Goal: Task Accomplishment & Management: Manage account settings

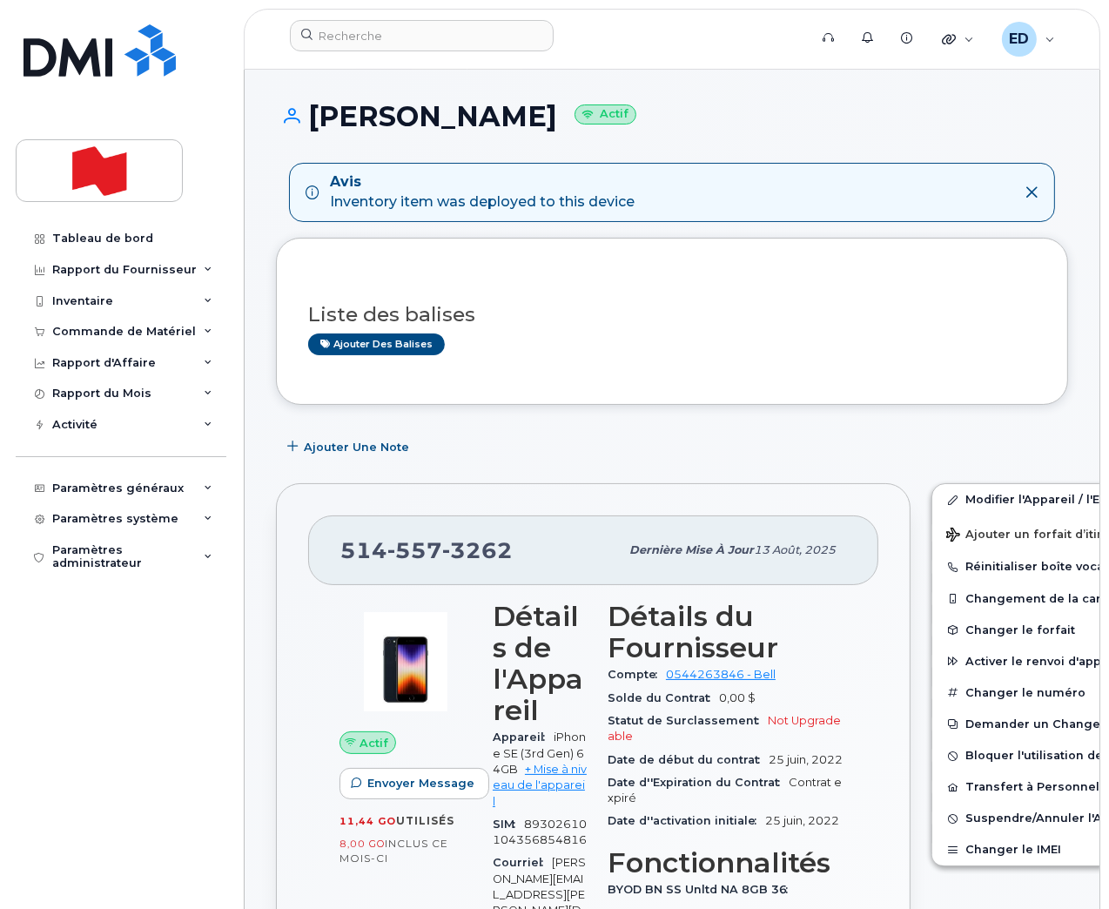
click at [224, 50] on div "Tableau de bord Rapport du Fournisseur Facturation mensuelle Quotidiennes des D…" at bounding box center [118, 454] width 236 height 909
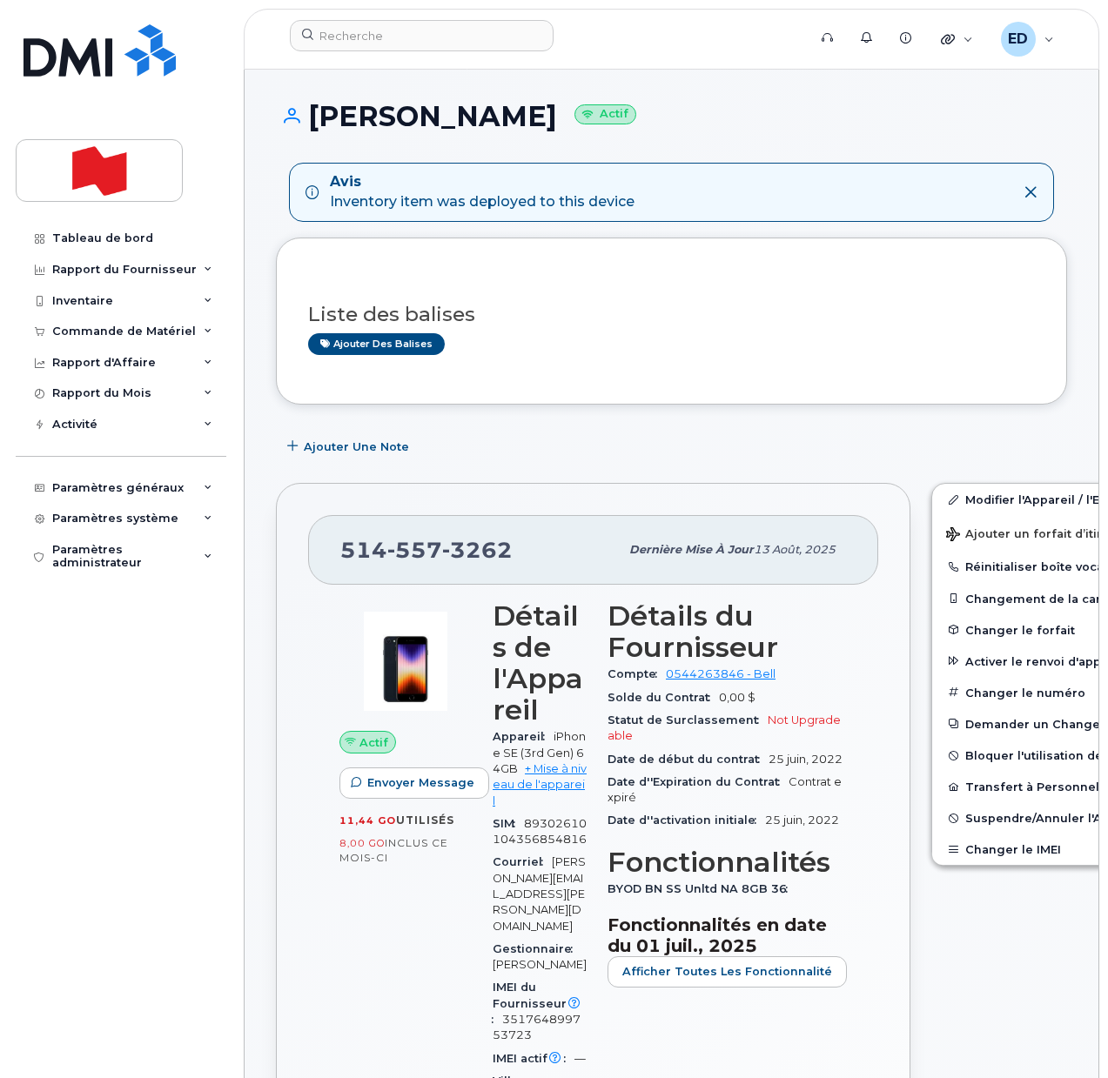
drag, startPoint x: 154, startPoint y: 761, endPoint x: 155, endPoint y: 797, distance: 36.6
click at [154, 761] on div "Tableau de bord Rapport du Fournisseur Facturation mensuelle Quotidiennes des D…" at bounding box center [123, 638] width 215 height 830
click at [368, 41] on input at bounding box center [422, 35] width 264 height 31
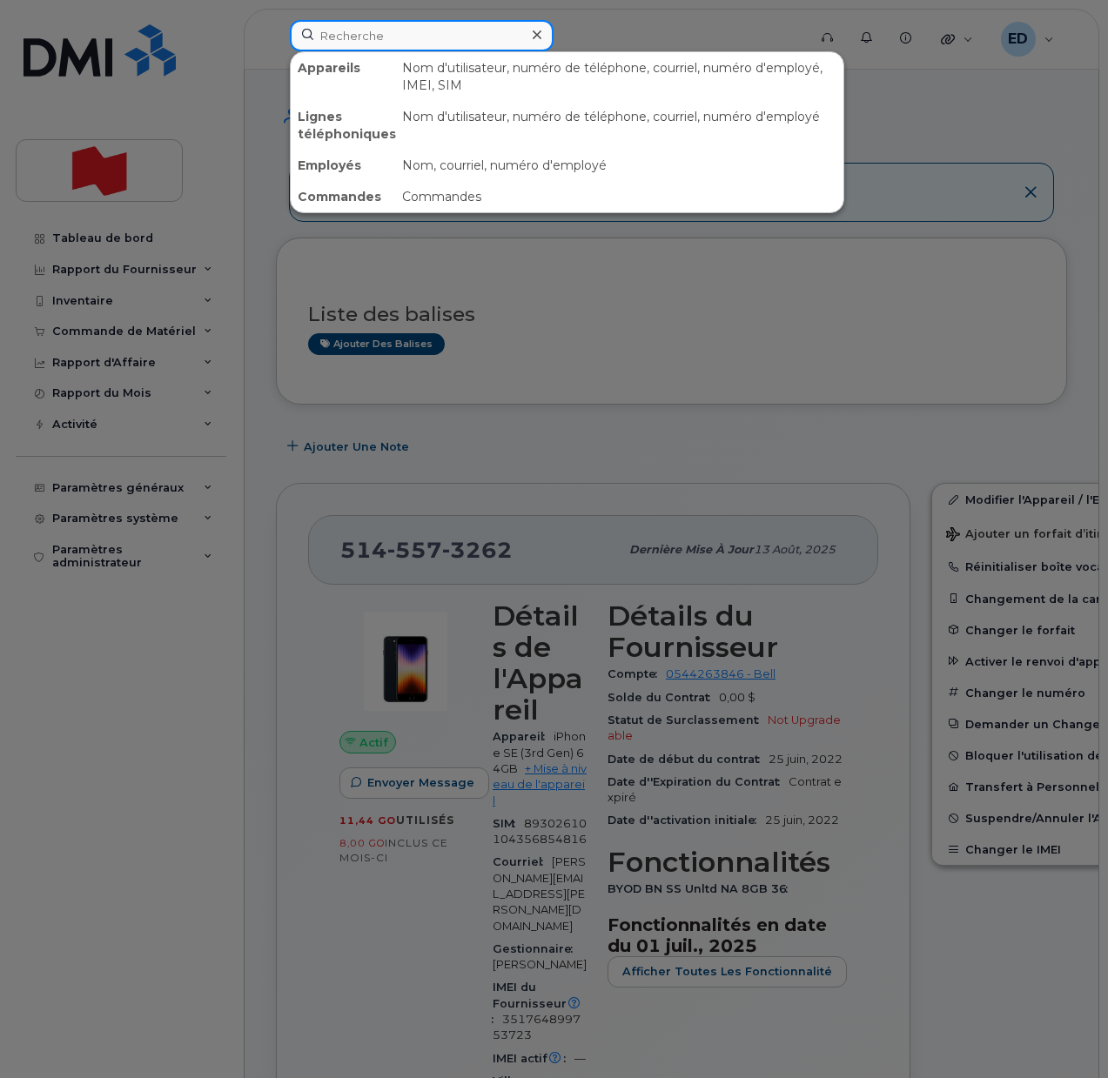
paste input "403-505-6640"
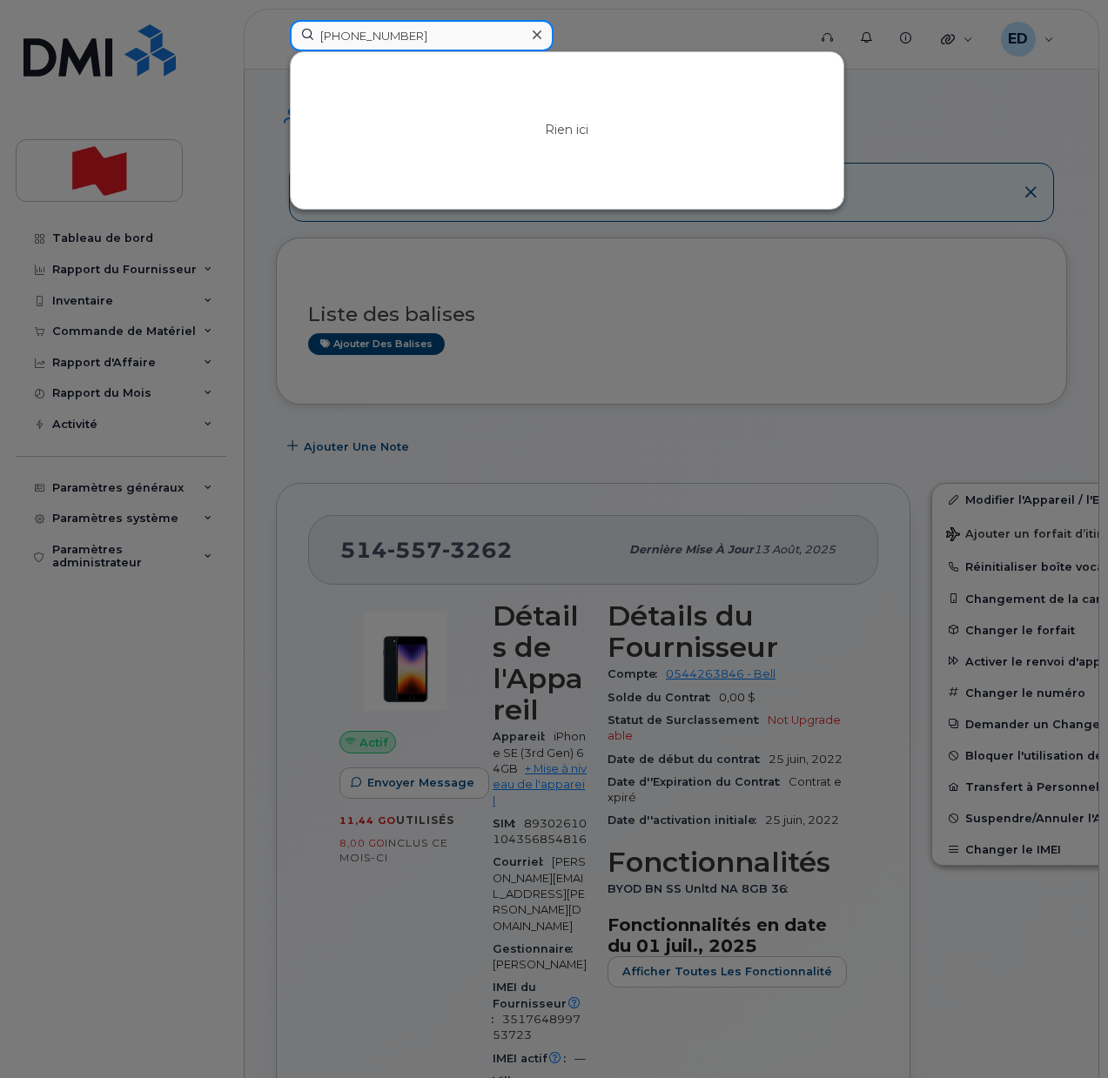
click at [378, 37] on input "403-505-6640" at bounding box center [422, 35] width 264 height 31
click at [364, 37] on input "4035056640" at bounding box center [422, 35] width 264 height 31
click at [369, 35] on input "4035056640" at bounding box center [422, 35] width 264 height 31
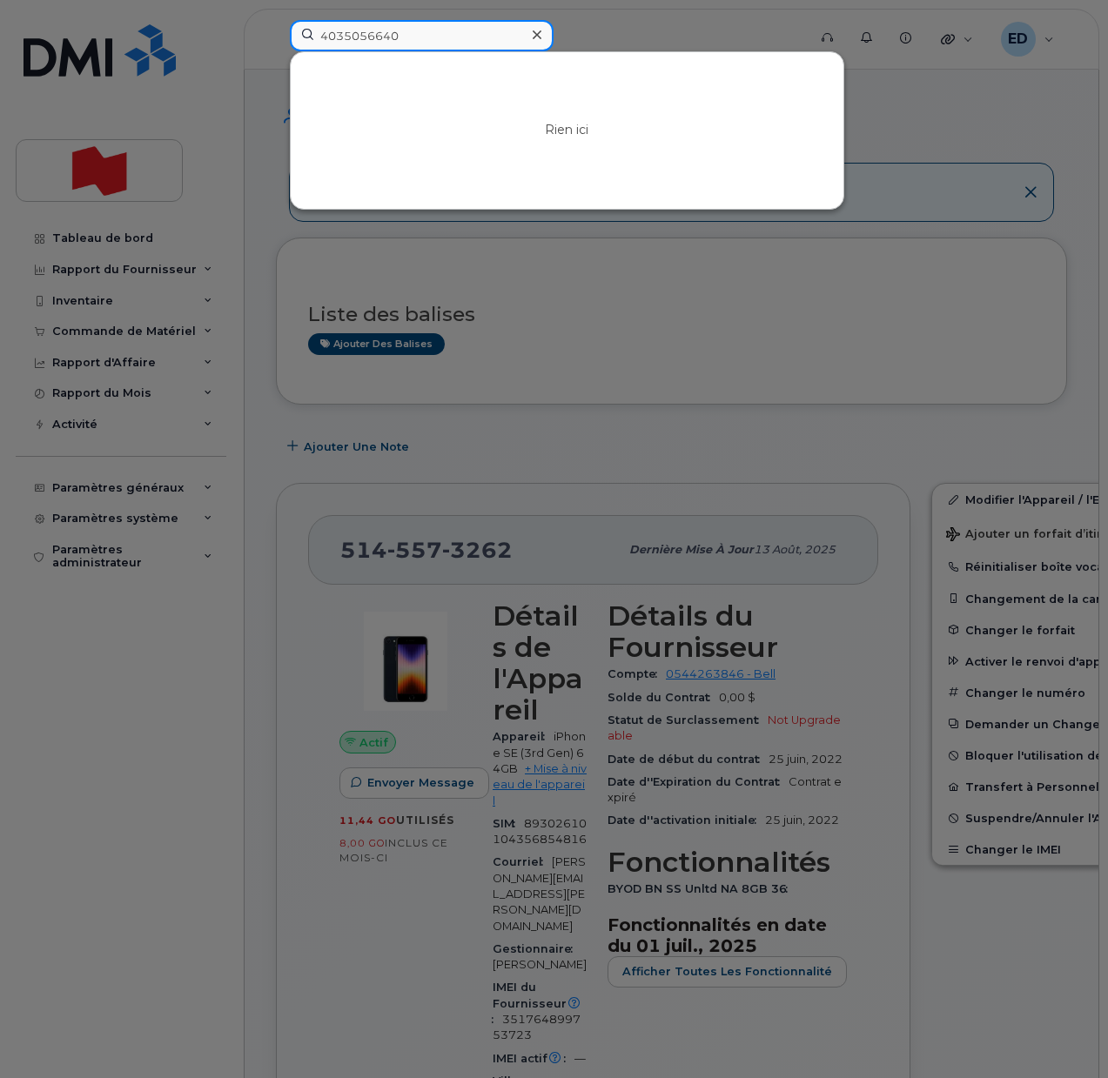
click at [420, 33] on input "4035056640" at bounding box center [422, 35] width 264 height 31
drag, startPoint x: 425, startPoint y: 31, endPoint x: 291, endPoint y: 36, distance: 134.1
click at [297, 35] on input "4035056640" at bounding box center [422, 35] width 264 height 31
paste input "sabrina.asher@nbc.ca"
drag, startPoint x: 470, startPoint y: 37, endPoint x: 275, endPoint y: 27, distance: 195.2
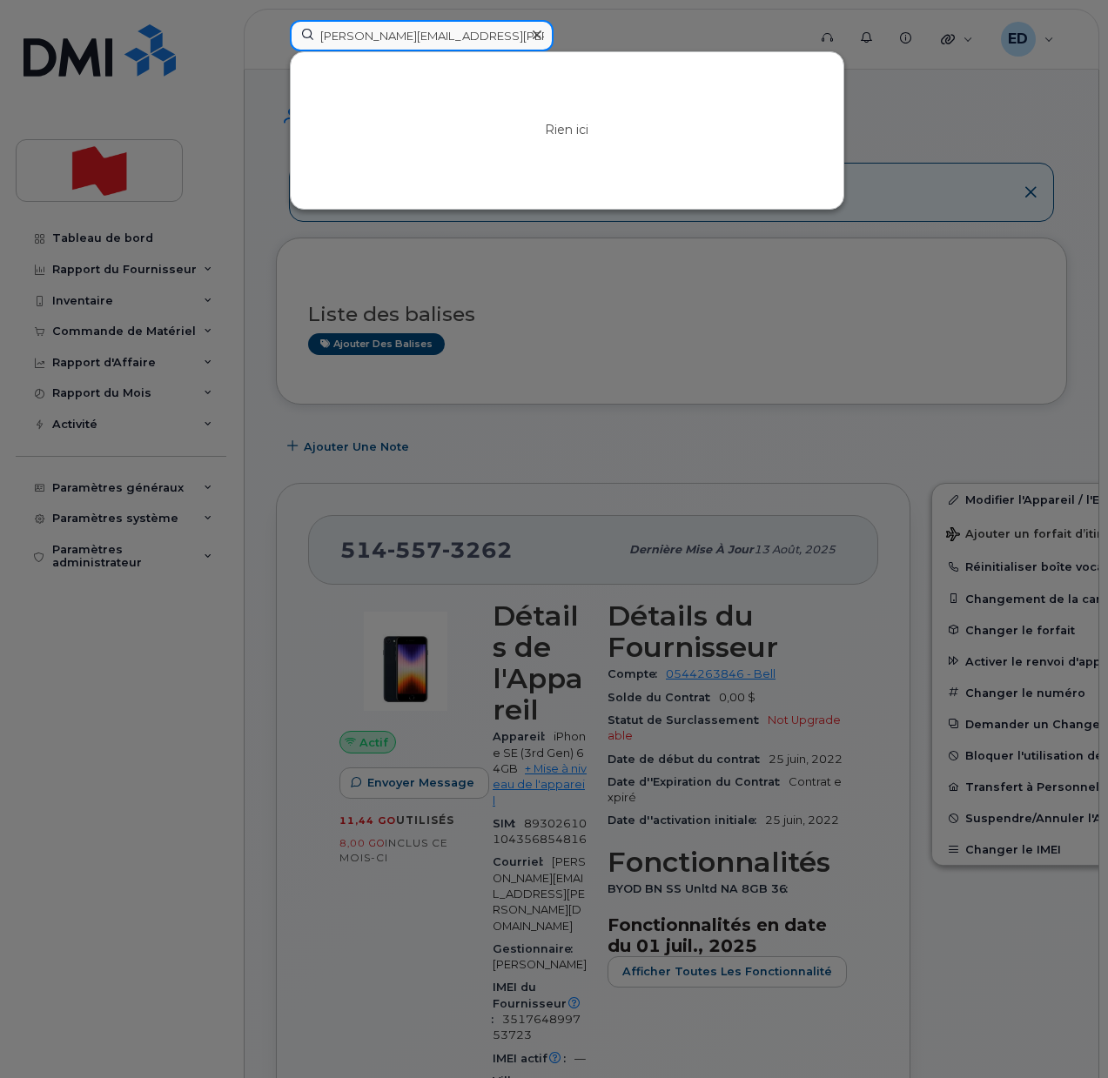
click at [276, 27] on div "sabrina.asher@nbc.ca Rien ici" at bounding box center [543, 39] width 534 height 38
paste input "Sabrina Asher"
drag, startPoint x: 450, startPoint y: 46, endPoint x: 311, endPoint y: 37, distance: 139.6
click at [311, 37] on input "Sabrina Asher" at bounding box center [422, 35] width 264 height 31
click at [337, 39] on input "diapo" at bounding box center [422, 35] width 264 height 31
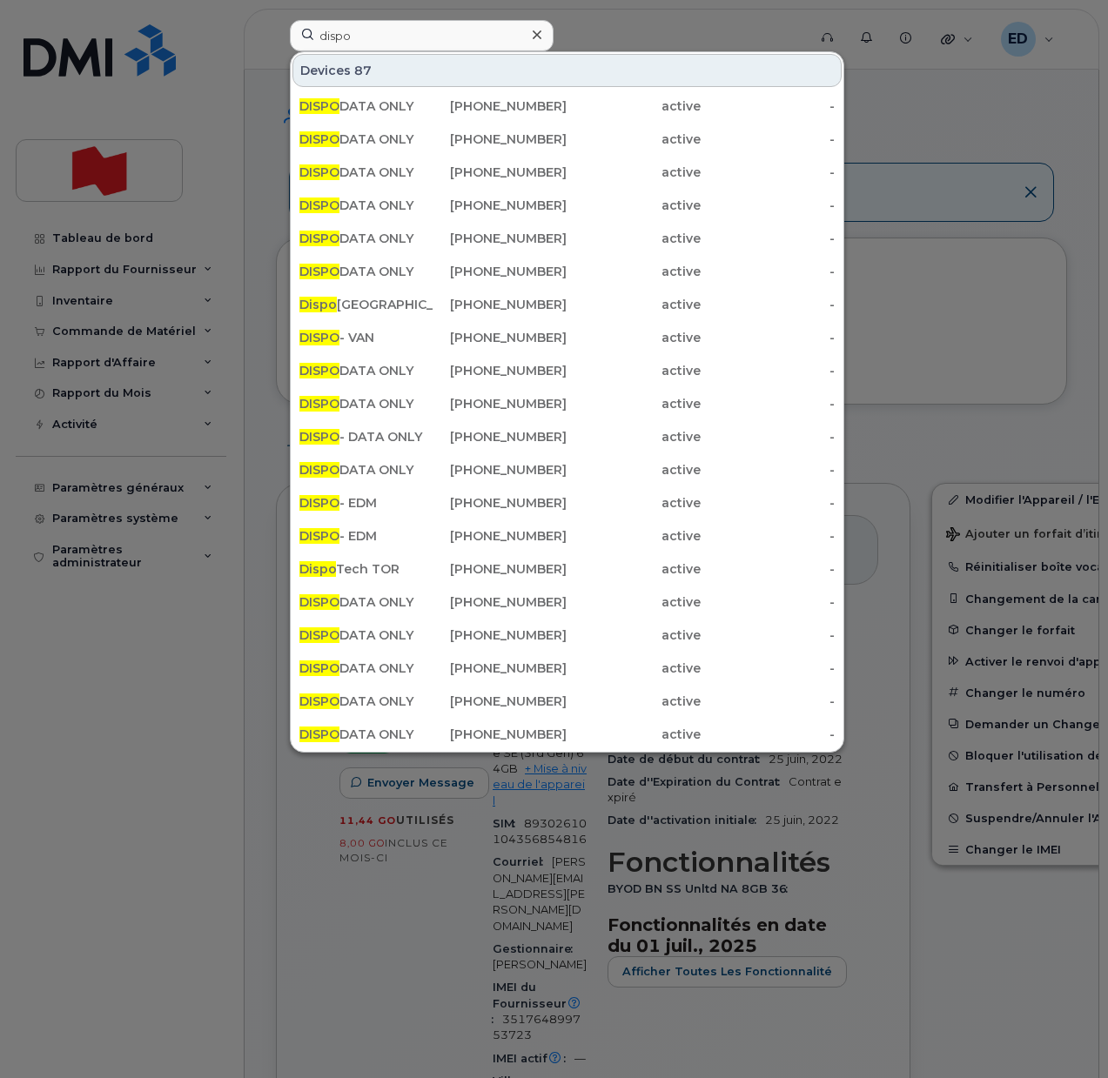
click at [383, 71] on div "Devices 87" at bounding box center [566, 70] width 549 height 33
drag, startPoint x: 363, startPoint y: 42, endPoint x: 320, endPoint y: 40, distance: 42.7
click at [320, 40] on input "dispo" at bounding box center [422, 35] width 264 height 31
paste input "Marta Krotecki"
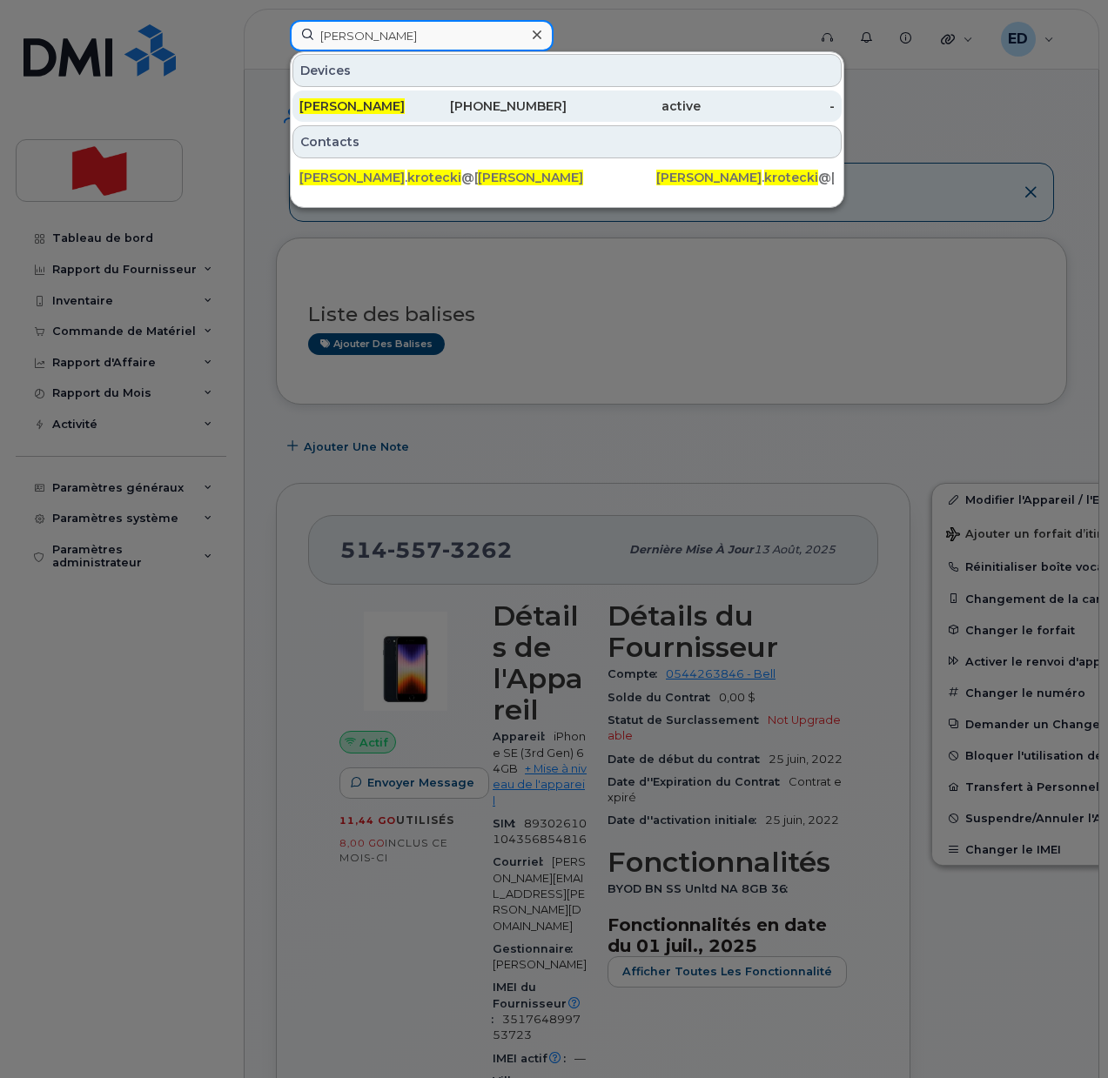
type input "Marta Krotecki"
click at [347, 111] on span "Marta Krotecki" at bounding box center [351, 106] width 105 height 16
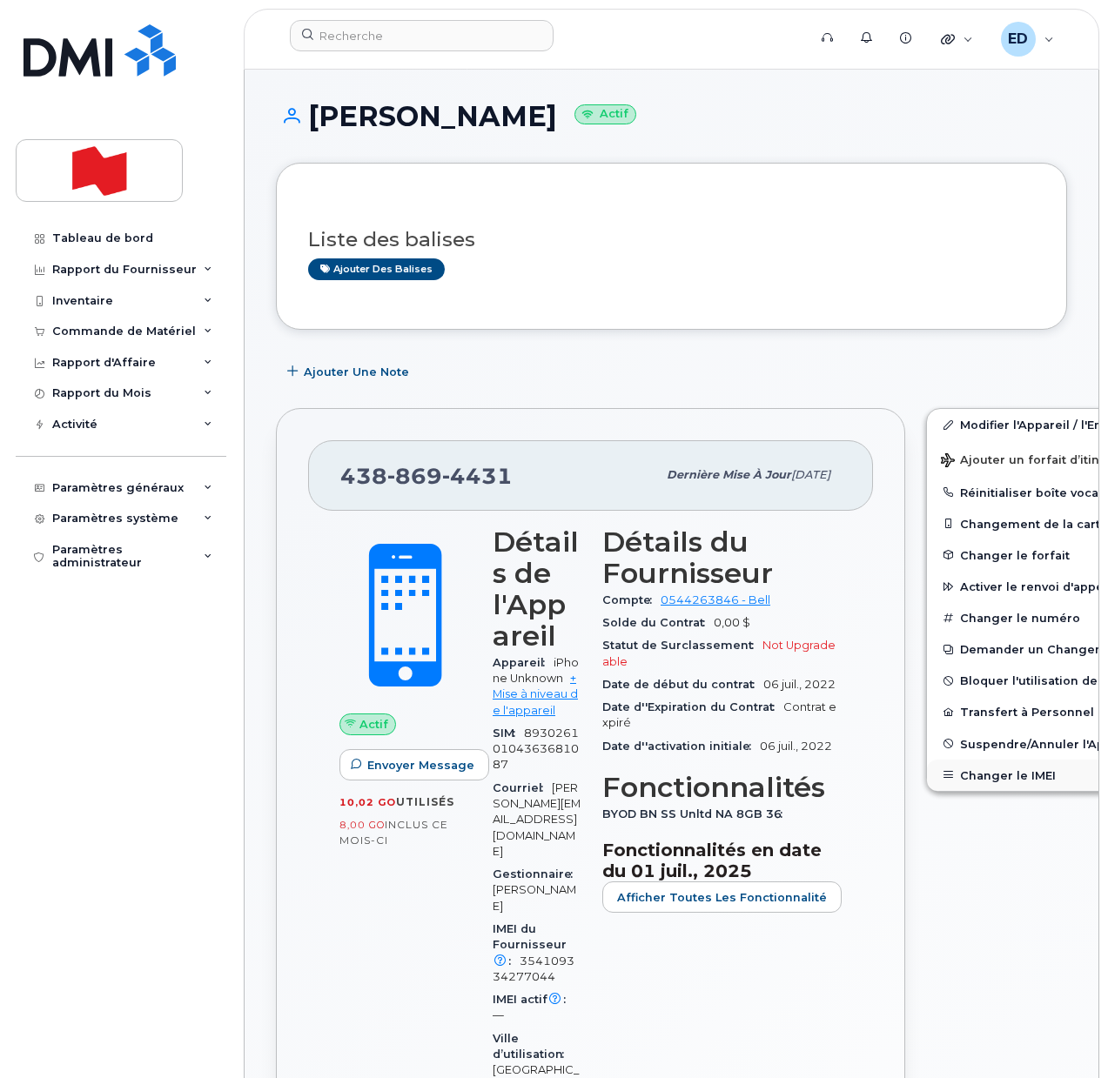
click at [962, 769] on button "Changer le IMEI" at bounding box center [1062, 775] width 270 height 31
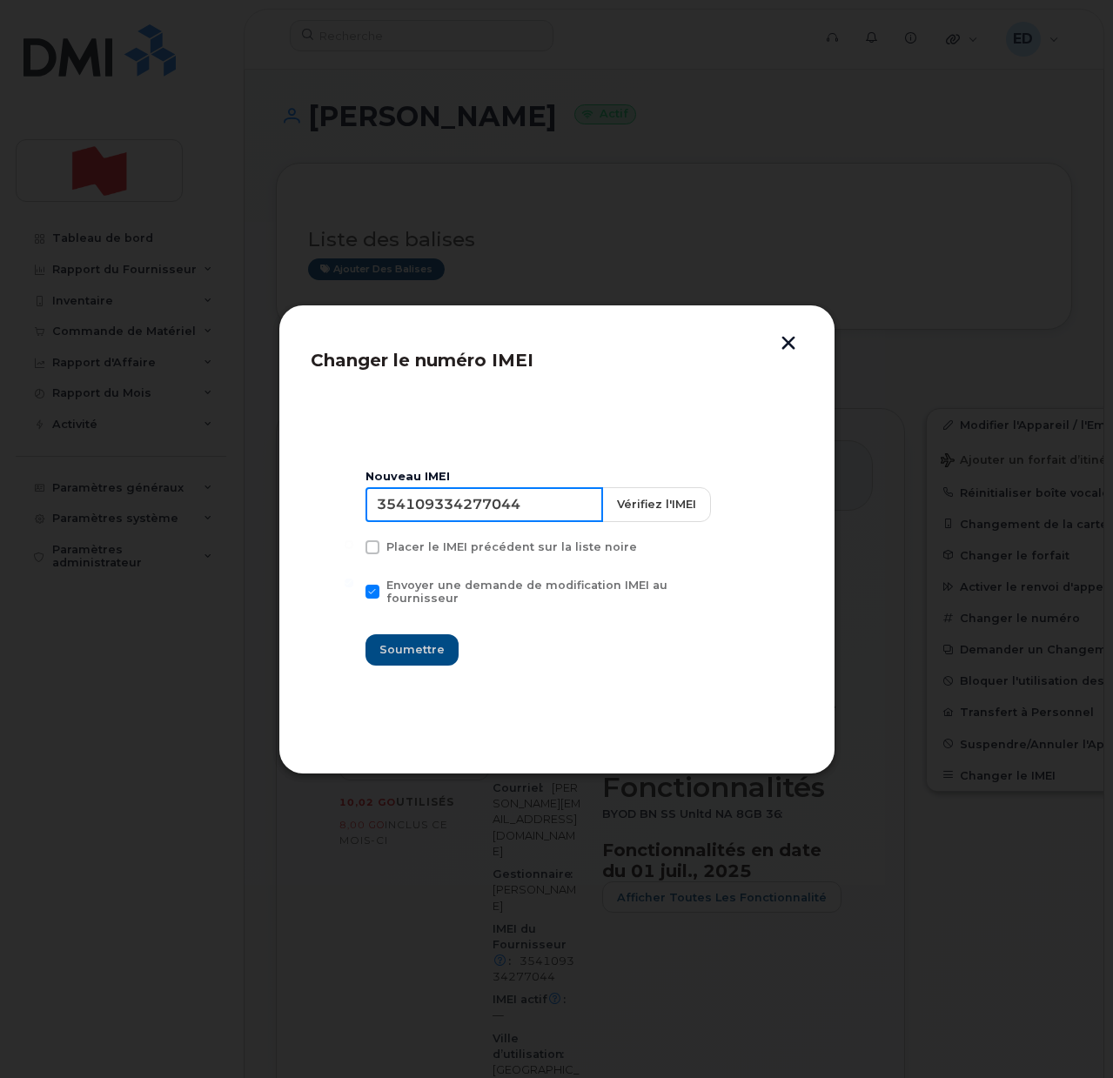
click at [467, 514] on input "354109334277044" at bounding box center [485, 504] width 238 height 35
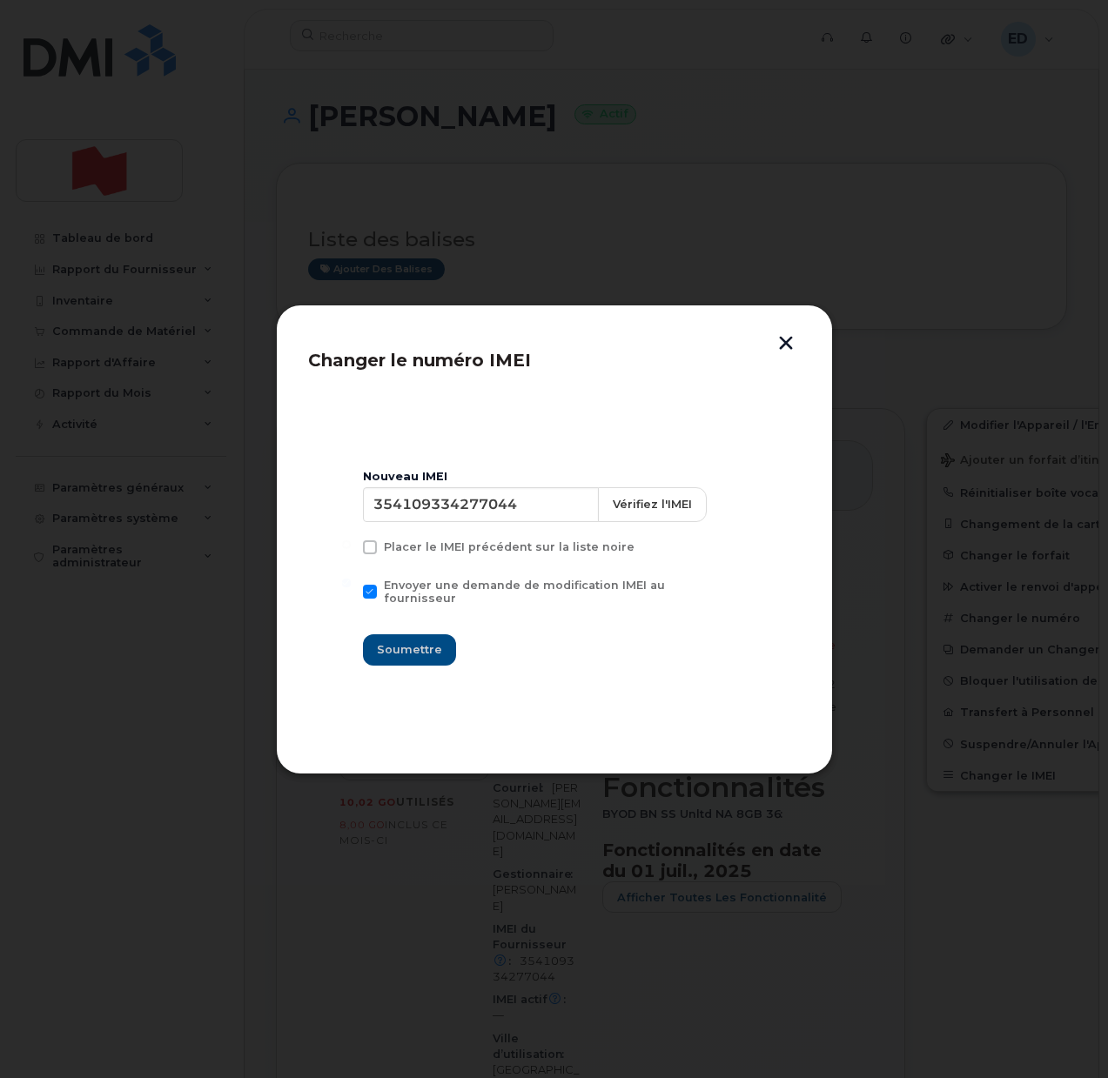
click at [789, 336] on button "button" at bounding box center [786, 345] width 26 height 18
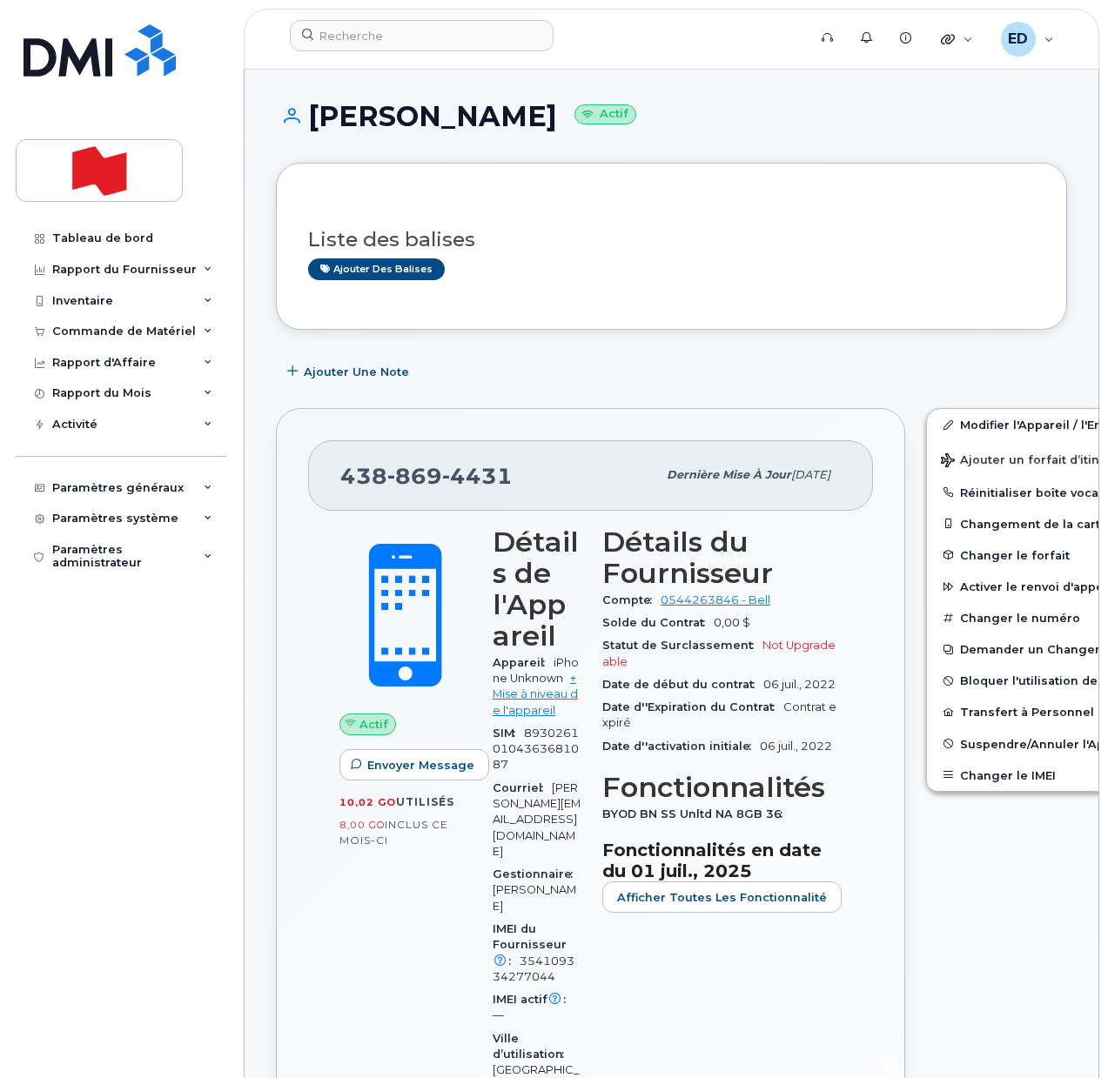
drag, startPoint x: 125, startPoint y: 796, endPoint x: 147, endPoint y: 819, distance: 31.4
click at [125, 796] on div "Tableau de bord Rapport du Fournisseur Facturation mensuelle Quotidiennes des D…" at bounding box center [123, 638] width 215 height 830
click at [960, 783] on button "Changer le IMEI" at bounding box center [1062, 775] width 270 height 31
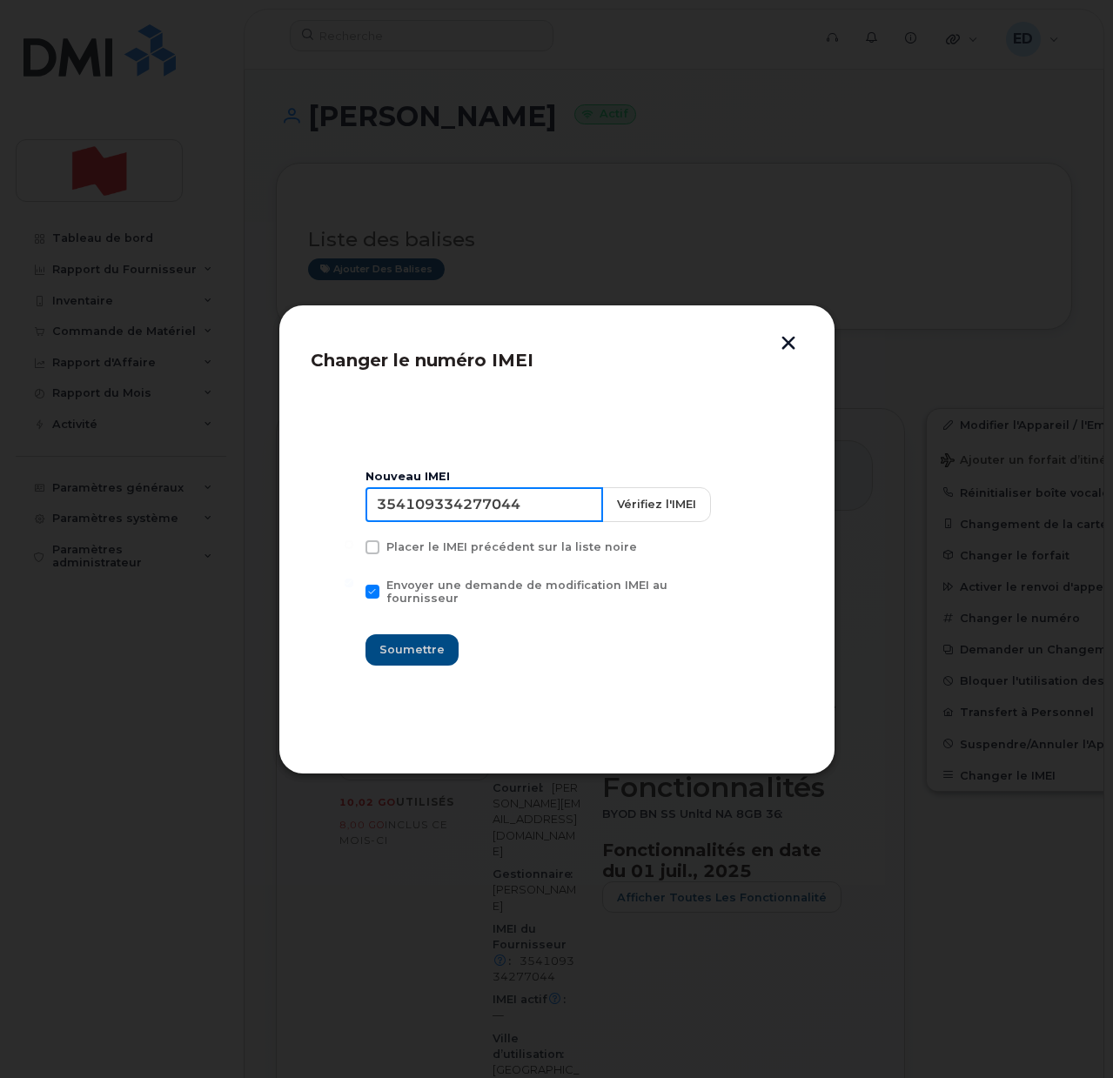
click at [465, 522] on input "354109334277044" at bounding box center [485, 504] width 238 height 35
click at [789, 345] on button "button" at bounding box center [789, 345] width 26 height 18
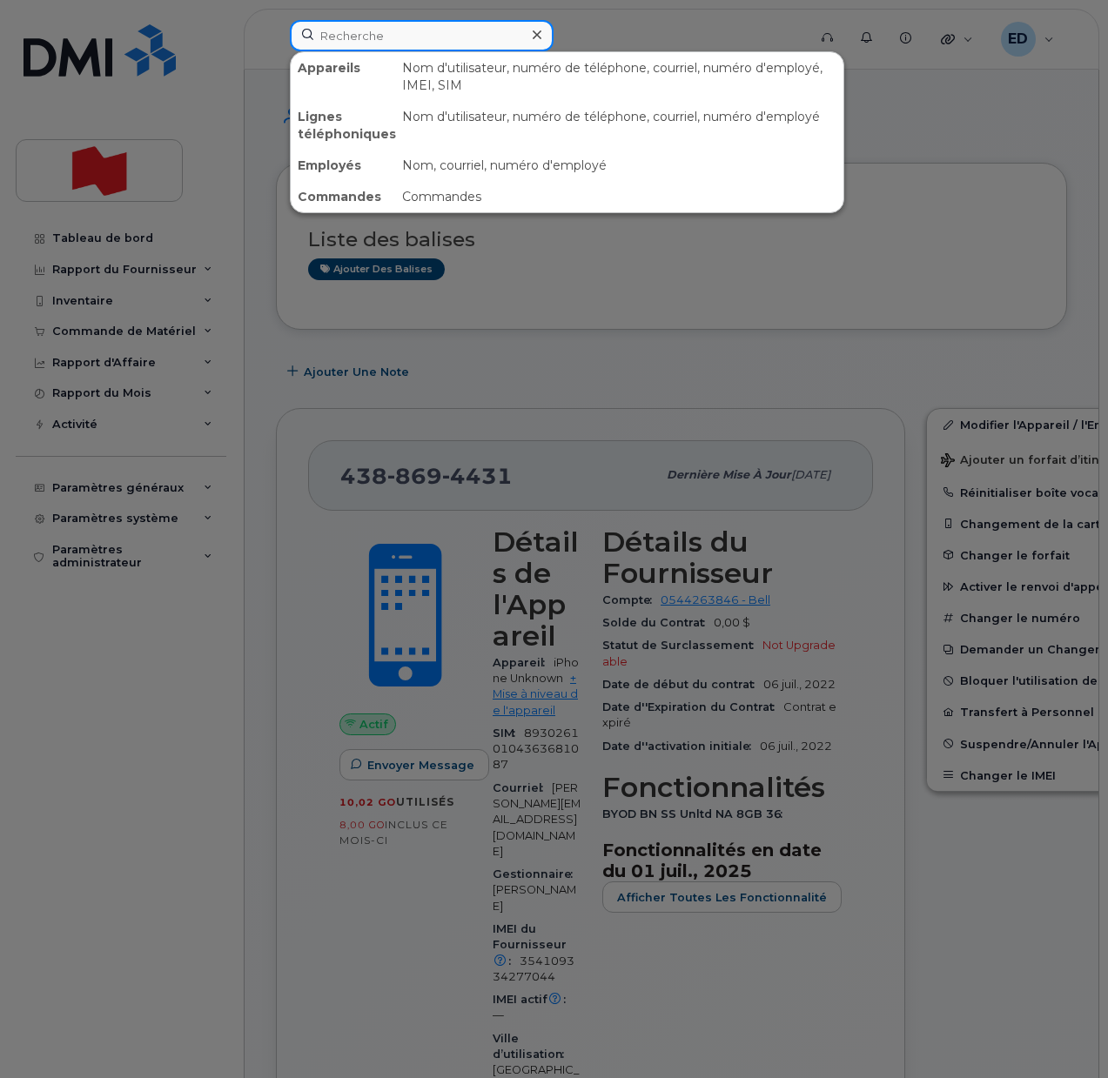
click at [456, 41] on input at bounding box center [422, 35] width 264 height 31
paste input "Alexis Archambault"
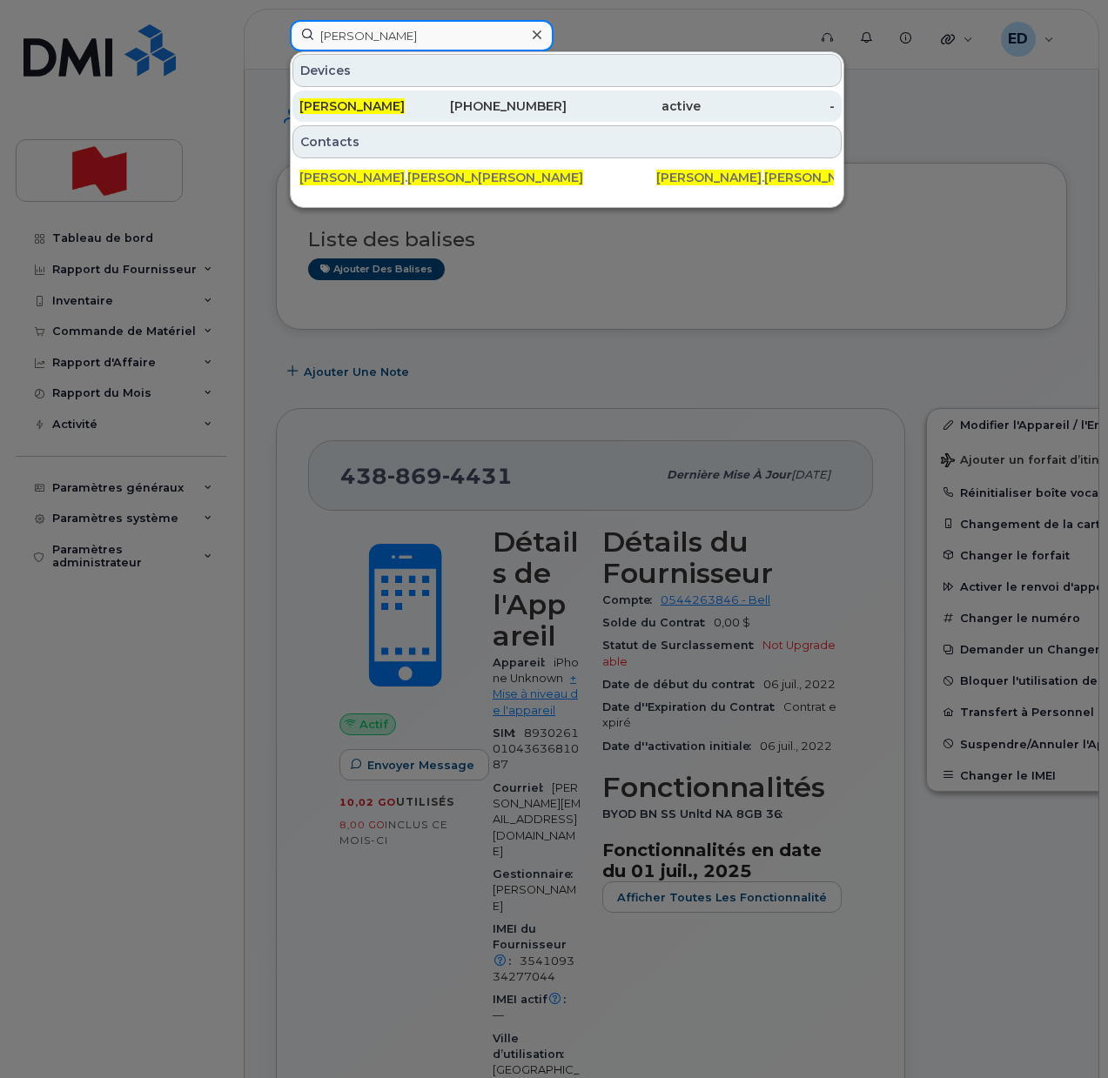
type input "Alexis Archambault"
click at [403, 98] on span "Alexis Archambault" at bounding box center [351, 106] width 105 height 16
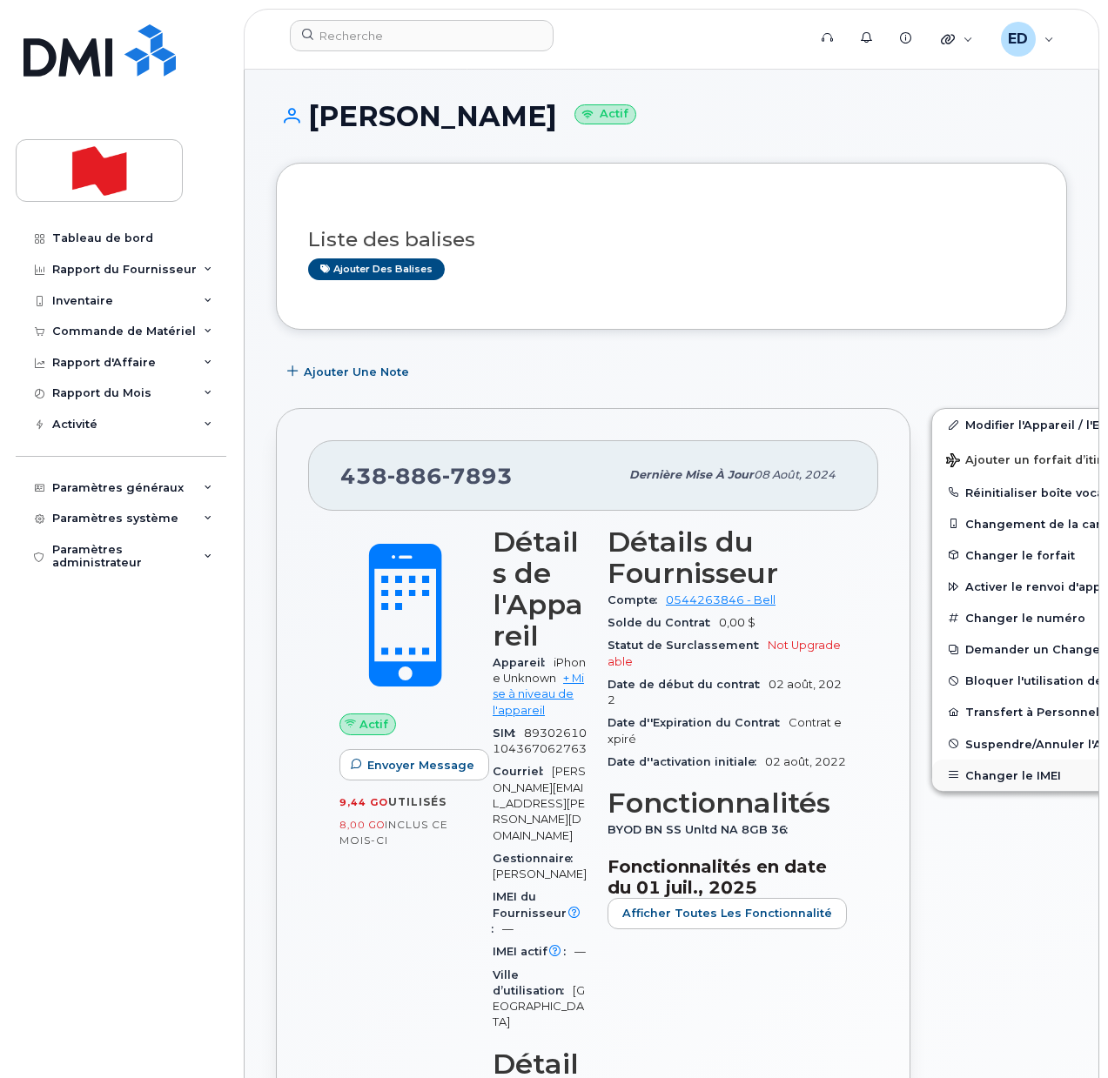
click at [971, 782] on button "Changer le IMEI" at bounding box center [1067, 775] width 270 height 31
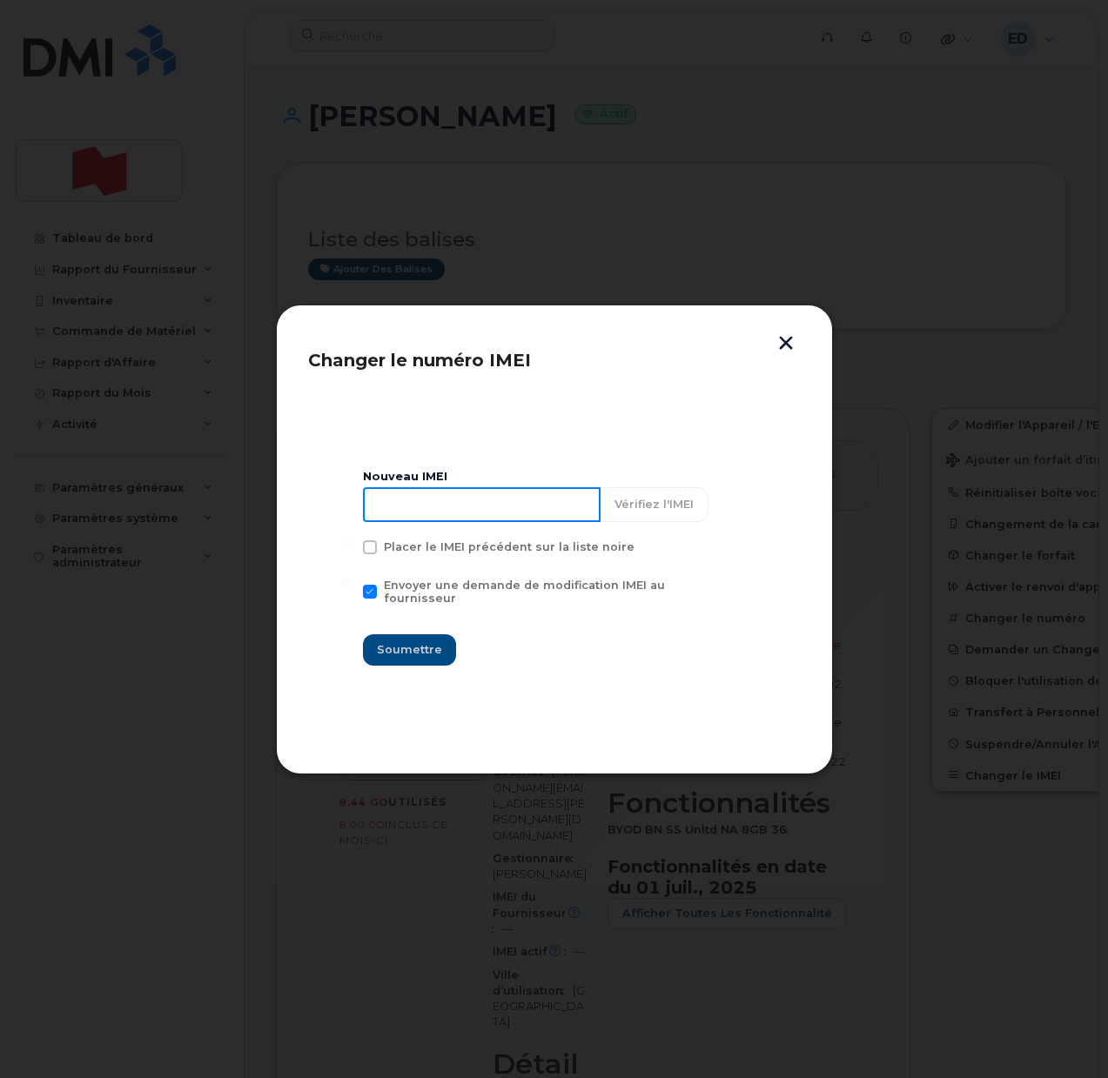
drag, startPoint x: 458, startPoint y: 507, endPoint x: 623, endPoint y: 606, distance: 192.4
click at [459, 508] on input at bounding box center [482, 504] width 238 height 35
click at [778, 338] on button "button" at bounding box center [786, 345] width 26 height 18
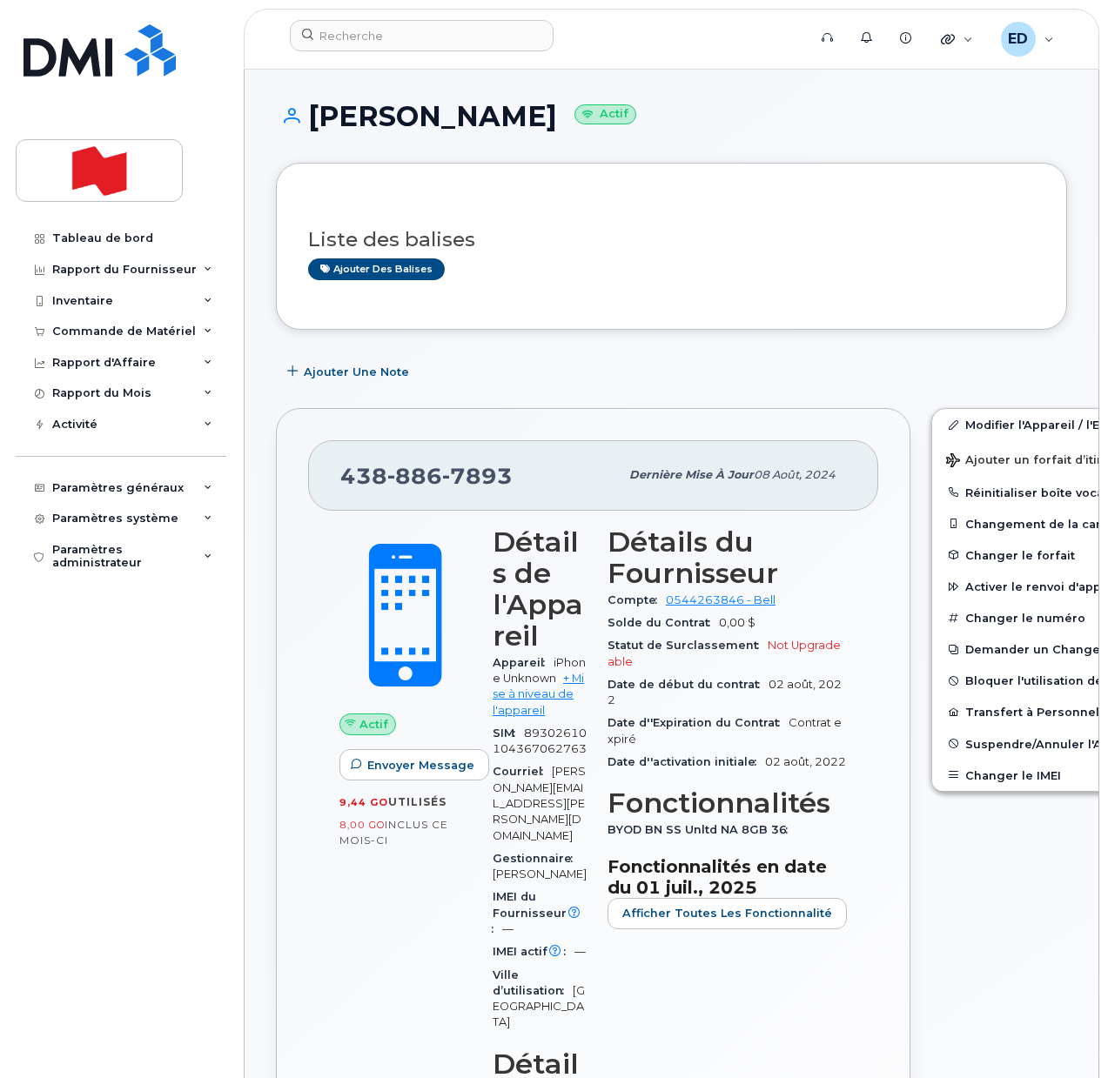
drag, startPoint x: 592, startPoint y: 113, endPoint x: 483, endPoint y: 104, distance: 109.2
click at [483, 105] on h1 "Alexis Archambault Actif" at bounding box center [671, 116] width 791 height 30
click at [484, 110] on h1 "Alexis Archambault Actif" at bounding box center [671, 116] width 791 height 30
click at [689, 288] on div "Liste des balises Ajouter des balises" at bounding box center [671, 246] width 727 height 103
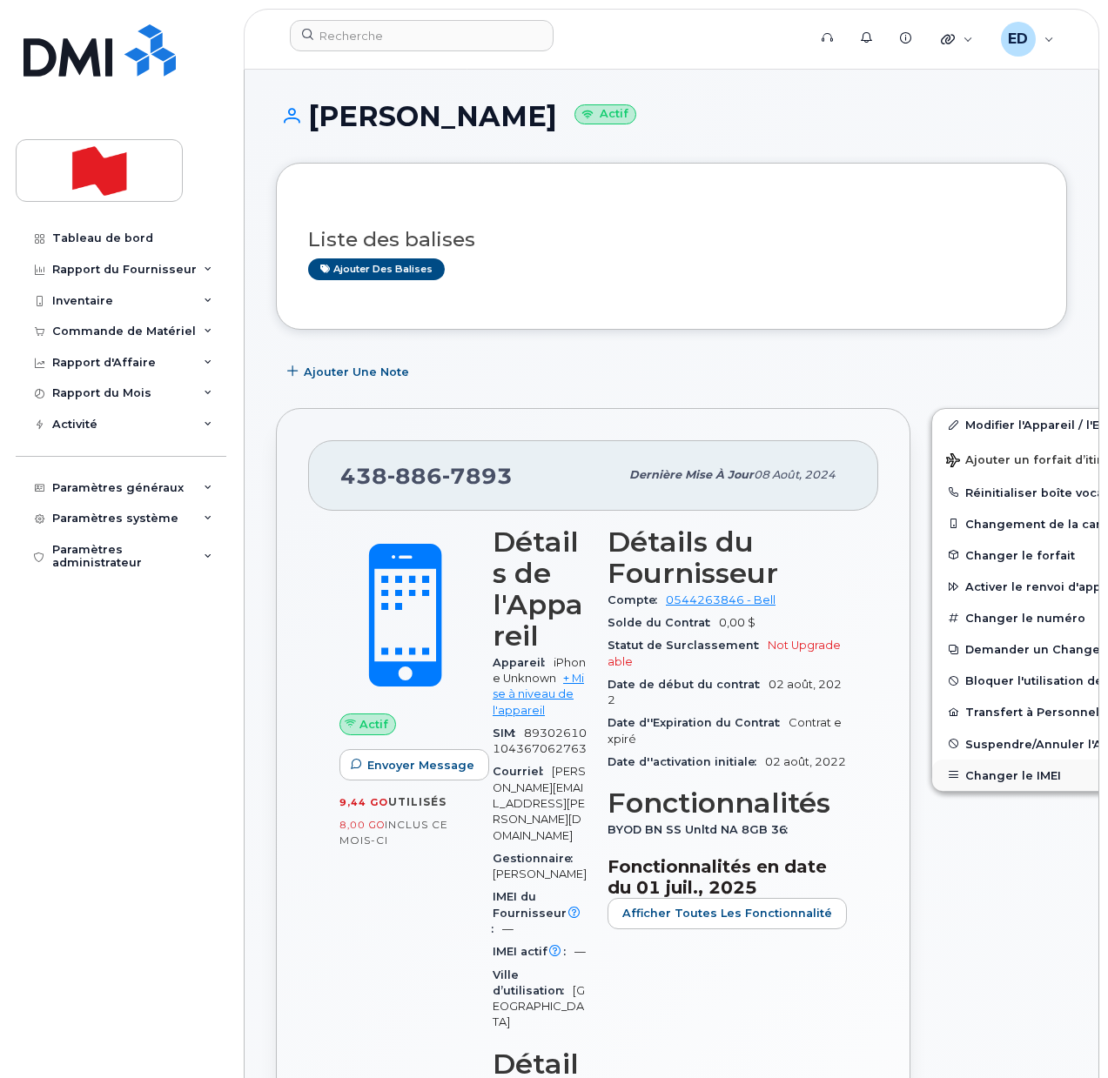
click at [967, 778] on button "Changer le IMEI" at bounding box center [1067, 775] width 270 height 31
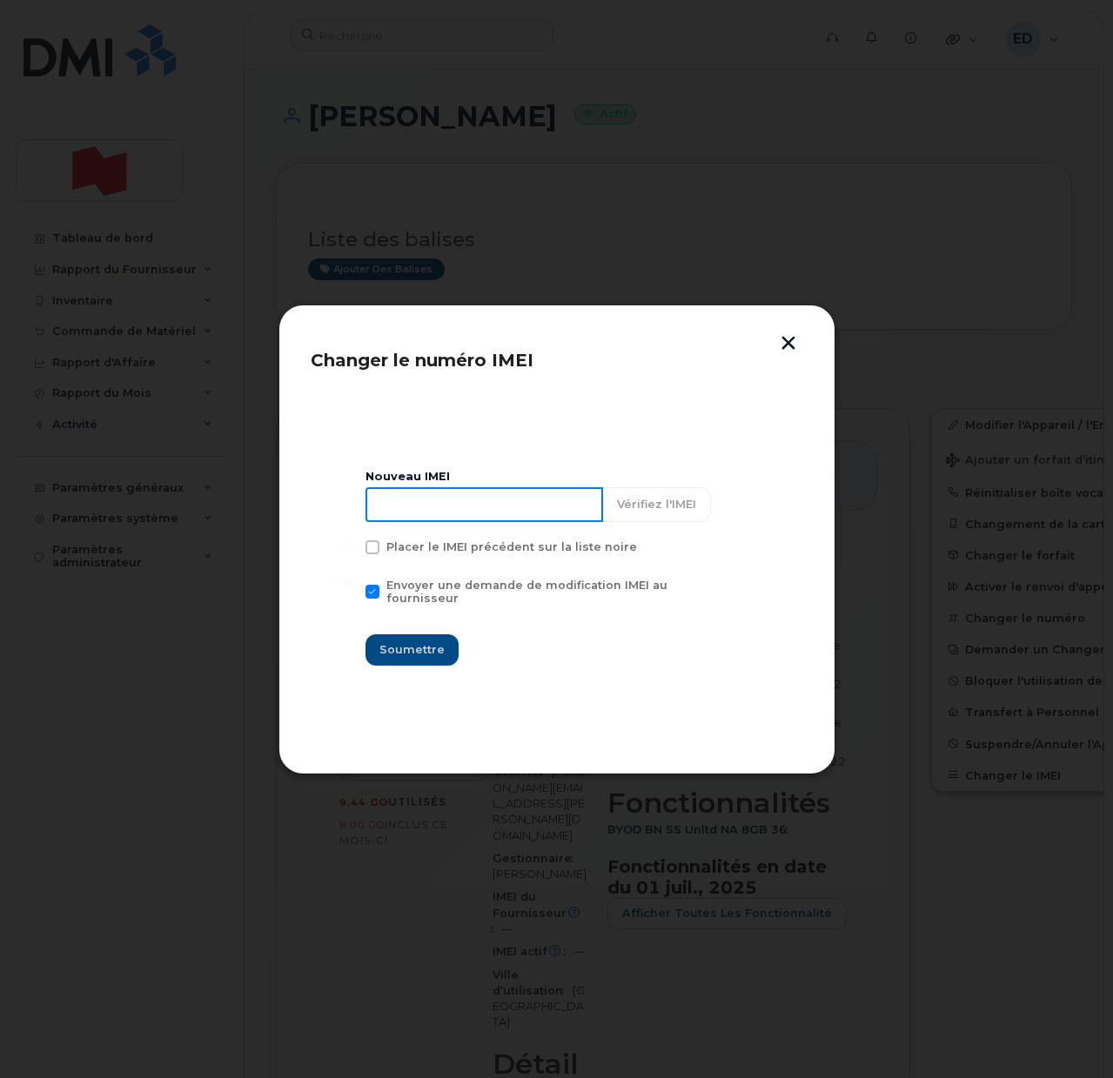
click at [514, 517] on input at bounding box center [485, 504] width 238 height 35
type input "353927601524843"
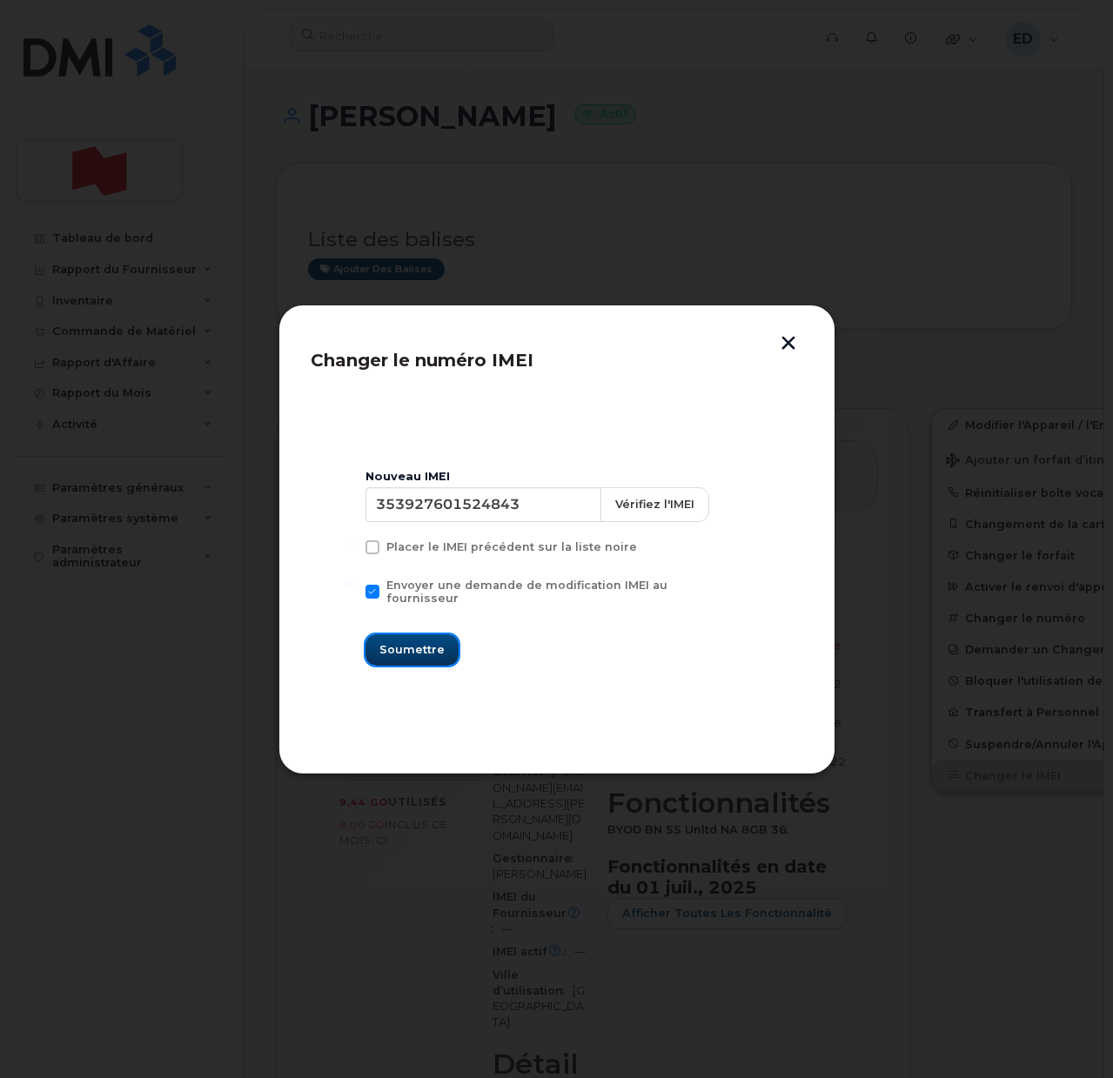
click at [420, 642] on span "Soumettre" at bounding box center [412, 650] width 65 height 17
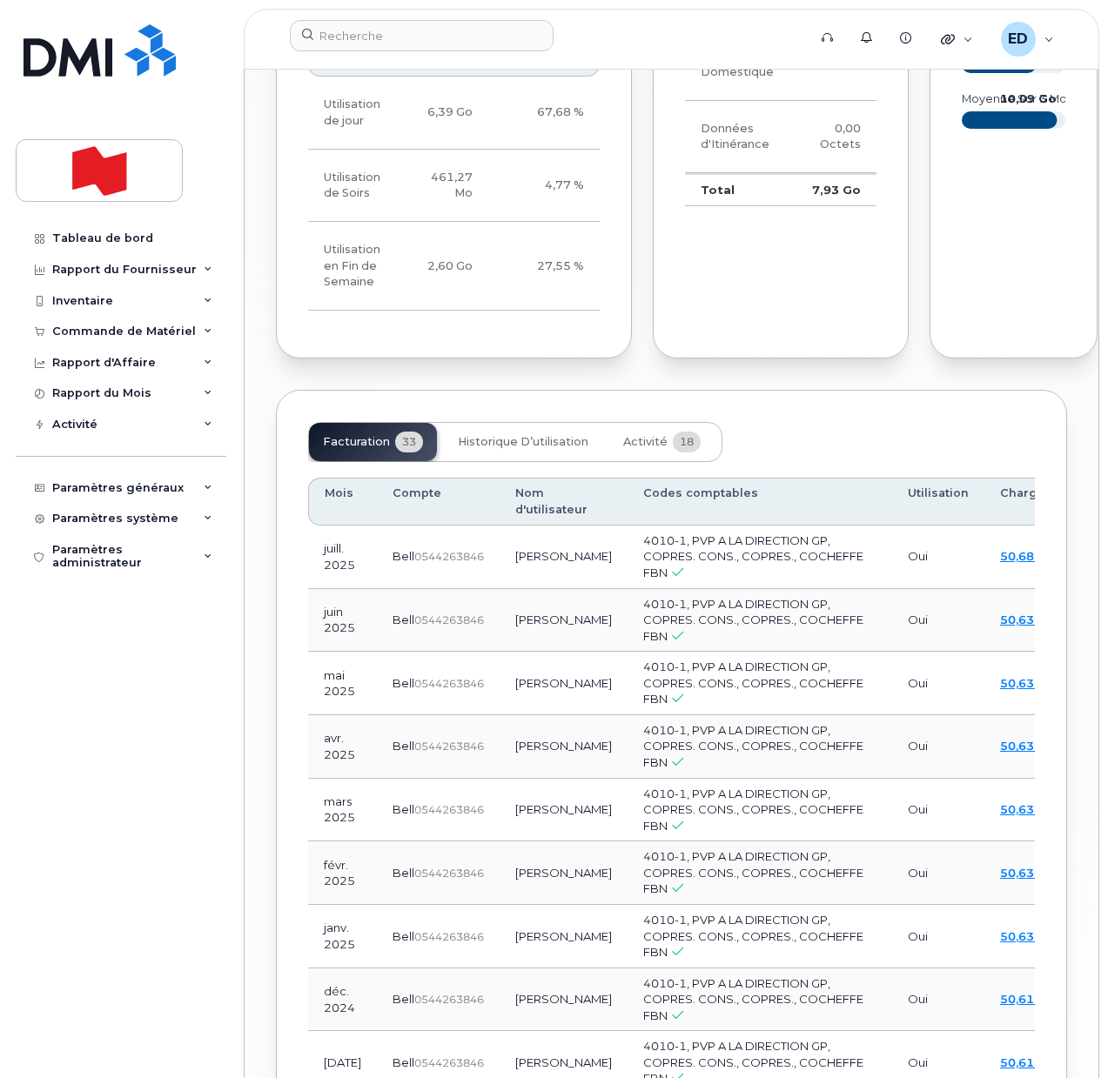
scroll to position [1959, 0]
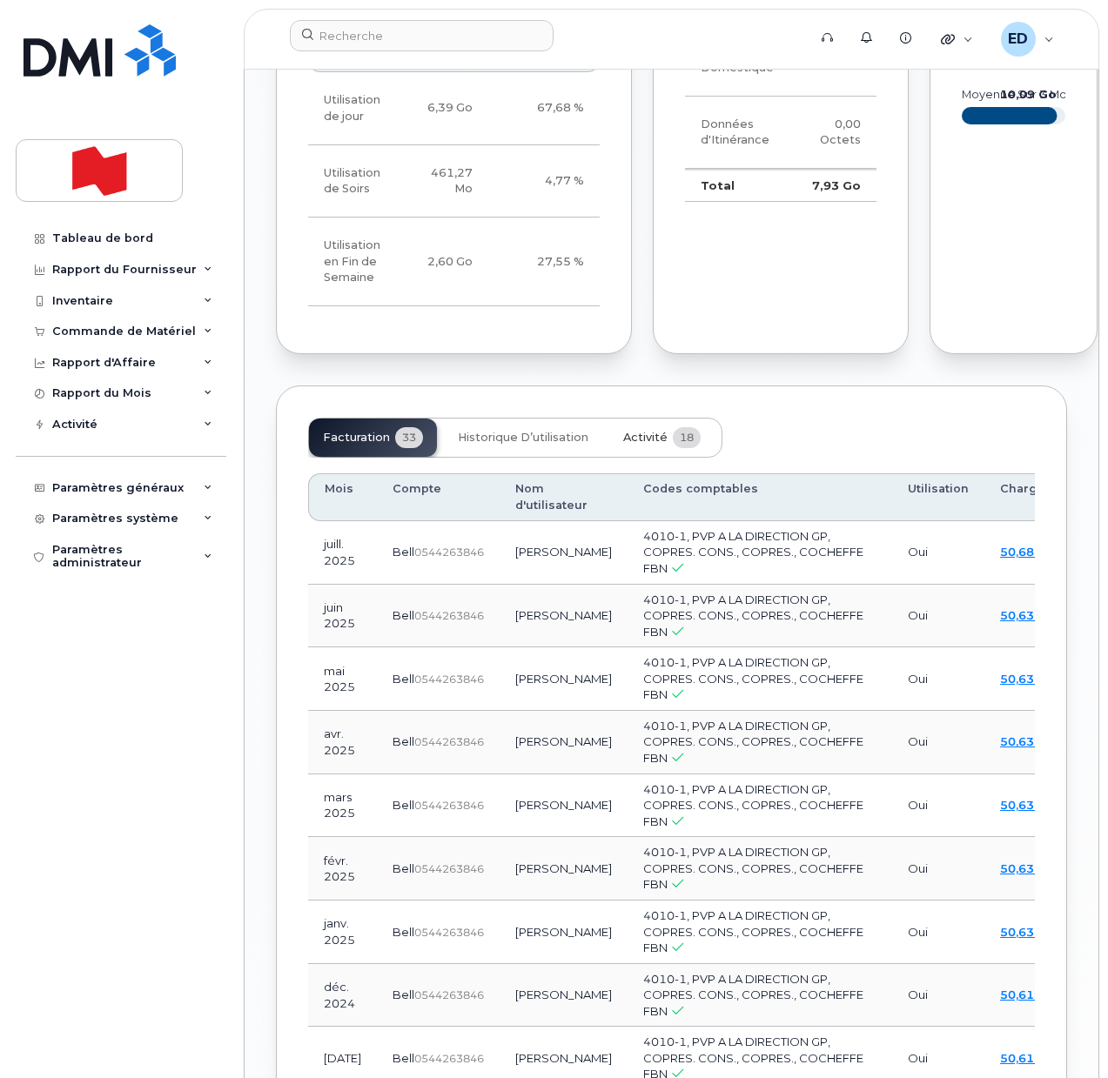
click at [641, 445] on span "Activité" at bounding box center [645, 438] width 44 height 14
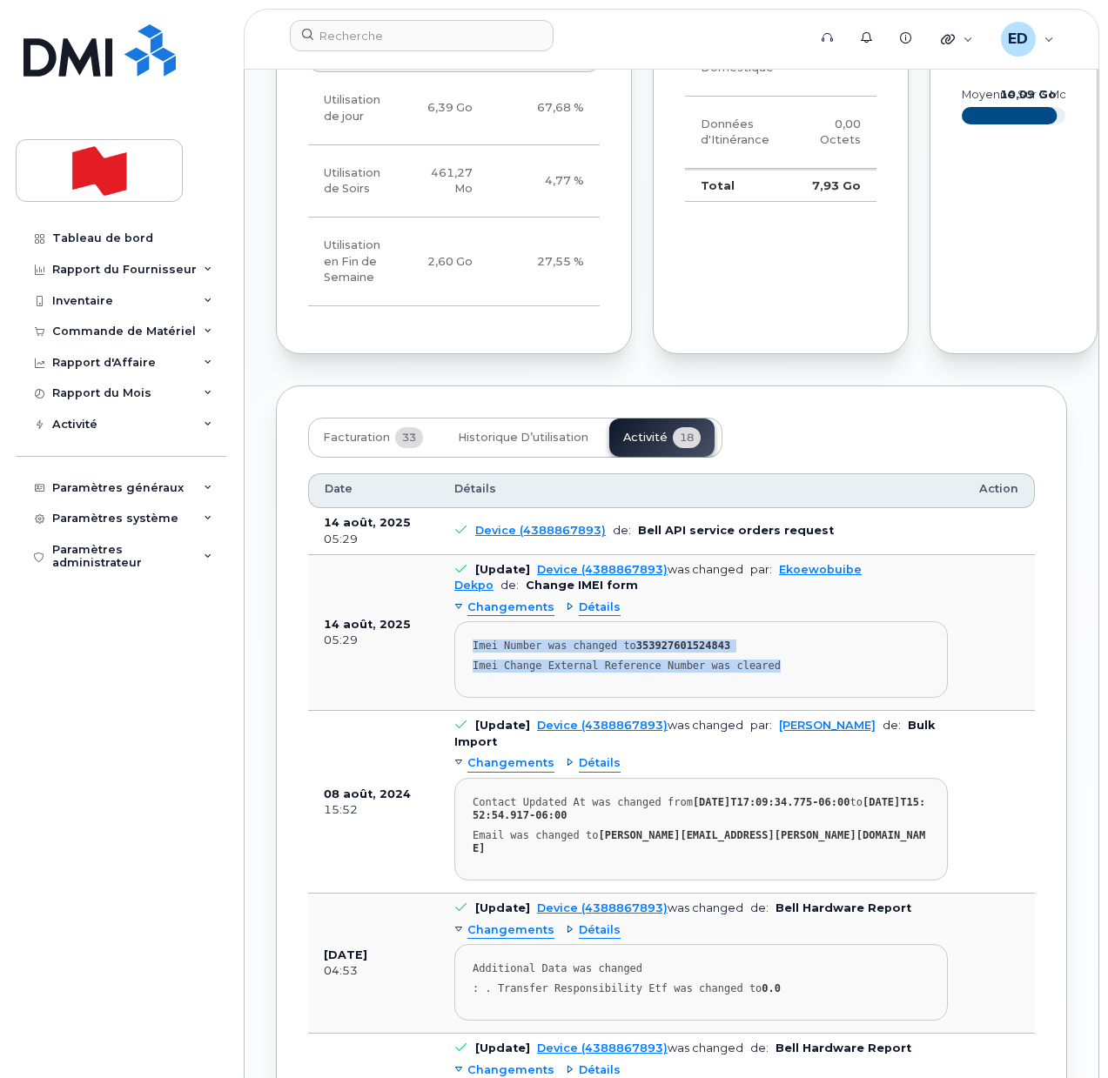
drag, startPoint x: 774, startPoint y: 695, endPoint x: 473, endPoint y: 675, distance: 301.8
click at [473, 675] on pre "Imei Number was changed to 353927601524843 Imei Change External Reference Numbe…" at bounding box center [701, 660] width 494 height 77
copy pre "Imei Number was changed to 353927601524843 Imei Change External Reference Numbe…"
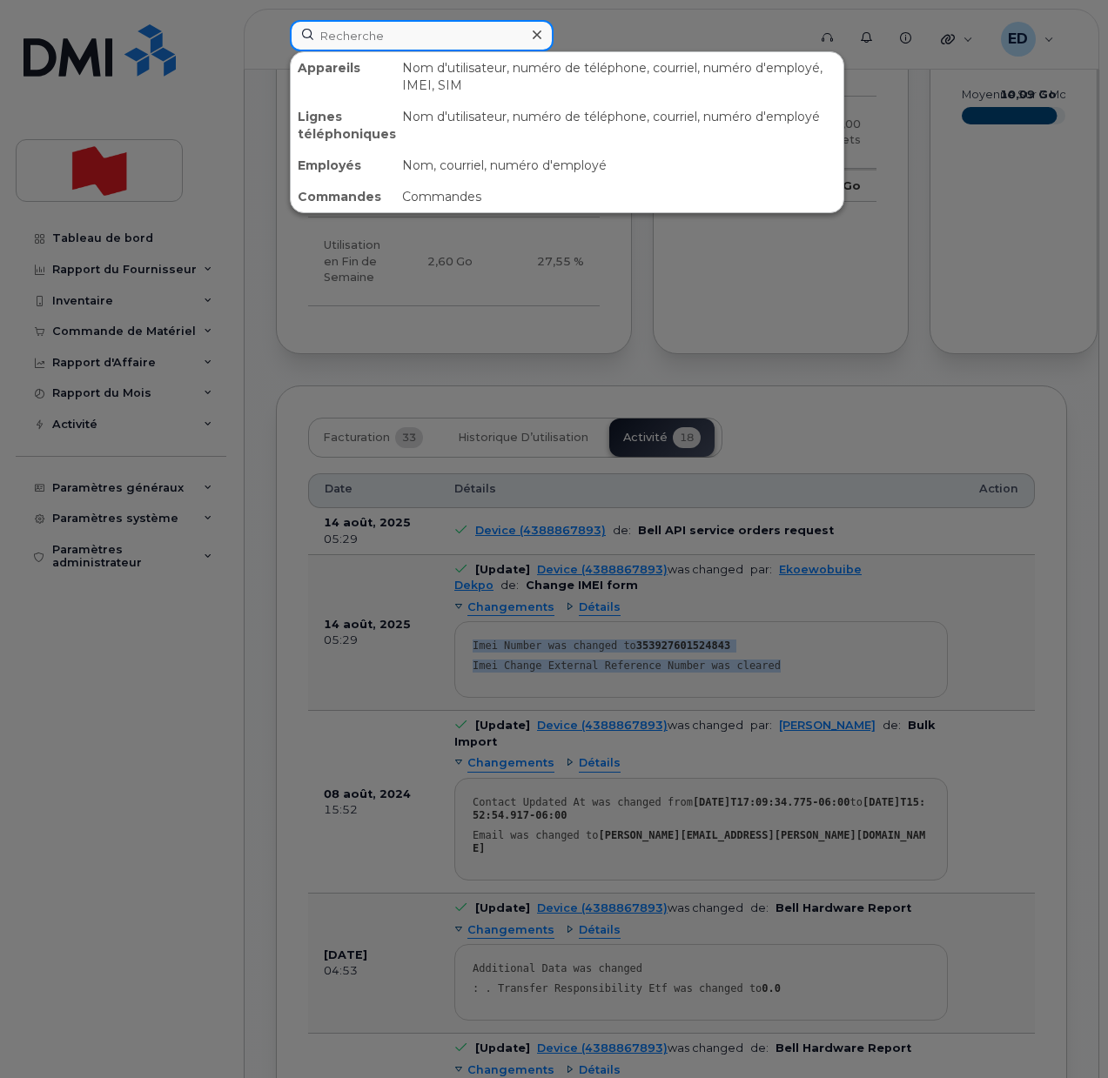
click at [386, 46] on input at bounding box center [422, 35] width 264 height 31
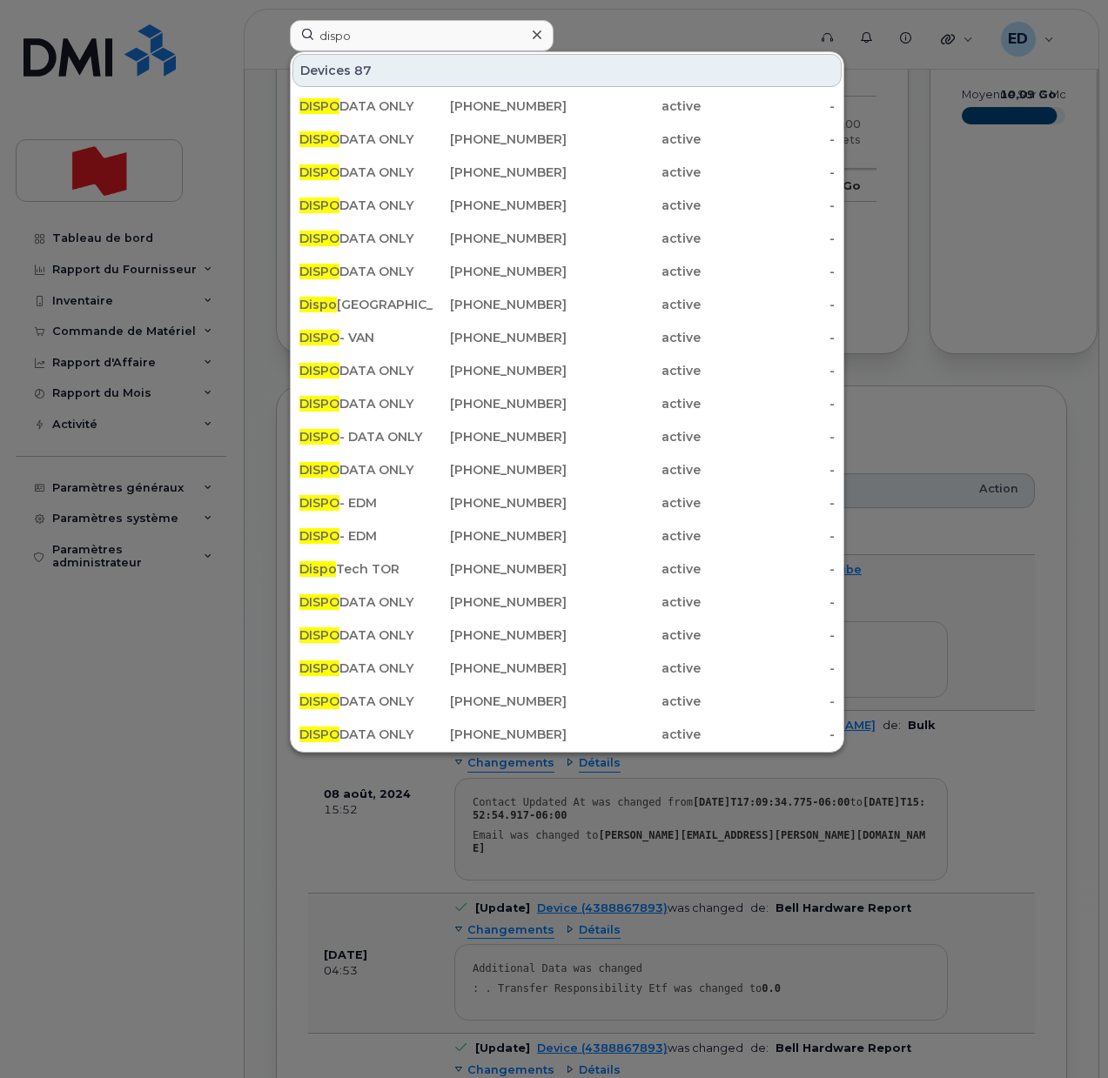
drag, startPoint x: 211, startPoint y: 800, endPoint x: 232, endPoint y: 864, distance: 67.7
click at [211, 801] on div at bounding box center [554, 539] width 1108 height 1078
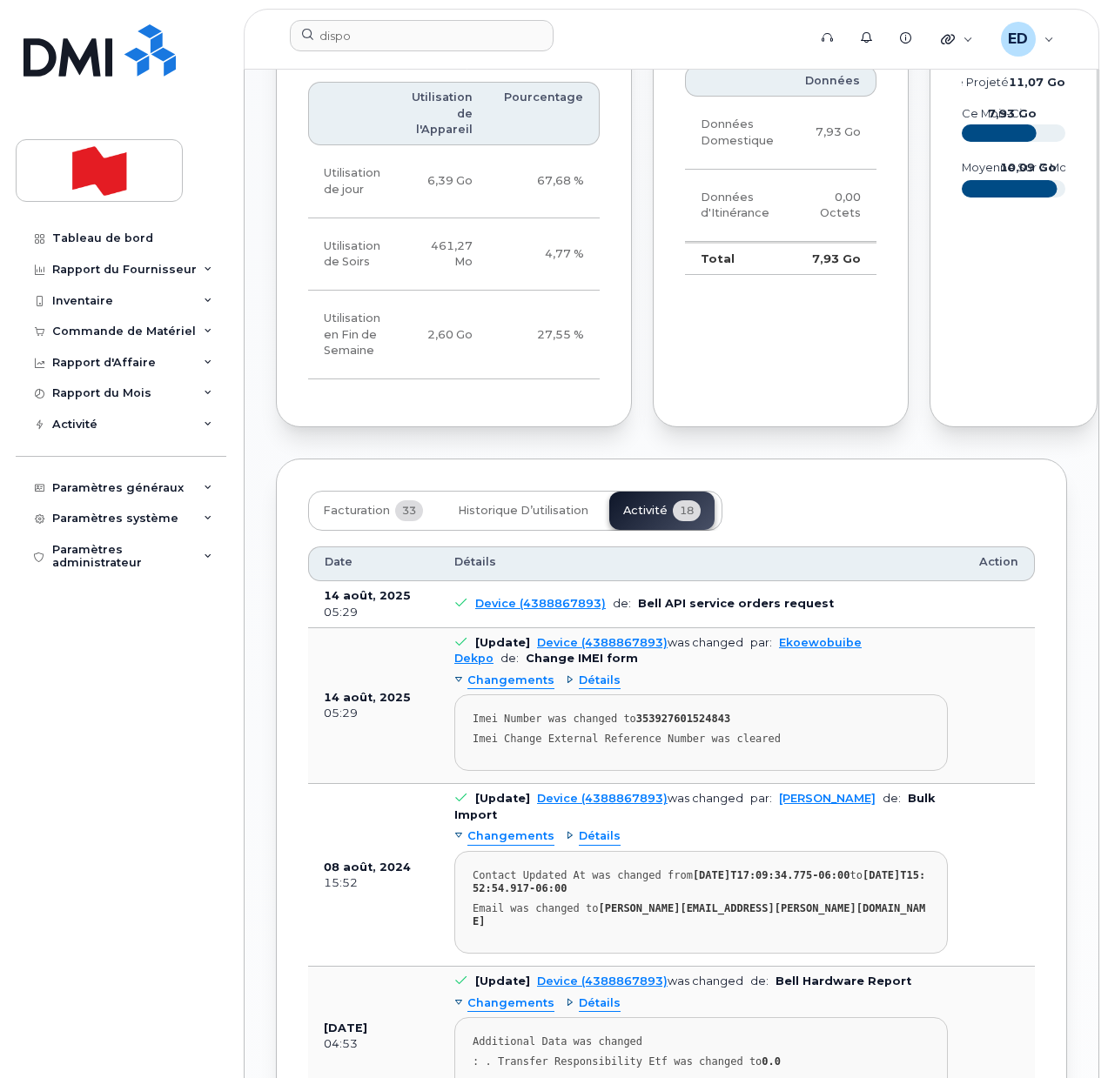
scroll to position [1850, 0]
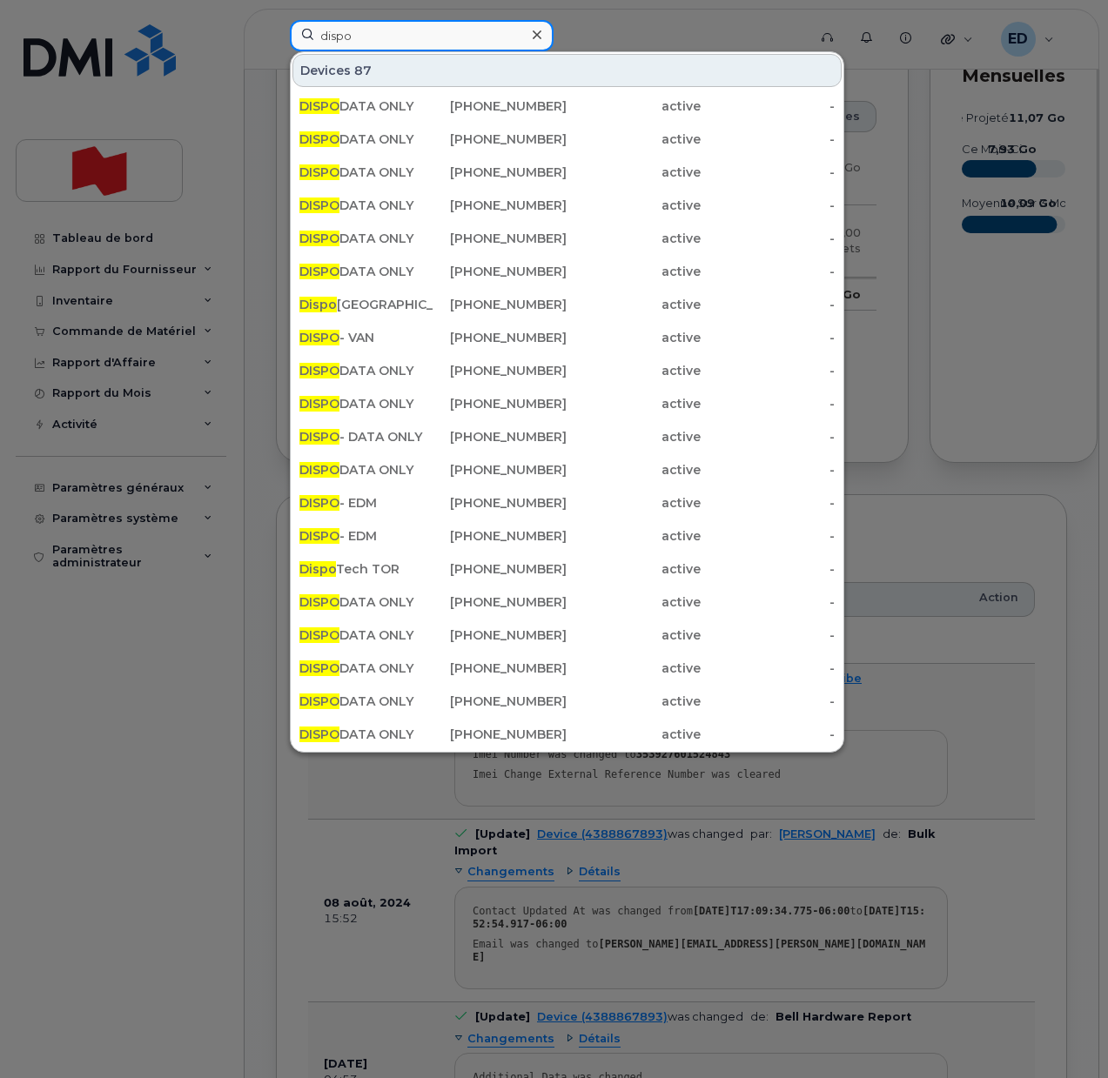
drag, startPoint x: 367, startPoint y: 31, endPoint x: 298, endPoint y: 35, distance: 69.7
click at [298, 35] on input "dispo" at bounding box center [422, 35] width 264 height 31
paste input "89302610207411446245"
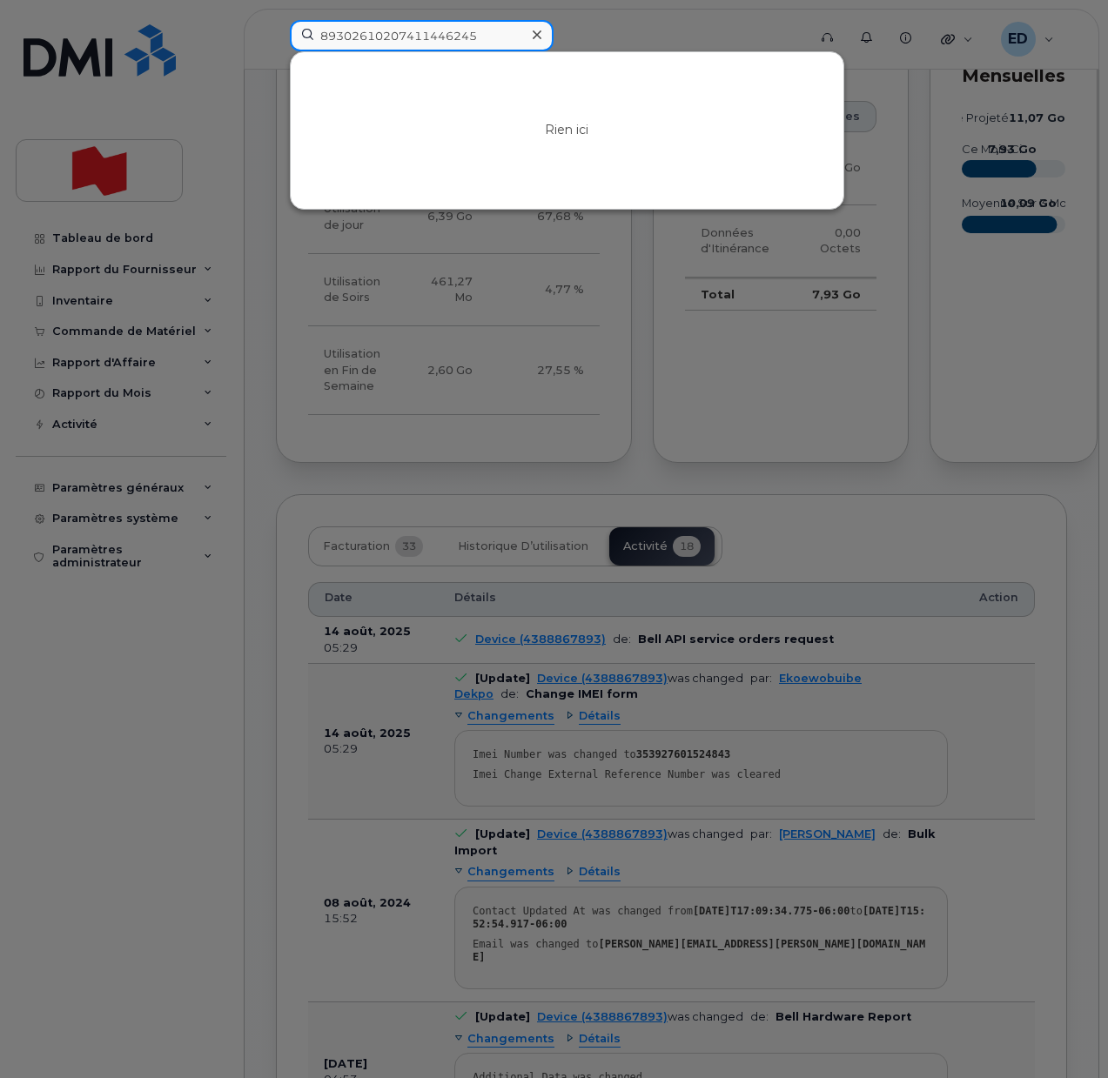
type input "89302610207411446245"
click at [541, 30] on div at bounding box center [536, 35] width 25 height 25
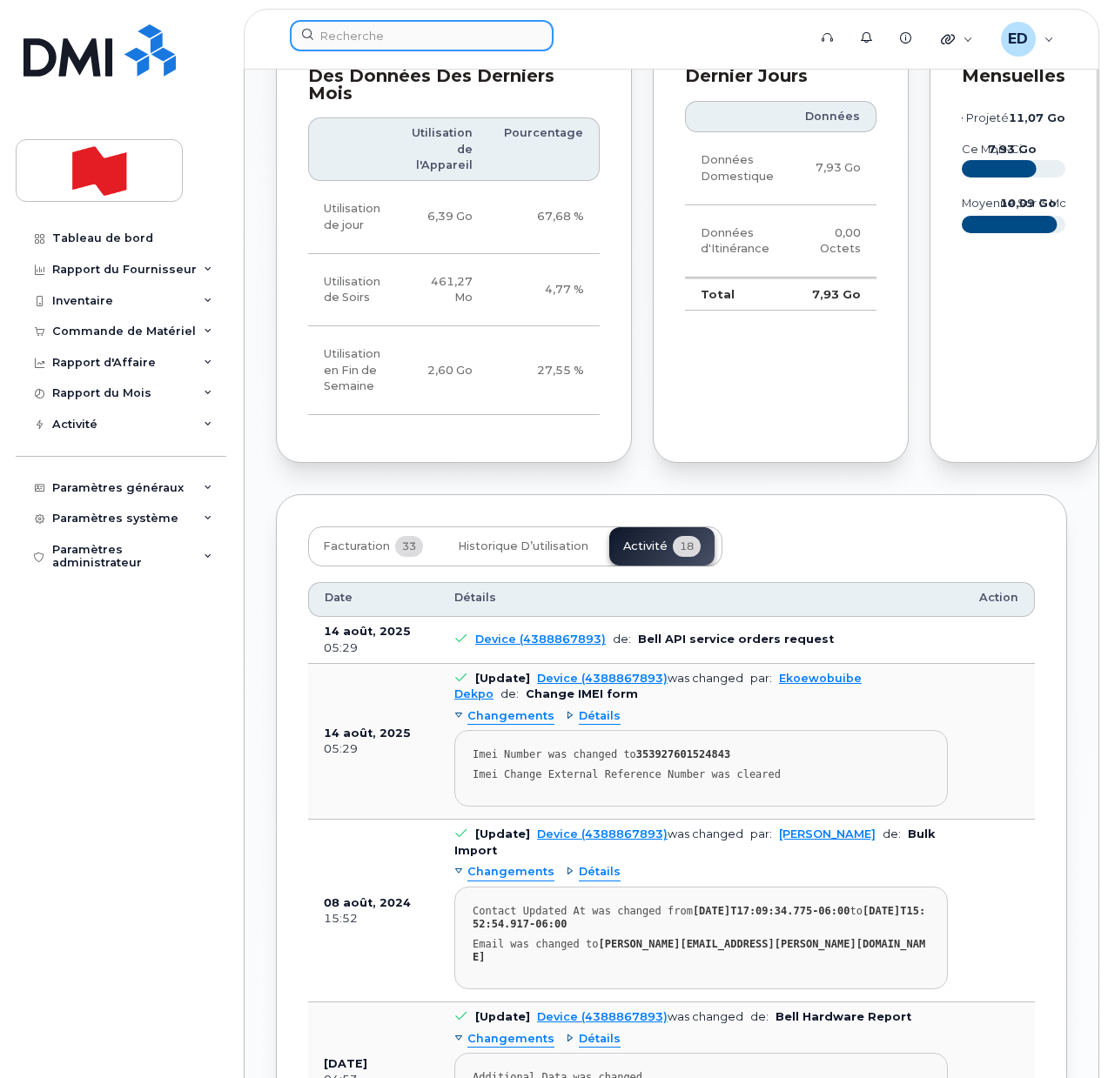
click at [427, 36] on input at bounding box center [422, 35] width 264 height 31
paste input "Yi Ran Zhang"
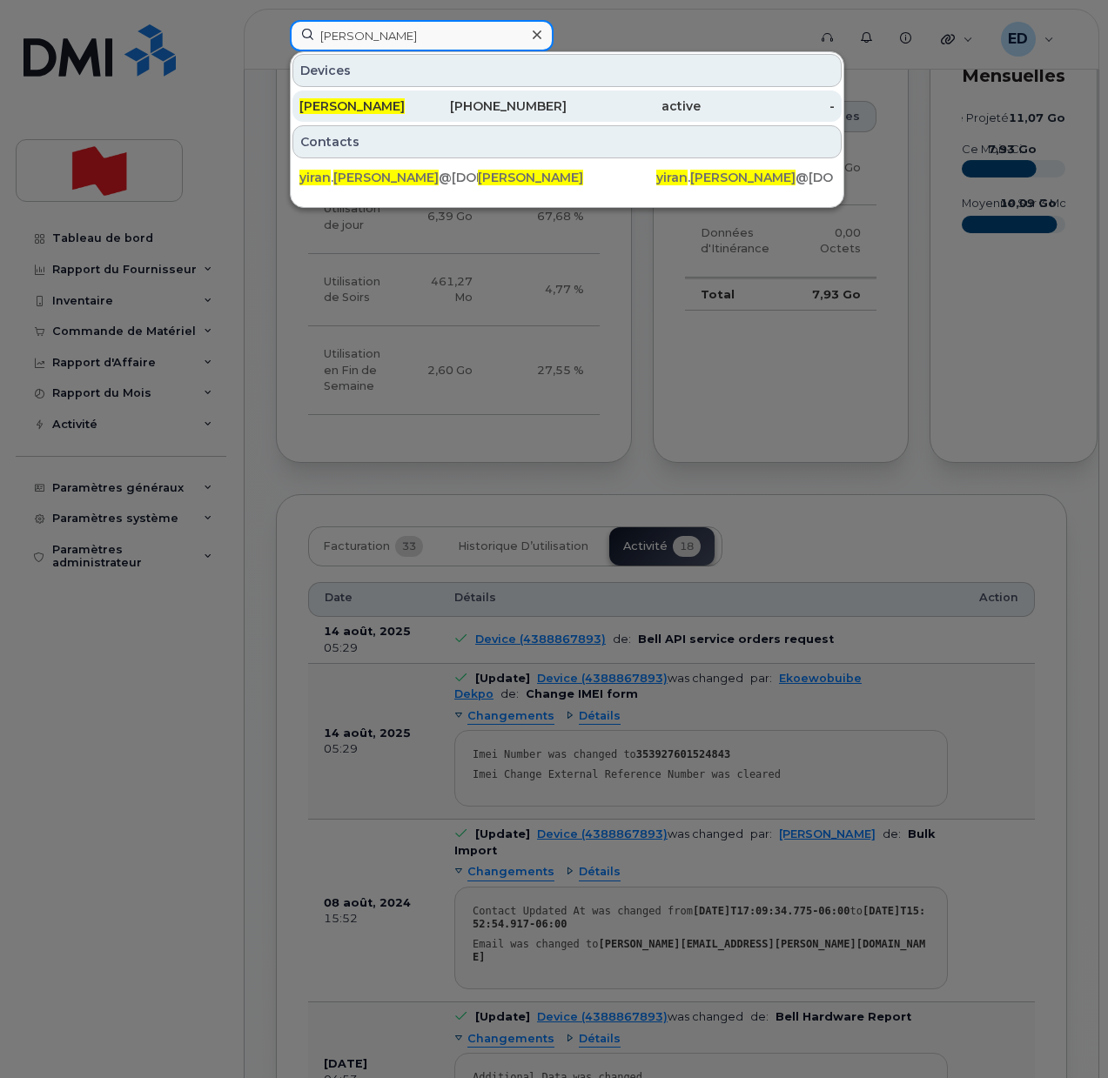
type input "Yi Ran Zhang"
click at [364, 102] on span "Yi Ran Zhang" at bounding box center [351, 106] width 105 height 16
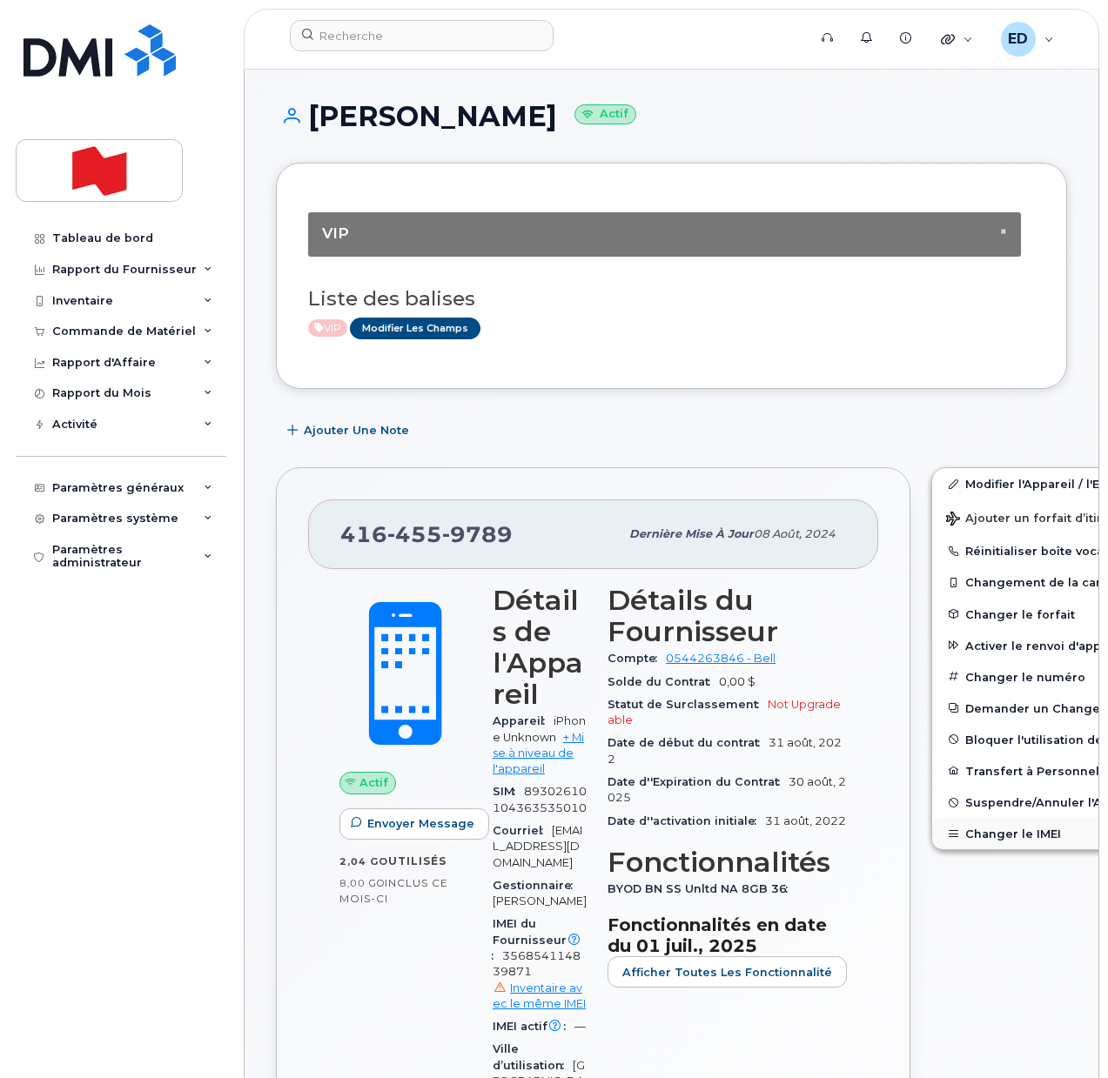
click at [966, 830] on button "Changer le IMEI" at bounding box center [1067, 833] width 270 height 31
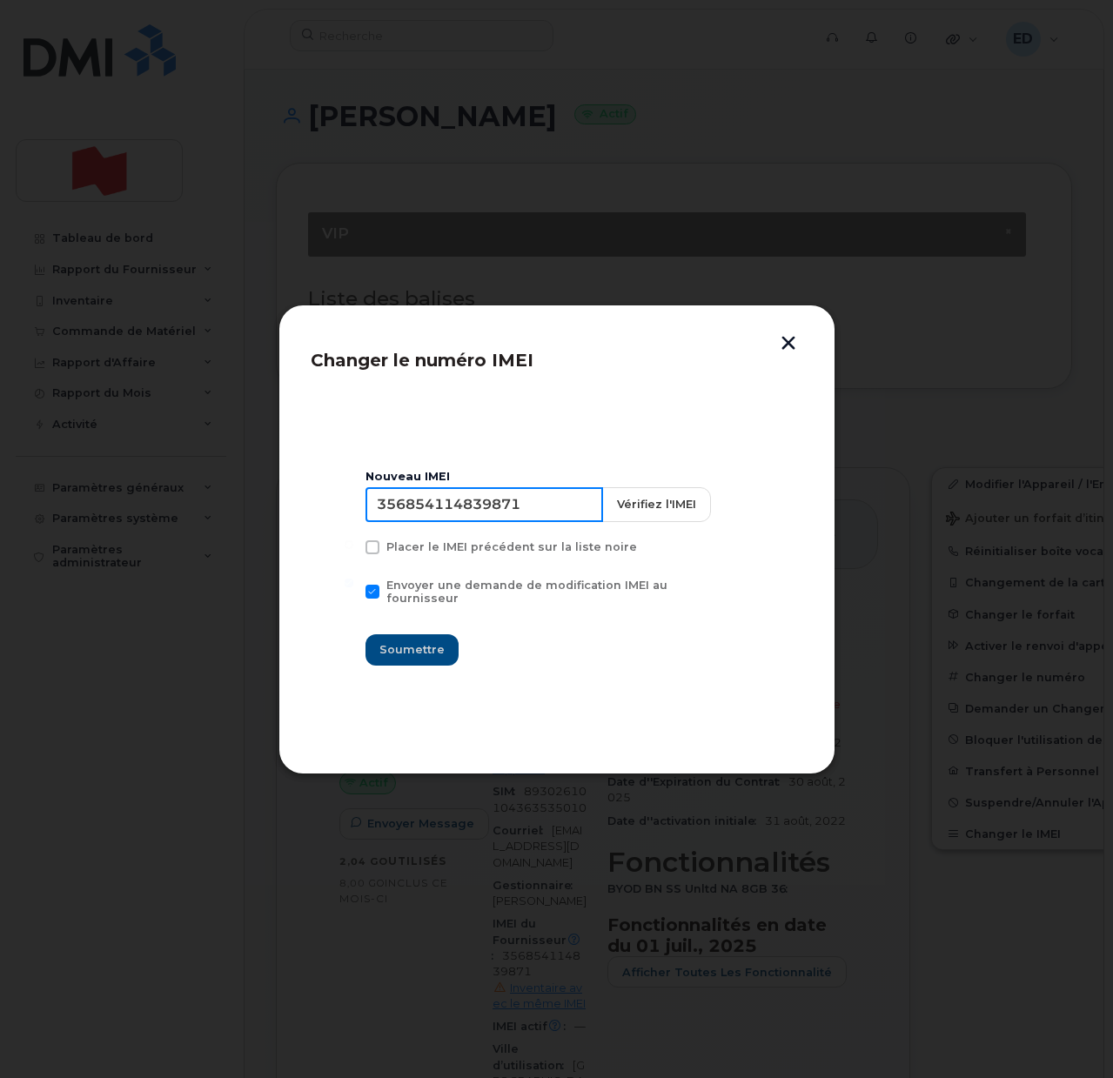
click at [480, 514] on input "356854114839871" at bounding box center [485, 504] width 238 height 35
click at [782, 342] on button "button" at bounding box center [789, 345] width 26 height 18
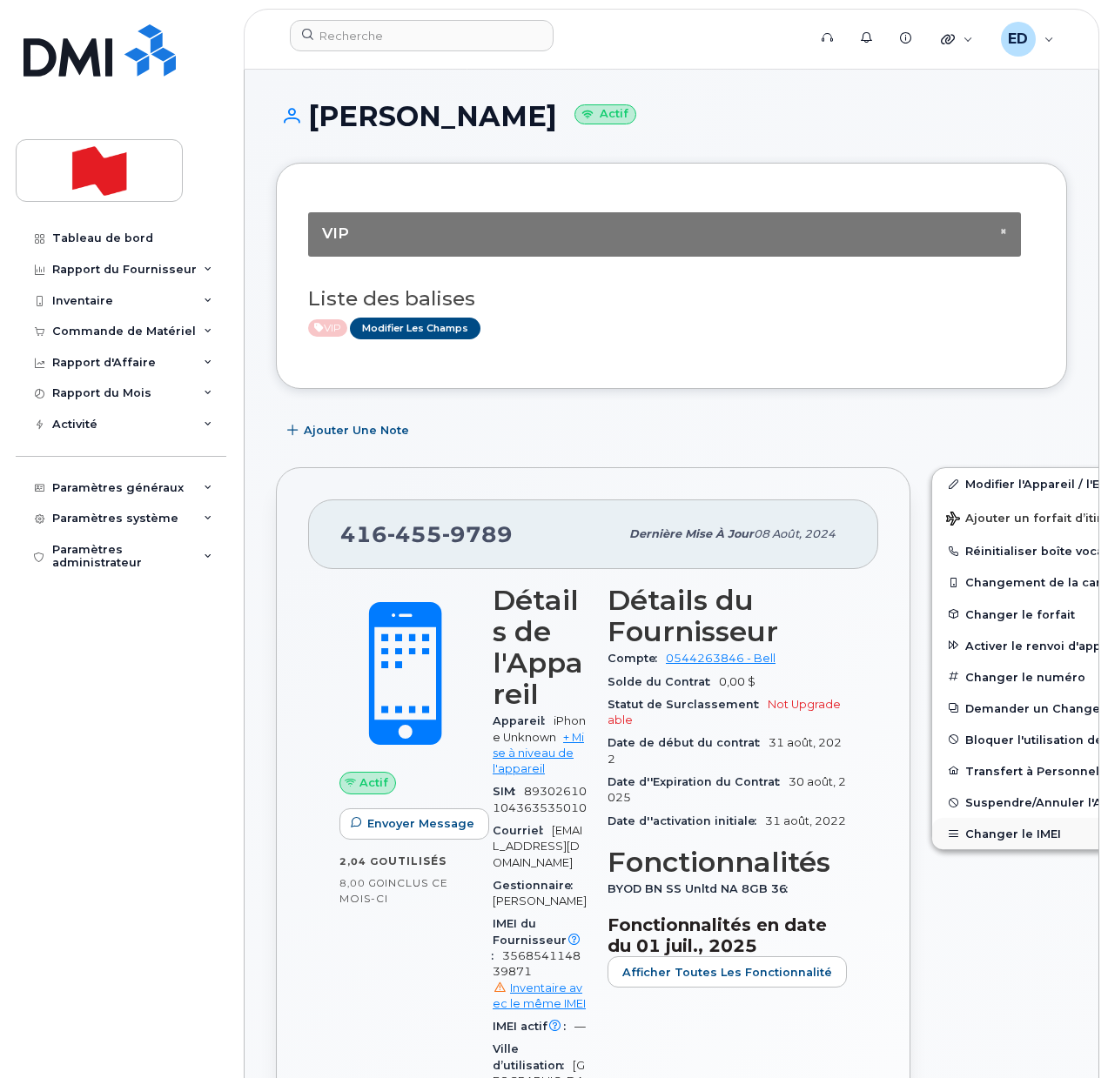
click at [964, 831] on button "Changer le IMEI" at bounding box center [1067, 833] width 270 height 31
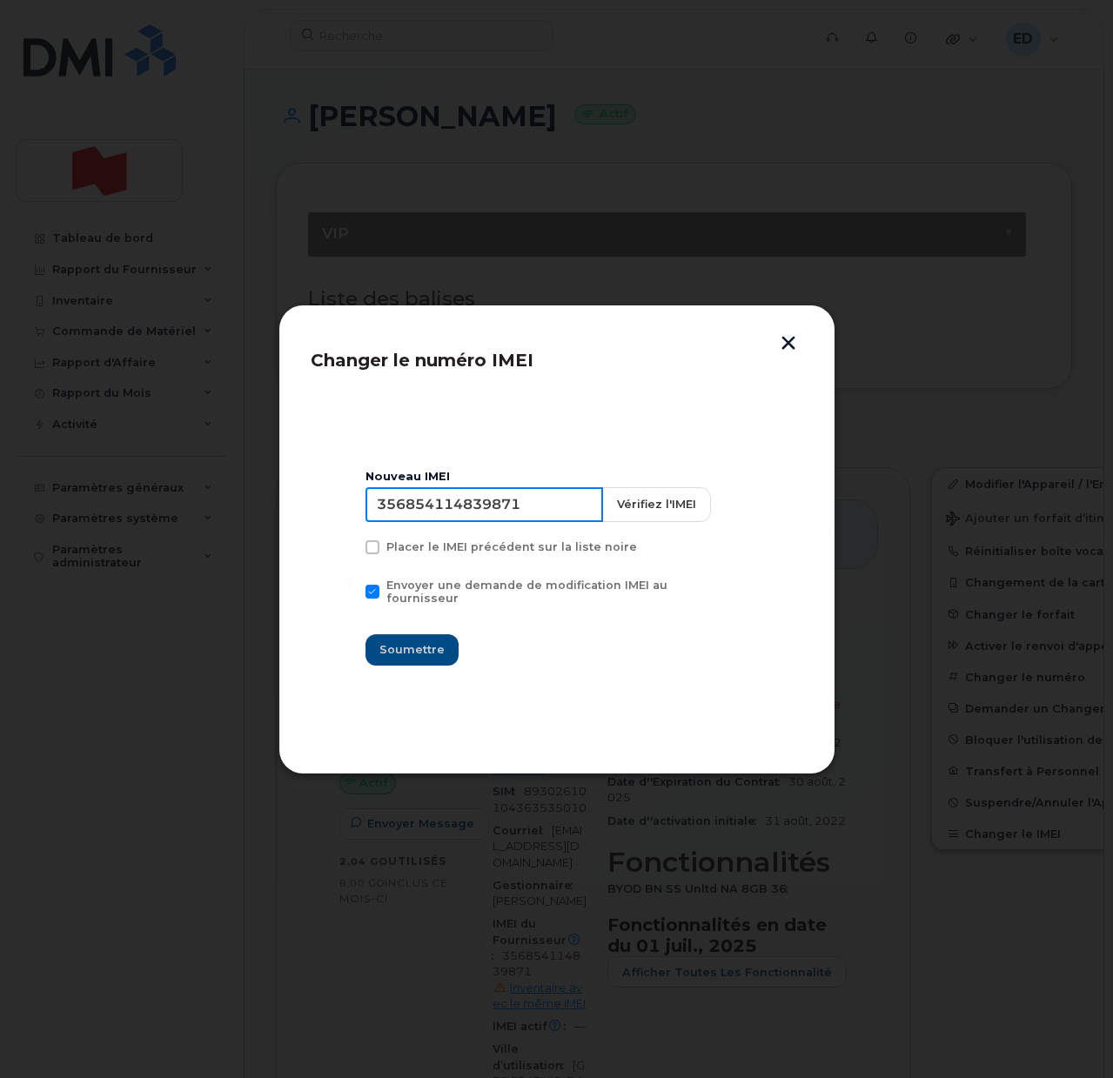
click at [496, 521] on input "356854114839871" at bounding box center [485, 504] width 238 height 35
type input "353927601127142"
click at [412, 649] on span "Soumettre" at bounding box center [412, 650] width 65 height 17
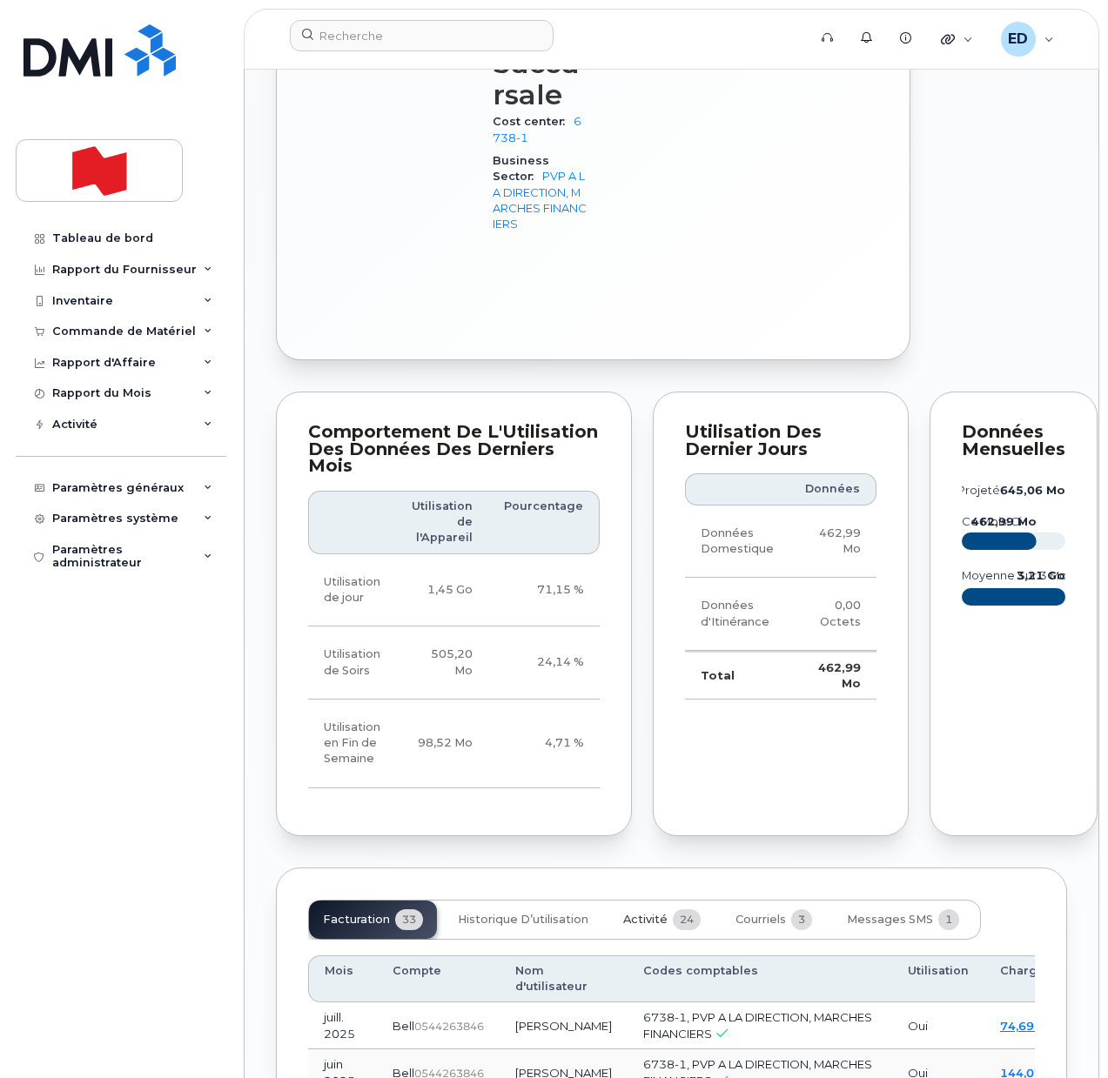
scroll to position [1741, 0]
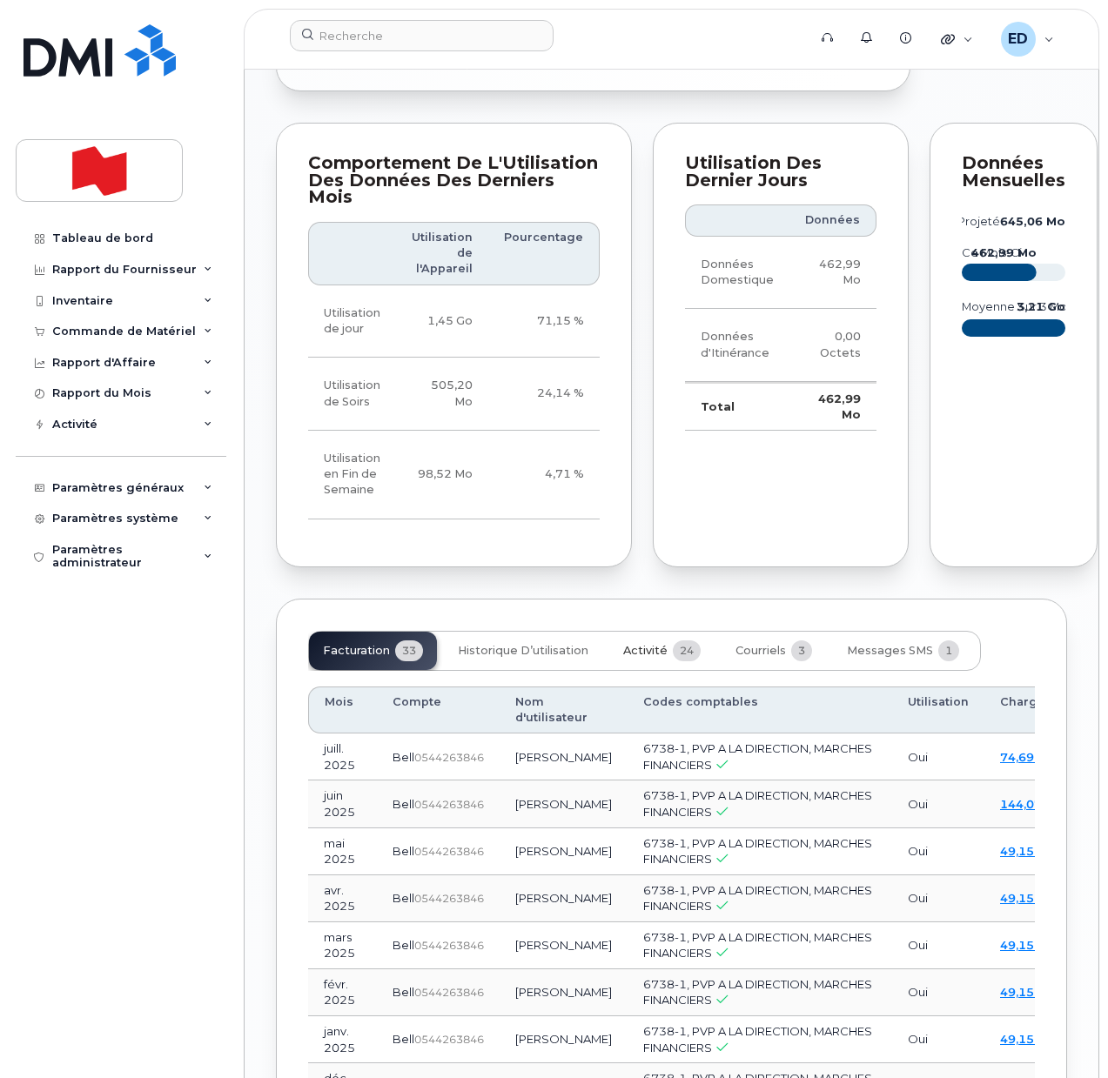
click at [644, 658] on span "Activité" at bounding box center [645, 651] width 44 height 14
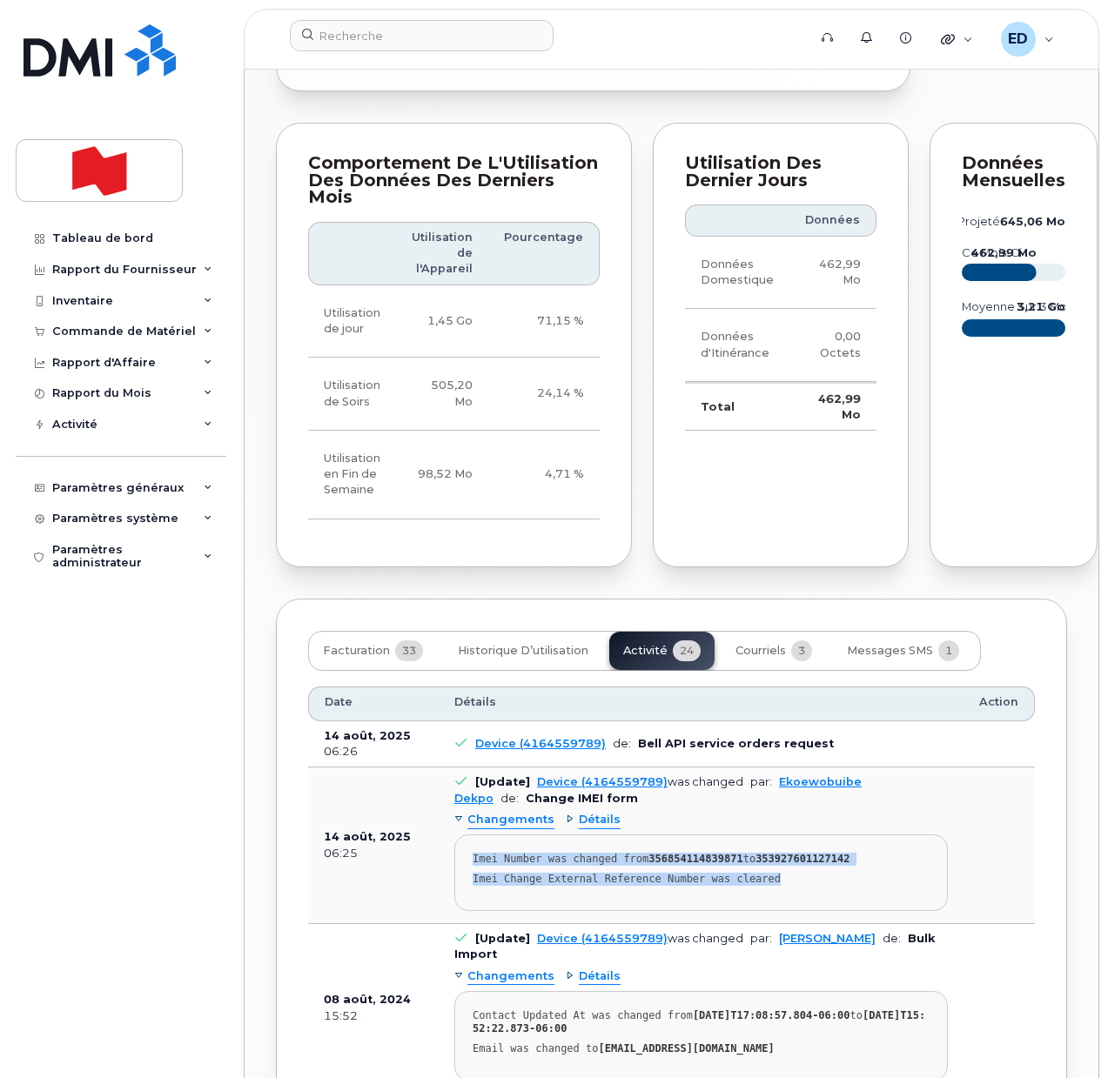
drag, startPoint x: 747, startPoint y: 990, endPoint x: 460, endPoint y: 973, distance: 286.9
click at [460, 911] on pre "Imei Number was changed from 356854114839871 to 353927601127142 Imei Change Ext…" at bounding box center [701, 873] width 494 height 77
copy pre "Imei Number was changed from 356854114839871 to 353927601127142 Imei Change Ext…"
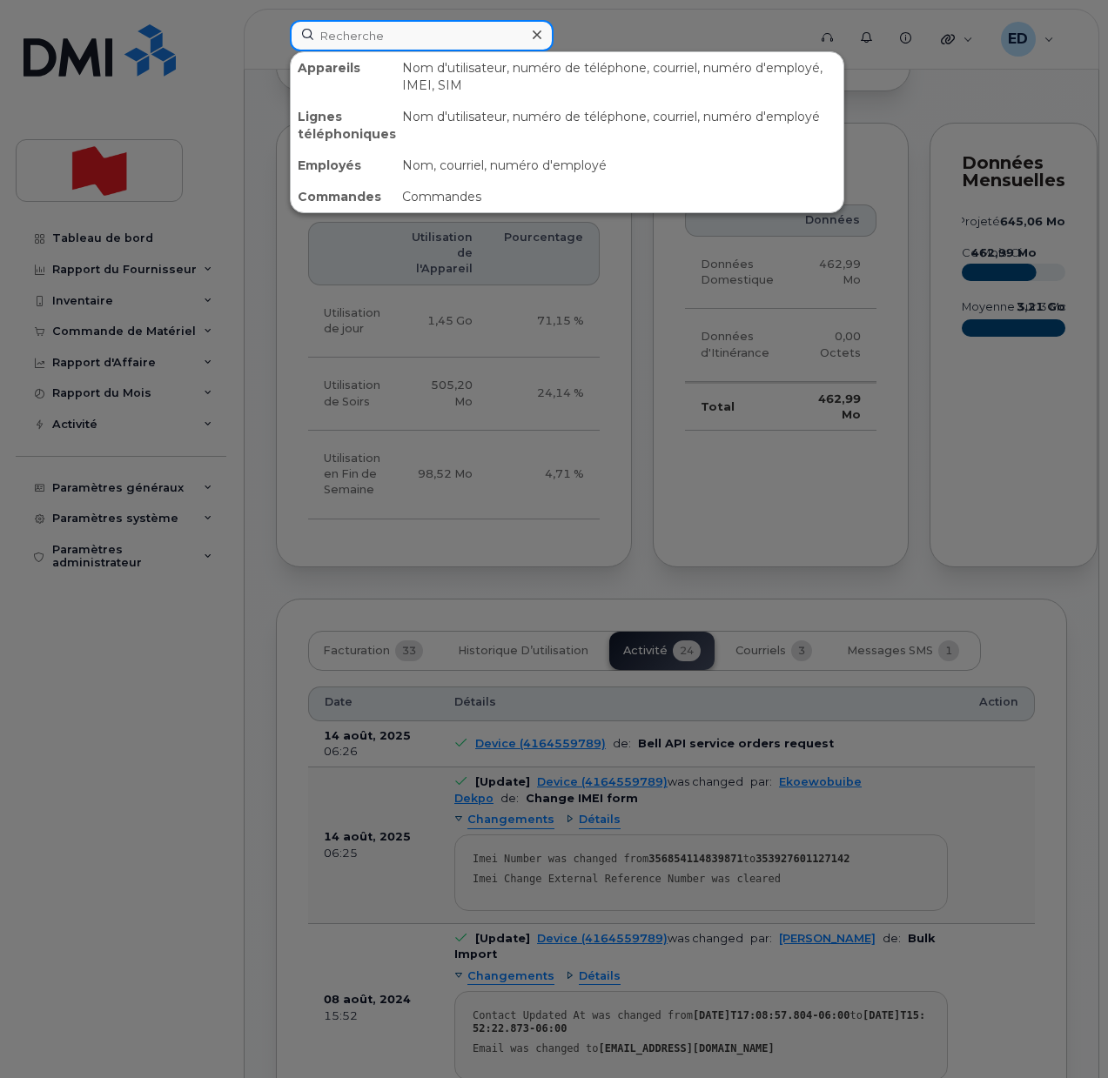
click at [388, 41] on input at bounding box center [422, 35] width 264 height 31
paste input "Omar Chouiekh"
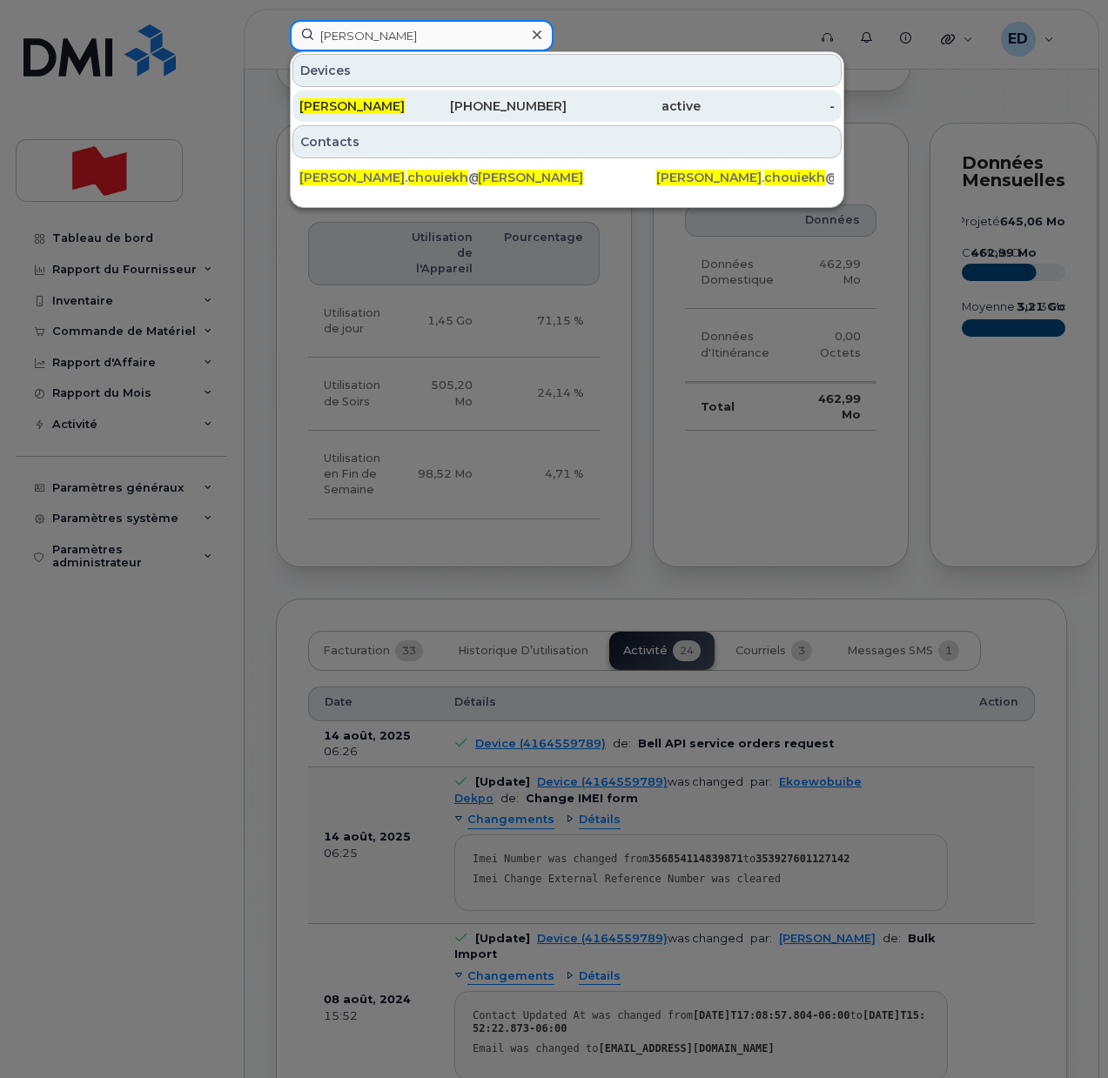
type input "Omar Chouiekh"
click at [393, 101] on span "Omar Chouiekh" at bounding box center [351, 106] width 105 height 16
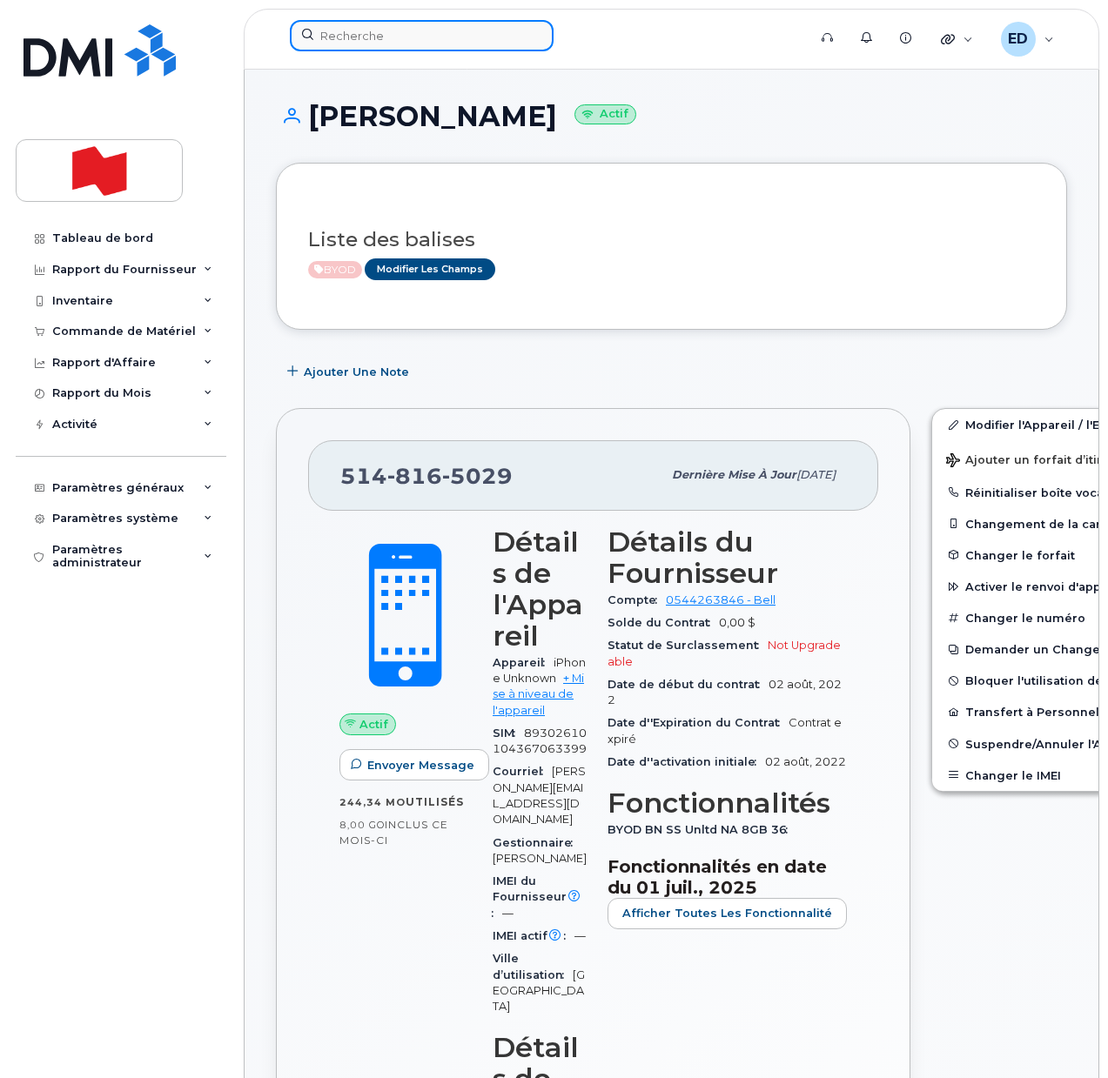
click at [388, 33] on input at bounding box center [422, 35] width 264 height 31
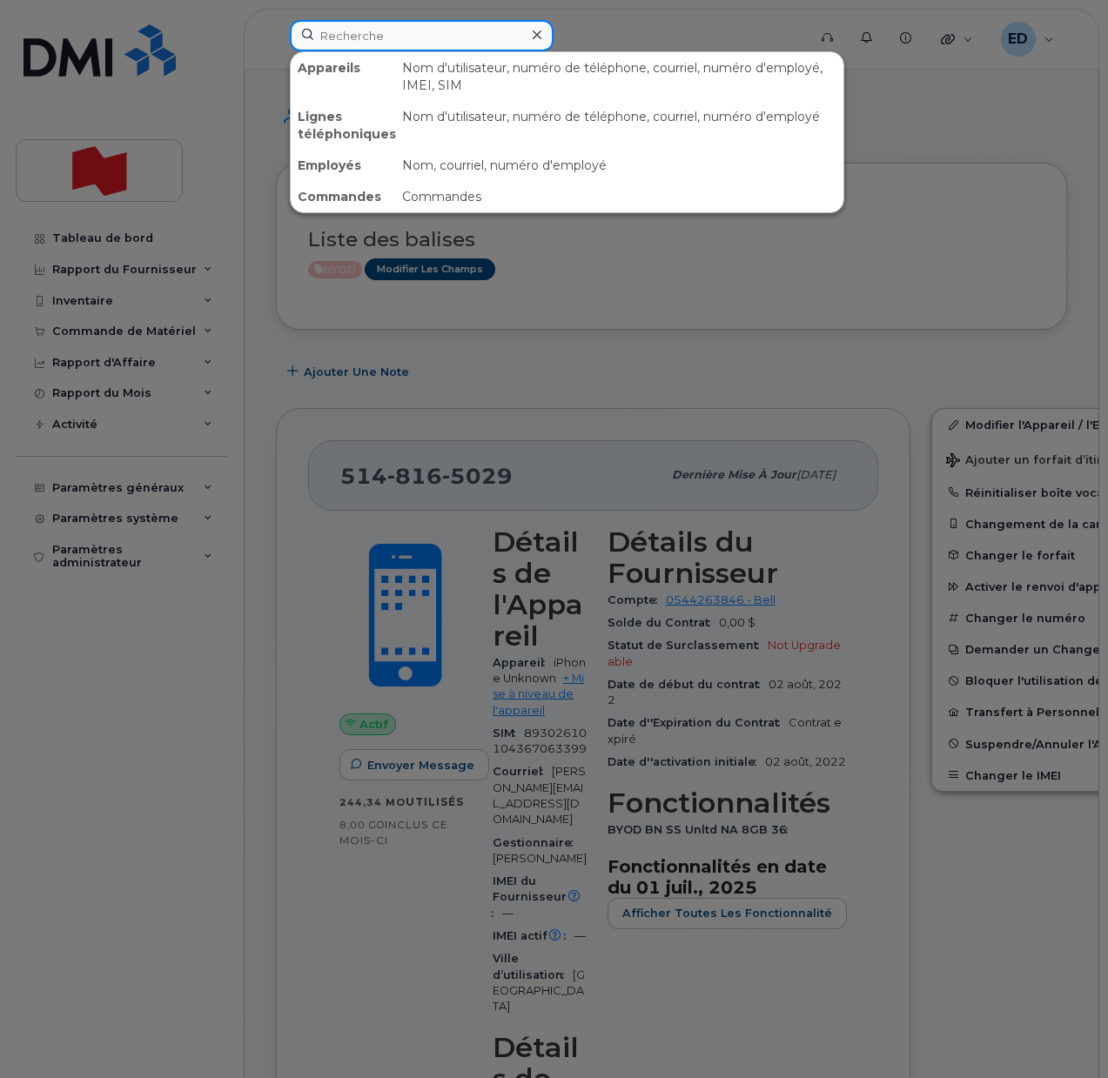
paste input "[PERSON_NAME][EMAIL_ADDRESS][PERSON_NAME][DOMAIN_NAME]"
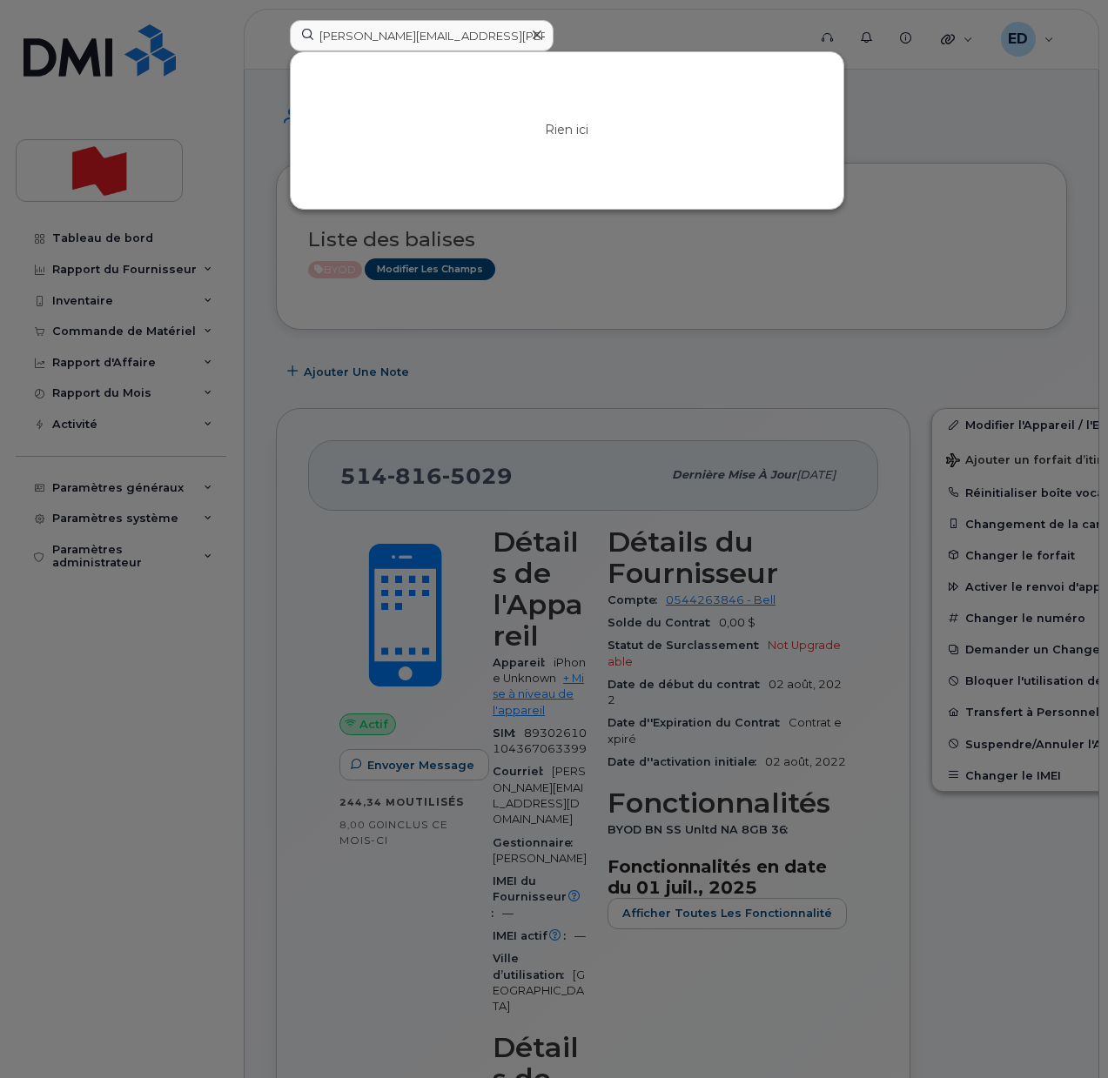
click at [50, 824] on div at bounding box center [554, 539] width 1108 height 1078
drag, startPoint x: 503, startPoint y: 39, endPoint x: 316, endPoint y: 30, distance: 187.3
click at [316, 30] on input "[PERSON_NAME][EMAIL_ADDRESS][PERSON_NAME][DOMAIN_NAME]" at bounding box center [422, 35] width 264 height 31
paste input
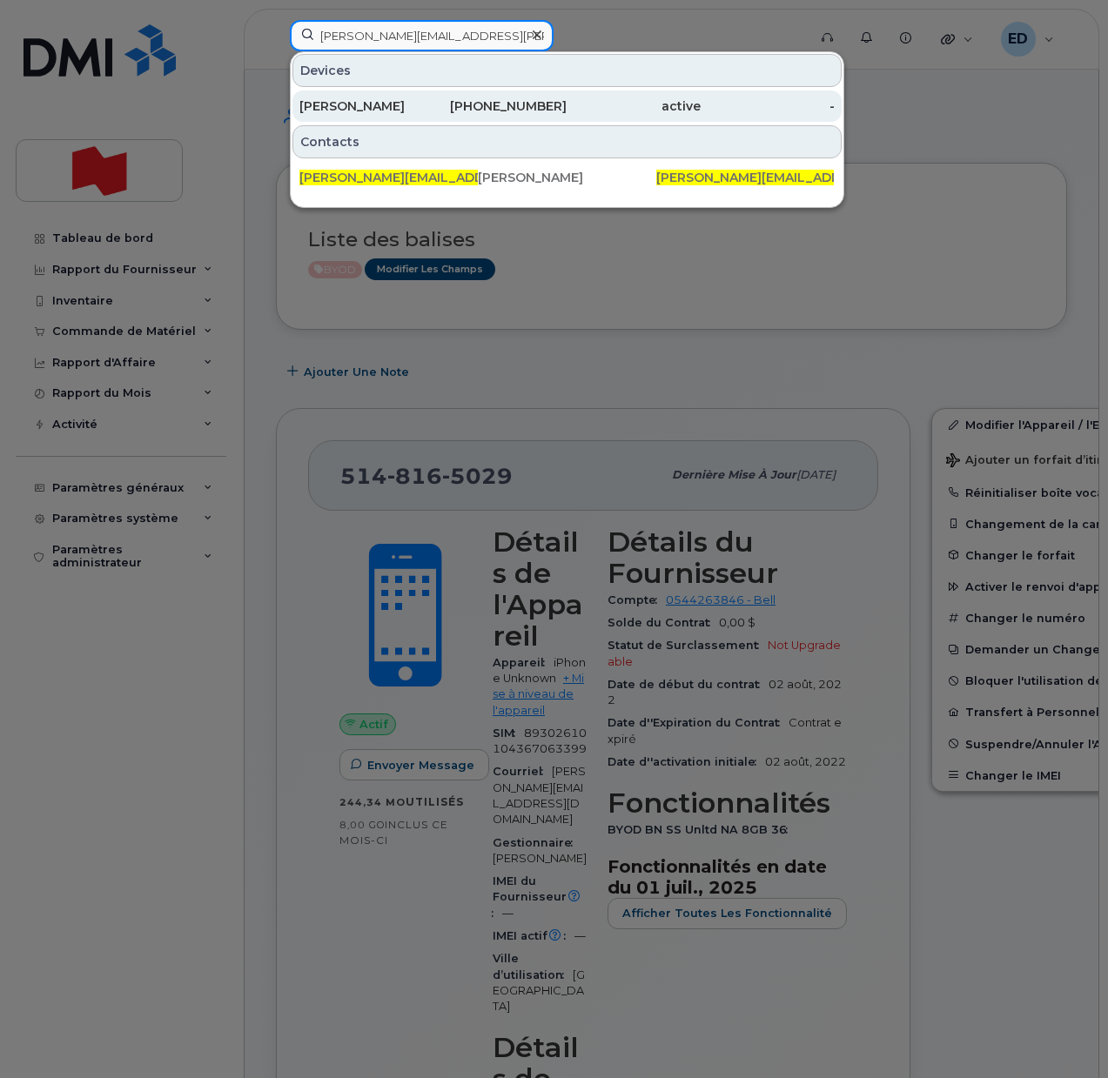
type input "[PERSON_NAME][EMAIL_ADDRESS][PERSON_NAME][DOMAIN_NAME]"
click at [345, 110] on div "[PERSON_NAME]" at bounding box center [366, 105] width 134 height 17
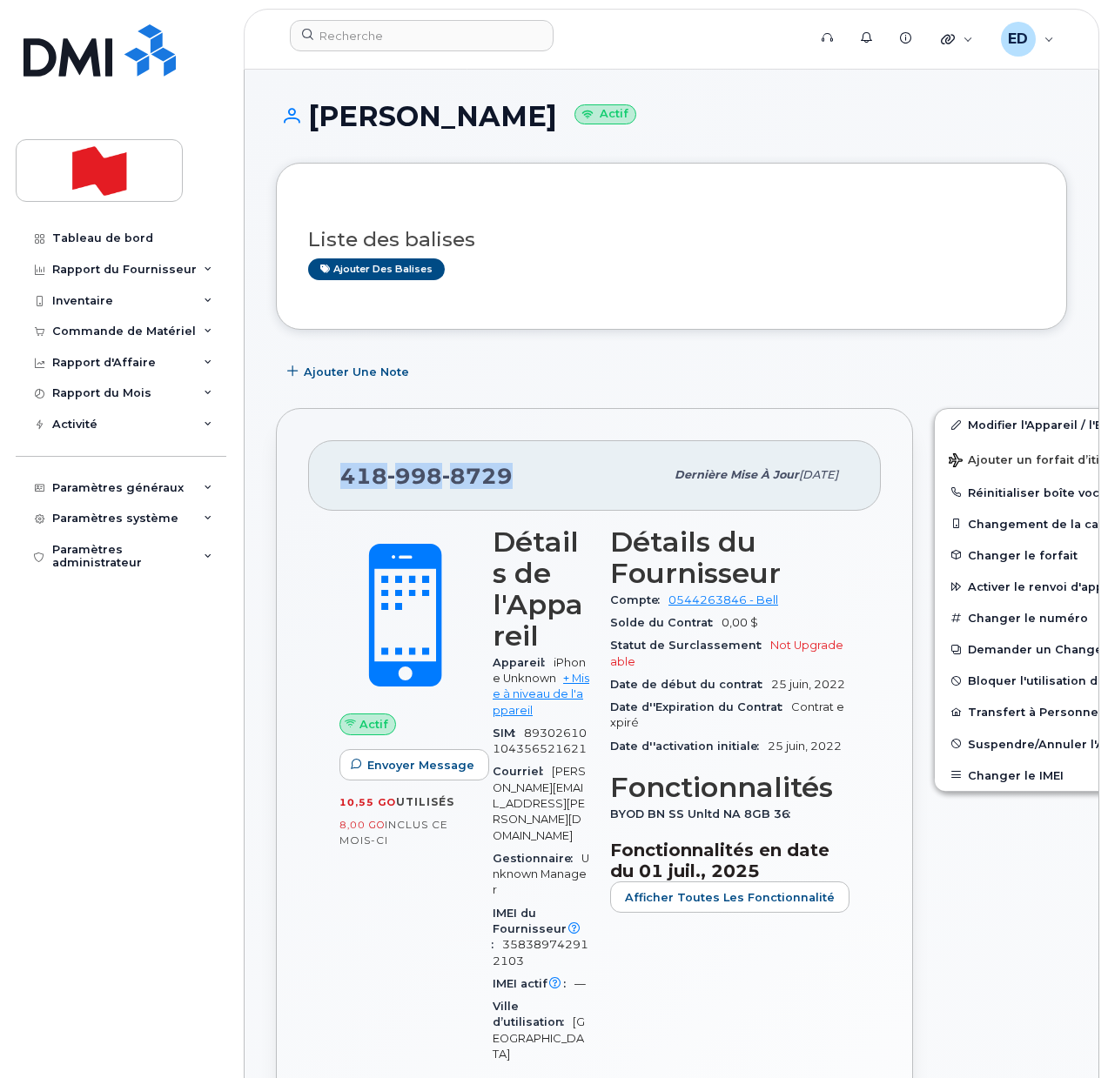
drag, startPoint x: 513, startPoint y: 479, endPoint x: 344, endPoint y: 481, distance: 168.9
click at [344, 481] on div "[PHONE_NUMBER]" at bounding box center [502, 475] width 324 height 37
copy span "[PHONE_NUMBER]"
click at [959, 780] on button "Changer le IMEI" at bounding box center [1070, 775] width 270 height 31
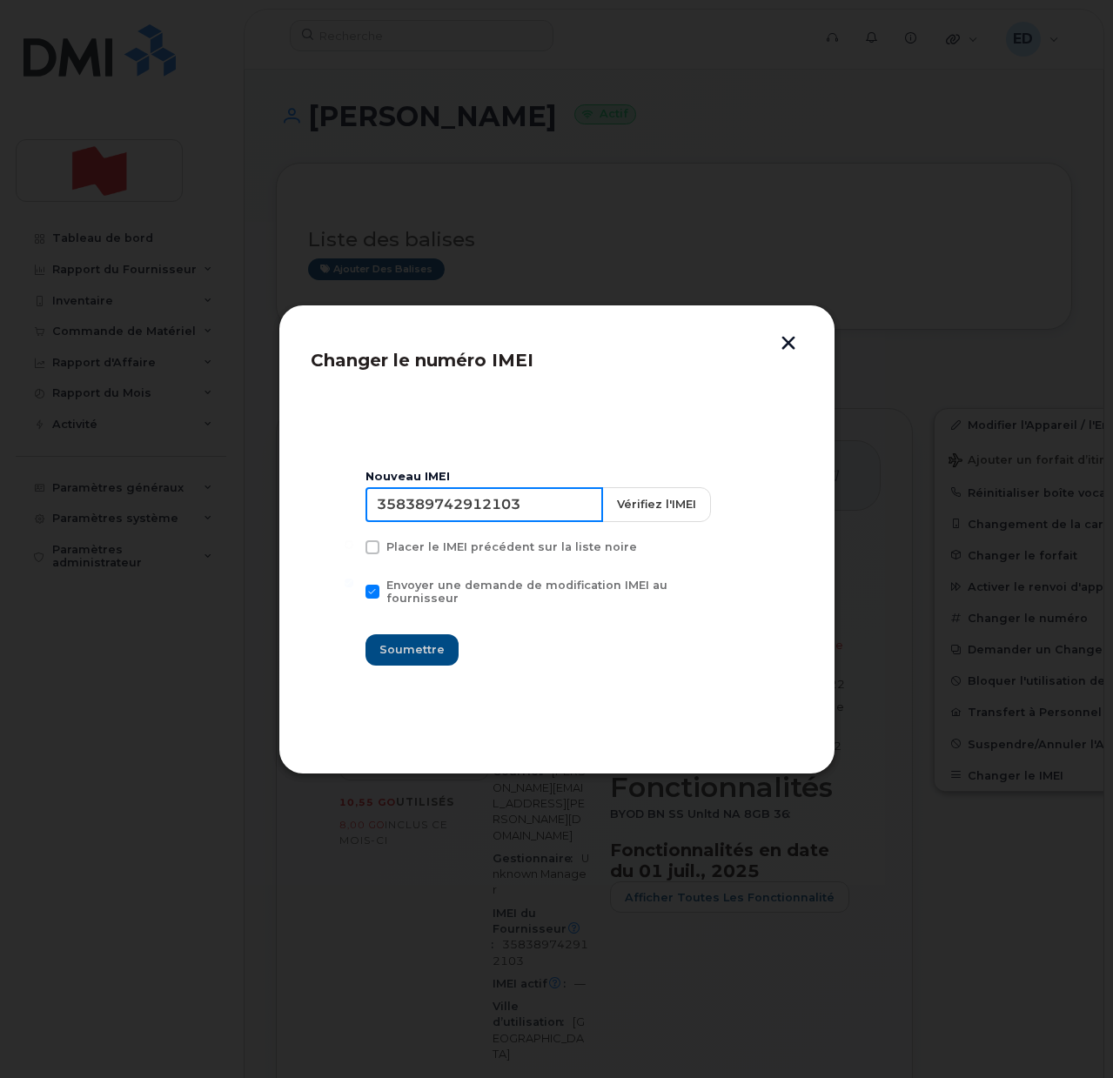
click at [488, 520] on input "358389742912103" at bounding box center [485, 504] width 238 height 35
type input "353927601210039"
click at [431, 649] on span "Soumettre" at bounding box center [412, 650] width 65 height 17
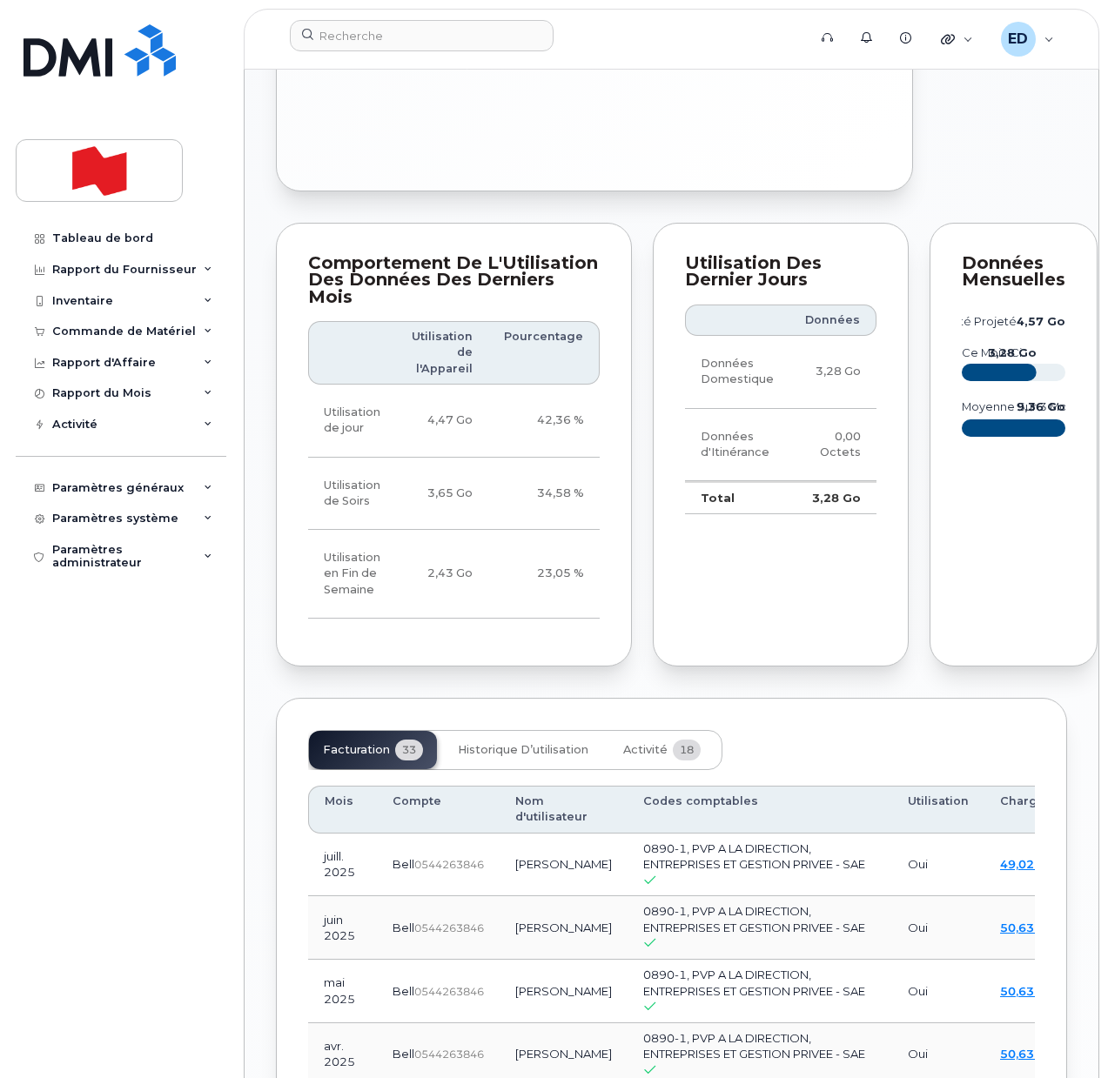
scroll to position [1741, 0]
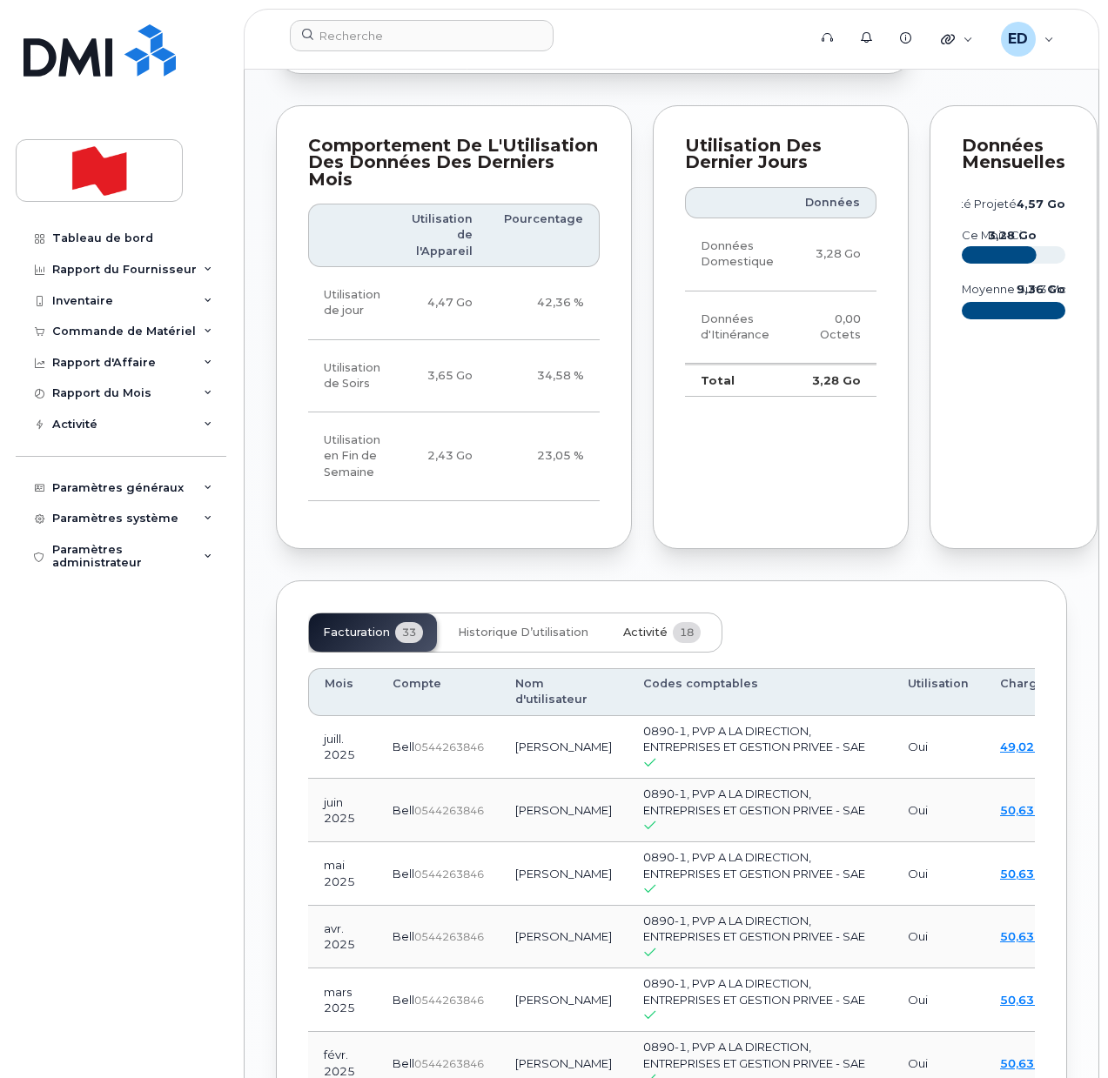
drag, startPoint x: 634, startPoint y: 785, endPoint x: 621, endPoint y: 769, distance: 21.1
click at [621, 653] on div "Facturation 33 Historique d’utilisation Activité 18" at bounding box center [671, 633] width 727 height 40
click at [629, 640] on span "Activité" at bounding box center [645, 633] width 44 height 14
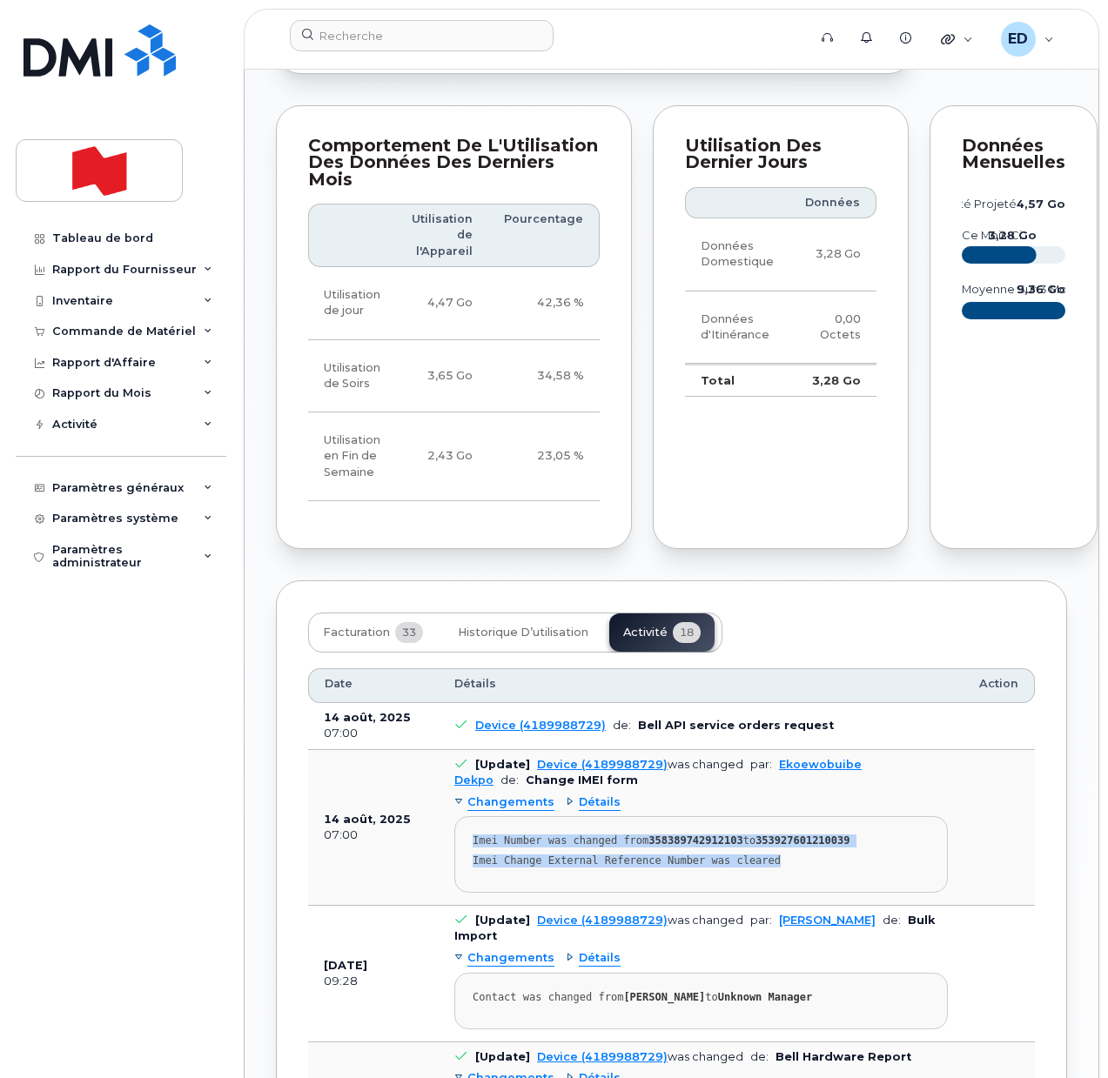
drag, startPoint x: 794, startPoint y: 1021, endPoint x: 470, endPoint y: 993, distance: 325.0
click at [470, 893] on pre "Imei Number was changed from 358389742912103 to 353927601210039 Imei Change Ext…" at bounding box center [701, 854] width 494 height 77
copy pre "Imei Number was changed from 358389742912103 to 353927601210039 Imei Change Ext…"
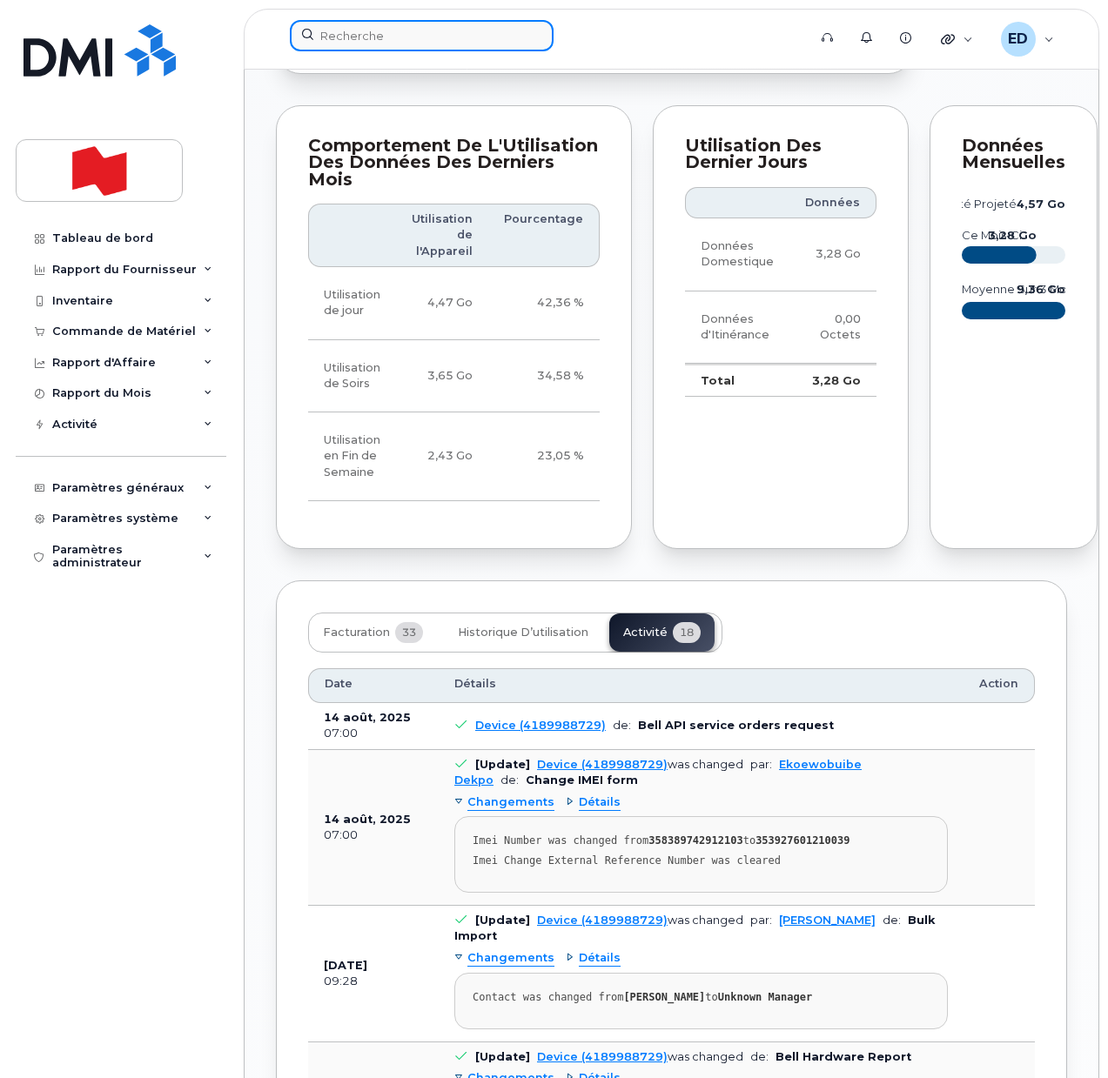
click at [439, 30] on input at bounding box center [422, 35] width 264 height 31
paste input "[PHONE_NUMBER]"
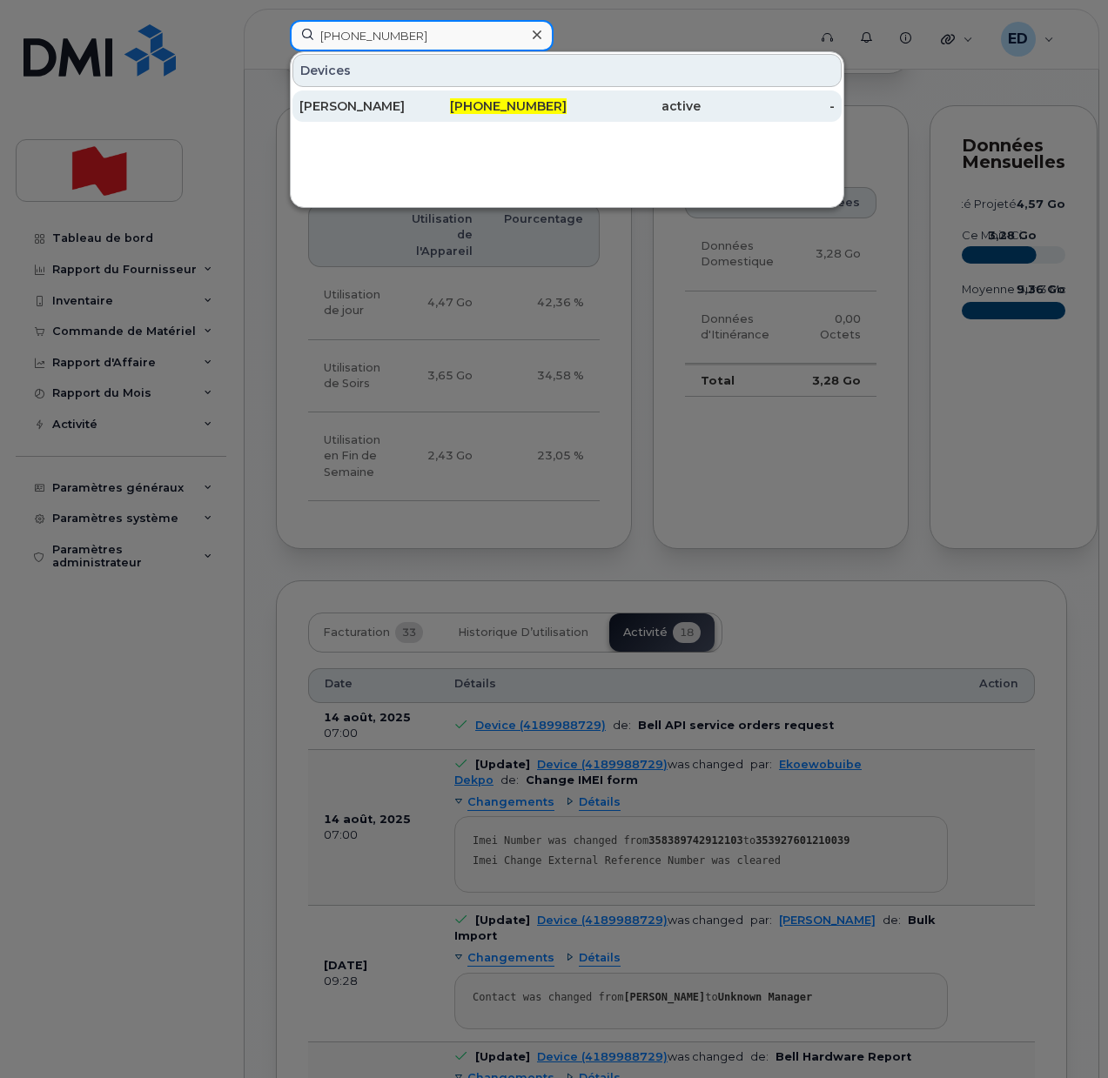
type input "[PHONE_NUMBER]"
click at [384, 113] on div "[PERSON_NAME]" at bounding box center [366, 105] width 134 height 17
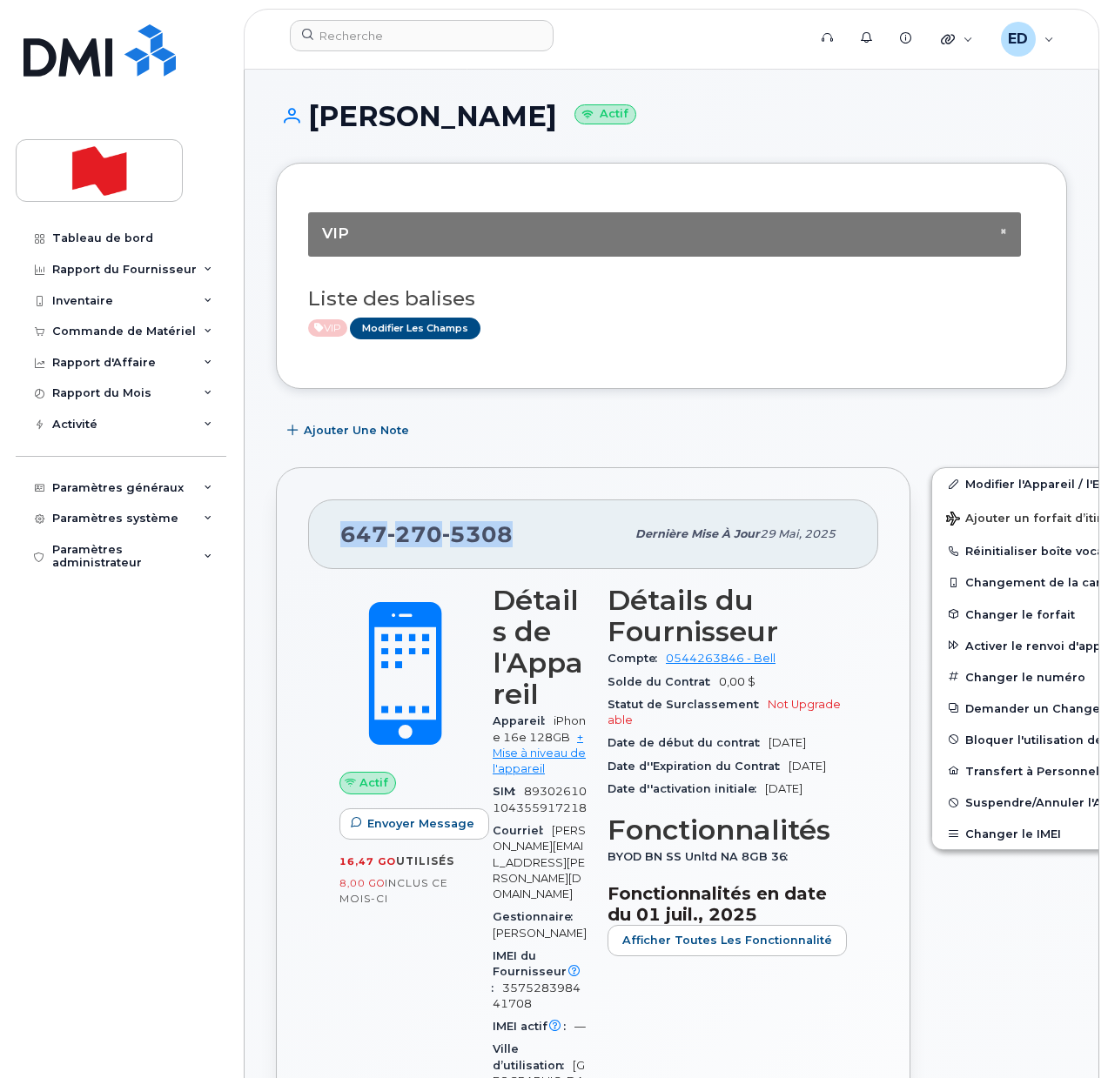
drag, startPoint x: 525, startPoint y: 541, endPoint x: 343, endPoint y: 545, distance: 182.0
click at [343, 545] on div "647 270 5308" at bounding box center [482, 534] width 285 height 37
copy span "647 270 5308"
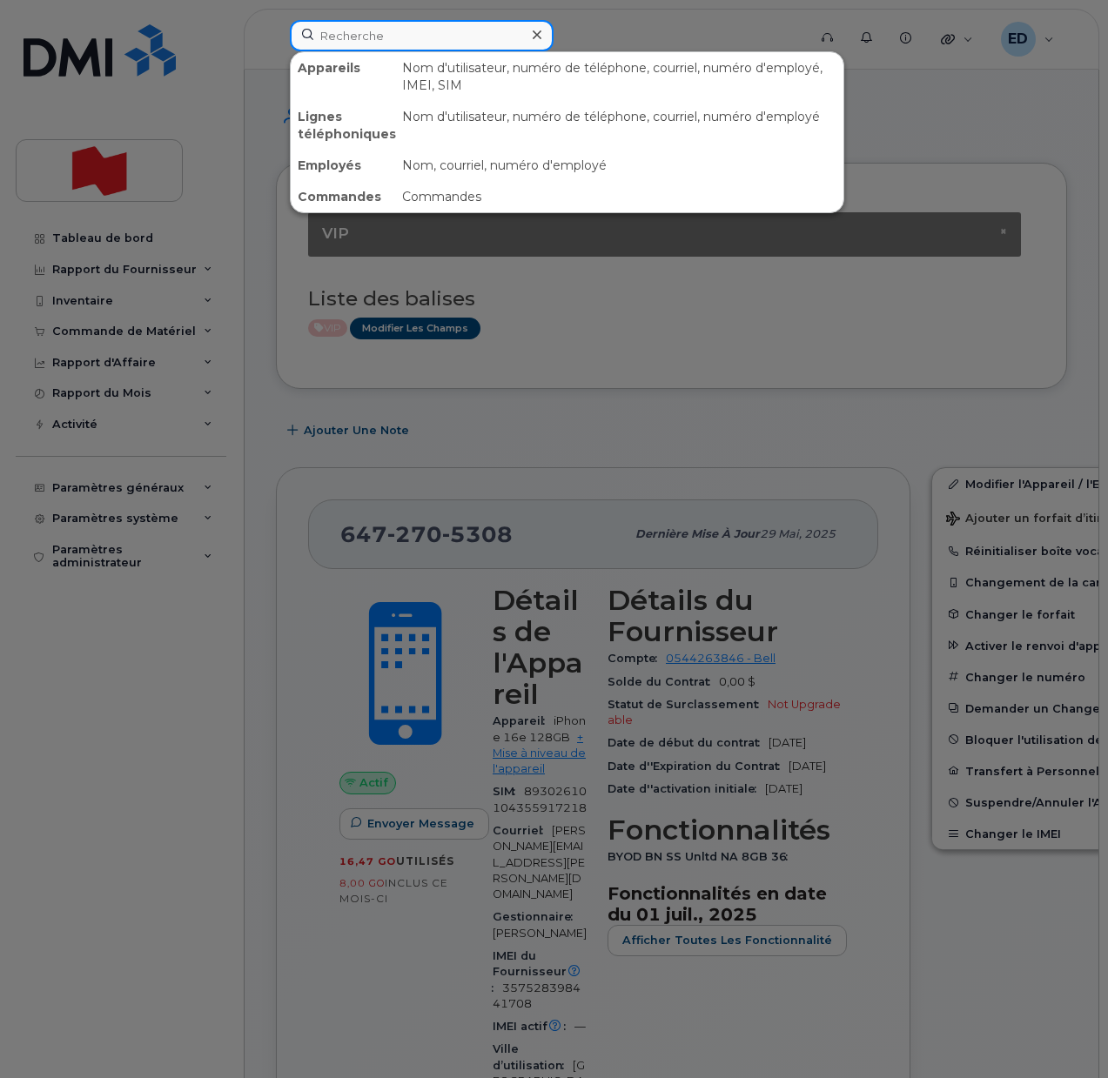
click at [372, 30] on input at bounding box center [422, 35] width 264 height 31
paste input "4388701493"
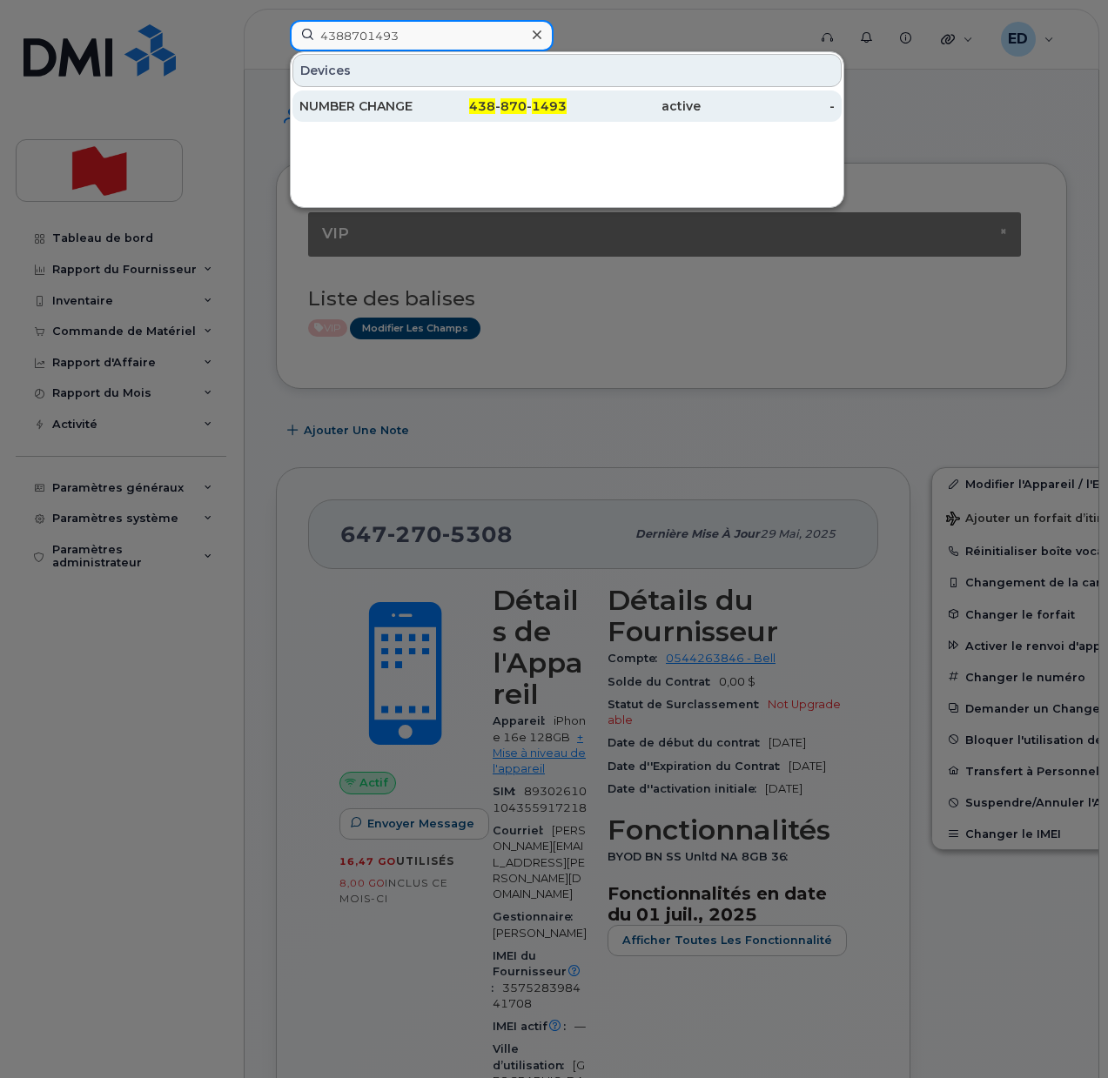
type input "4388701493"
click at [380, 104] on div "NUMBER CHANGE" at bounding box center [366, 105] width 134 height 17
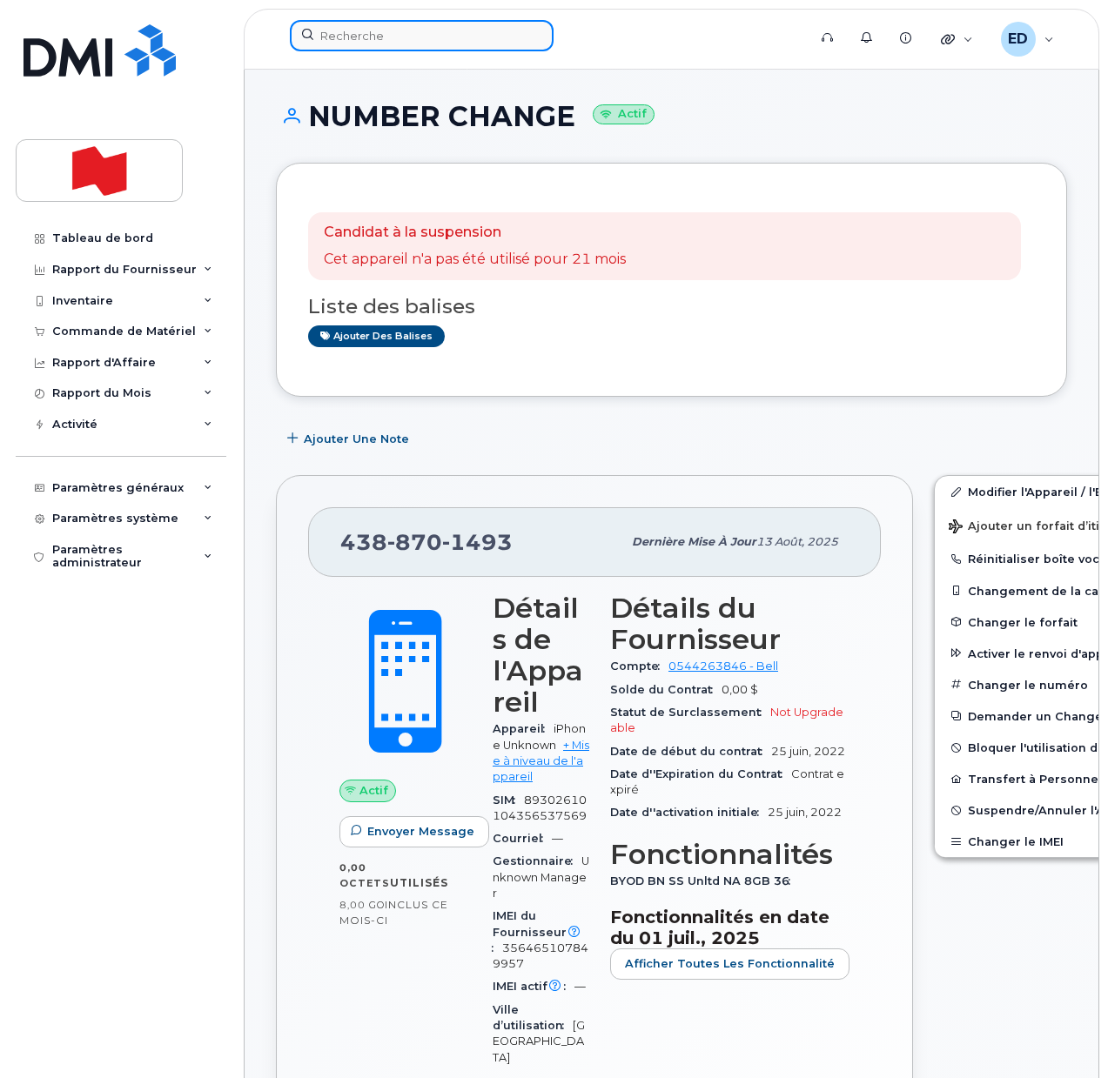
click at [370, 46] on input at bounding box center [422, 35] width 264 height 31
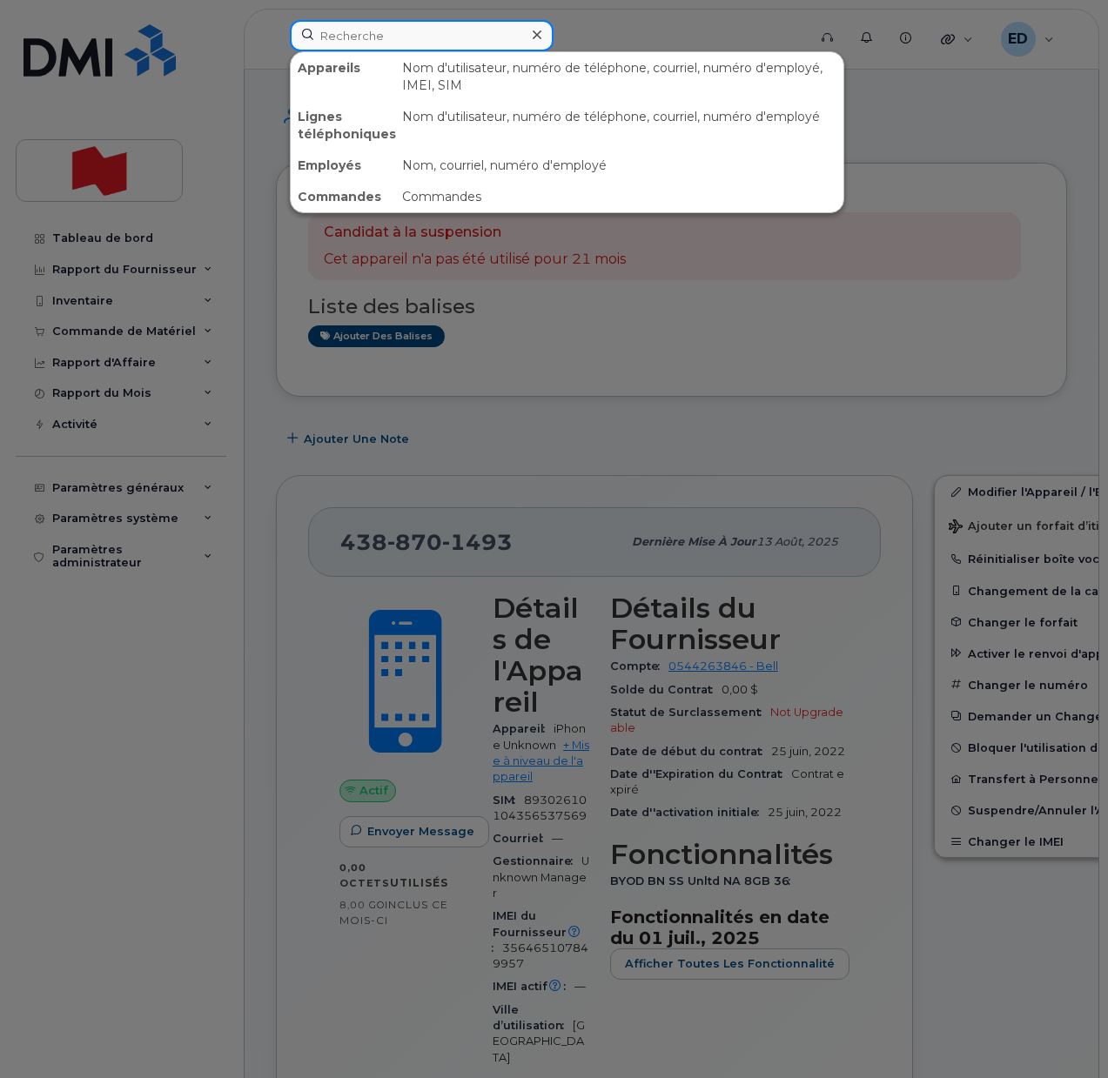
paste input "4388703324"
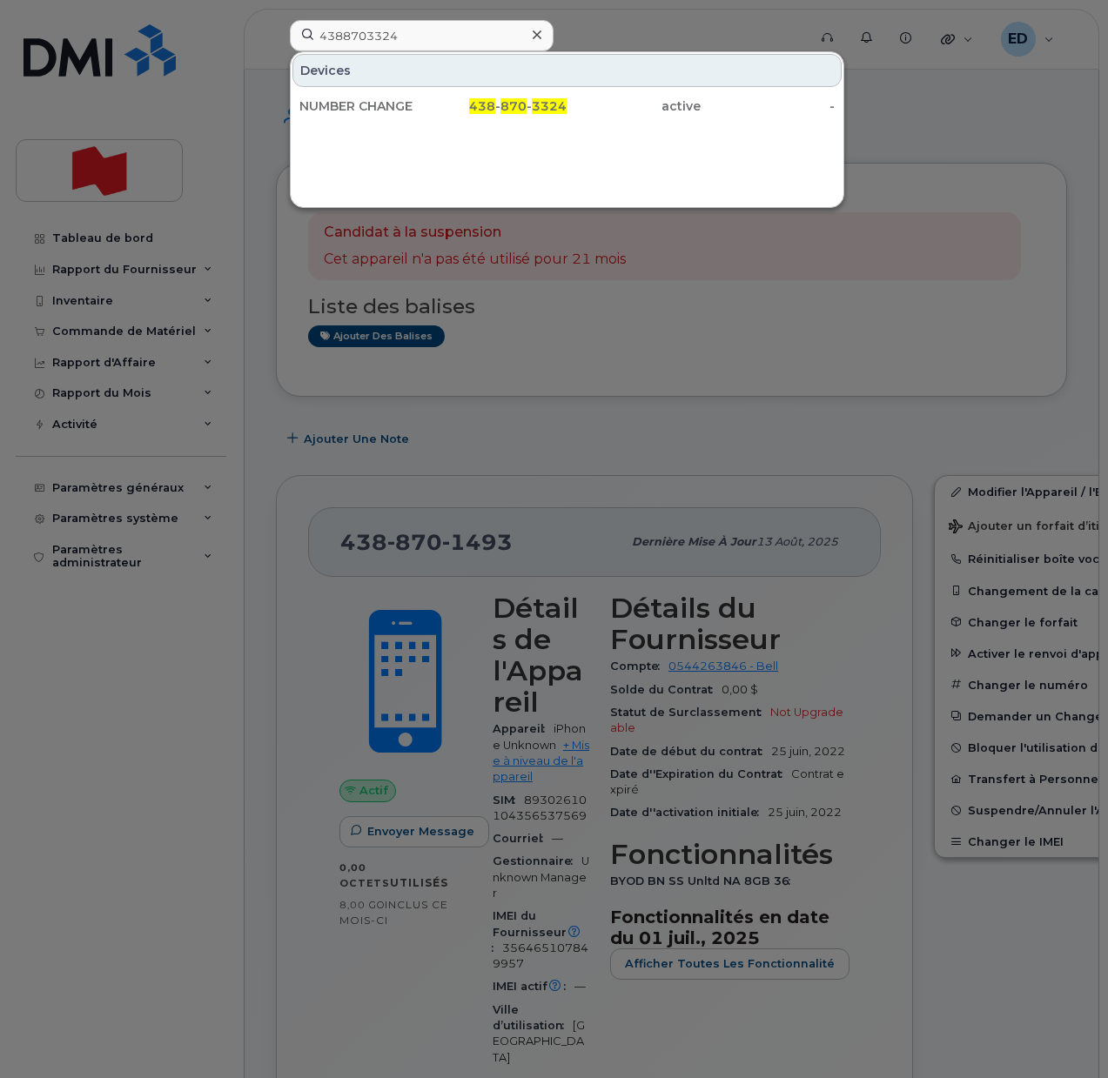
drag, startPoint x: 219, startPoint y: 97, endPoint x: 229, endPoint y: 111, distance: 17.6
click at [219, 97] on div at bounding box center [554, 539] width 1108 height 1078
drag, startPoint x: 422, startPoint y: 35, endPoint x: 321, endPoint y: 40, distance: 101.1
click at [321, 40] on input "4388703324" at bounding box center [422, 35] width 264 height 31
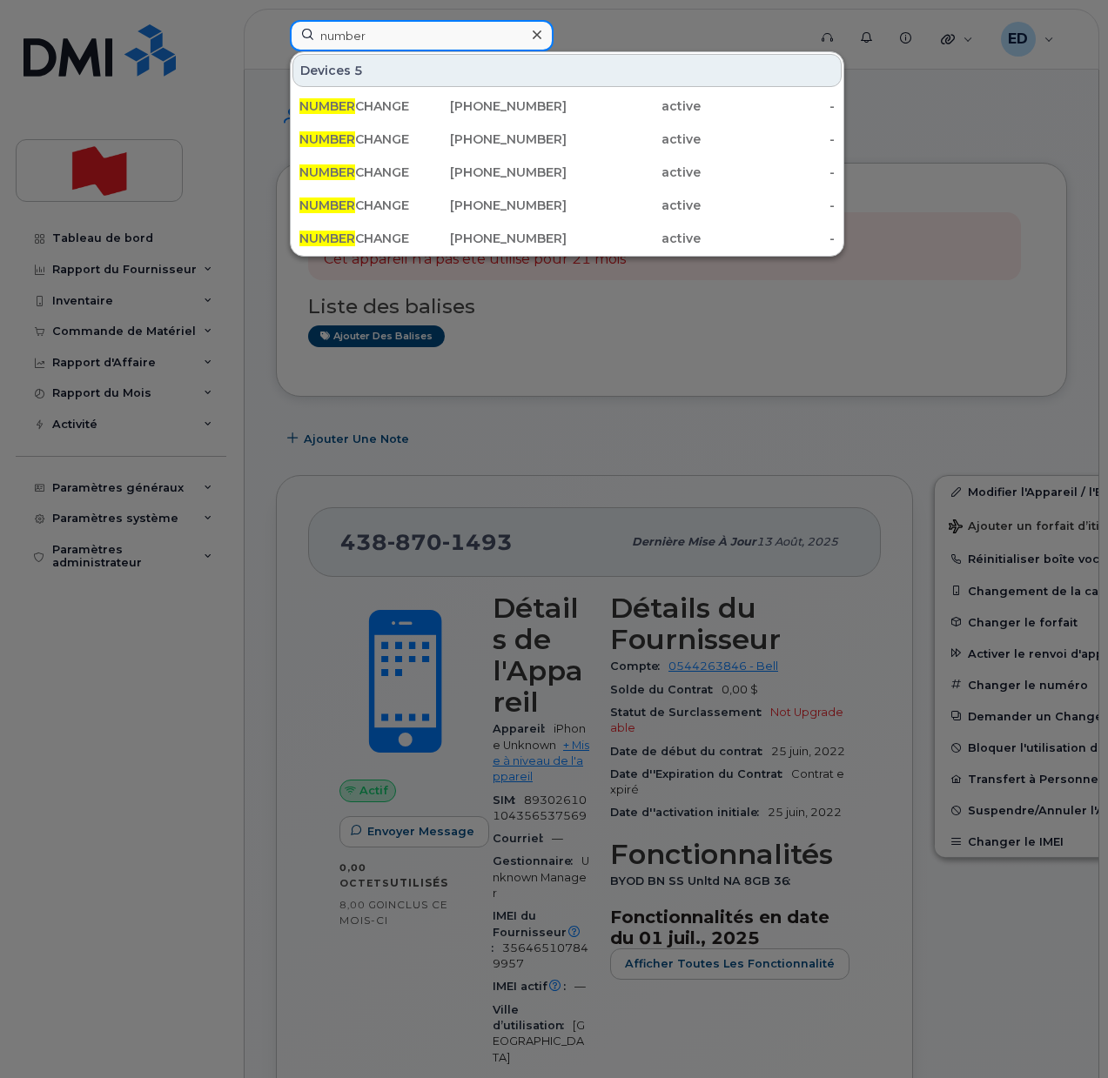
type input "number"
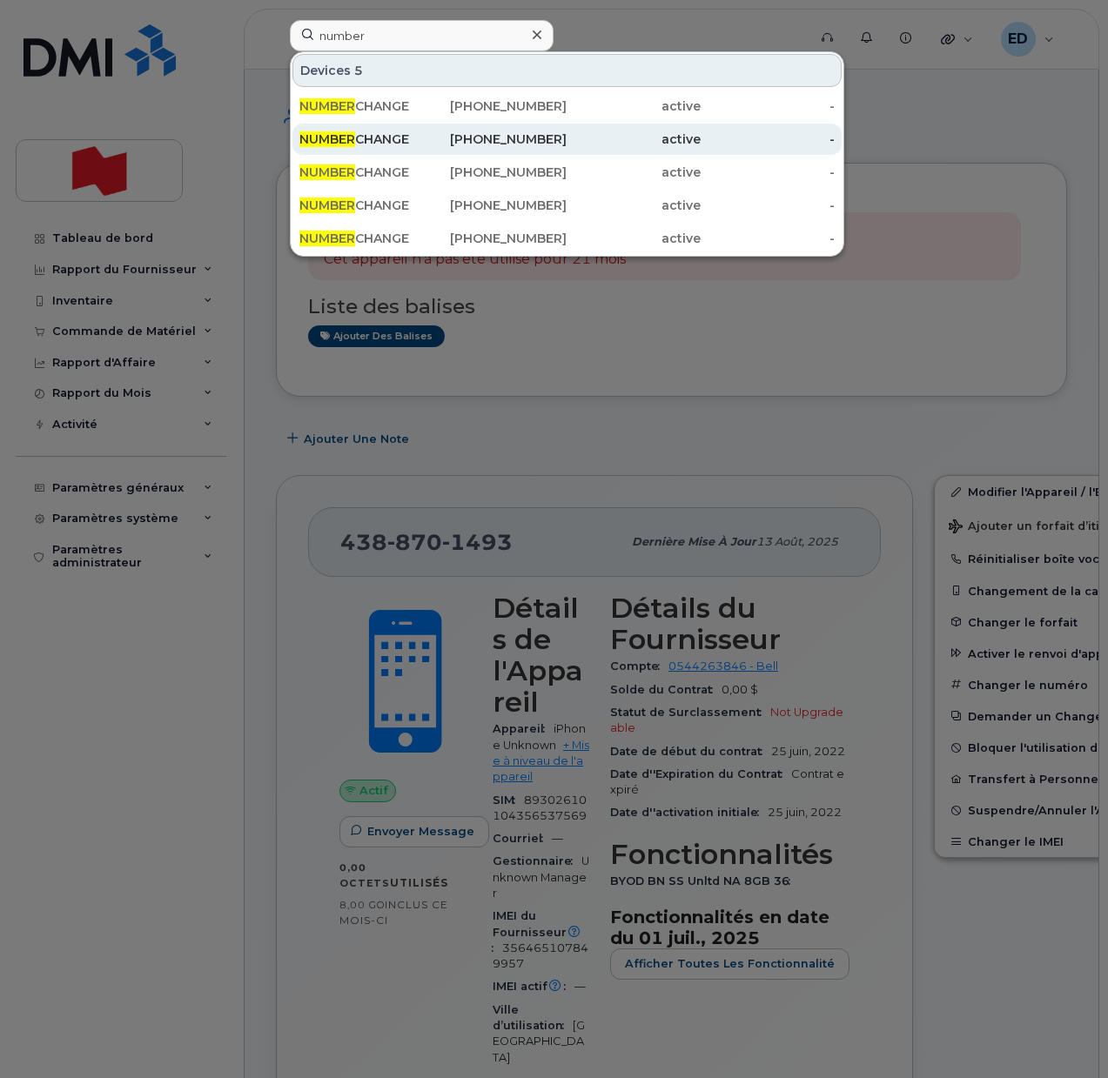
drag, startPoint x: 386, startPoint y: 101, endPoint x: 401, endPoint y: 123, distance: 26.8
click at [386, 101] on div "NUMBER CHANGE" at bounding box center [366, 105] width 134 height 17
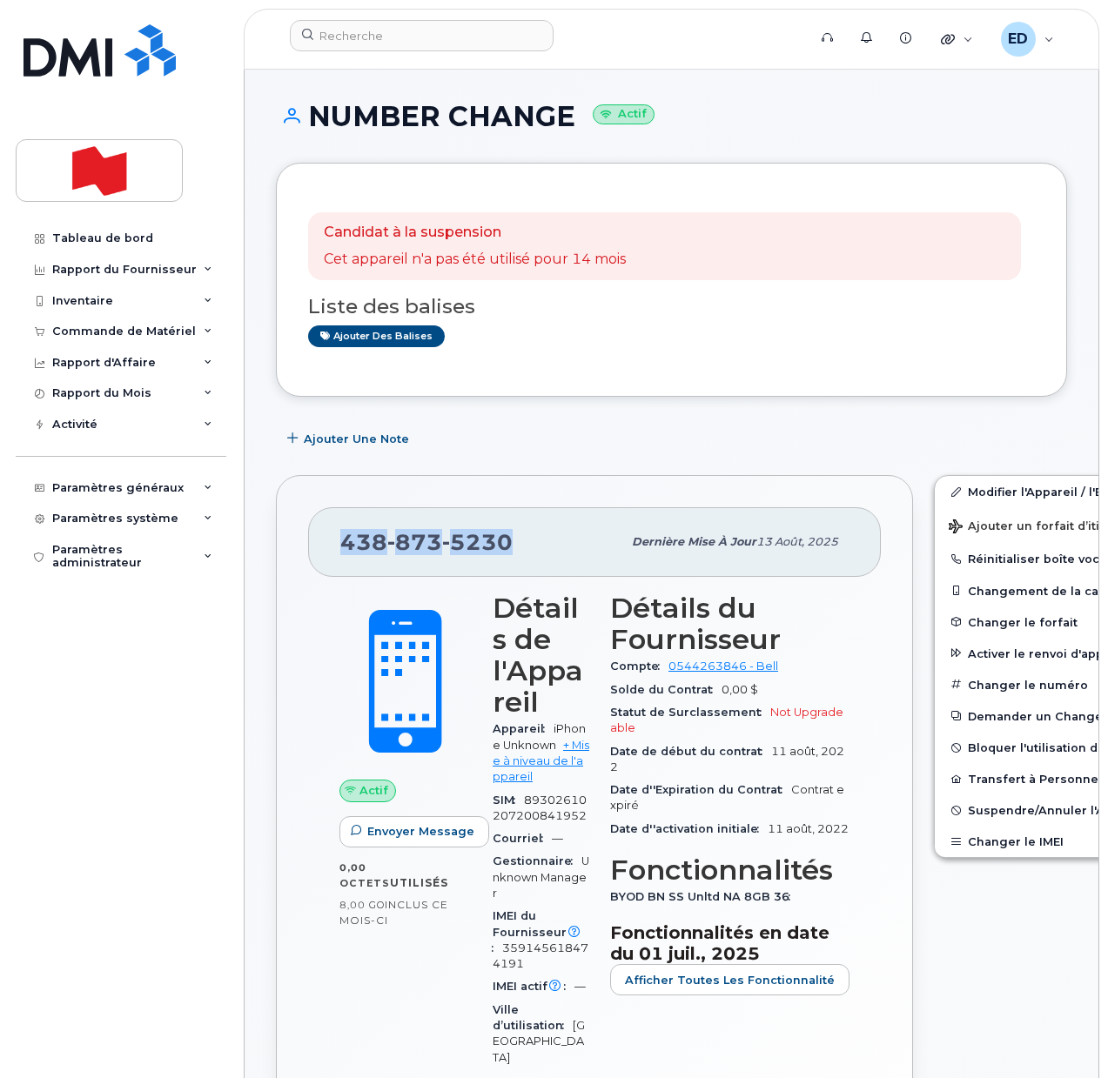
drag, startPoint x: 512, startPoint y: 548, endPoint x: 323, endPoint y: 540, distance: 189.0
click at [323, 540] on div "[PHONE_NUMBER] Dernière mise à jour [DATE]" at bounding box center [594, 542] width 573 height 70
copy span "[PHONE_NUMBER]"
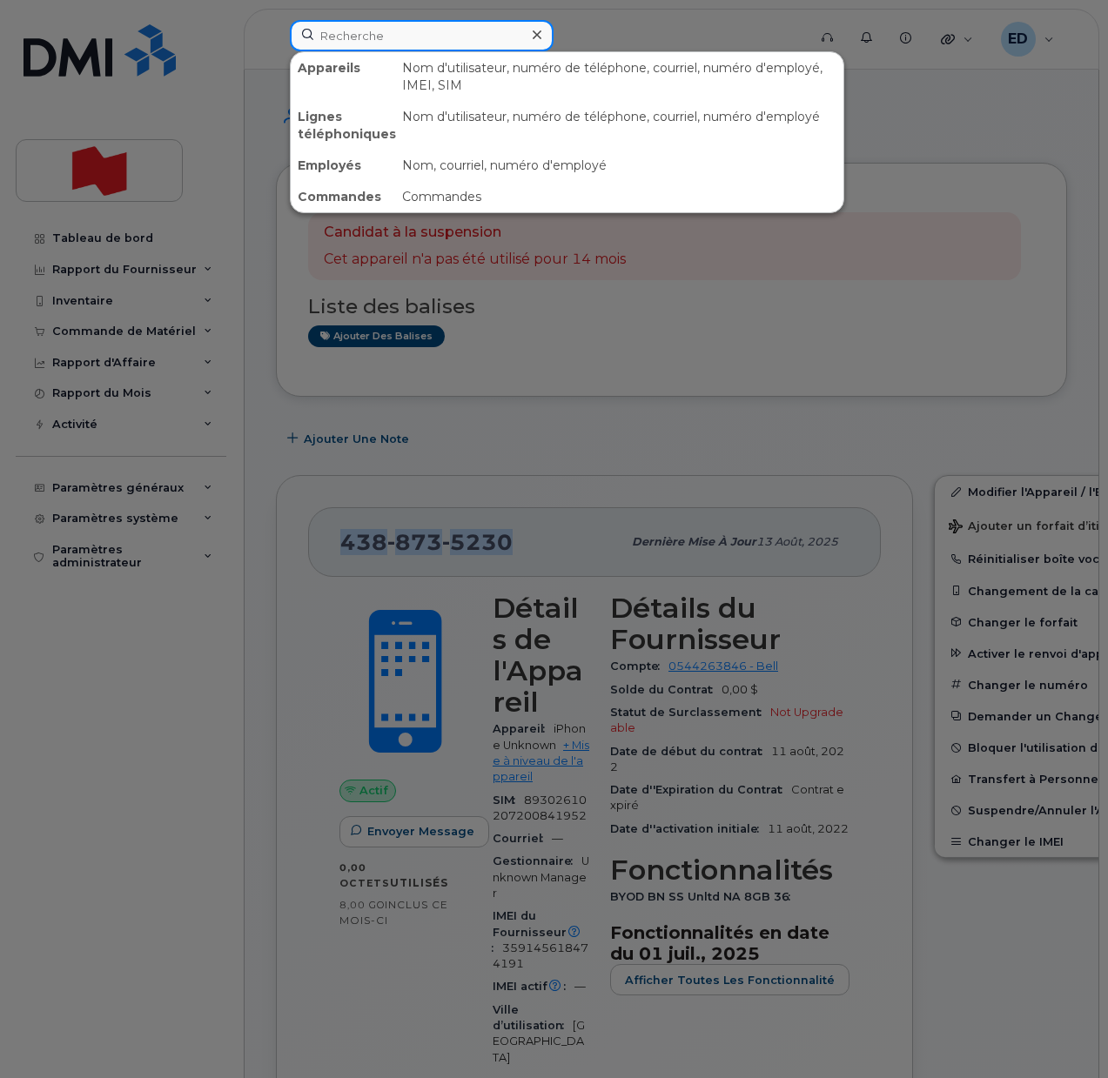
click at [373, 43] on input at bounding box center [422, 35] width 264 height 31
paste input "4388701493"
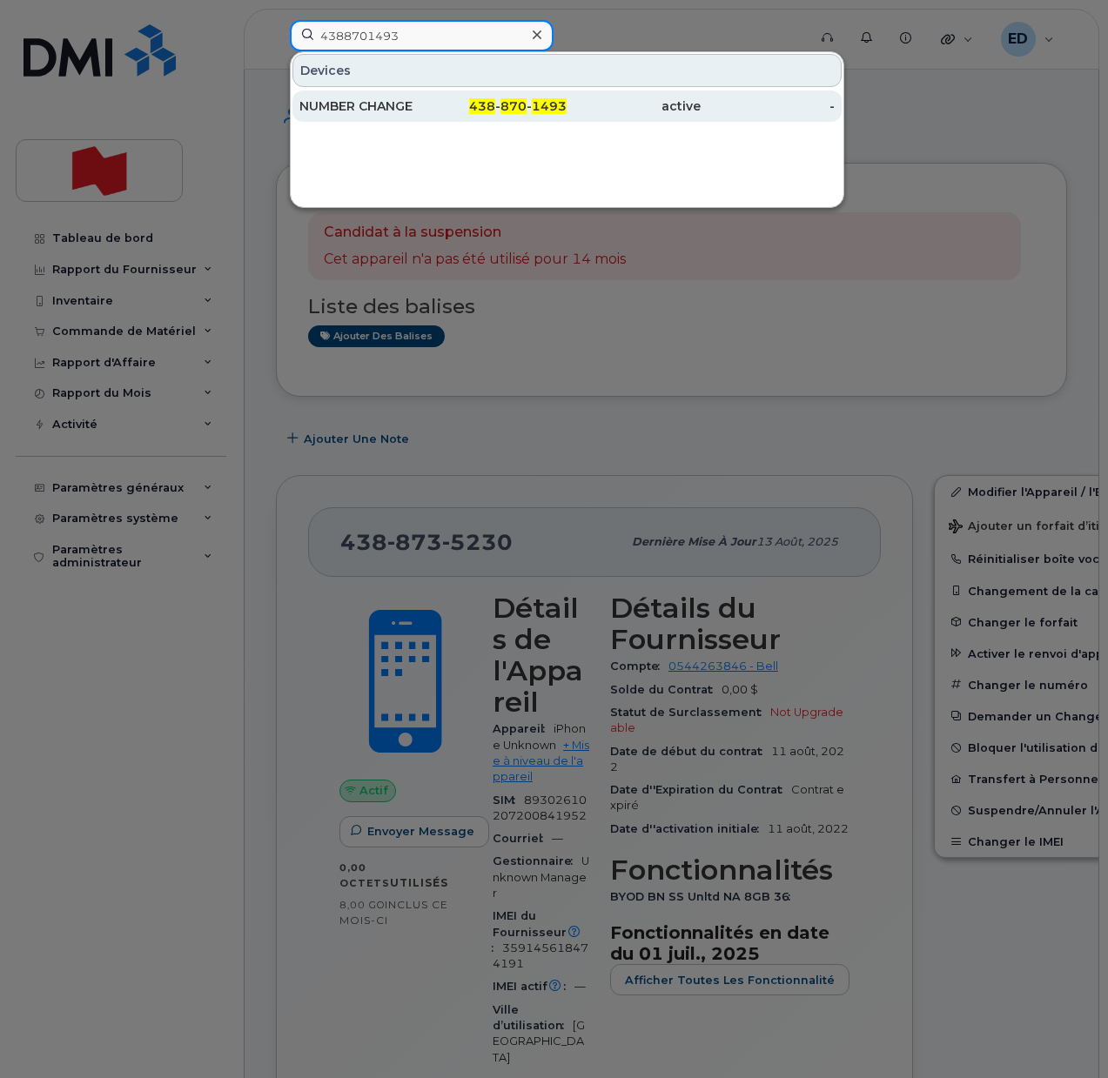
type input "4388701493"
click at [373, 102] on div "NUMBER CHANGE" at bounding box center [366, 105] width 134 height 17
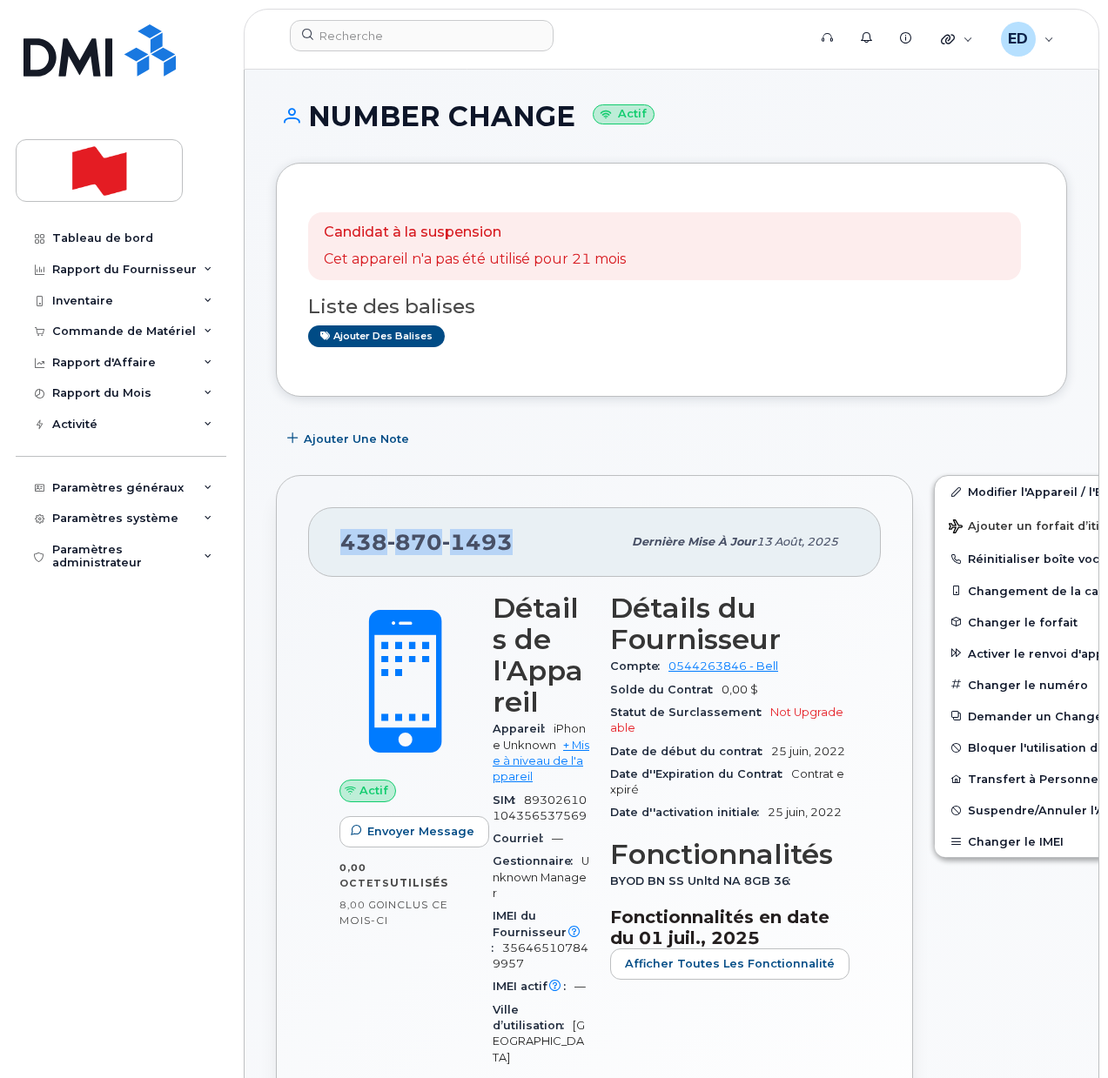
drag, startPoint x: 508, startPoint y: 552, endPoint x: 344, endPoint y: 551, distance: 164.5
click at [344, 551] on span "438 870 1493" at bounding box center [426, 542] width 172 height 26
copy span "438 870 1493"
click at [426, 35] on input at bounding box center [422, 35] width 264 height 31
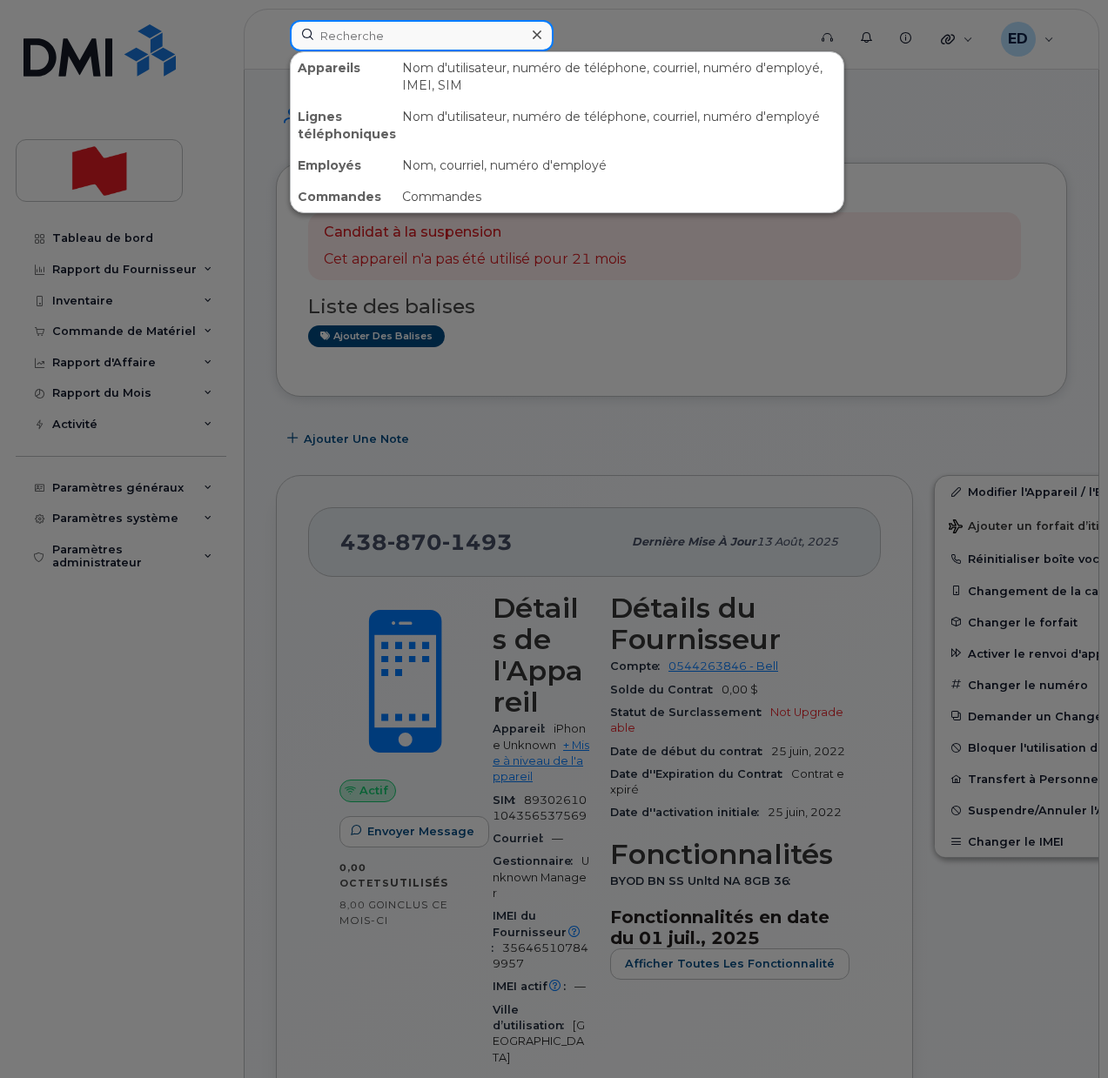
paste input "4383420262"
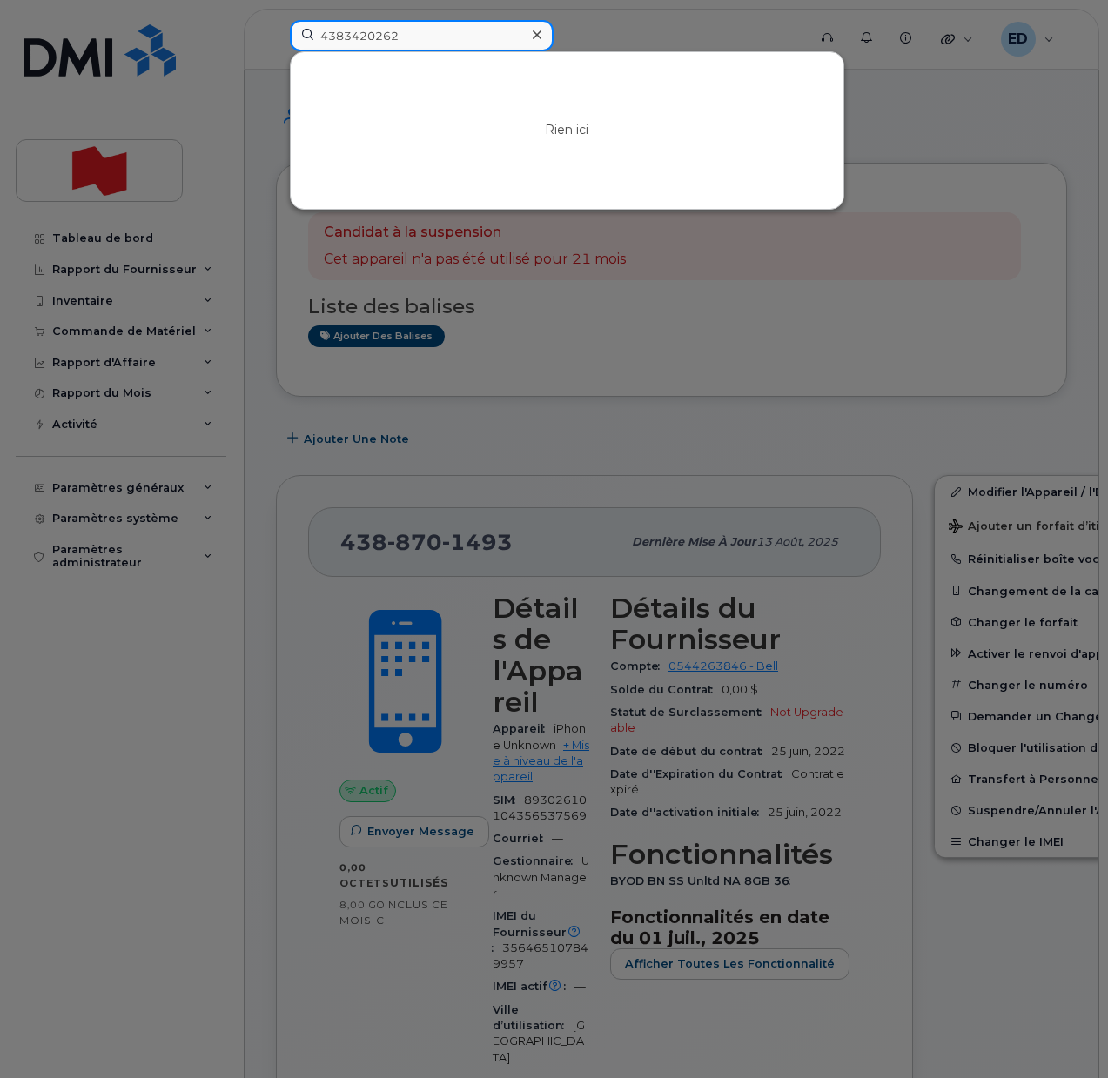
type input "4383420262"
click at [541, 35] on div at bounding box center [536, 35] width 25 height 25
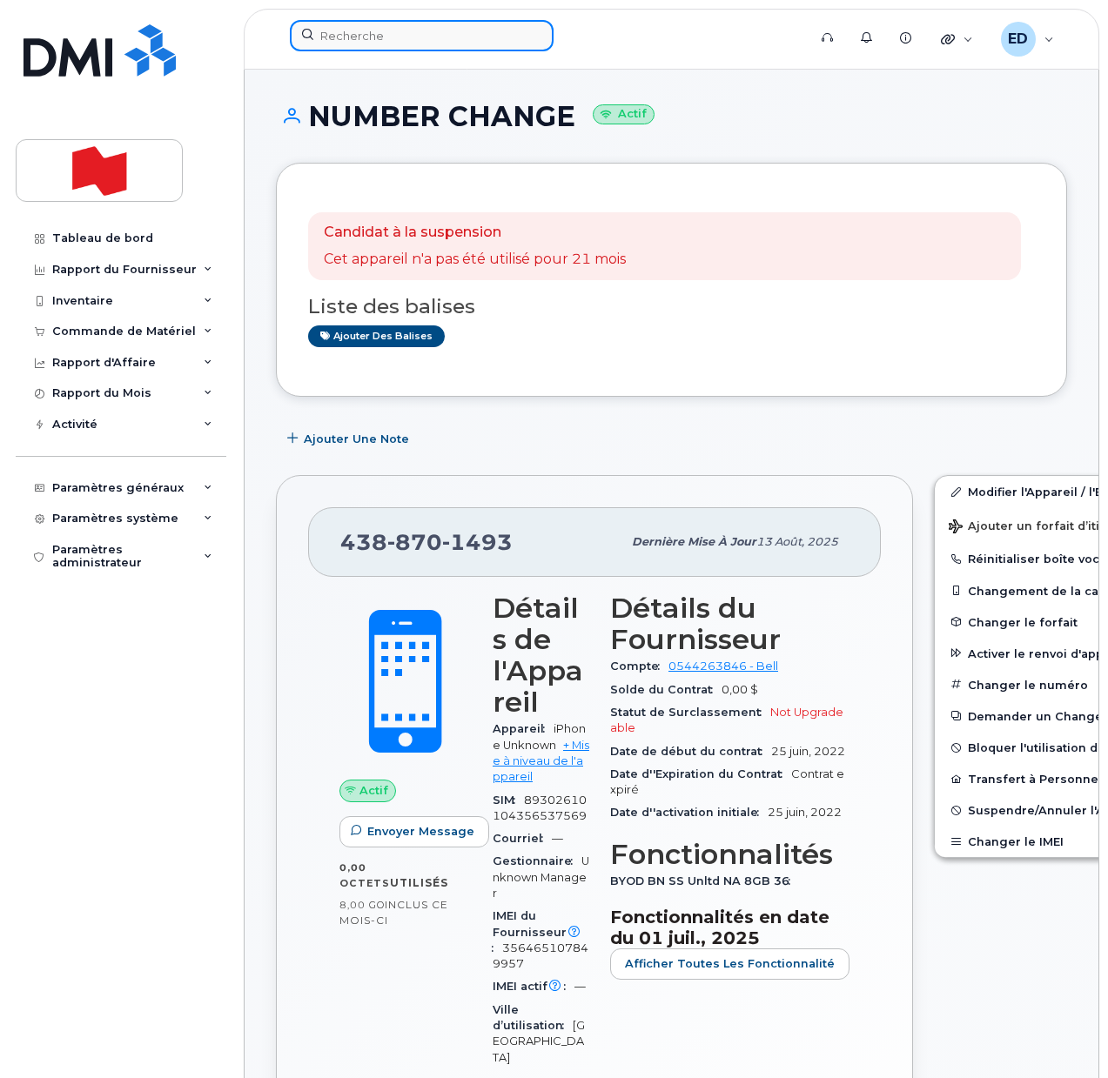
click at [393, 41] on input at bounding box center [422, 35] width 264 height 31
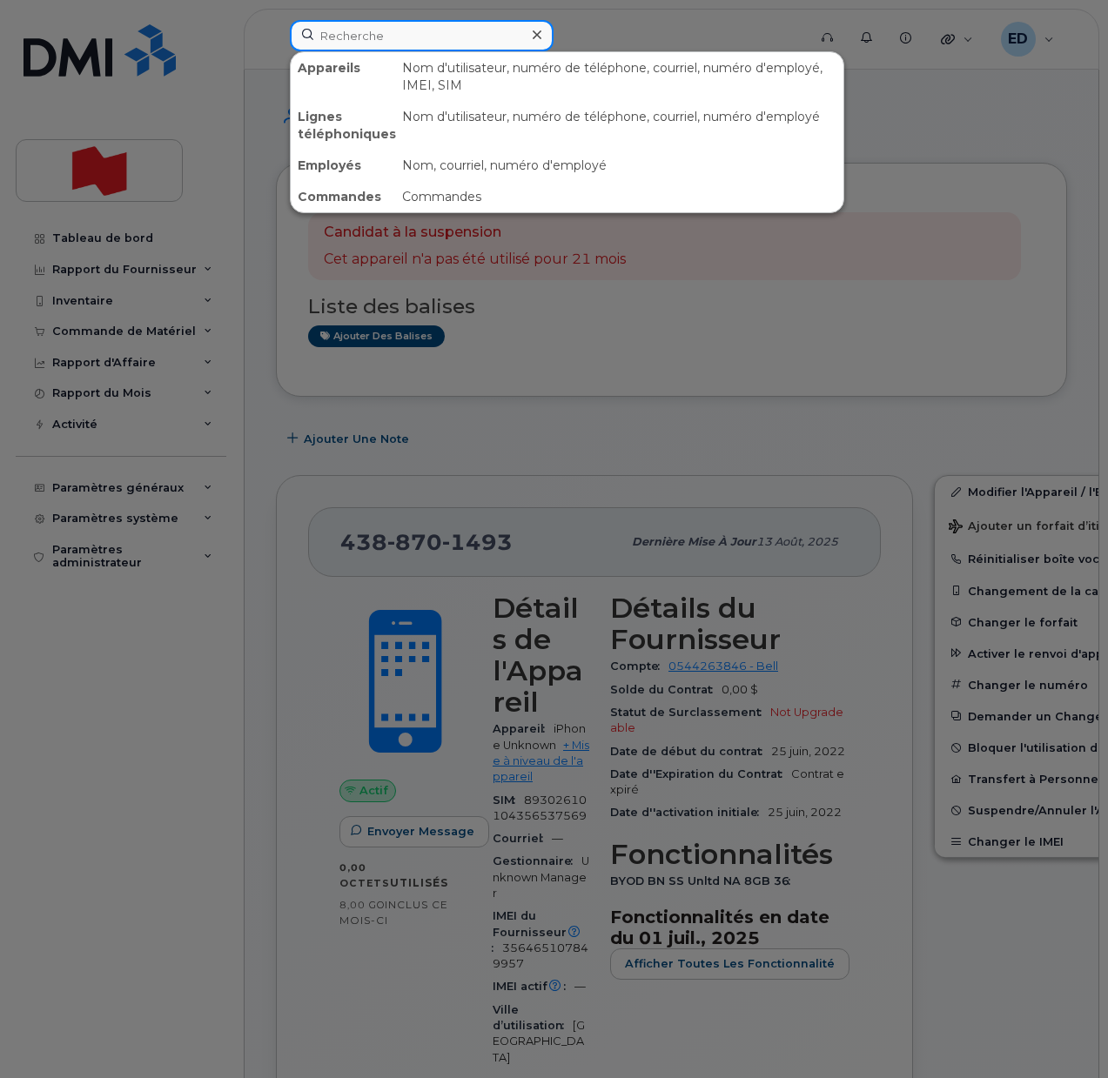
click at [366, 36] on input at bounding box center [422, 35] width 264 height 31
paste input "438-870-1493"
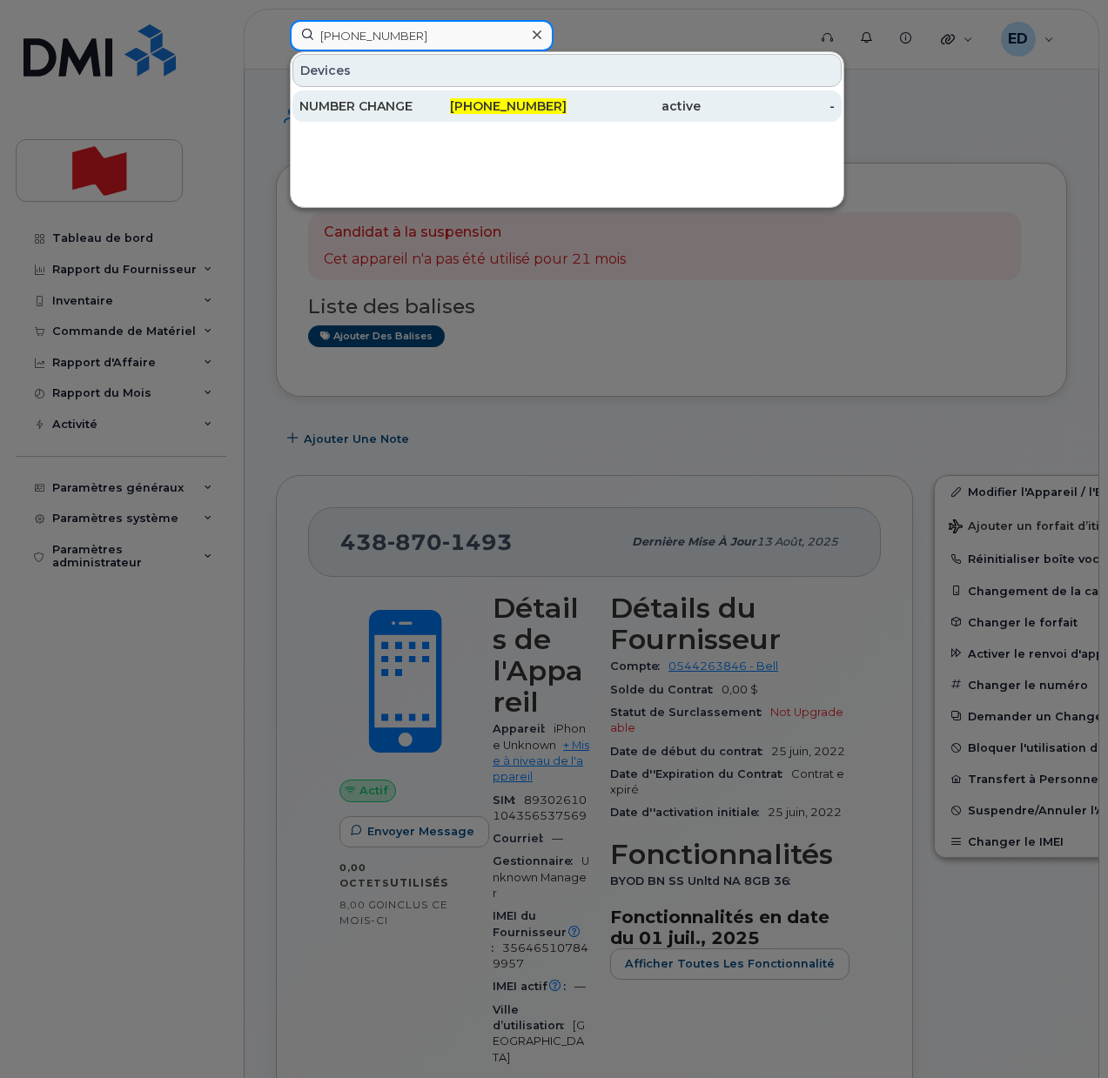
type input "438-870-1493"
click at [369, 109] on div "NUMBER CHANGE" at bounding box center [366, 105] width 134 height 17
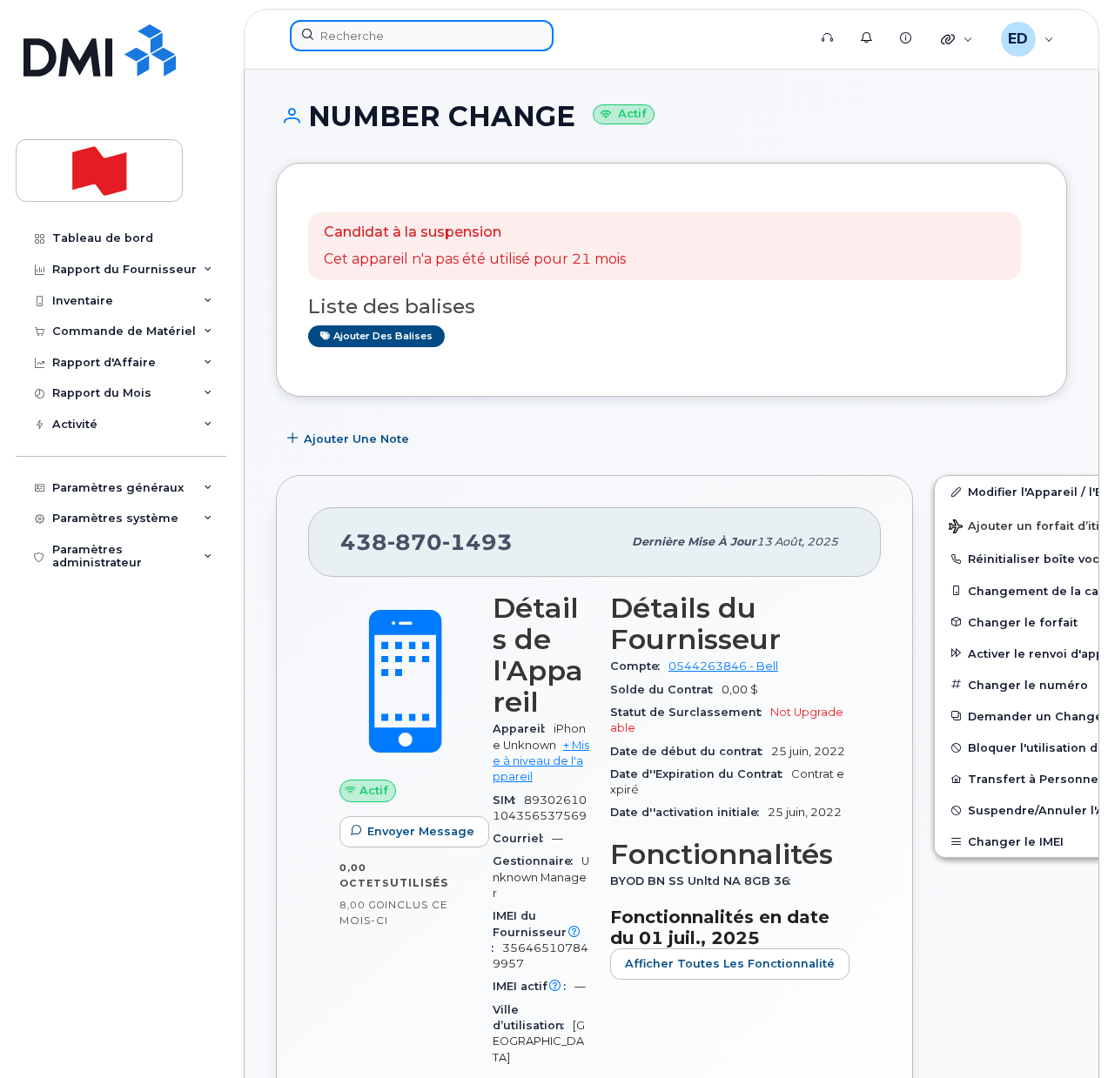
drag, startPoint x: 328, startPoint y: 38, endPoint x: 337, endPoint y: 43, distance: 9.7
click at [328, 37] on input at bounding box center [422, 35] width 264 height 31
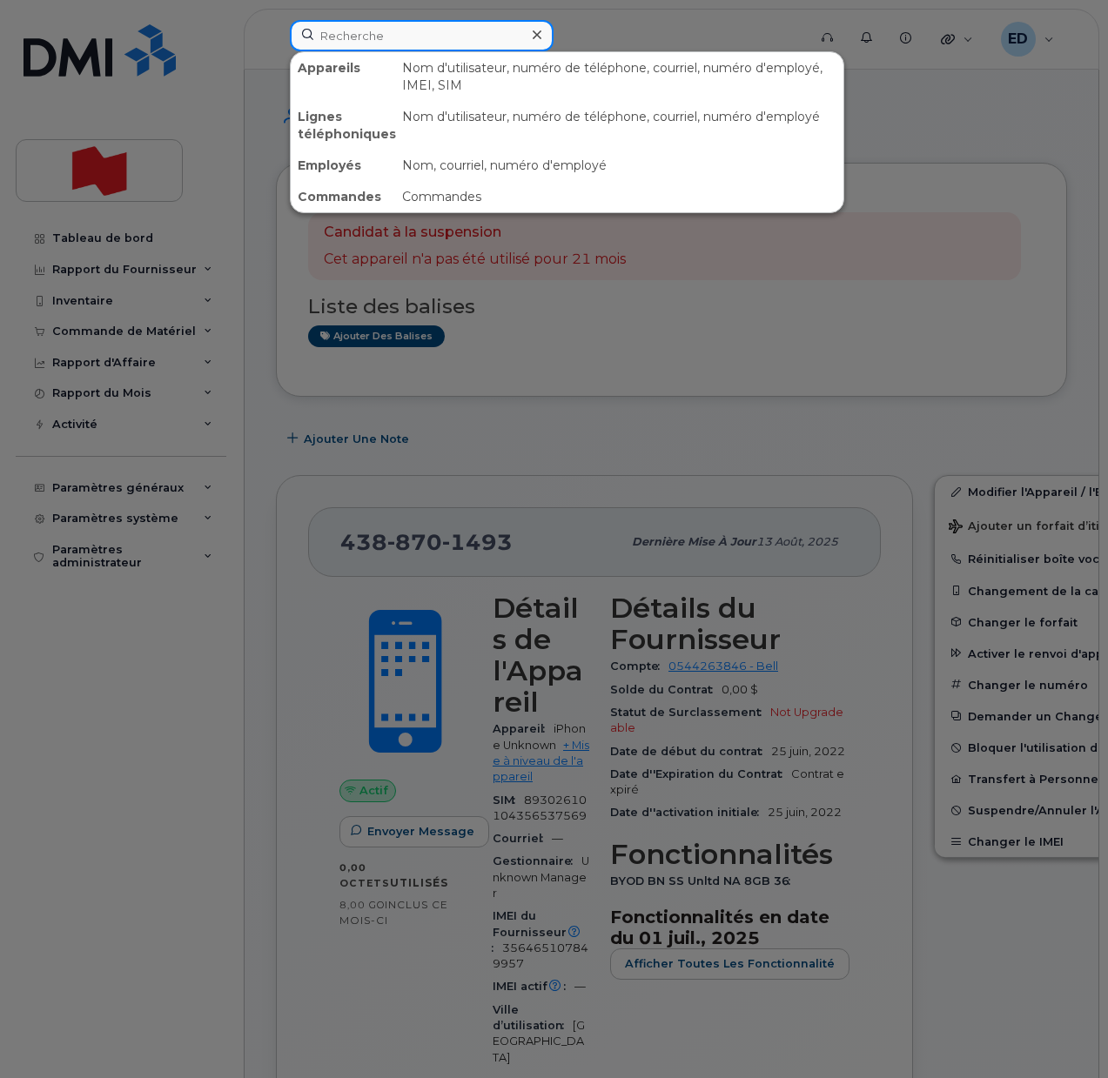
paste input "[PERSON_NAME]"
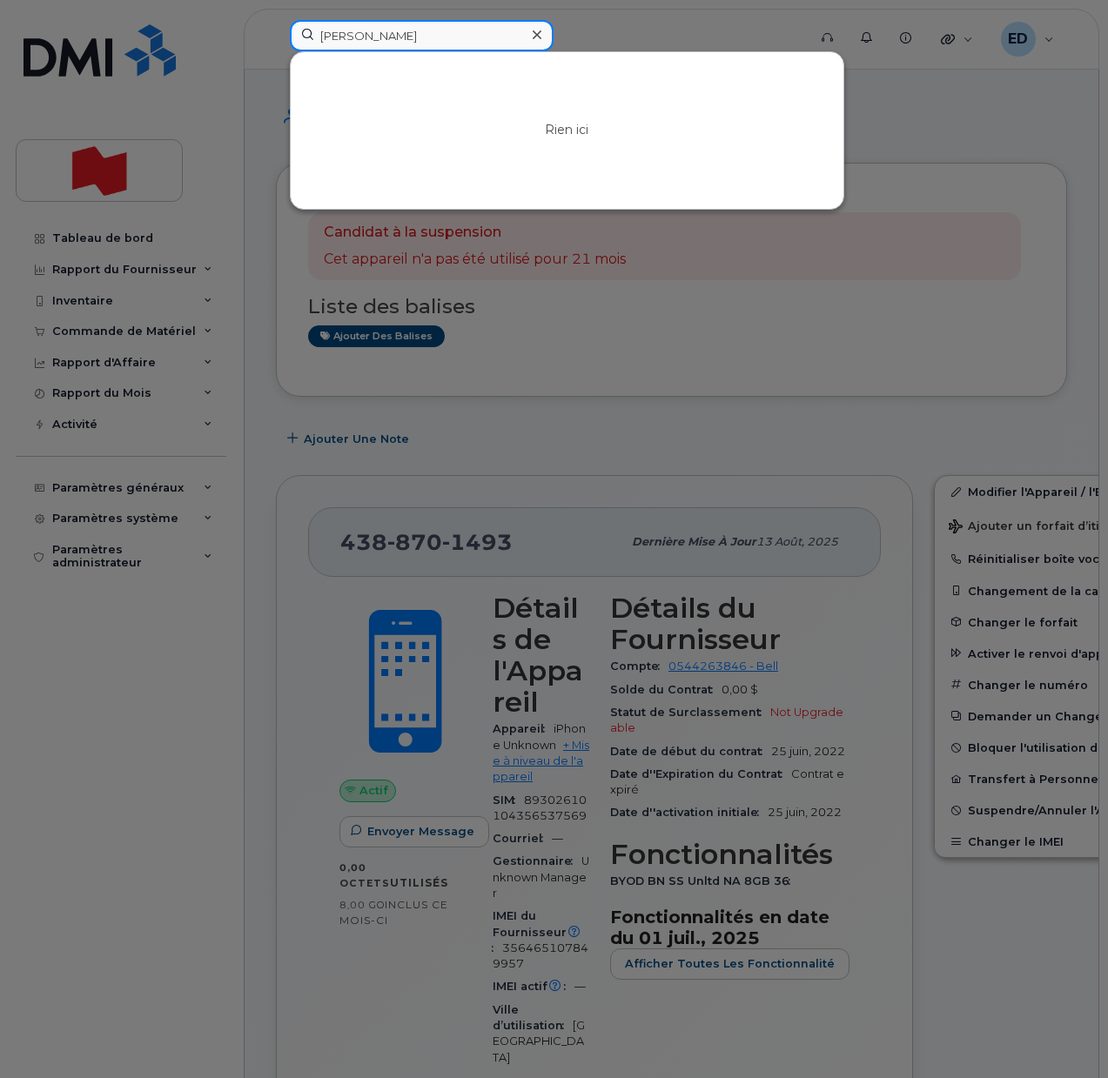
type input "[PERSON_NAME]"
drag, startPoint x: 147, startPoint y: 768, endPoint x: 189, endPoint y: 786, distance: 45.6
click at [147, 763] on div at bounding box center [554, 539] width 1108 height 1078
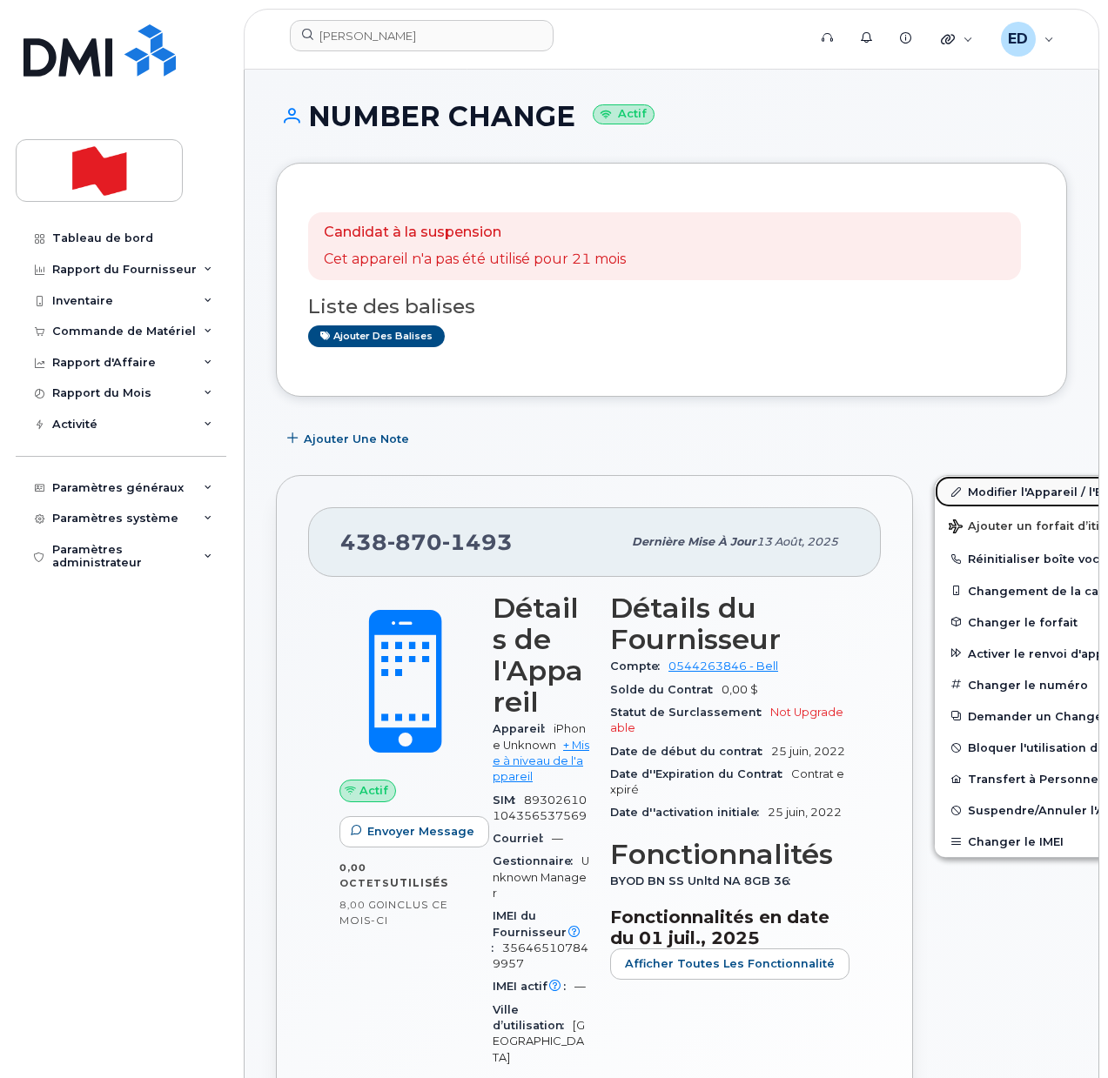
click at [972, 498] on link "Modifier l'Appareil / l'Employé" at bounding box center [1070, 491] width 270 height 31
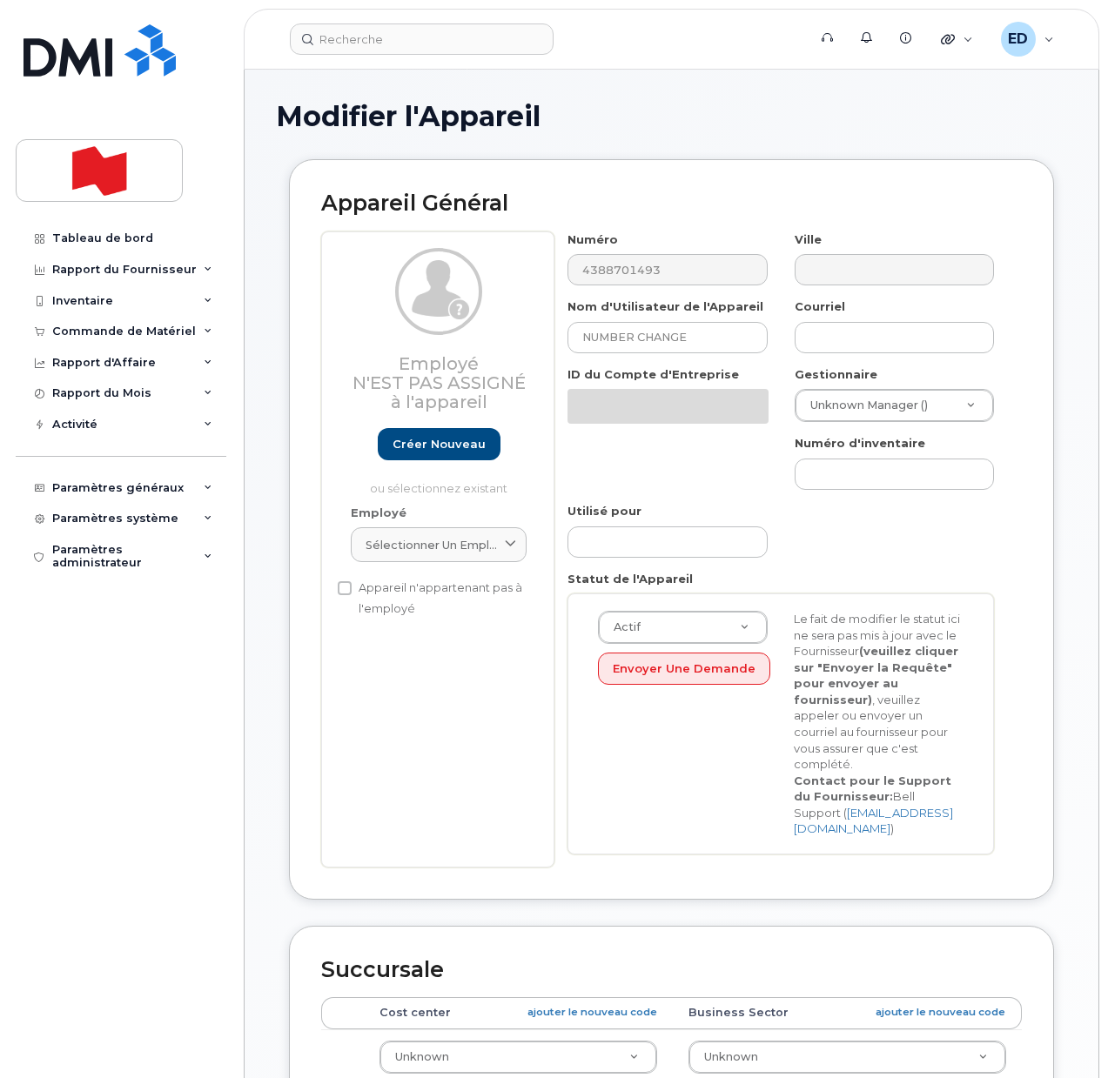
select select "22916206"
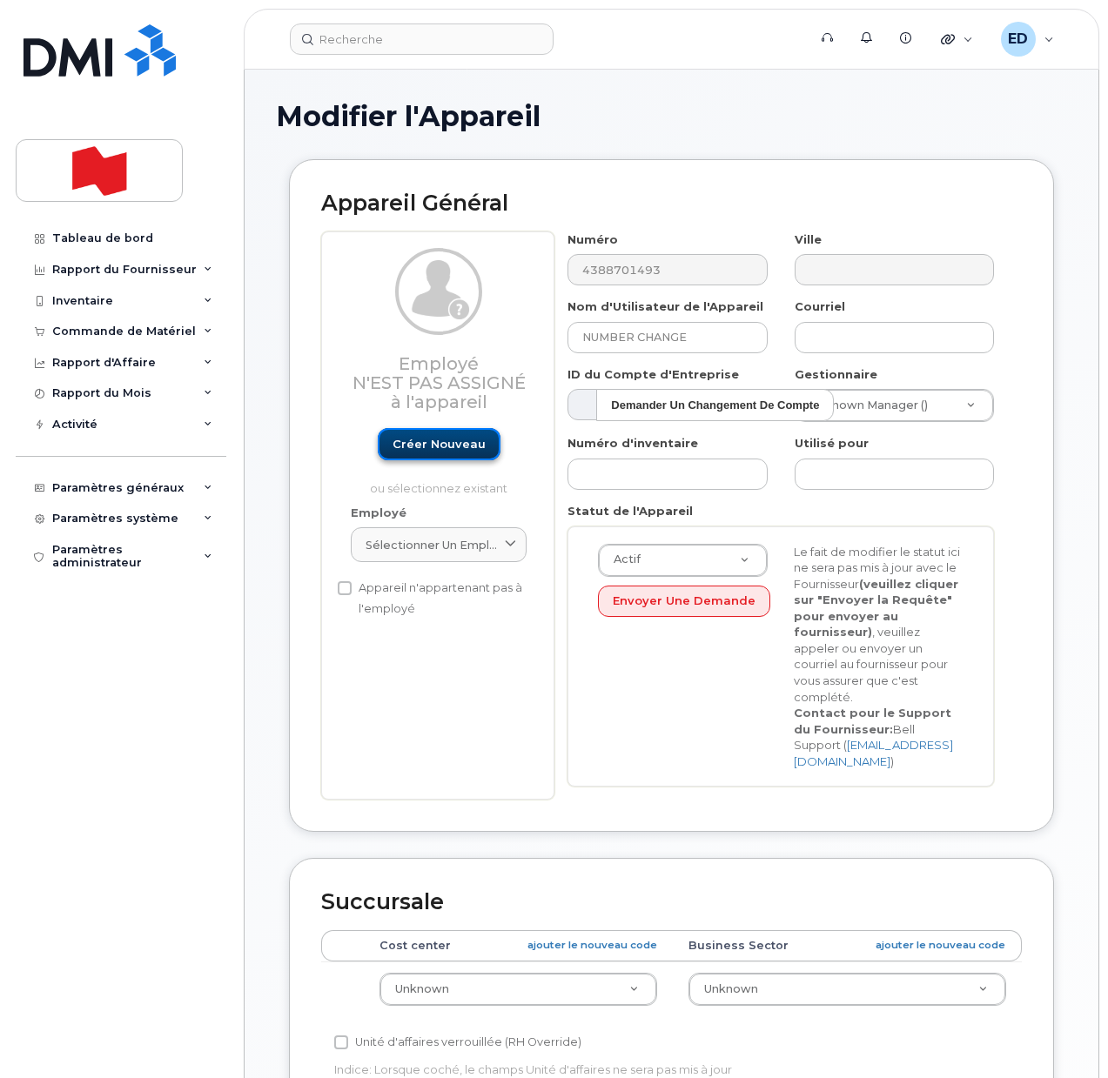
click at [444, 444] on link "Créer nouveau" at bounding box center [439, 444] width 123 height 32
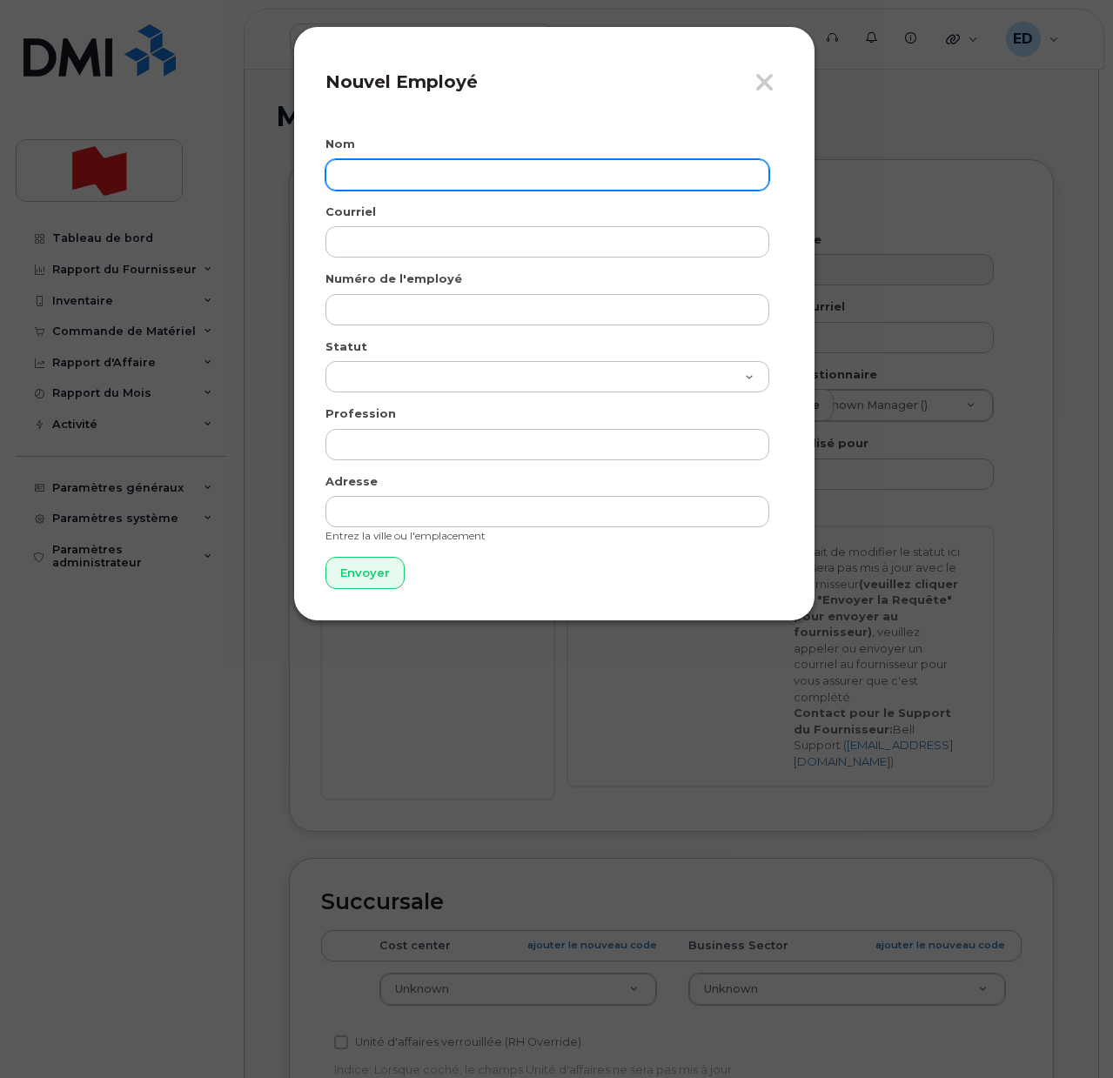
click at [402, 165] on input "text" at bounding box center [548, 174] width 444 height 31
paste input "[PERSON_NAME]"
type input "[PERSON_NAME]"
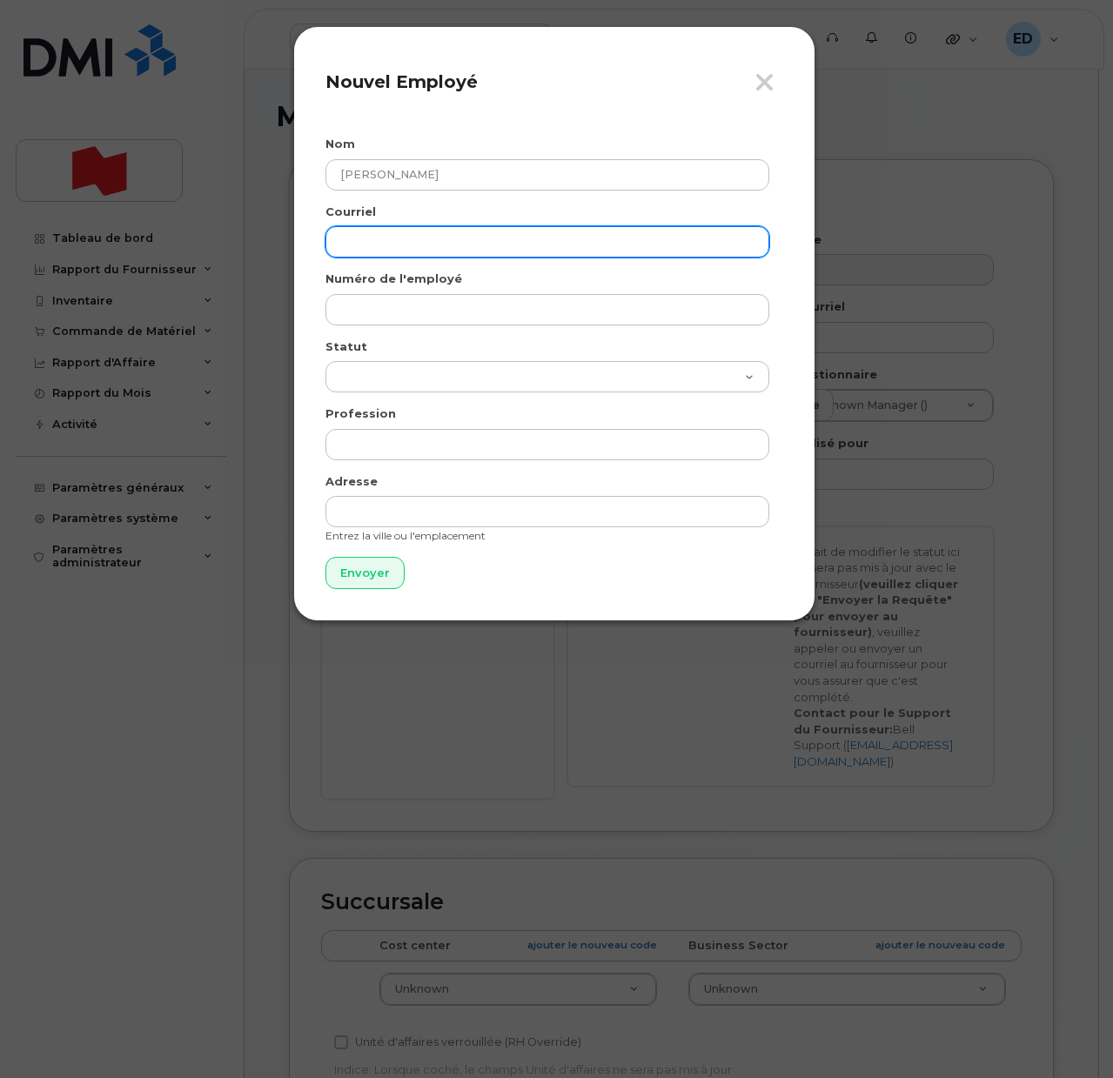
click at [389, 252] on input "email" at bounding box center [548, 241] width 444 height 31
paste input "[EMAIL_ADDRESS][PERSON_NAME][DOMAIN_NAME]"
type input "[EMAIL_ADDRESS][PERSON_NAME][DOMAIN_NAME]"
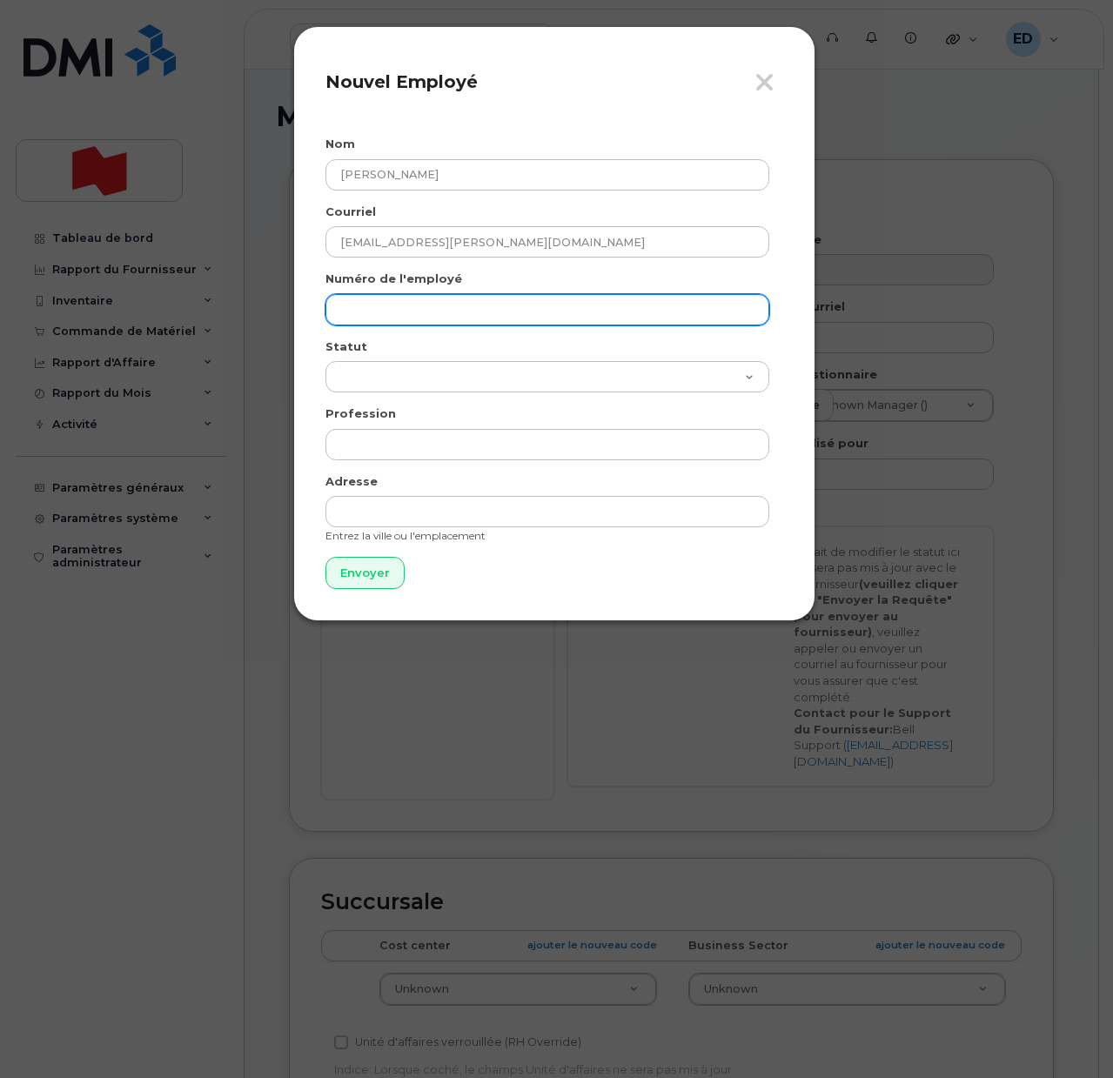
click at [378, 292] on div "Numéro de l'employé" at bounding box center [555, 298] width 458 height 55
click at [382, 301] on input "text" at bounding box center [548, 309] width 444 height 31
paste input "[EMAIL_ADDRESS][PERSON_NAME][DOMAIN_NAME]"
type input "[EMAIL_ADDRESS][PERSON_NAME][DOMAIN_NAME]"
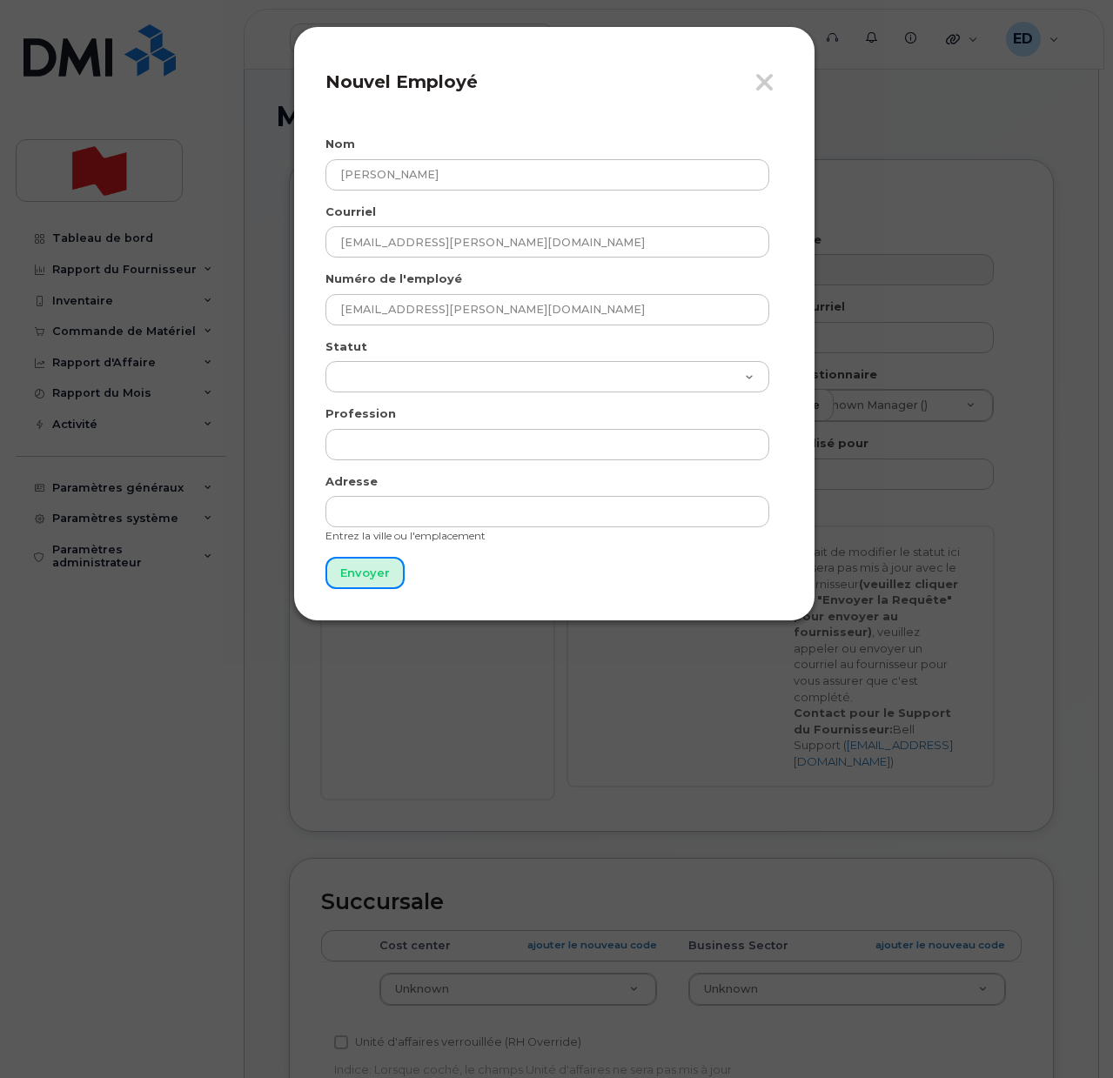
drag, startPoint x: 365, startPoint y: 569, endPoint x: 369, endPoint y: 580, distance: 11.3
click at [364, 569] on input "Envoyer" at bounding box center [365, 573] width 79 height 32
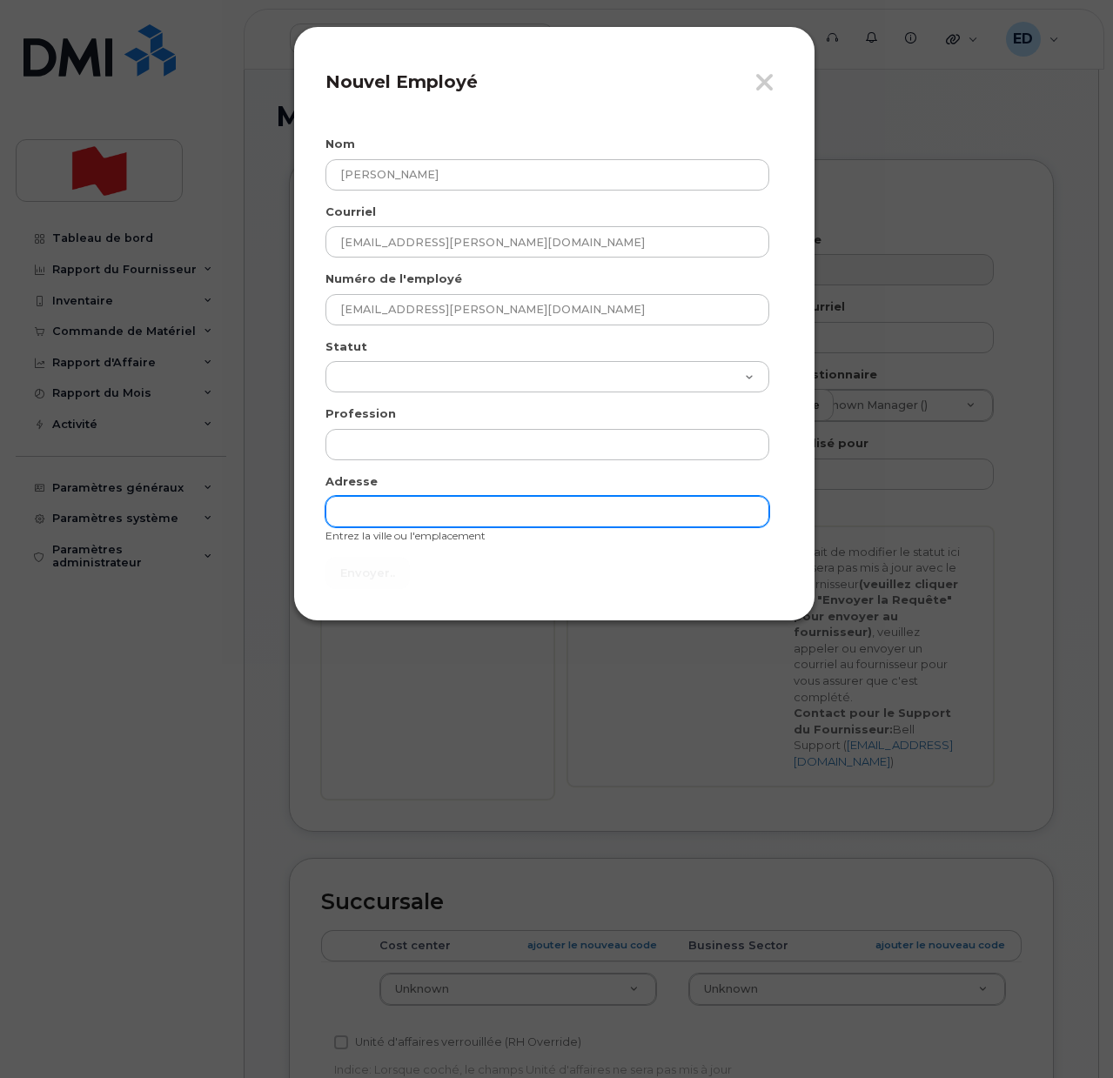
type input "Envoyer"
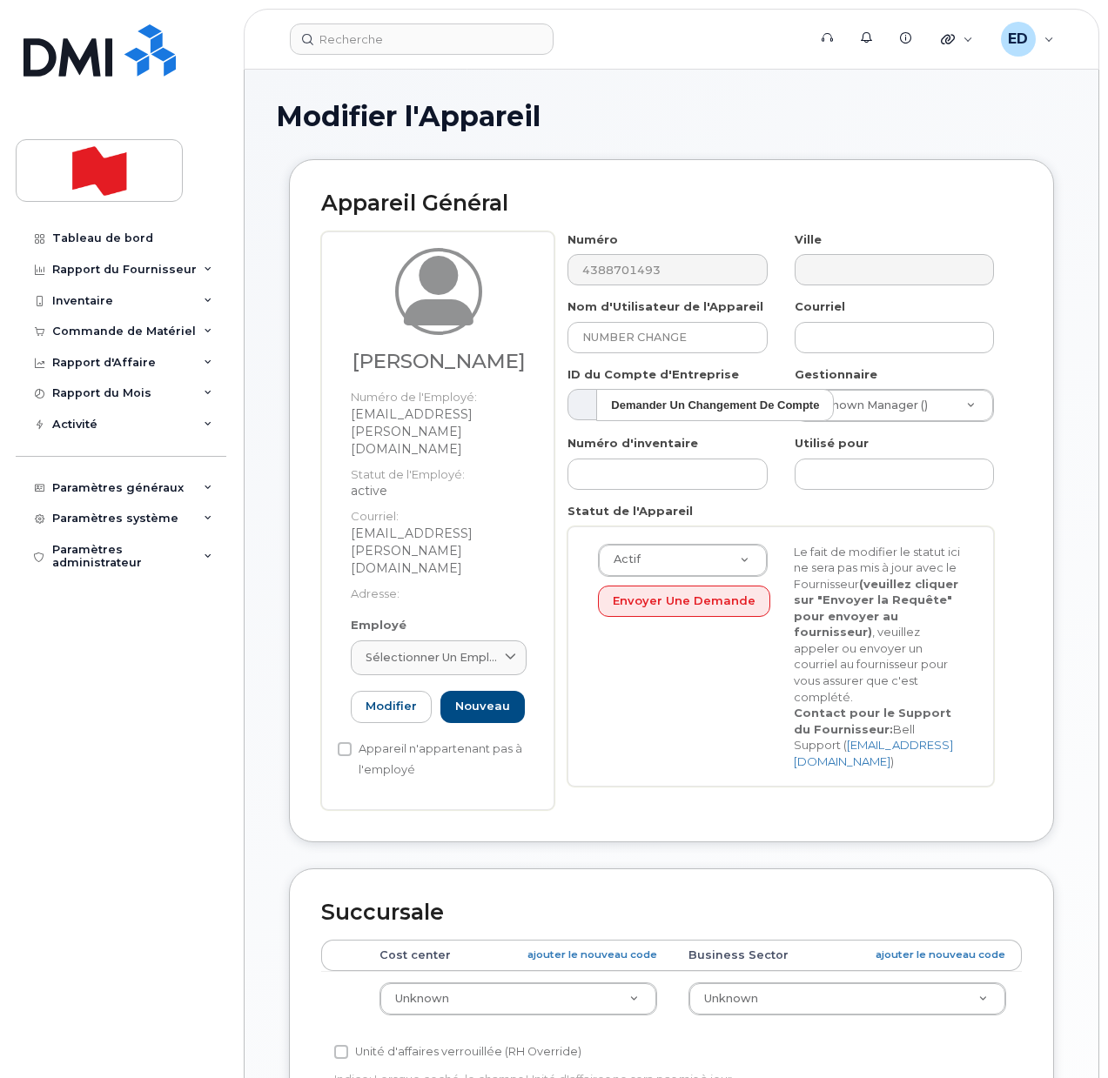
click at [504, 617] on div "Employé Sélectionner un employé Tapez les trois premières lettres ou plus Modif…" at bounding box center [439, 677] width 202 height 121
click at [448, 649] on span "Sélectionner un employé" at bounding box center [432, 657] width 132 height 17
paste input "ayesha.parvez@bnc.ca"
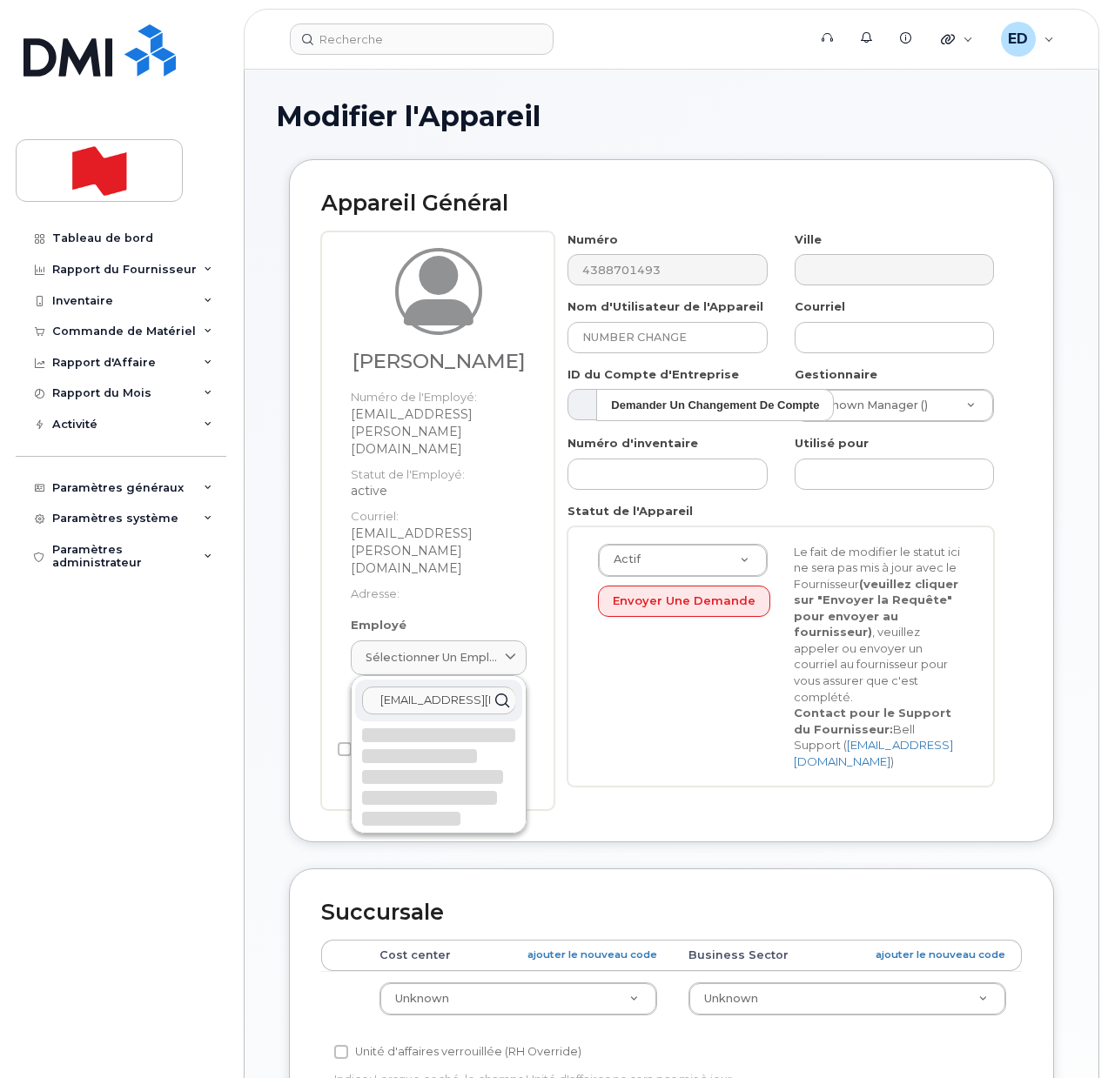
scroll to position [0, 10]
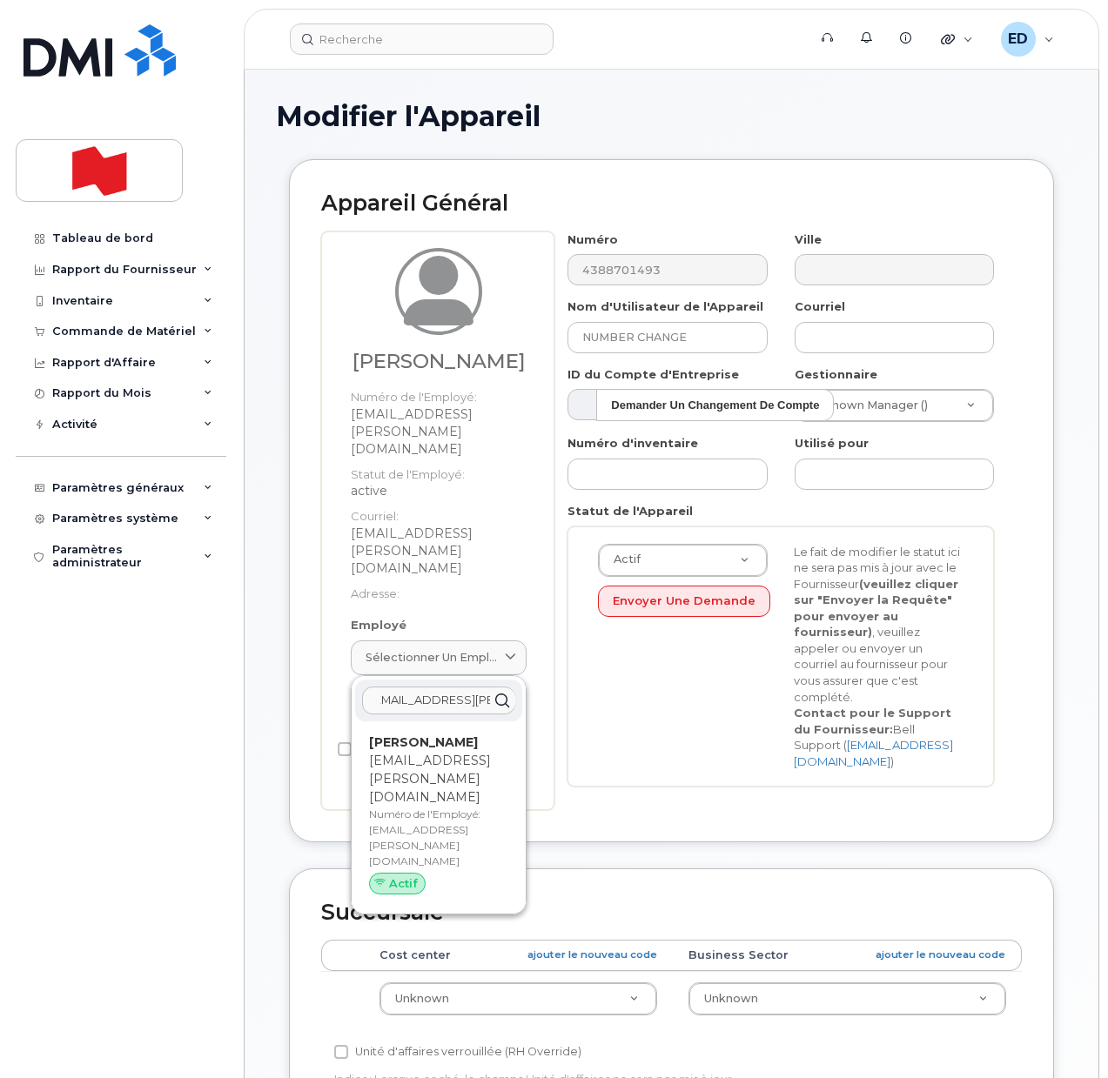
type input "ayesha.parvez@bnc.ca"
click at [440, 734] on div "Ayesha Parvez ayesha.parvez@bnc.ca Numéro de l'Employé: ayesha.parvez@bnc.ca Ac…" at bounding box center [438, 818] width 139 height 169
type input "ayesha.parvez@bnc.ca"
type input "Ayesha Parvez"
type input "ayesha.parvez@bnc.ca"
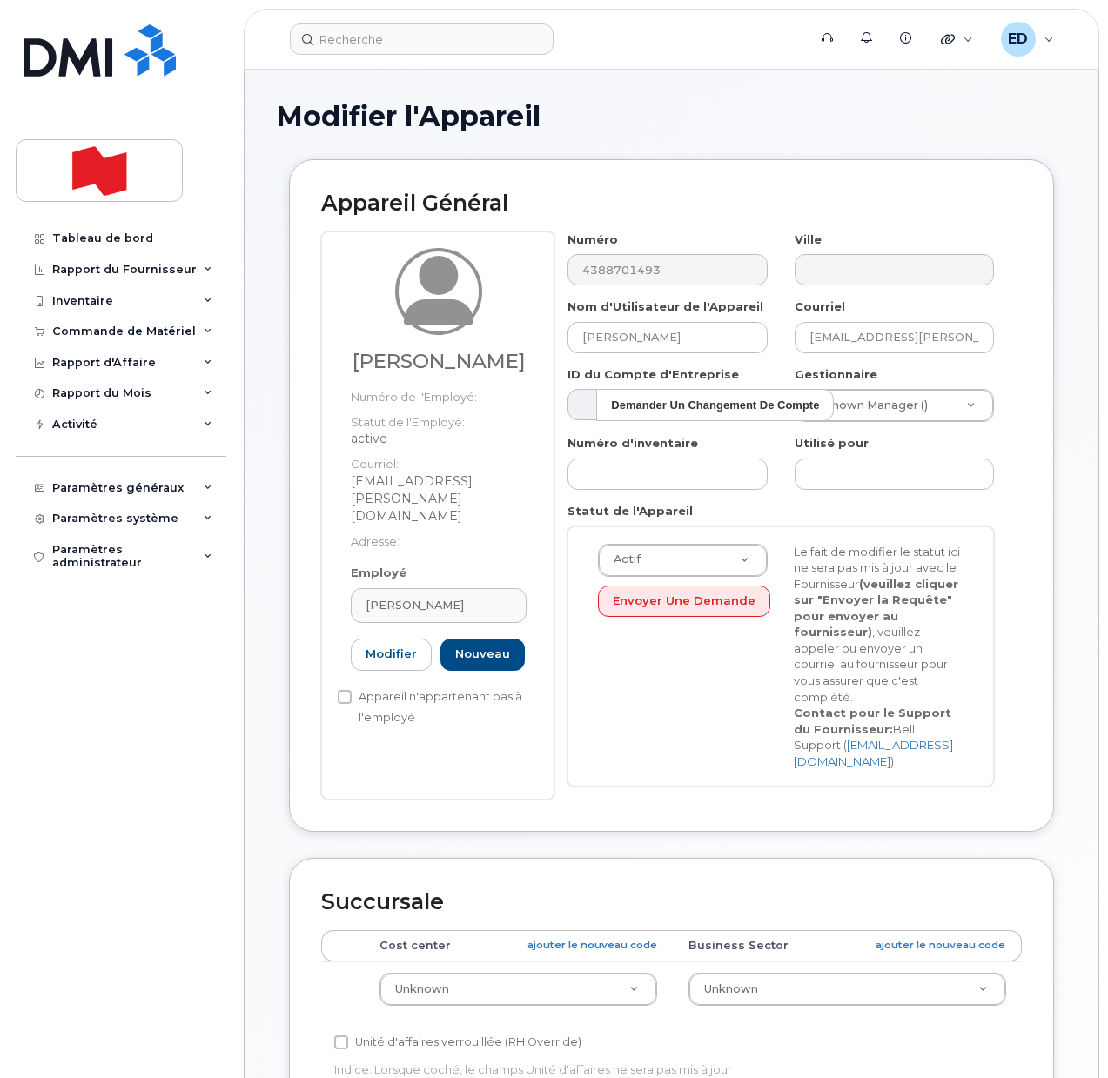
scroll to position [0, 0]
type input "[PERSON_NAME] Keryliuk"
paste input "41801"
type input "41801"
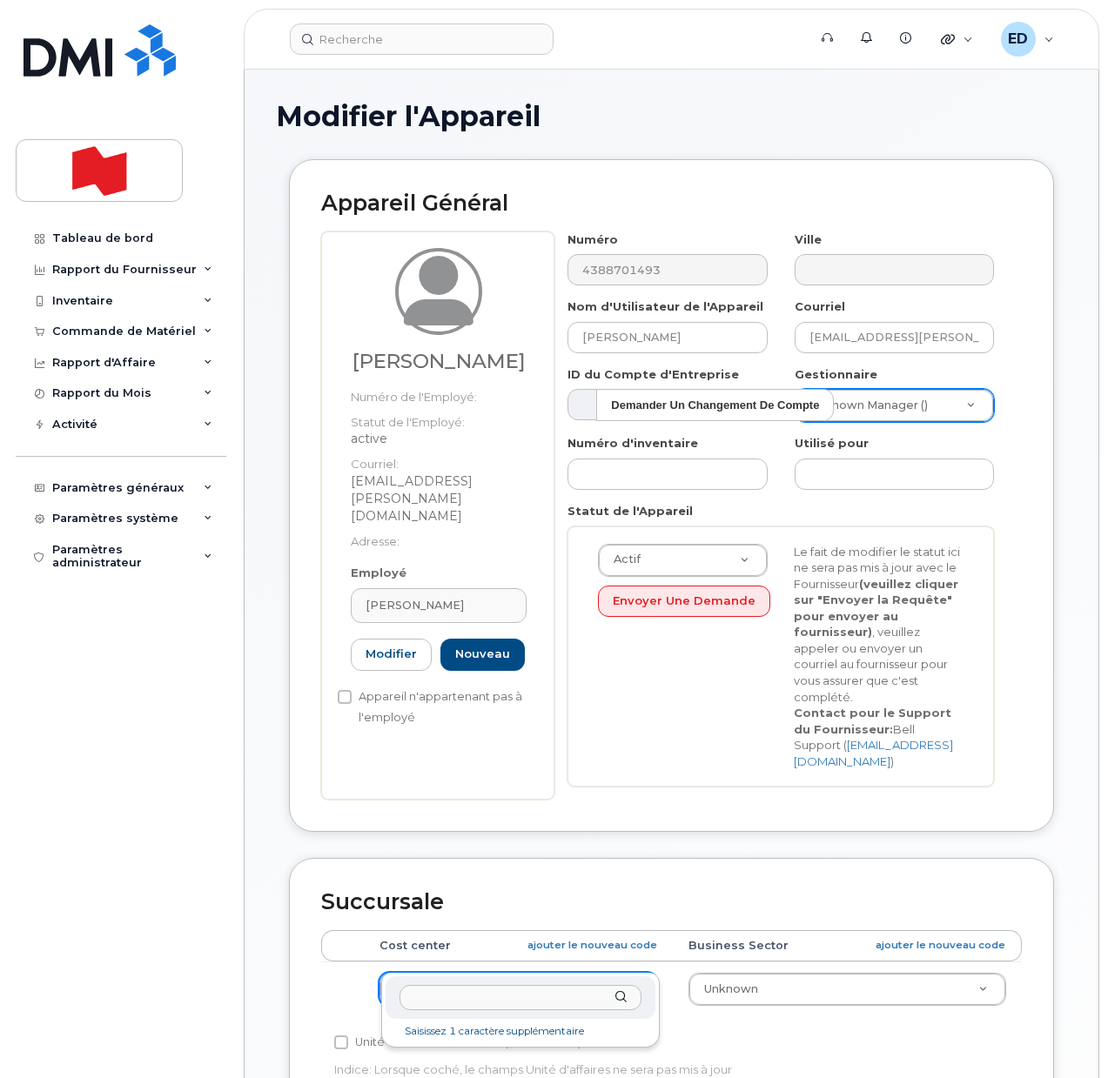
drag, startPoint x: 509, startPoint y: 959, endPoint x: 531, endPoint y: 969, distance: 23.8
type input "4180"
type input "22916433"
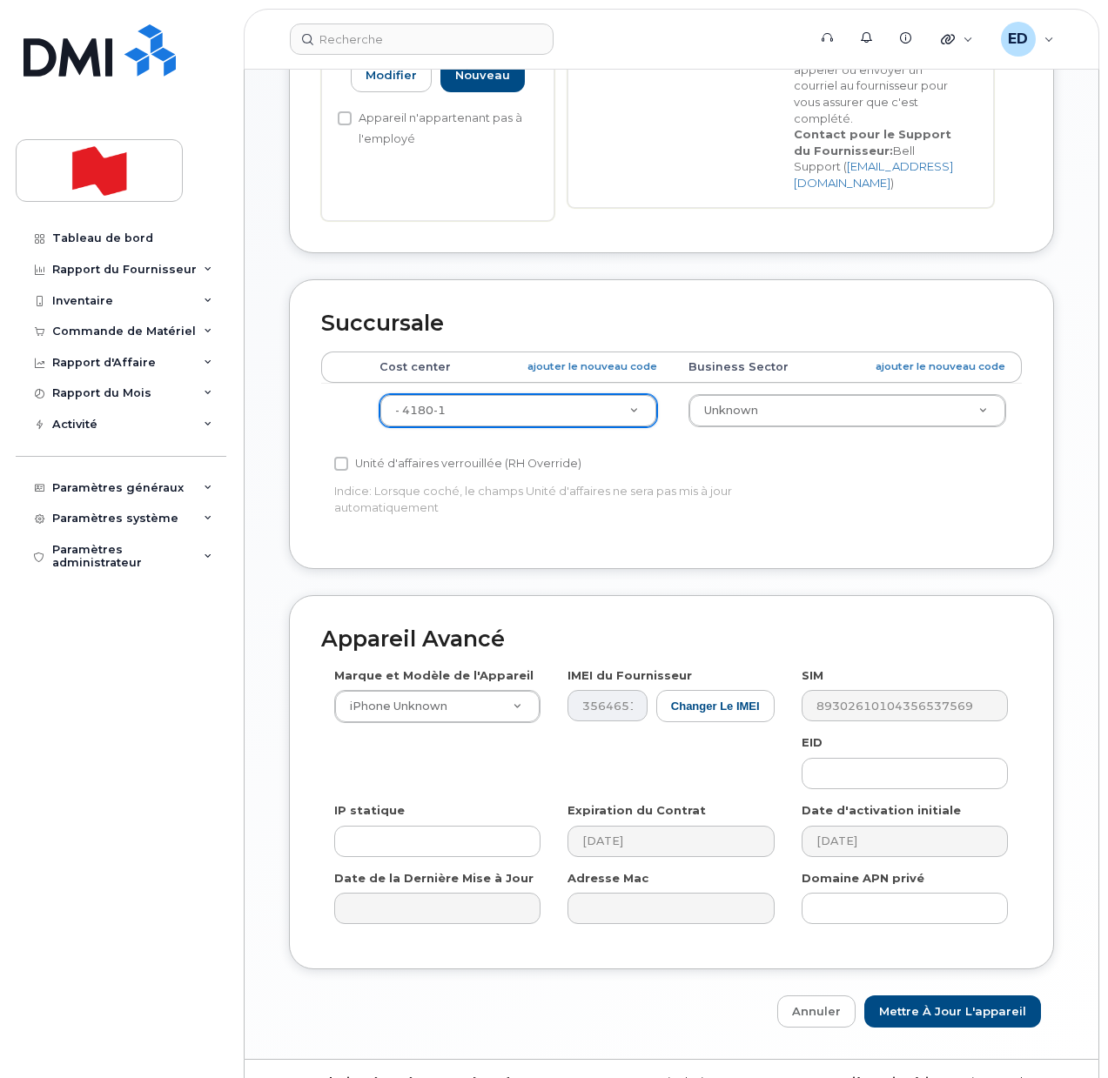
scroll to position [597, 0]
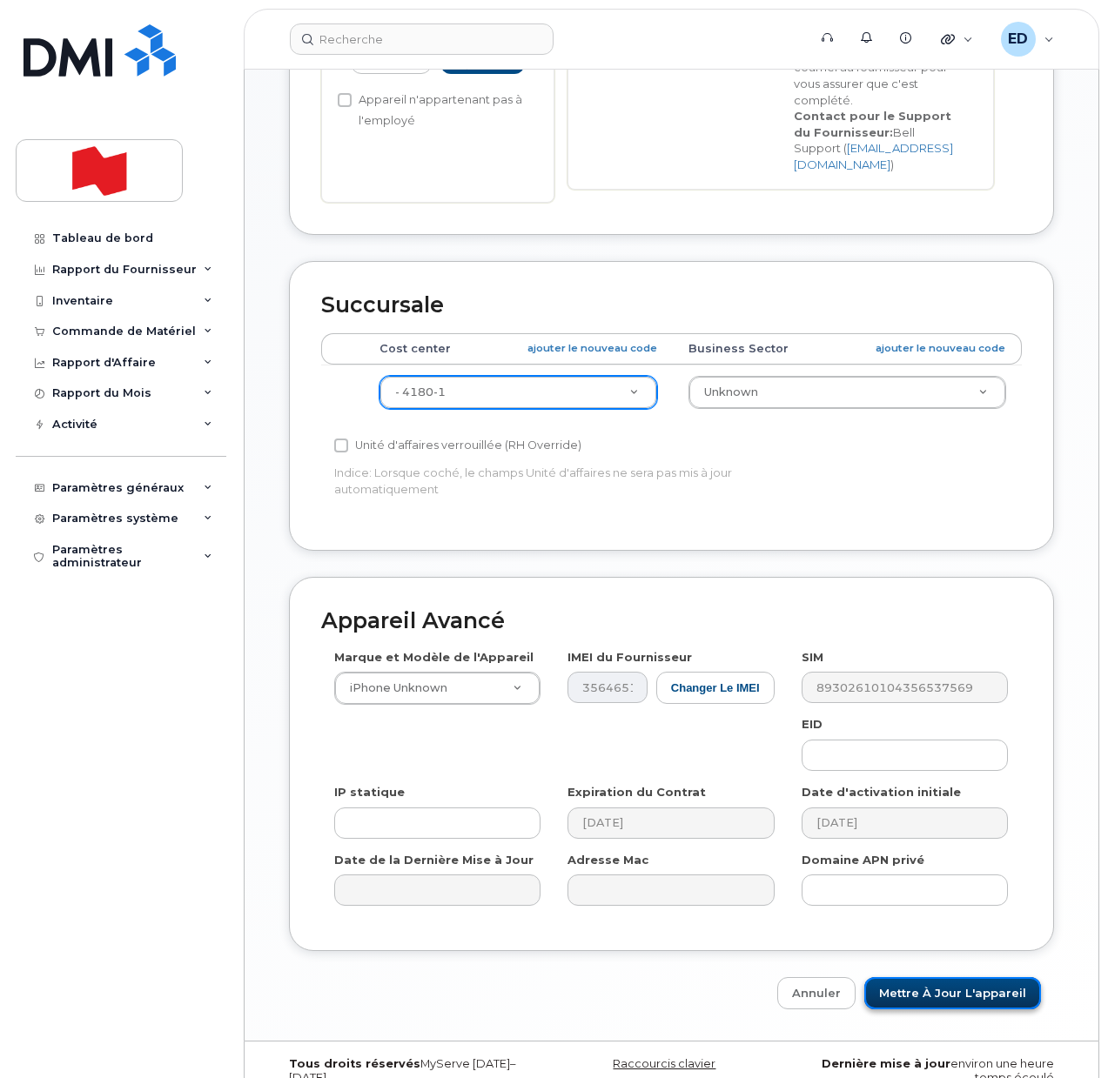
click at [908, 978] on input "Mettre à jour l'appareil" at bounding box center [952, 994] width 177 height 32
type input "Sauvegarde..."
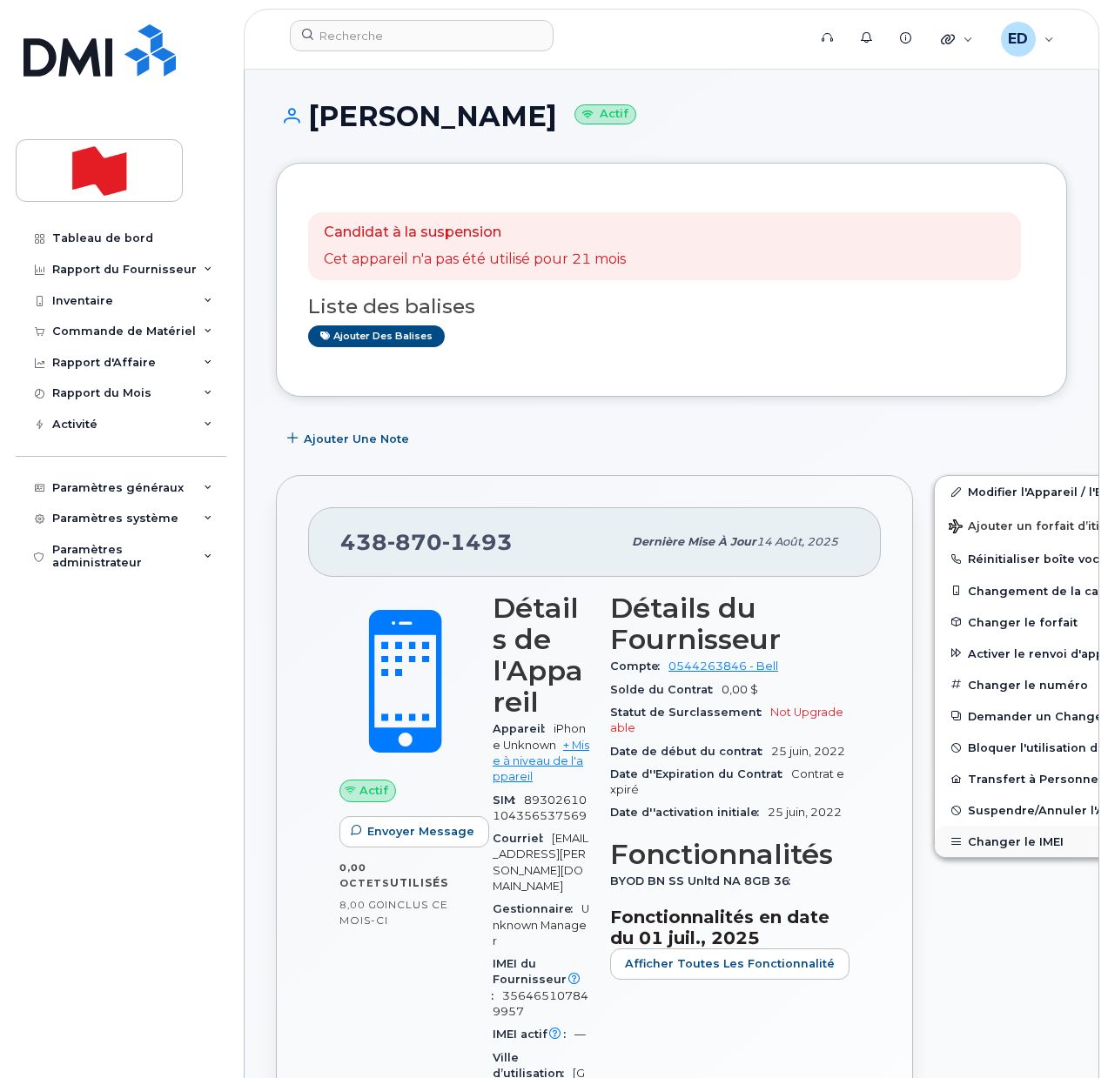
click at [976, 847] on button "Changer le IMEI" at bounding box center [1070, 841] width 270 height 31
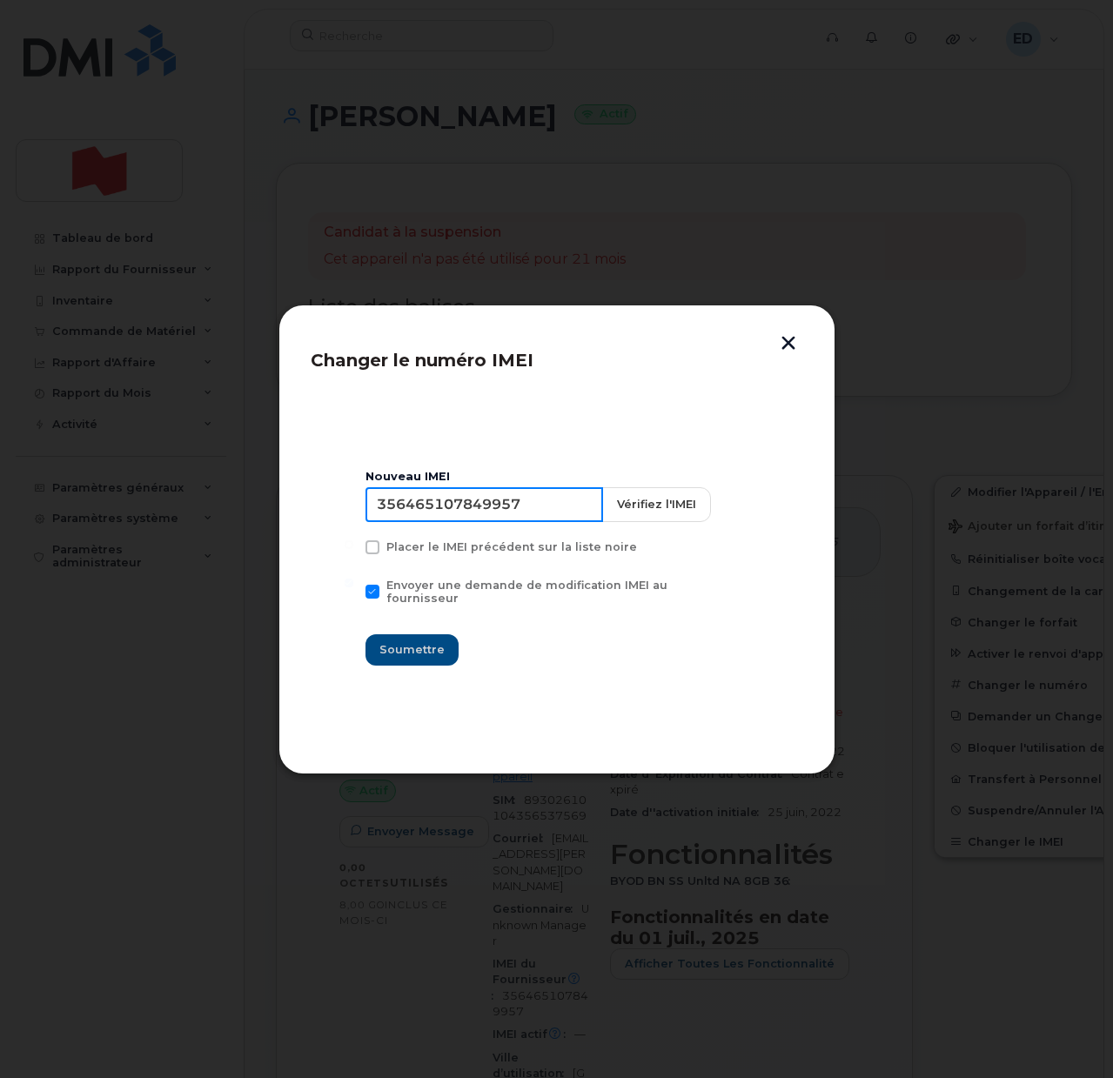
click at [494, 511] on input "356465107849957" at bounding box center [485, 504] width 238 height 35
type input "353927601280107"
click at [400, 648] on span "Soumettre" at bounding box center [412, 650] width 65 height 17
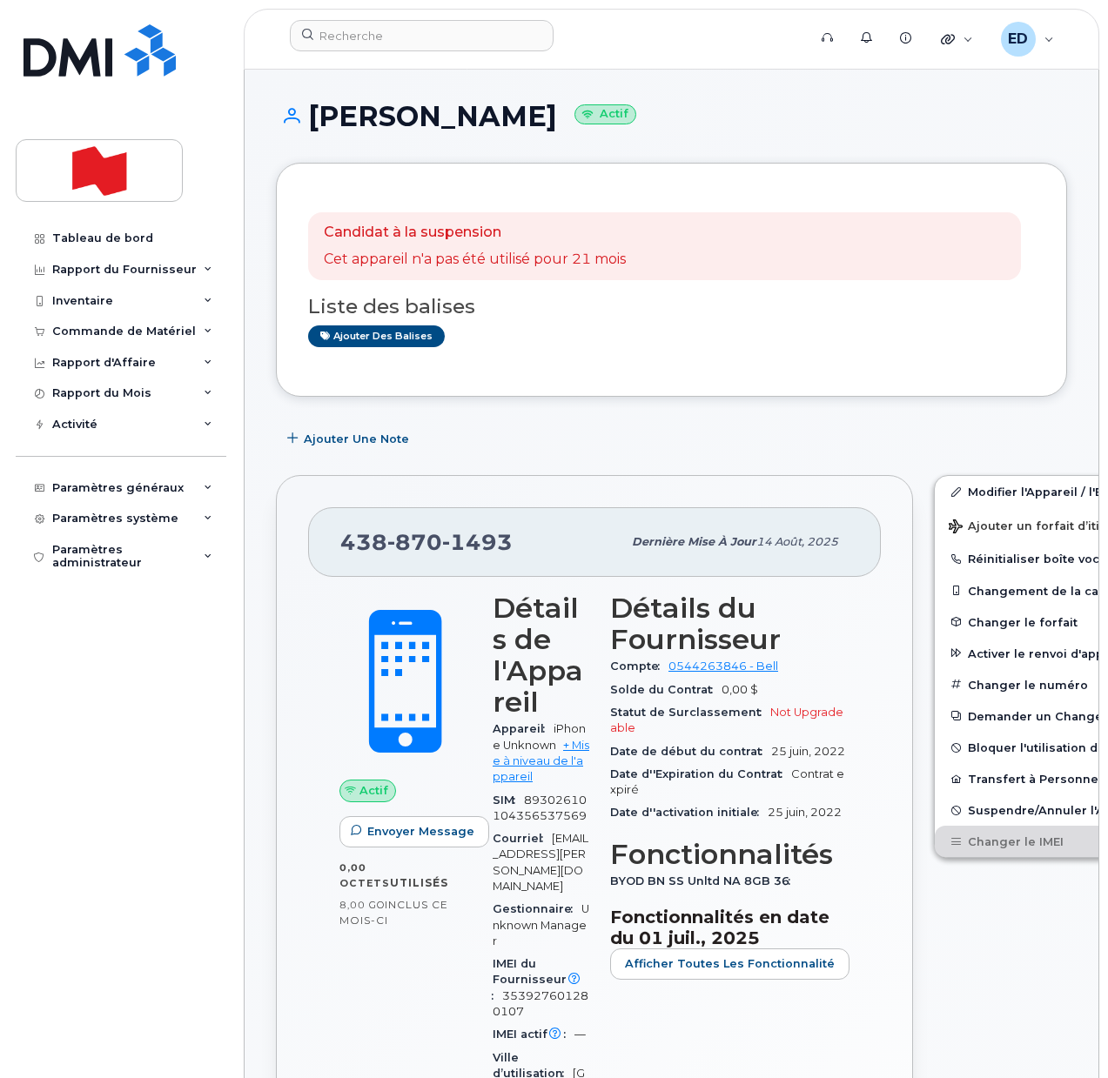
click at [769, 443] on div "Ajouter une Note" at bounding box center [671, 438] width 791 height 31
click at [959, 493] on link "Modifier l'Appareil / l'Employé" at bounding box center [1070, 491] width 270 height 31
click at [184, 514] on div "Paramètres système" at bounding box center [121, 518] width 211 height 31
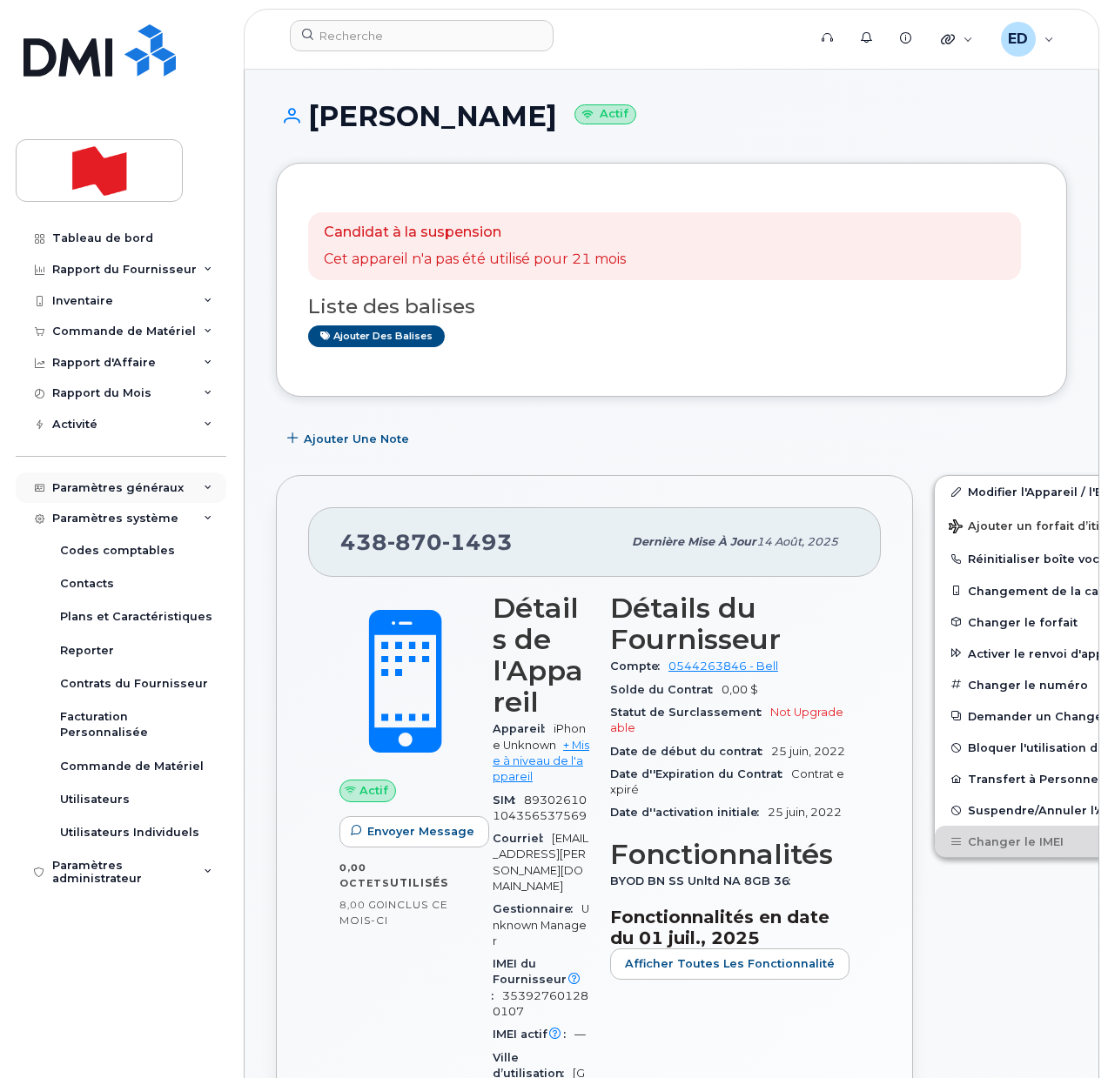
click at [129, 489] on div "Paramètres généraux" at bounding box center [117, 488] width 131 height 14
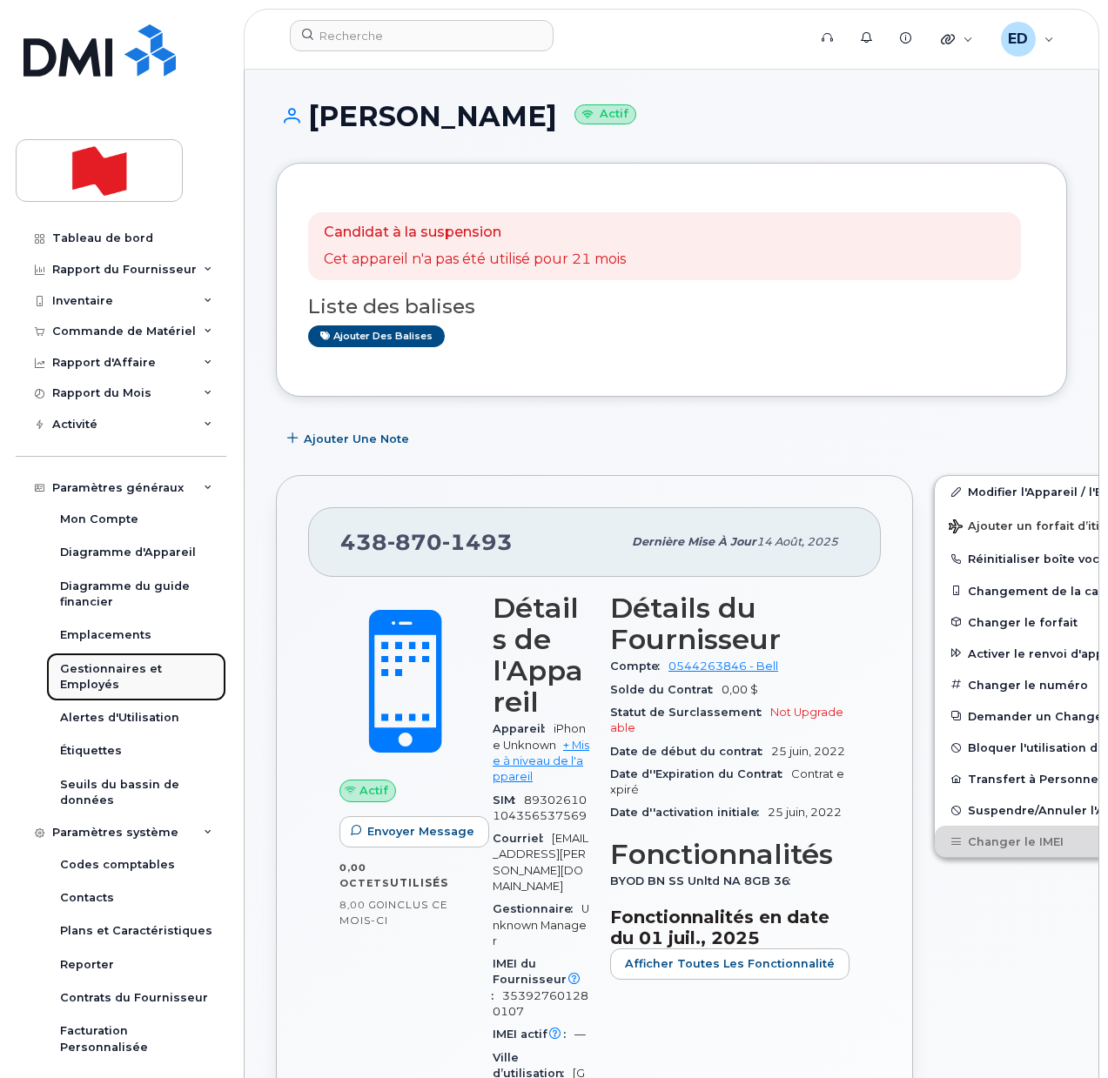
click at [101, 677] on div "Gestionnaires et Employés" at bounding box center [136, 678] width 152 height 32
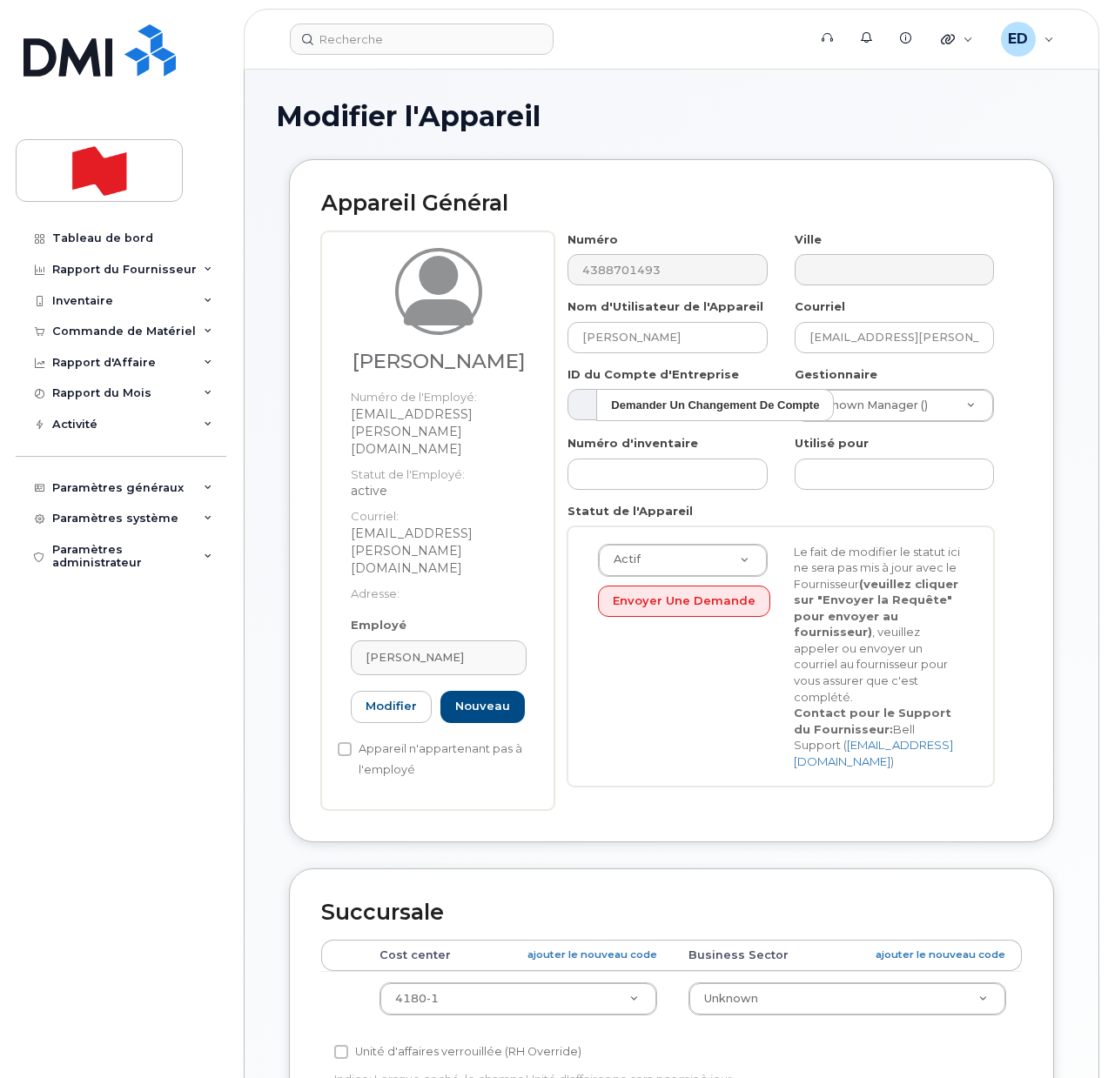
select select "22916206"
type input "[PERSON_NAME][EMAIL_ADDRESS][DOMAIN_NAME]"
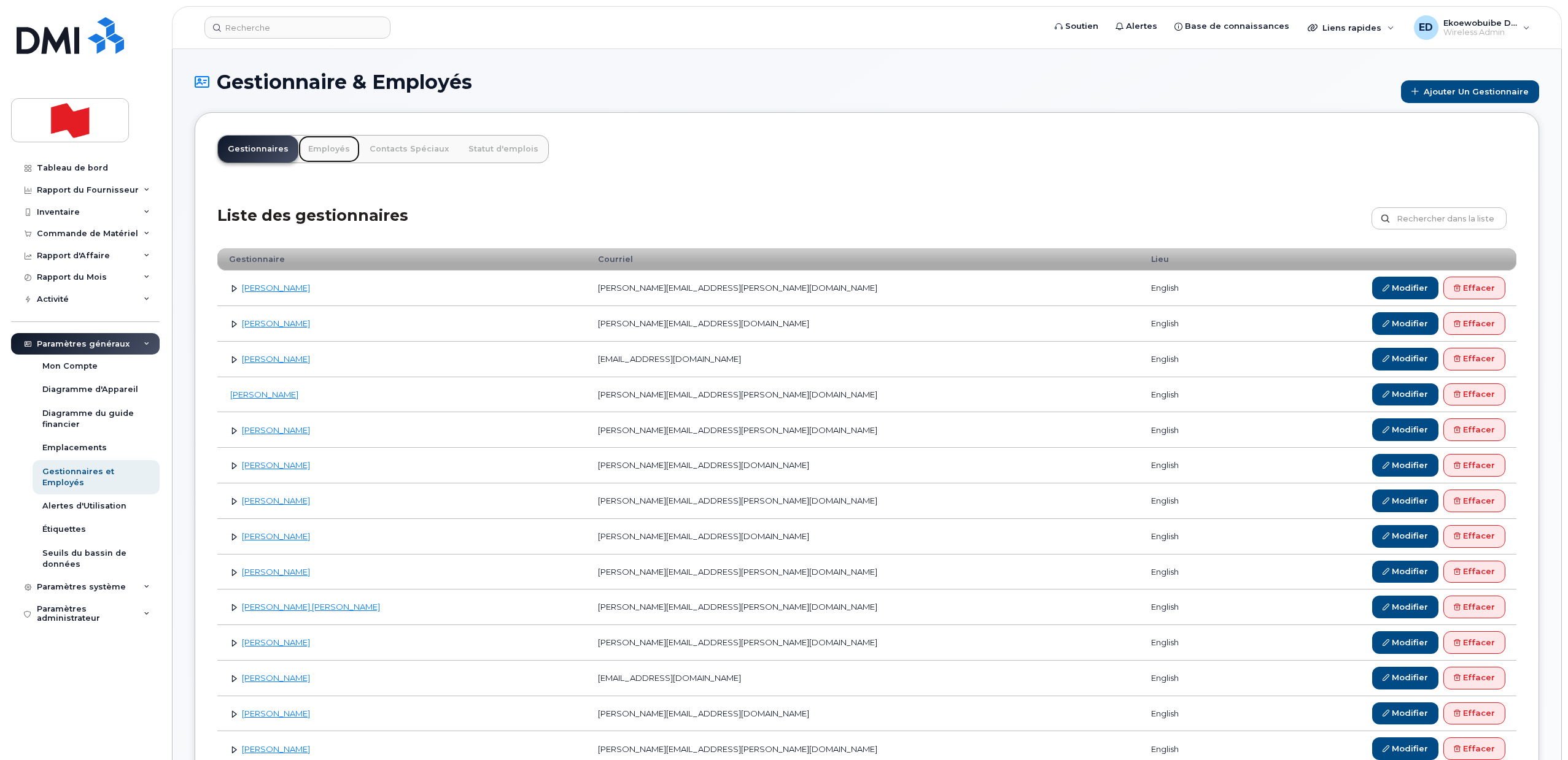
click at [318, 154] on link "Employés" at bounding box center [329, 149] width 61 height 27
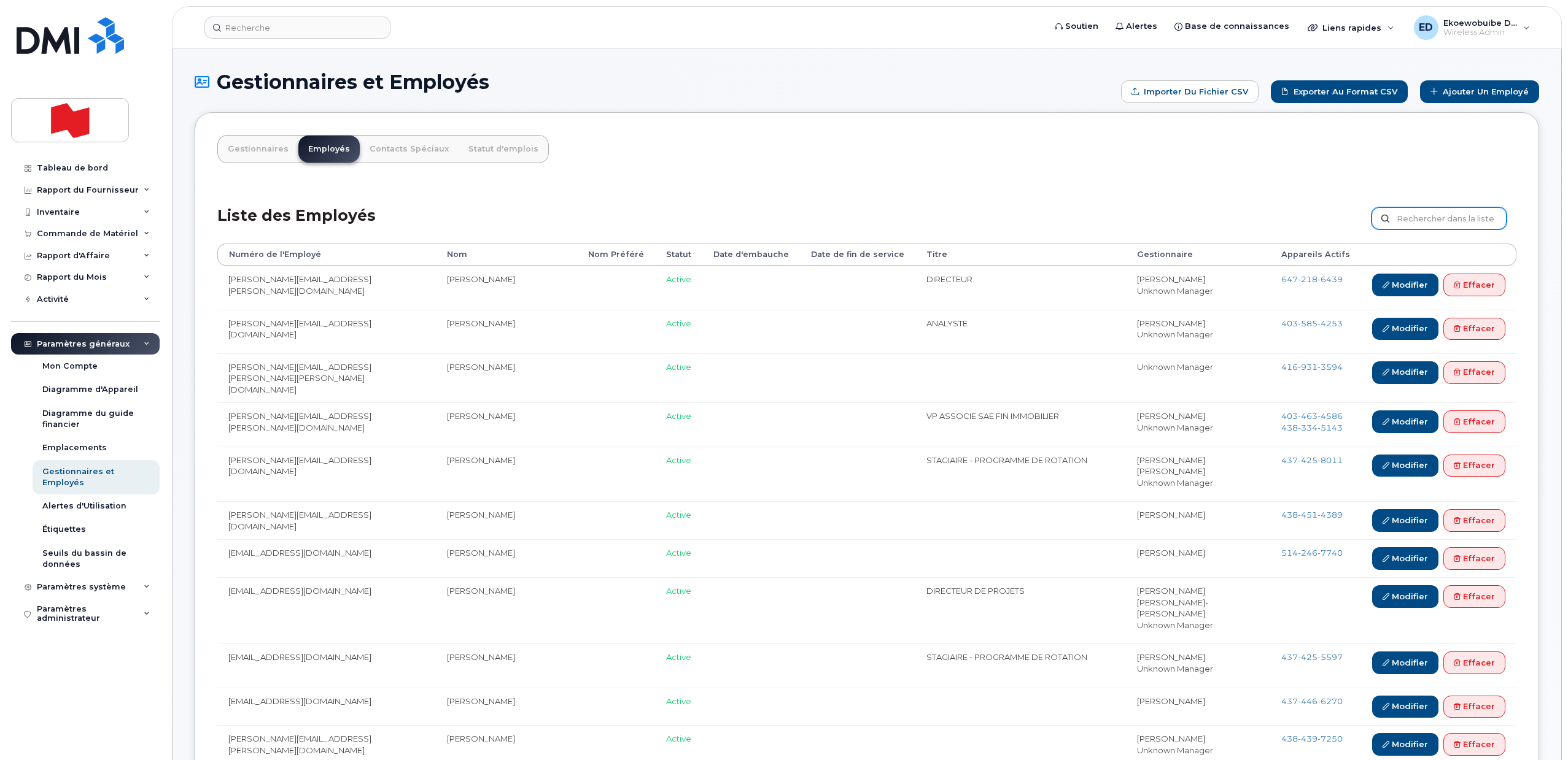
click at [1432, 223] on input "text" at bounding box center [1439, 218] width 135 height 22
paste input "[PERSON_NAME][EMAIL_ADDRESS][DOMAIN_NAME]"
type input "[PERSON_NAME][EMAIL_ADDRESS][DOMAIN_NAME]"
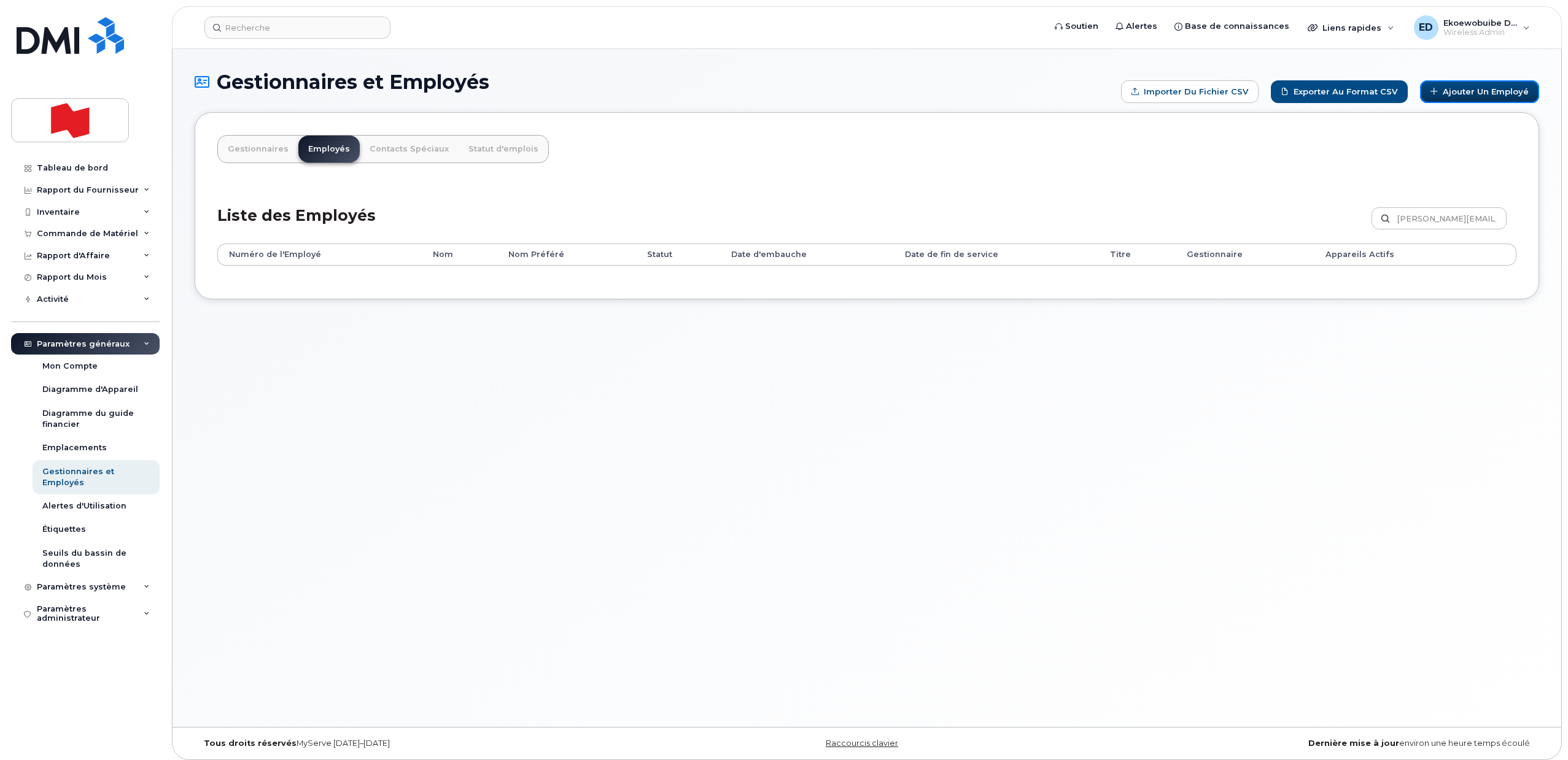
drag, startPoint x: 1475, startPoint y: 90, endPoint x: 1496, endPoint y: 130, distance: 45.2
click at [1475, 90] on link "Ajouter un Employé" at bounding box center [1479, 92] width 119 height 23
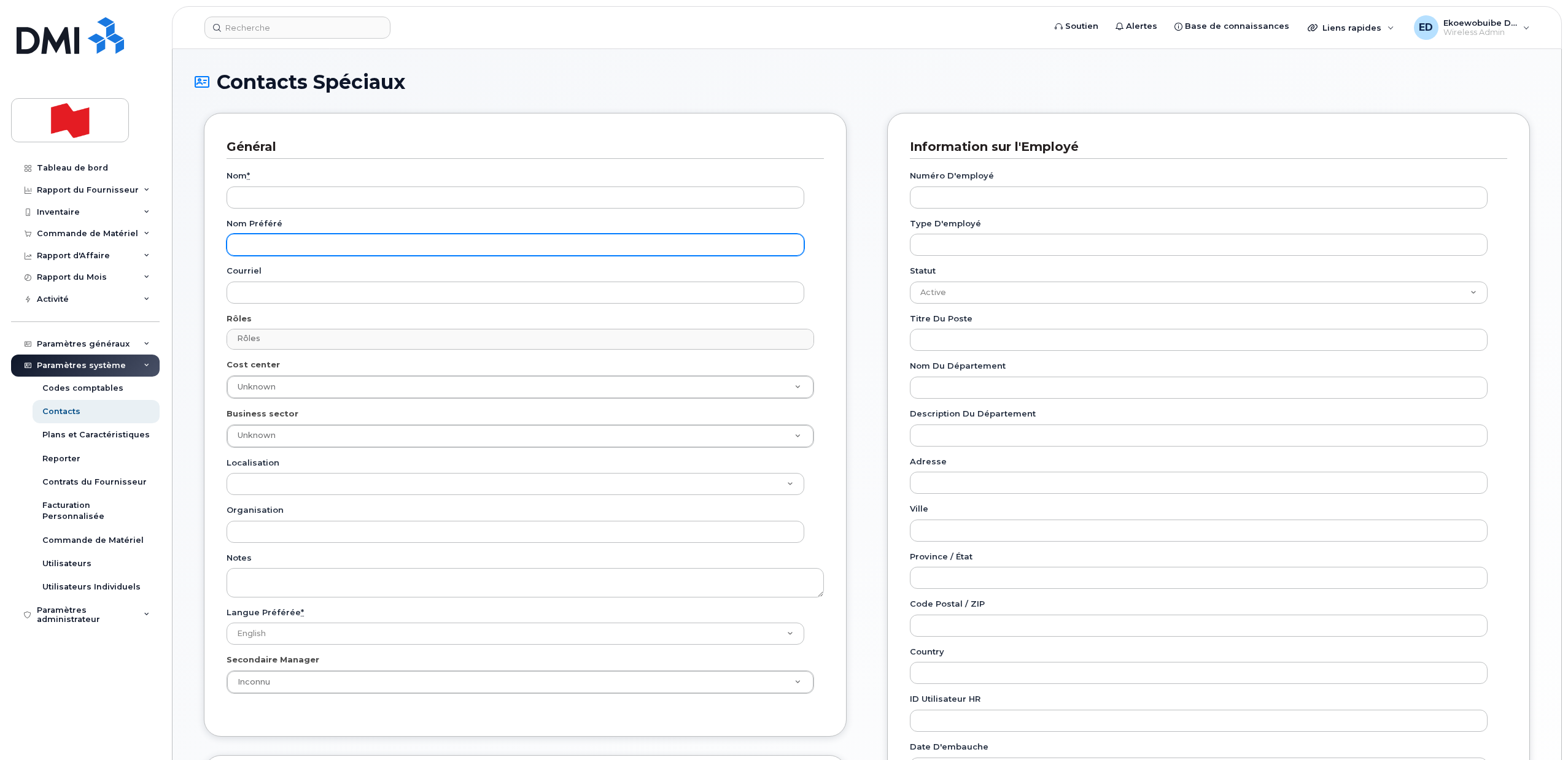
drag, startPoint x: 262, startPoint y: 243, endPoint x: 267, endPoint y: 259, distance: 16.8
click at [262, 243] on input "Nom préféré" at bounding box center [515, 245] width 578 height 22
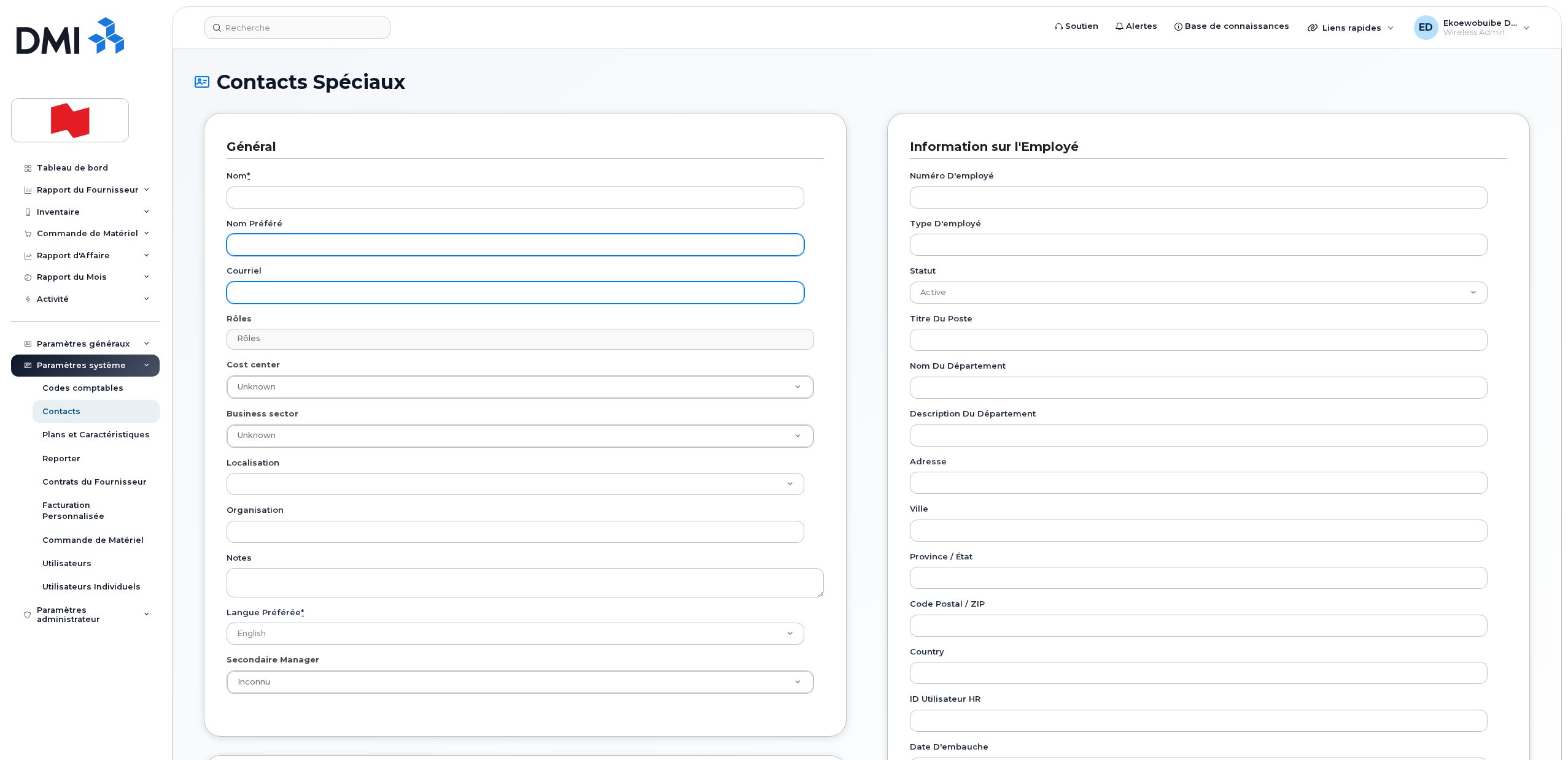
paste input "[PERSON_NAME][EMAIL_ADDRESS][DOMAIN_NAME]"
type input "barb.keryliuk@nbc.ca"
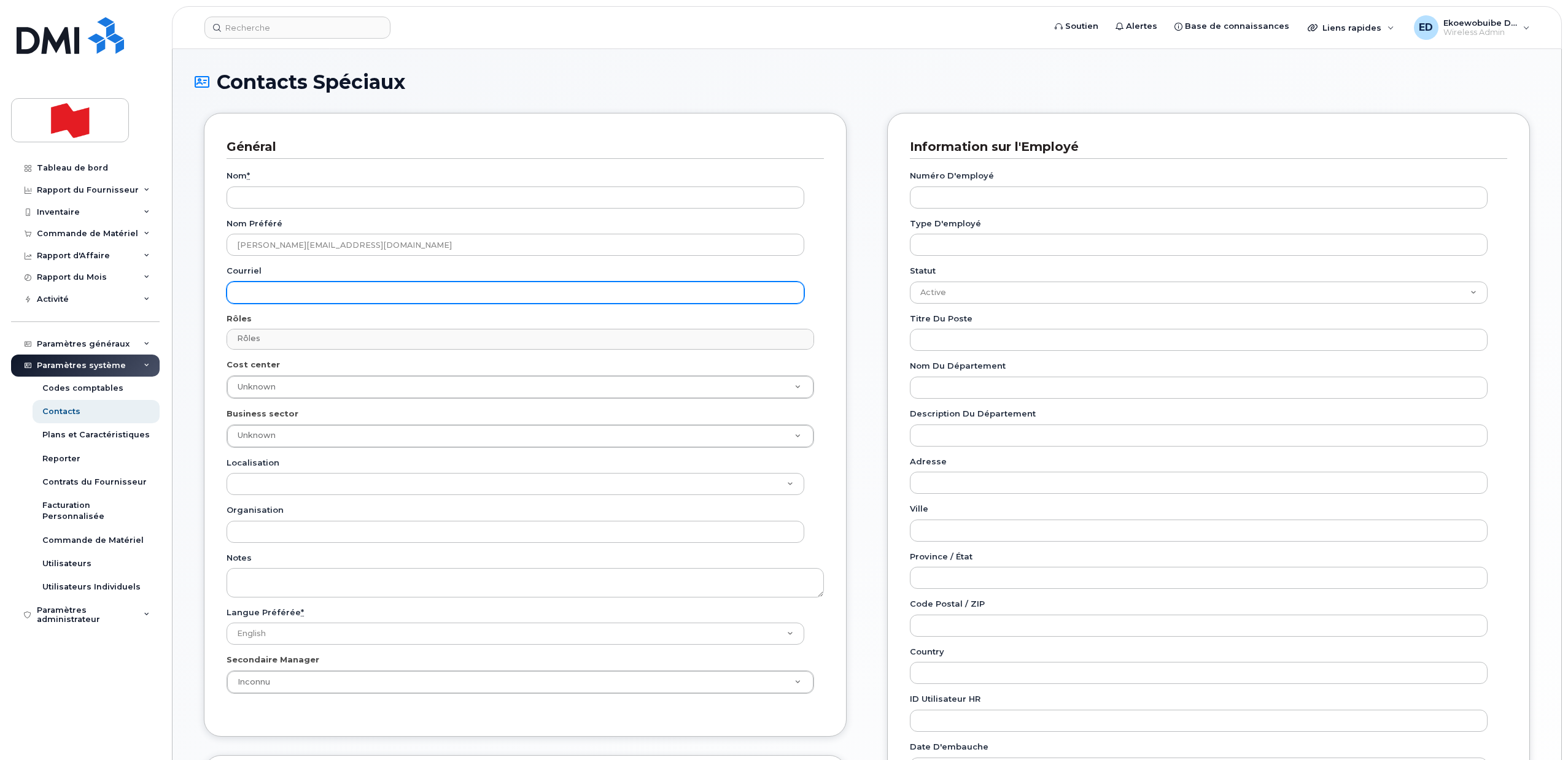
click at [261, 298] on input "Courriel" at bounding box center [515, 293] width 578 height 22
paste input "barb.keryliuk@nbc.ca"
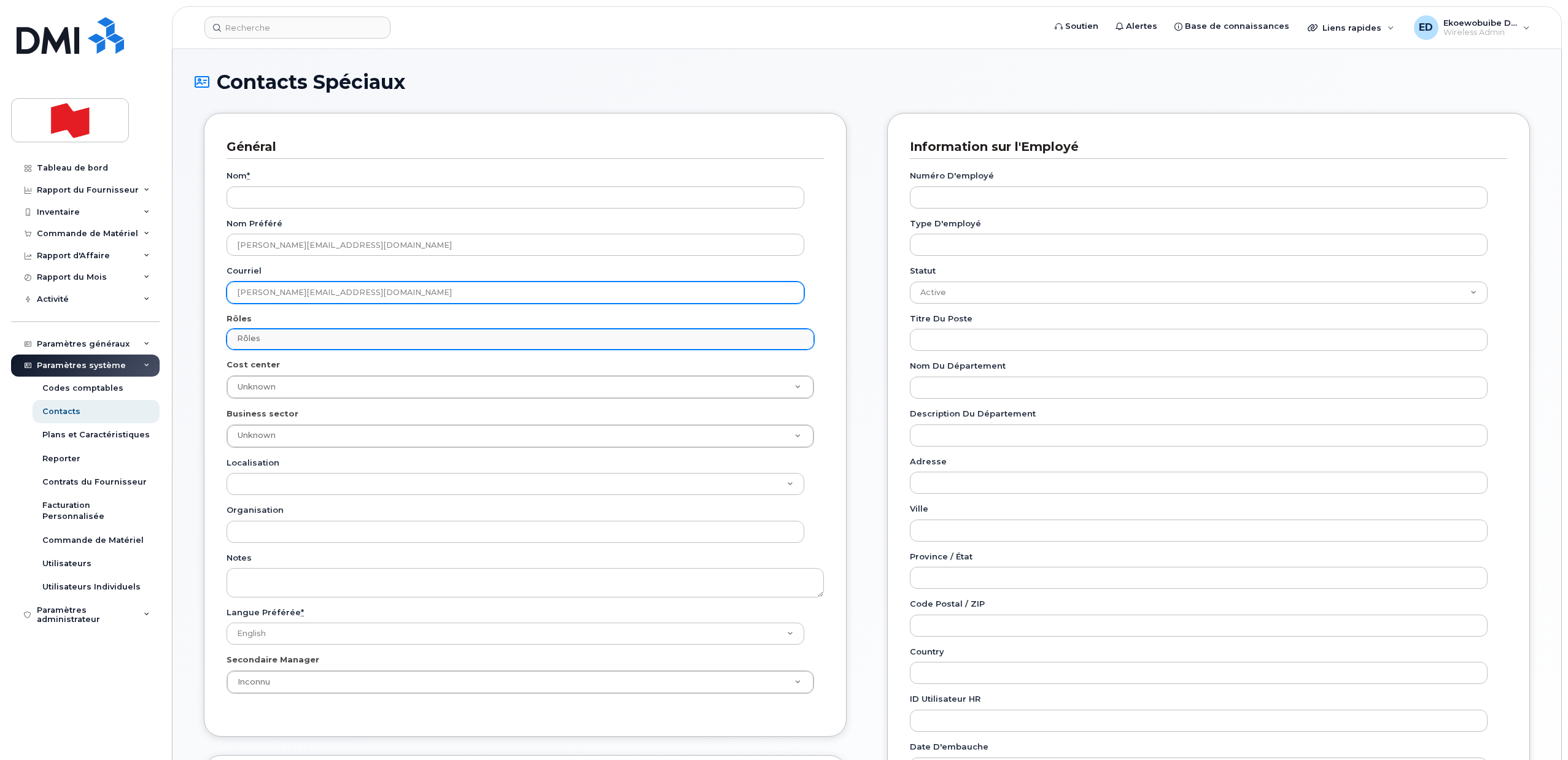
type input "barb.keryliuk@nbc.ca"
click at [282, 331] on input "text" at bounding box center [522, 338] width 576 height 17
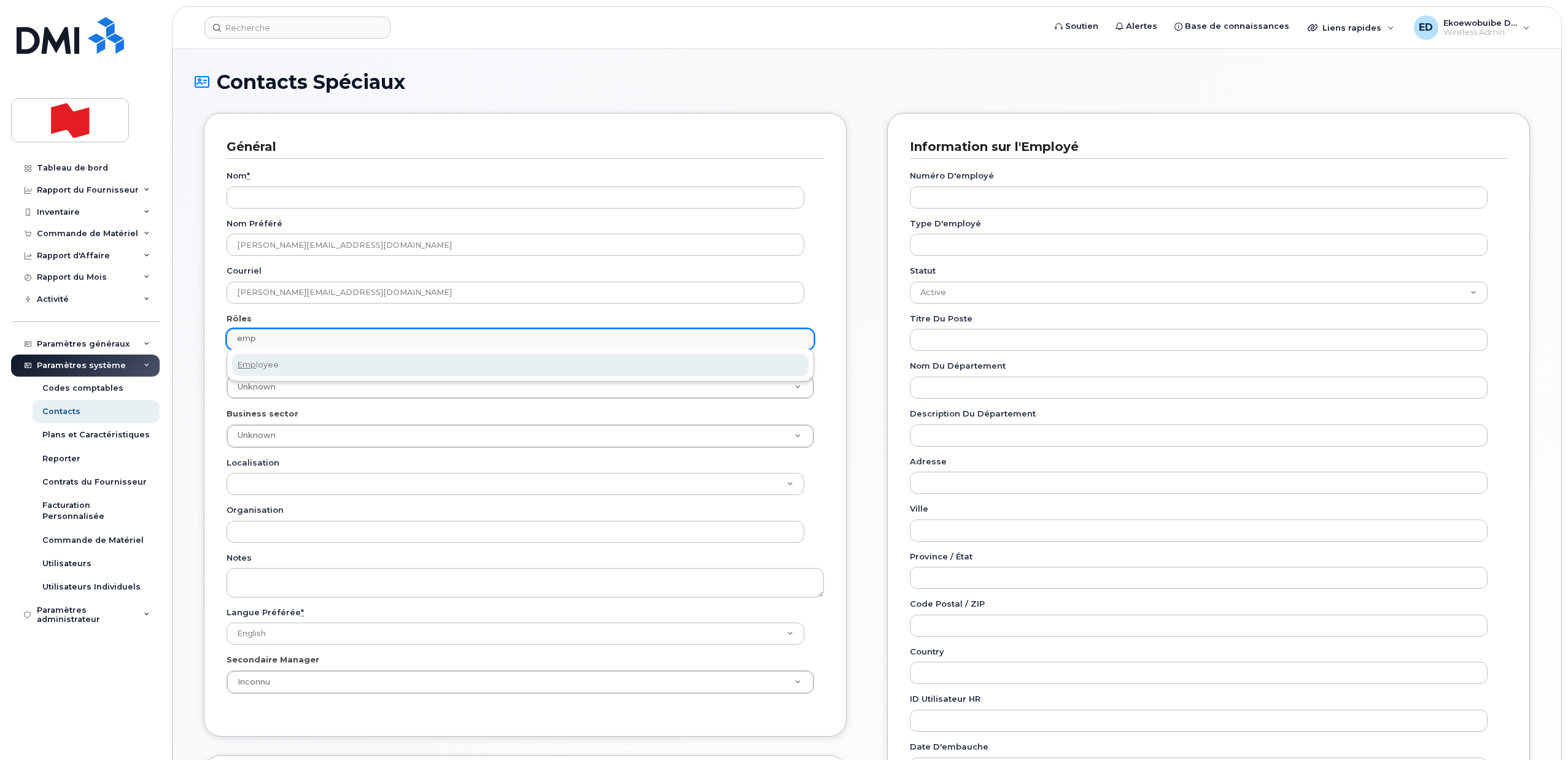
type input "emp"
select select "16"
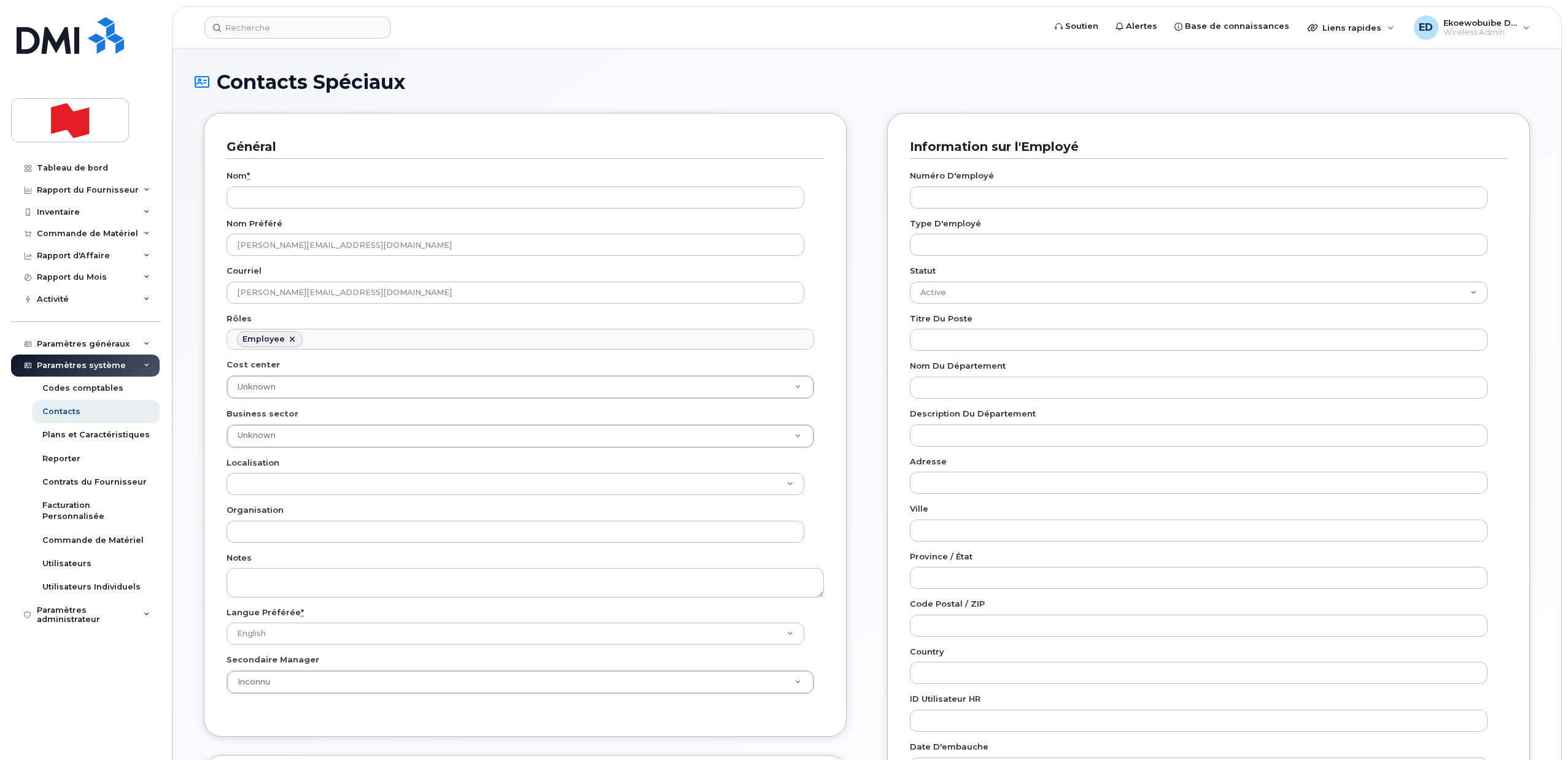
scroll to position [68, 0]
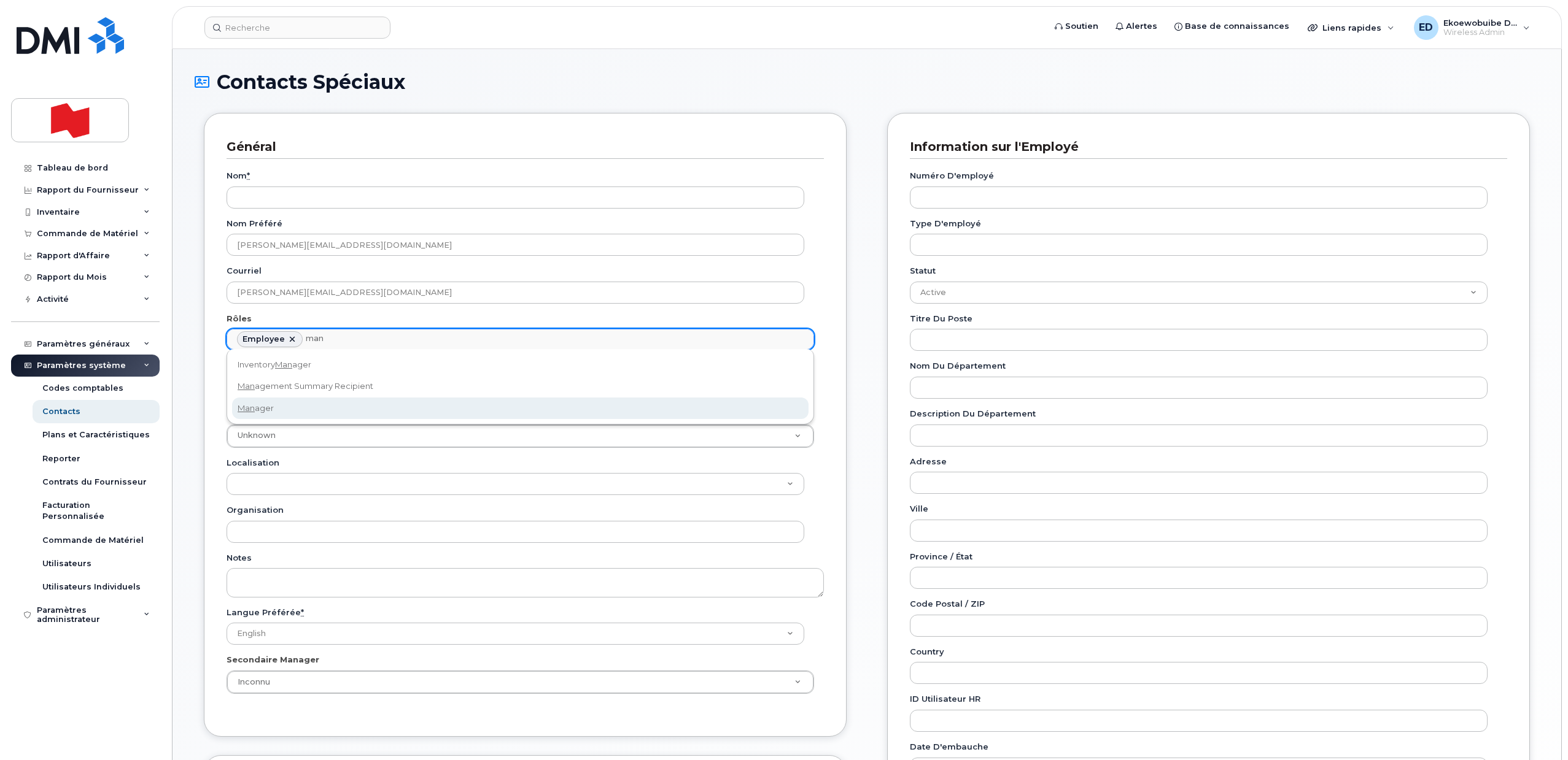
type input "man"
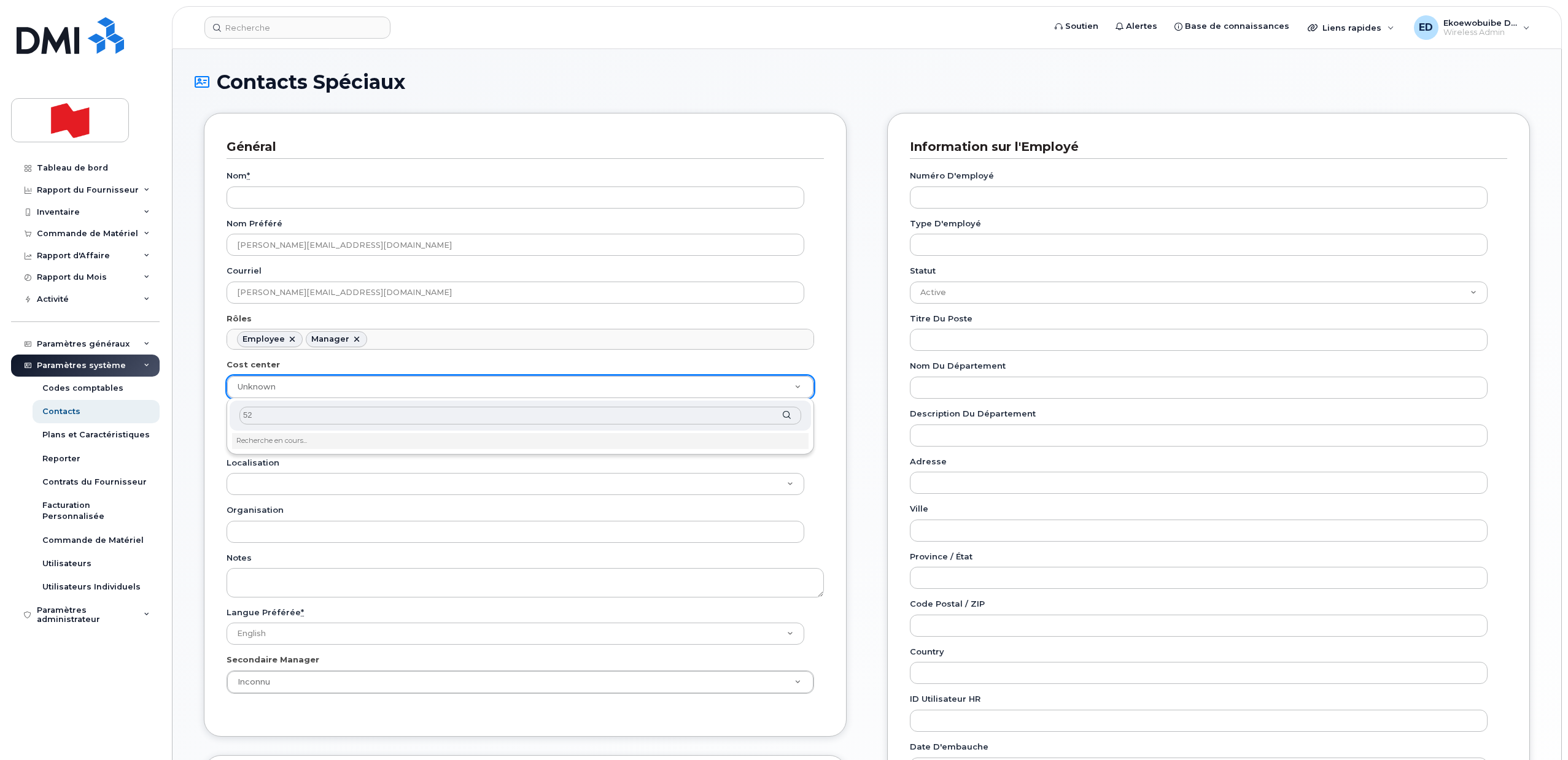
type input "5"
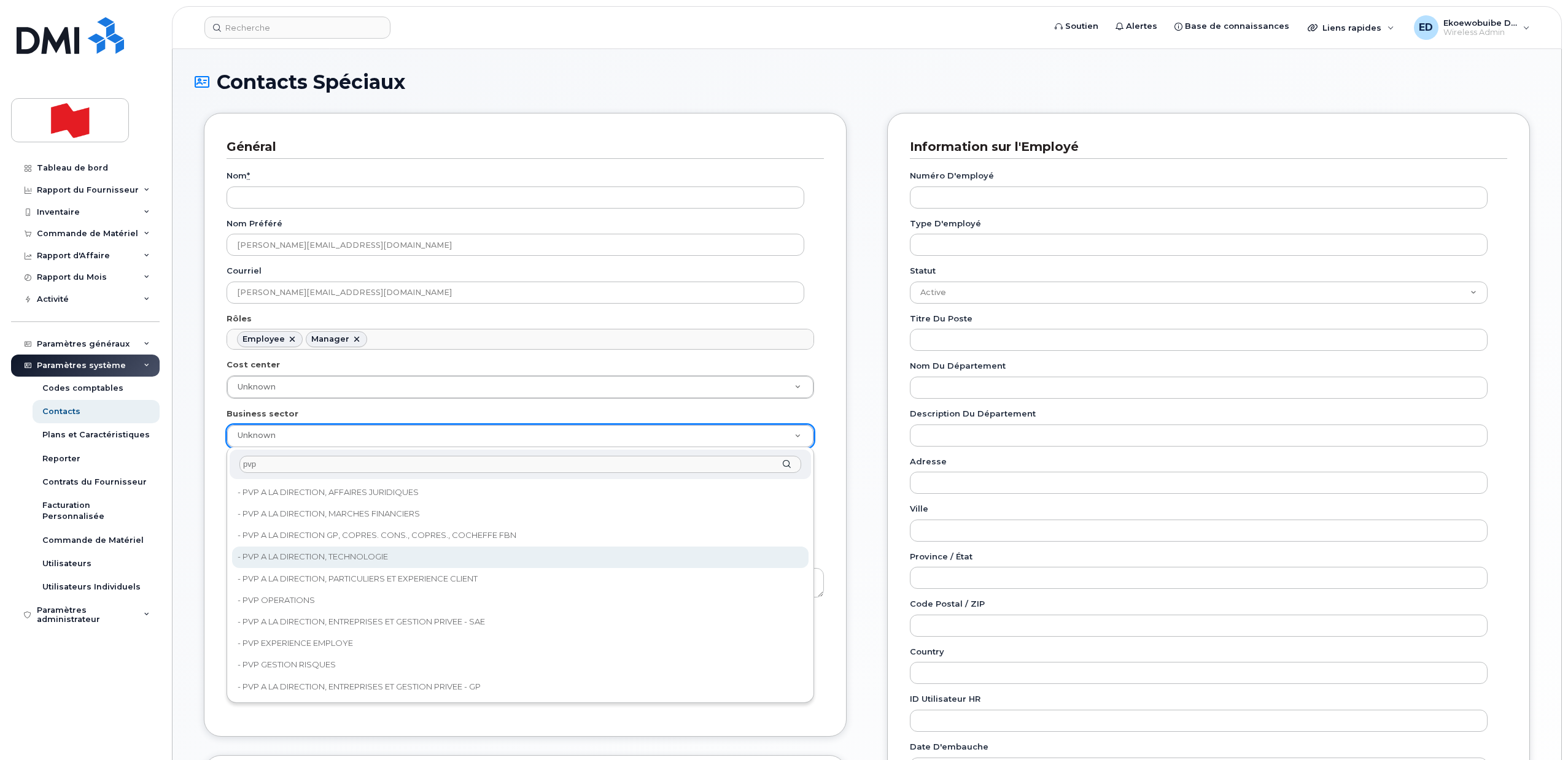
type input "pvp"
type input "22917076"
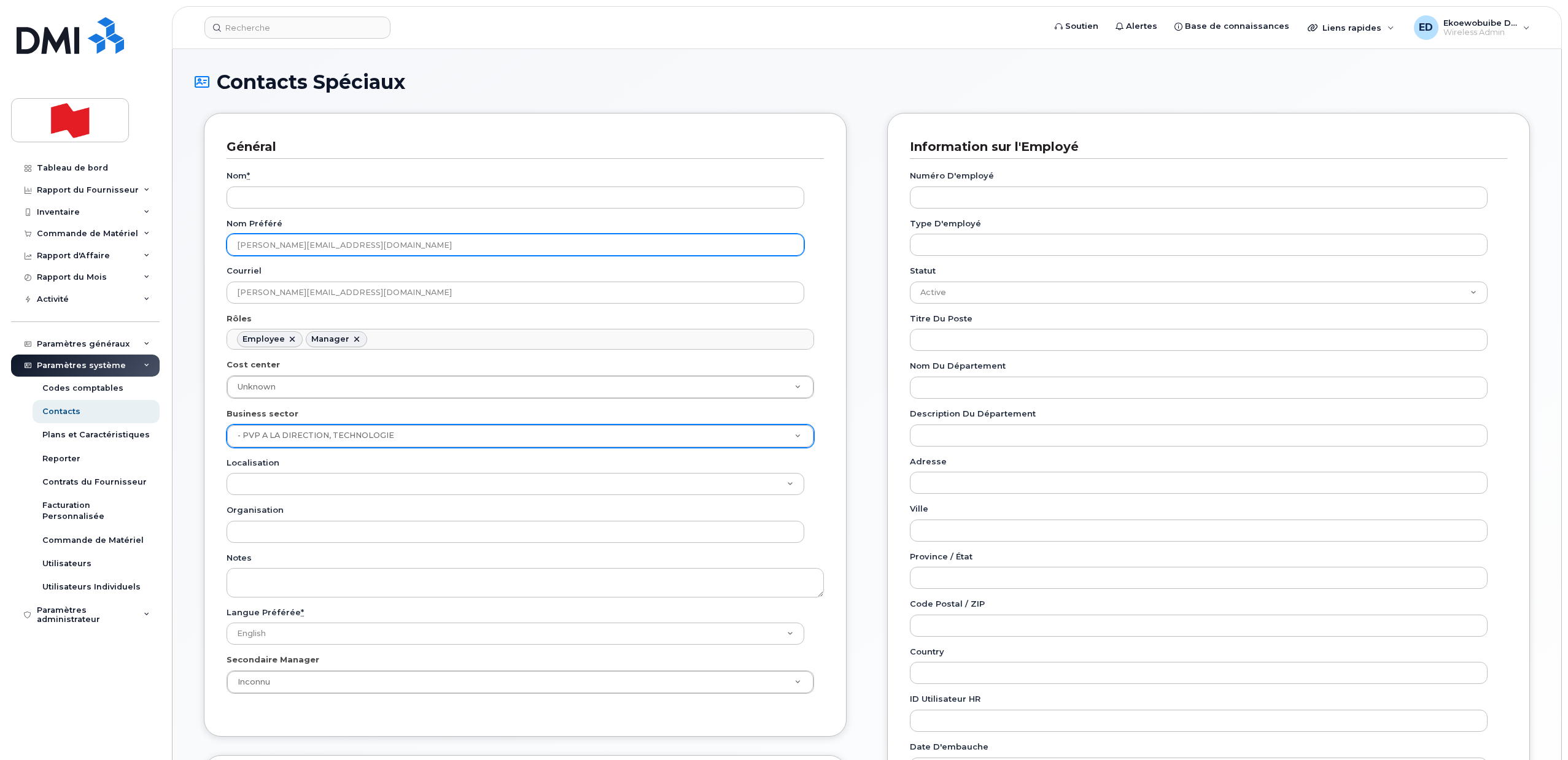
drag, startPoint x: 348, startPoint y: 244, endPoint x: 230, endPoint y: 248, distance: 118.1
click at [230, 248] on input "barb.keryliuk@nbc.ca" at bounding box center [515, 245] width 578 height 22
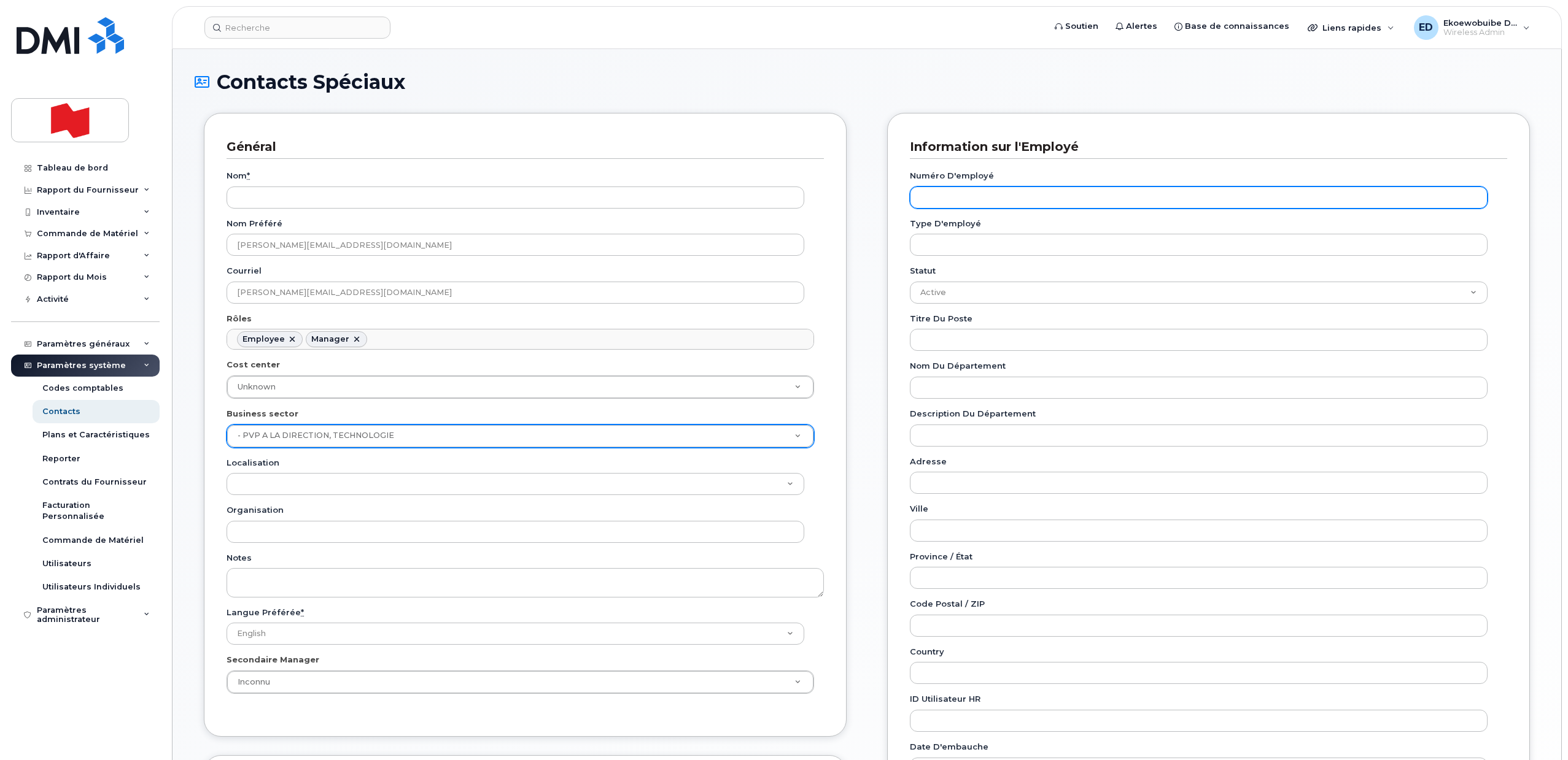
drag, startPoint x: 969, startPoint y: 204, endPoint x: 978, endPoint y: 211, distance: 11.4
click at [973, 207] on input "Numéro d'employé" at bounding box center [1198, 197] width 578 height 22
paste input "barb.keryliuk@nbc.ca"
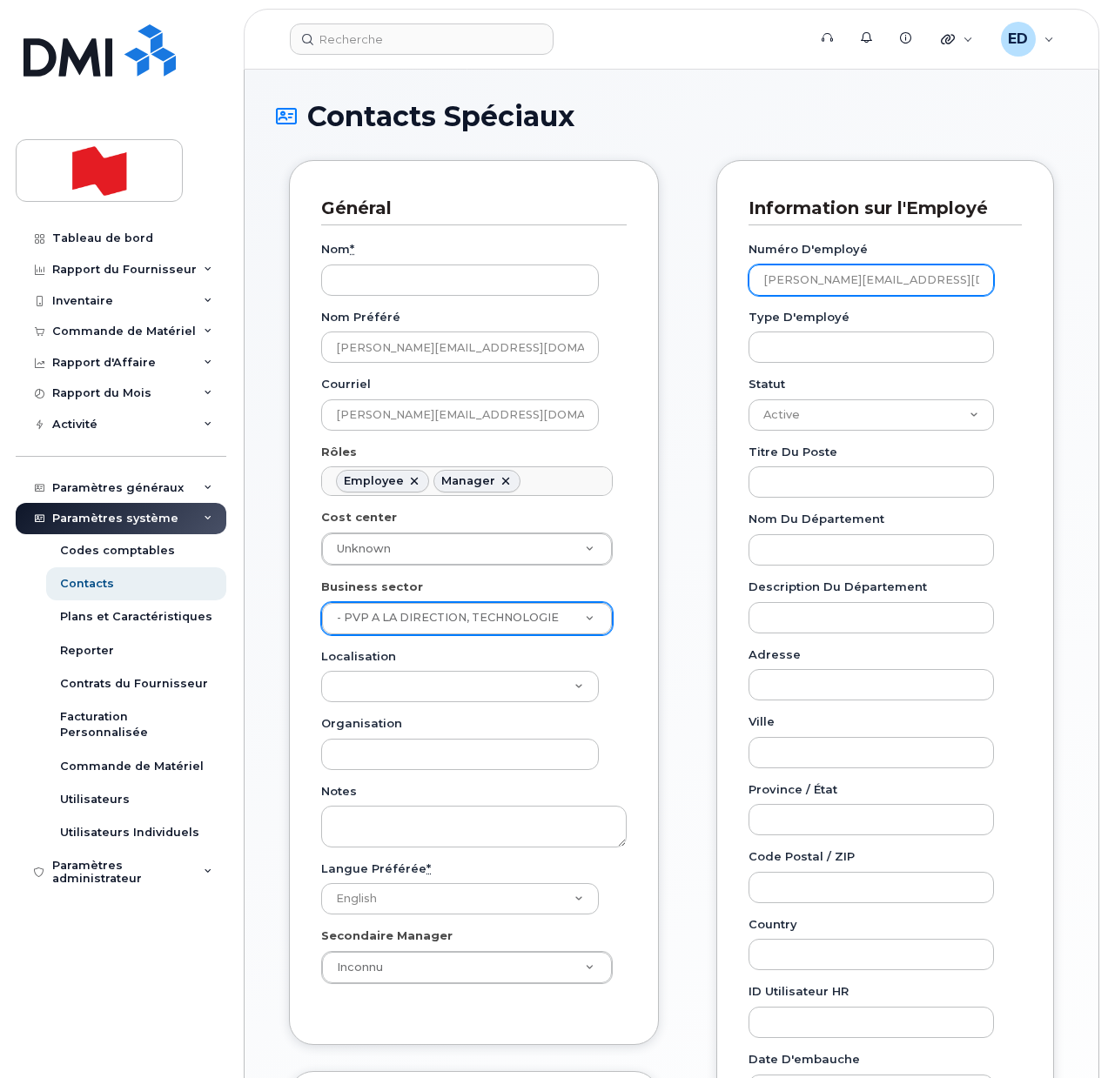
type input "barb.keryliuk@nbc.ca"
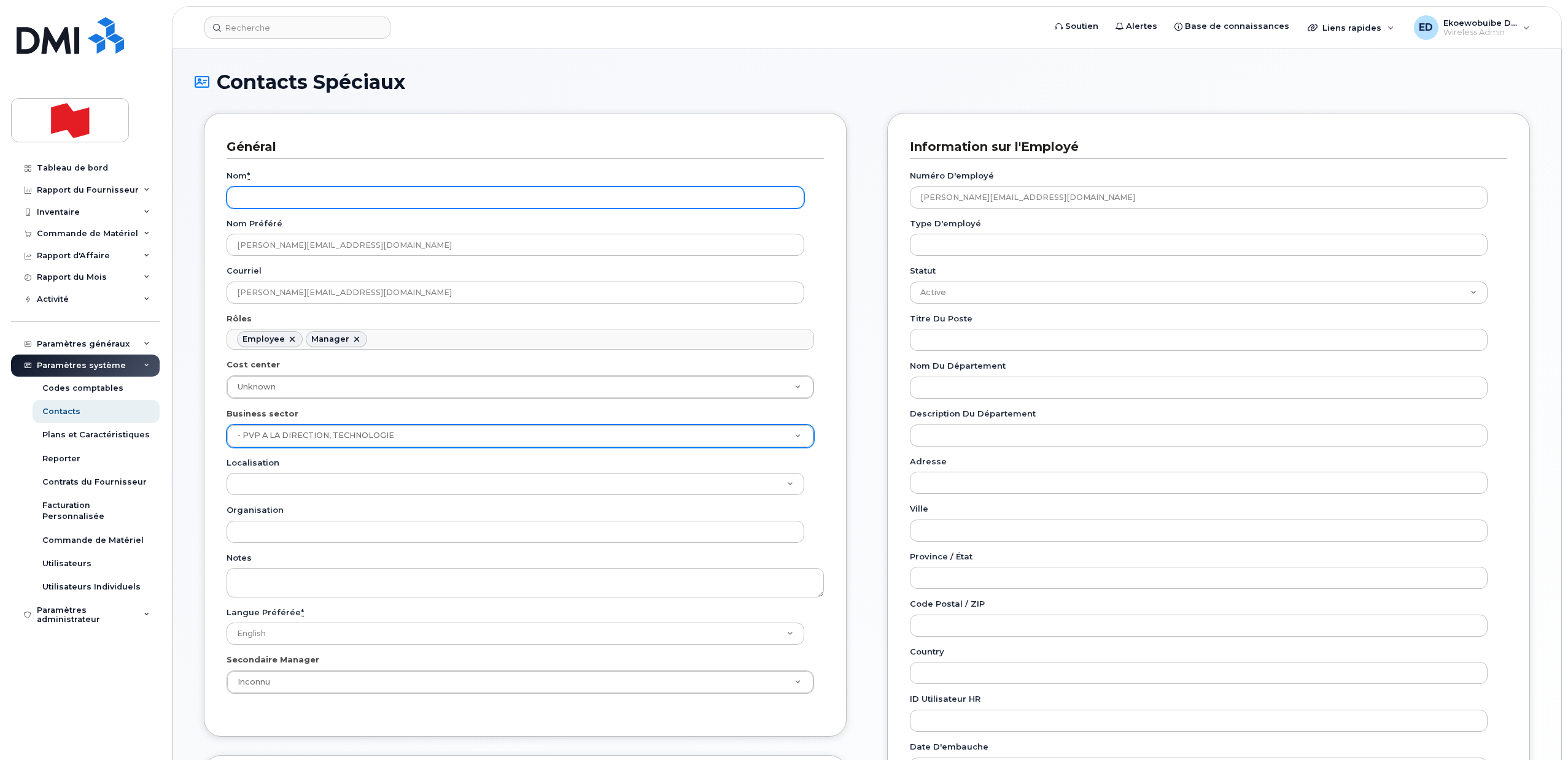
click at [331, 195] on input "Nom *" at bounding box center [515, 197] width 578 height 22
paste input "Barb Keryliuk"
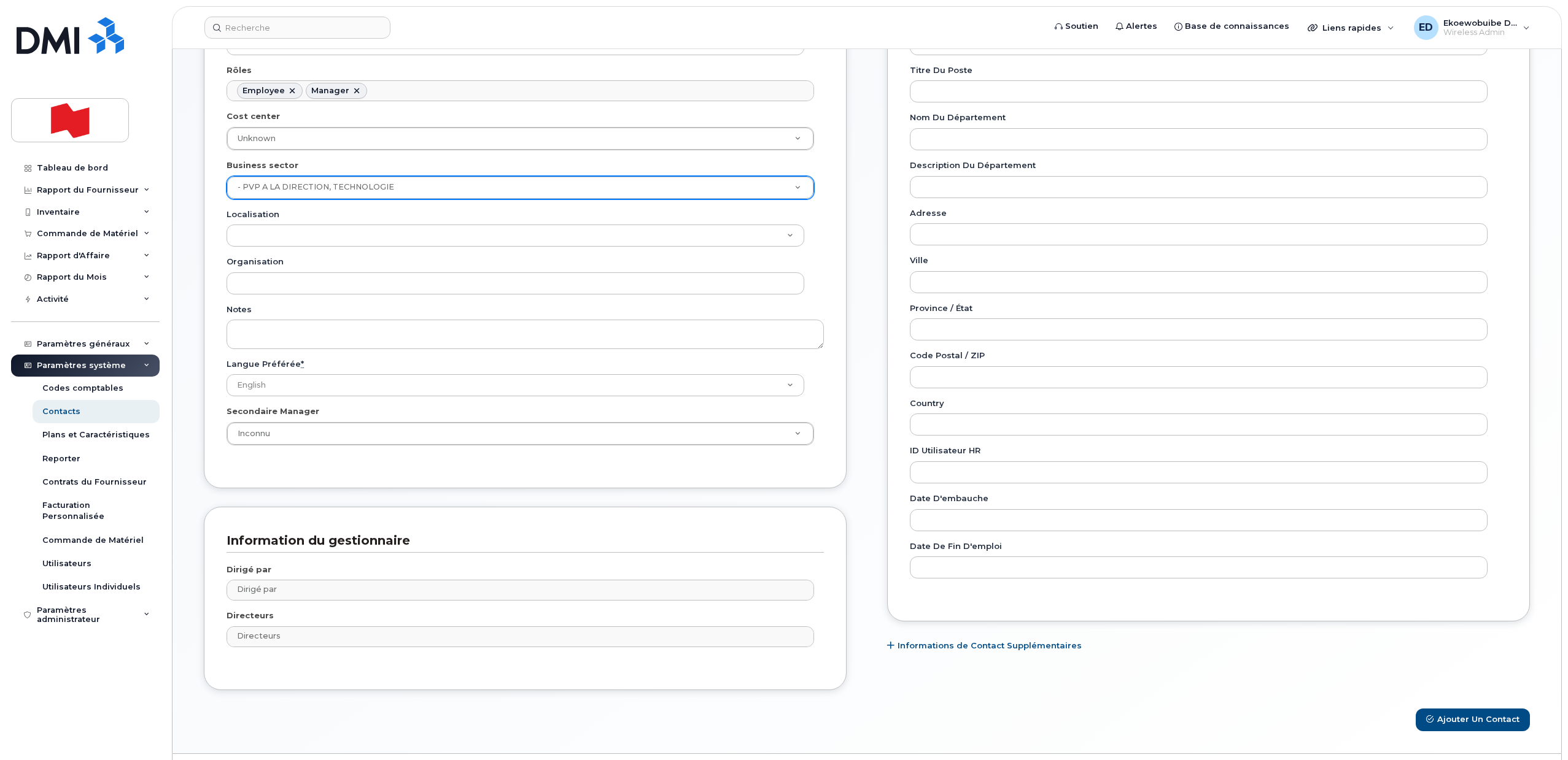
scroll to position [281, 0]
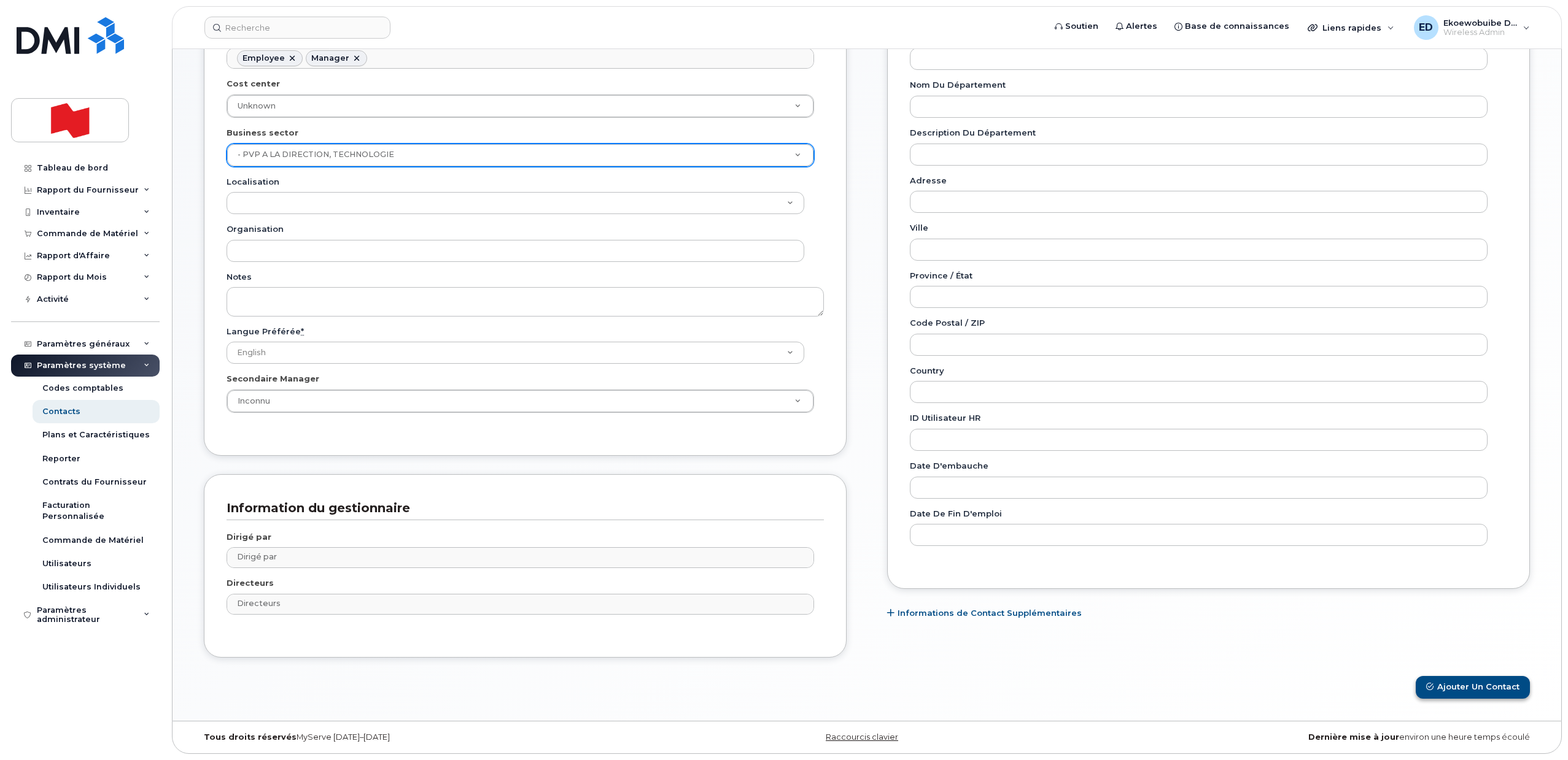
type input "Barb Keryliuk"
click at [1485, 685] on button "Ajouter un Contact" at bounding box center [1473, 687] width 114 height 23
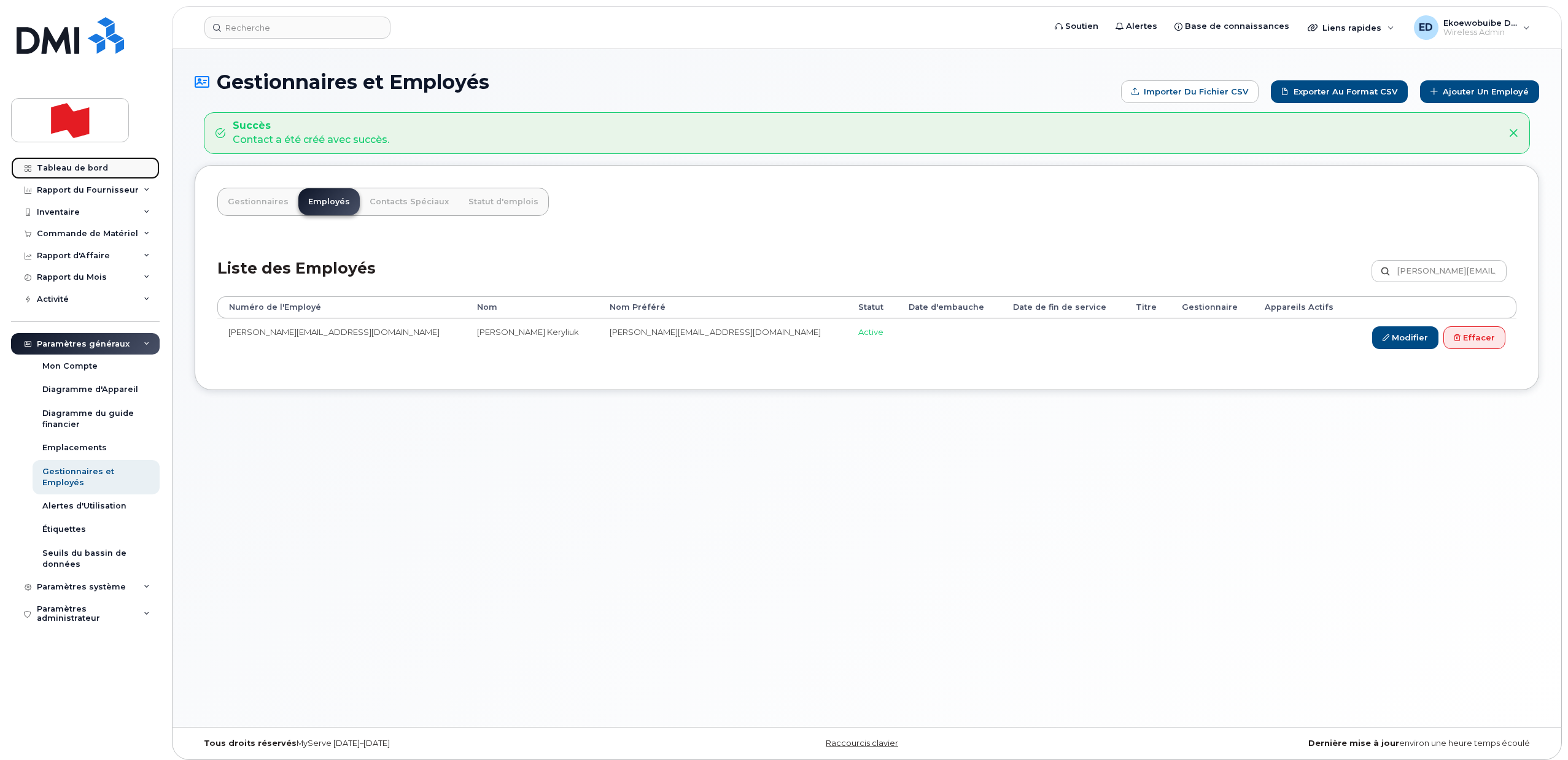
click at [85, 165] on div "Tableau de bord" at bounding box center [72, 168] width 71 height 10
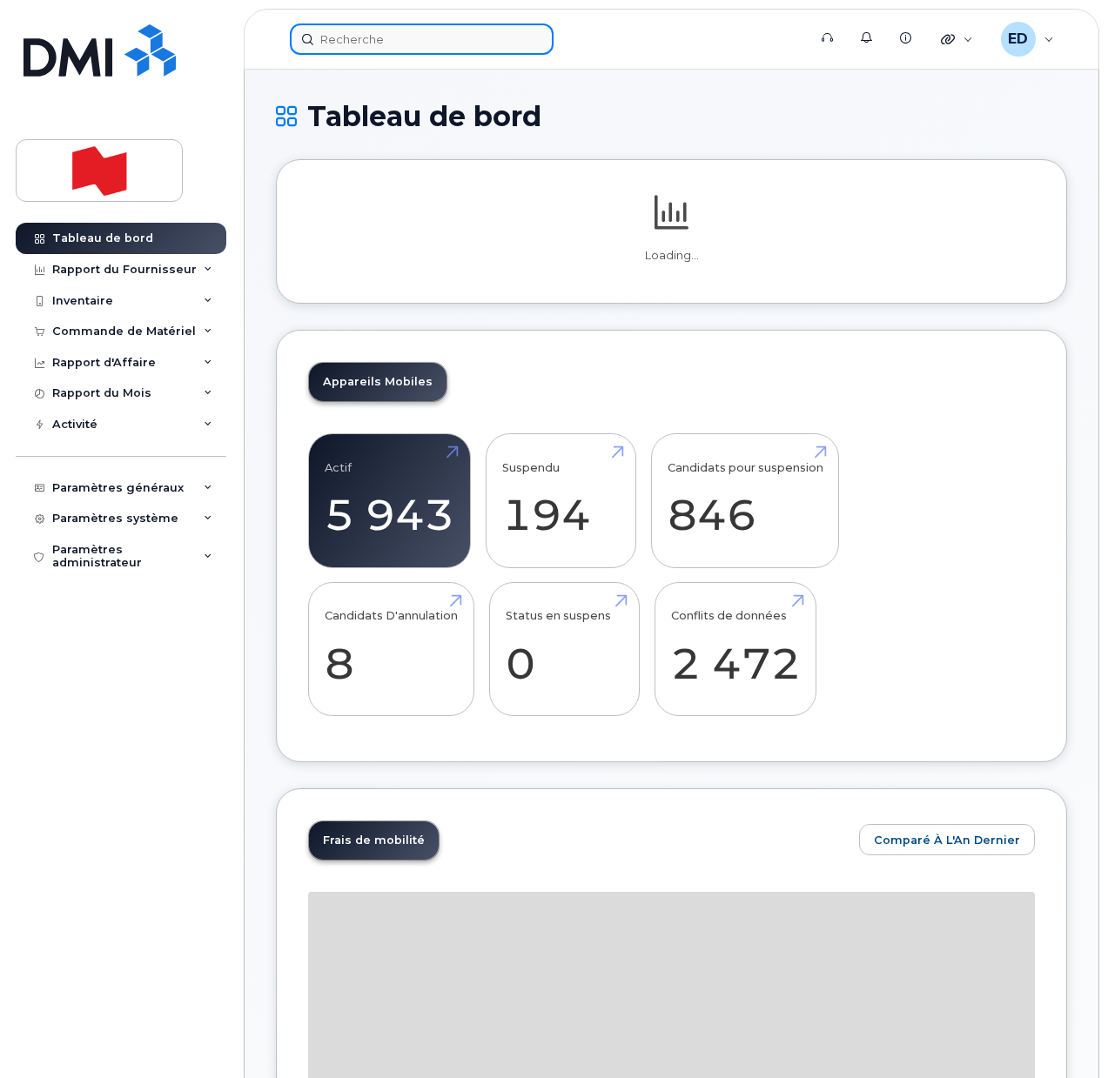
click at [368, 37] on input at bounding box center [422, 39] width 264 height 31
paste input "[EMAIL_ADDRESS][PERSON_NAME][DOMAIN_NAME]"
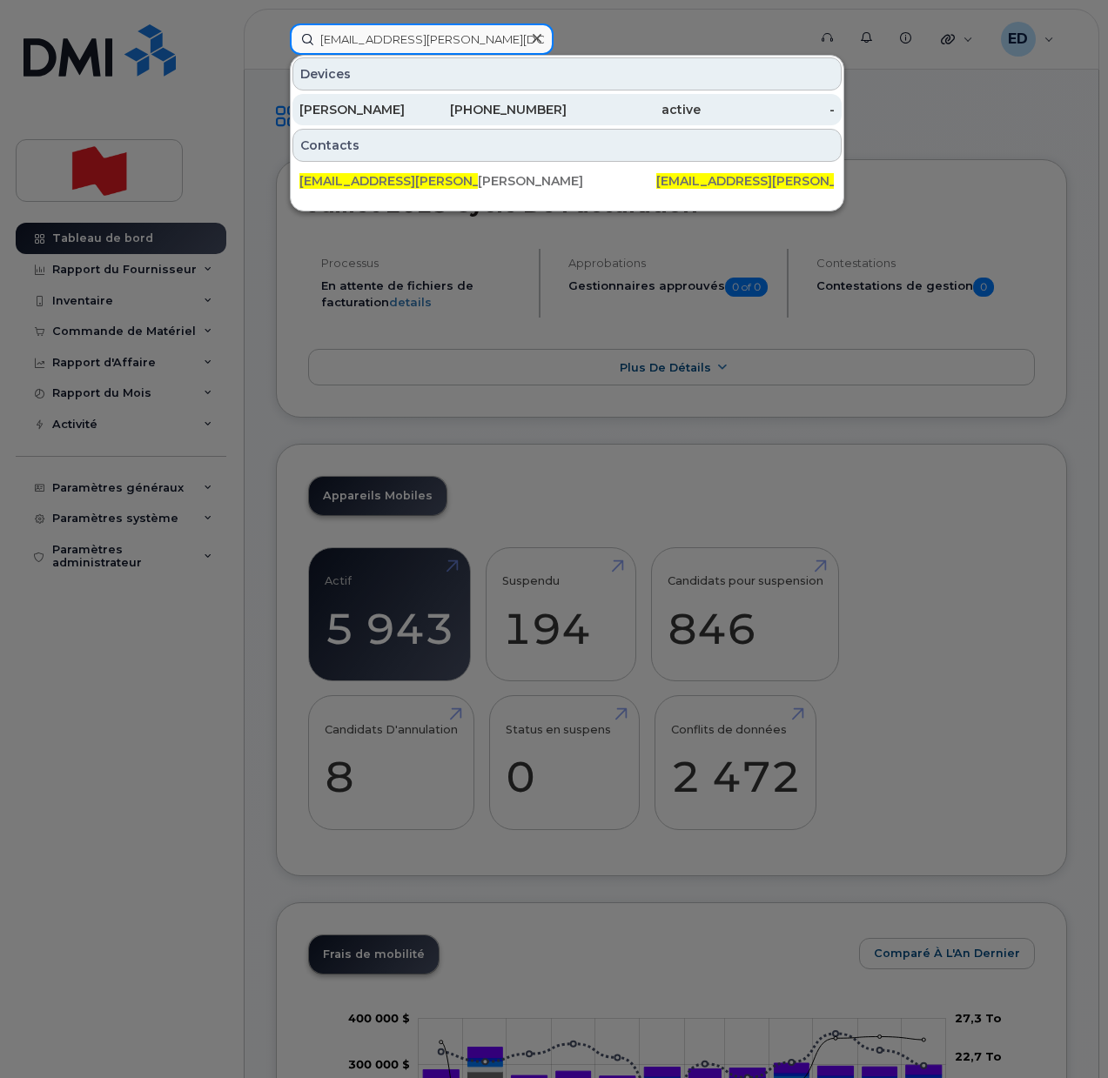
type input "[EMAIL_ADDRESS][PERSON_NAME][DOMAIN_NAME]"
click at [352, 108] on div "[PERSON_NAME]" at bounding box center [366, 109] width 134 height 17
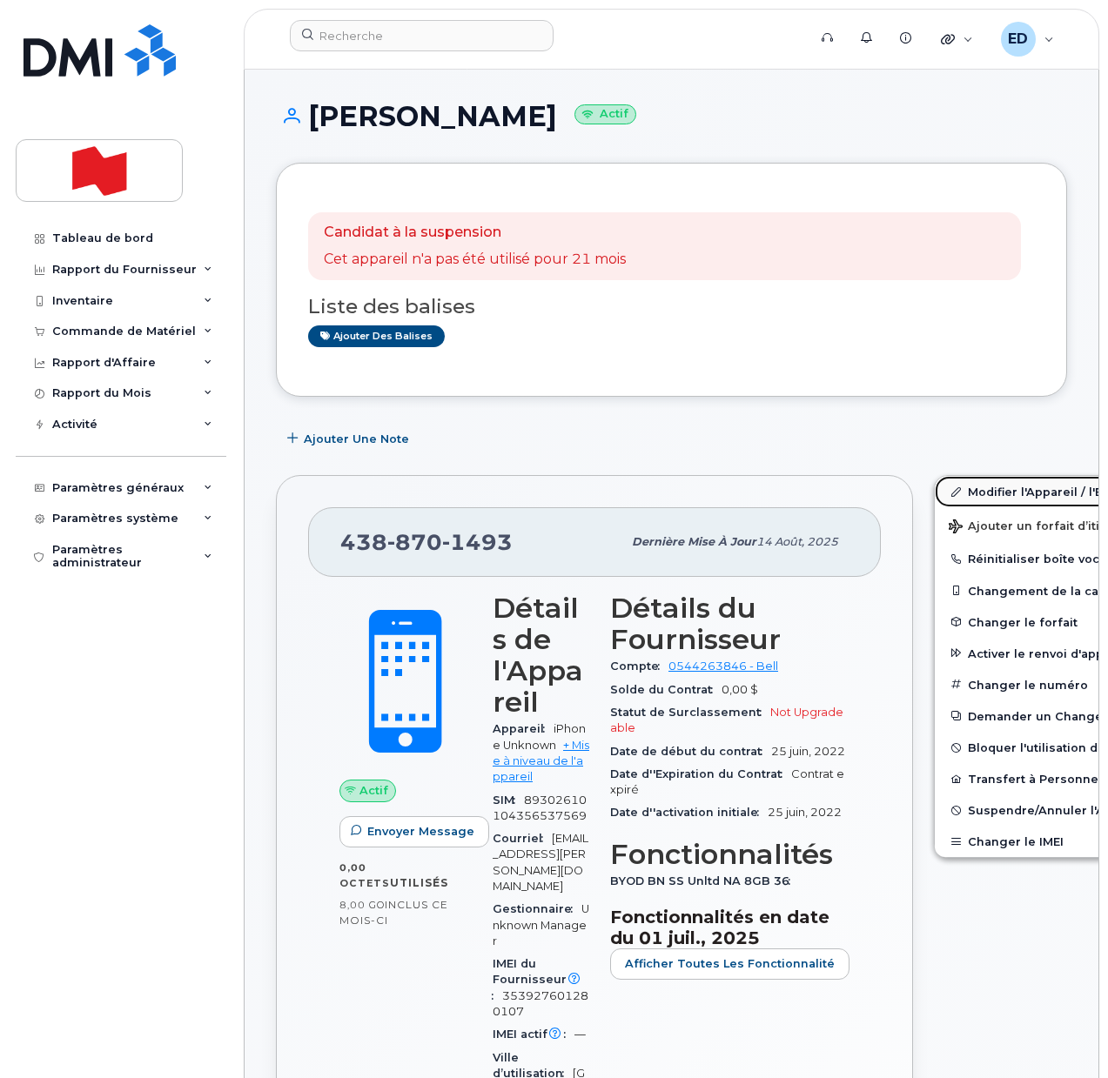
click at [974, 494] on link "Modifier l'Appareil / l'Employé" at bounding box center [1070, 491] width 270 height 31
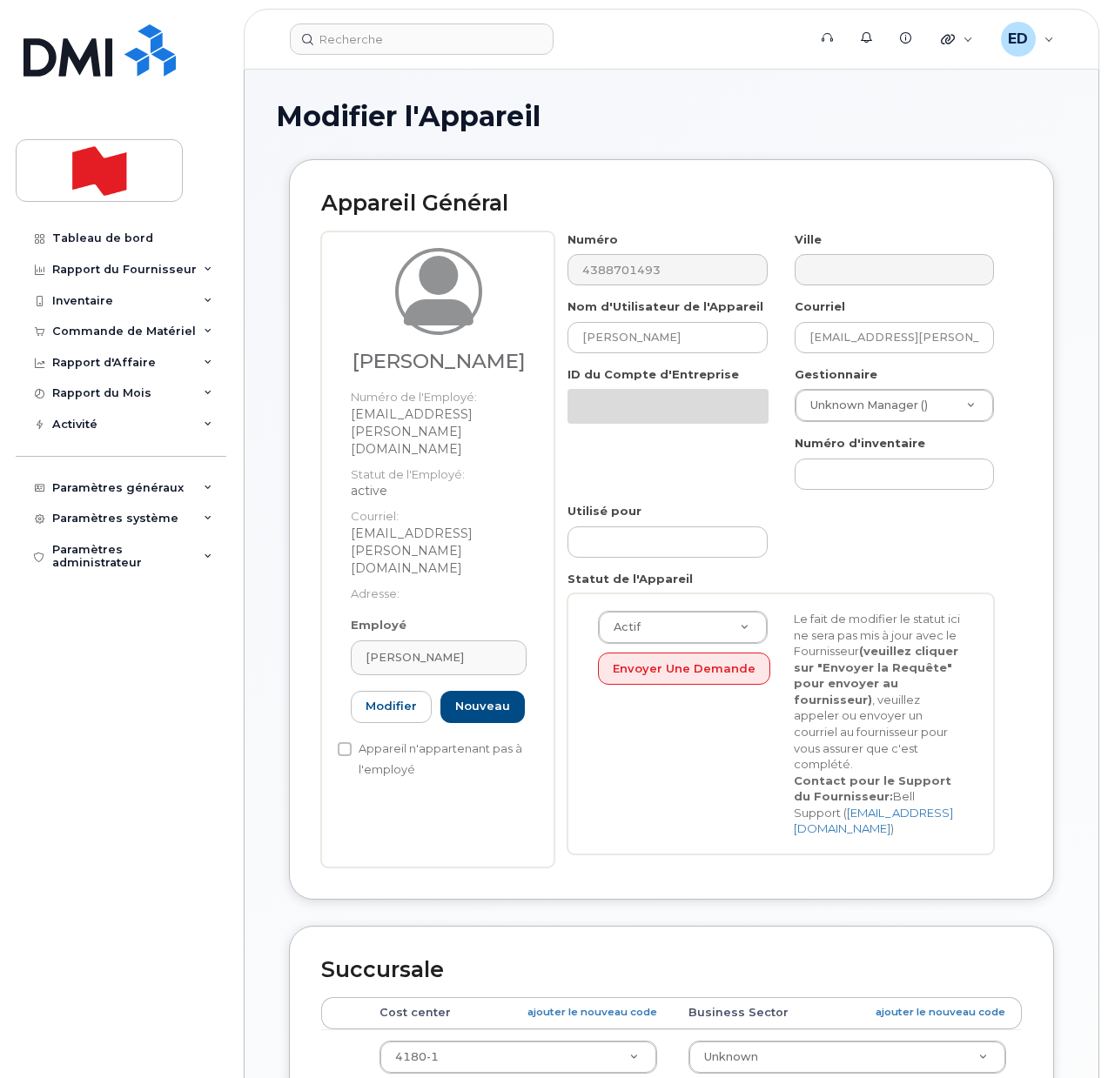
select select "22916206"
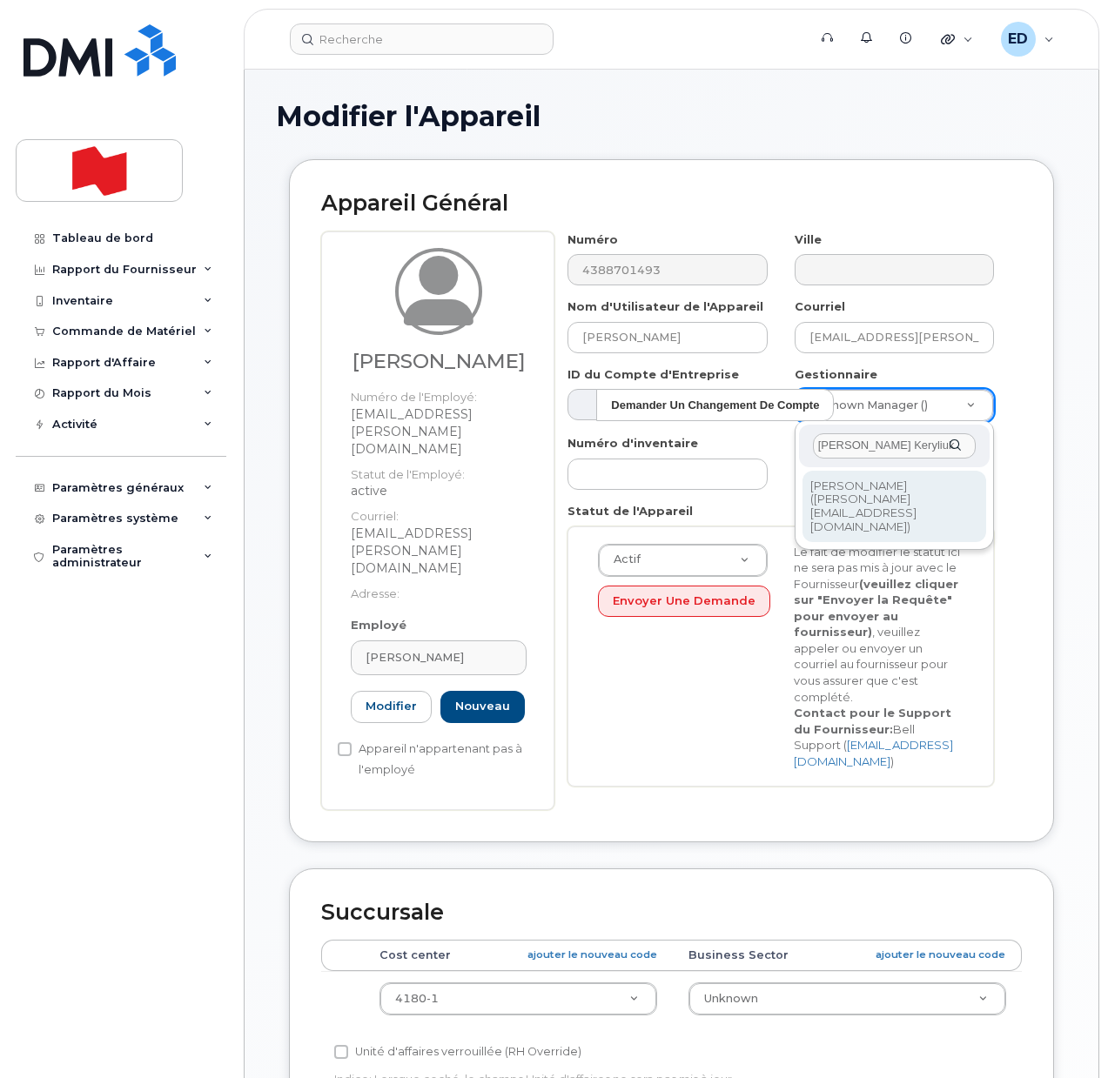
type input "[PERSON_NAME] Keryliuk"
type input "2993483"
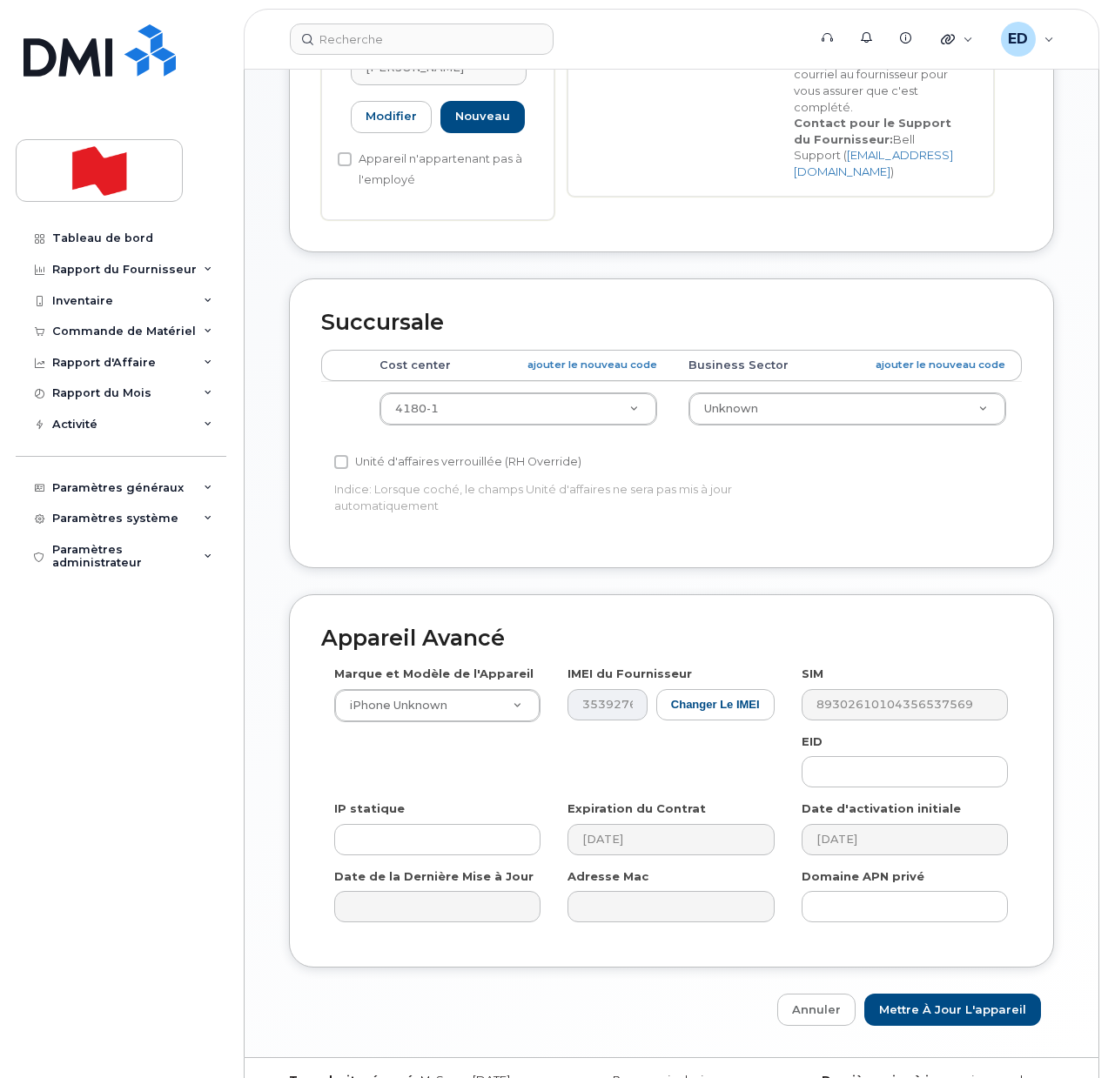
scroll to position [597, 0]
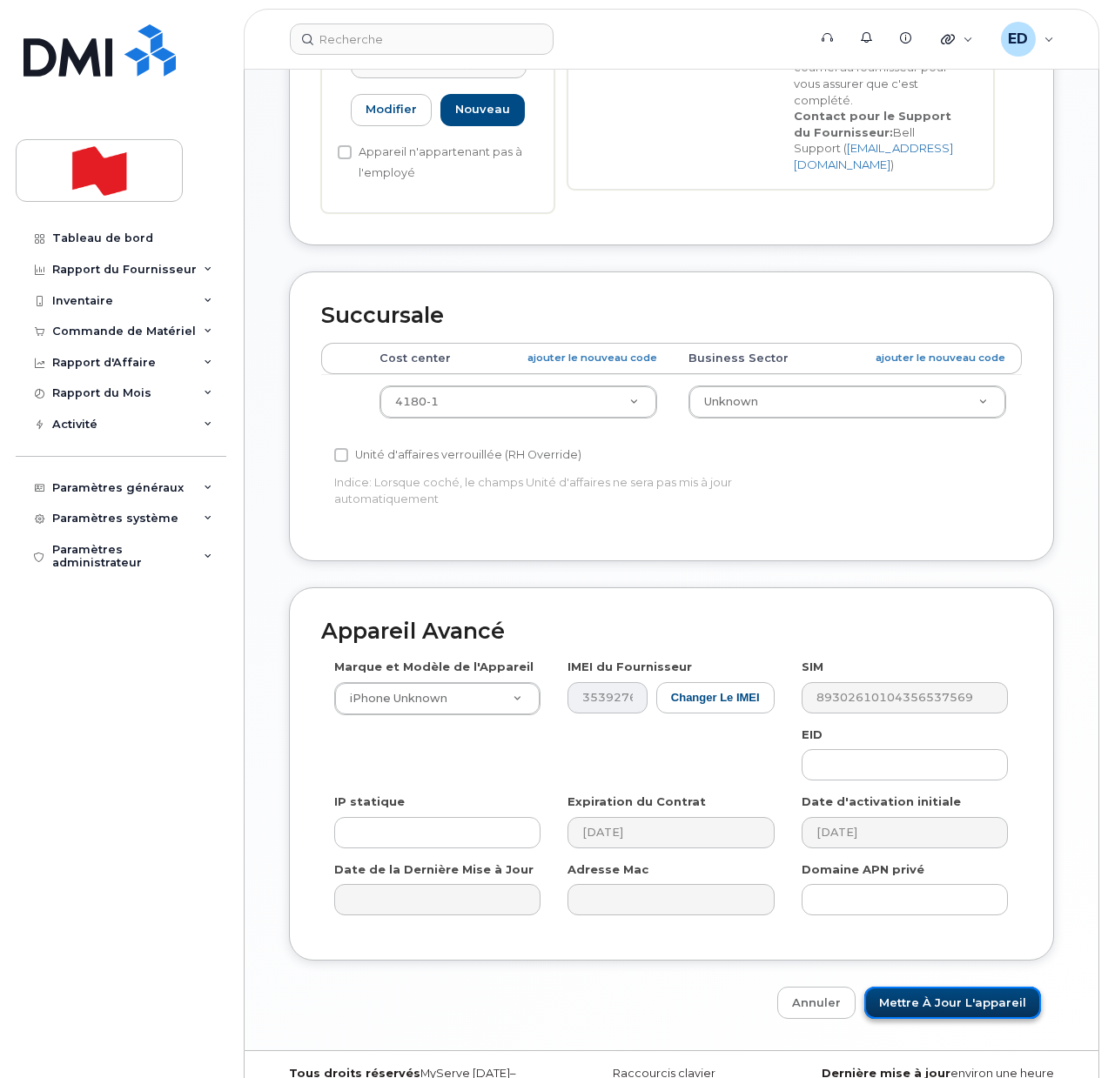
click at [919, 987] on input "Mettre à jour l'appareil" at bounding box center [952, 1003] width 177 height 32
type input "Sauvegarde..."
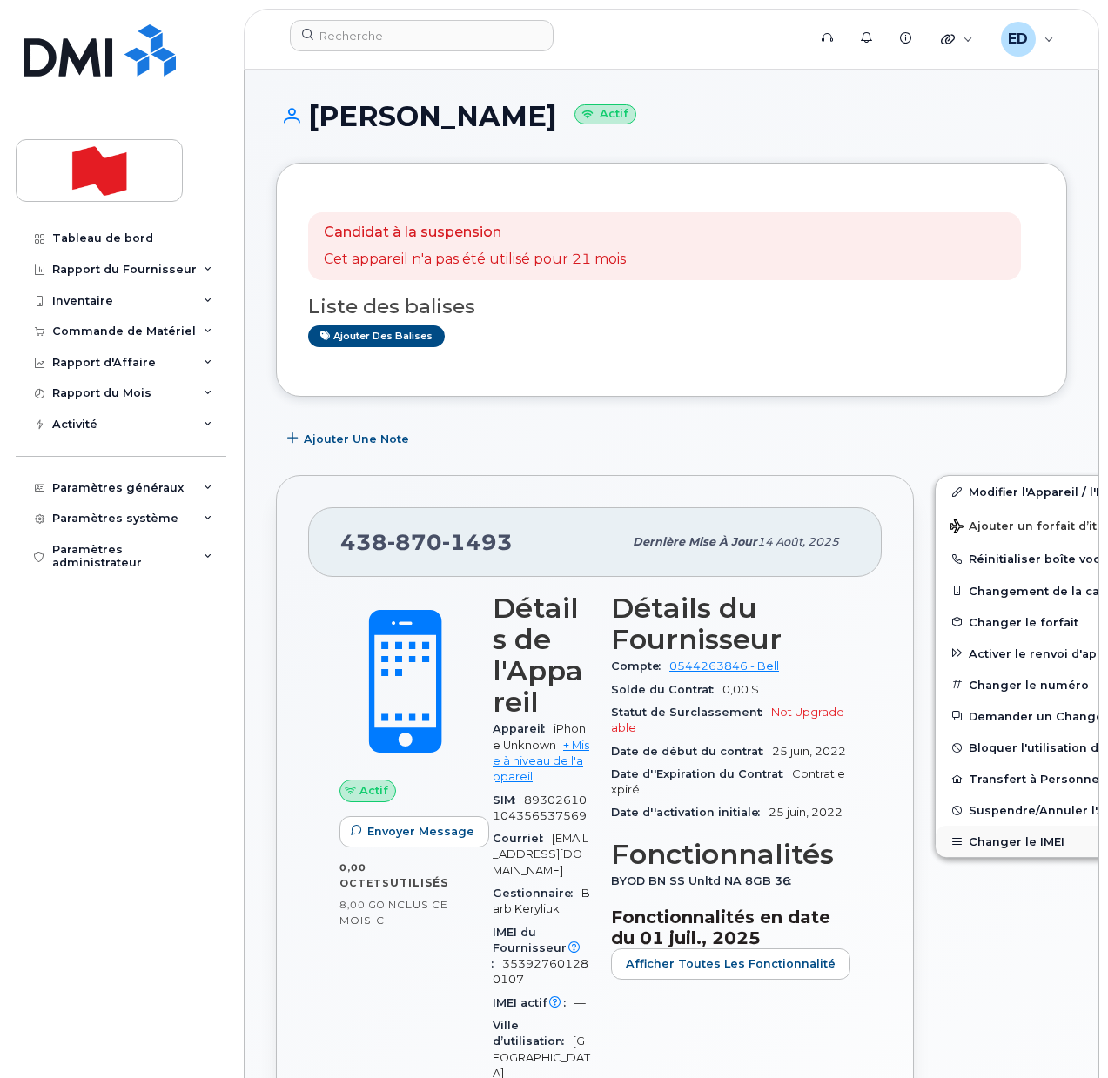
click at [950, 837] on button "Changer le IMEI" at bounding box center [1071, 841] width 270 height 31
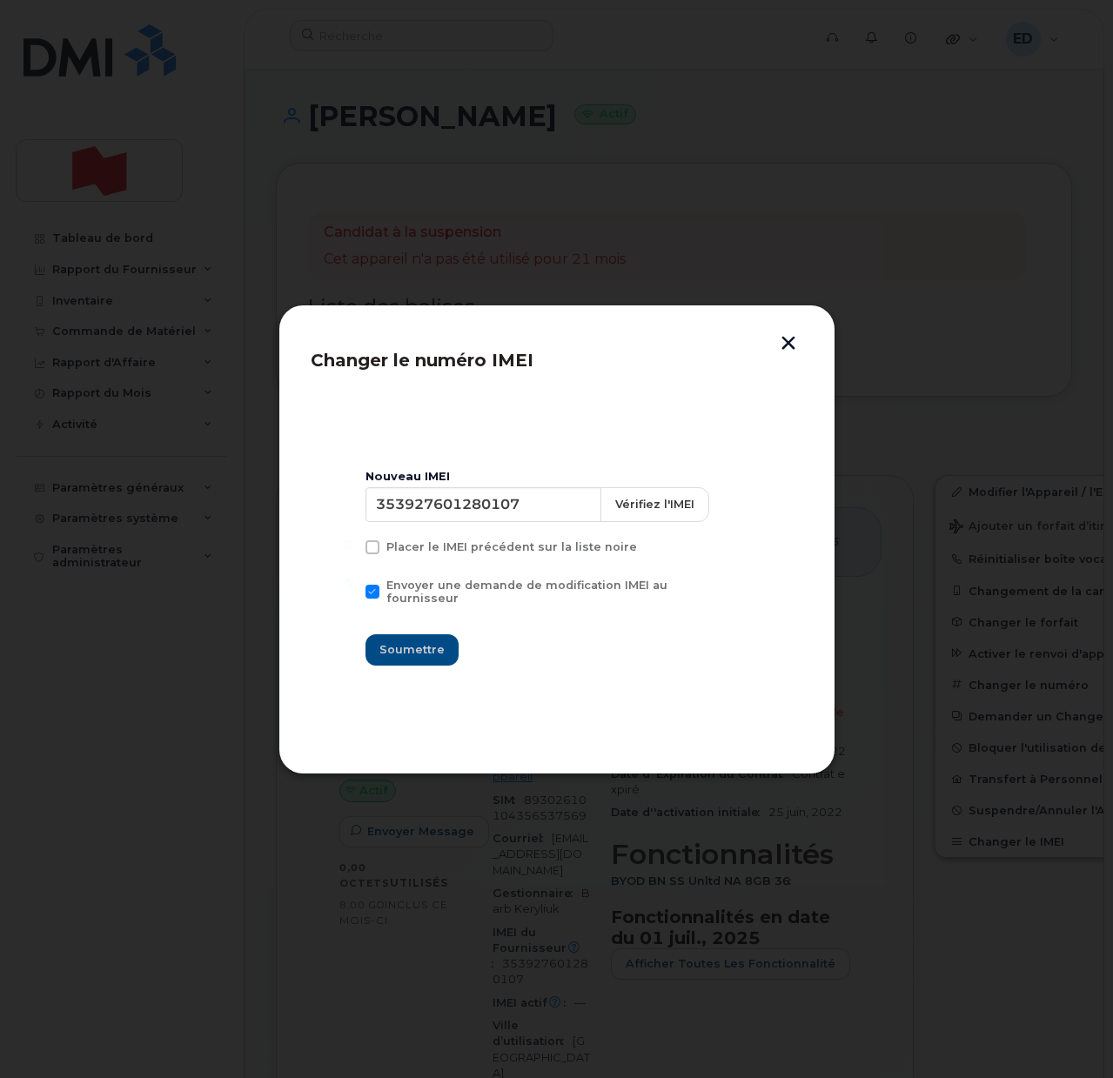
drag, startPoint x: 779, startPoint y: 343, endPoint x: 787, endPoint y: 339, distance: 9.0
click at [782, 338] on button "button" at bounding box center [789, 345] width 26 height 18
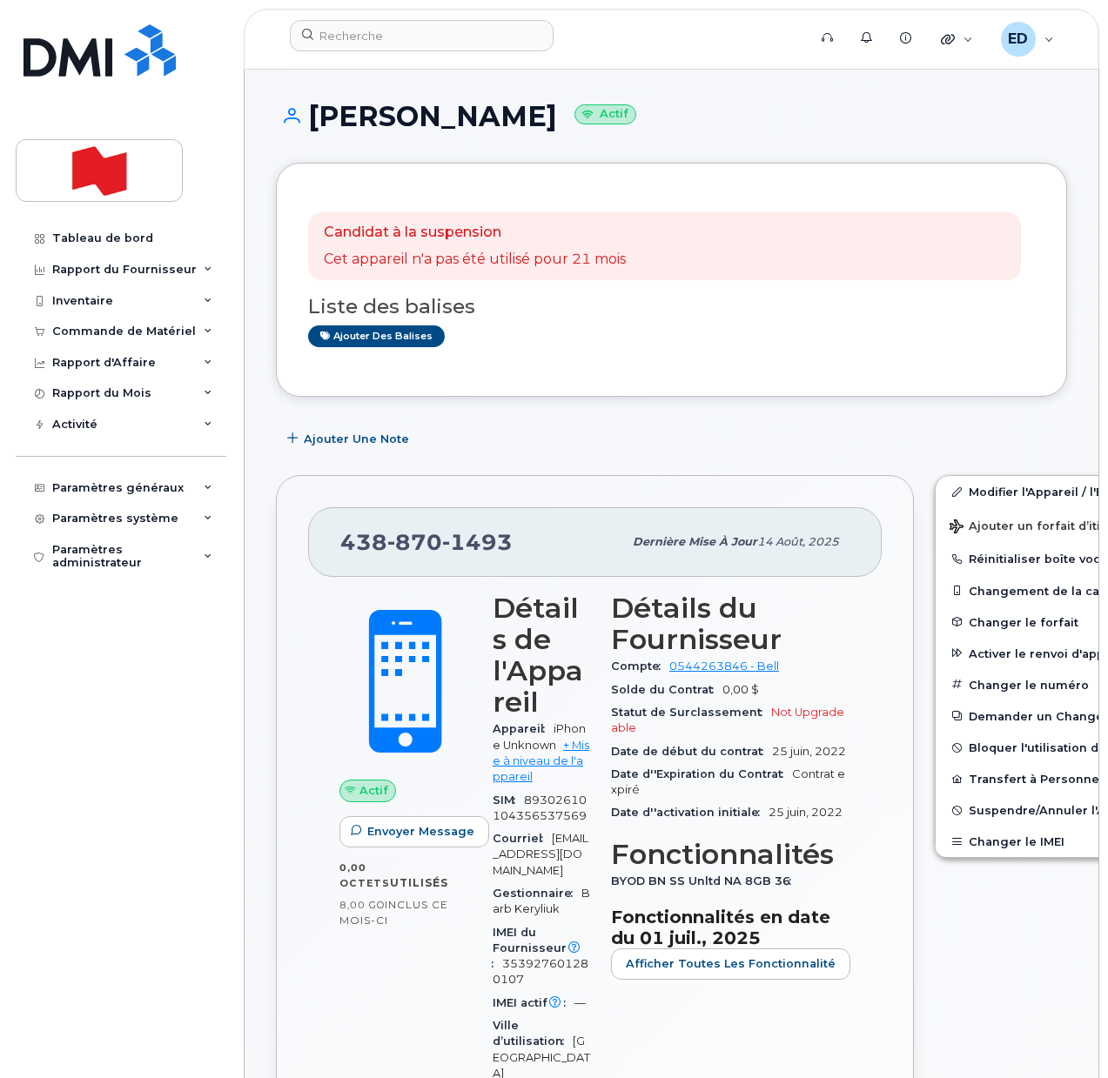
drag, startPoint x: 1026, startPoint y: 430, endPoint x: 1042, endPoint y: 438, distance: 17.5
click at [1026, 423] on div "Ajouter une Note" at bounding box center [671, 438] width 791 height 31
click at [956, 493] on link "Modifier l'Appareil / l'Employé" at bounding box center [1071, 491] width 270 height 31
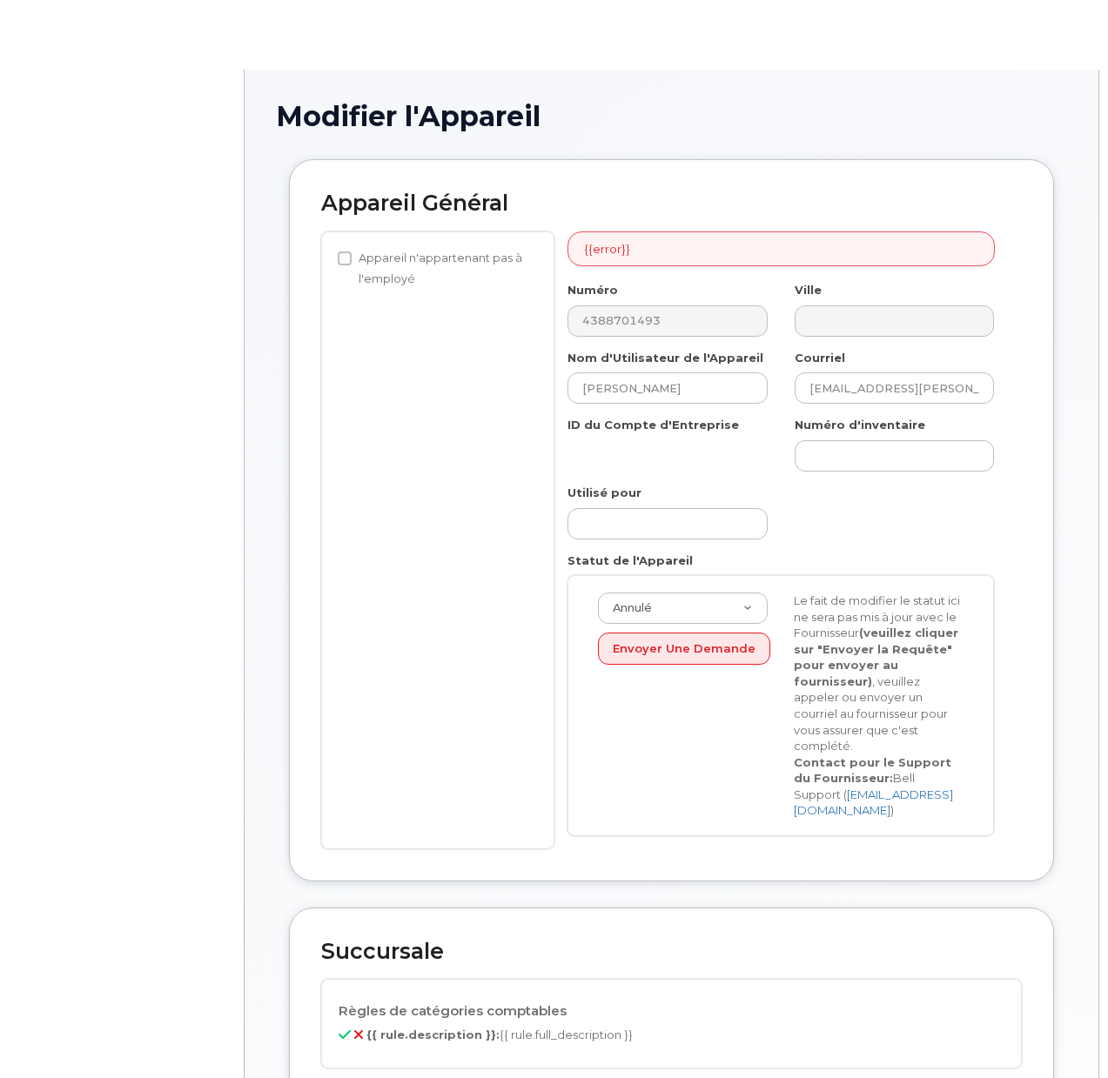
select select "22916206"
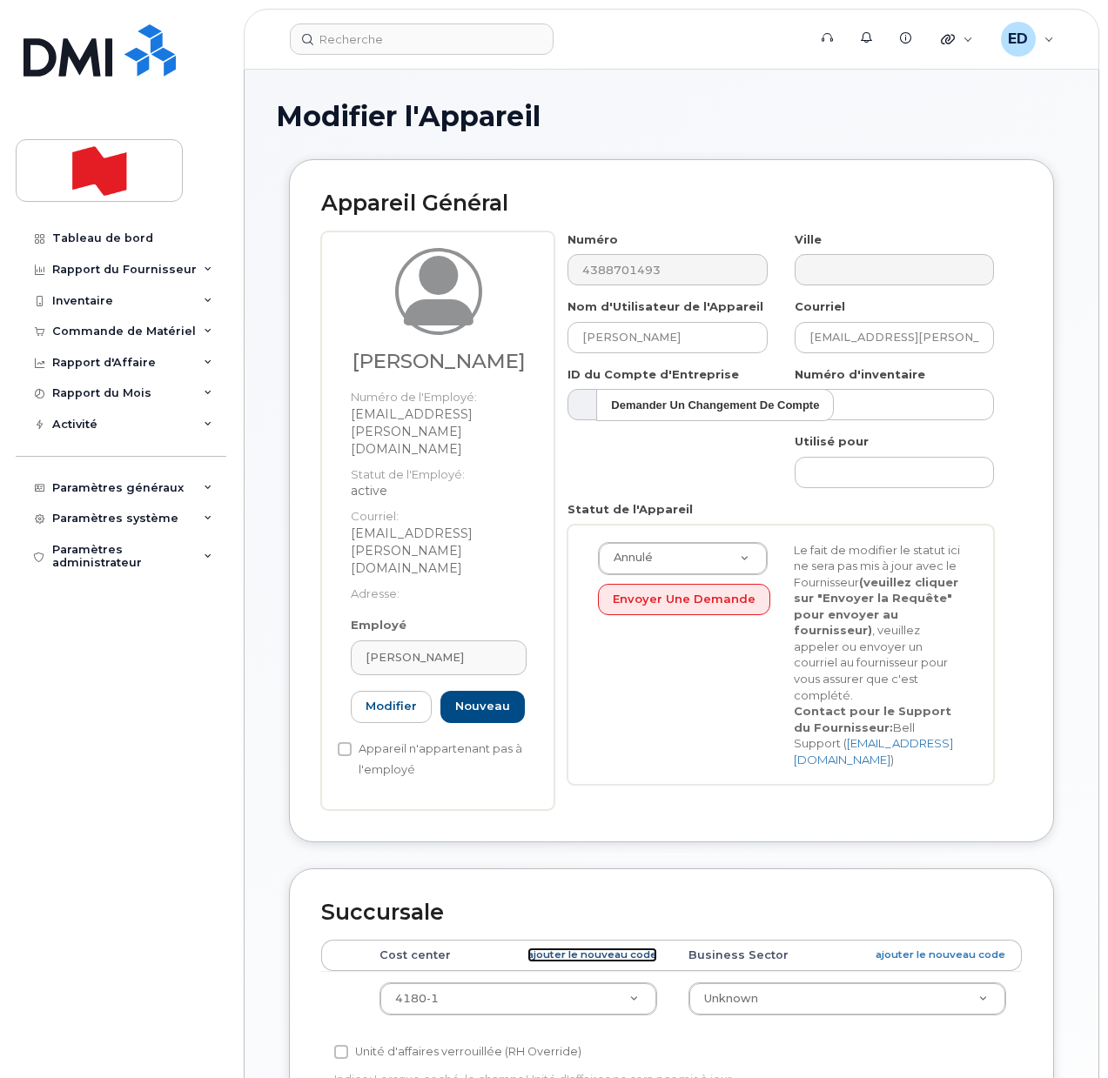
click at [585, 948] on link "ajouter le nouveau code" at bounding box center [592, 955] width 130 height 15
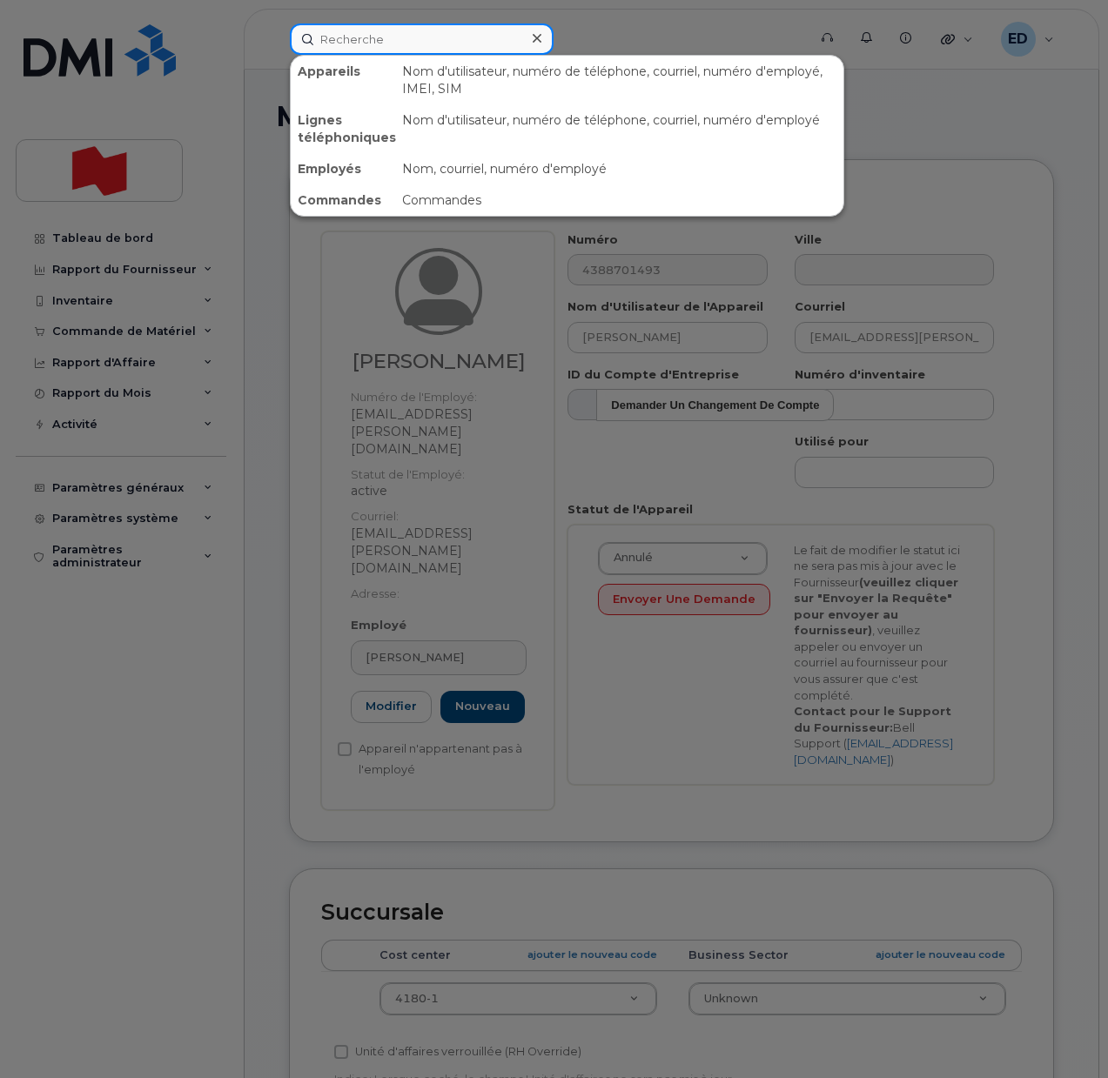
click at [359, 35] on input at bounding box center [422, 39] width 264 height 31
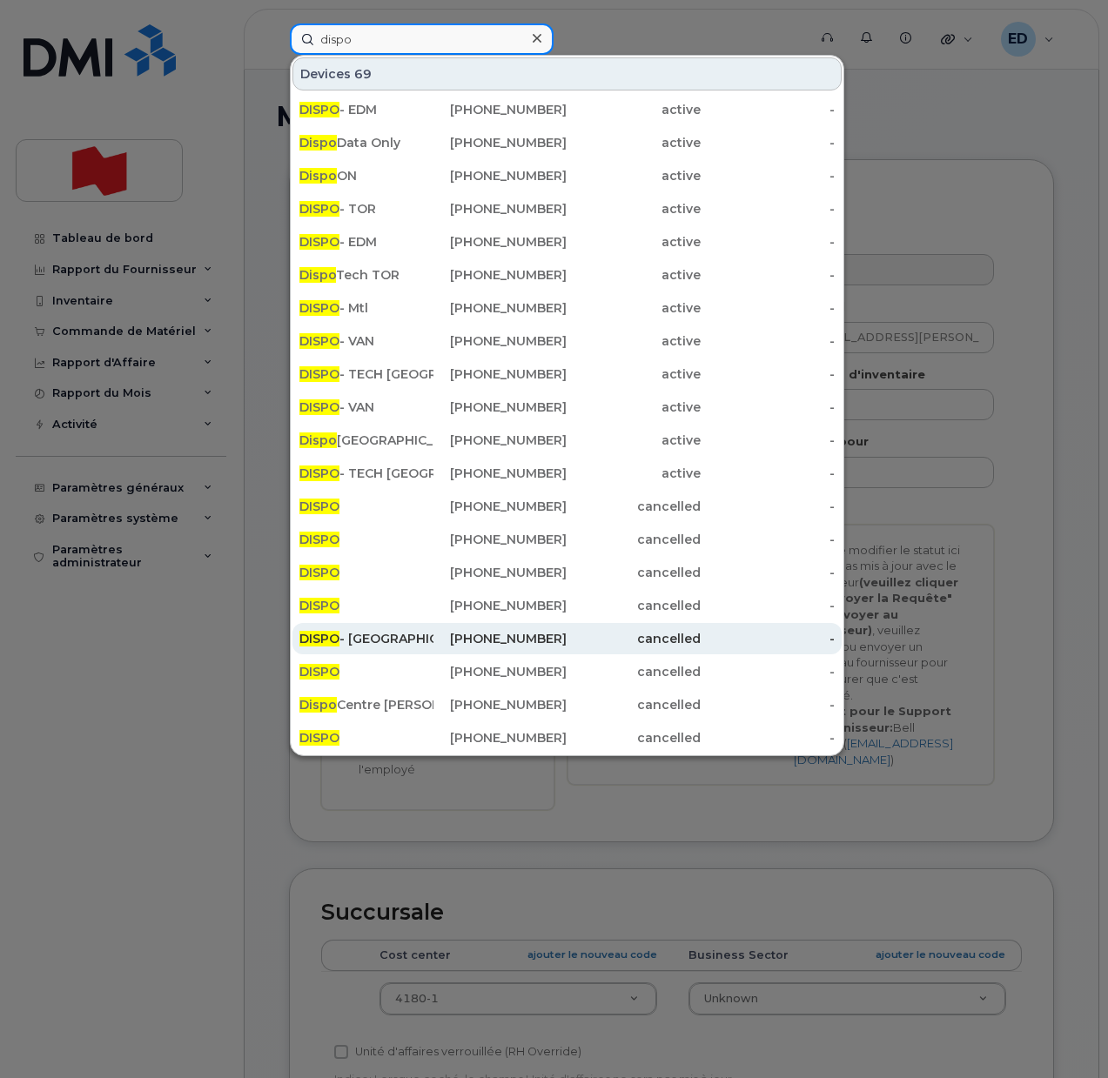
type input "dispo"
click at [341, 641] on div "DISPO - BC" at bounding box center [366, 638] width 134 height 17
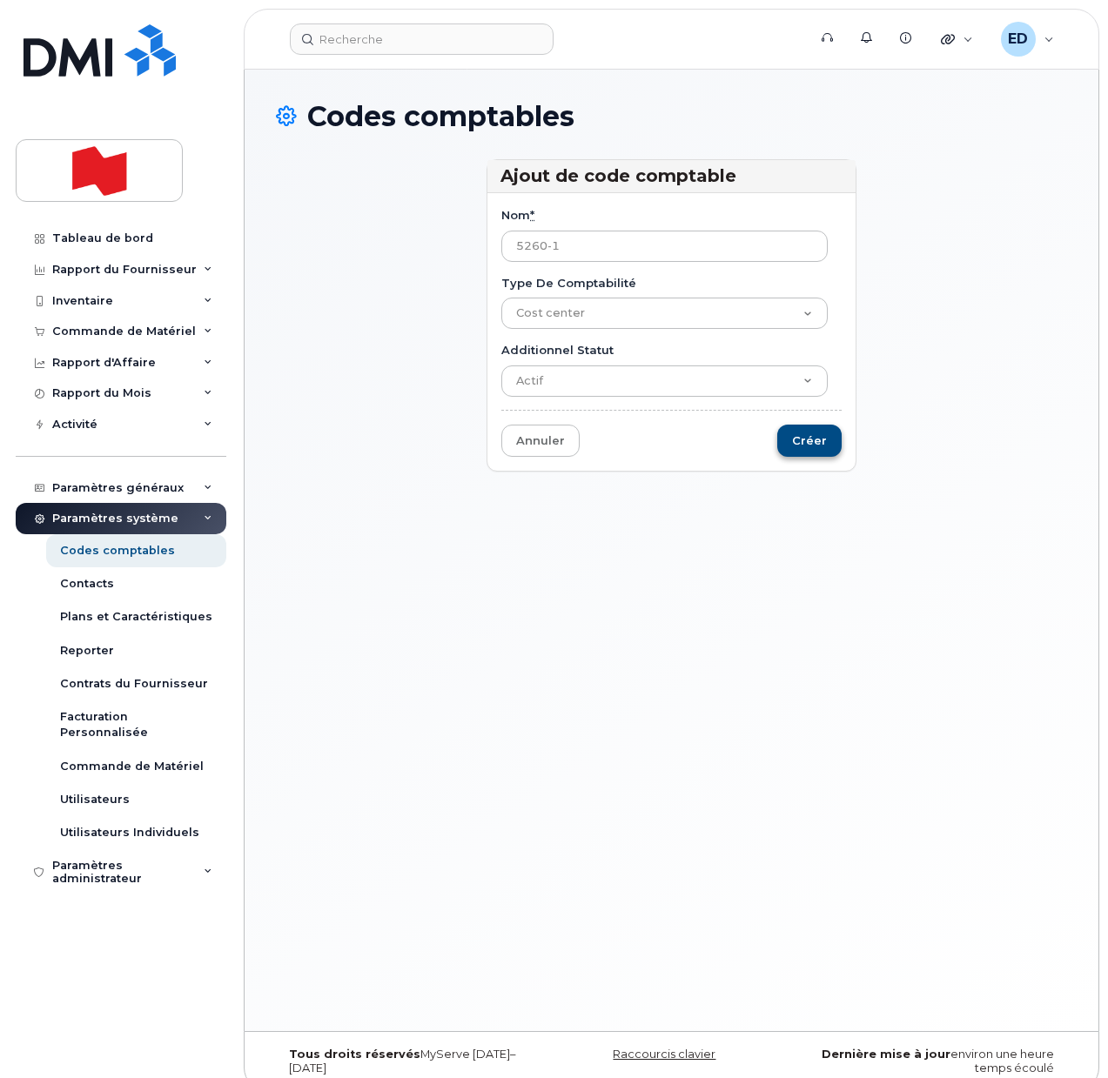
type input "5260-1"
click at [797, 441] on input "Créer" at bounding box center [809, 441] width 64 height 32
type input "Sauvegarder..."
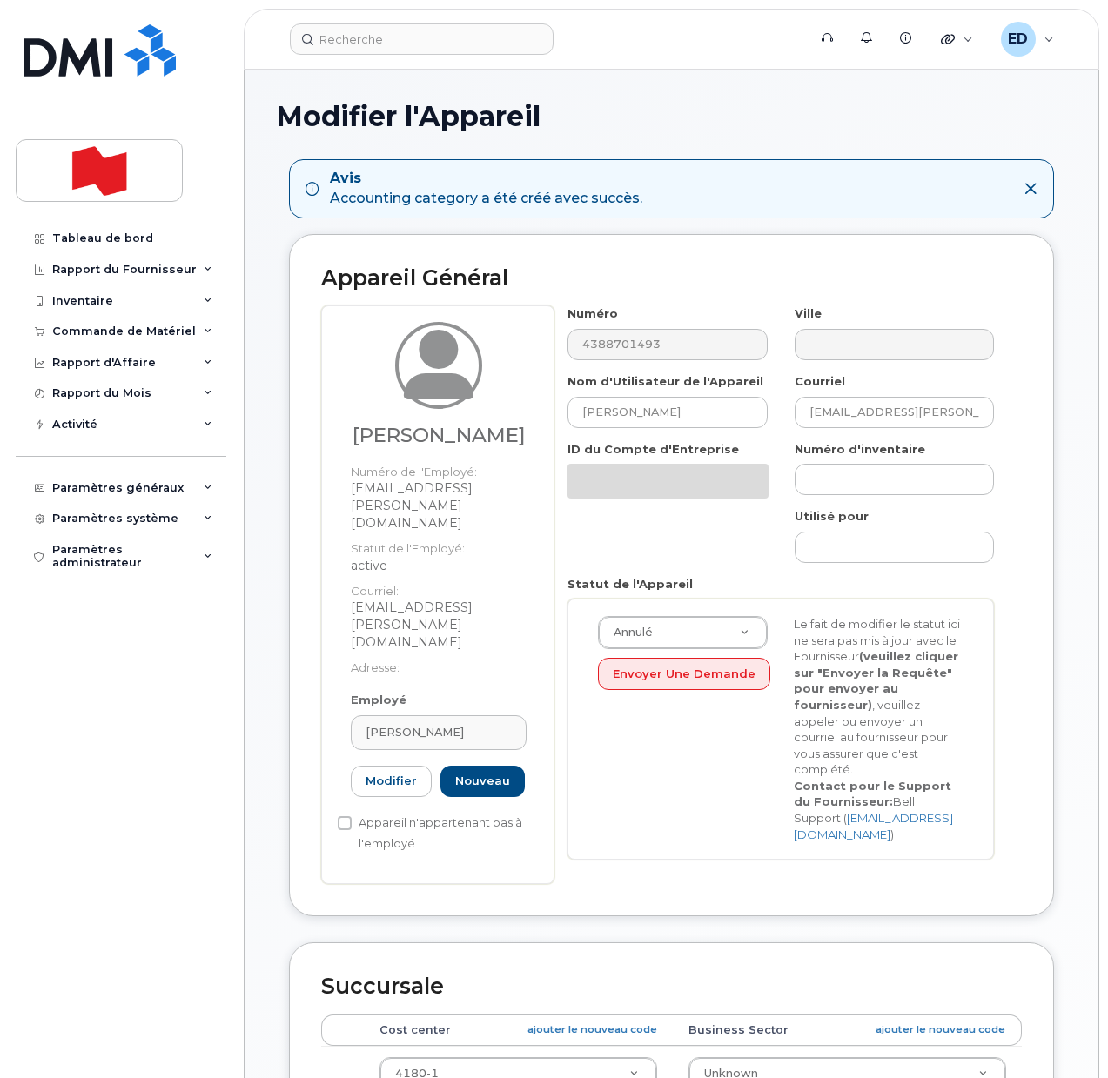
select select "22916206"
click at [199, 514] on div "Paramètres système" at bounding box center [121, 518] width 211 height 31
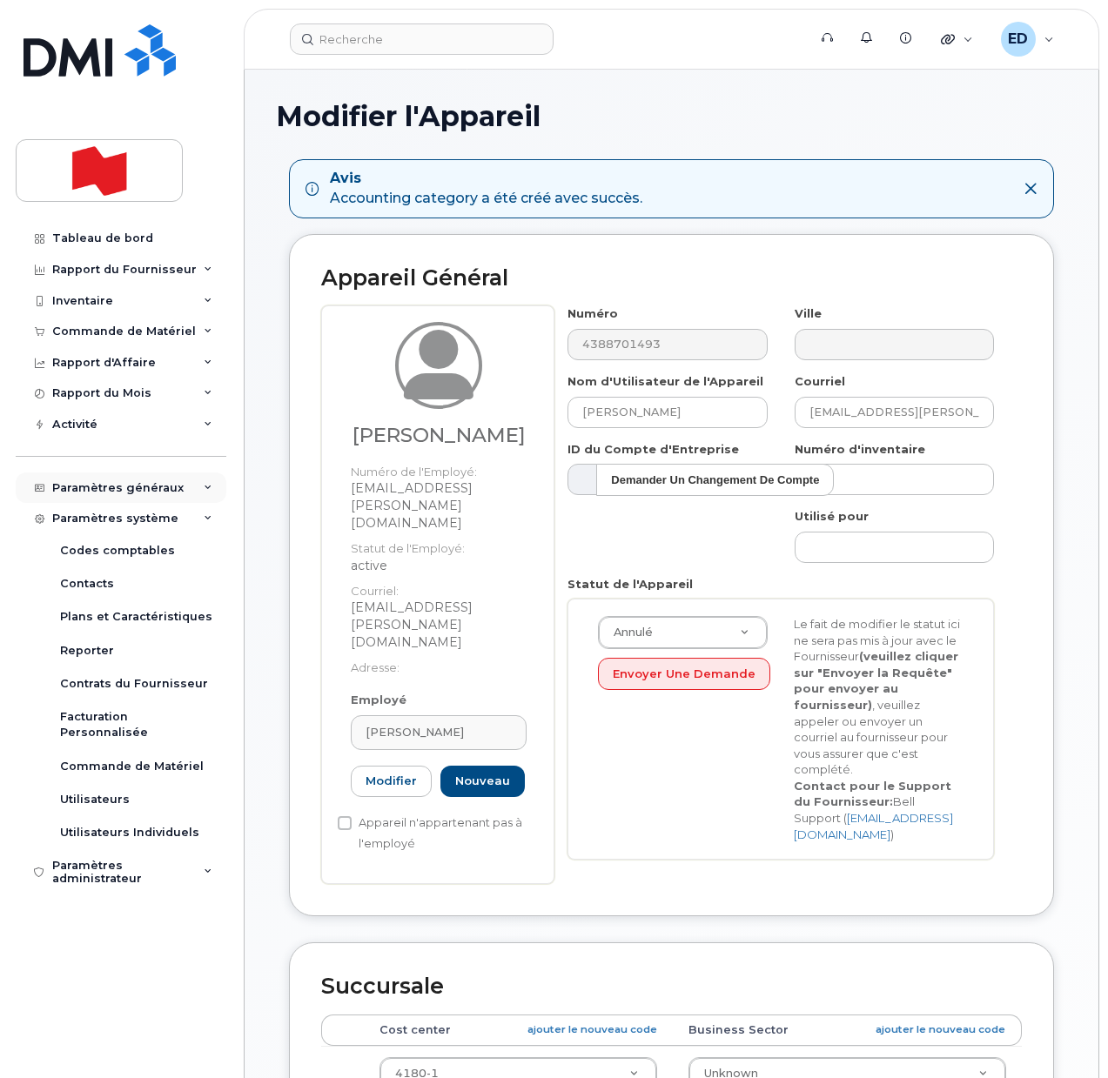
click at [207, 494] on div "Paramètres généraux" at bounding box center [121, 488] width 211 height 31
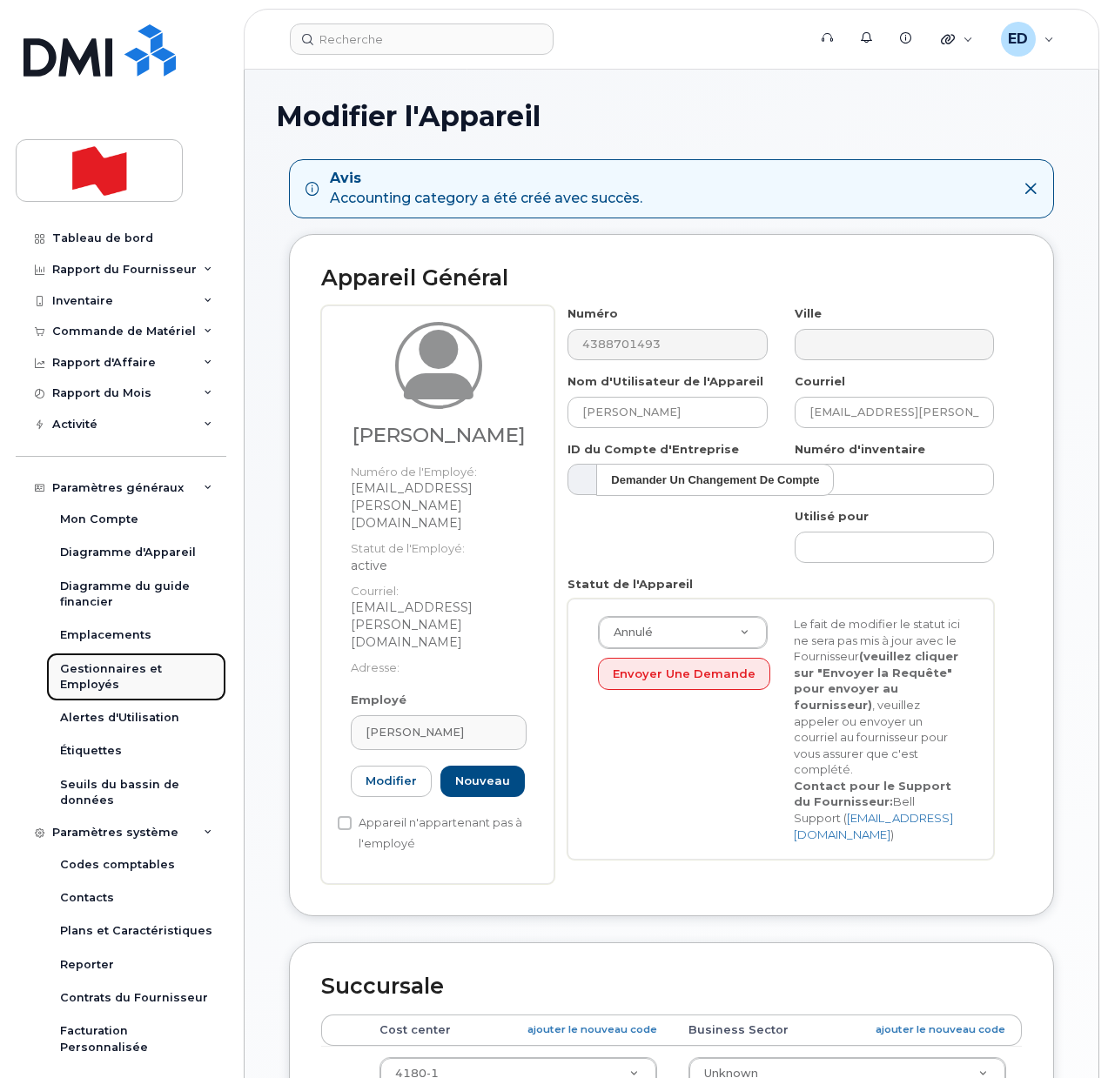
click at [100, 680] on div "Gestionnaires et Employés" at bounding box center [136, 678] width 152 height 32
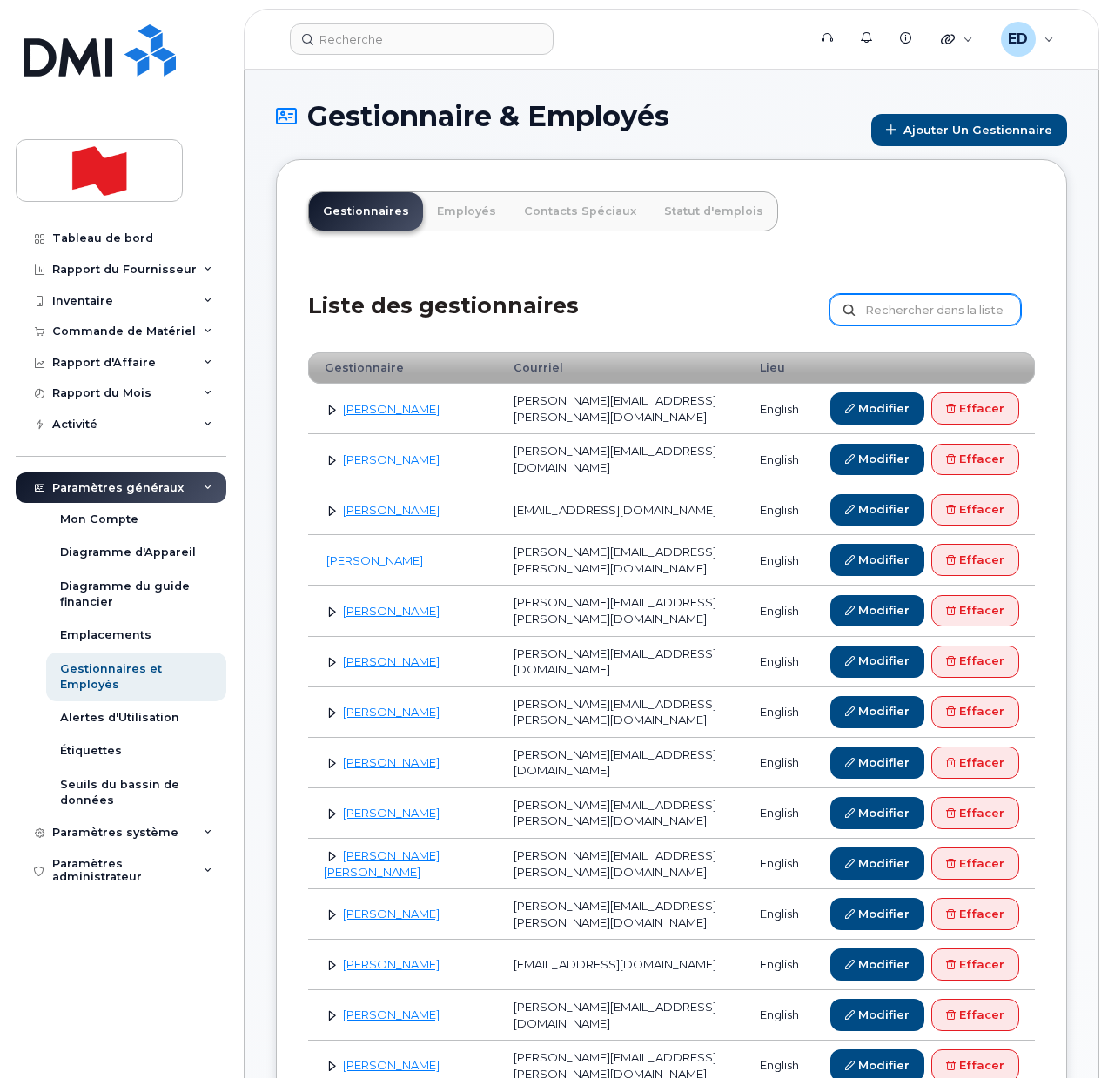
click at [921, 312] on input "text" at bounding box center [925, 309] width 191 height 31
paste input "Barb Keryliuk"
type input "Barb Keryliuk"
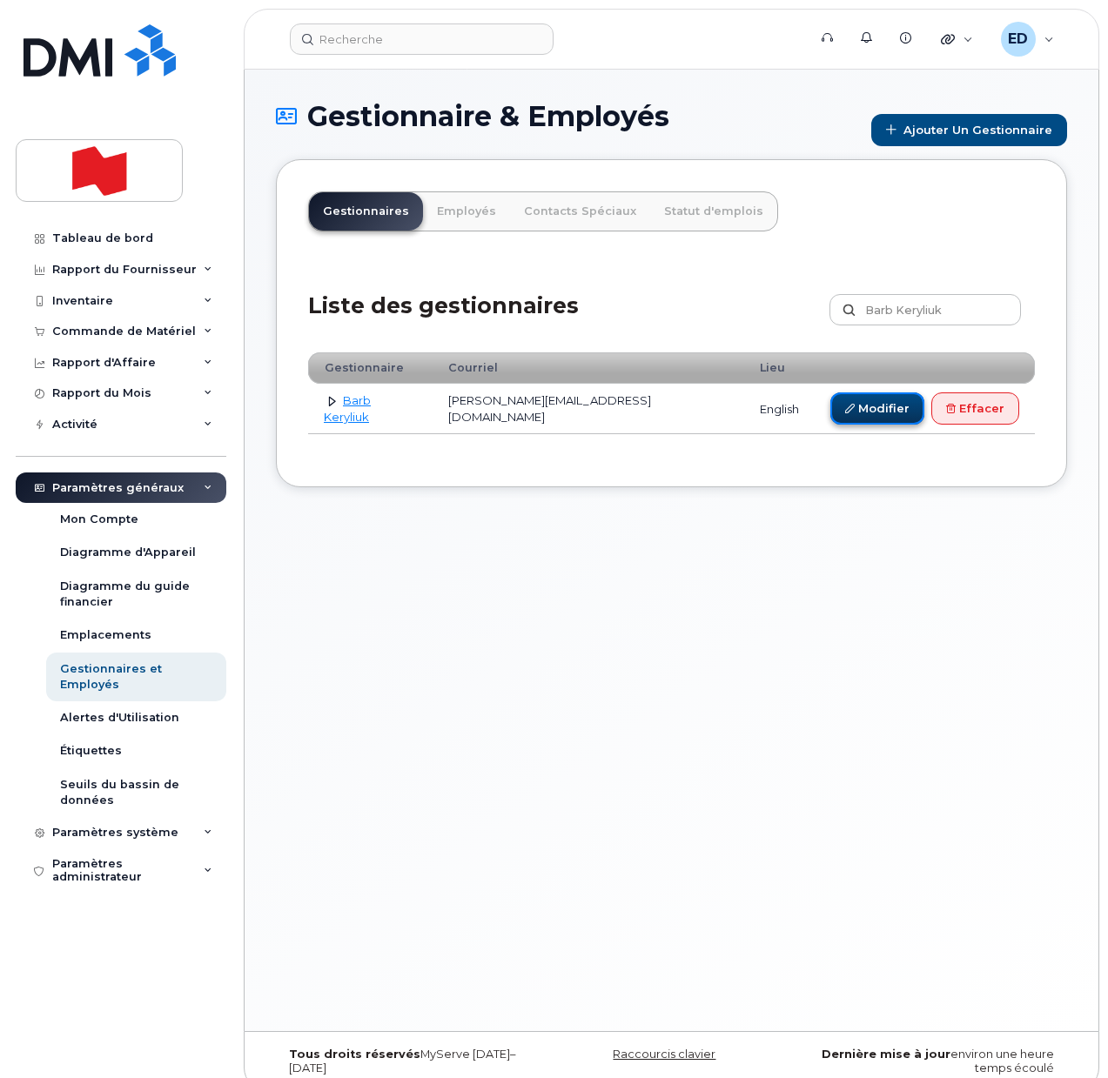
click at [890, 407] on link "Modifier" at bounding box center [877, 409] width 94 height 32
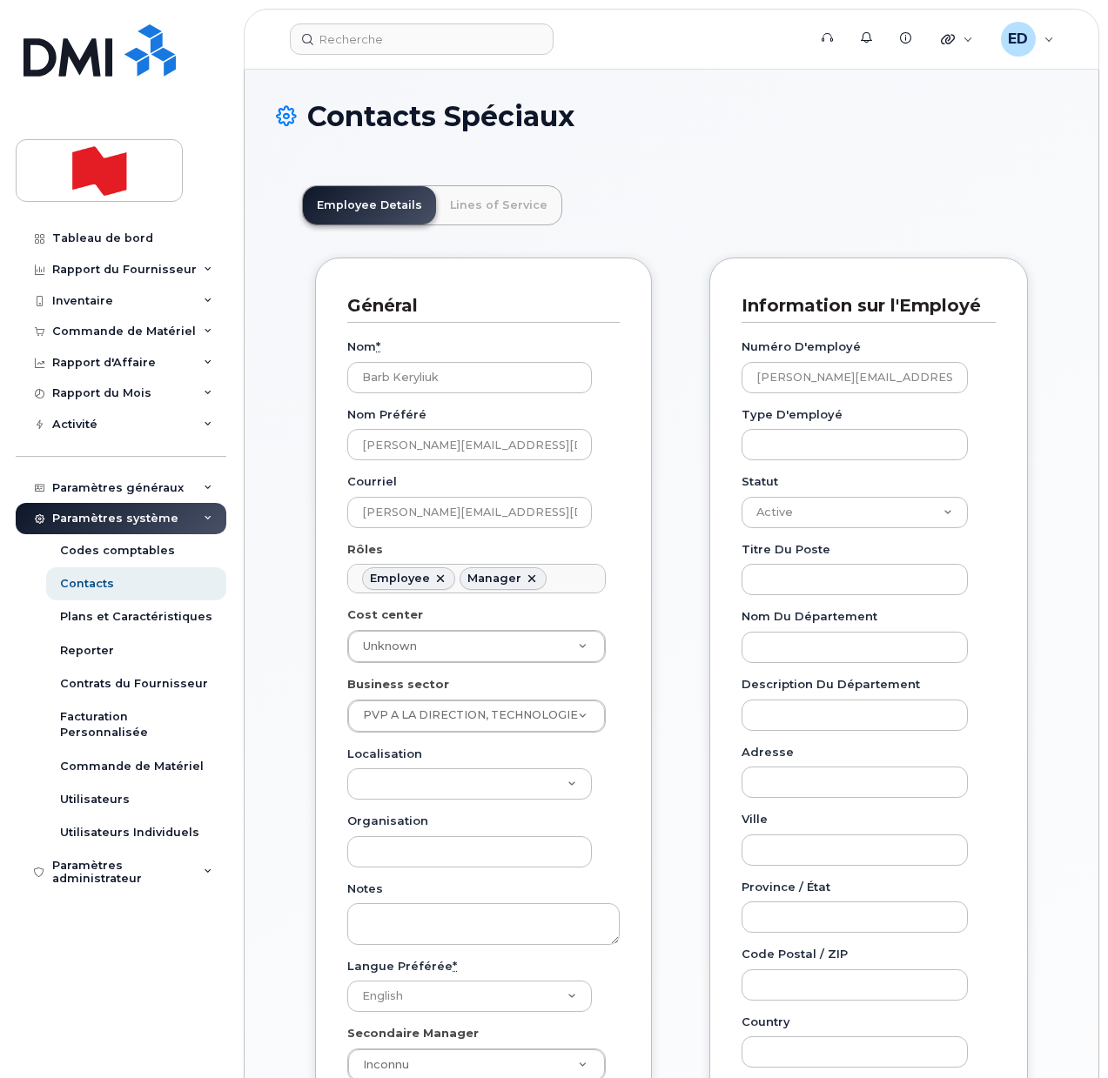
scroll to position [51, 0]
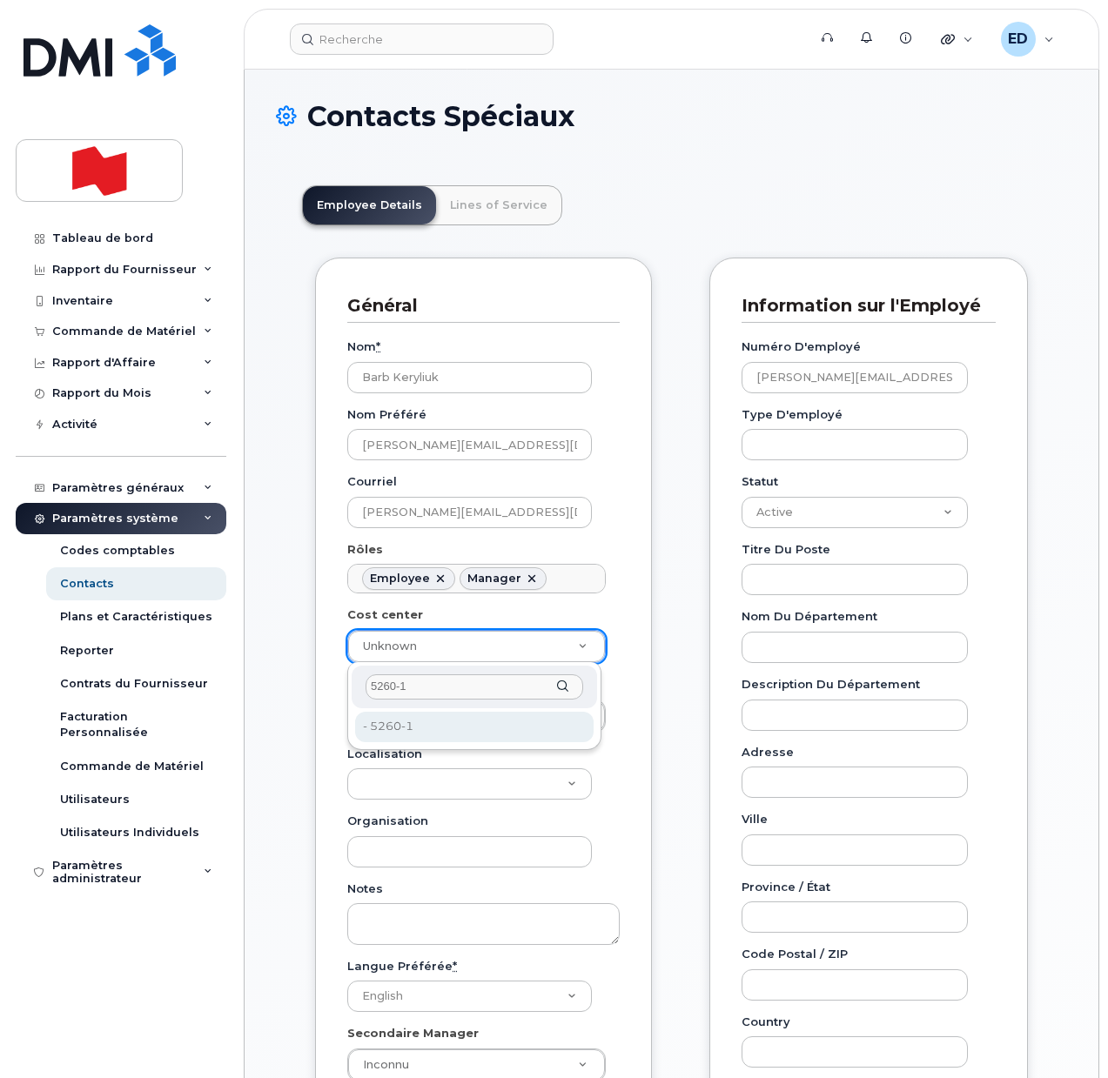
type input "5260-1"
type input "35845207"
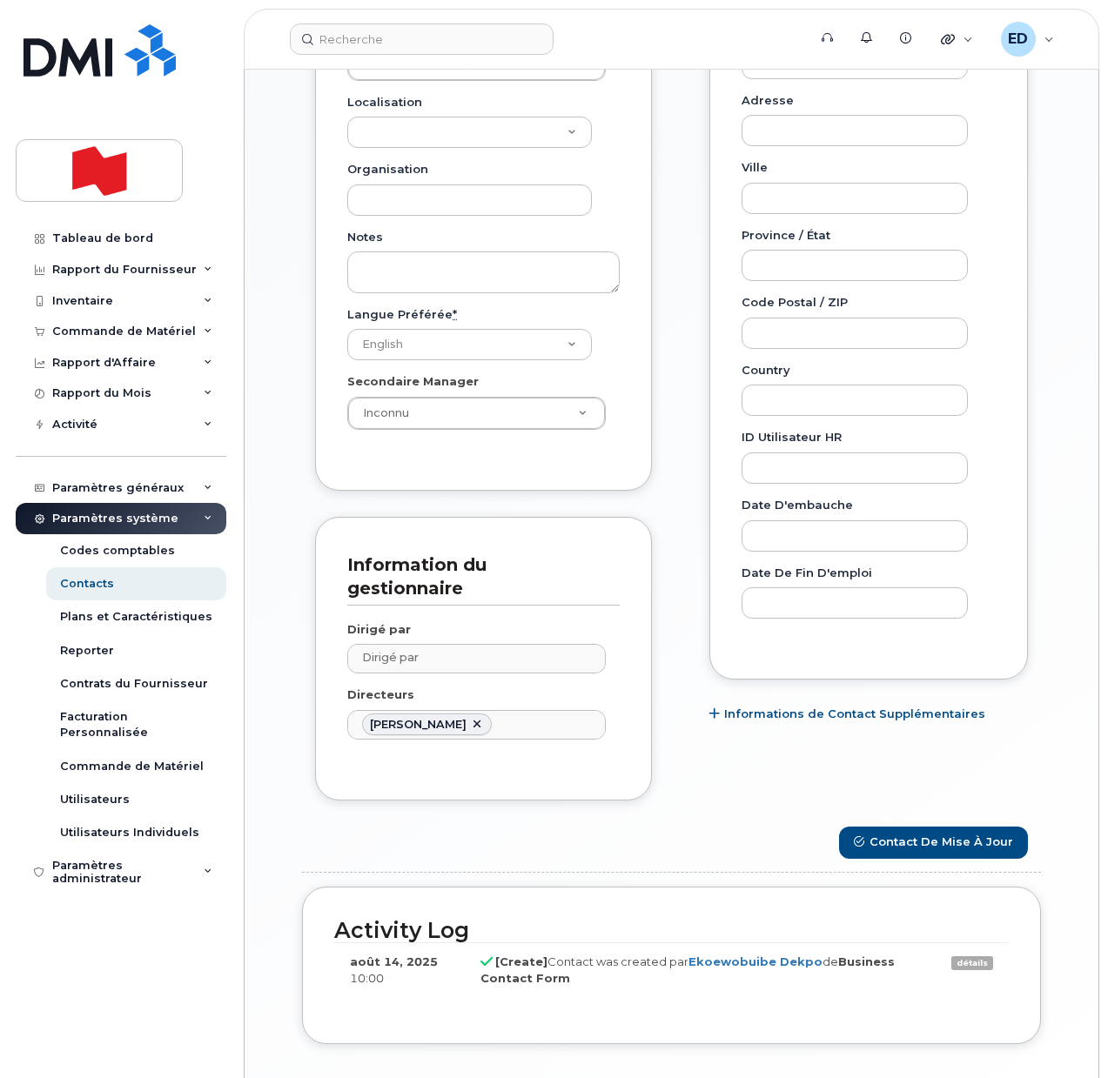
scroll to position [653, 0]
drag, startPoint x: 931, startPoint y: 837, endPoint x: 954, endPoint y: 852, distance: 27.0
click at [931, 838] on button "Contact de mise à jour" at bounding box center [933, 842] width 189 height 32
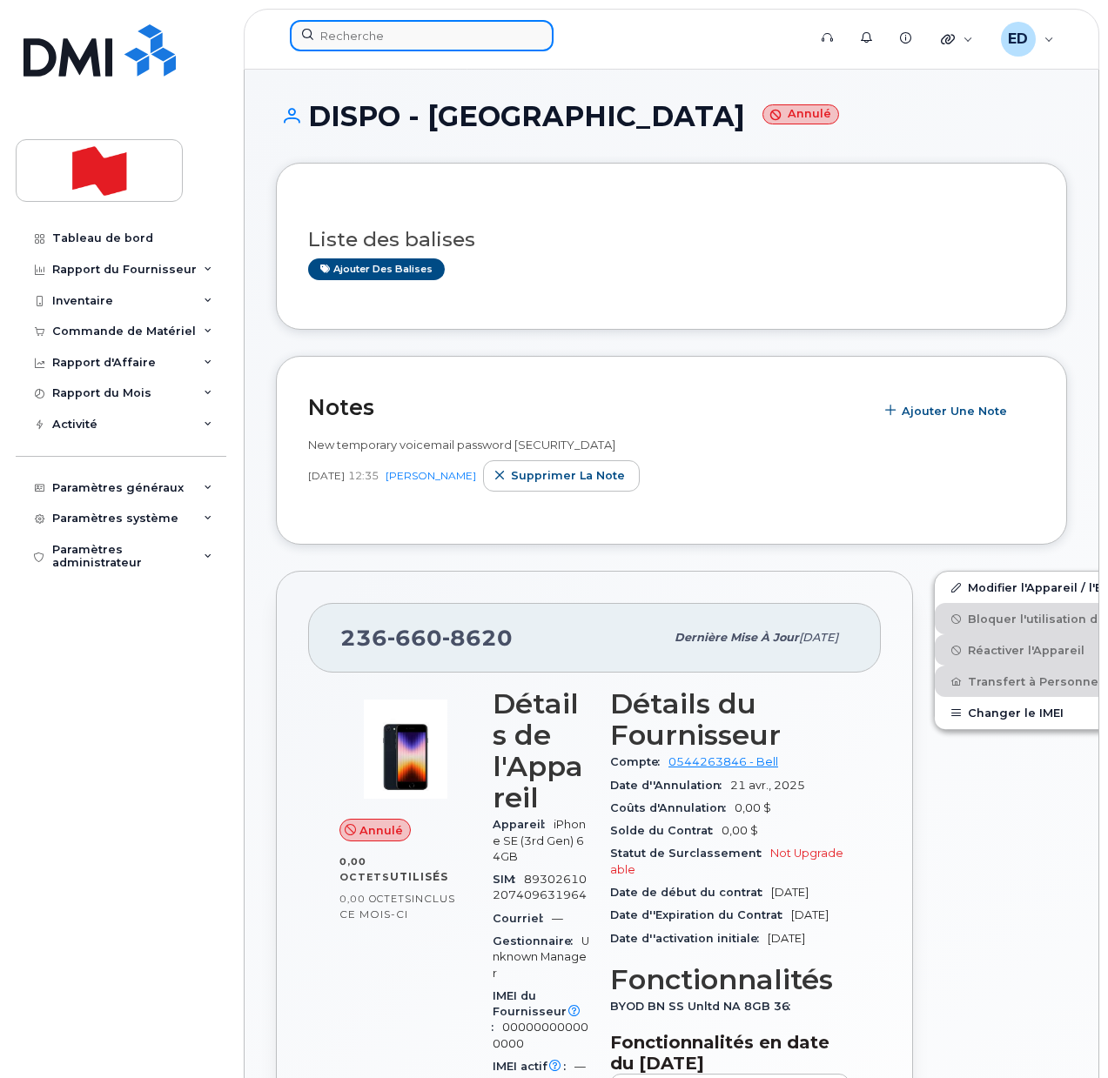
click at [381, 50] on div at bounding box center [543, 35] width 506 height 31
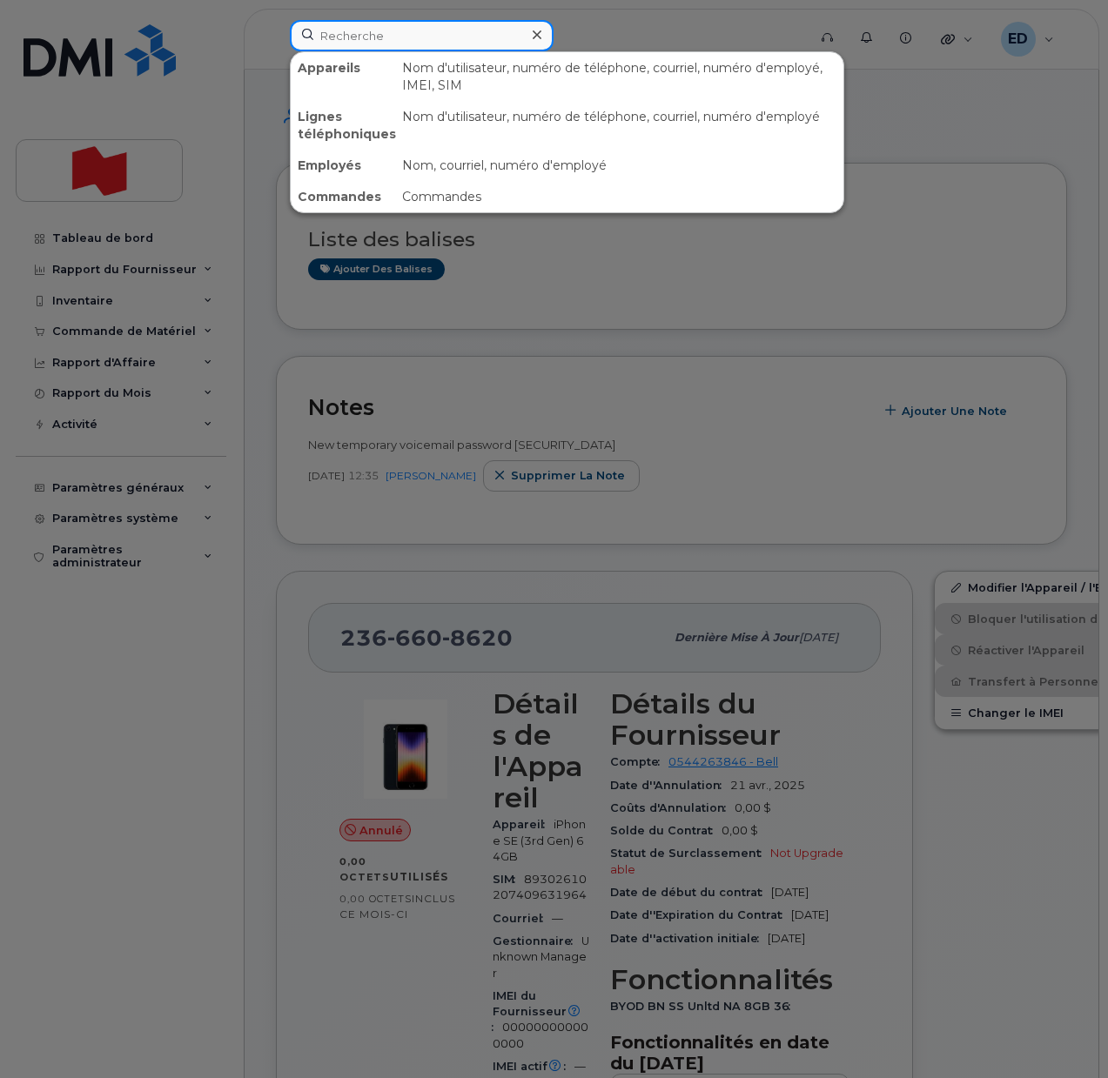
paste input "[PERSON_NAME]"
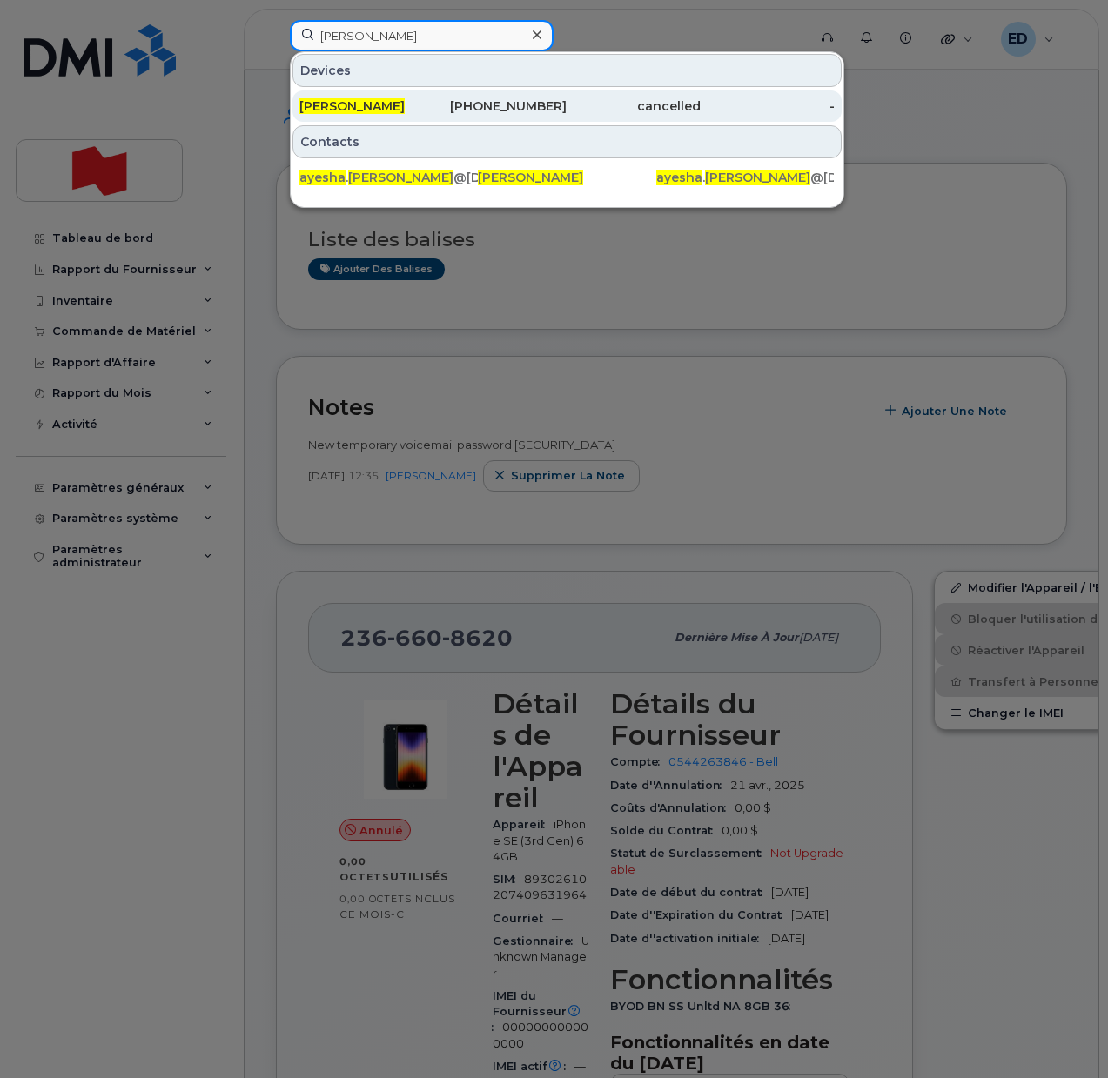
type input "[PERSON_NAME]"
click at [342, 108] on span "[PERSON_NAME]" at bounding box center [351, 106] width 105 height 16
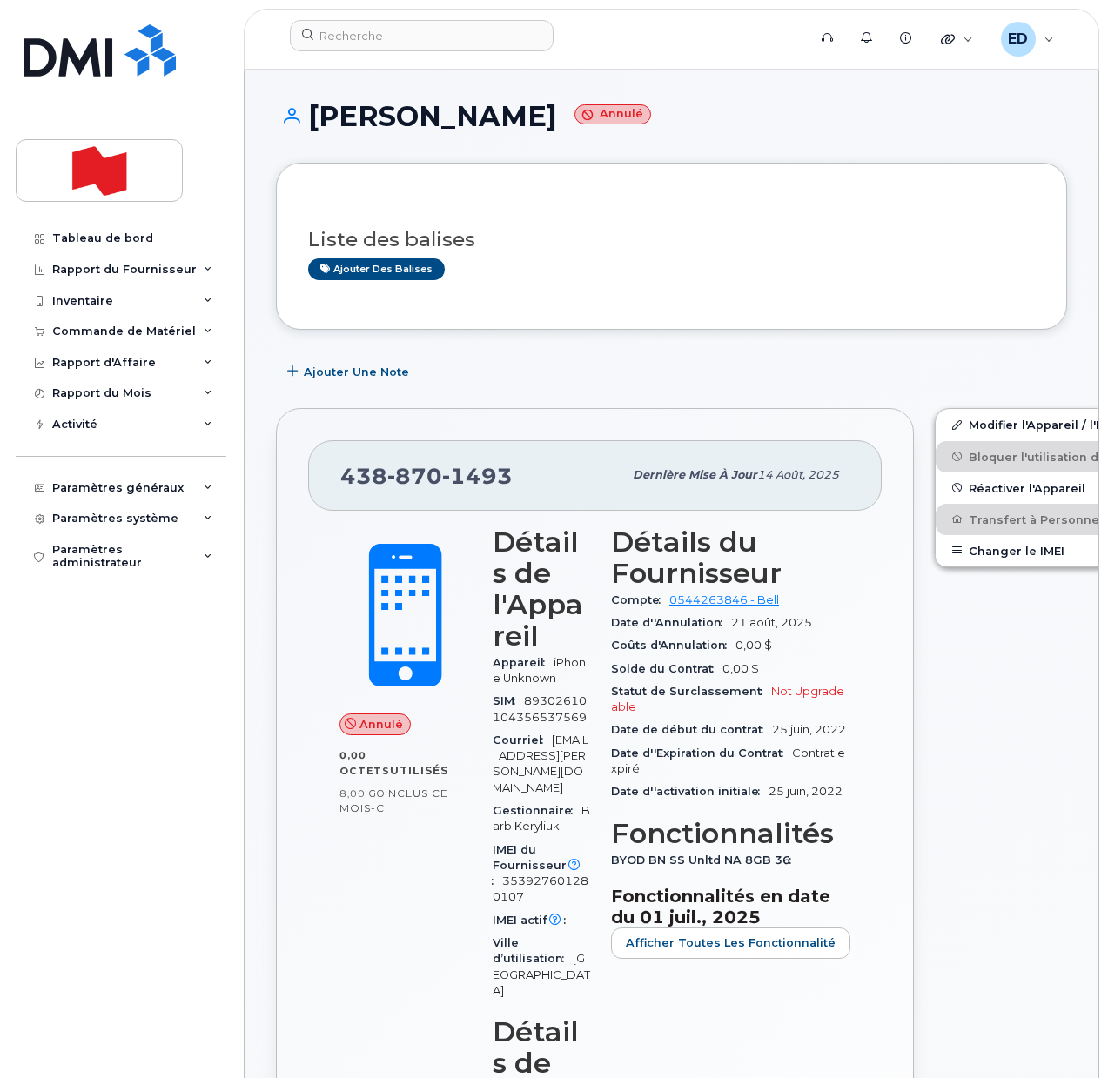
drag, startPoint x: 997, startPoint y: 737, endPoint x: 897, endPoint y: 694, distance: 109.2
click at [994, 737] on div "Modifier l'Appareil / l'Employé Bloquer l'utilisation des données Réactiver l'A…" at bounding box center [1070, 1012] width 292 height 1229
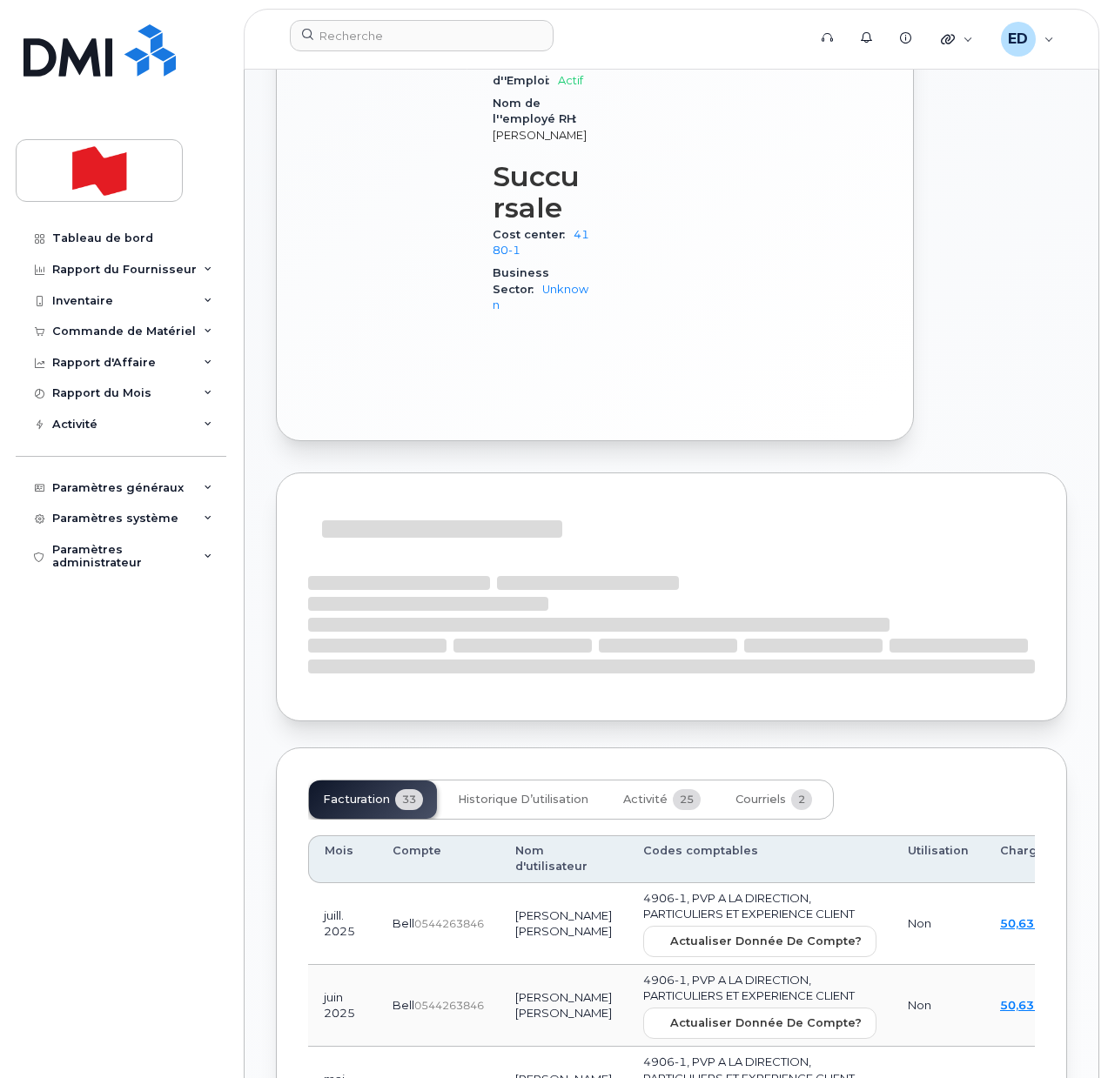
scroll to position [1523, 0]
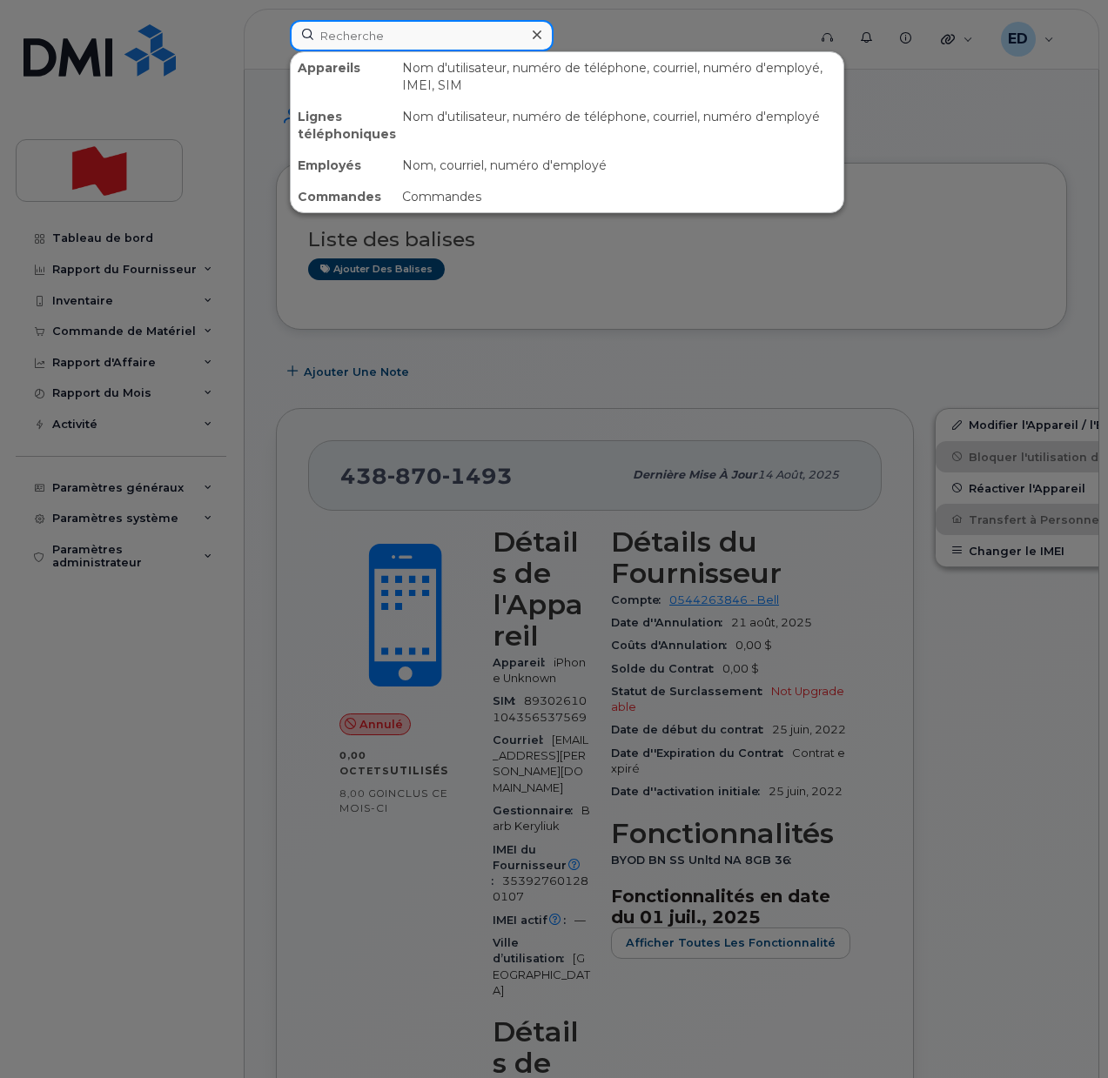
drag, startPoint x: 383, startPoint y: 32, endPoint x: 404, endPoint y: 39, distance: 22.0
click at [383, 30] on input at bounding box center [422, 35] width 264 height 31
paste input "[PERSON_NAME]"
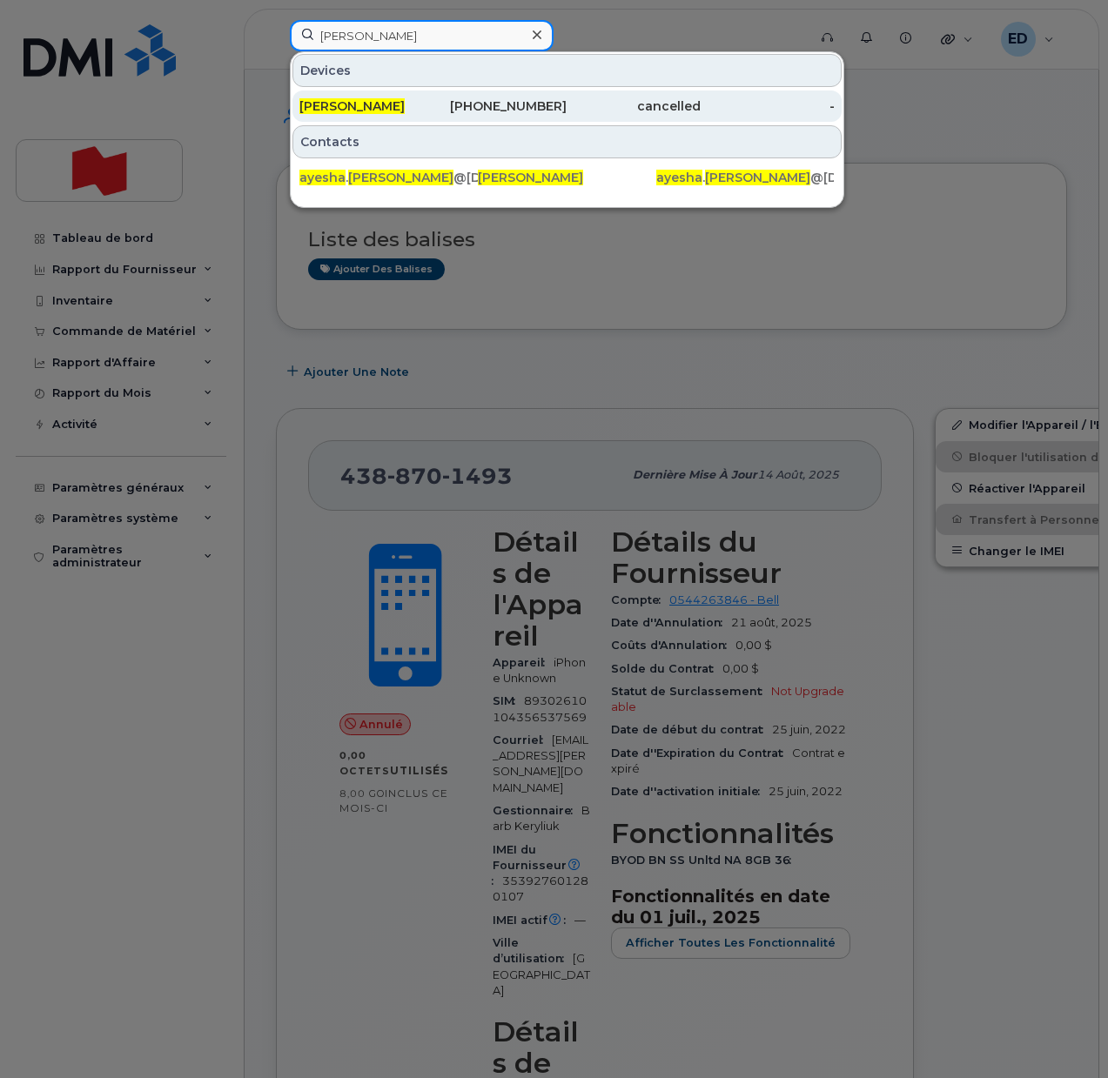
type input "[PERSON_NAME]"
click at [346, 101] on span "[PERSON_NAME]" at bounding box center [351, 106] width 105 height 16
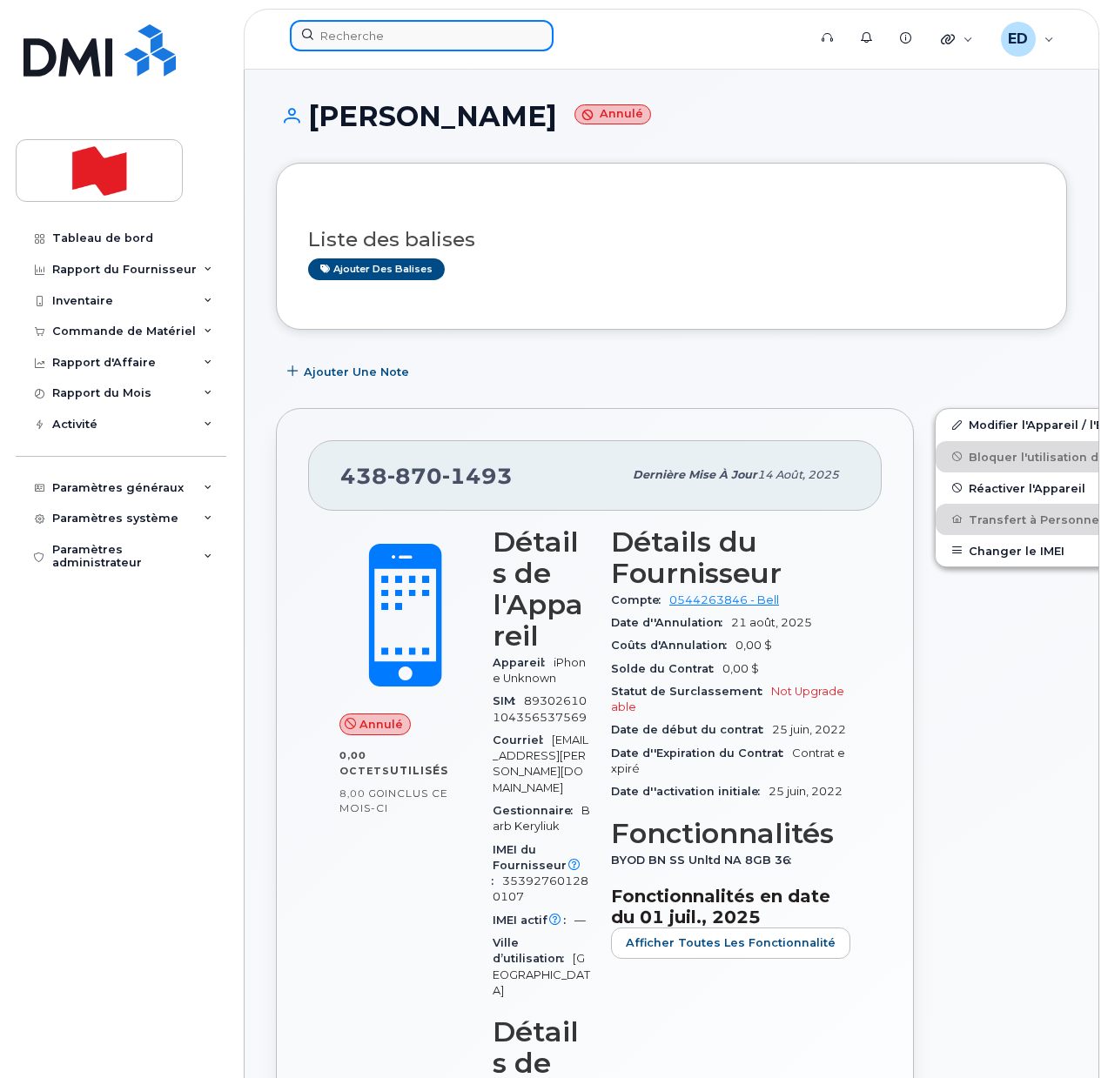
click at [427, 33] on input at bounding box center [422, 35] width 264 height 31
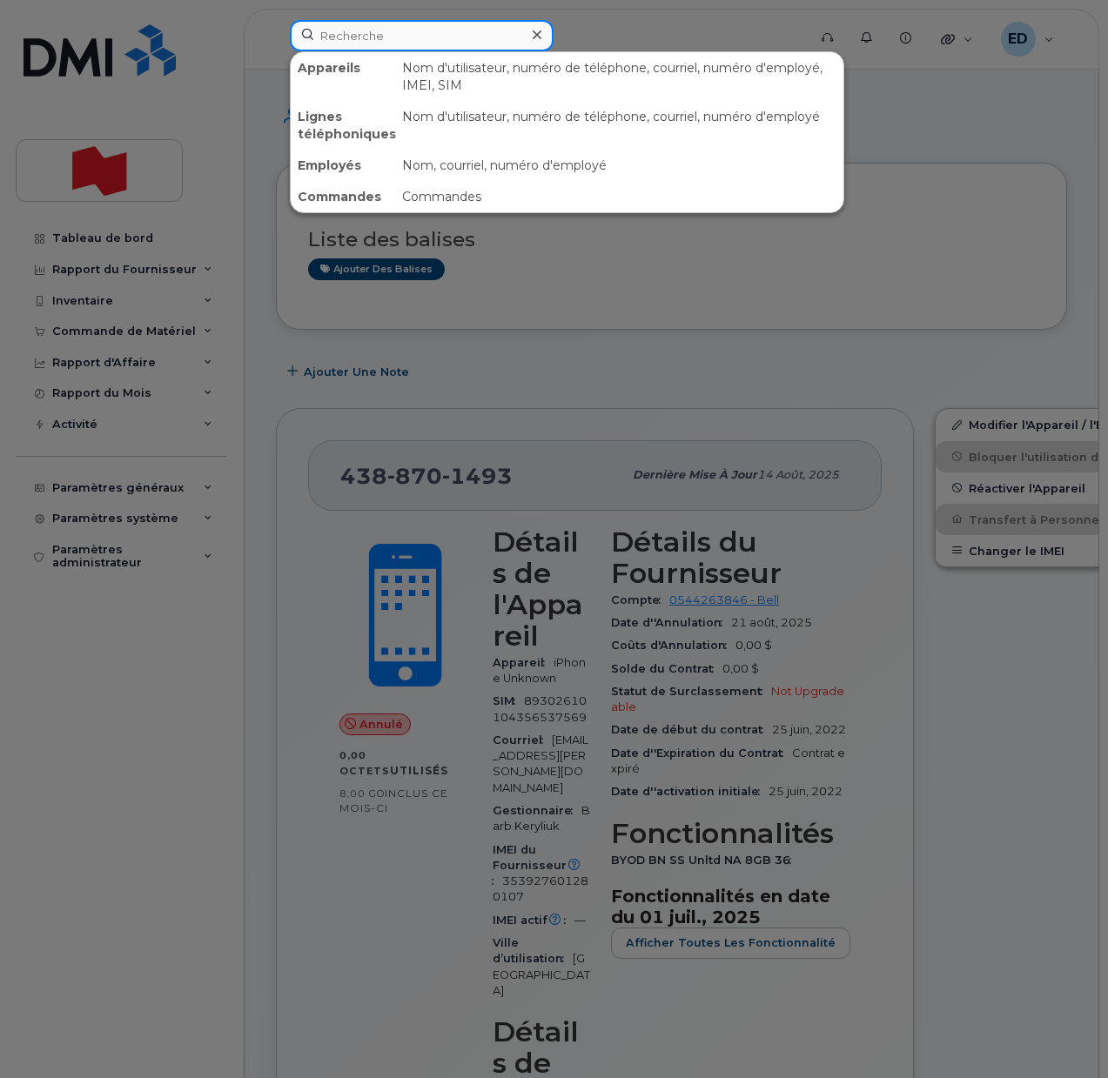
paste input "438-870-1493"
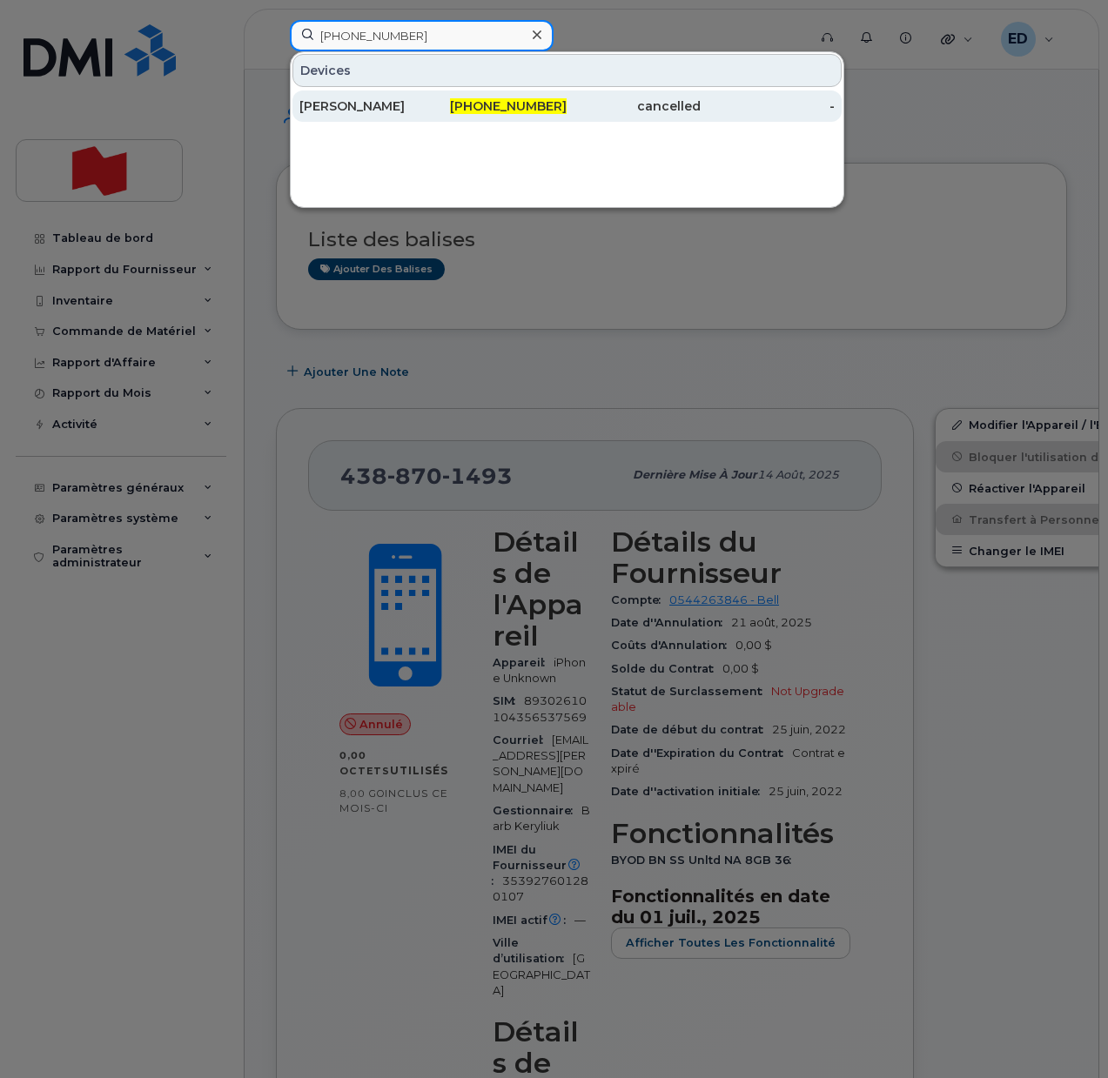
type input "438-870-1493"
click at [347, 105] on div "[PERSON_NAME]" at bounding box center [366, 105] width 134 height 17
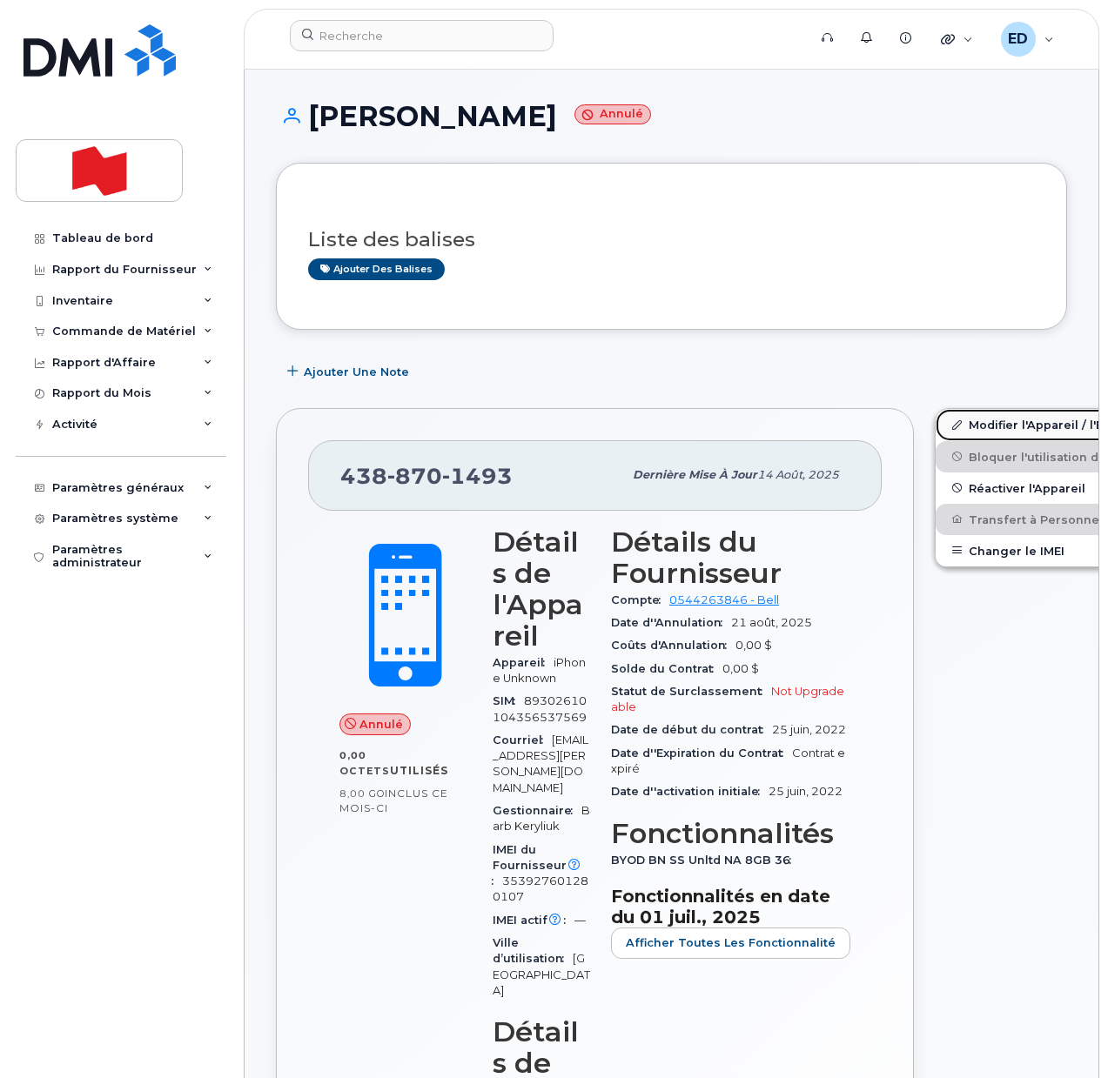
click at [951, 423] on link "Modifier l'Appareil / l'Employé" at bounding box center [1071, 424] width 270 height 31
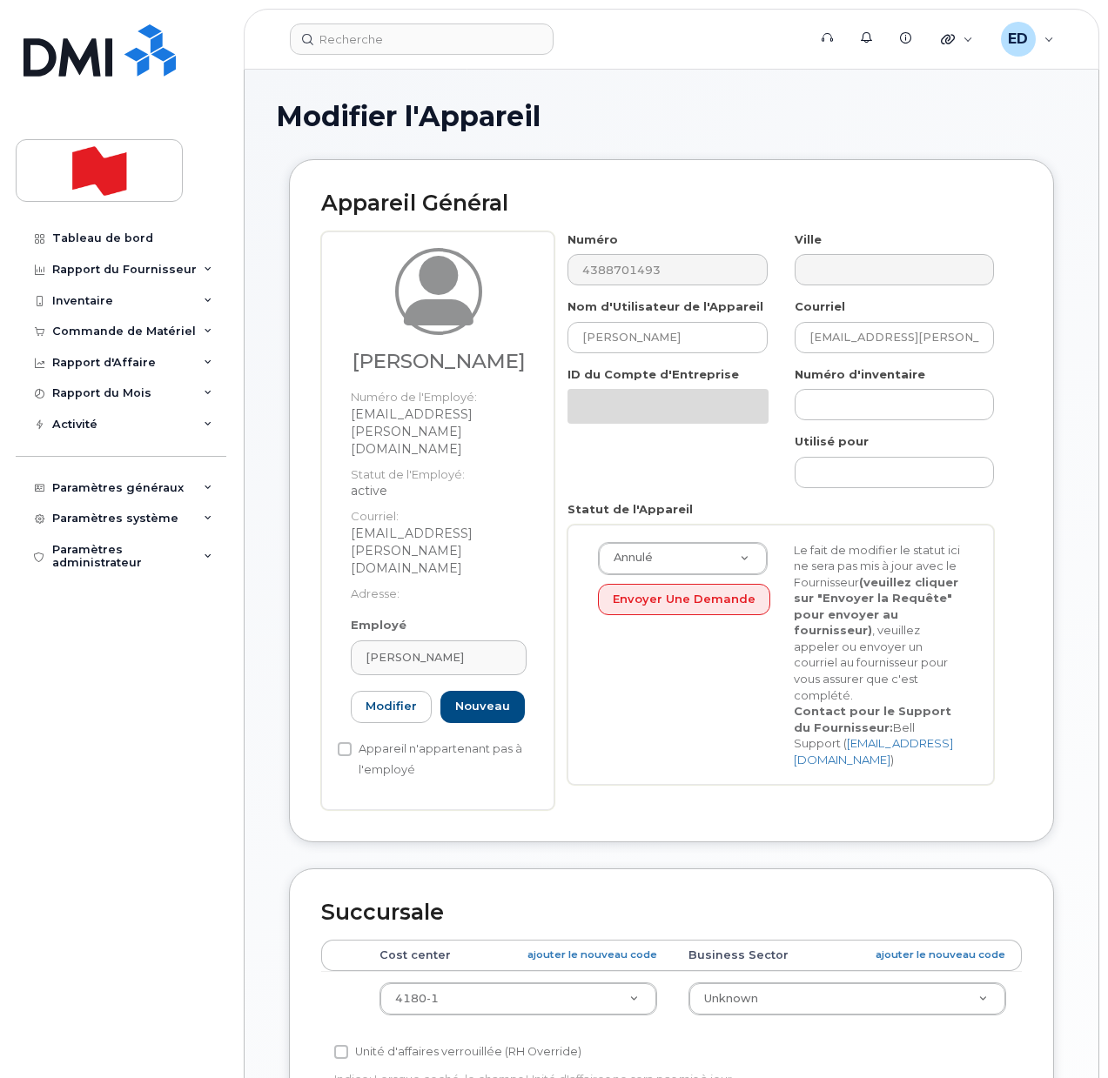
select select "22916206"
drag, startPoint x: 677, startPoint y: 334, endPoint x: 555, endPoint y: 333, distance: 121.9
click at [555, 333] on div "Nom d'Utilisateur de l'Appareil [PERSON_NAME]" at bounding box center [667, 326] width 226 height 55
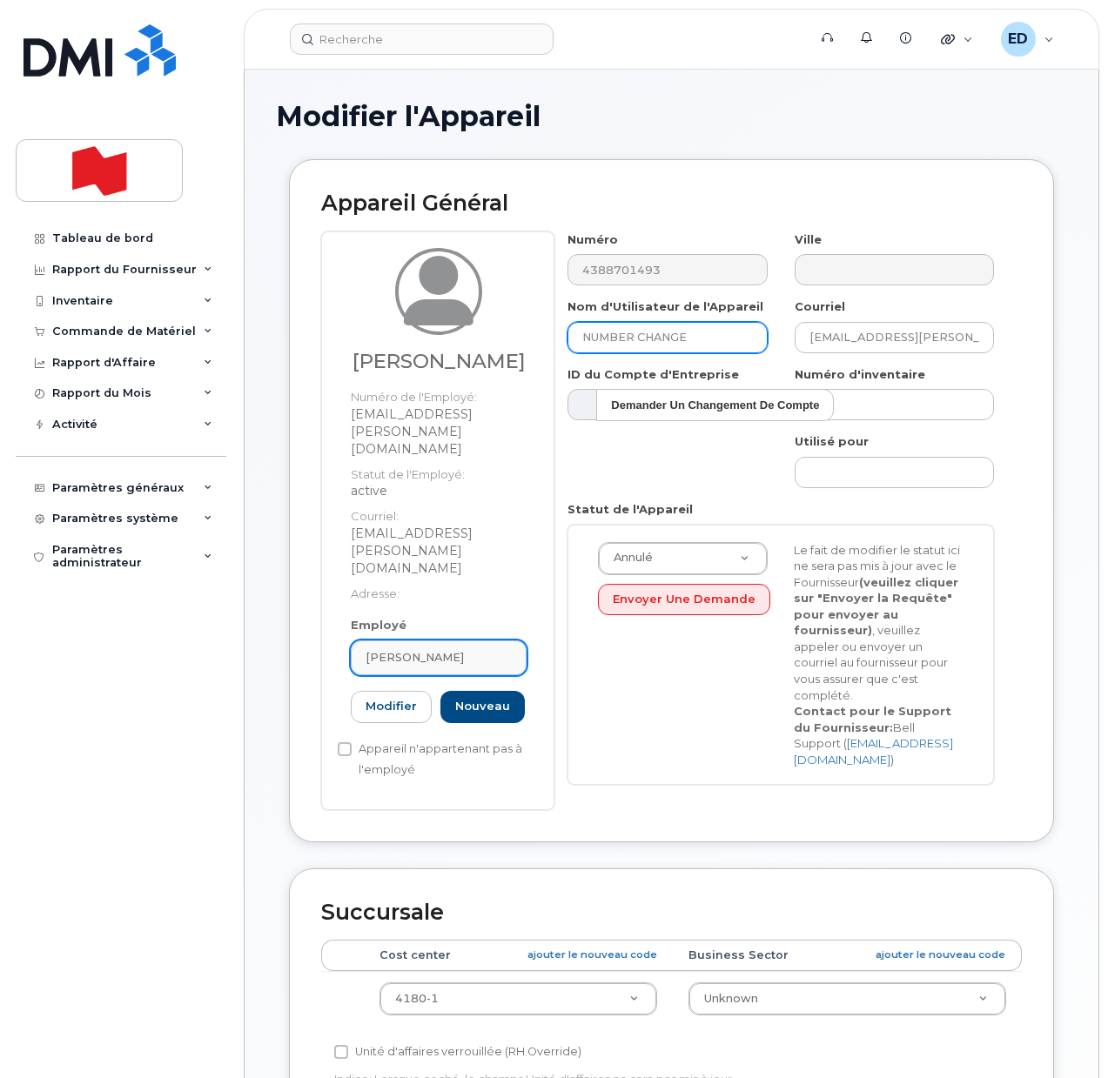
type input "NUMBER CHANGE"
click at [472, 649] on div "[PERSON_NAME]" at bounding box center [439, 657] width 146 height 17
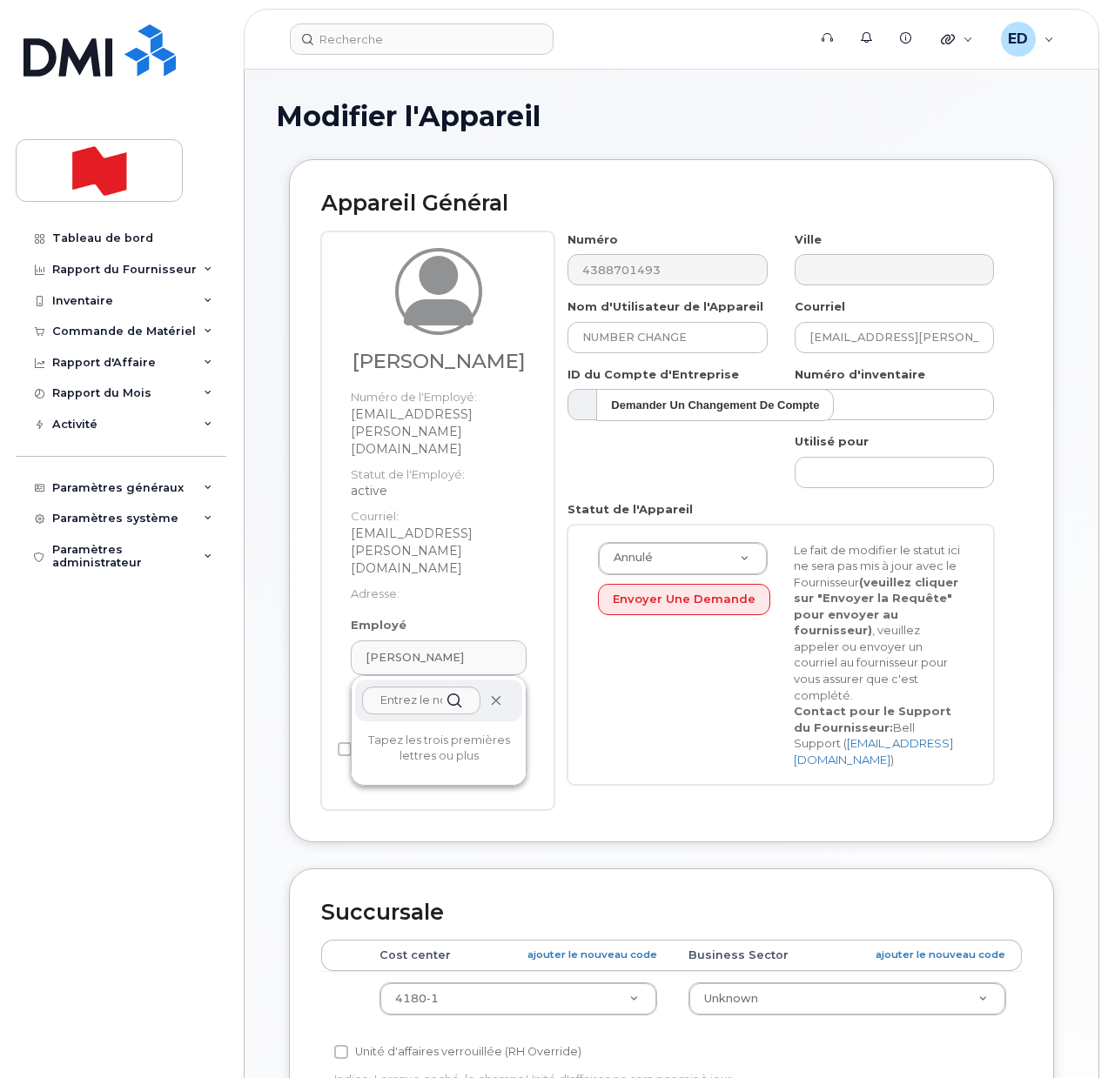
click at [494, 695] on icon at bounding box center [495, 700] width 11 height 11
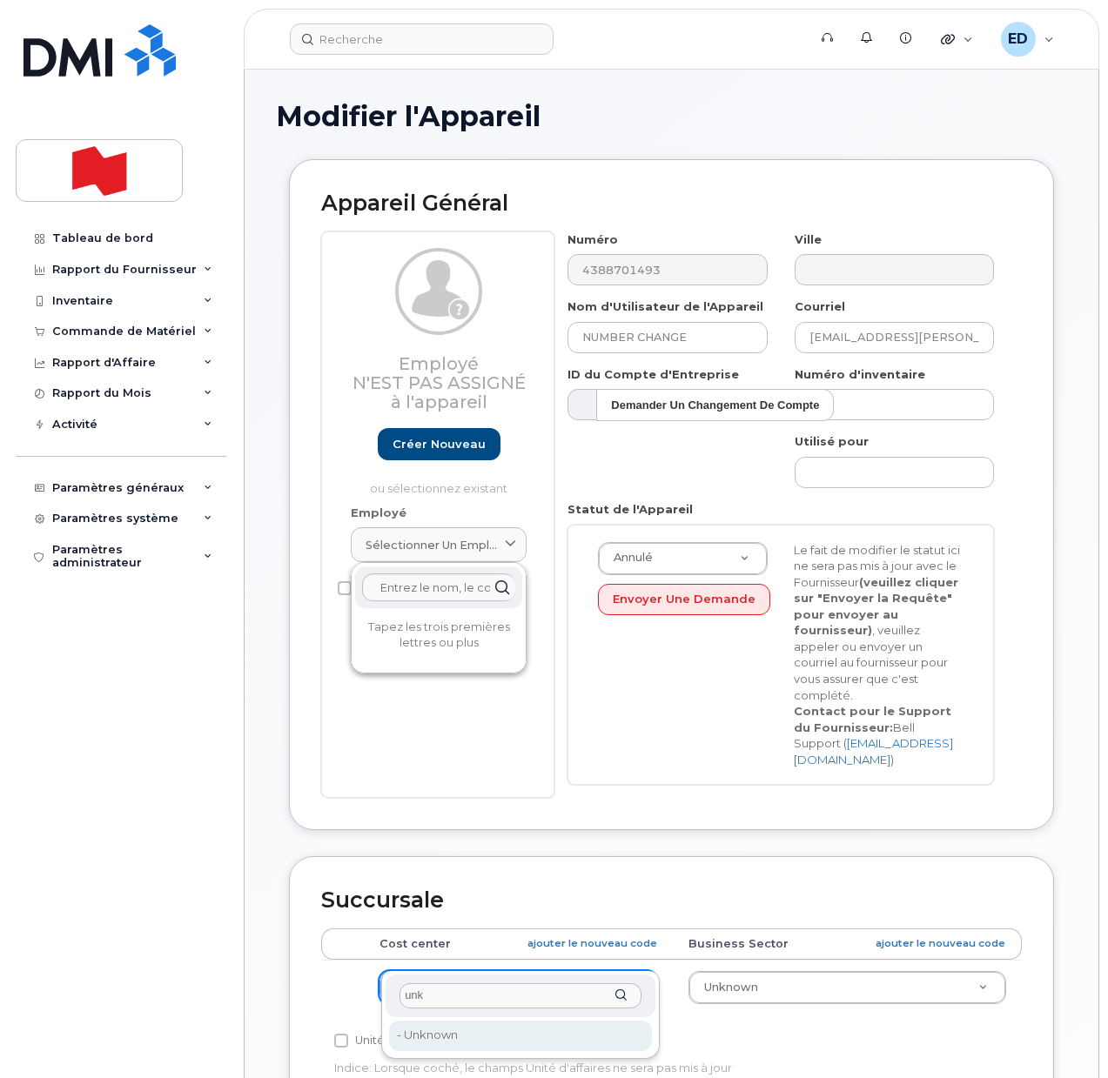
type input "unk"
type input "22916205"
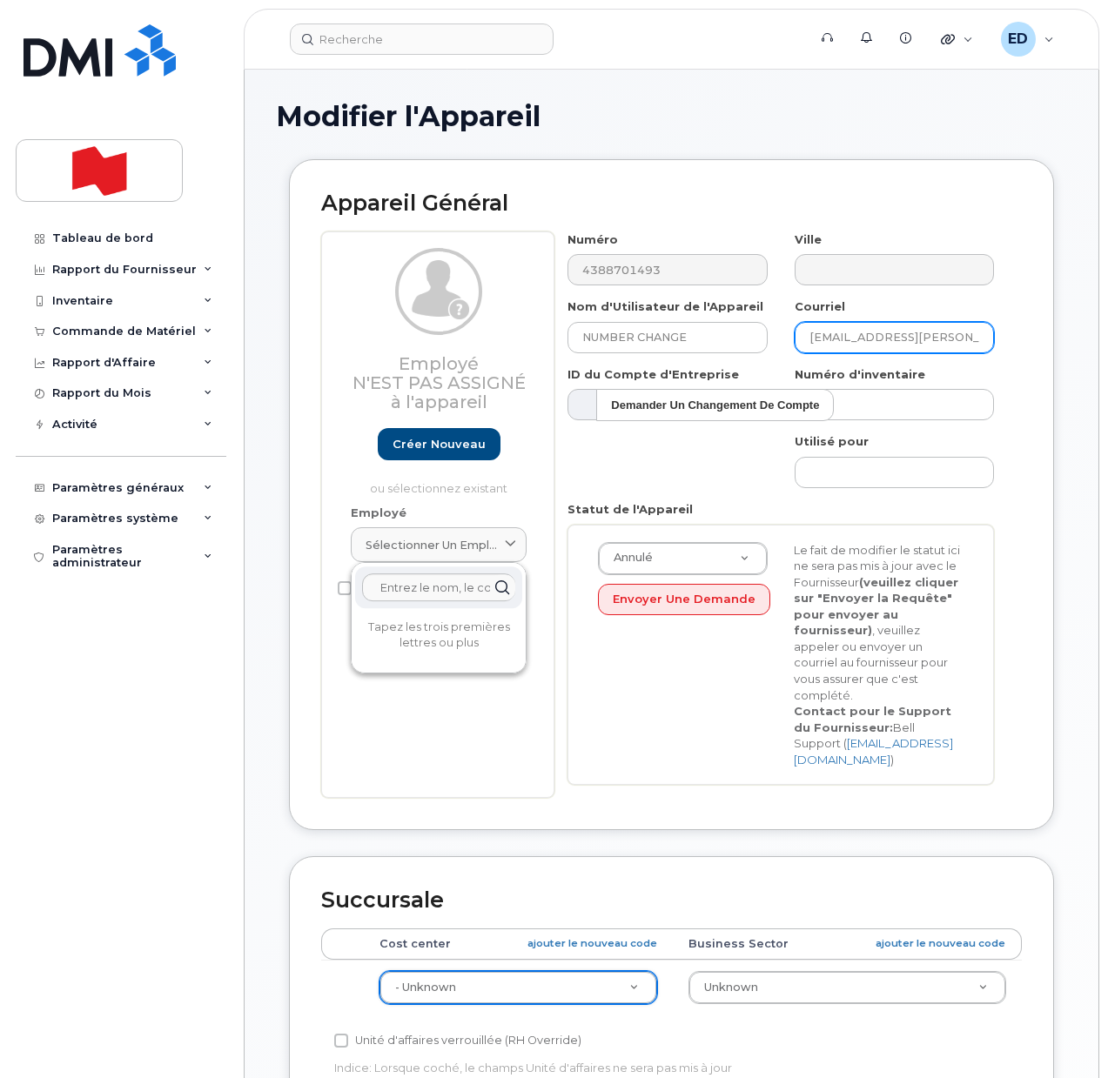
click at [949, 347] on input "[EMAIL_ADDRESS][PERSON_NAME][DOMAIN_NAME]" at bounding box center [894, 337] width 199 height 31
drag, startPoint x: 963, startPoint y: 338, endPoint x: 794, endPoint y: 335, distance: 168.9
click at [795, 335] on input "[EMAIL_ADDRESS][PERSON_NAME][DOMAIN_NAME]" at bounding box center [894, 337] width 199 height 31
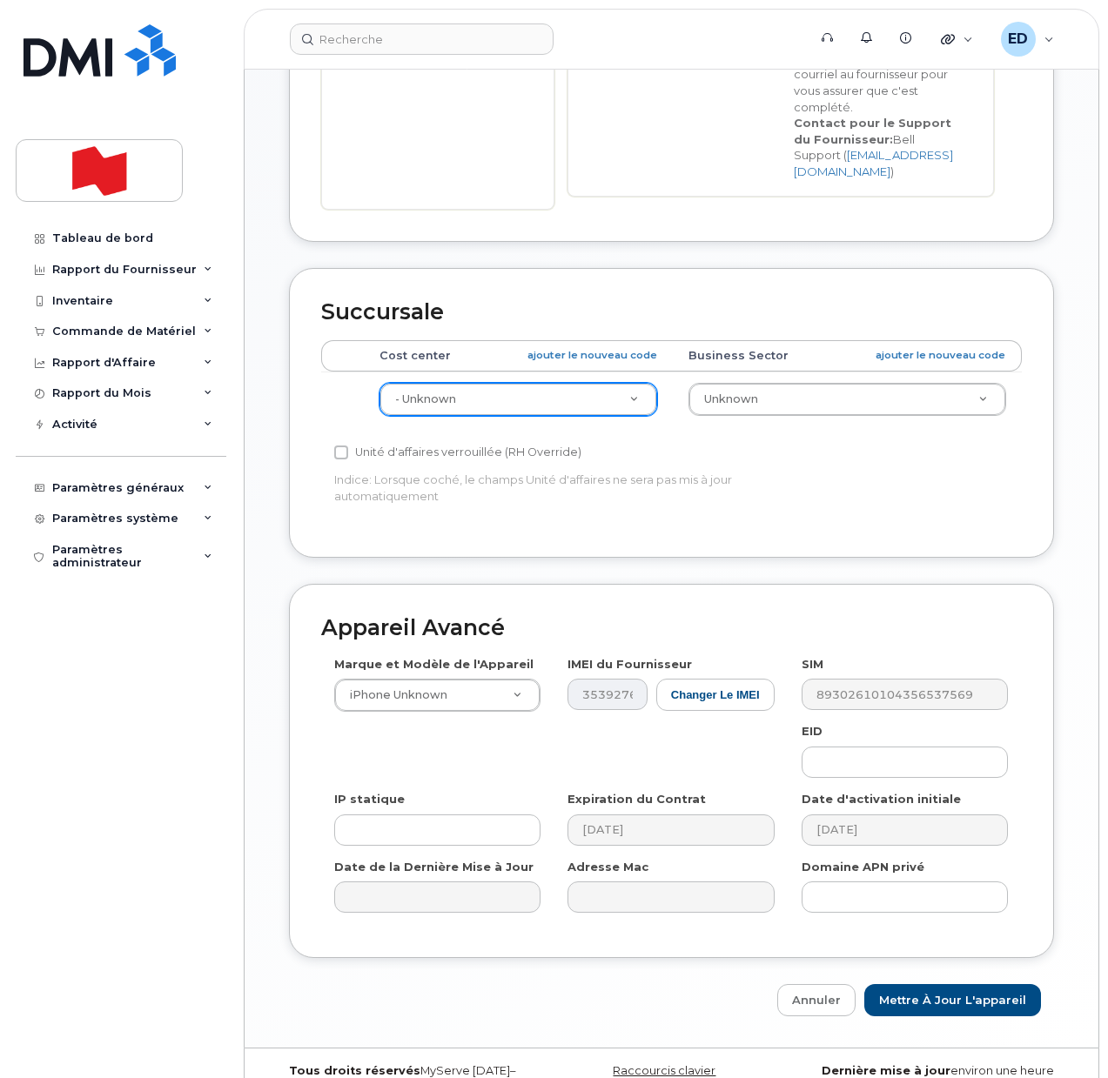
scroll to position [595, 0]
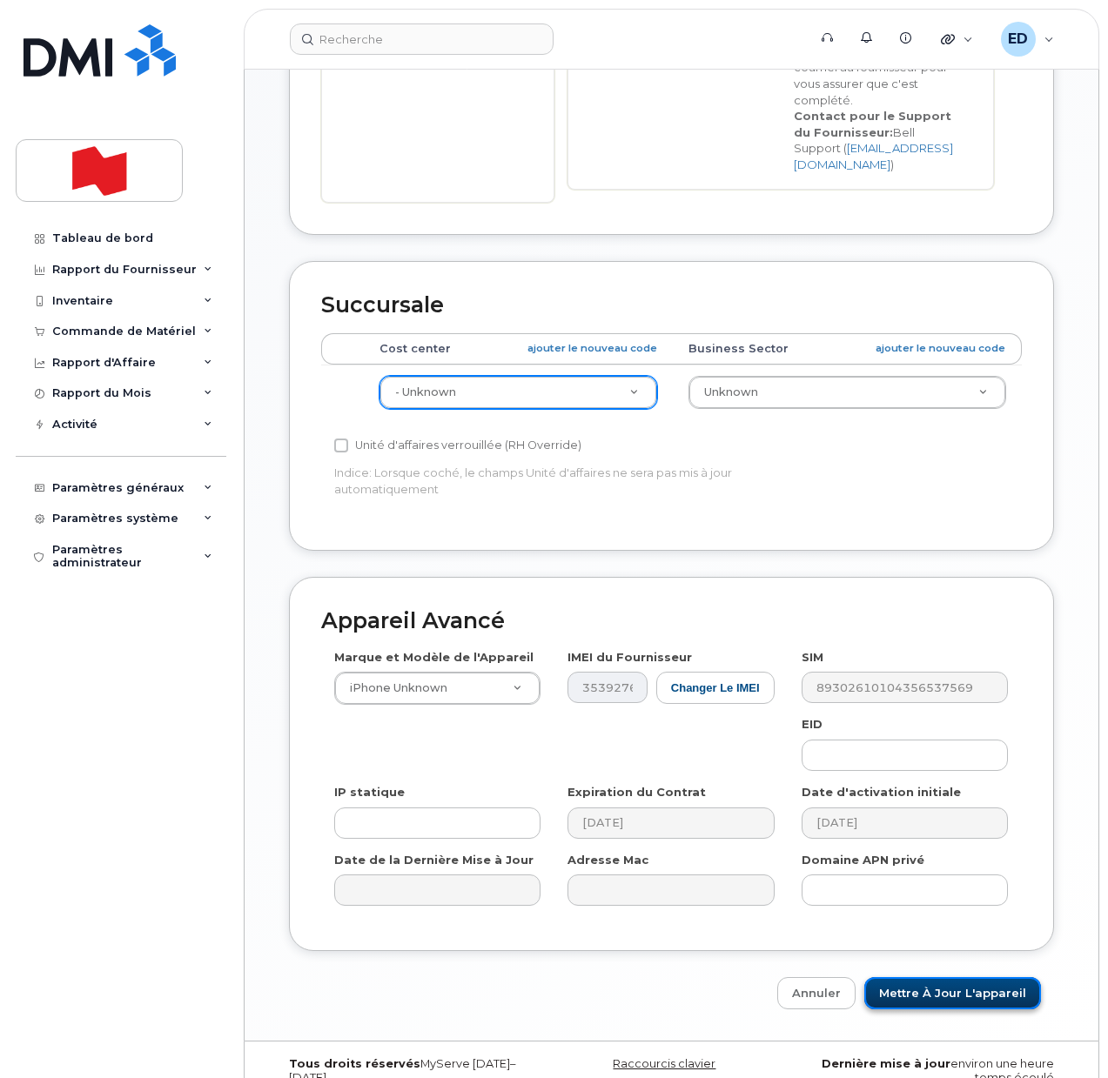
click at [938, 978] on input "Mettre à jour l'appareil" at bounding box center [952, 994] width 177 height 32
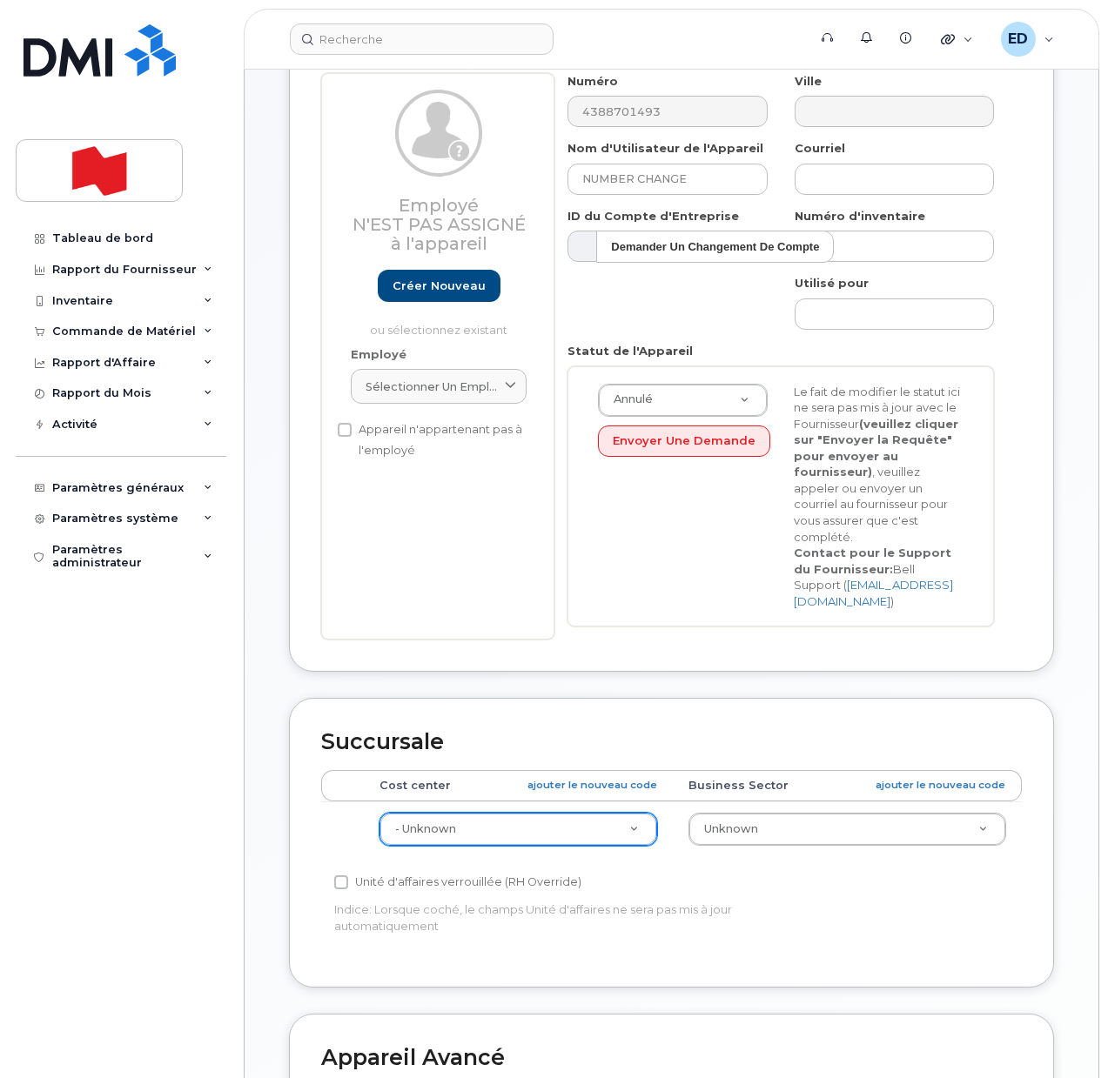
scroll to position [544, 0]
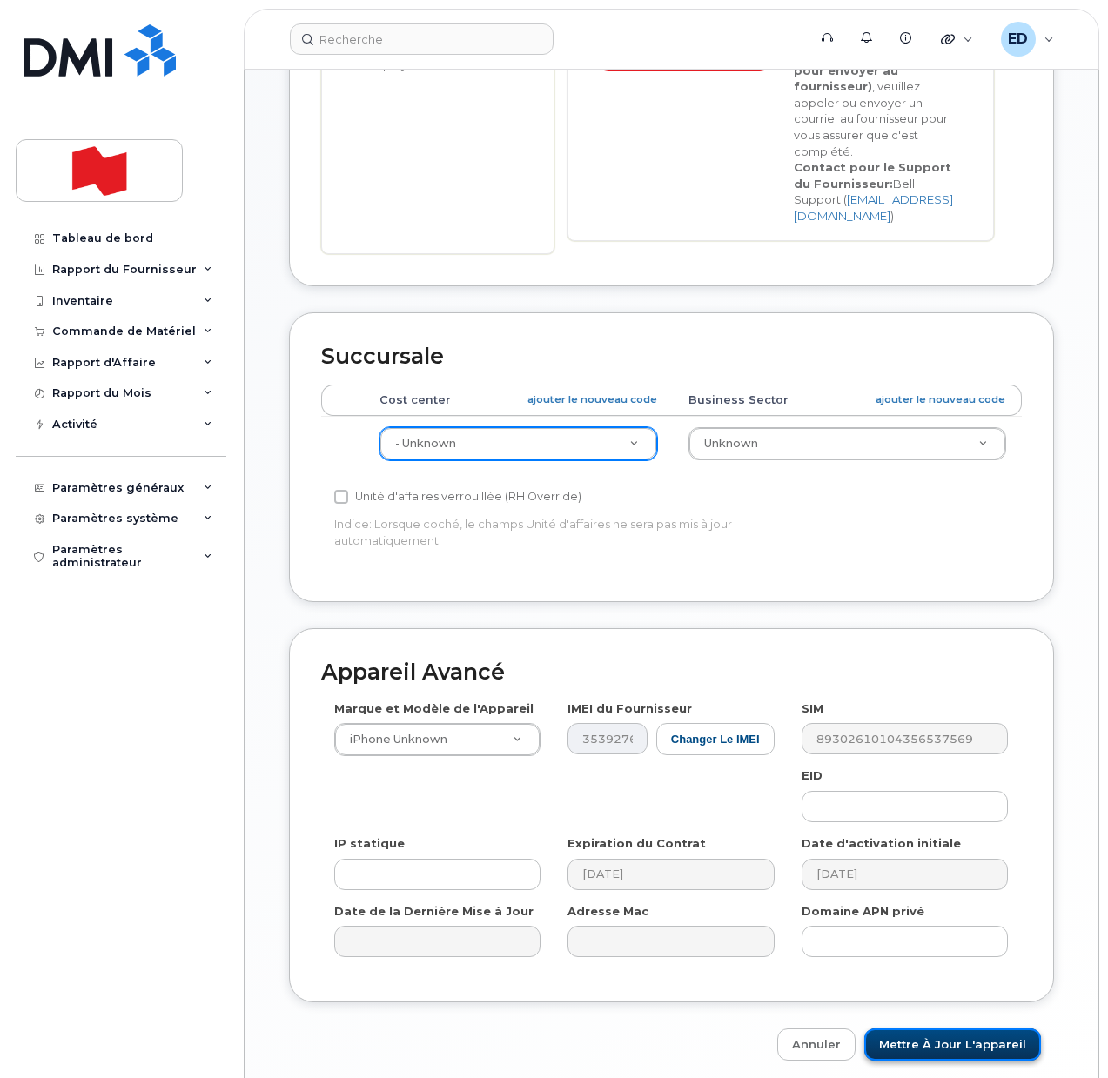
click at [944, 1029] on input "Mettre à jour l'appareil" at bounding box center [952, 1045] width 177 height 32
type input "Sauvegarde..."
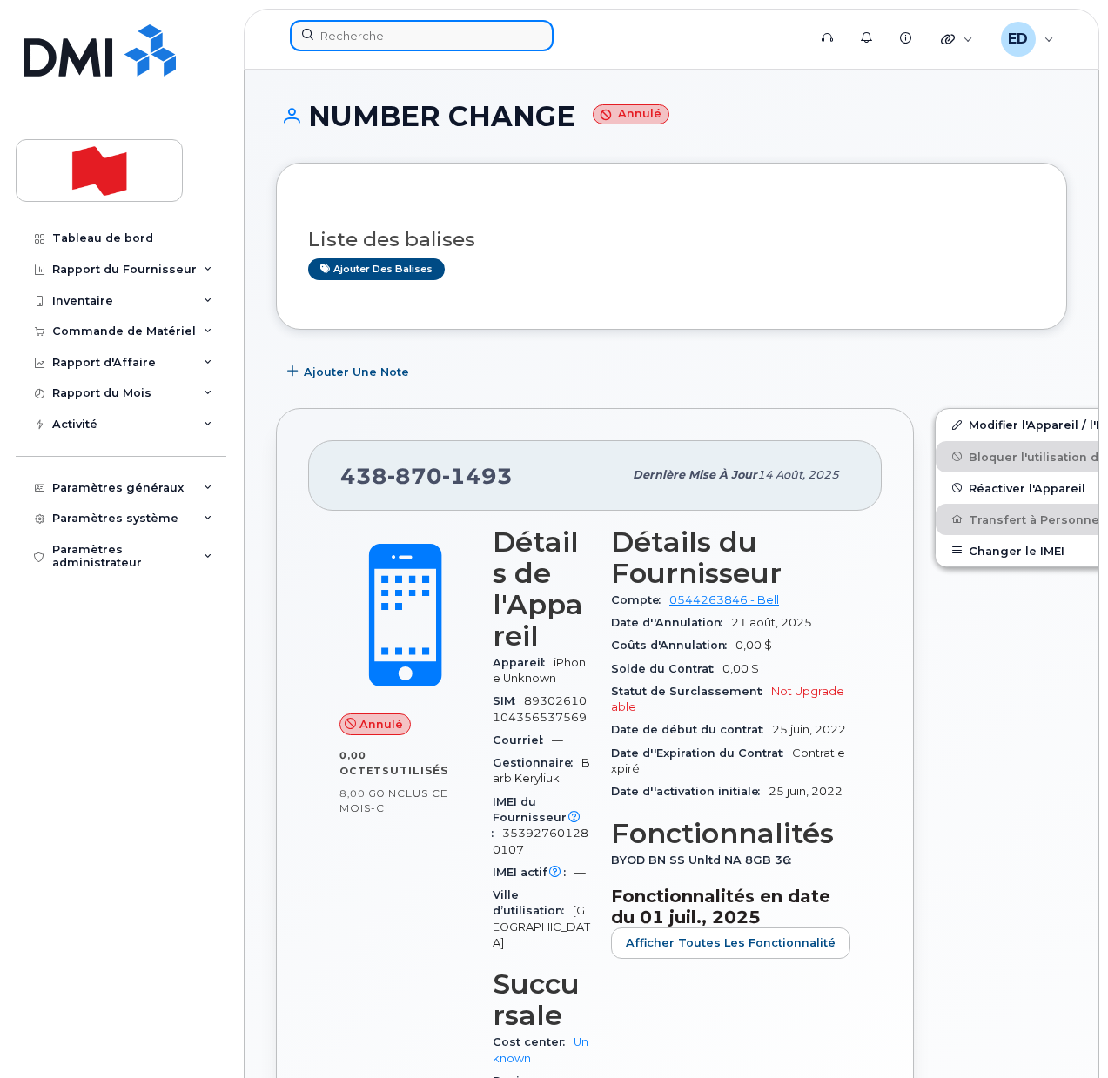
click at [414, 37] on input at bounding box center [422, 35] width 264 height 31
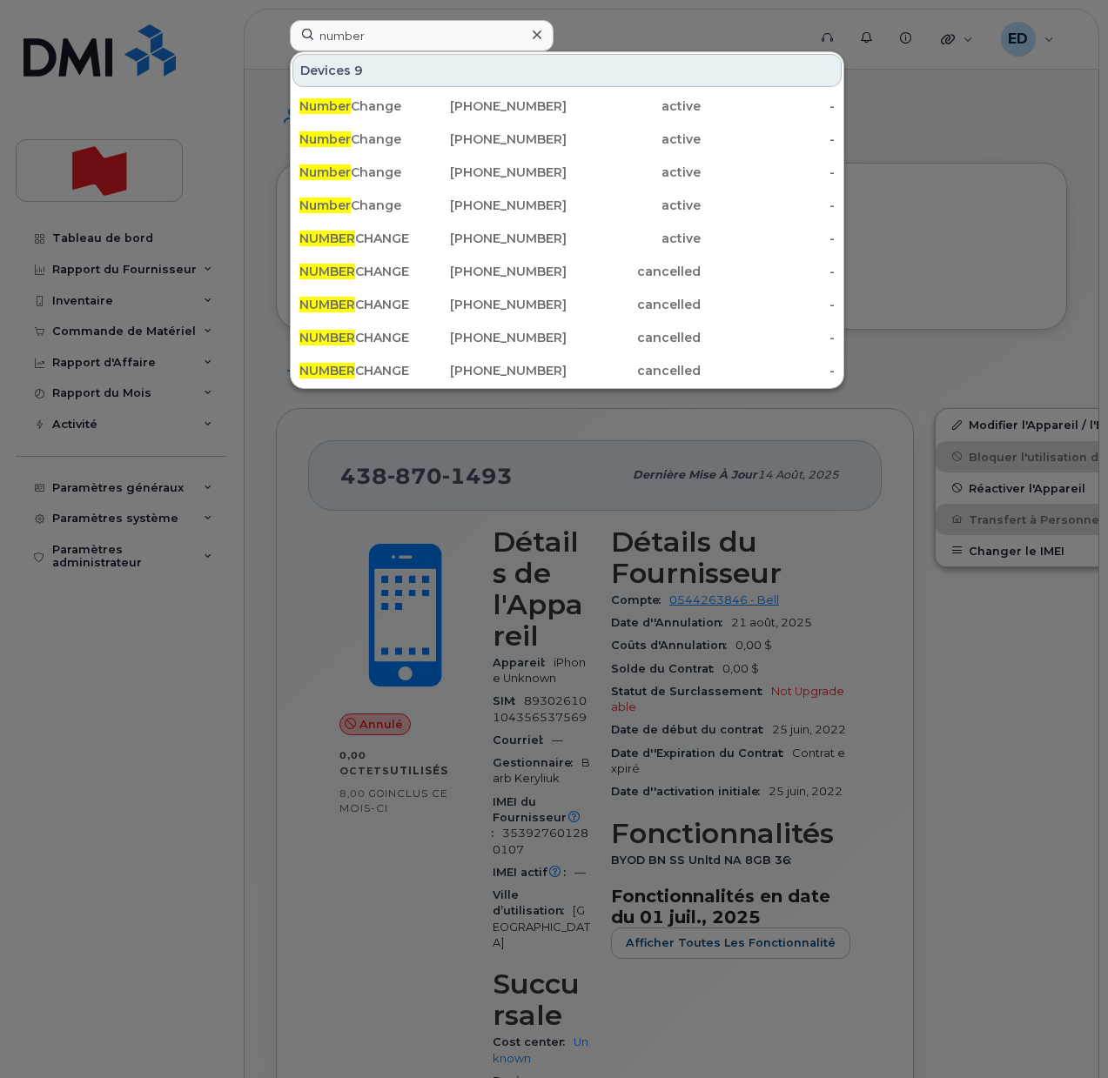
click at [971, 245] on div at bounding box center [554, 539] width 1108 height 1078
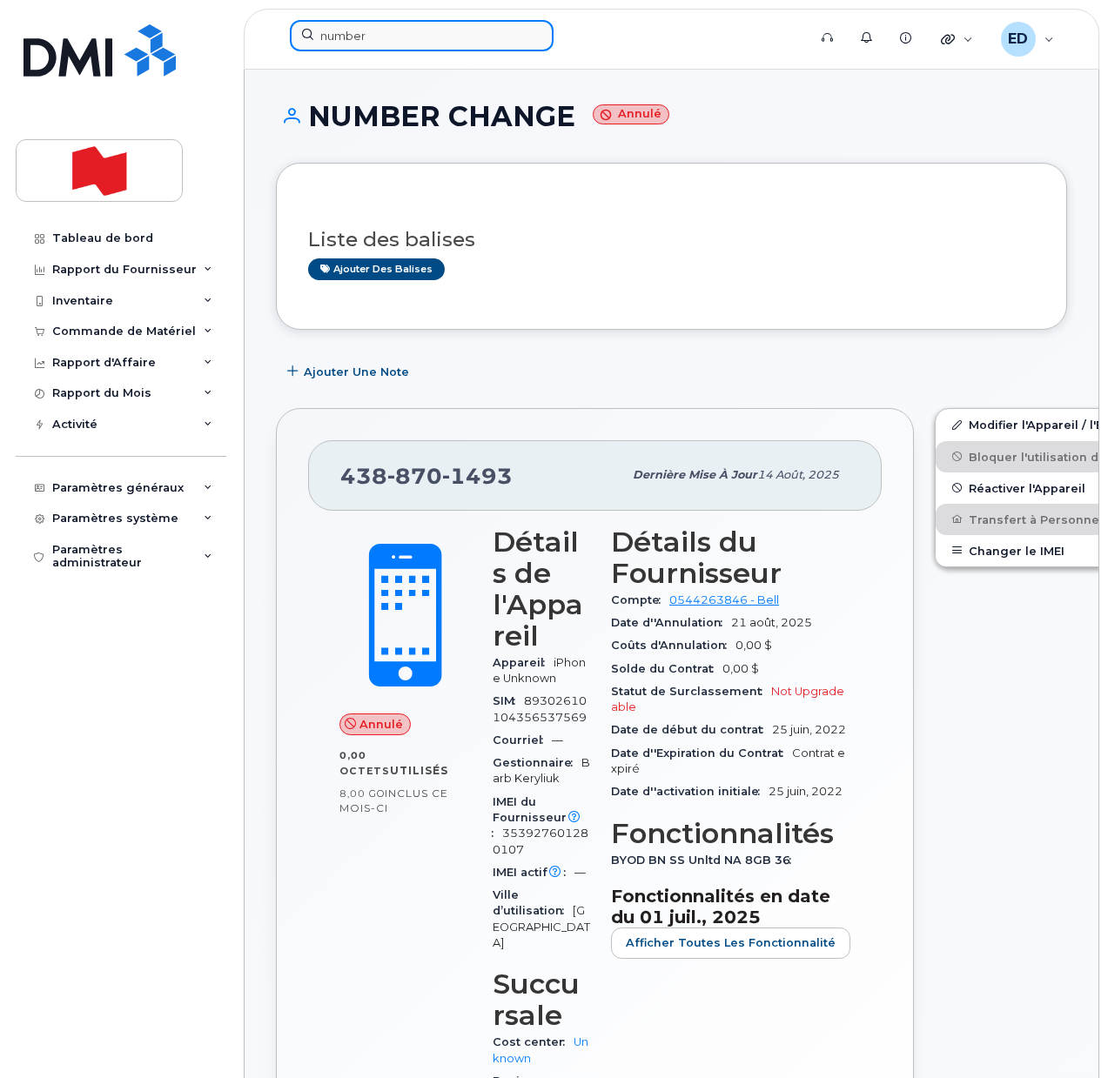
click at [385, 43] on input "number" at bounding box center [422, 35] width 264 height 31
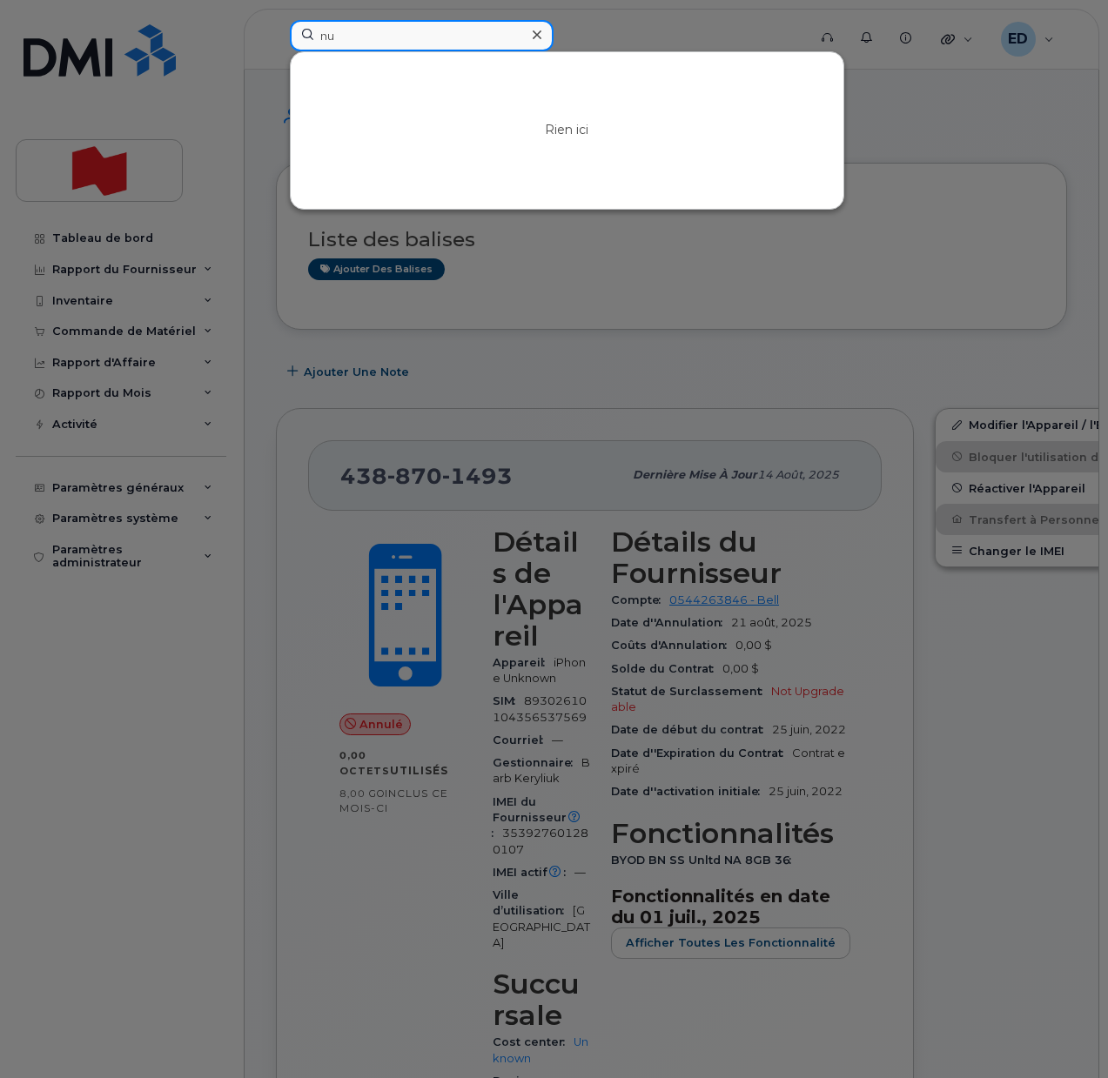
type input "n"
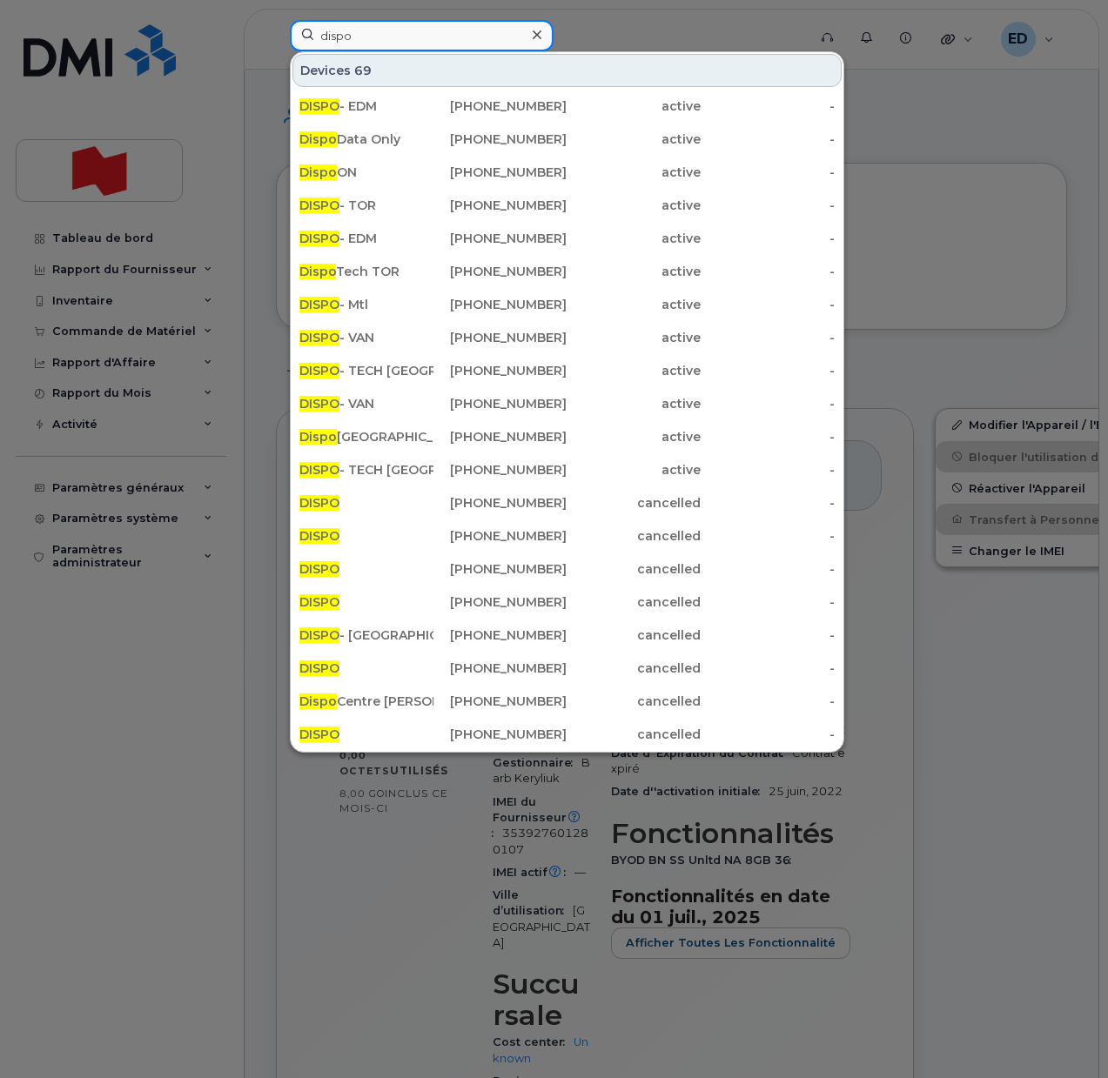
type input "dispo"
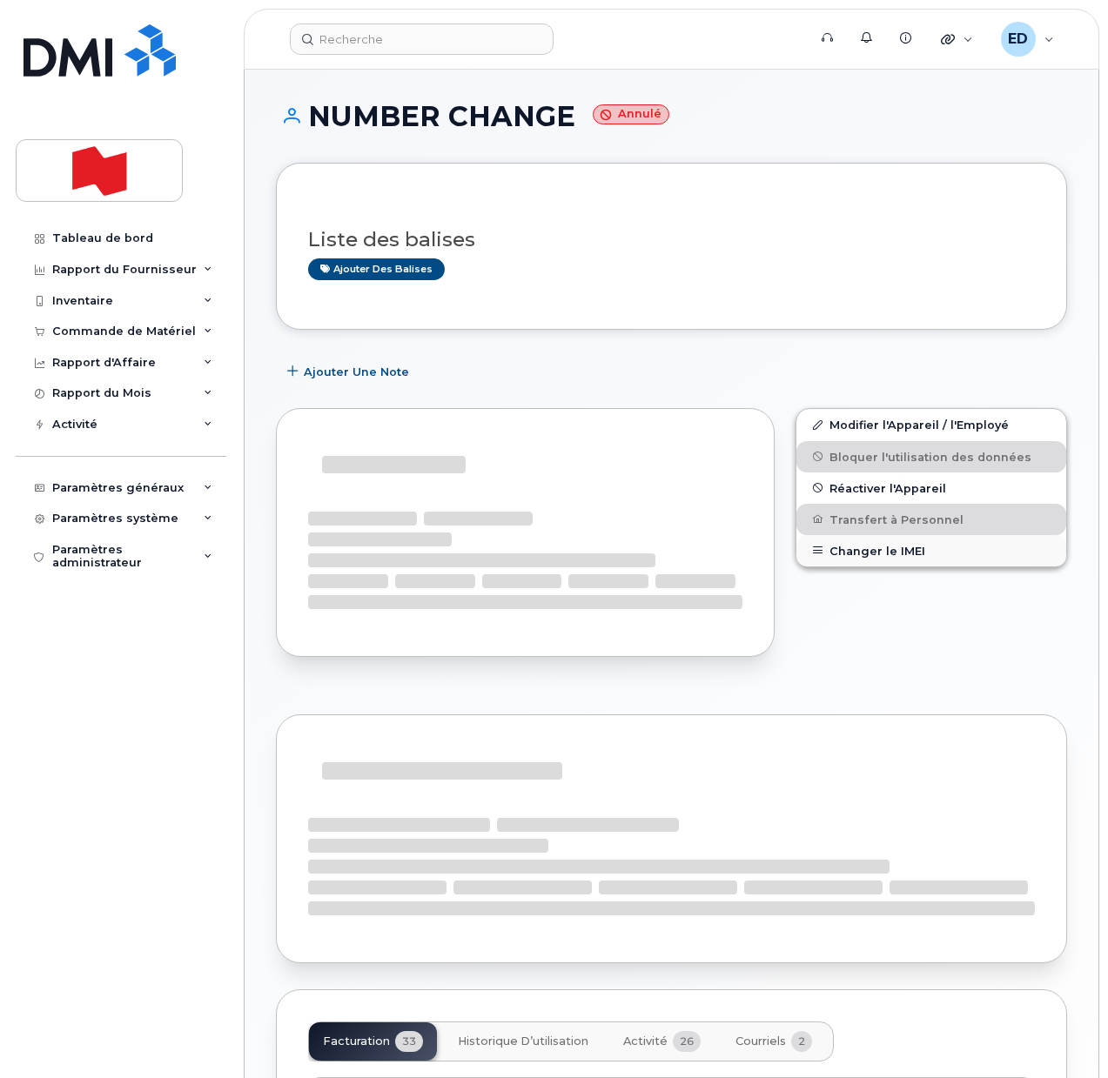
click at [865, 548] on button "Changer le IMEI" at bounding box center [931, 550] width 270 height 31
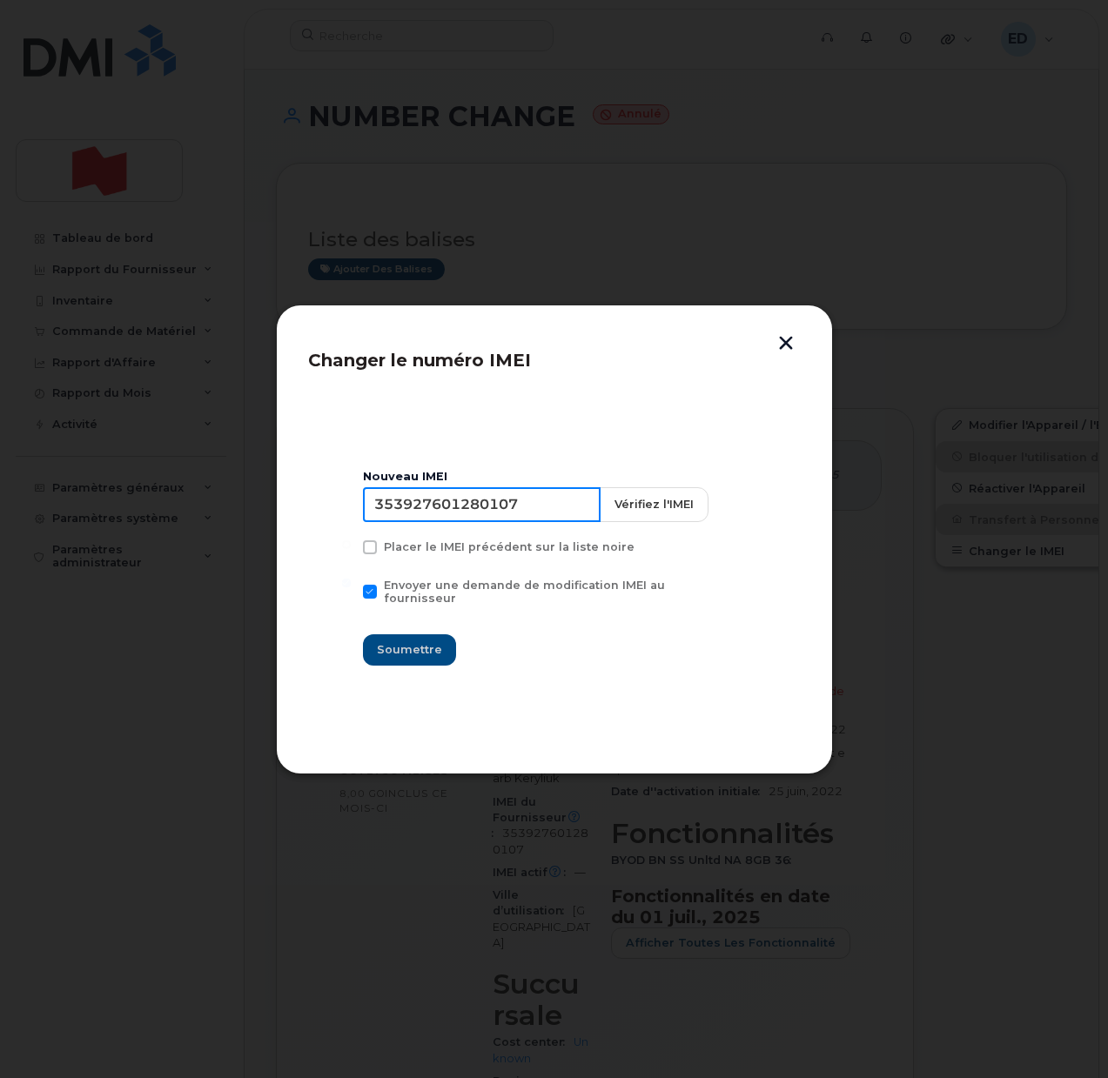
drag, startPoint x: 554, startPoint y: 509, endPoint x: 348, endPoint y: 521, distance: 206.6
click at [348, 516] on section "Nouveau IMEI 353927601280107 Vérifiez l'IMEI Placer le IMEI précédent sur la li…" at bounding box center [554, 568] width 493 height 348
type input "000000000000000"
click at [405, 646] on span "Soumettre" at bounding box center [409, 650] width 65 height 17
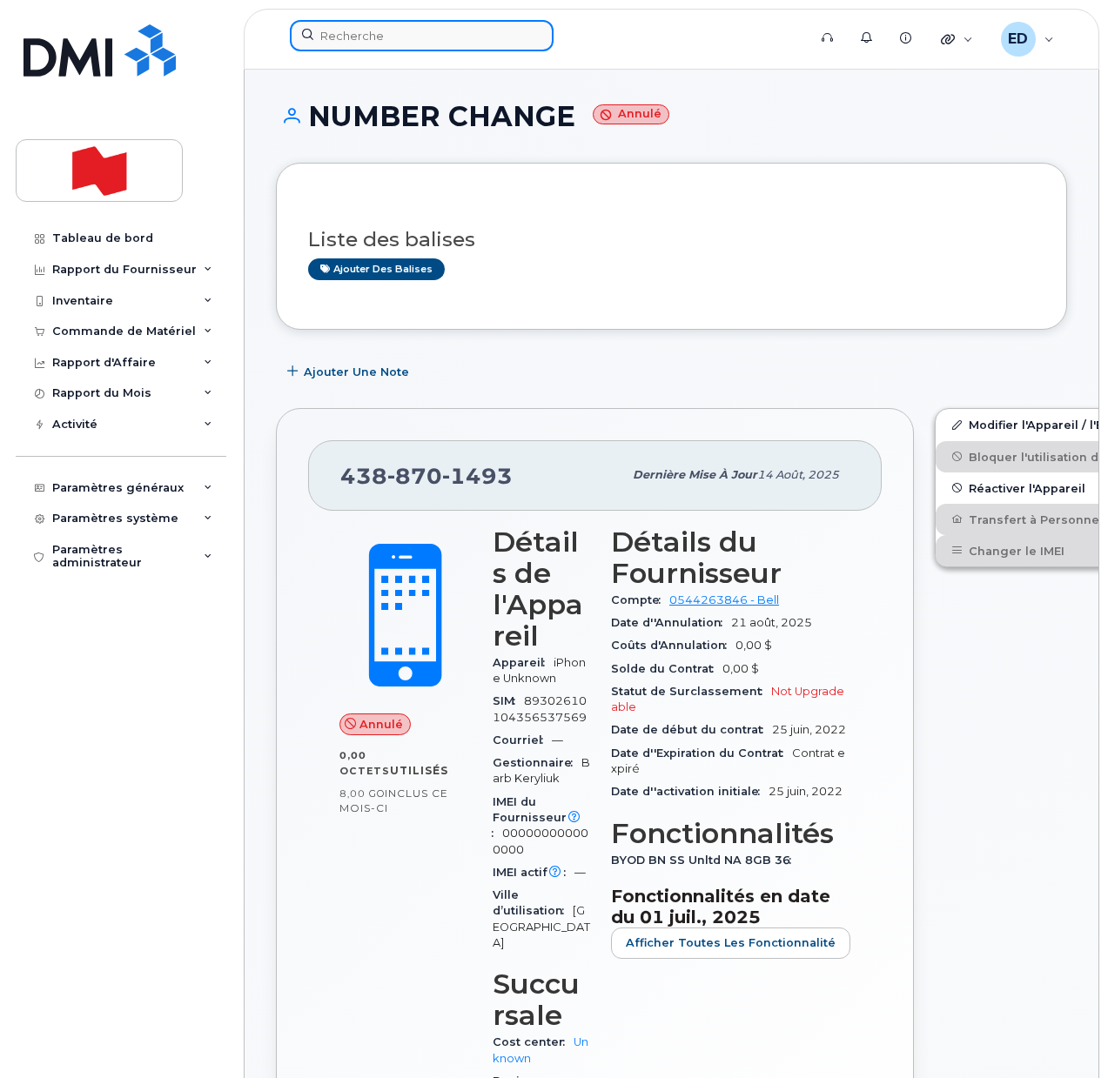
drag, startPoint x: 350, startPoint y: 37, endPoint x: 357, endPoint y: 44, distance: 9.3
click at [350, 43] on input at bounding box center [422, 35] width 264 height 31
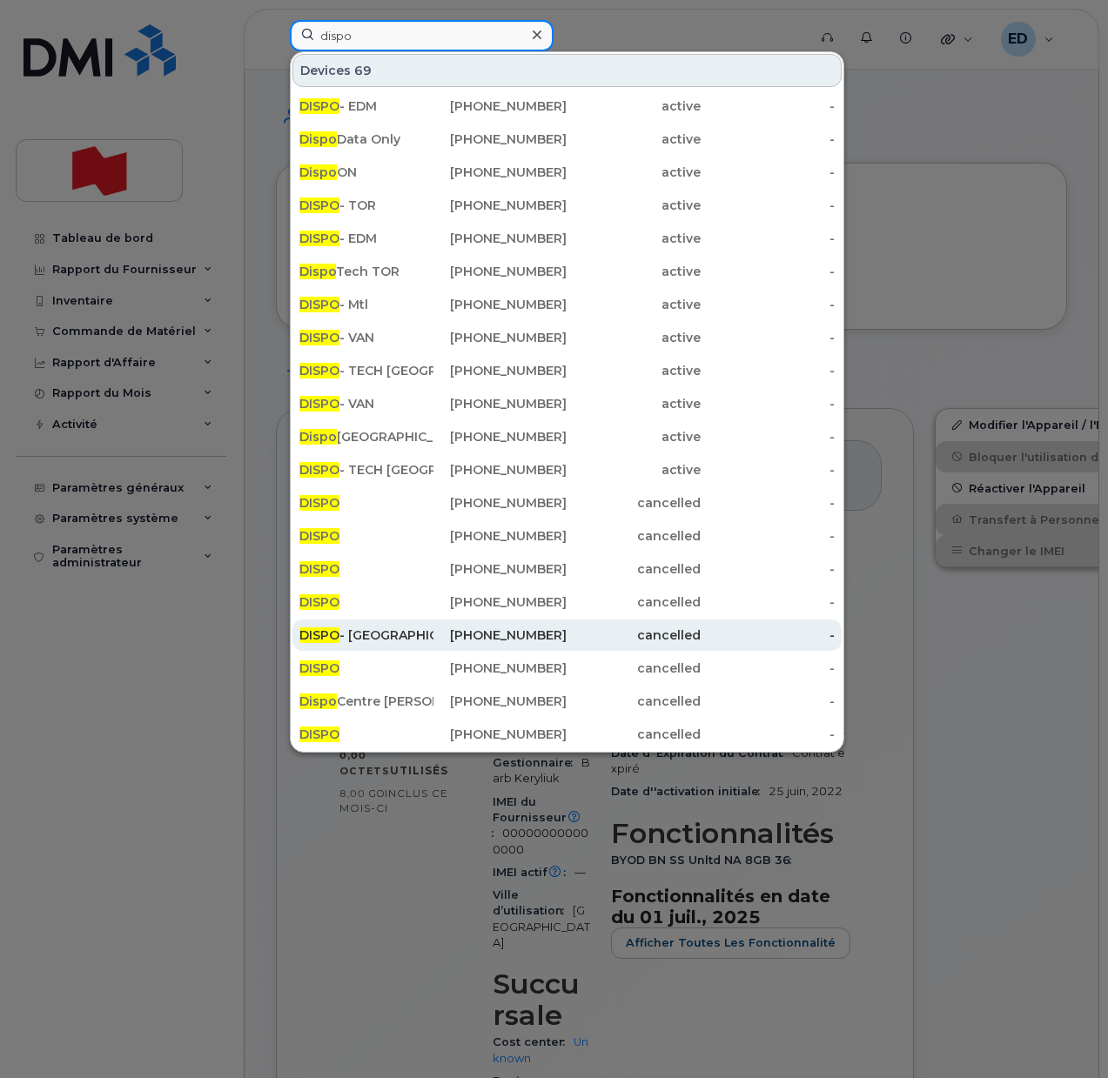
type input "dispo"
click at [406, 630] on div "DISPO - BC" at bounding box center [366, 635] width 134 height 17
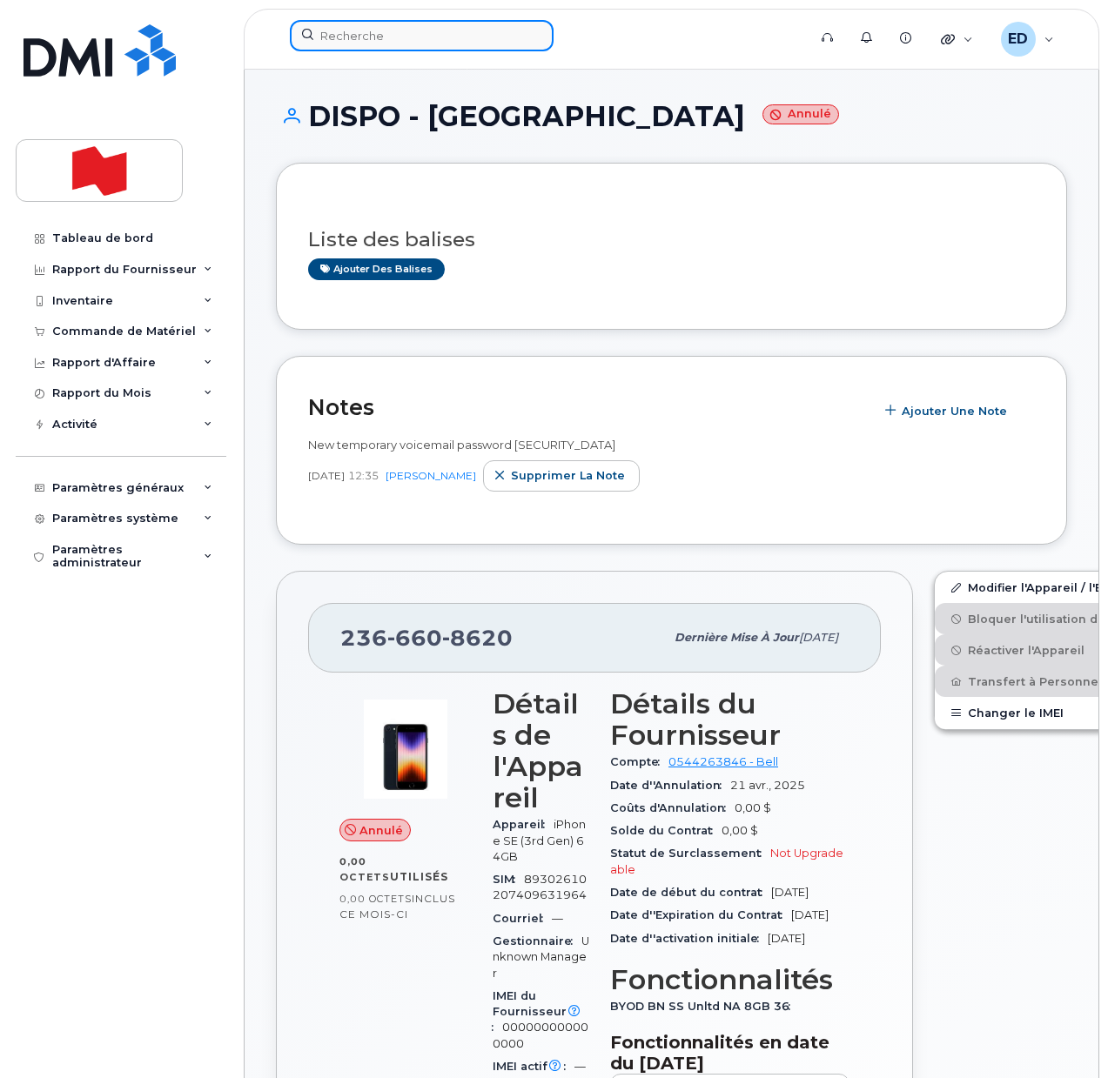
click at [422, 44] on input at bounding box center [422, 35] width 264 height 31
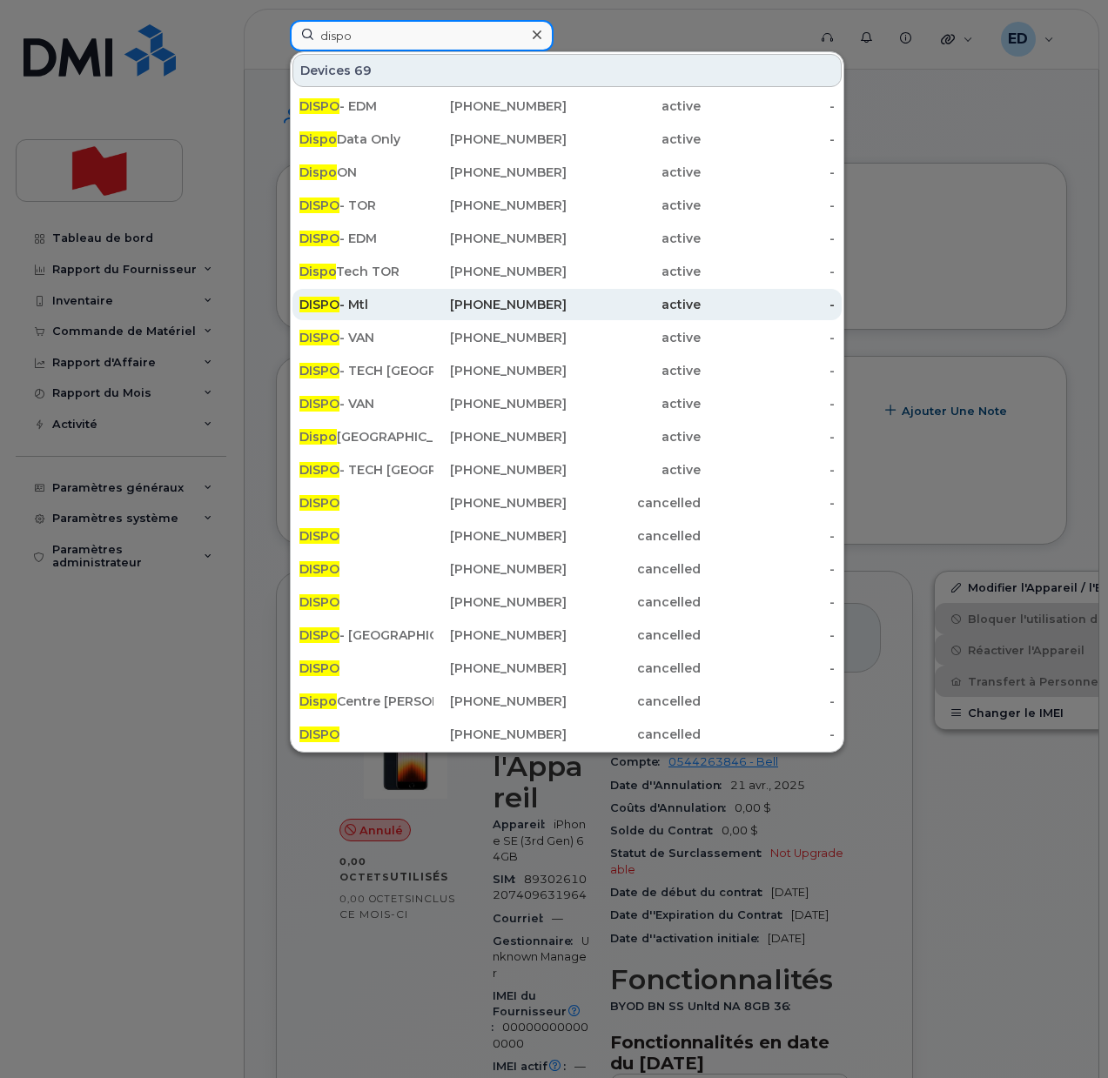
type input "dispo"
click at [433, 292] on div "DISPO - Mtl" at bounding box center [500, 304] width 134 height 31
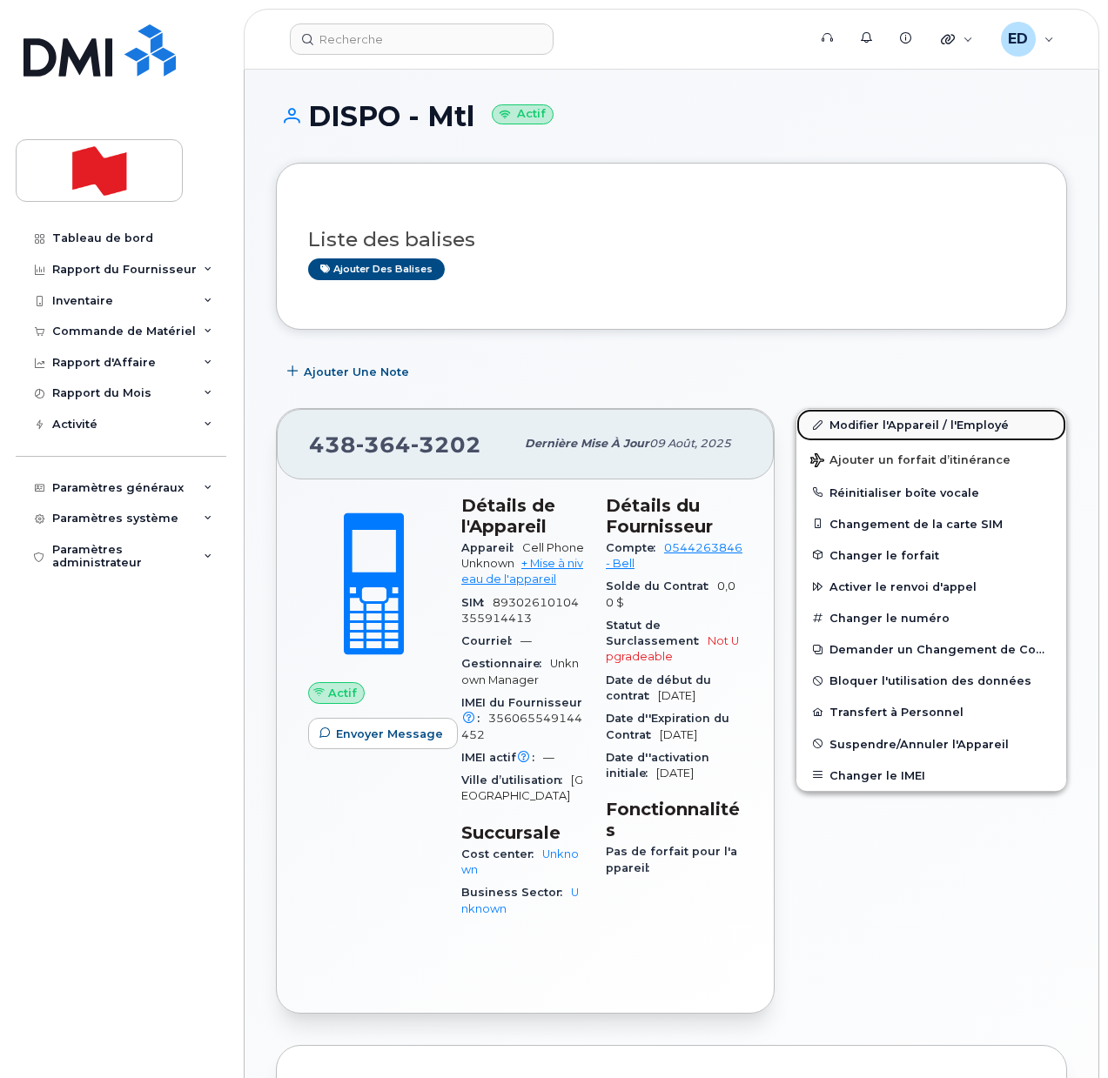
click at [864, 430] on link "Modifier l'Appareil / l'Employé" at bounding box center [931, 424] width 270 height 31
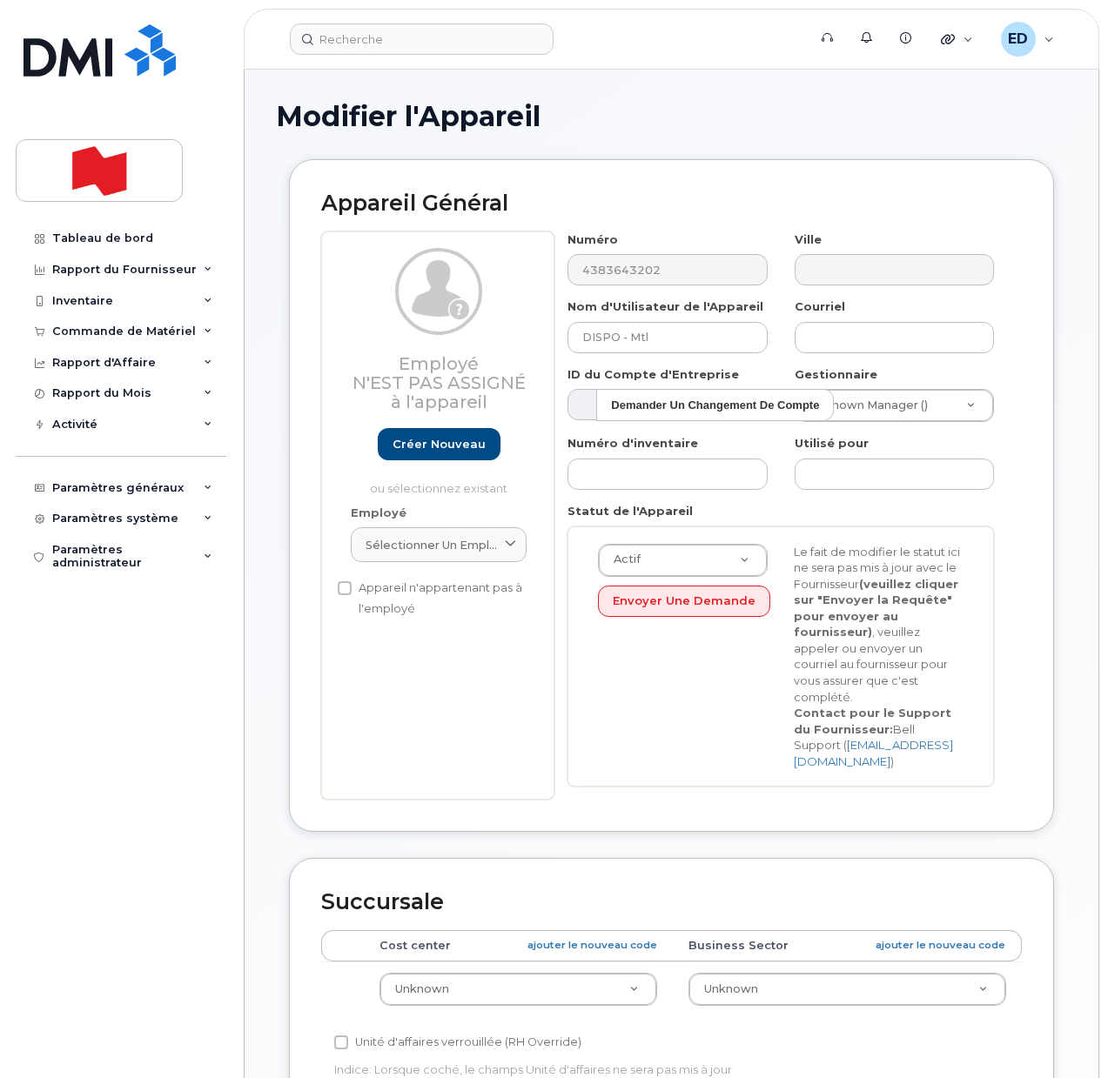
select select "22916206"
click at [472, 541] on span "Sélectionner un employé" at bounding box center [432, 545] width 132 height 17
paste input "[PERSON_NAME]"
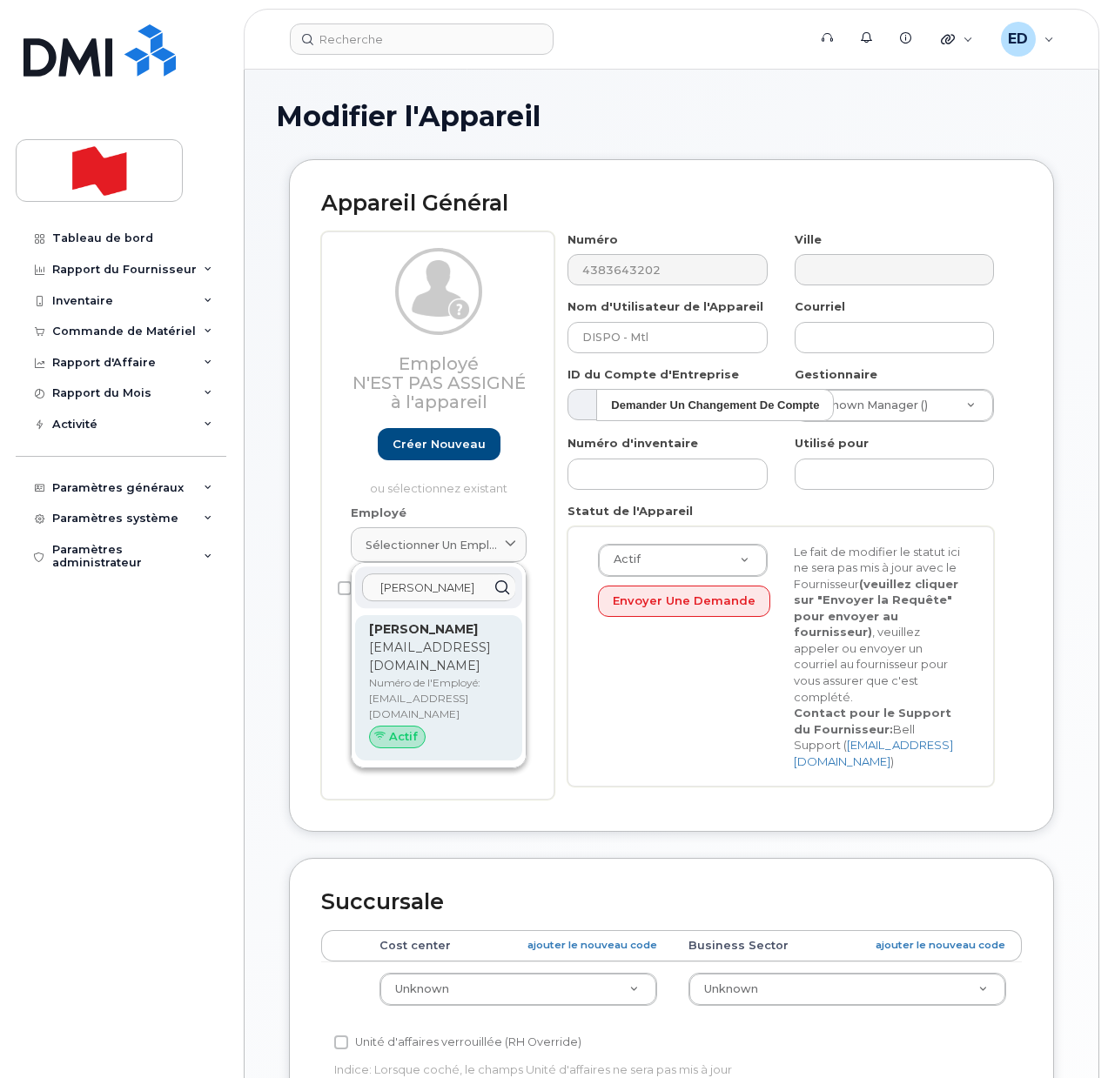
type input "[PERSON_NAME]"
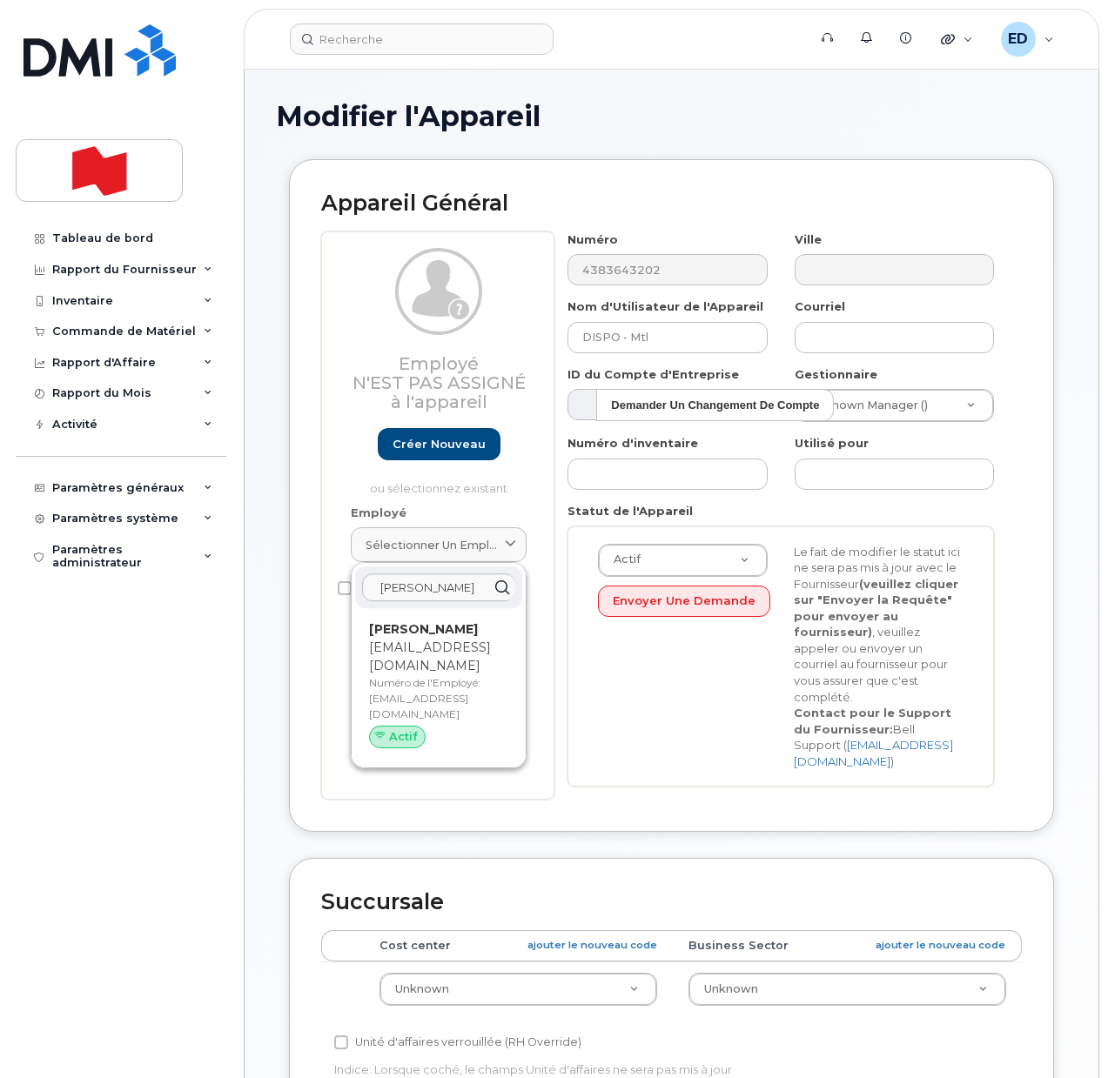
drag, startPoint x: 418, startPoint y: 638, endPoint x: 651, endPoint y: 81, distance: 604.0
click at [418, 637] on div "Ayesha Parvez ayesha.parvez@bnc.ca Numéro de l'Employé: ayesha.parvez@bnc.ca Ac…" at bounding box center [438, 688] width 139 height 135
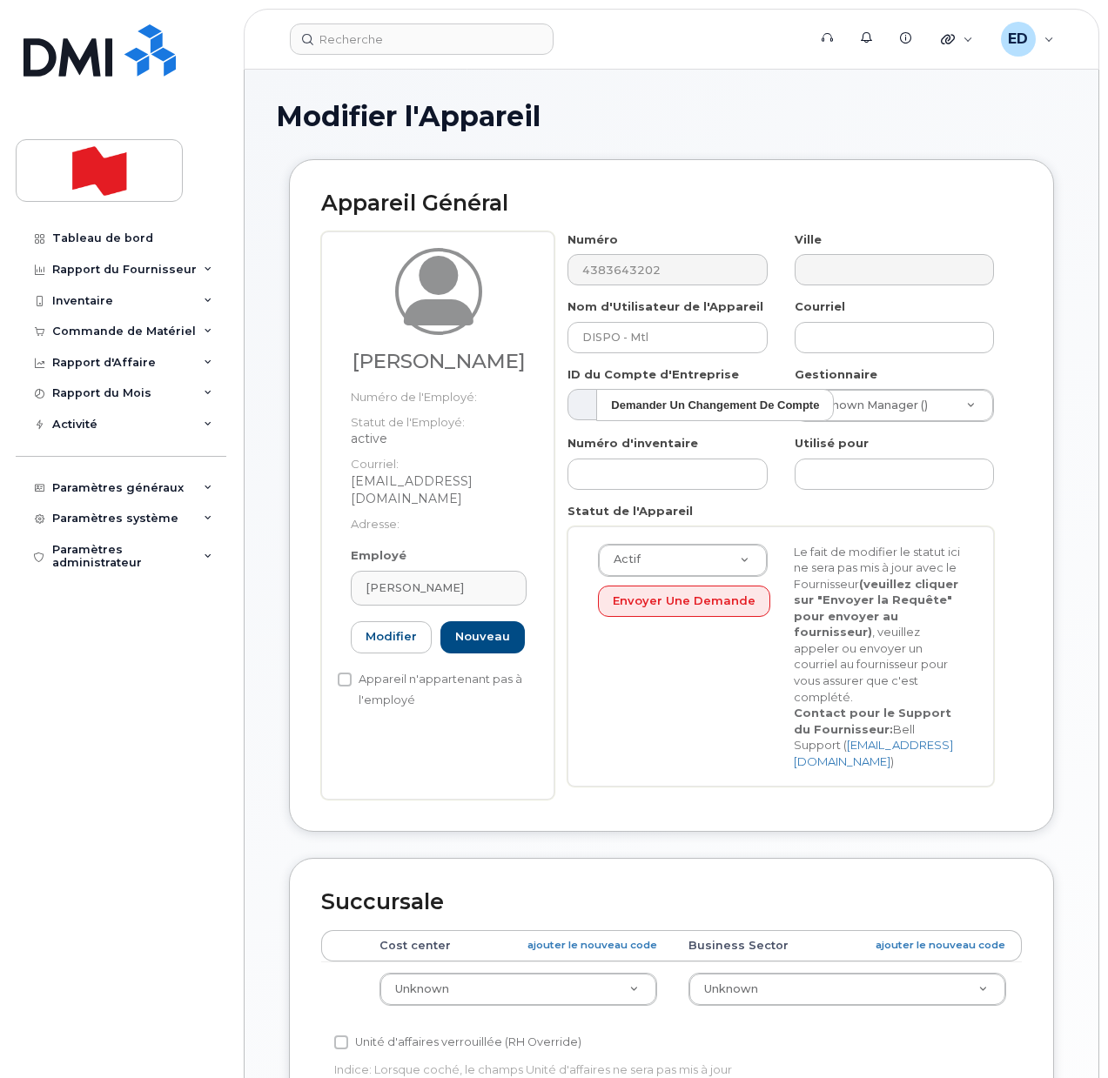
type input "[EMAIL_ADDRESS][DOMAIN_NAME]"
type input "Ayesha Parvez"
type input "ayesha.parvez@bnc.ca"
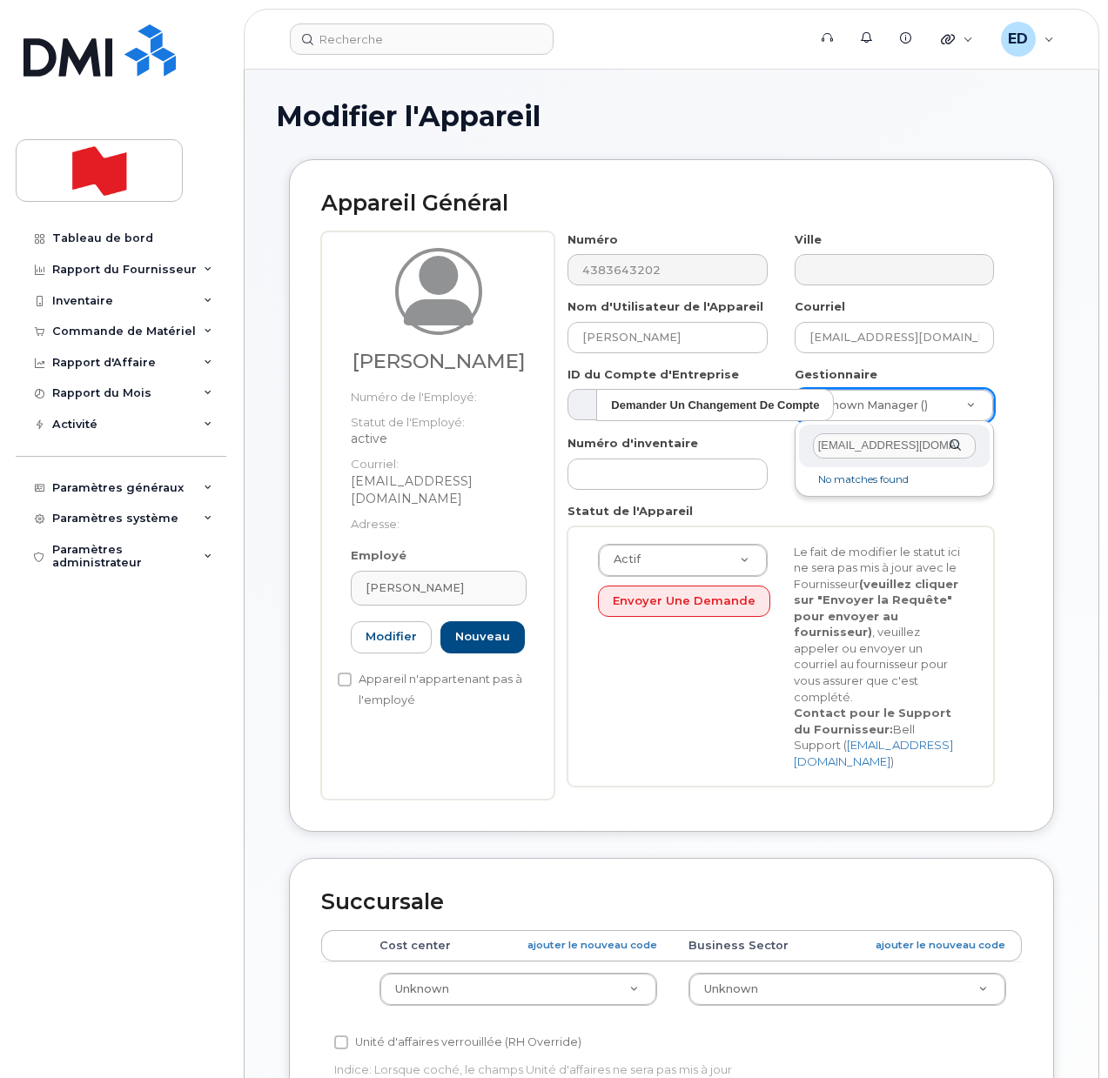
drag, startPoint x: 940, startPoint y: 443, endPoint x: 783, endPoint y: 441, distance: 156.7
click at [783, 441] on body "Soutien Alertes Base de connaissances Liens rapides Suspendre/Supprimer l’appar…" at bounding box center [554, 854] width 1108 height 1708
paste input "Barb Keryliuk"
type input "Barb Keryliuk"
type input "2993483"
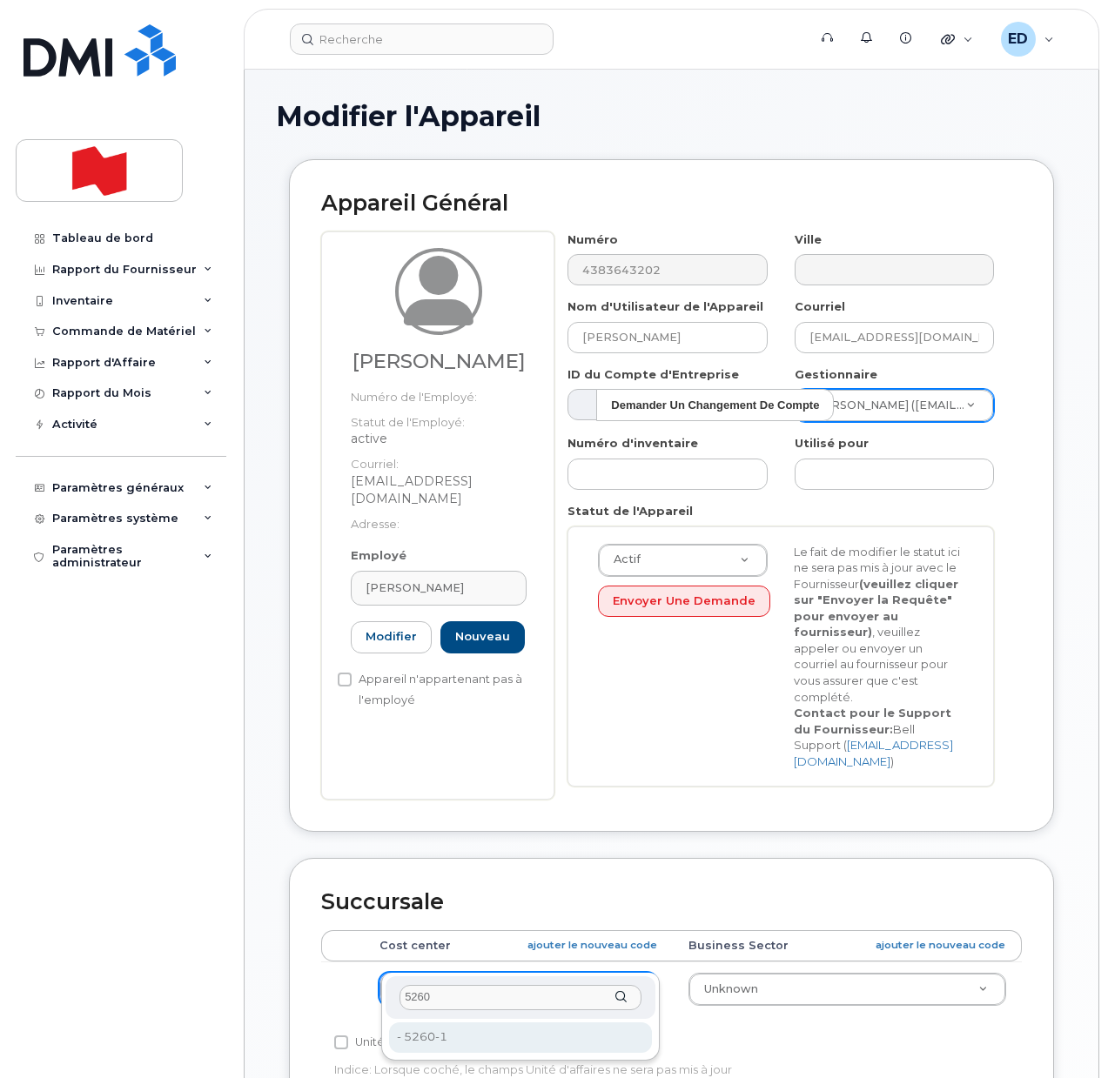
type input "5260"
type input "35845207"
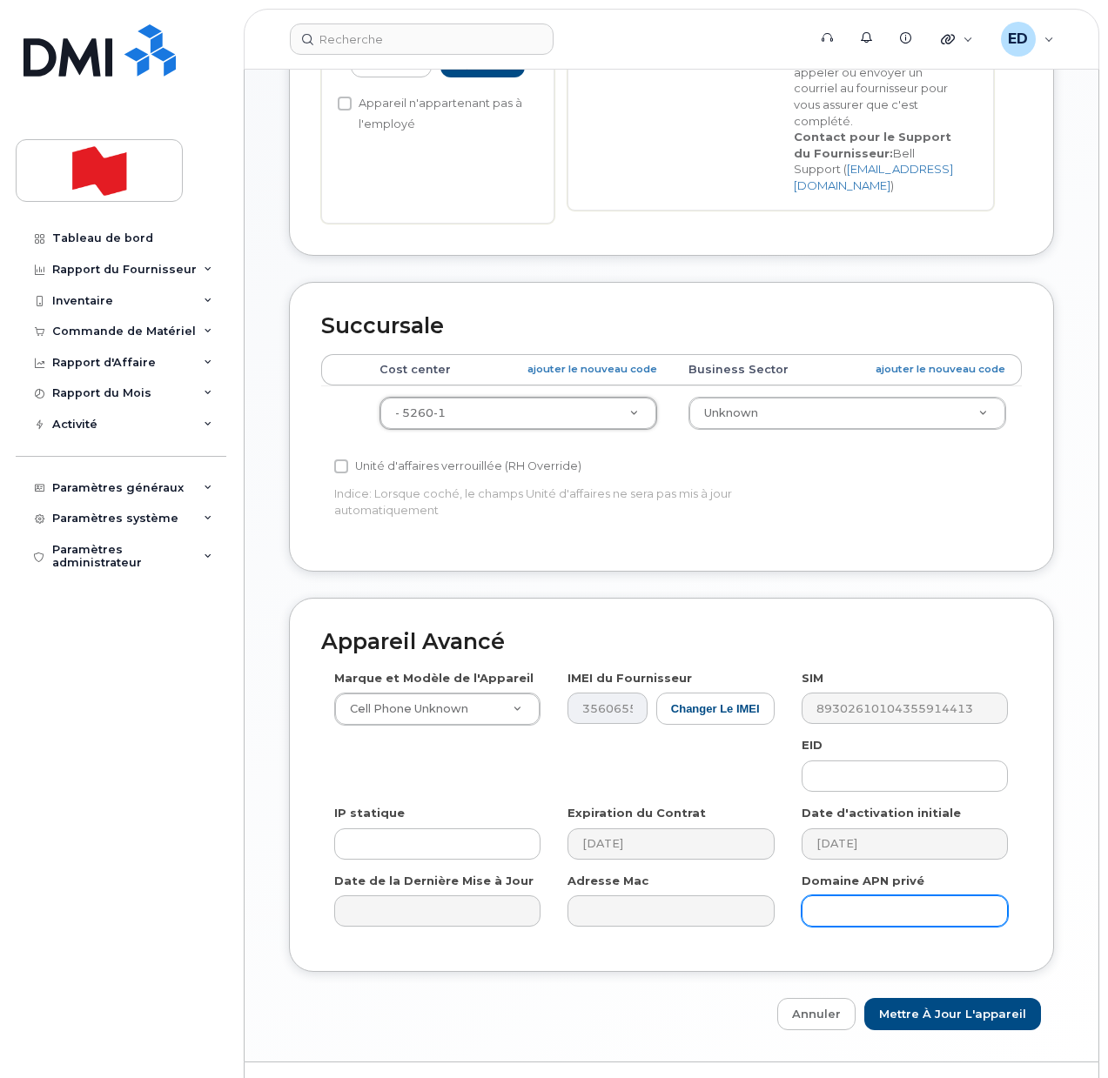
scroll to position [597, 0]
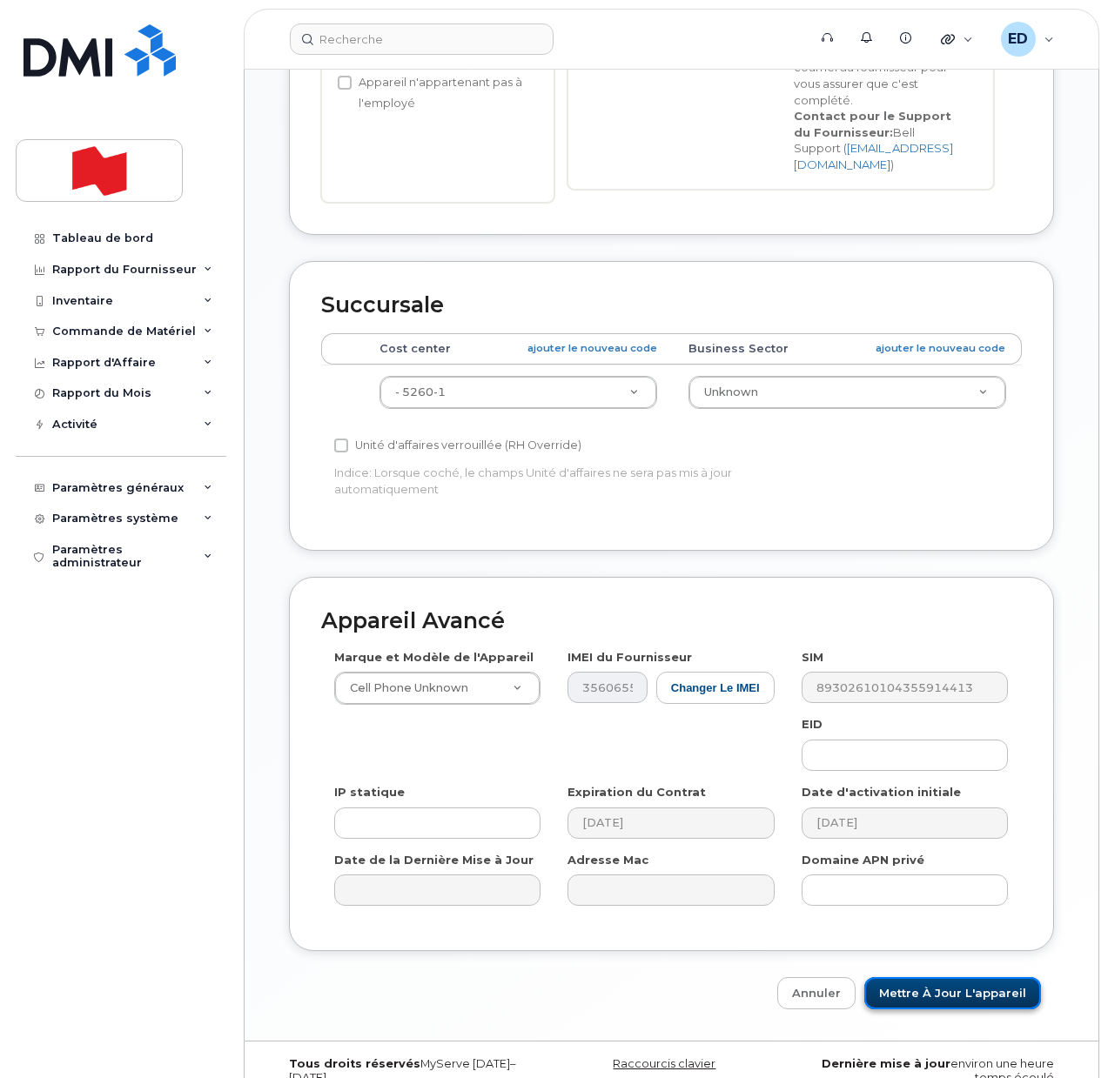
click at [937, 978] on input "Mettre à jour l'appareil" at bounding box center [952, 994] width 177 height 32
type input "Sauvegarde..."
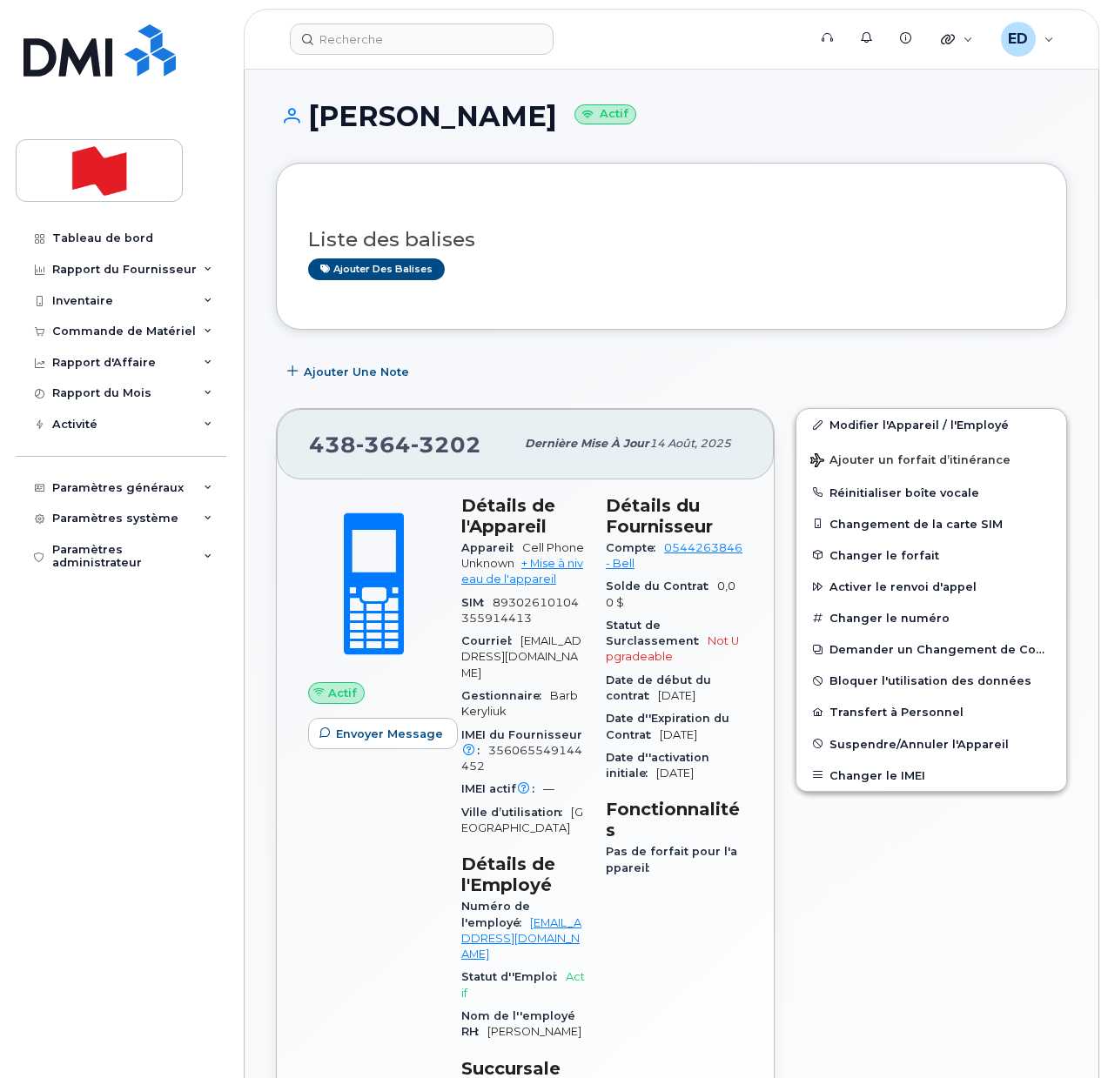
click at [870, 792] on div "Modifier l'Appareil / l'Employé Ajouter un forfait d’itinérance Réinitialiser b…" at bounding box center [931, 829] width 292 height 862
click at [865, 773] on button "Changer le IMEI" at bounding box center [931, 775] width 270 height 31
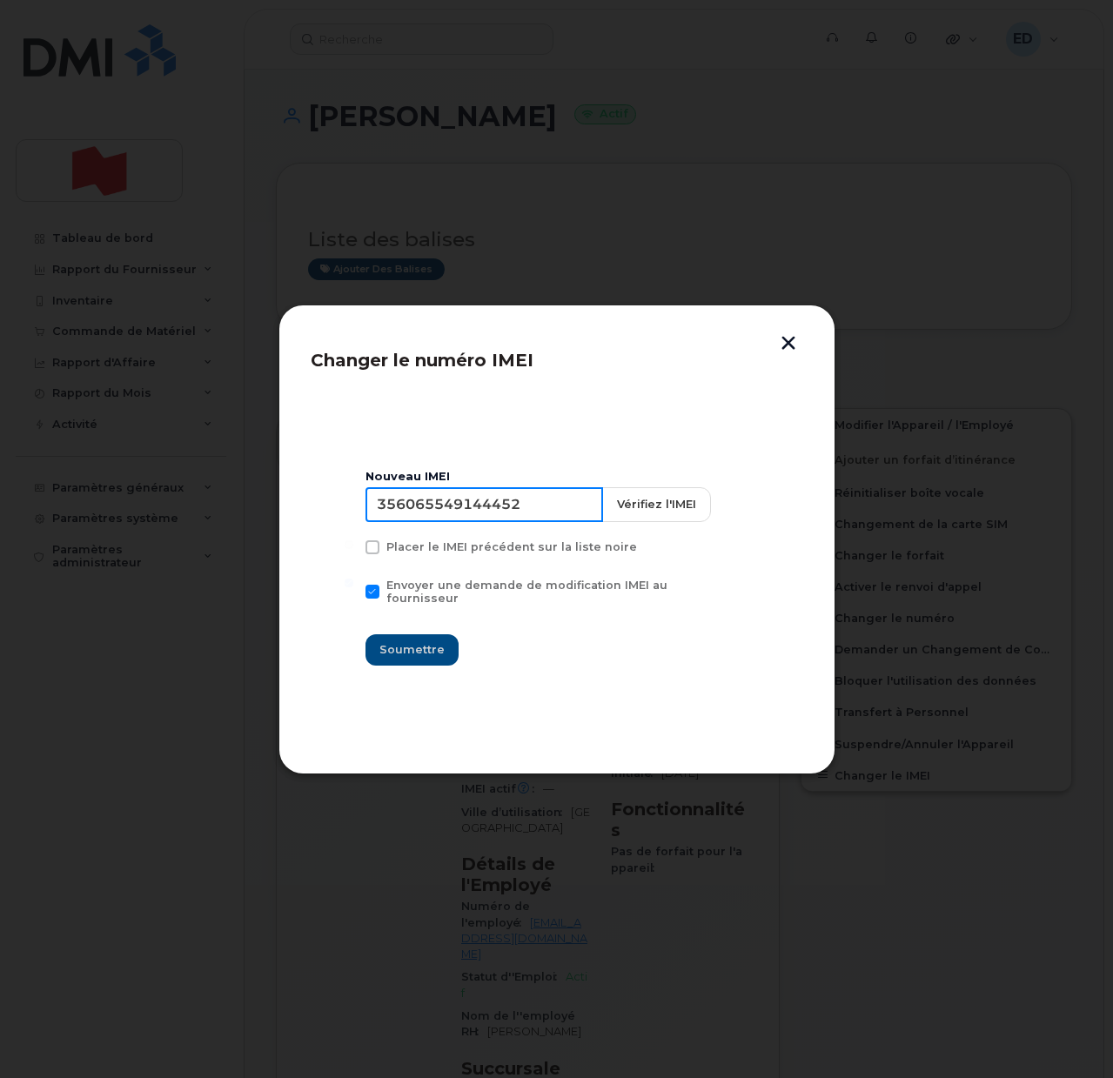
click at [499, 508] on input "356065549144452" at bounding box center [485, 504] width 238 height 35
type input "353927601280107"
click at [424, 642] on span "Soumettre" at bounding box center [412, 650] width 65 height 17
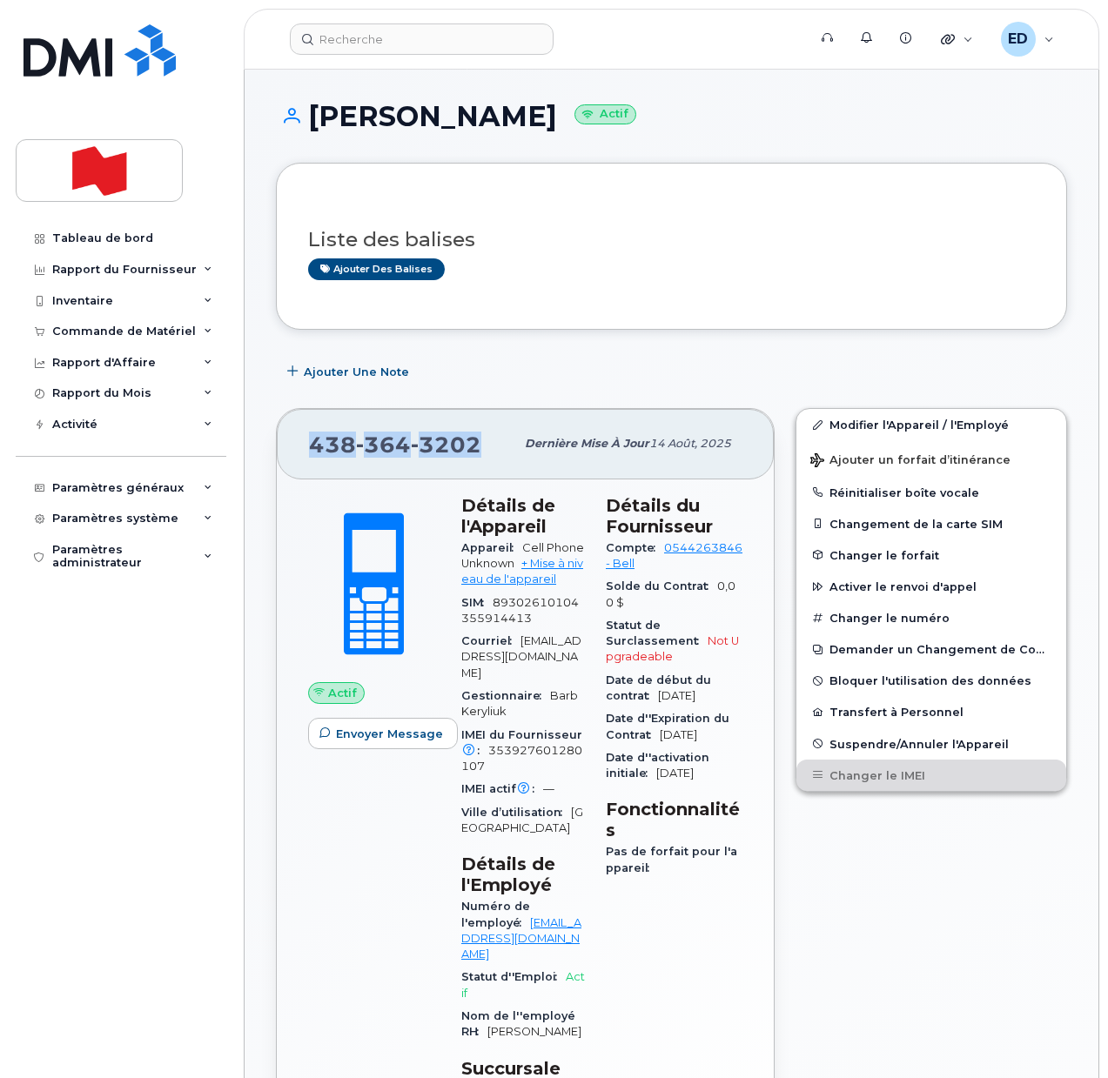
drag, startPoint x: 480, startPoint y: 450, endPoint x: 309, endPoint y: 449, distance: 171.5
click at [309, 449] on div "438 364 3202" at bounding box center [411, 444] width 205 height 37
copy span "438 364 3202"
drag, startPoint x: 839, startPoint y: 888, endPoint x: 856, endPoint y: 893, distance: 17.3
click at [840, 887] on div "Modifier l'Appareil / l'Employé Ajouter un forfait d’itinérance Réinitialiser b…" at bounding box center [931, 829] width 292 height 862
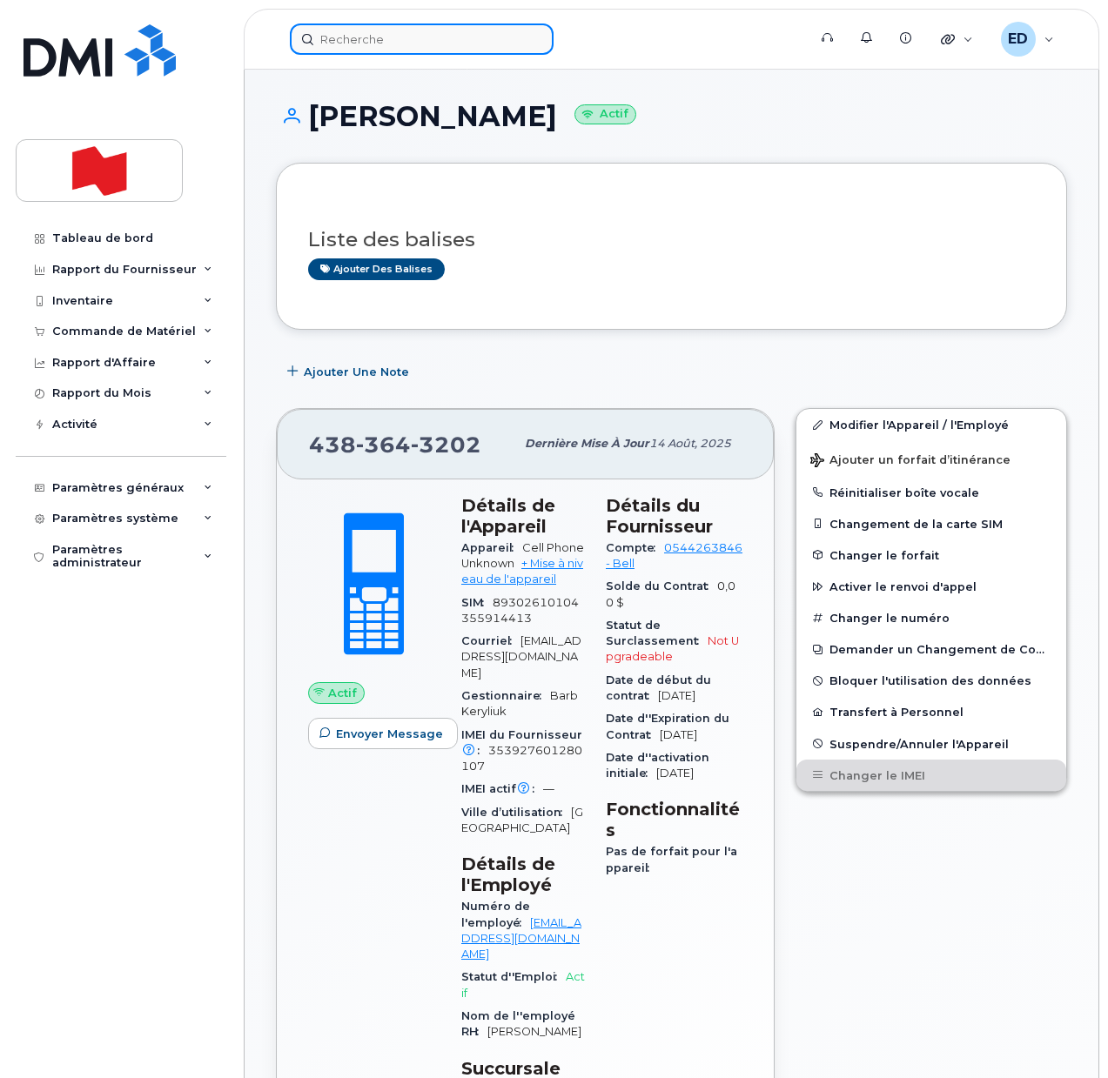
click at [373, 46] on input at bounding box center [422, 39] width 264 height 31
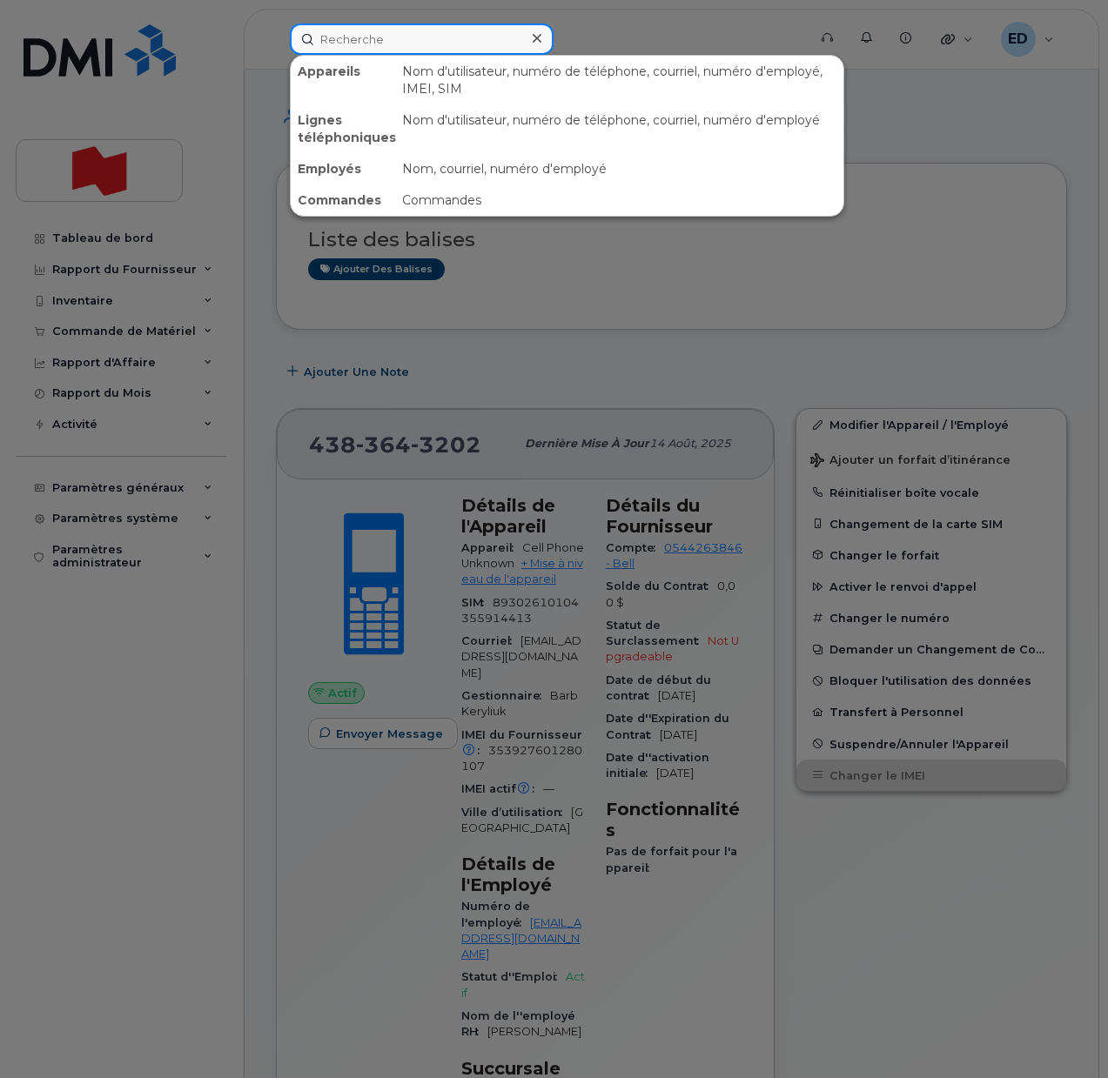
paste input "Chantal Dubois"
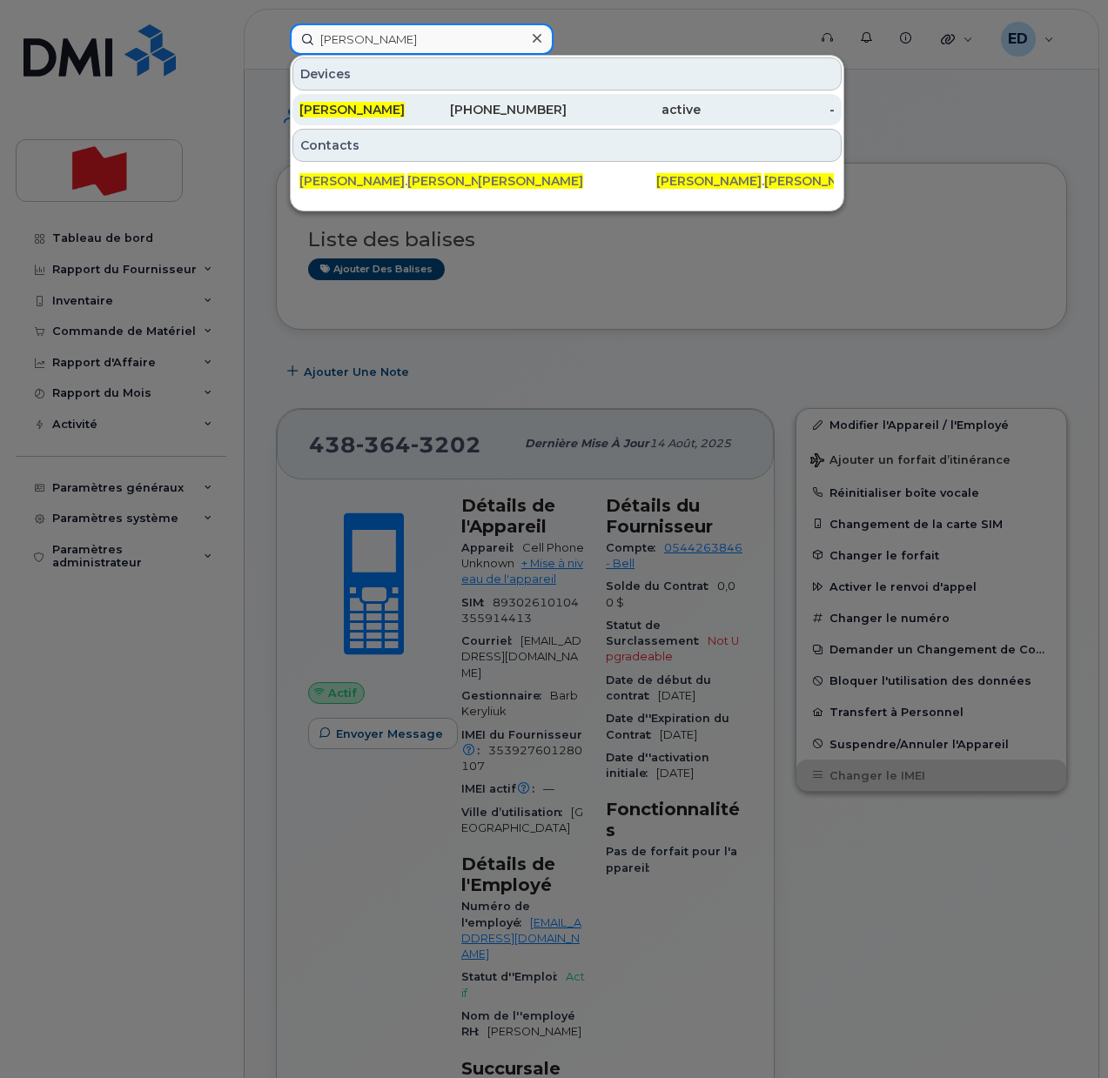
type input "Chantal Dubois"
click at [374, 112] on span "Chantal Dubois" at bounding box center [351, 110] width 105 height 16
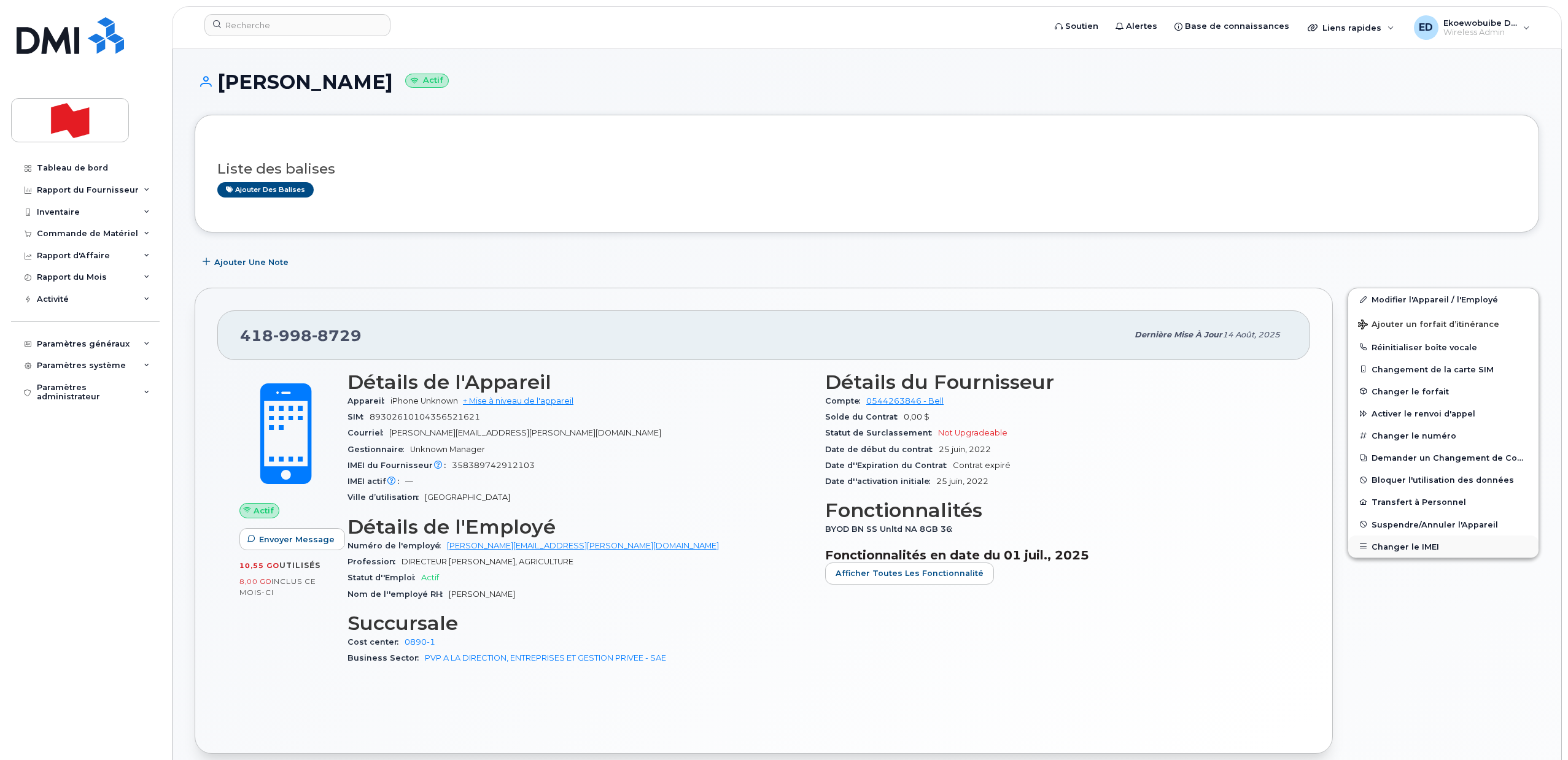
click at [781, 544] on button "Changer le IMEI" at bounding box center [1444, 546] width 190 height 22
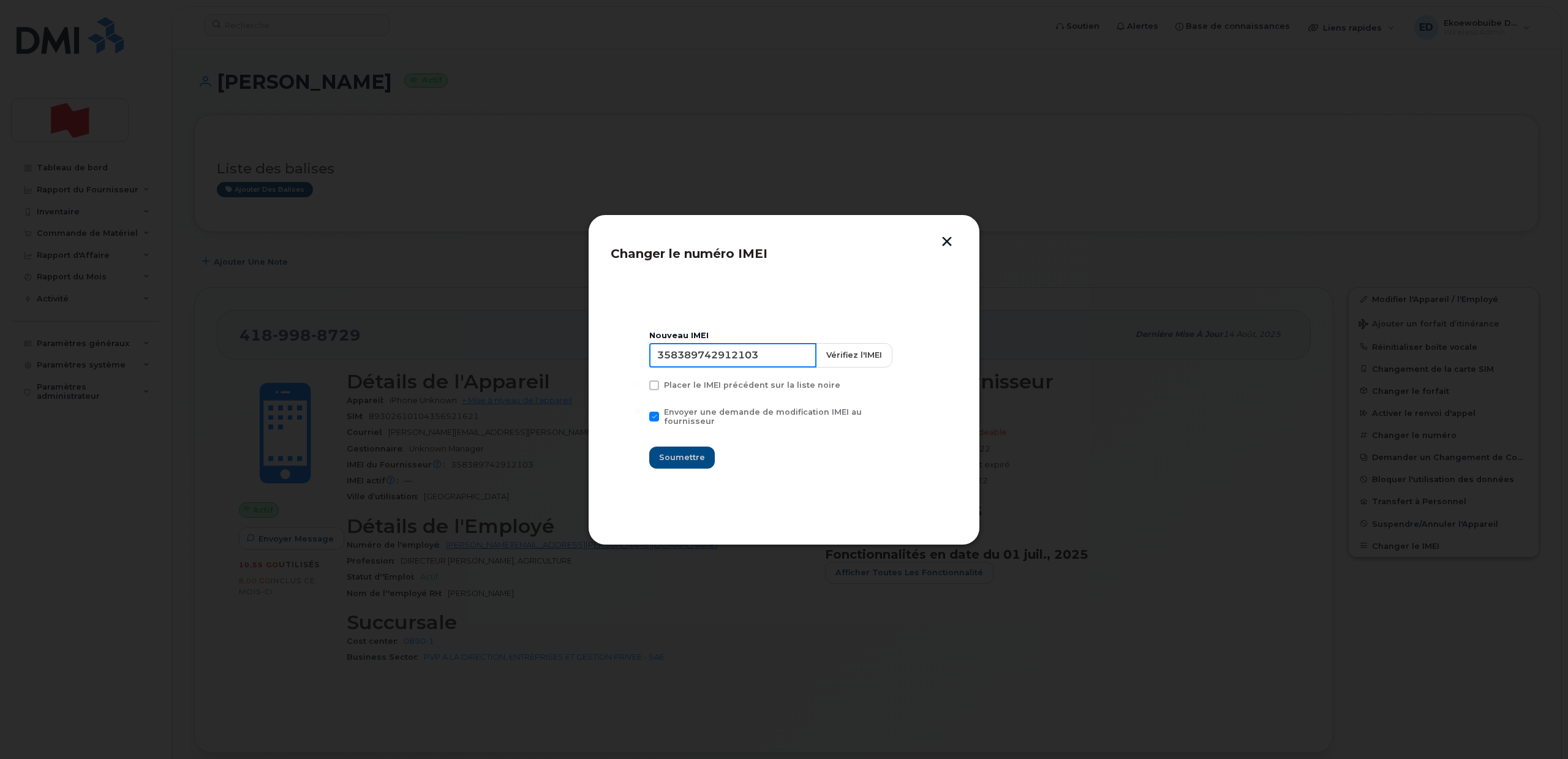
click at [721, 350] on input "358389742912103" at bounding box center [733, 355] width 167 height 25
click at [726, 355] on input "358389742912103" at bounding box center [733, 355] width 167 height 25
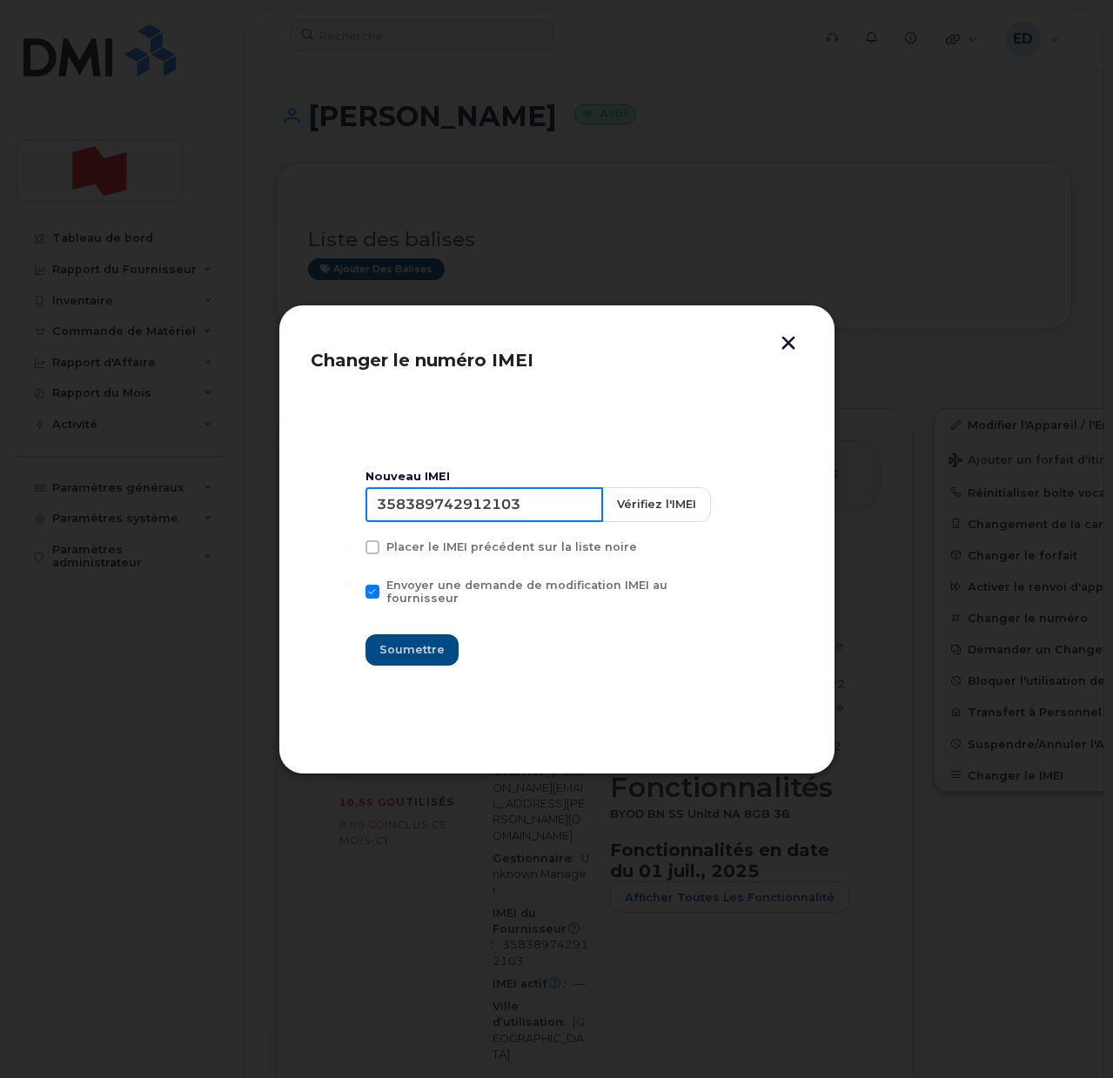
click at [482, 516] on input "358389742912103" at bounding box center [485, 504] width 238 height 35
click at [480, 513] on input "358389742912103" at bounding box center [485, 504] width 238 height 35
type input "353927601305359"
click at [409, 648] on span "Soumettre" at bounding box center [412, 650] width 65 height 17
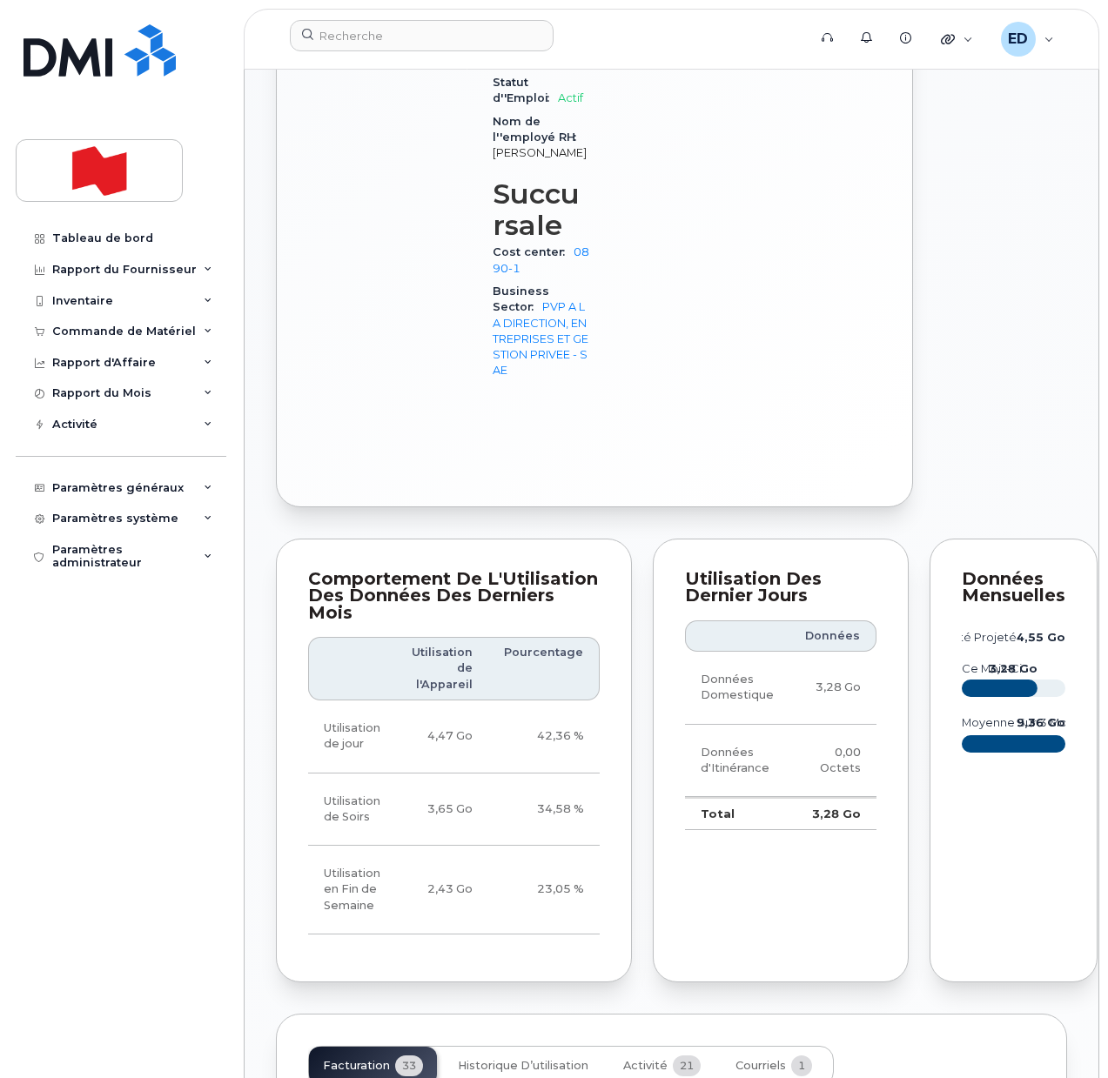
scroll to position [1523, 0]
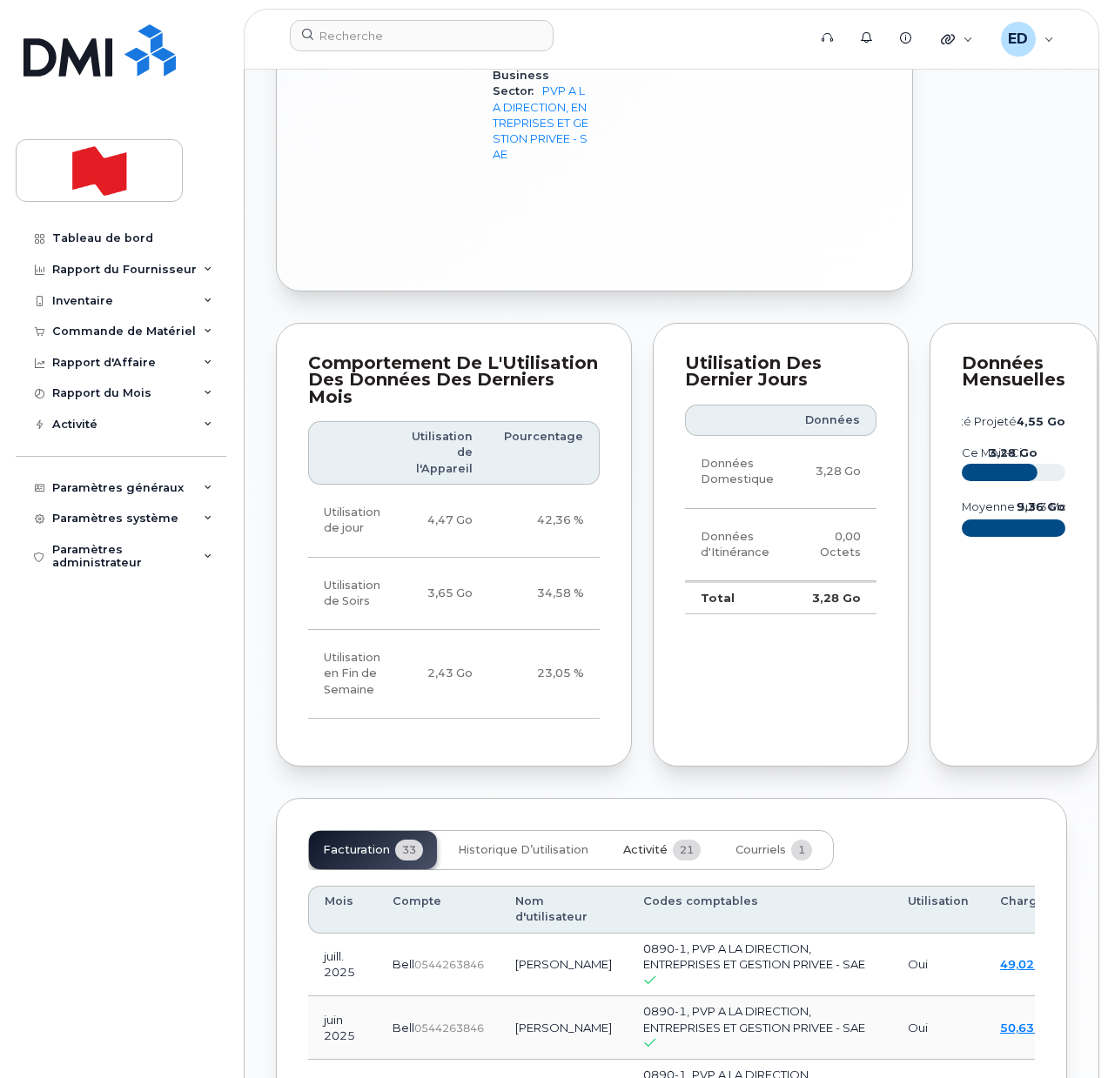
click at [648, 857] on span "Activité" at bounding box center [645, 850] width 44 height 14
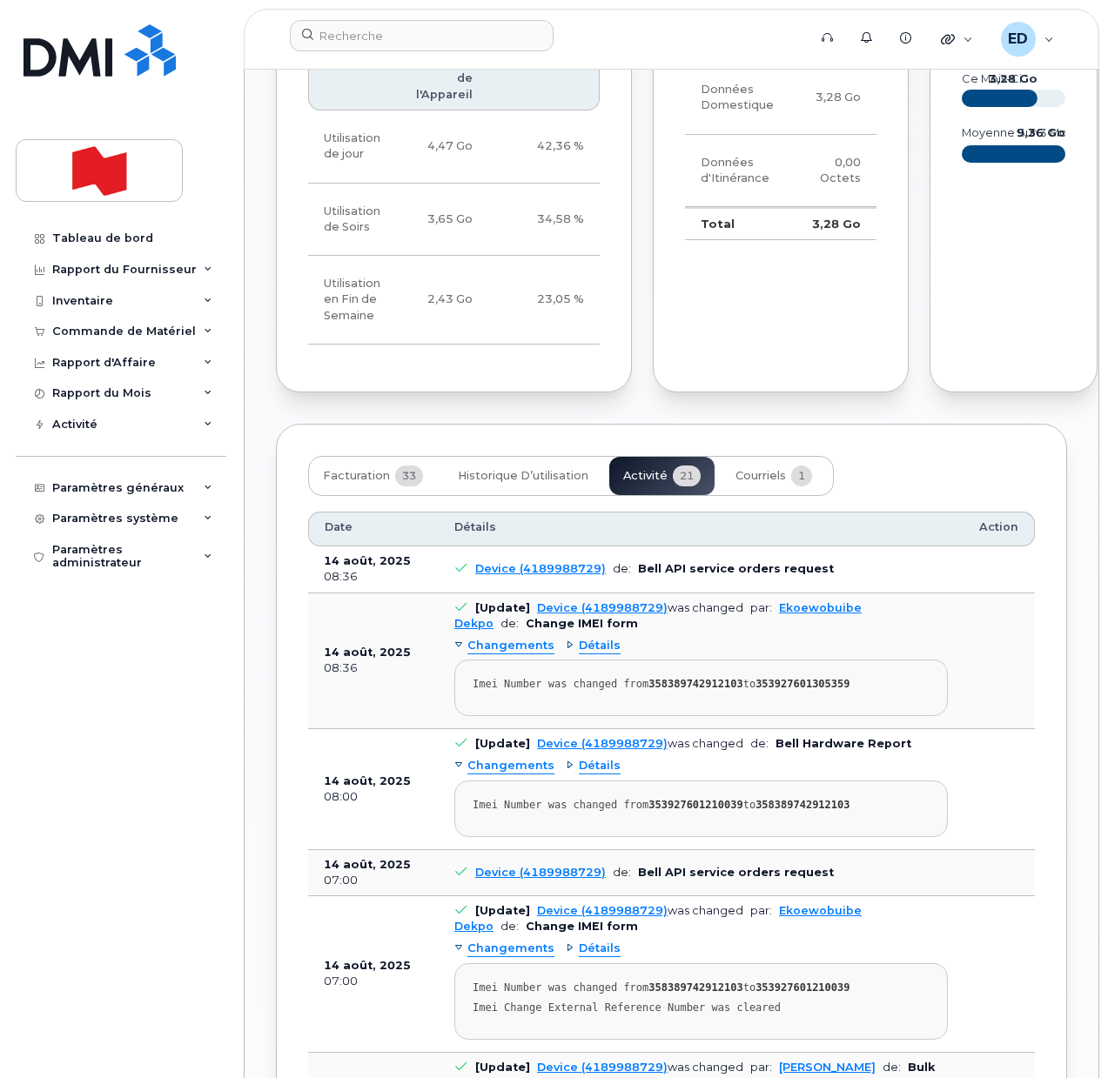
scroll to position [1959, 0]
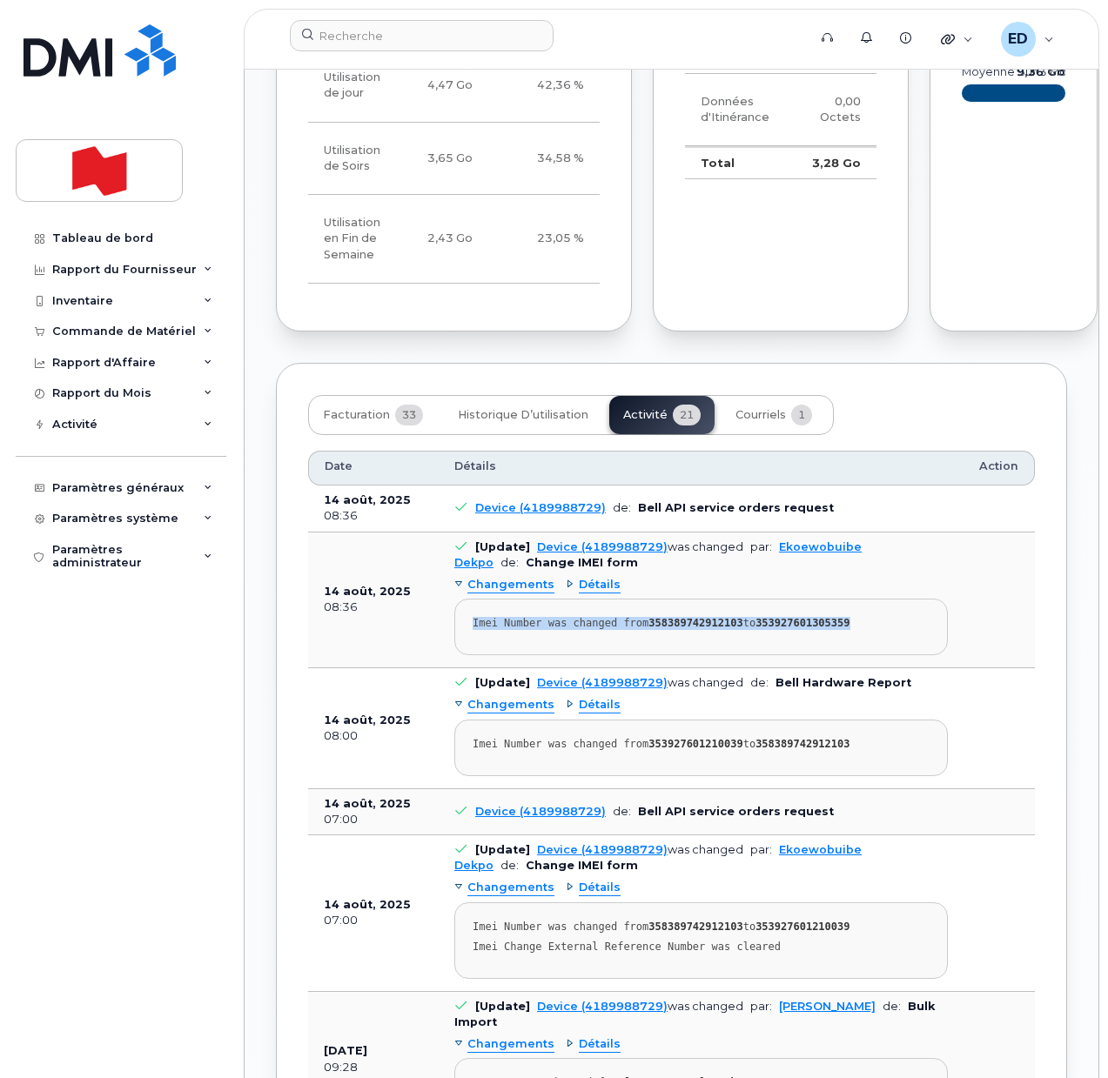
drag, startPoint x: 857, startPoint y: 783, endPoint x: 461, endPoint y: 784, distance: 395.2
click at [461, 655] on pre "Imei Number was changed from 358389742912103 to 353927601305359" at bounding box center [701, 627] width 494 height 57
copy div "Imei Number was changed from 358389742912103 to 353927601305359"
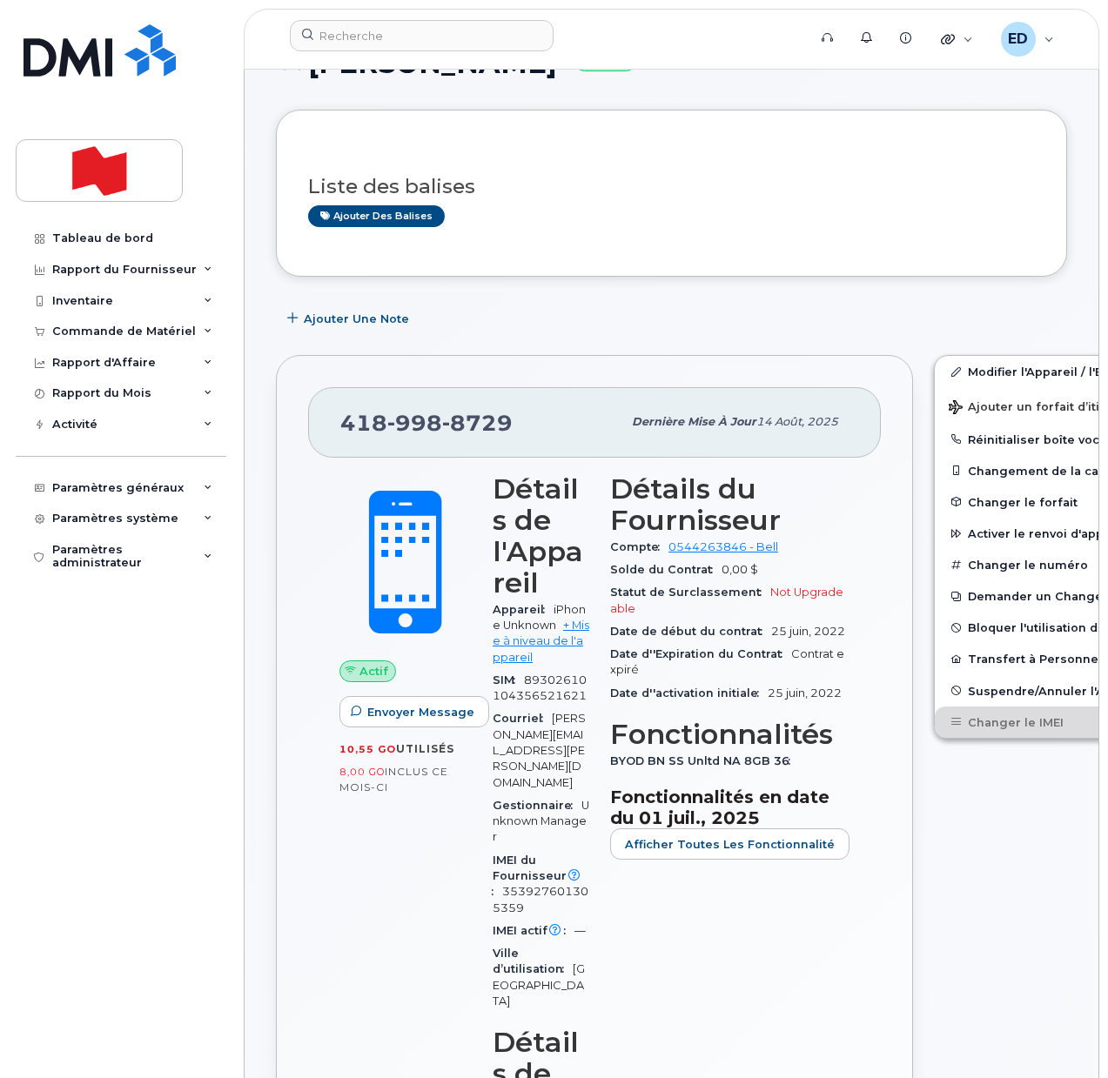
scroll to position [0, 0]
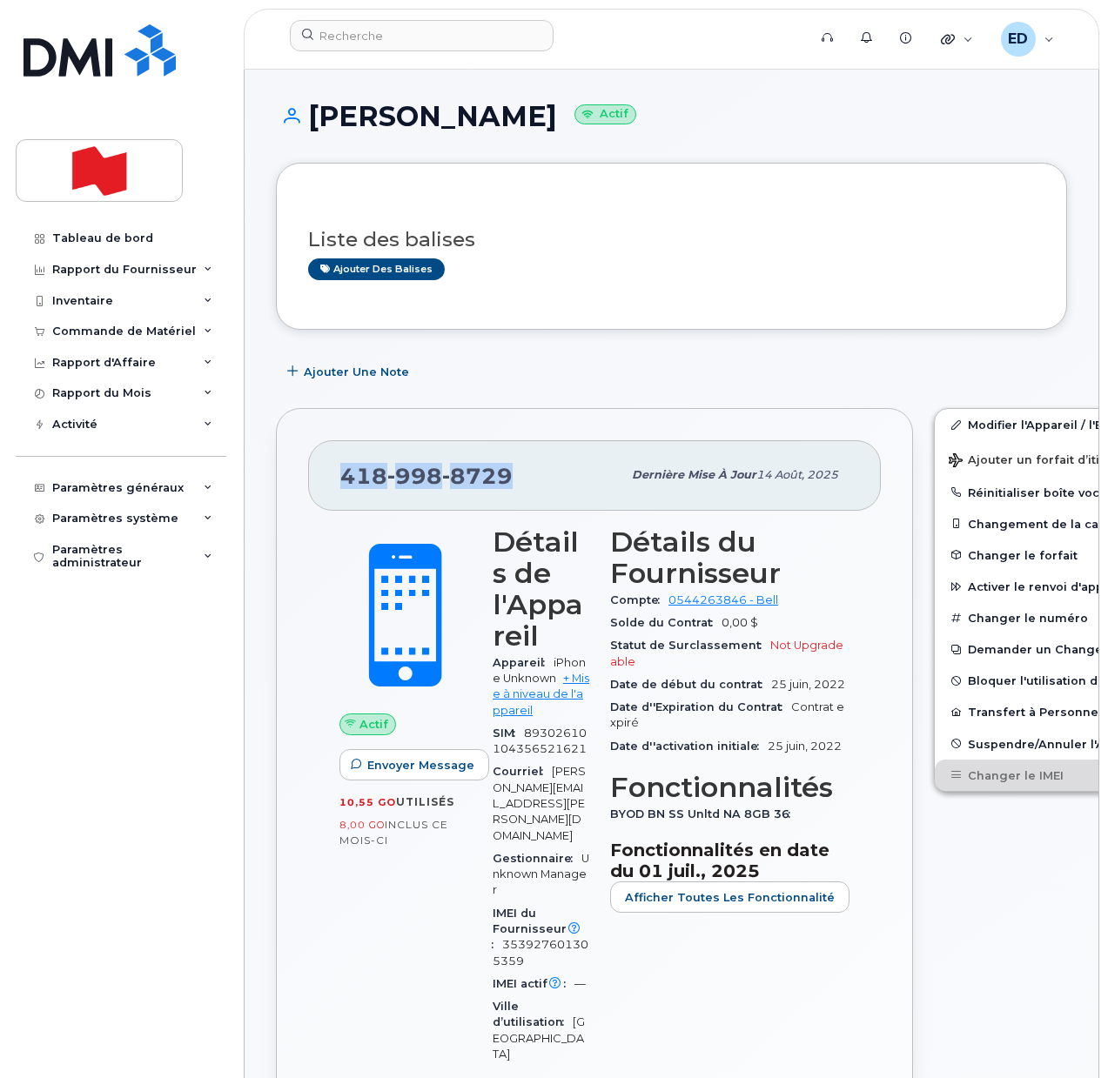
drag, startPoint x: 514, startPoint y: 480, endPoint x: 344, endPoint y: 479, distance: 169.7
click at [344, 479] on div "418 998 8729" at bounding box center [480, 475] width 281 height 37
copy span "418 998 8729"
click at [357, 31] on input at bounding box center [422, 35] width 264 height 31
paste input "4388870194"
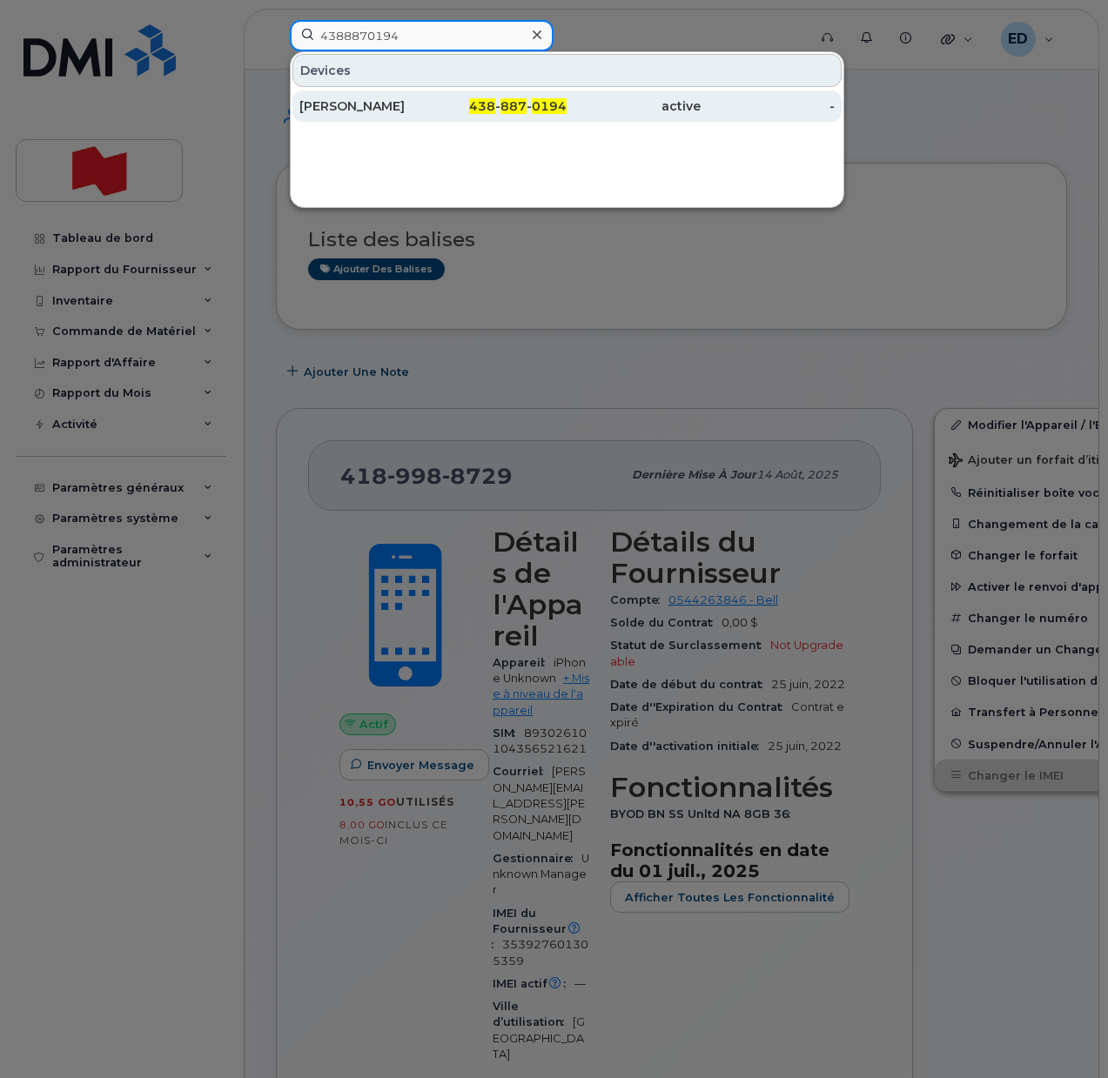
type input "4388870194"
click at [336, 101] on div "Cristina Fang" at bounding box center [366, 105] width 134 height 17
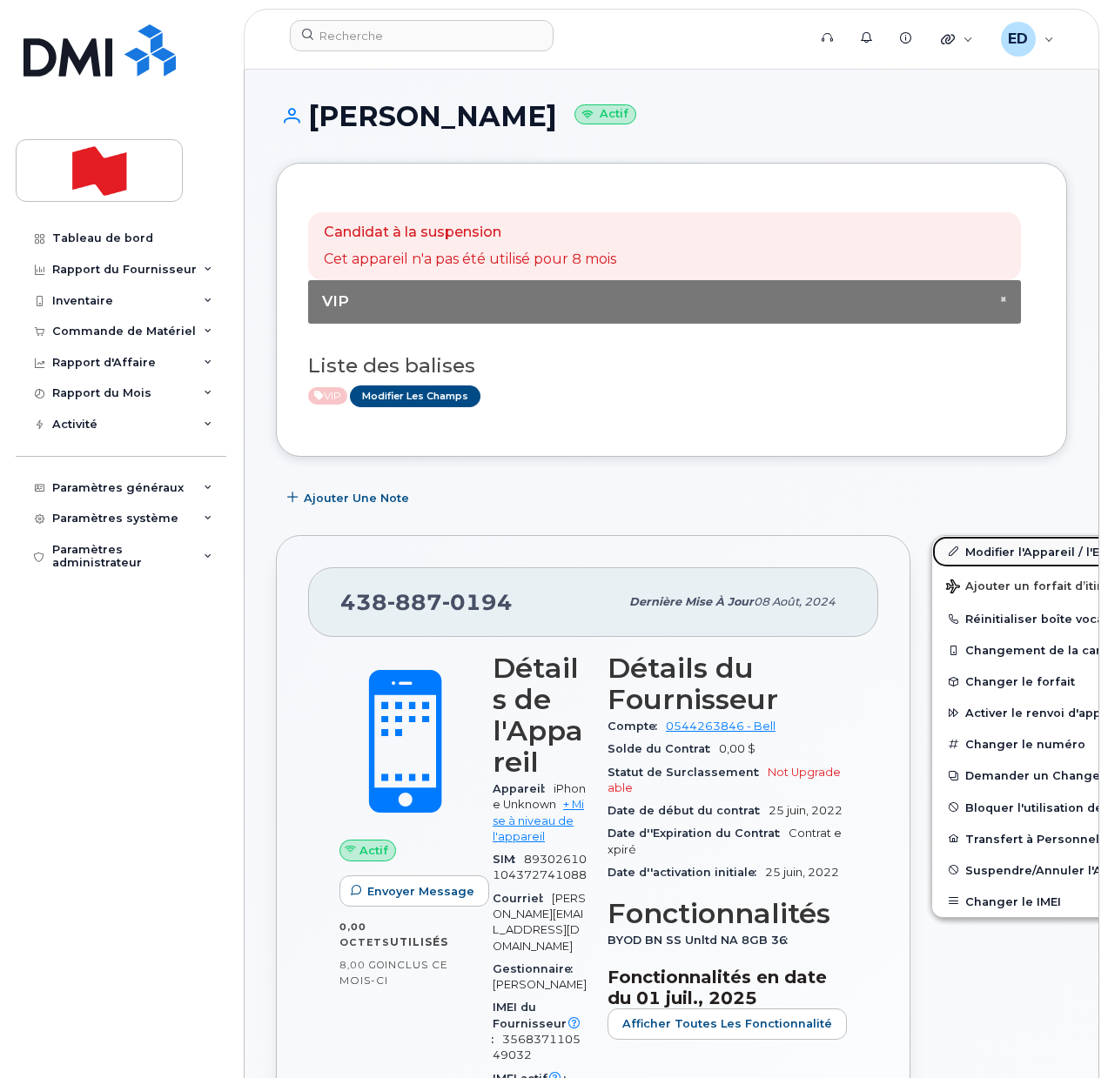
click at [957, 553] on link "Modifier l'Appareil / l'Employé" at bounding box center [1067, 551] width 270 height 31
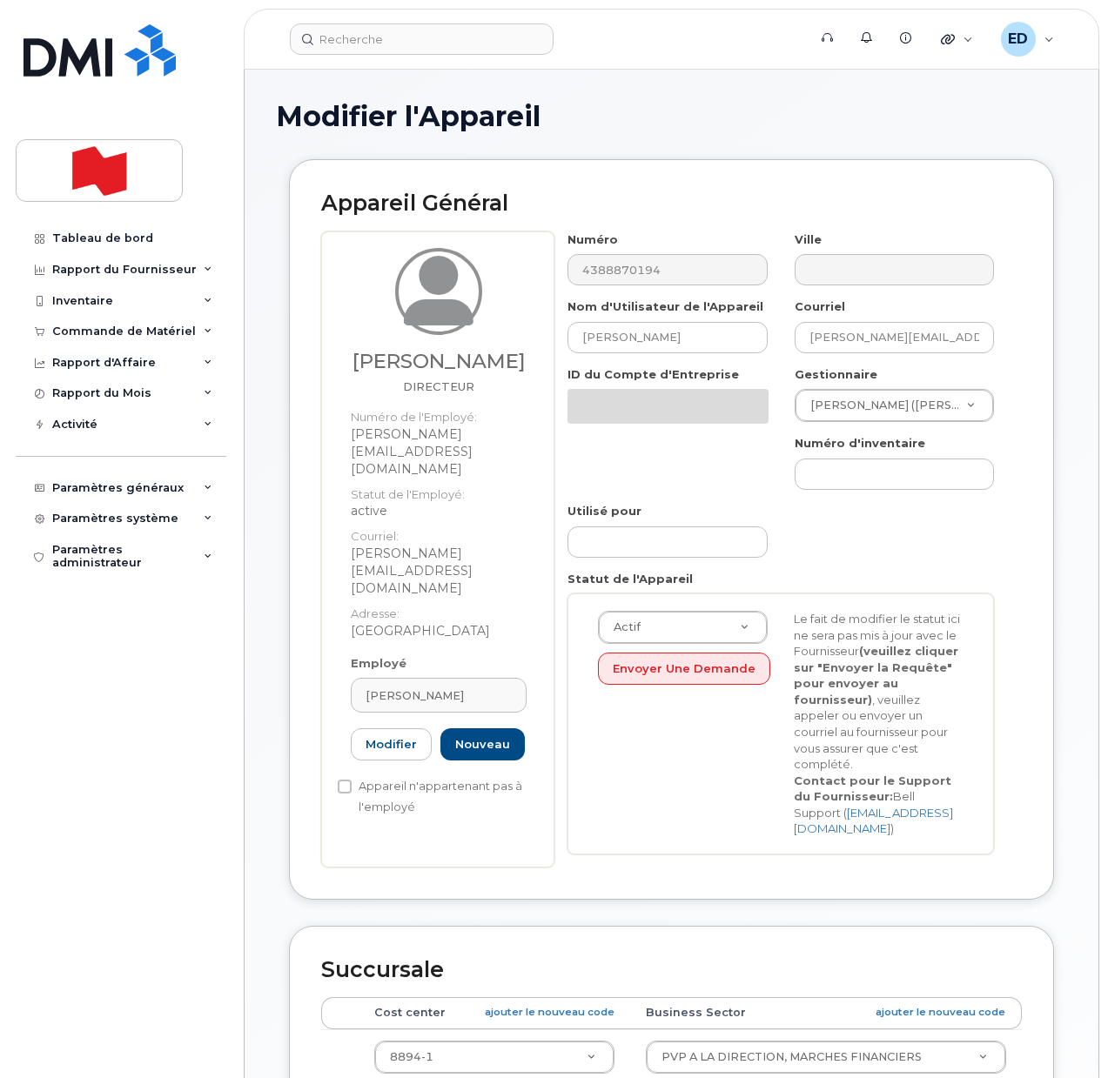
select select "22917073"
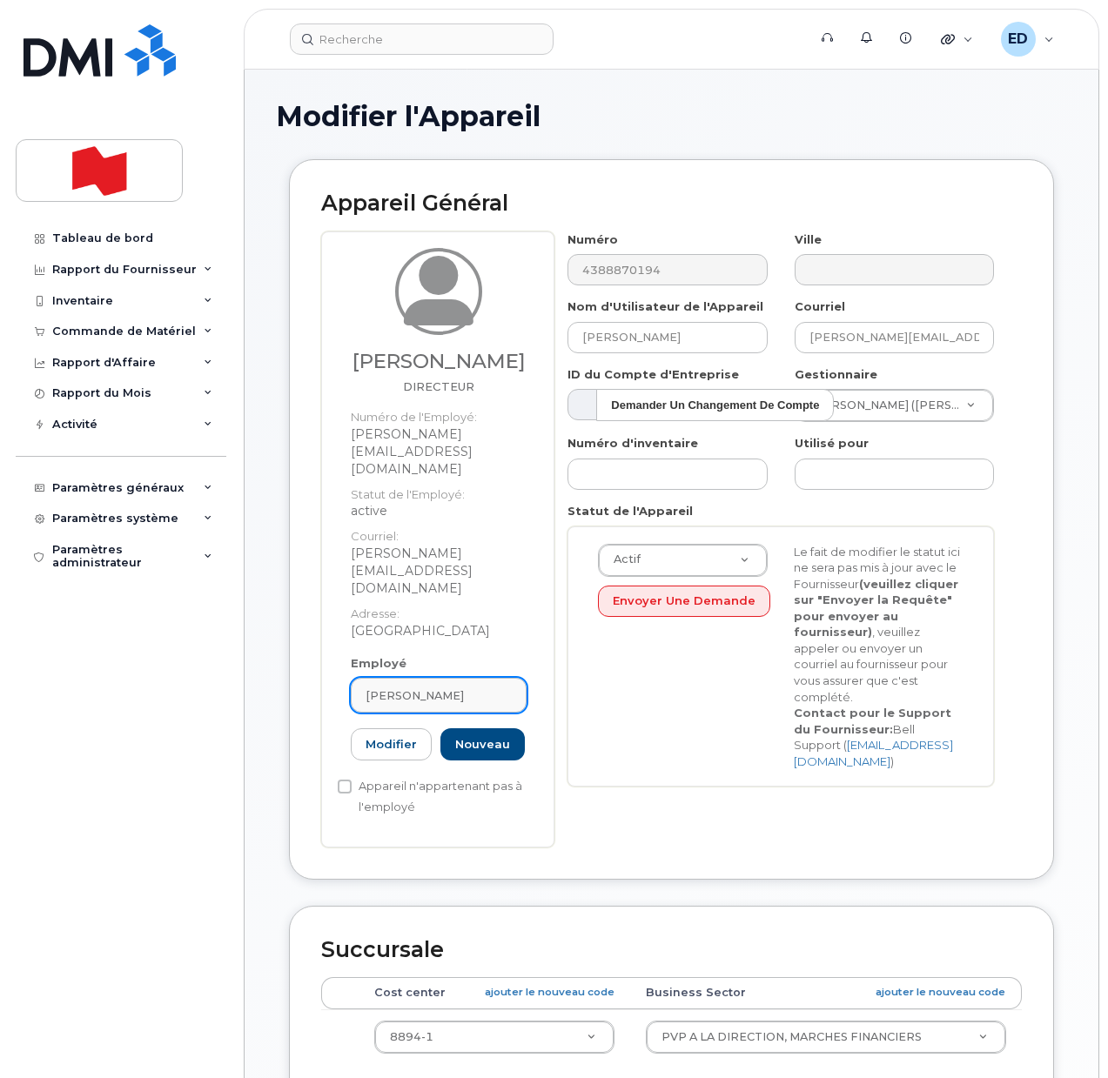
click at [456, 688] on div "[PERSON_NAME]" at bounding box center [439, 696] width 146 height 17
click at [499, 733] on icon at bounding box center [495, 738] width 11 height 11
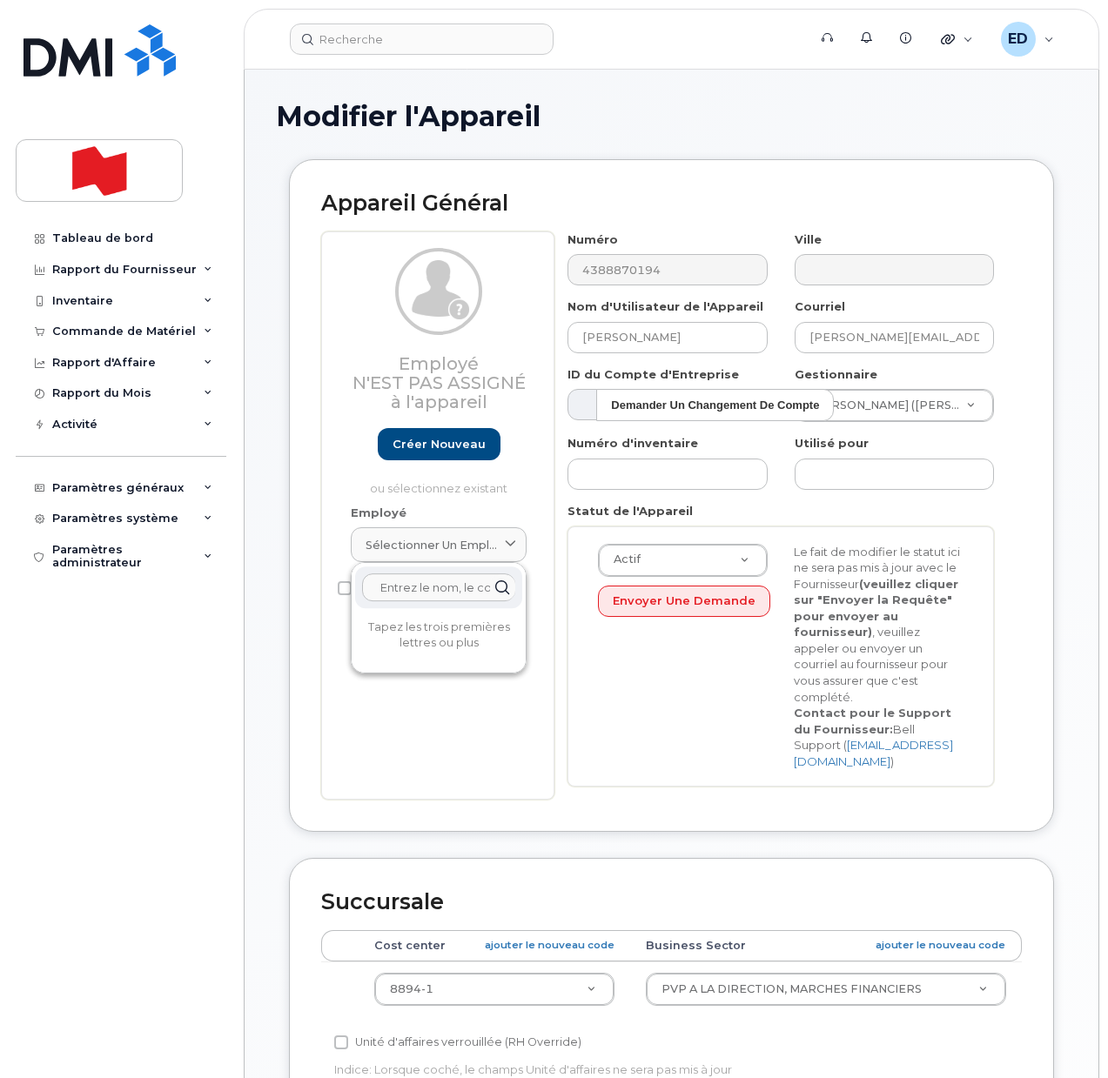
click at [411, 581] on input "text" at bounding box center [438, 588] width 153 height 28
paste input "[PERSON_NAME]"
type input "[PERSON_NAME]"
click at [425, 443] on link "Créer nouveau" at bounding box center [439, 444] width 123 height 32
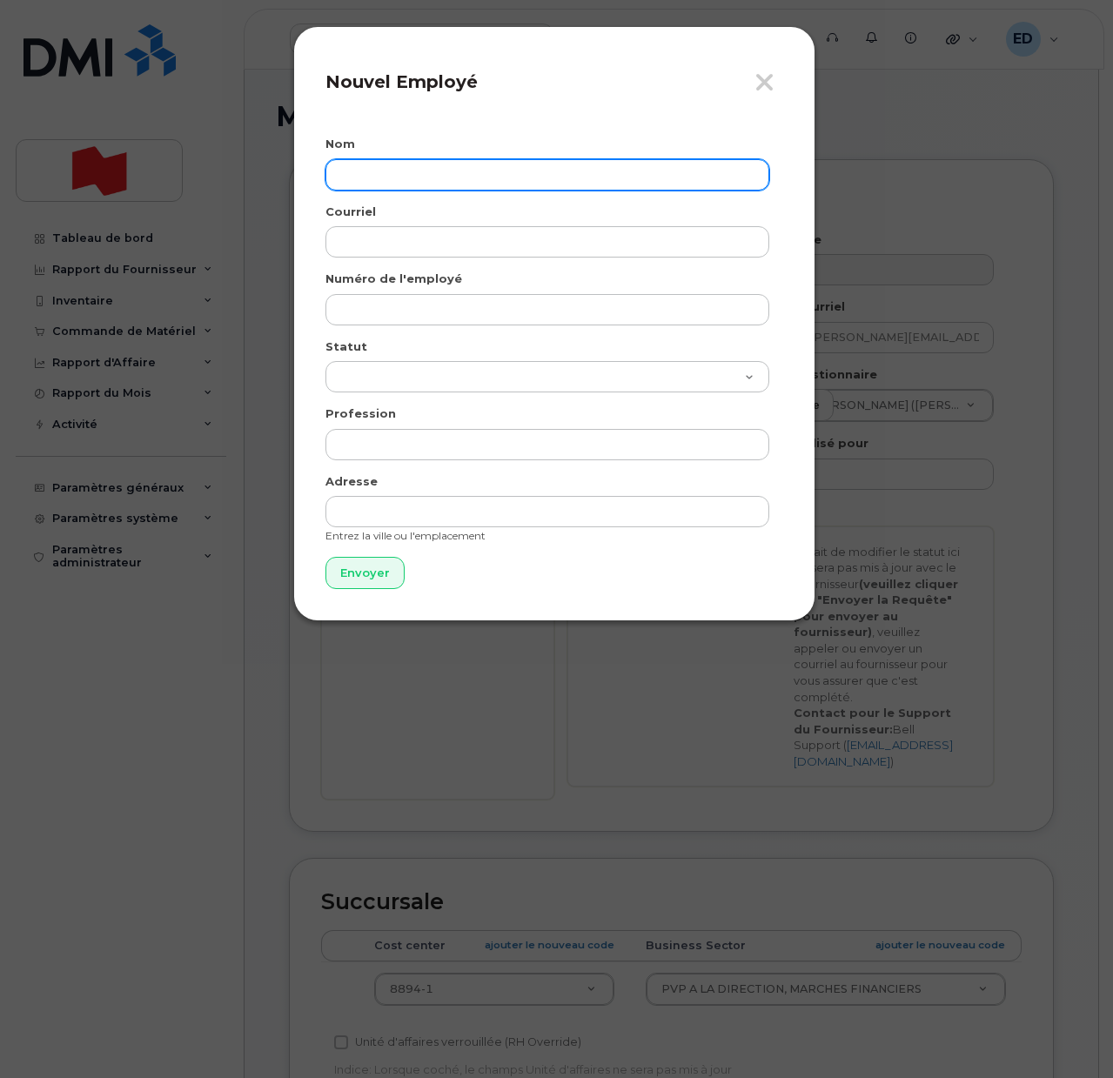
click at [399, 174] on input "text" at bounding box center [548, 174] width 444 height 31
paste input "Sabrina Asher"
type input "Sabrina Asher"
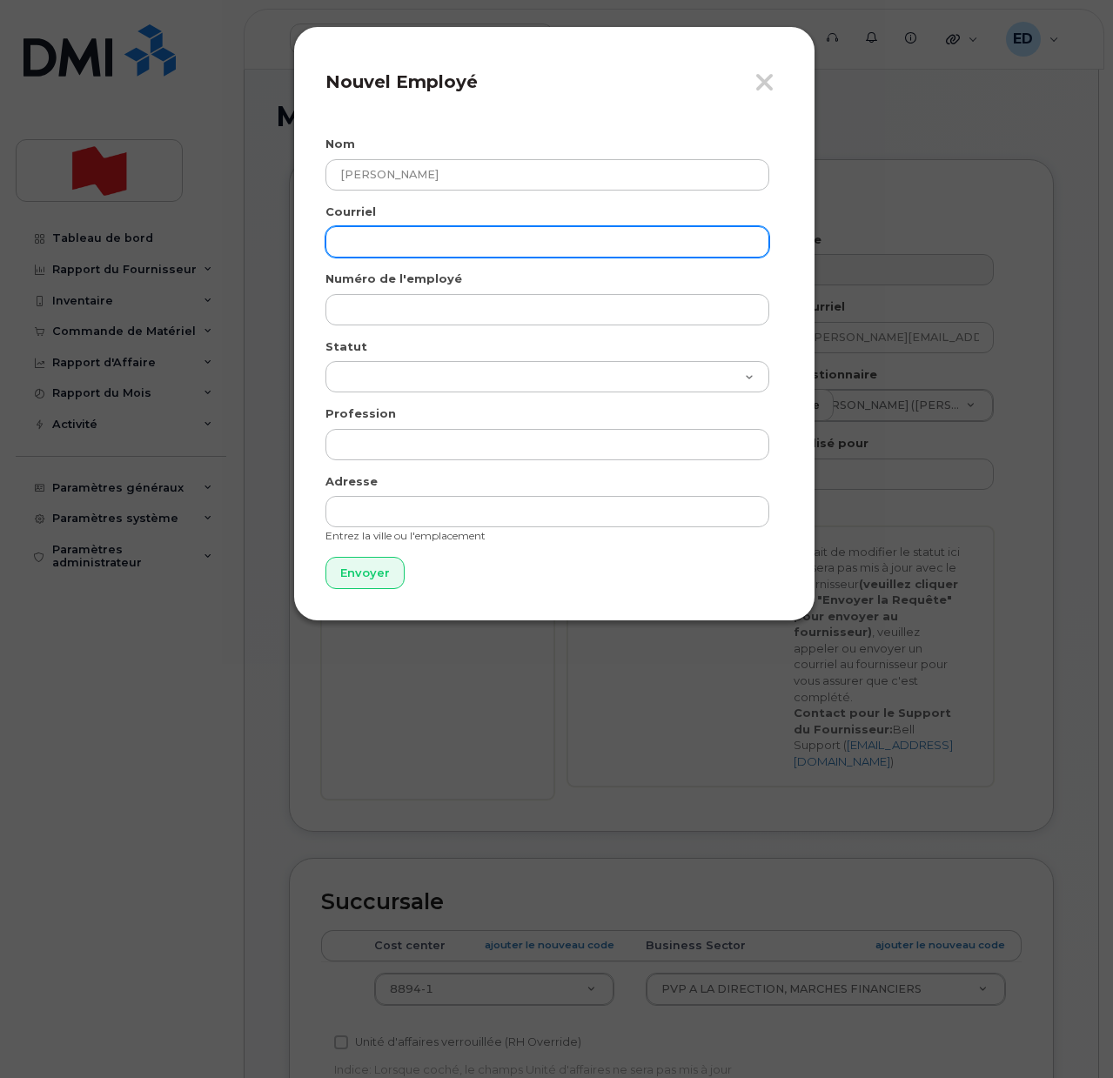
click at [374, 233] on input "email" at bounding box center [548, 241] width 444 height 31
paste input "sabrina.asher@nbc.ca"
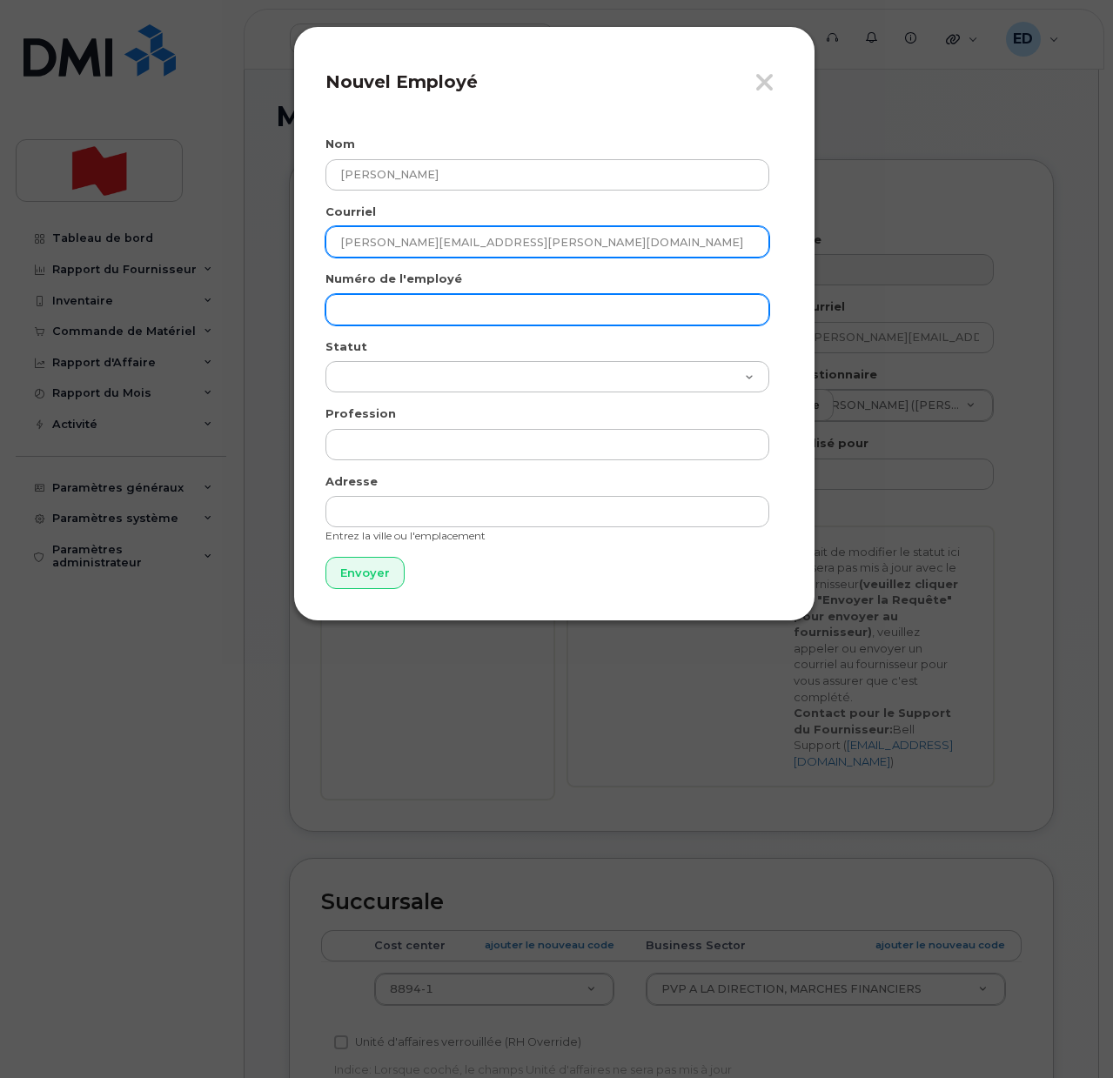
type input "sabrina.asher@nbc.ca"
click at [378, 299] on input "text" at bounding box center [548, 309] width 444 height 31
paste input "sabrina.asher@nbc.ca"
type input "sabrina.asher@nbc.ca"
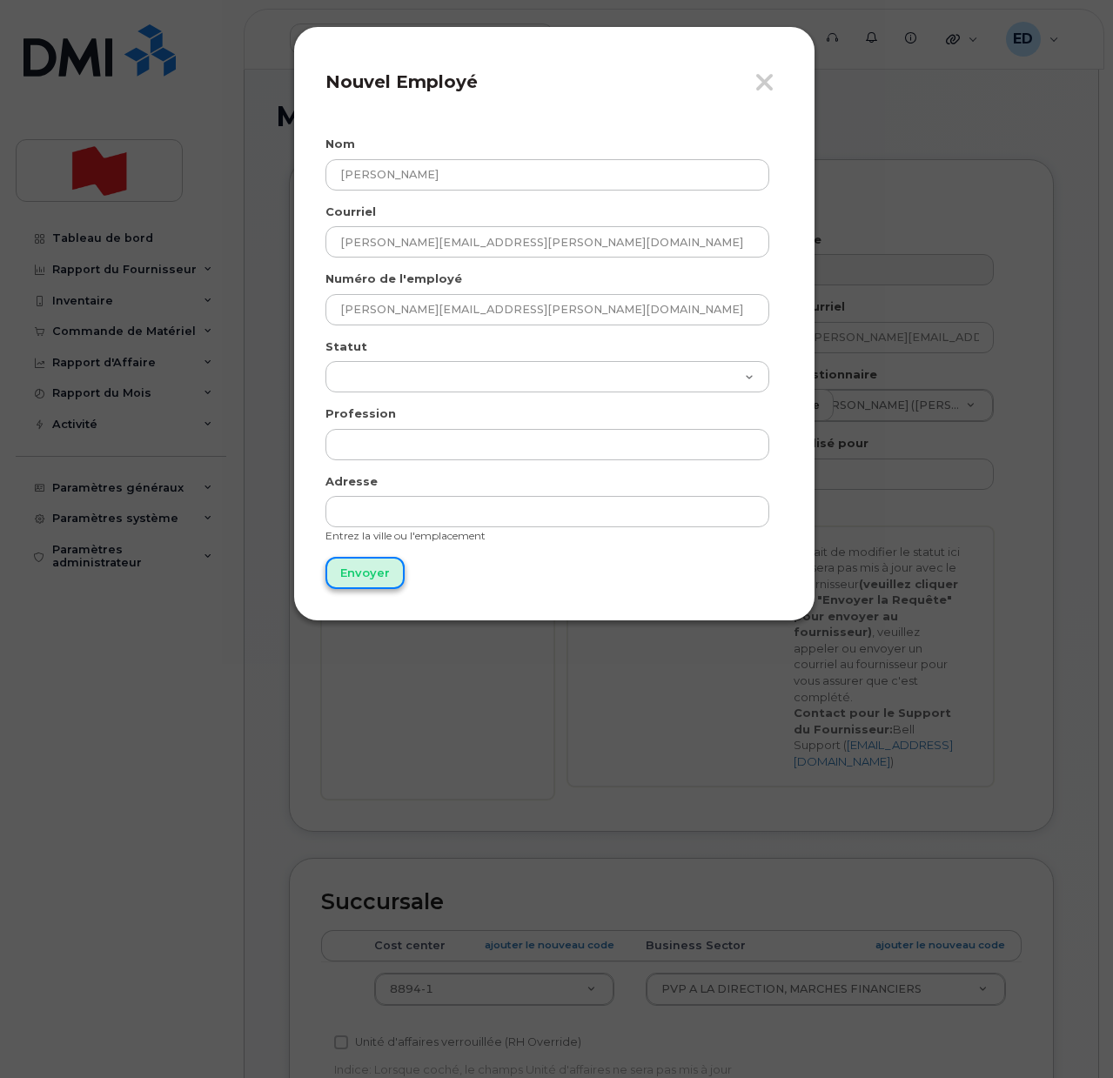
click at [352, 571] on input "Envoyer" at bounding box center [365, 573] width 79 height 32
type input "Envoyer"
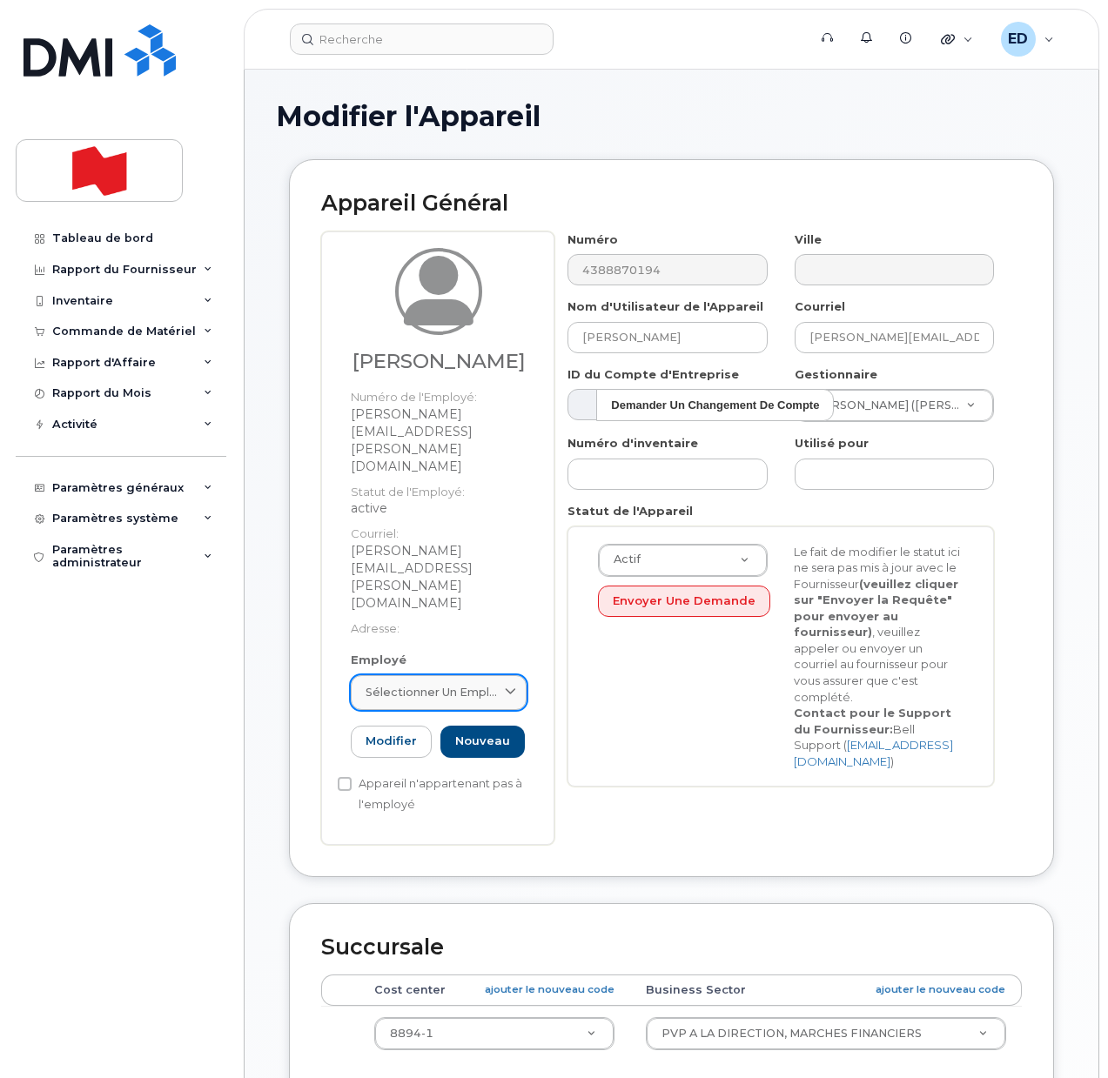
click at [477, 684] on span "Sélectionner un employé" at bounding box center [432, 692] width 132 height 17
click at [472, 722] on input "Sabrina Asher" at bounding box center [438, 736] width 153 height 28
drag, startPoint x: 470, startPoint y: 628, endPoint x: 326, endPoint y: 628, distance: 144.5
click at [326, 628] on div "Sabrina Asher Numéro de l'Employé: sabrina.asher@nbc.ca Statut de l'Employé: ac…" at bounding box center [437, 539] width 233 height 614
click at [505, 687] on icon at bounding box center [510, 692] width 11 height 11
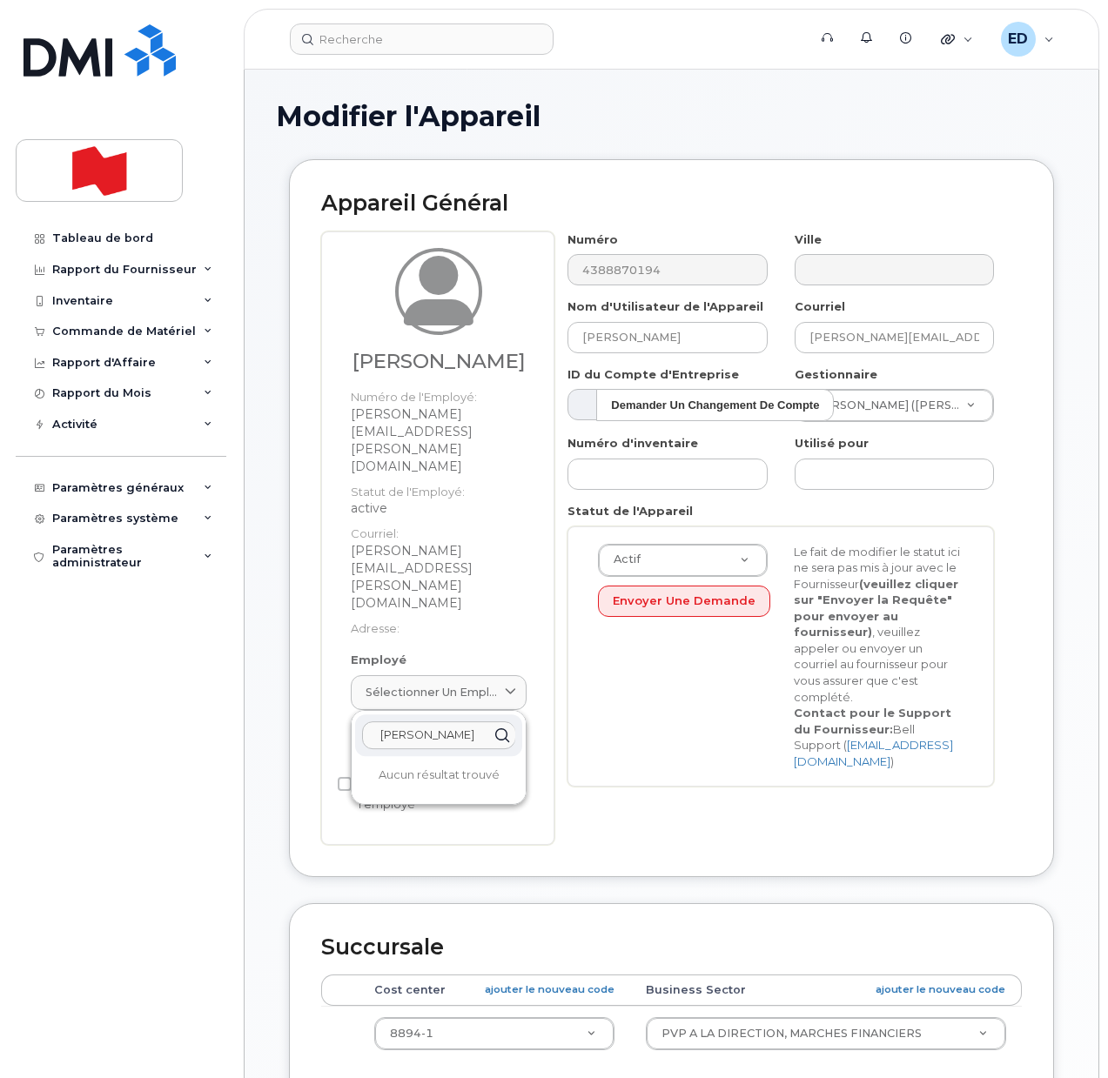
click at [468, 722] on input "Sabrina Asher" at bounding box center [438, 736] width 153 height 28
drag, startPoint x: 467, startPoint y: 632, endPoint x: 367, endPoint y: 632, distance: 100.1
click at [367, 722] on input "Sabrina Asher" at bounding box center [438, 736] width 153 height 28
paste input "sabrina.asher@nbc.ca"
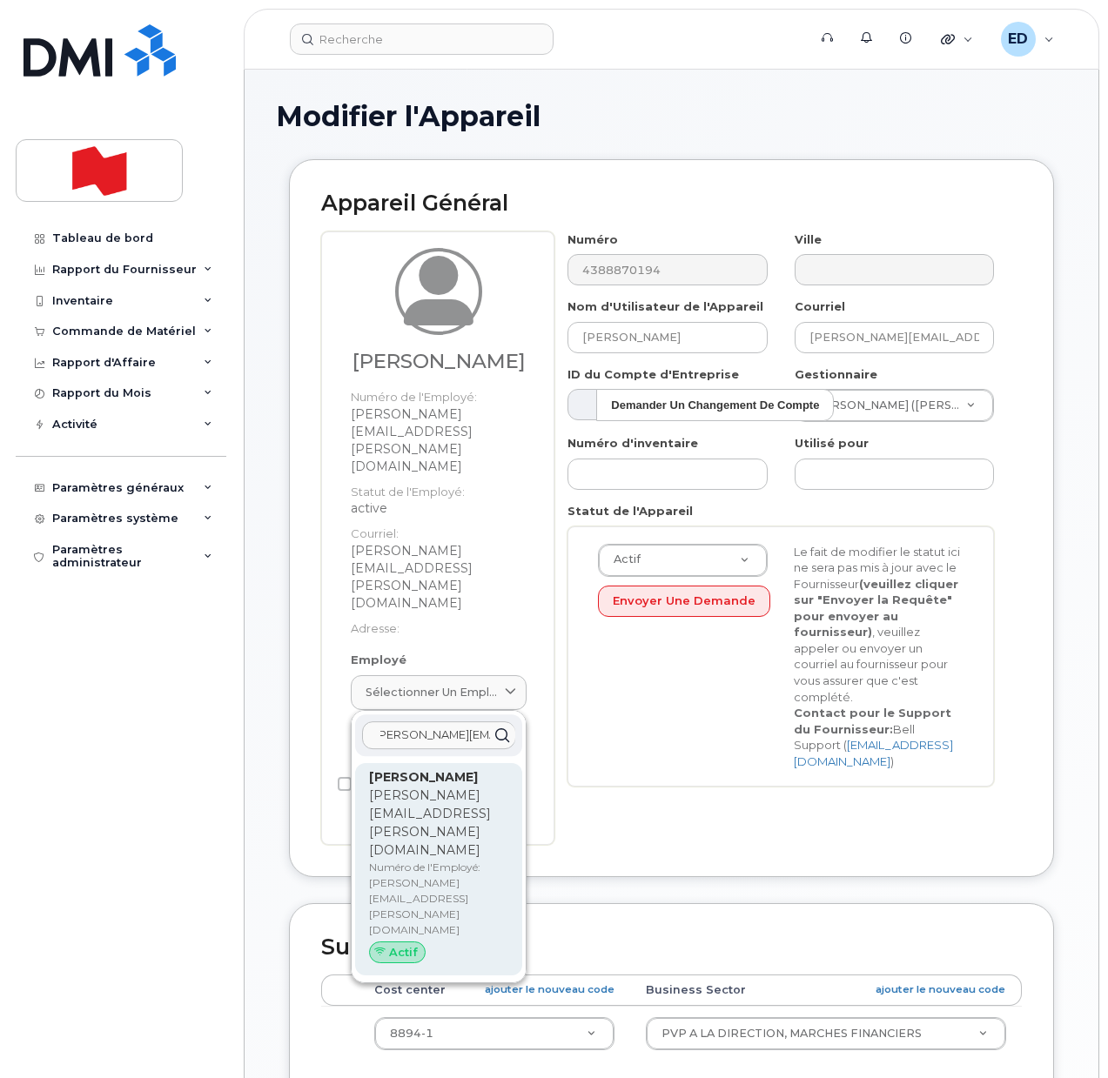
type input "sabrina.asher@nbc.ca"
click at [431, 860] on p "Numéro de l'Employé: sabrina.asher@nbc.ca" at bounding box center [438, 899] width 139 height 78
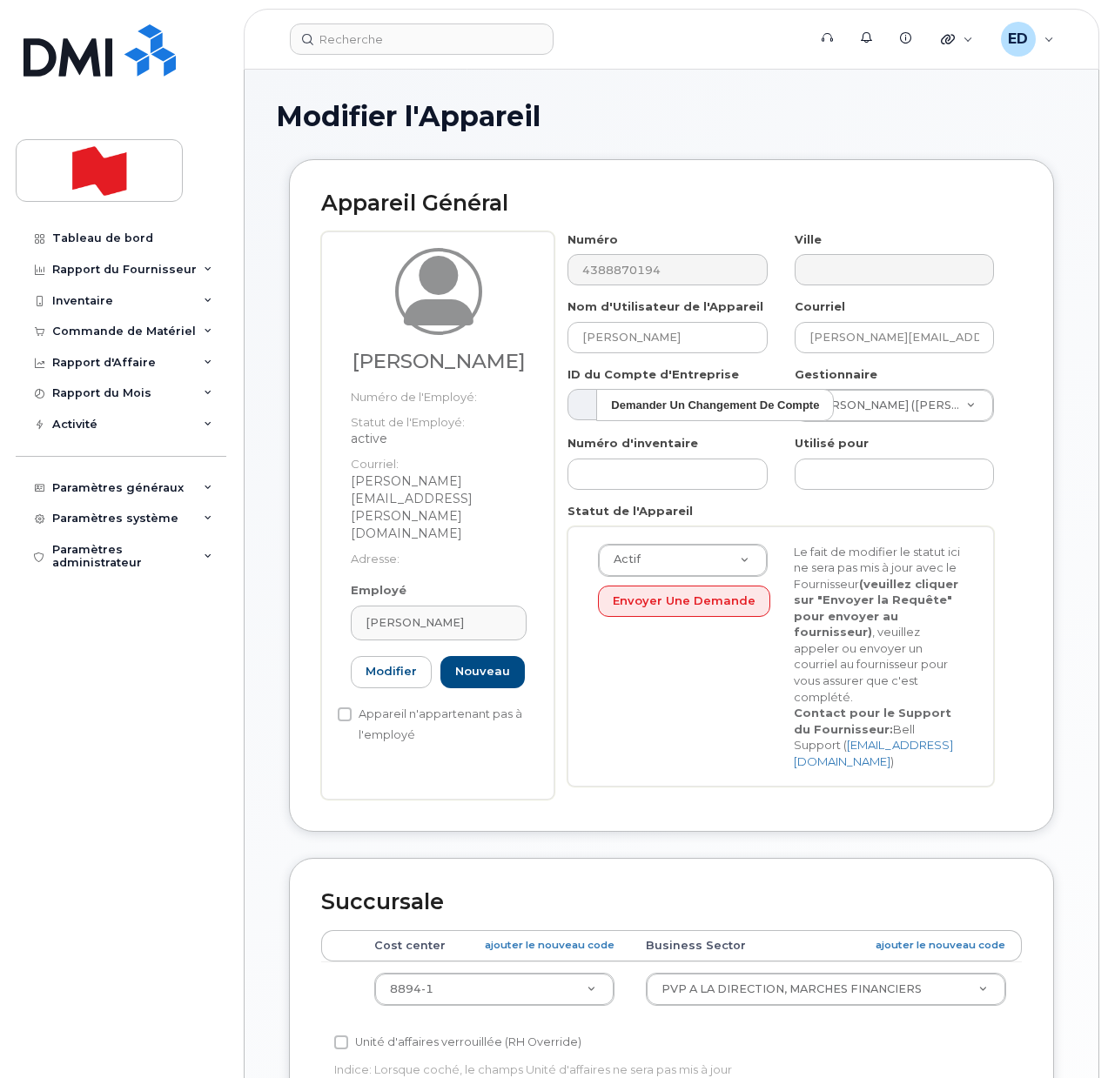
type input "sabrina.asher@nbc.ca"
type input "Sabrina Asher"
type input "sabrina.asher@nbc.ca"
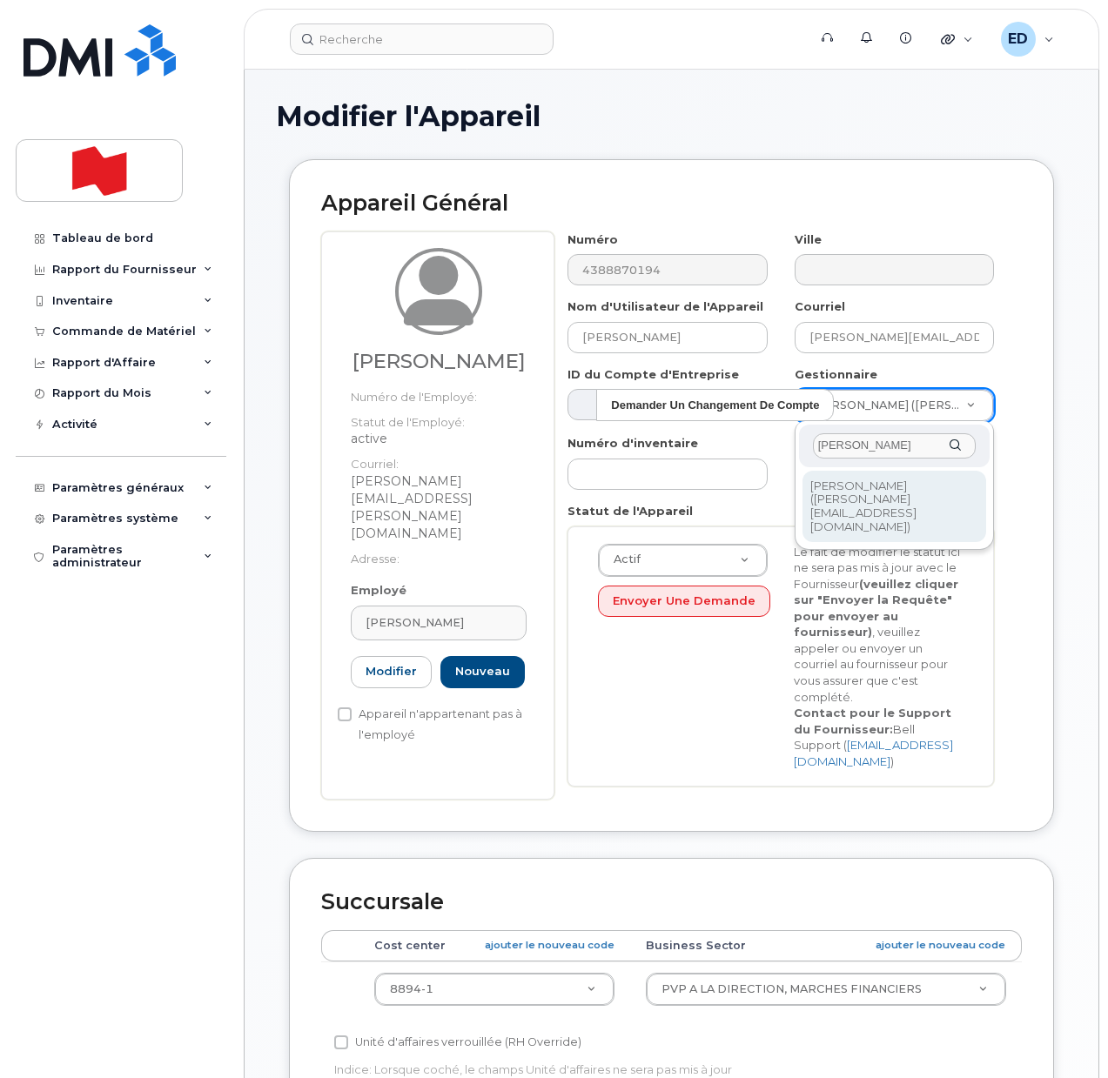
type input "Stephen Brosinsky"
type input "2993237"
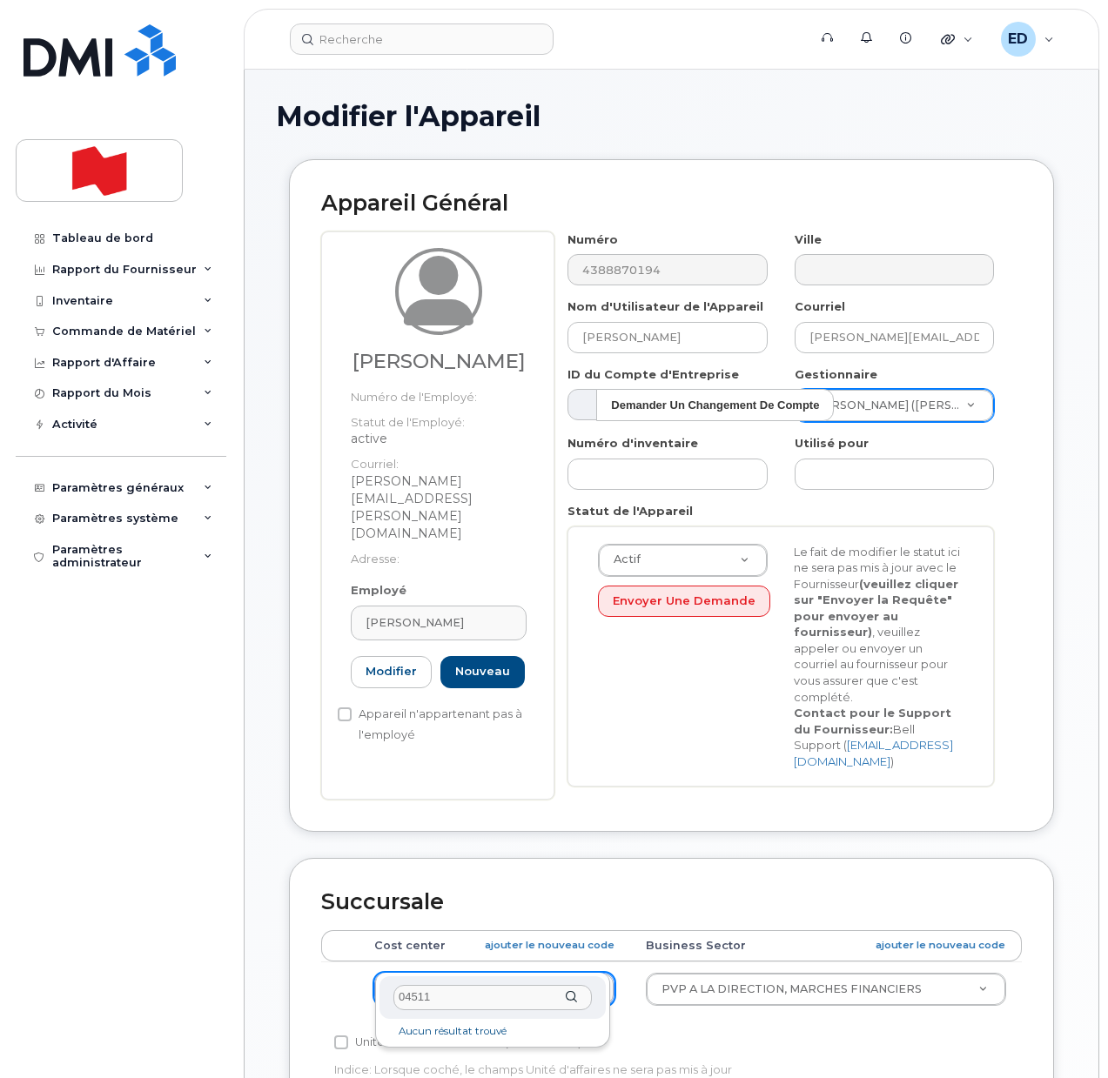
type input "0451"
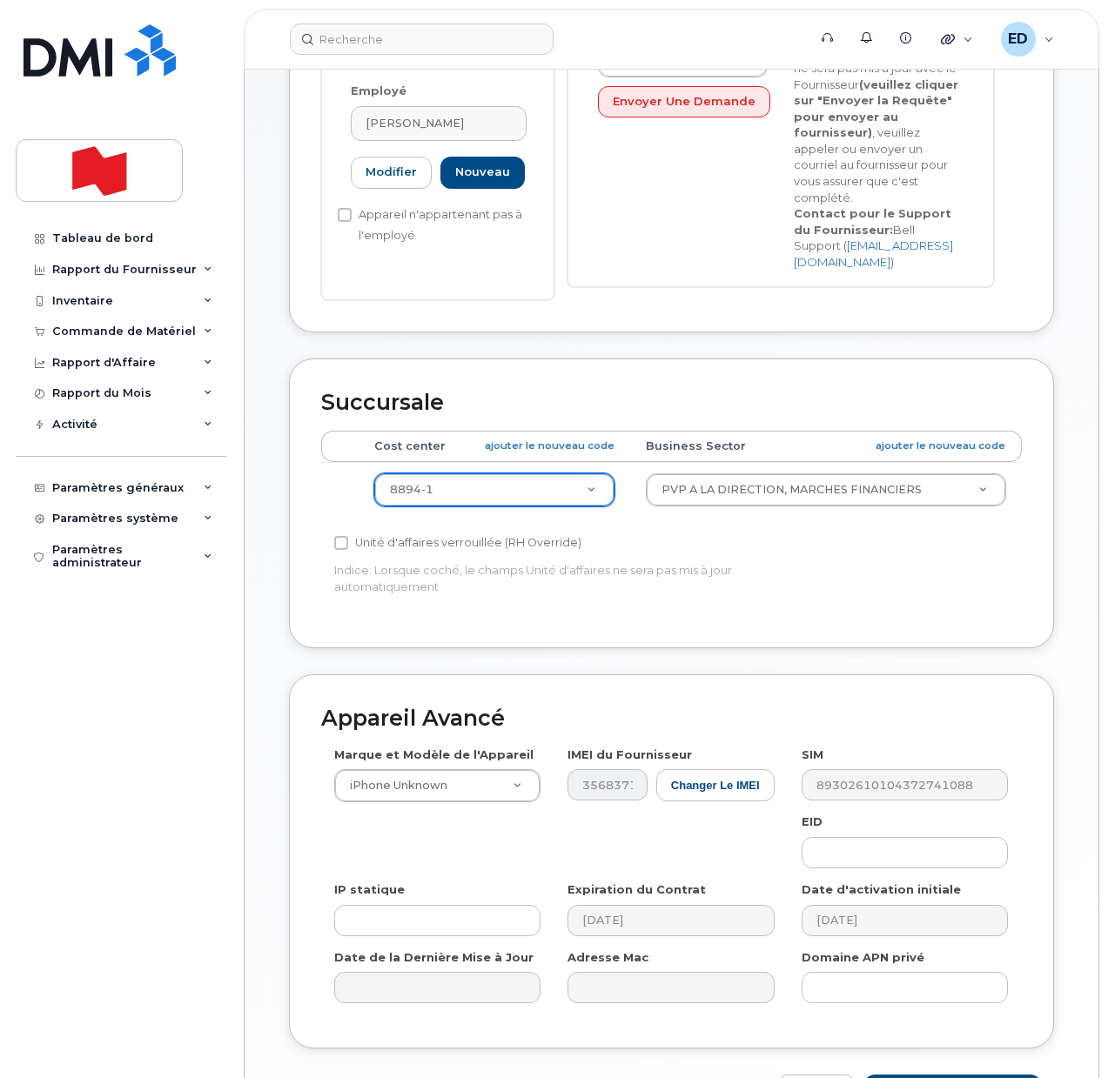
scroll to position [544, 0]
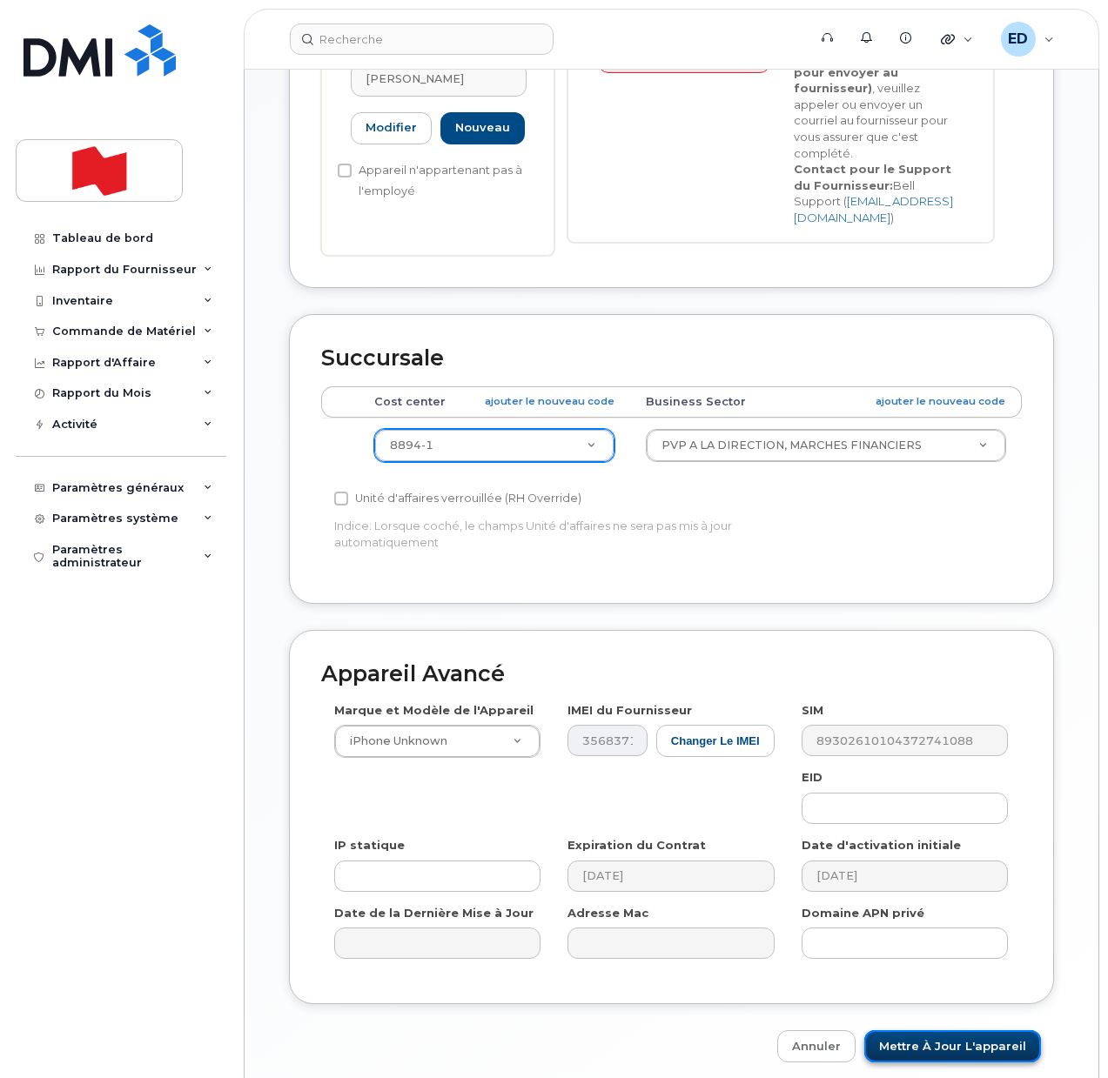
click at [919, 1031] on input "Mettre à jour l'appareil" at bounding box center [952, 1047] width 177 height 32
type input "Sauvegarde..."
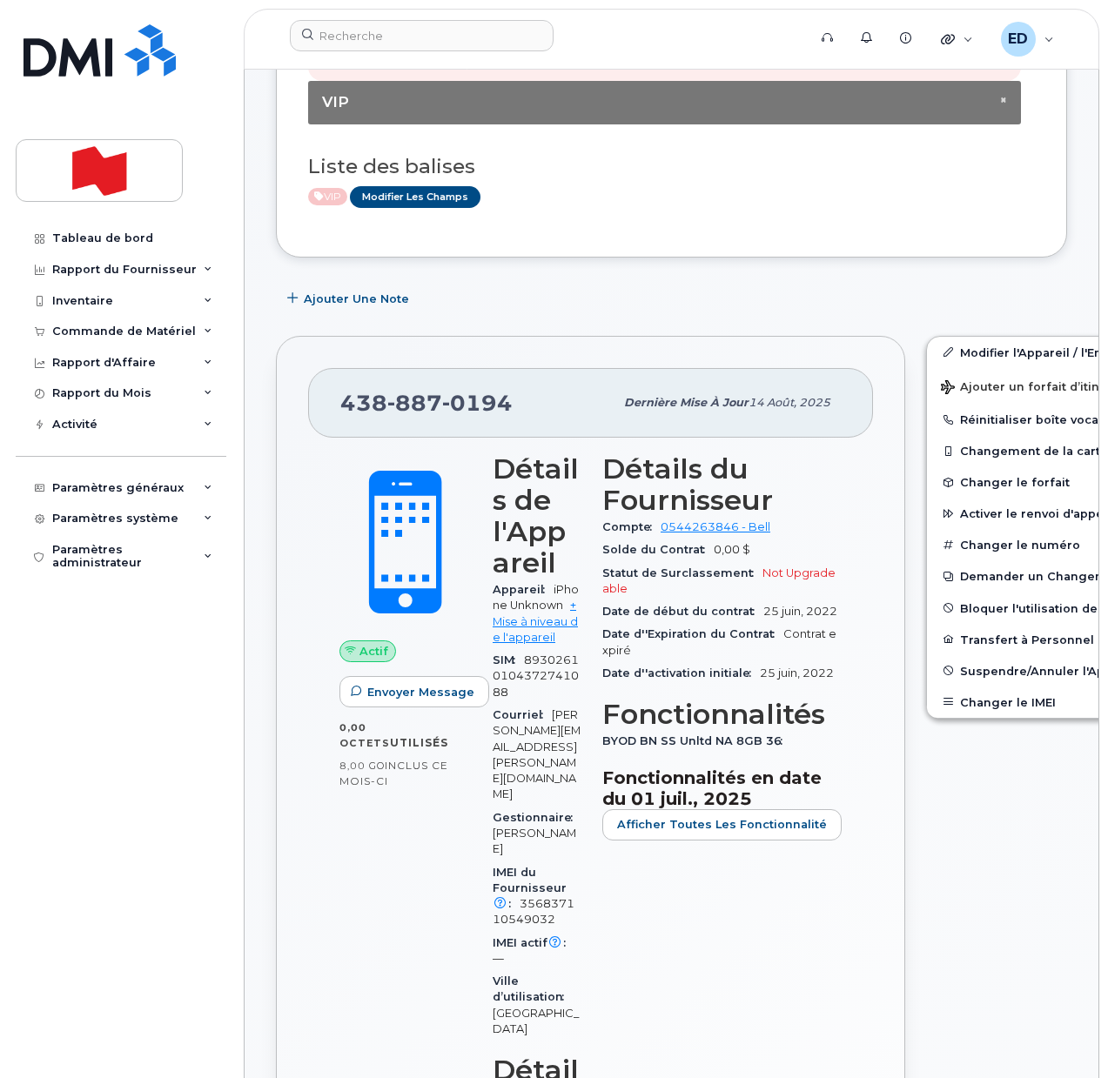
scroll to position [218, 0]
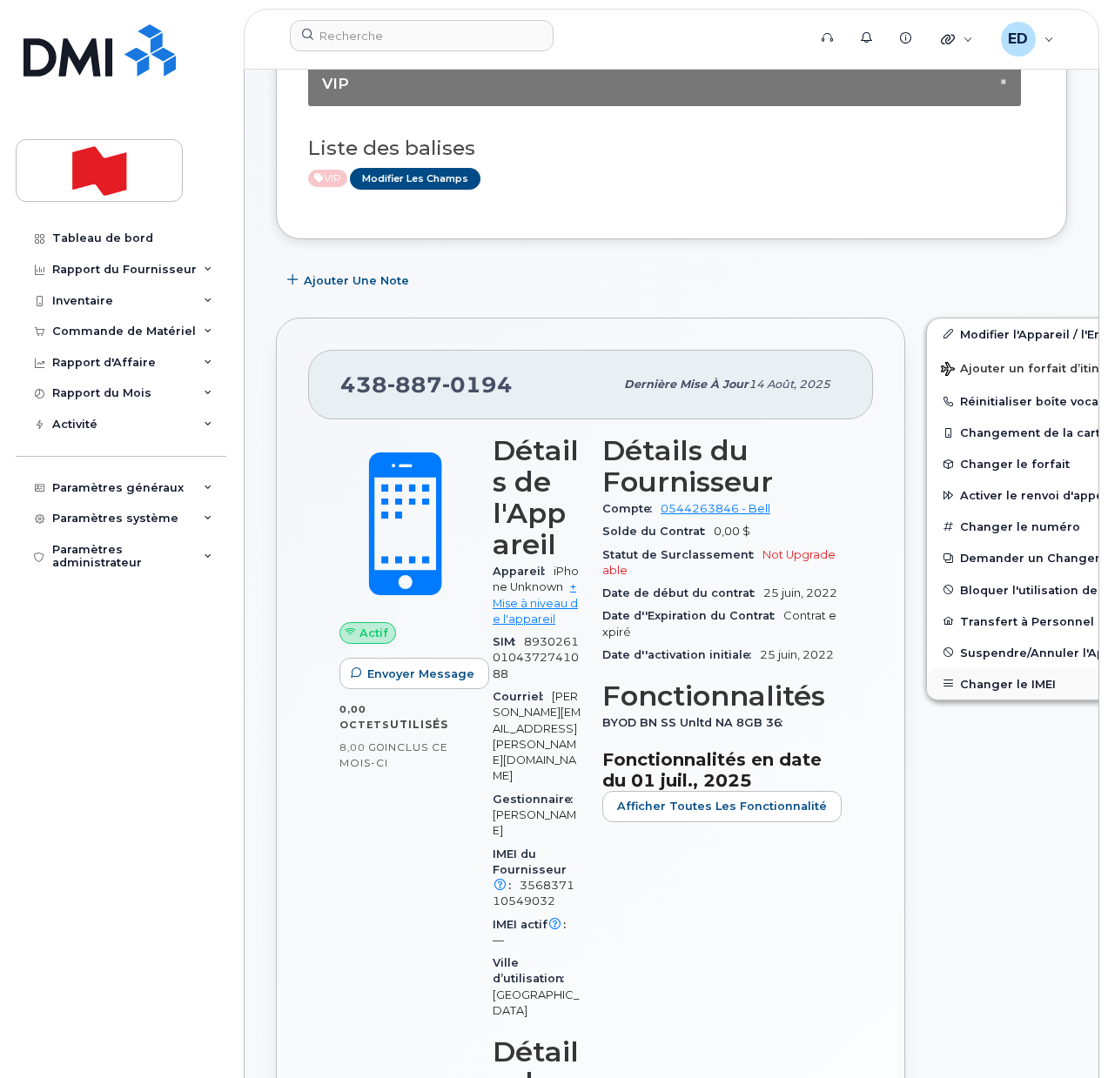
click at [956, 688] on button "Changer le IMEI" at bounding box center [1062, 684] width 270 height 31
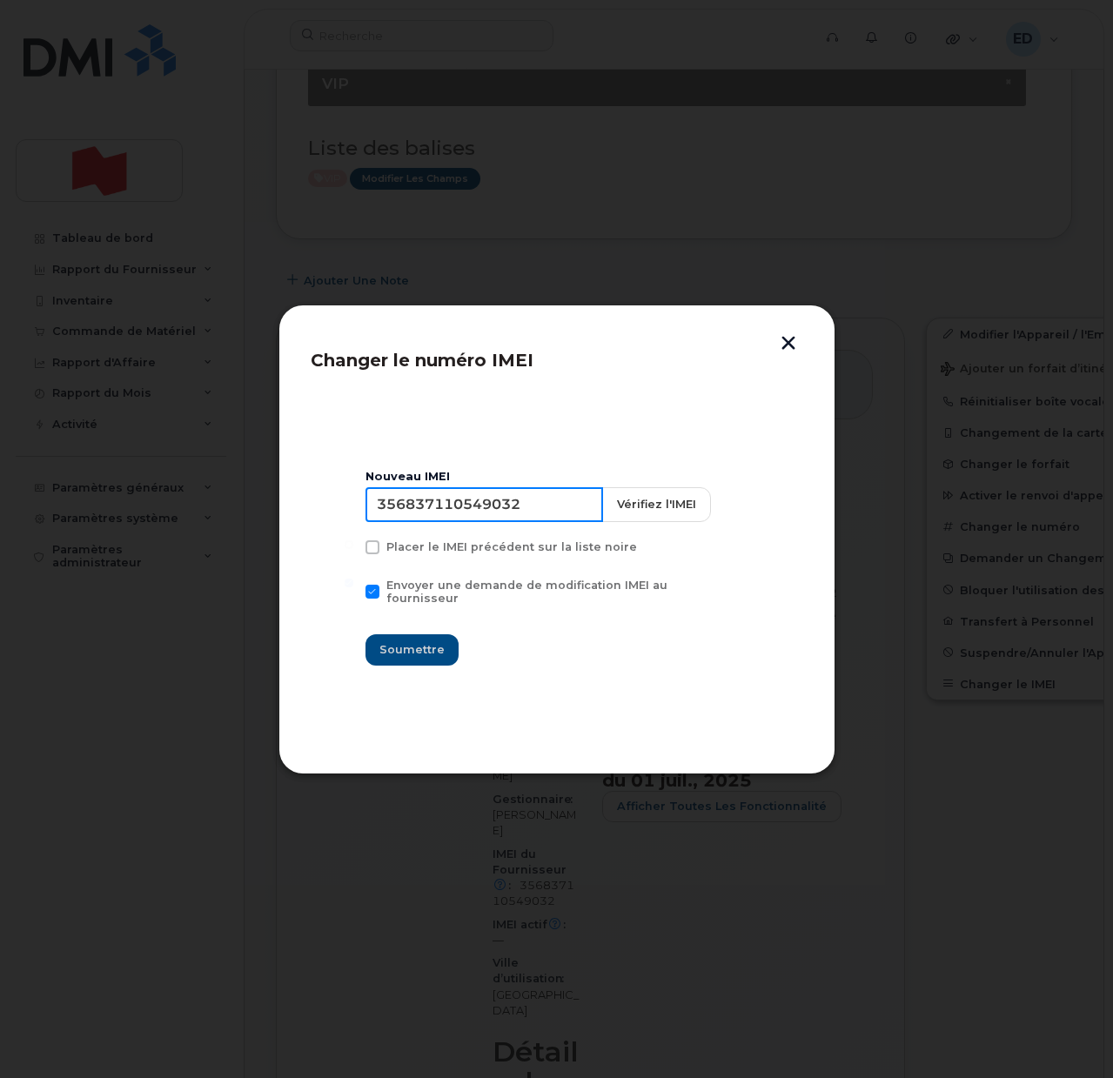
click at [470, 518] on input "356837110549032" at bounding box center [485, 504] width 238 height 35
type input "353927601129783"
click at [418, 642] on span "Soumettre" at bounding box center [412, 650] width 65 height 17
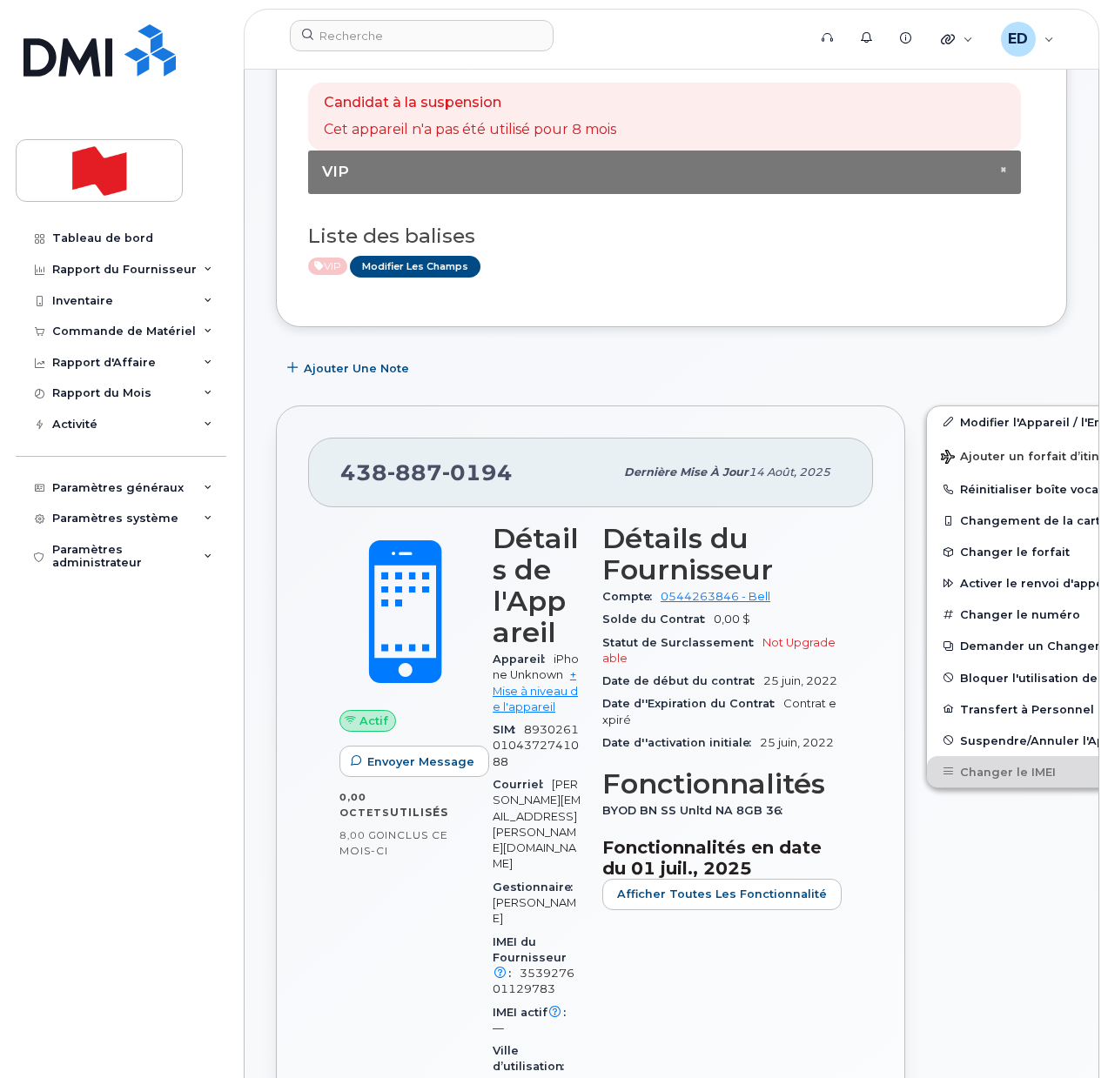
scroll to position [0, 0]
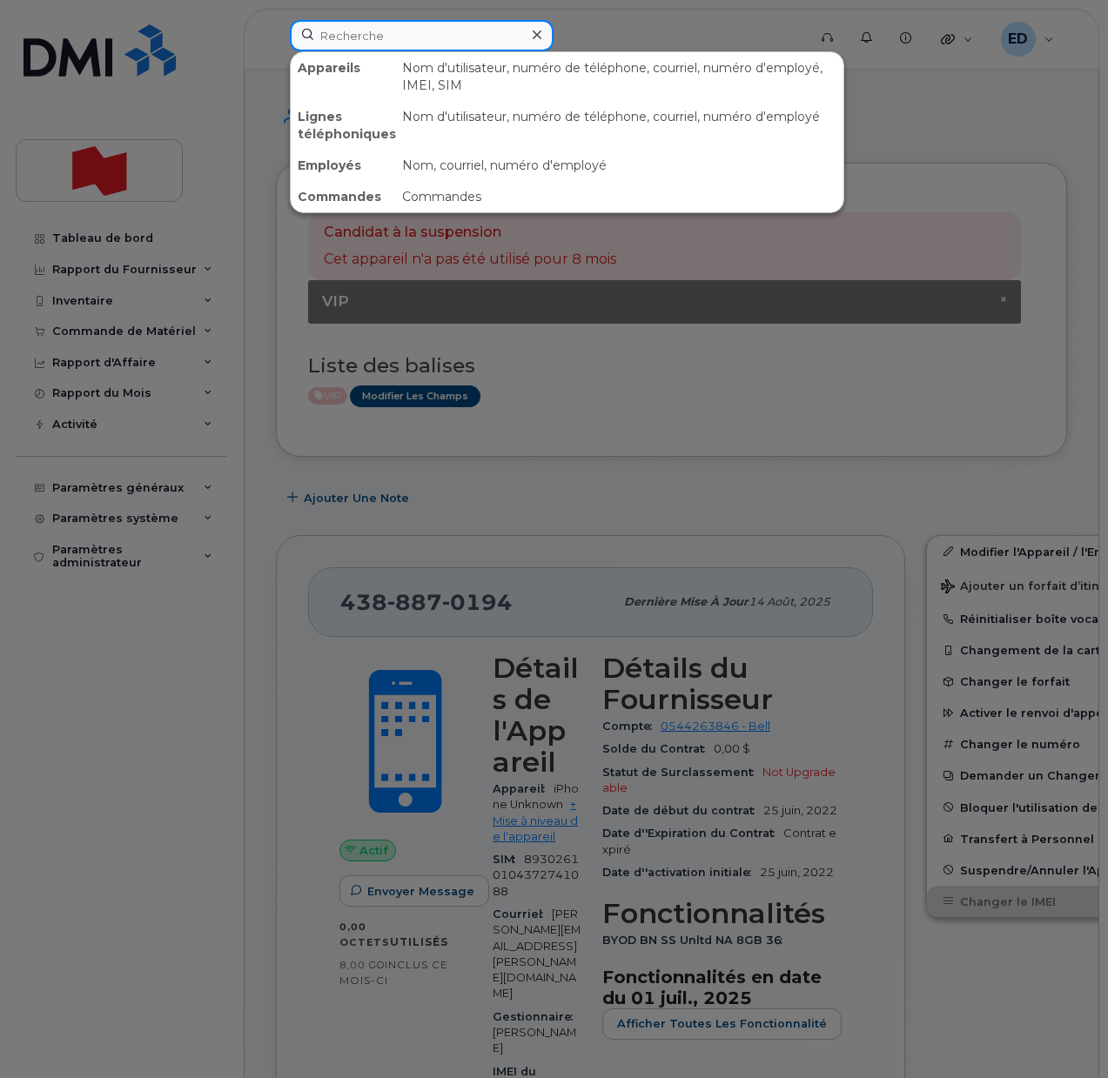
click at [388, 39] on input at bounding box center [422, 35] width 264 height 31
paste input "[PERSON_NAME]"
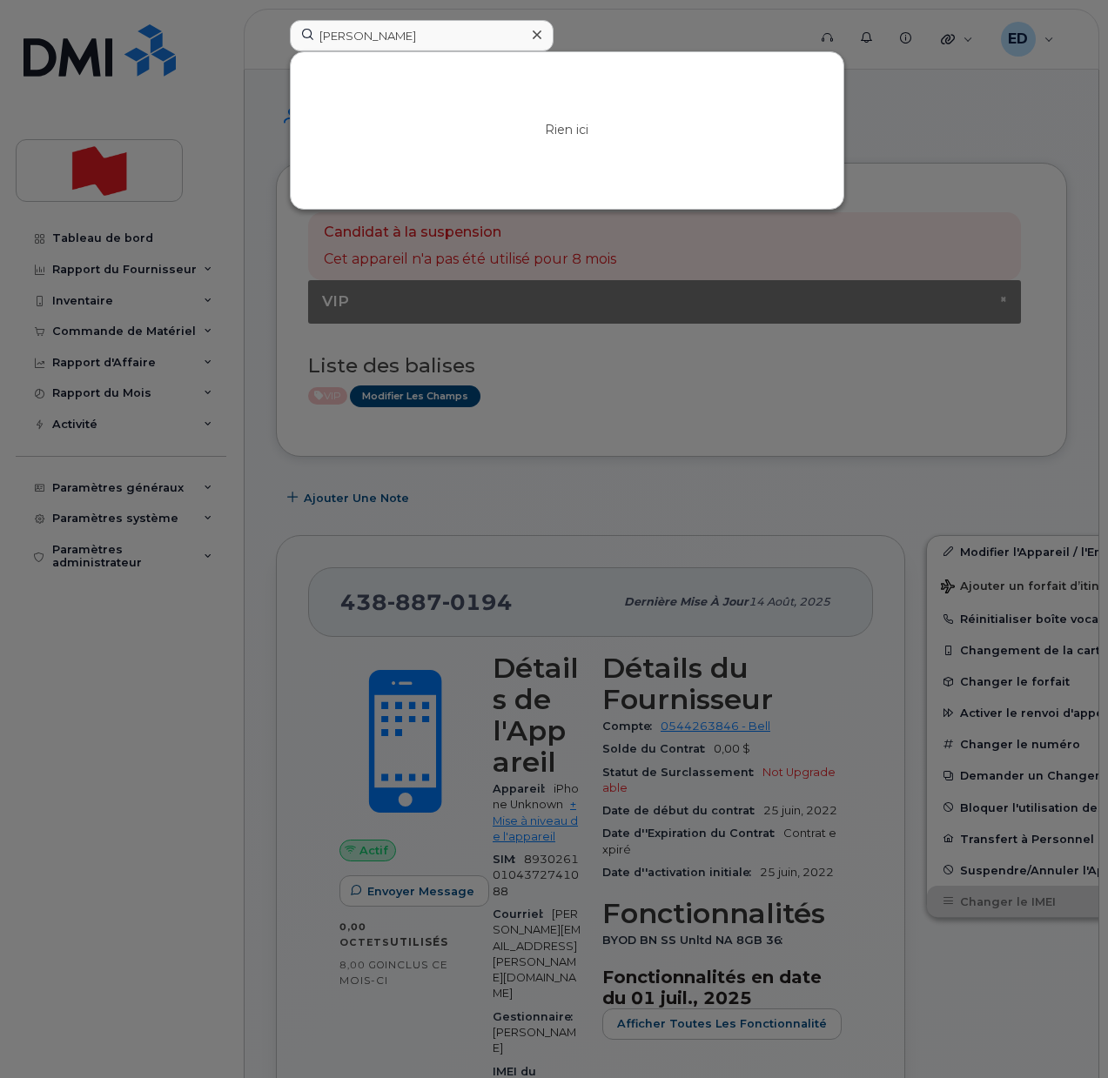
click at [65, 686] on div at bounding box center [554, 539] width 1108 height 1078
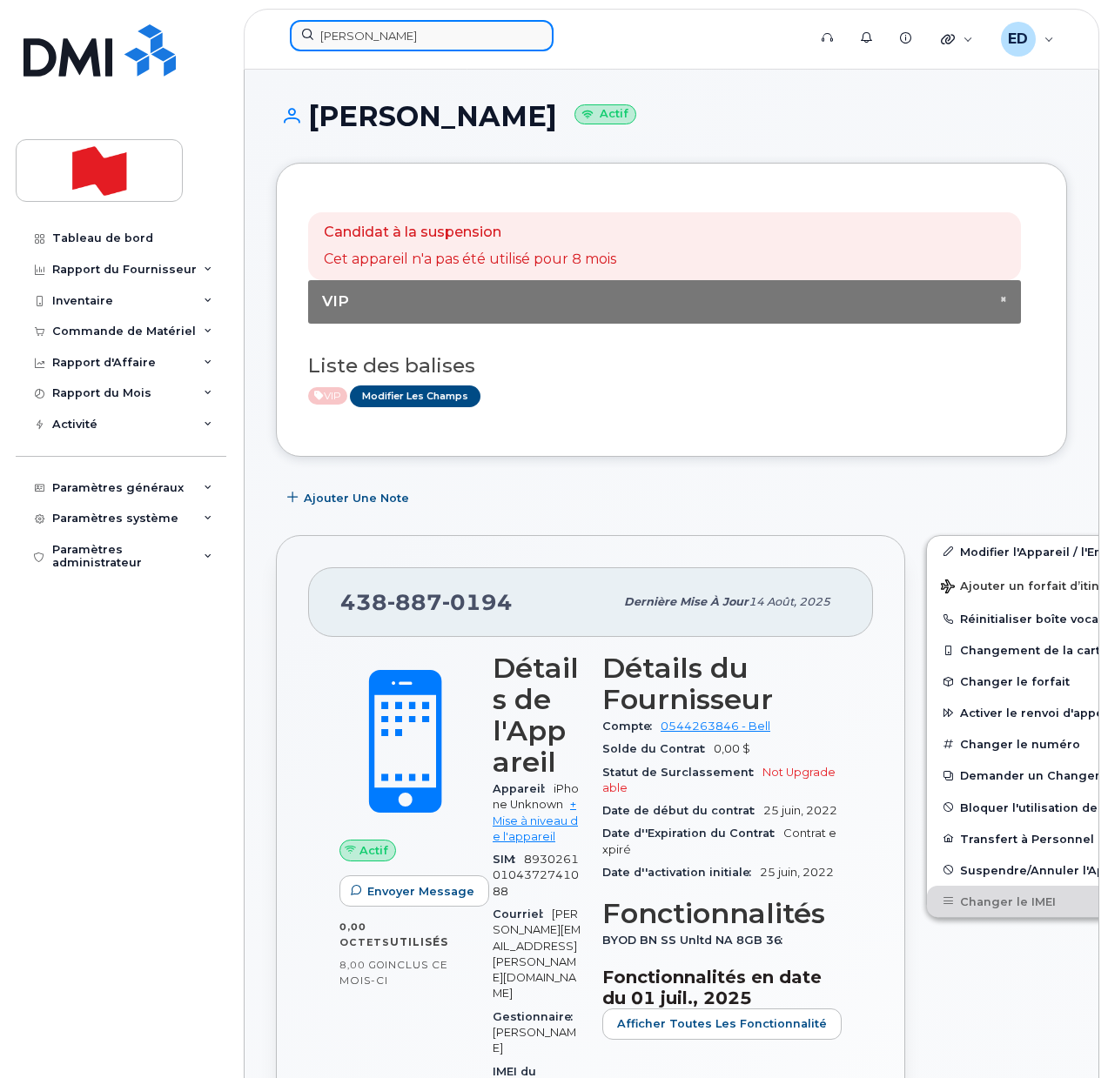
click at [400, 37] on input "[PERSON_NAME]" at bounding box center [422, 35] width 264 height 31
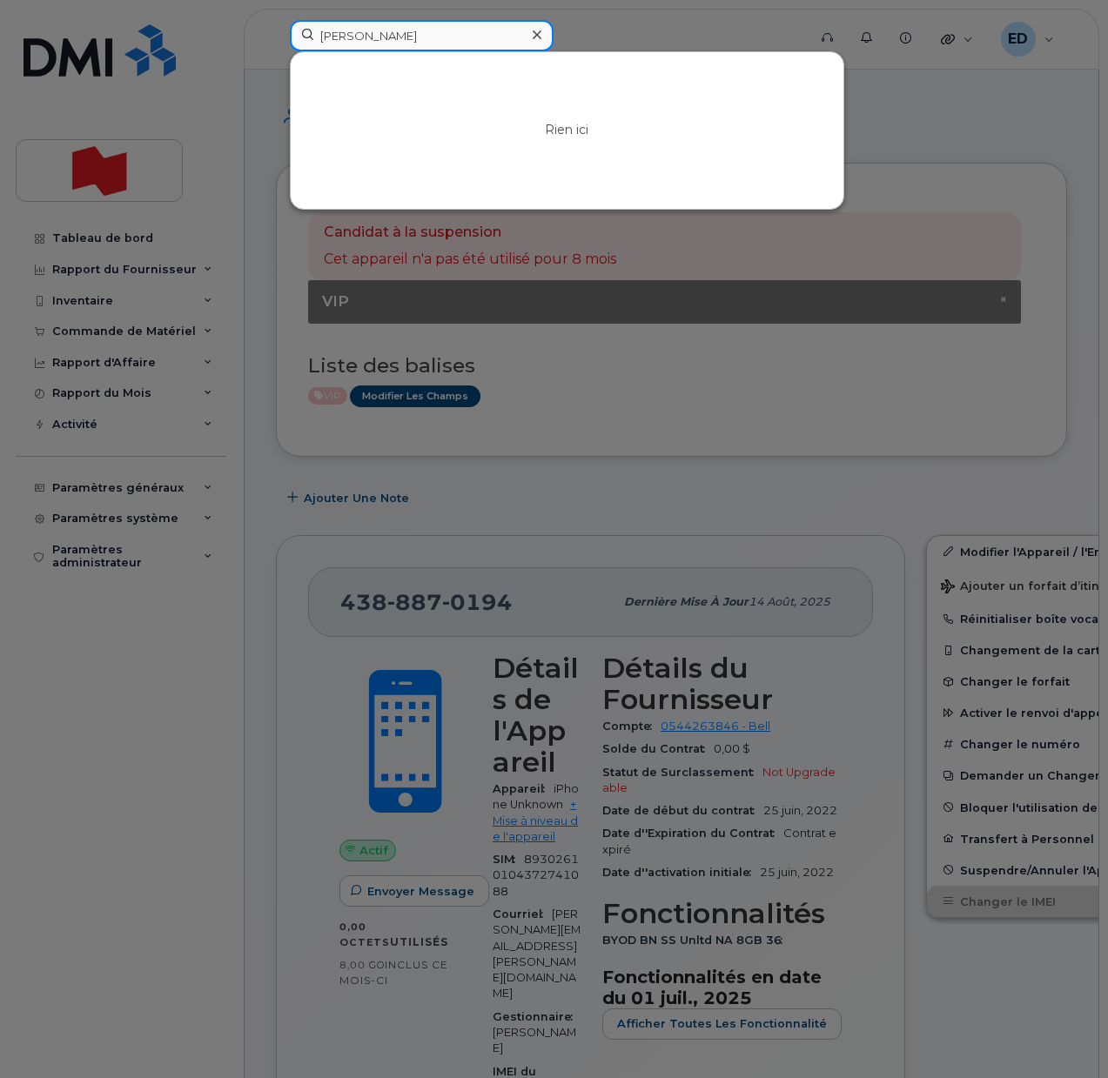
drag, startPoint x: 400, startPoint y: 37, endPoint x: 303, endPoint y: 31, distance: 97.7
click at [303, 31] on input "[PERSON_NAME]" at bounding box center [422, 35] width 264 height 31
paste input "4388701493"
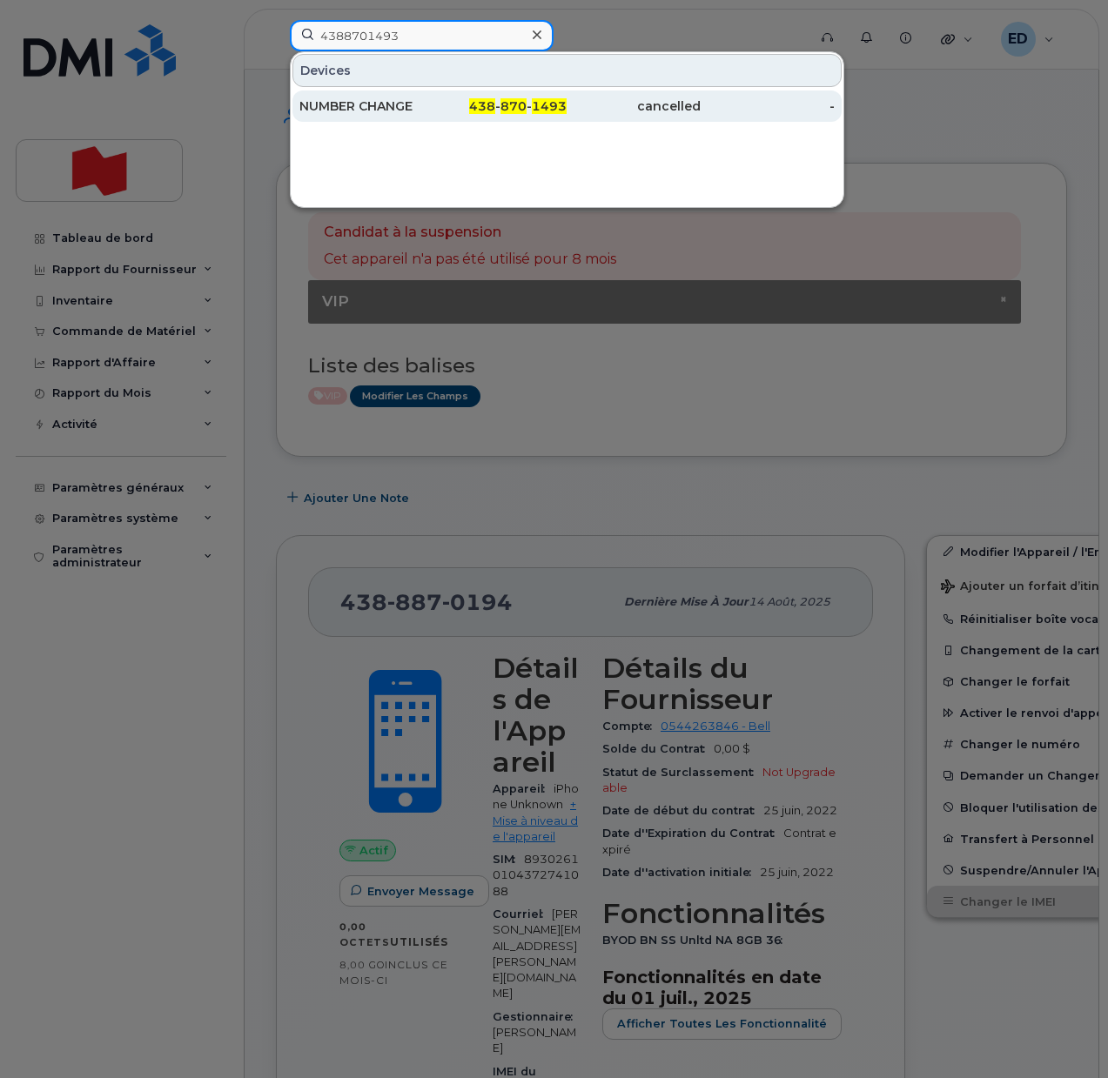
type input "4388701493"
click at [368, 107] on div "NUMBER CHANGE" at bounding box center [366, 105] width 134 height 17
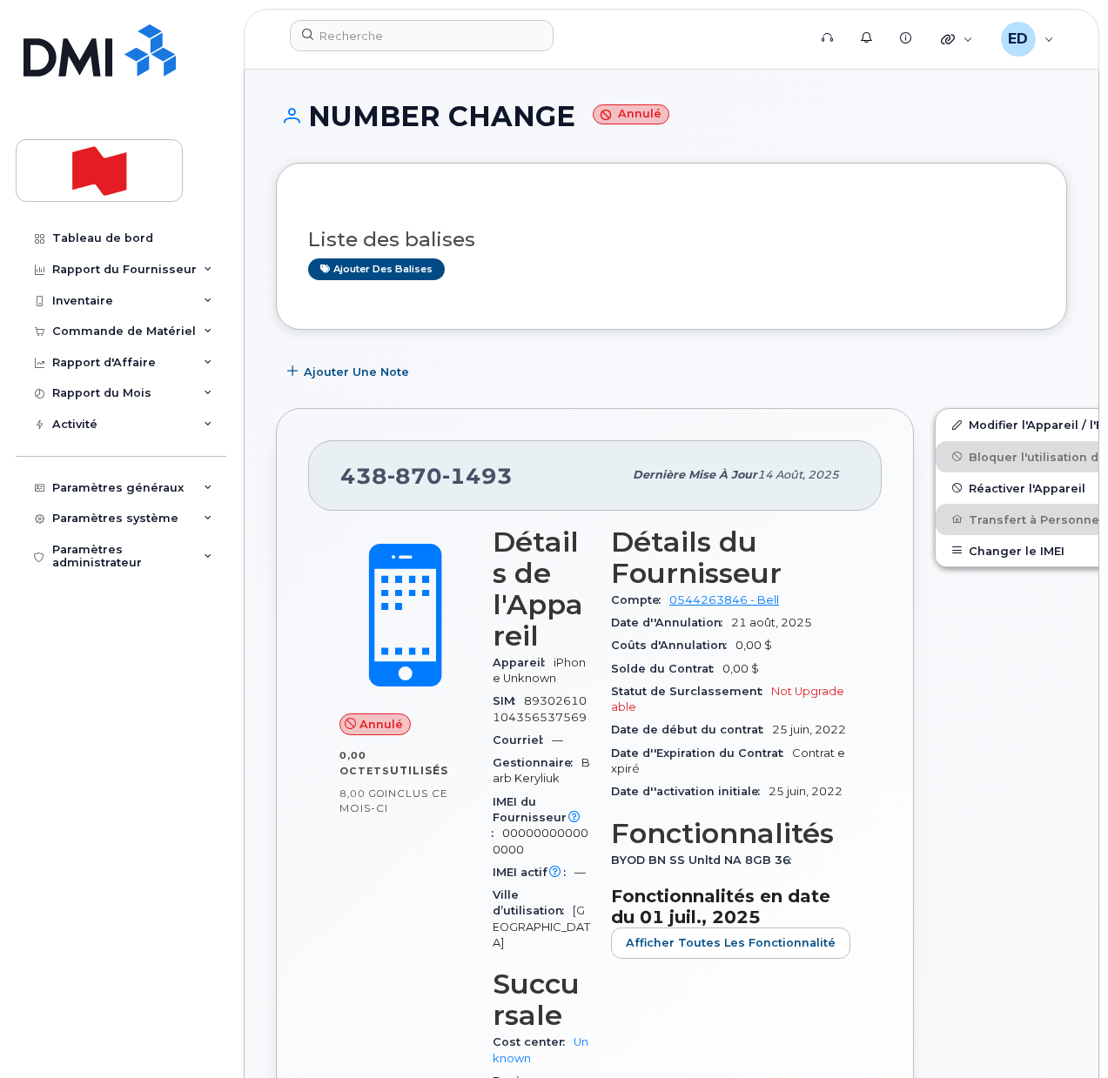
click at [518, 273] on div "Ajouter des balises" at bounding box center [664, 270] width 713 height 22
click at [586, 229] on h3 "Liste des balises" at bounding box center [671, 240] width 727 height 22
click at [936, 420] on link "Modifier l'Appareil / l'Employé" at bounding box center [1071, 424] width 270 height 31
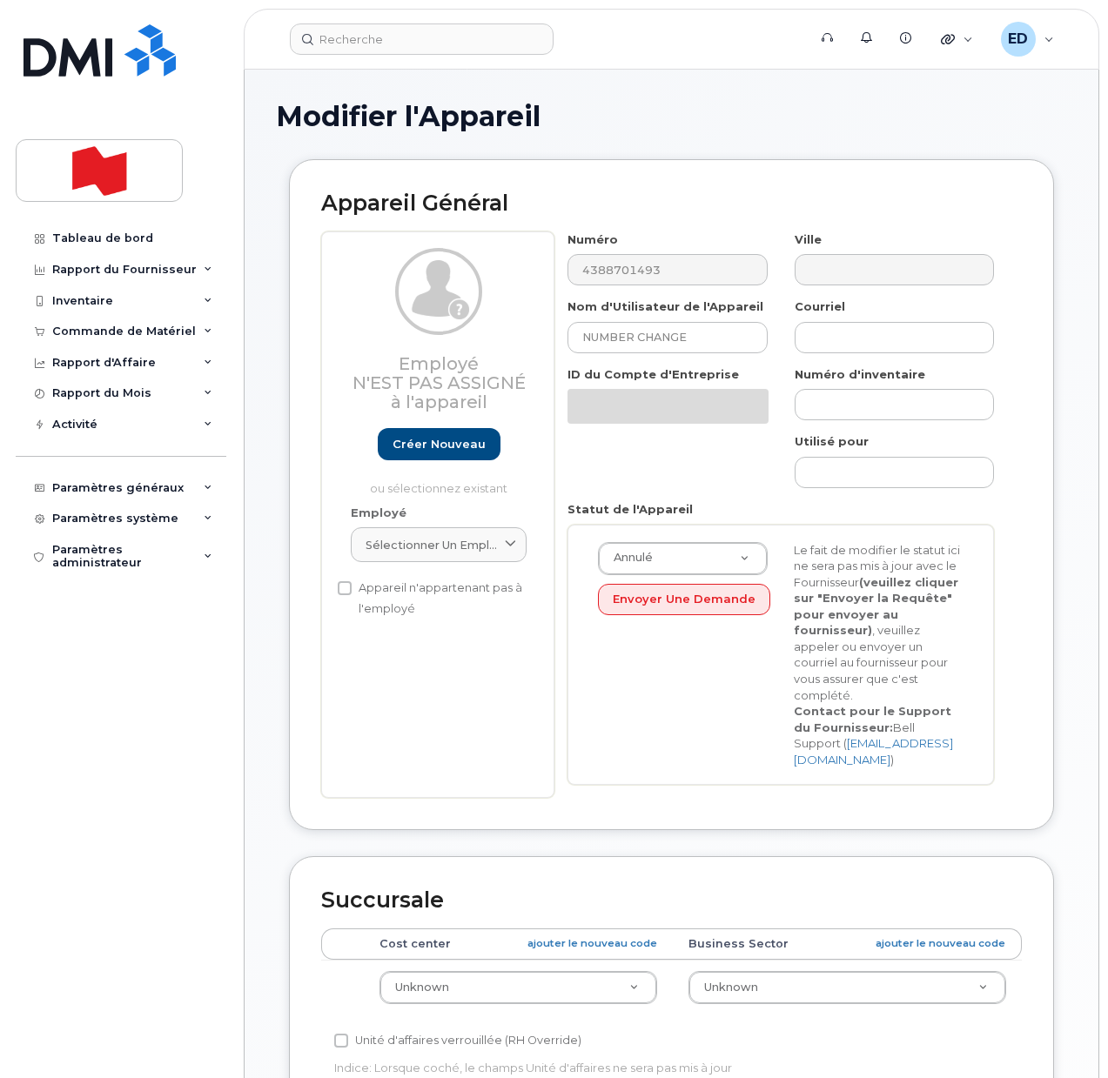
select select "22916206"
click at [439, 442] on link "Créer nouveau" at bounding box center [439, 444] width 123 height 32
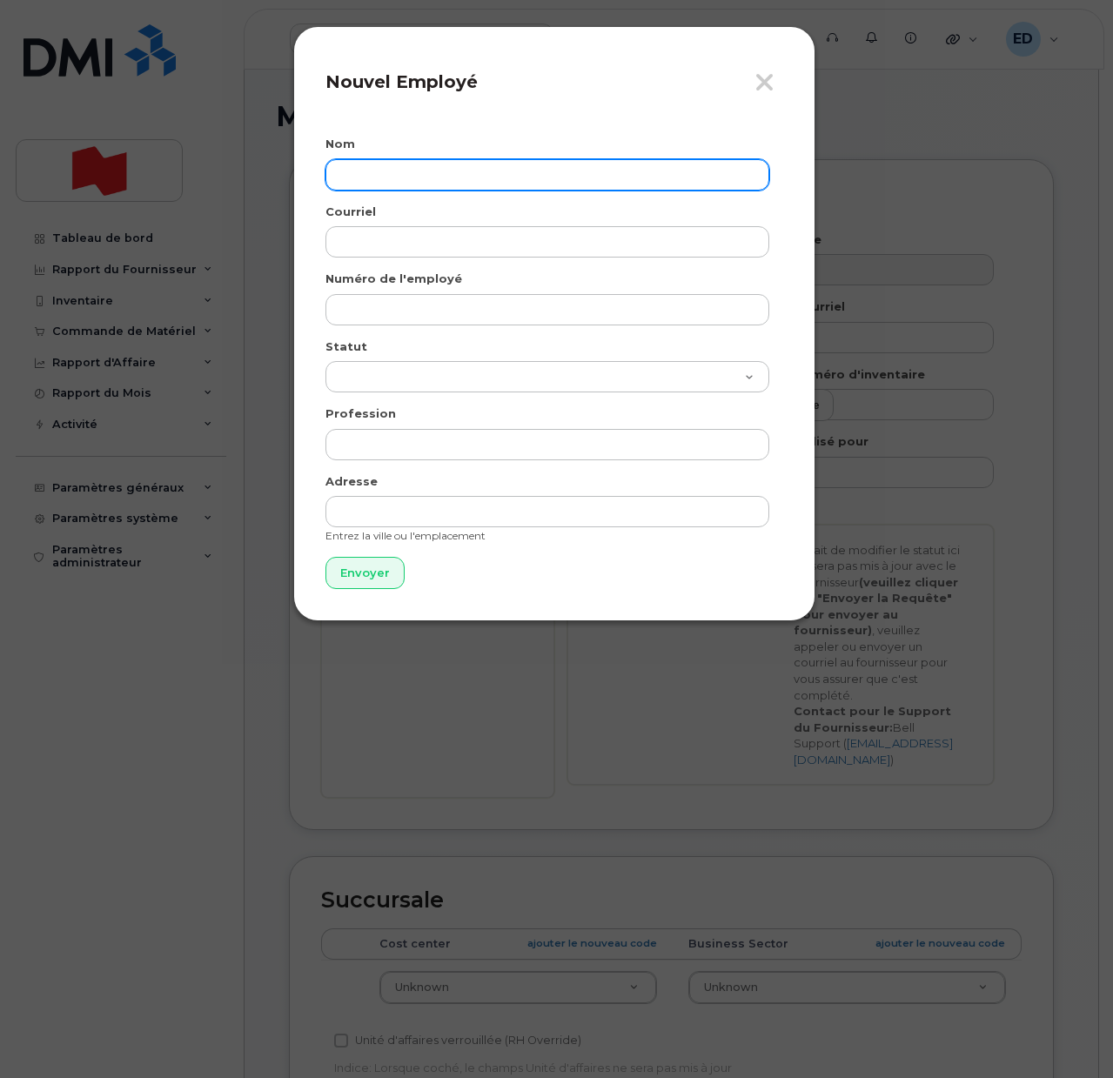
click at [375, 177] on input "text" at bounding box center [548, 174] width 444 height 31
paste input "[PERSON_NAME]"
type input "[PERSON_NAME]"
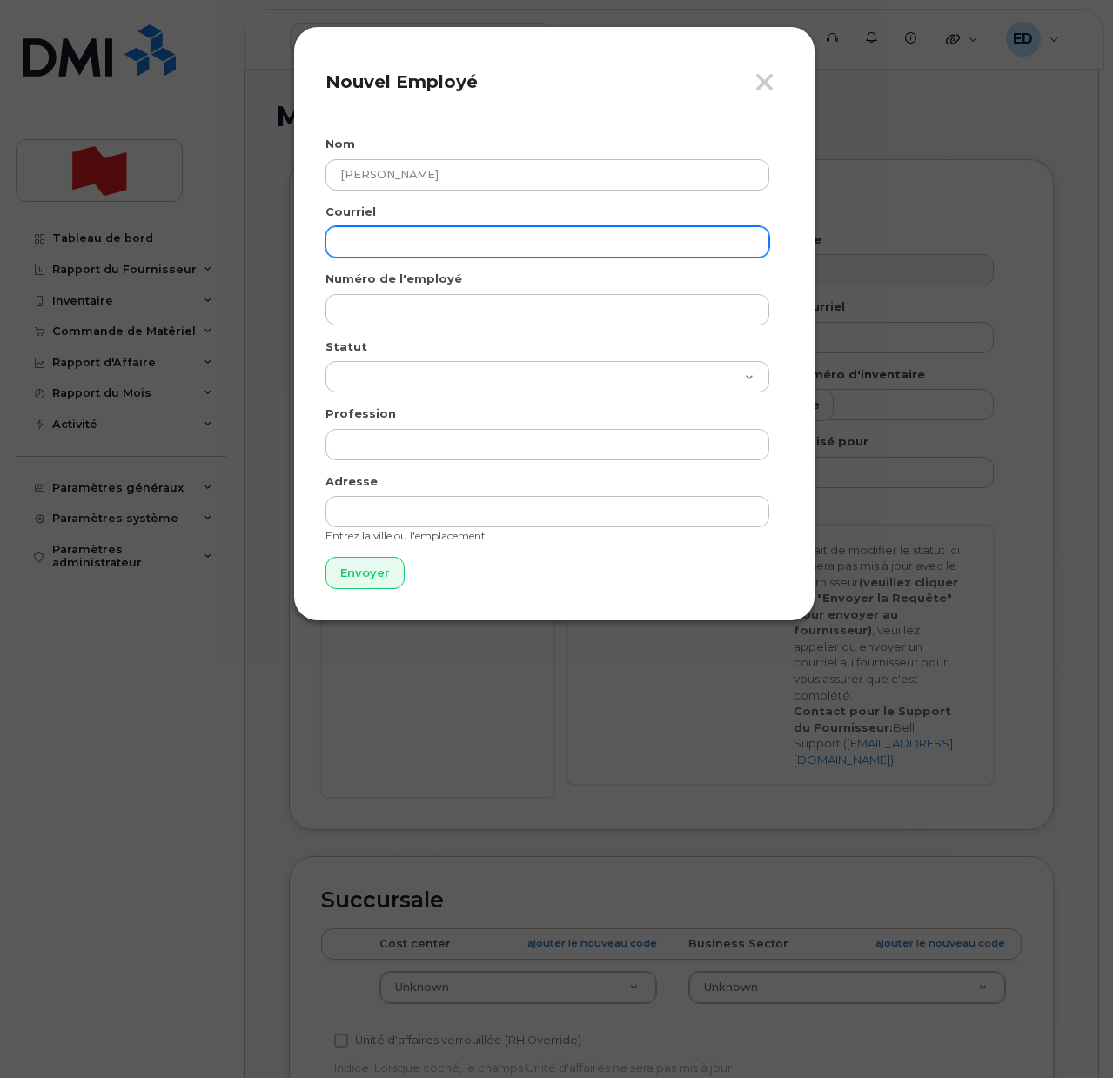
click at [364, 245] on input "email" at bounding box center [548, 241] width 444 height 31
paste input "mario.makkar@nbc.ca"
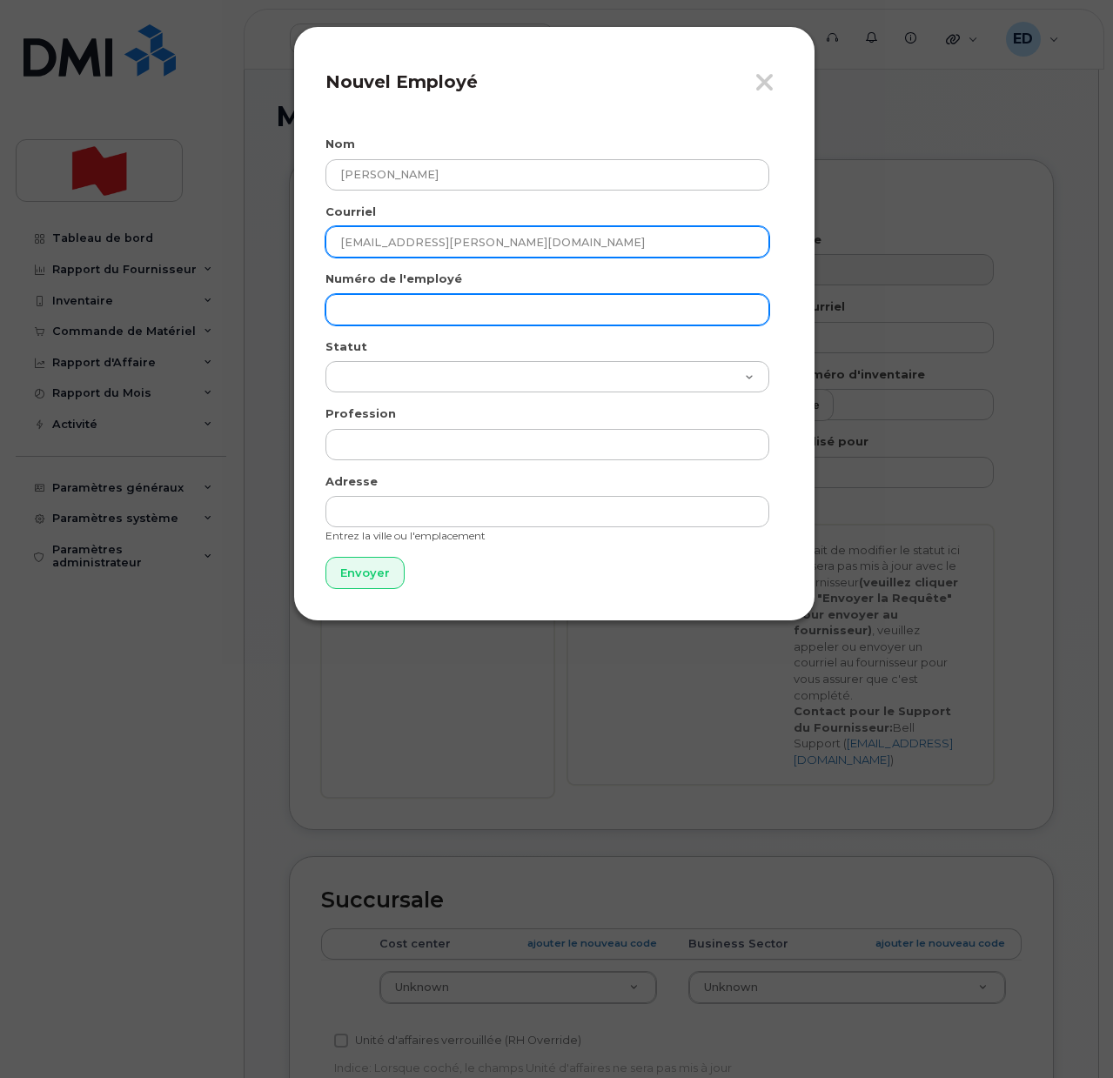
type input "mario.makkar@nbc.ca"
click at [372, 315] on input "text" at bounding box center [548, 309] width 444 height 31
paste input "mario.makkar@nbc.ca"
type input "[EMAIL_ADDRESS][PERSON_NAME][DOMAIN_NAME]"
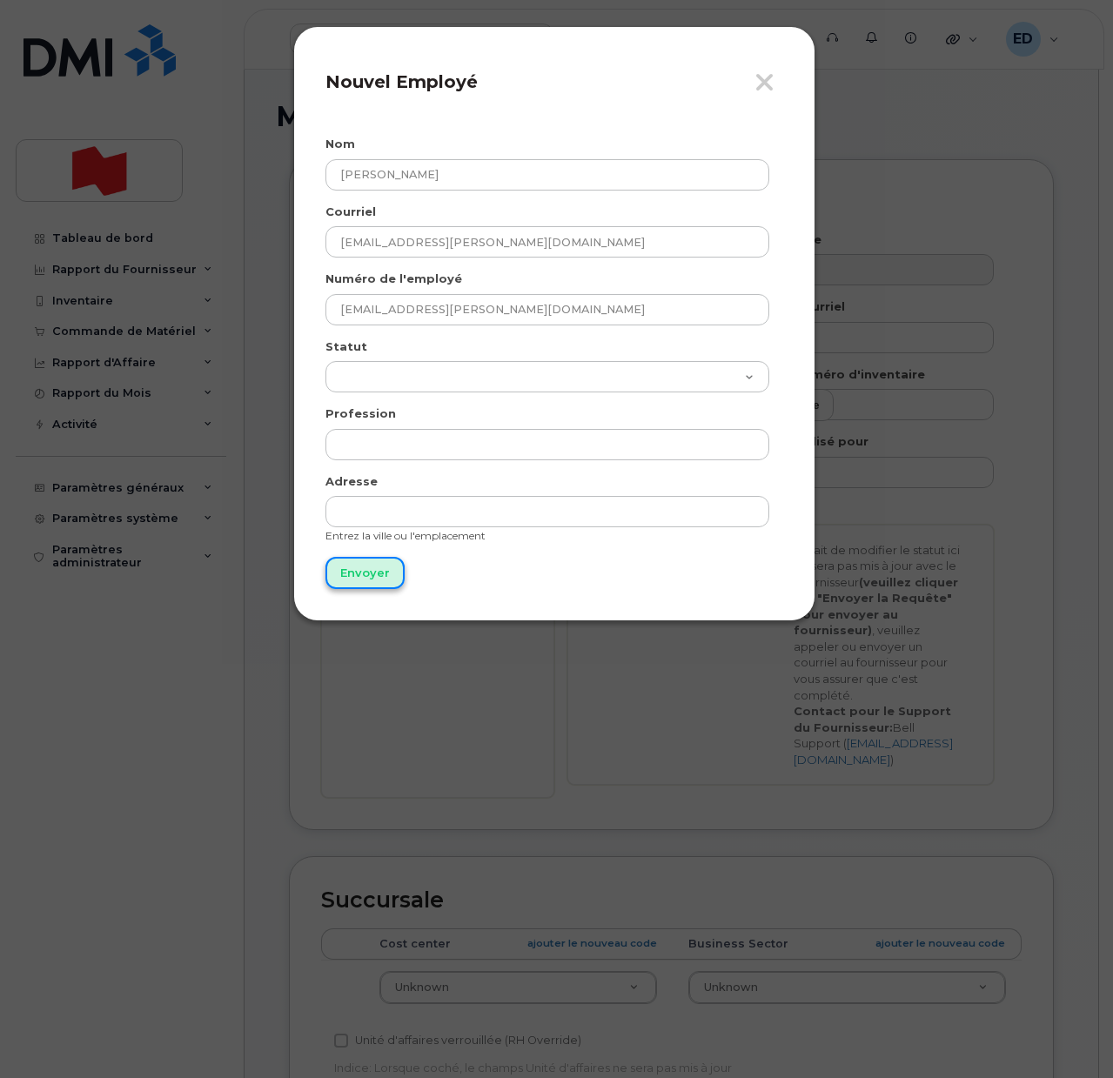
click at [357, 565] on input "Envoyer" at bounding box center [365, 573] width 79 height 32
type input "Envoyer"
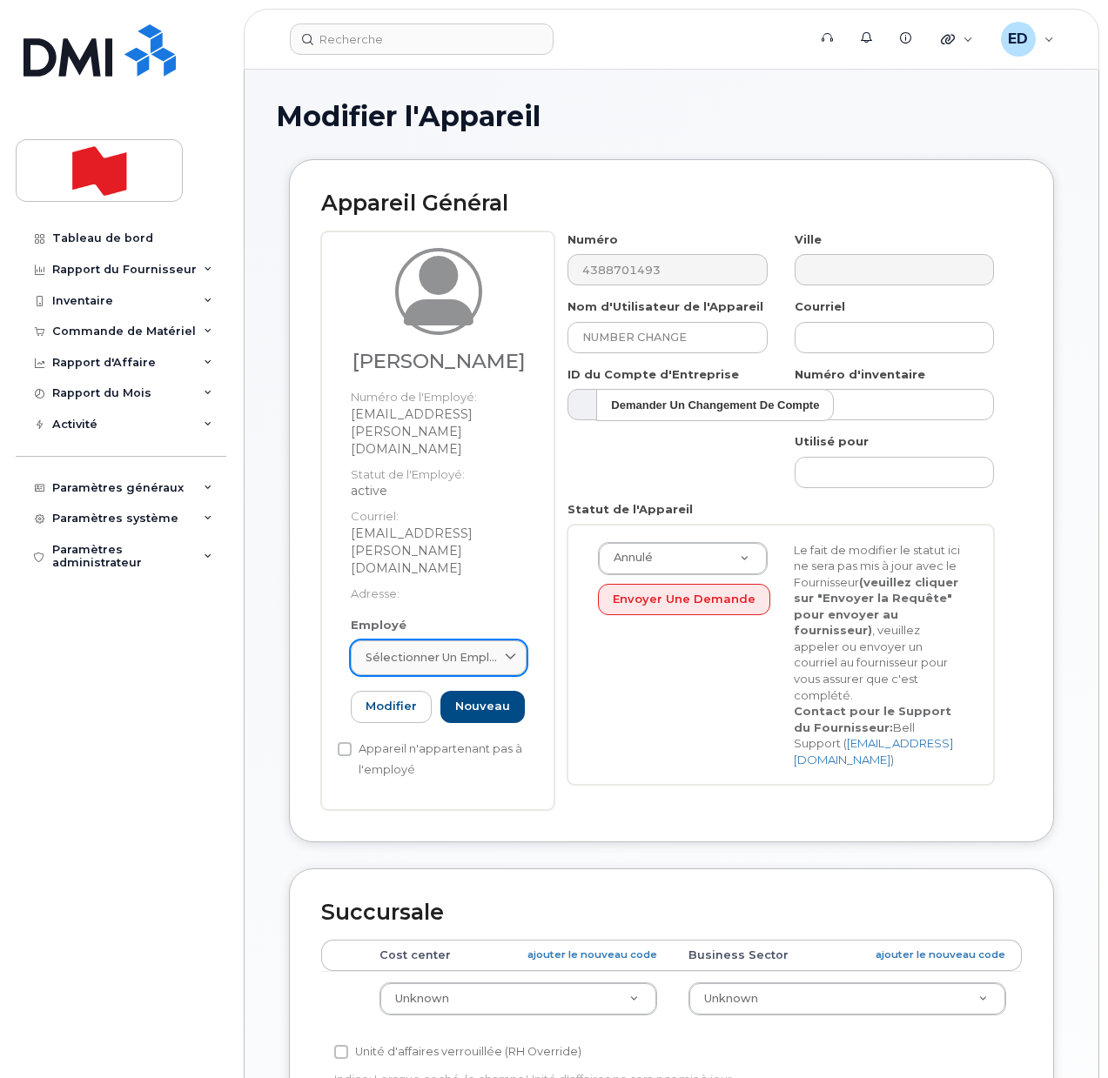
click at [495, 641] on link "Sélectionner un employé" at bounding box center [439, 658] width 176 height 35
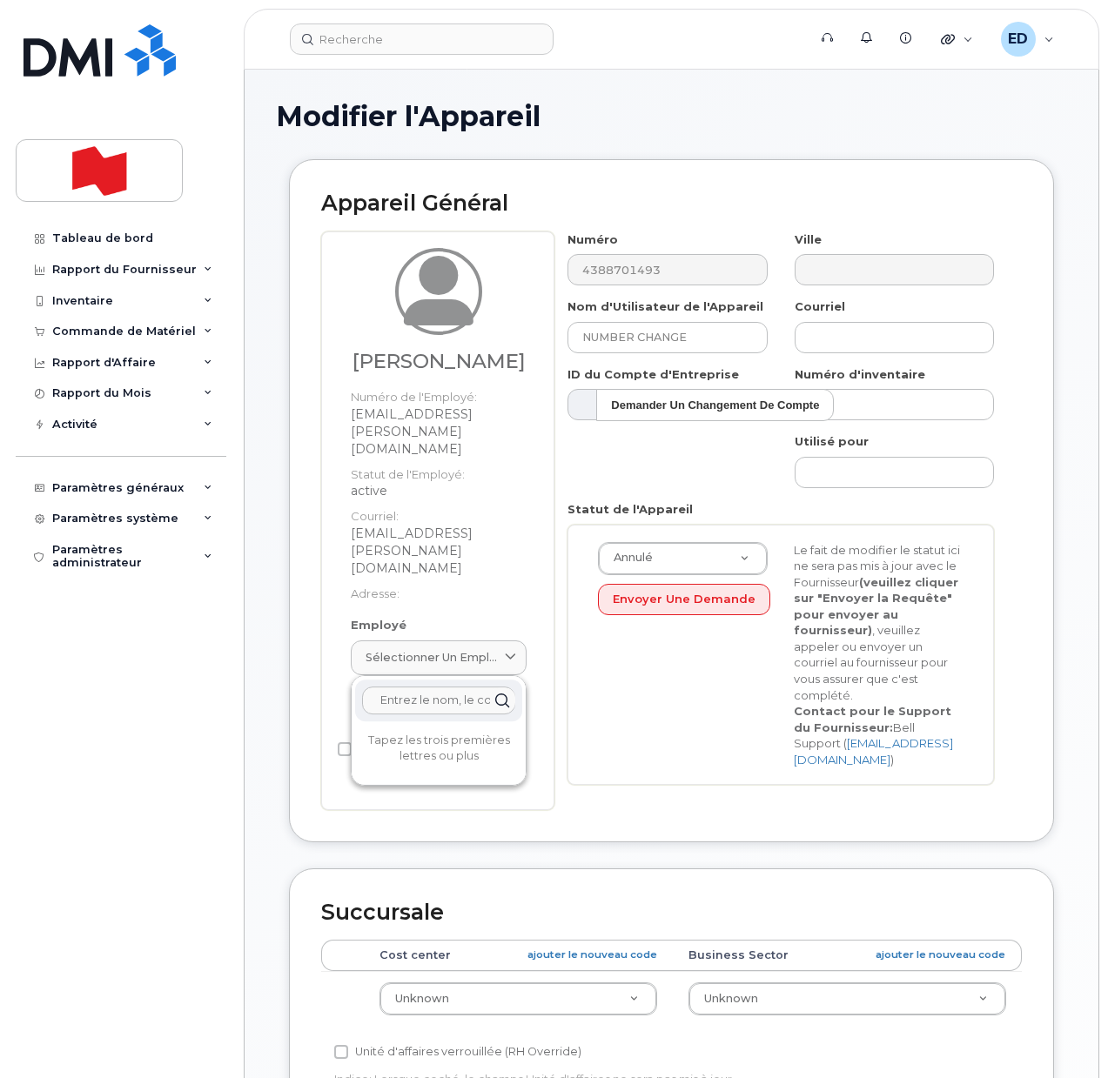
paste input "[EMAIL_ADDRESS][PERSON_NAME][DOMAIN_NAME]"
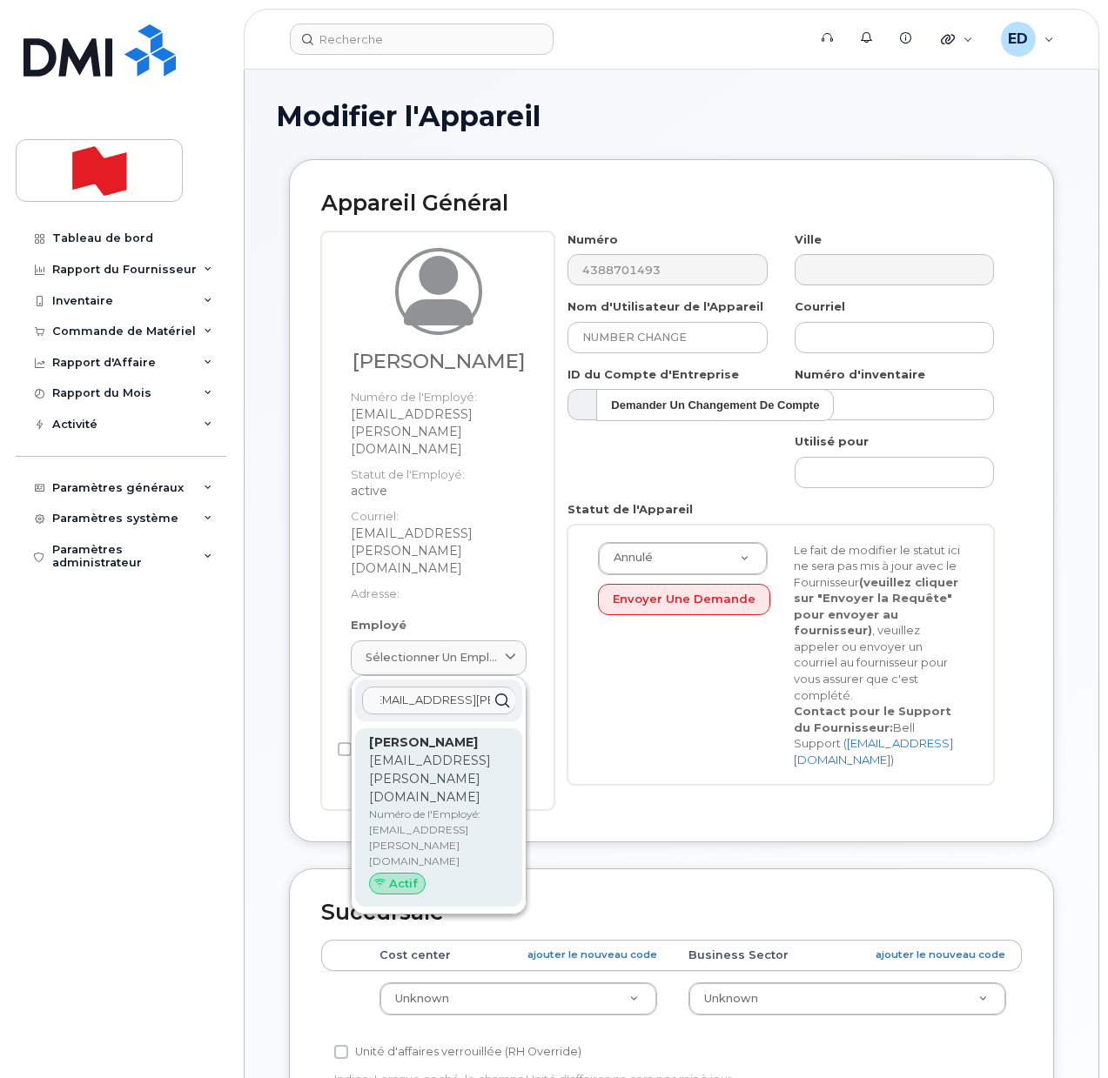
type input "[EMAIL_ADDRESS][PERSON_NAME][DOMAIN_NAME]"
click at [419, 752] on p "[EMAIL_ADDRESS][PERSON_NAME][DOMAIN_NAME]" at bounding box center [438, 779] width 139 height 55
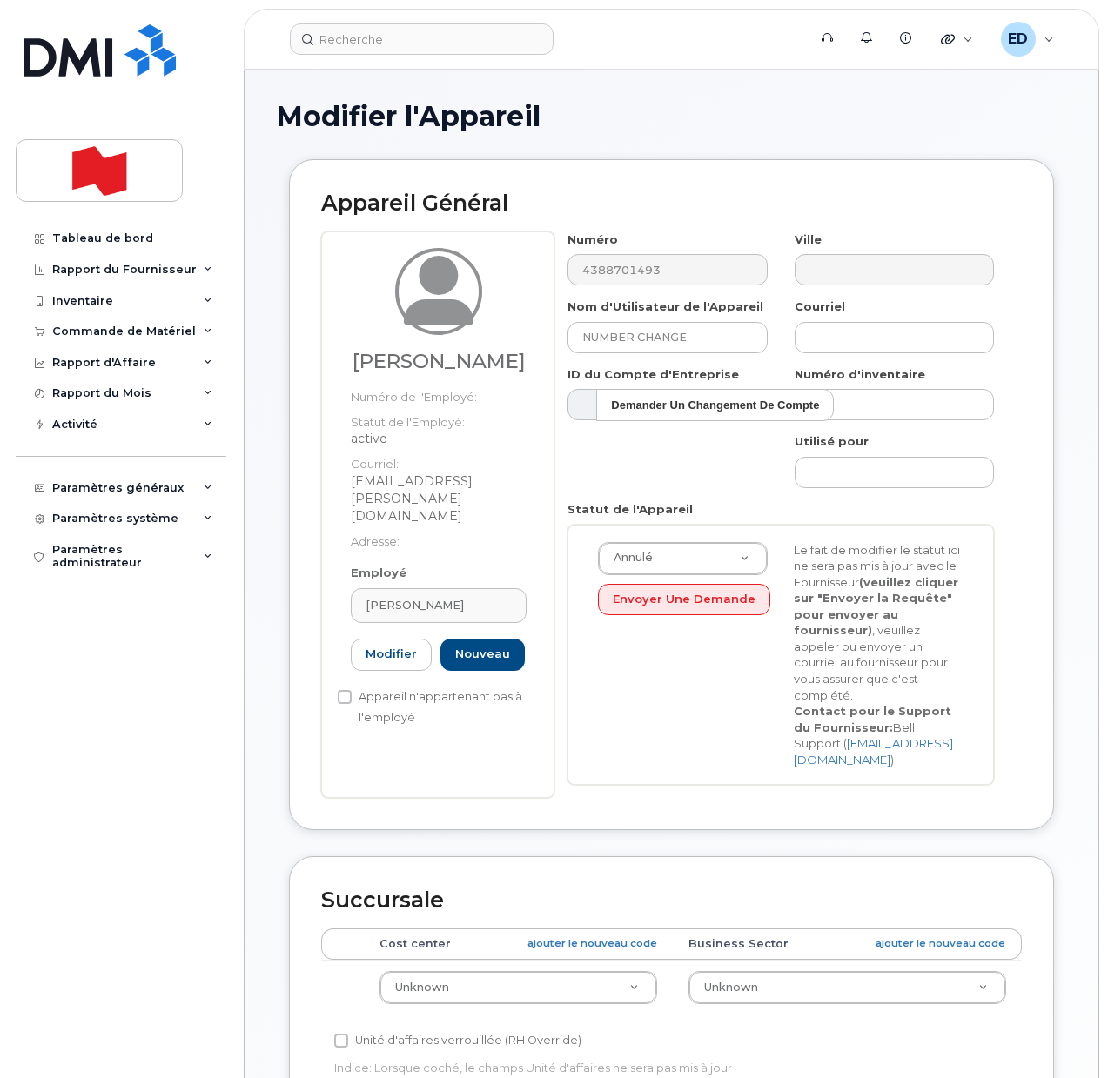
type input "[EMAIL_ADDRESS][PERSON_NAME][DOMAIN_NAME]"
type input "[PERSON_NAME]"
type input "[EMAIL_ADDRESS][PERSON_NAME][DOMAIN_NAME]"
click at [885, 400] on input "text" at bounding box center [894, 404] width 199 height 31
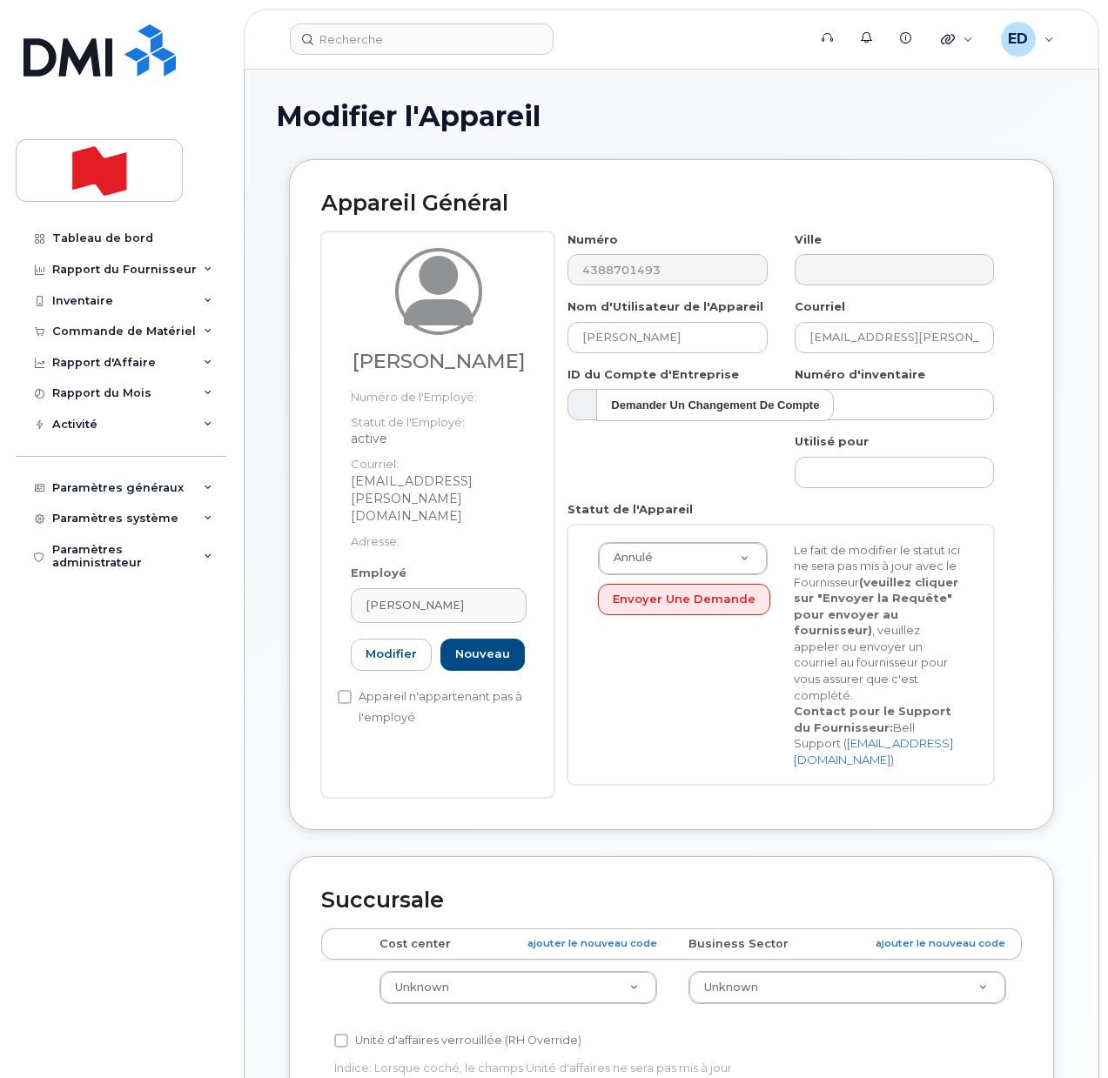
click at [719, 487] on div "Numéro 4388701493 Ville Nom d'Utilisateur de l'Appareil Mario Makkar Courriel m…" at bounding box center [781, 516] width 454 height 568
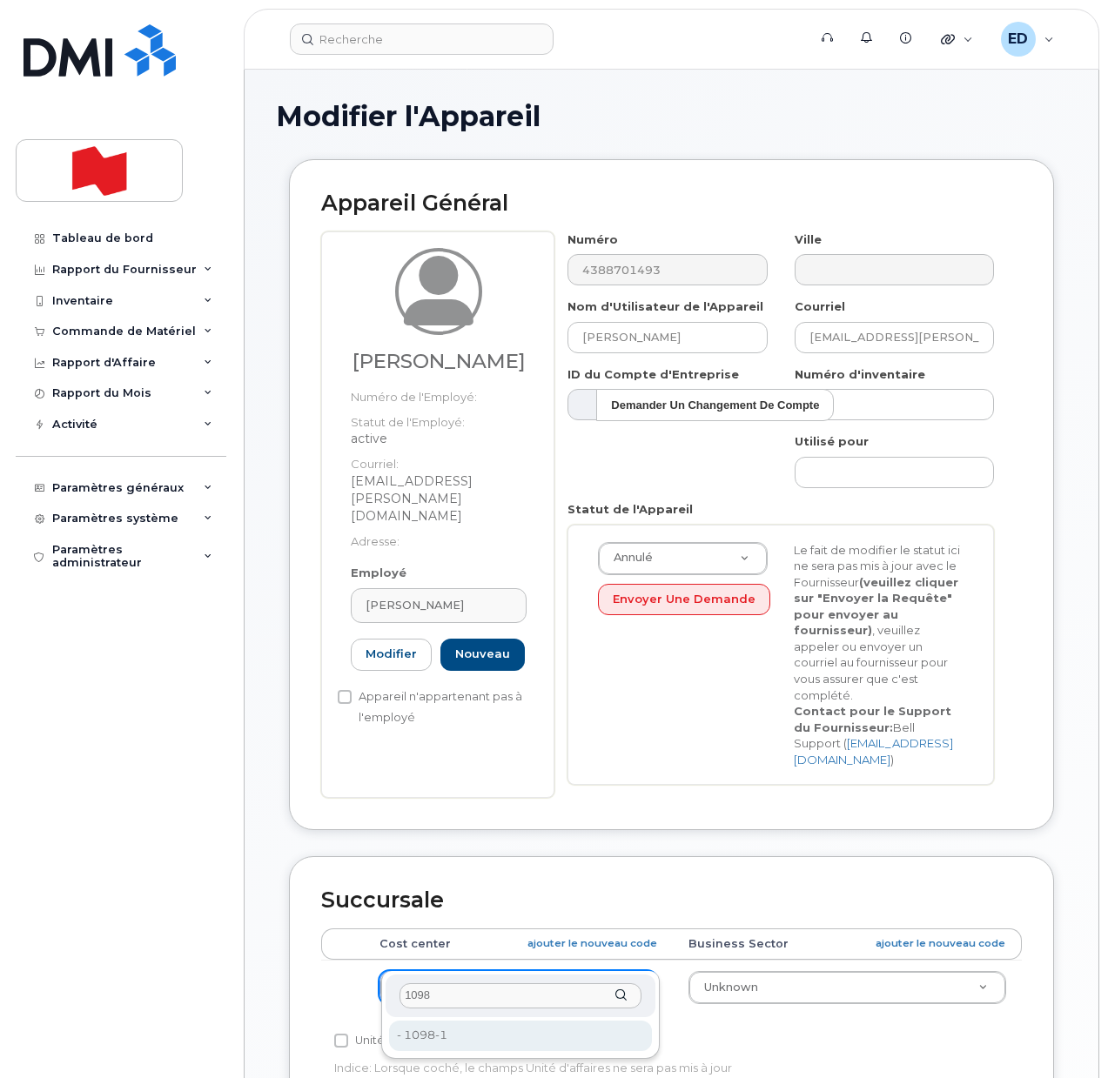
type input "1098"
type input "25594338"
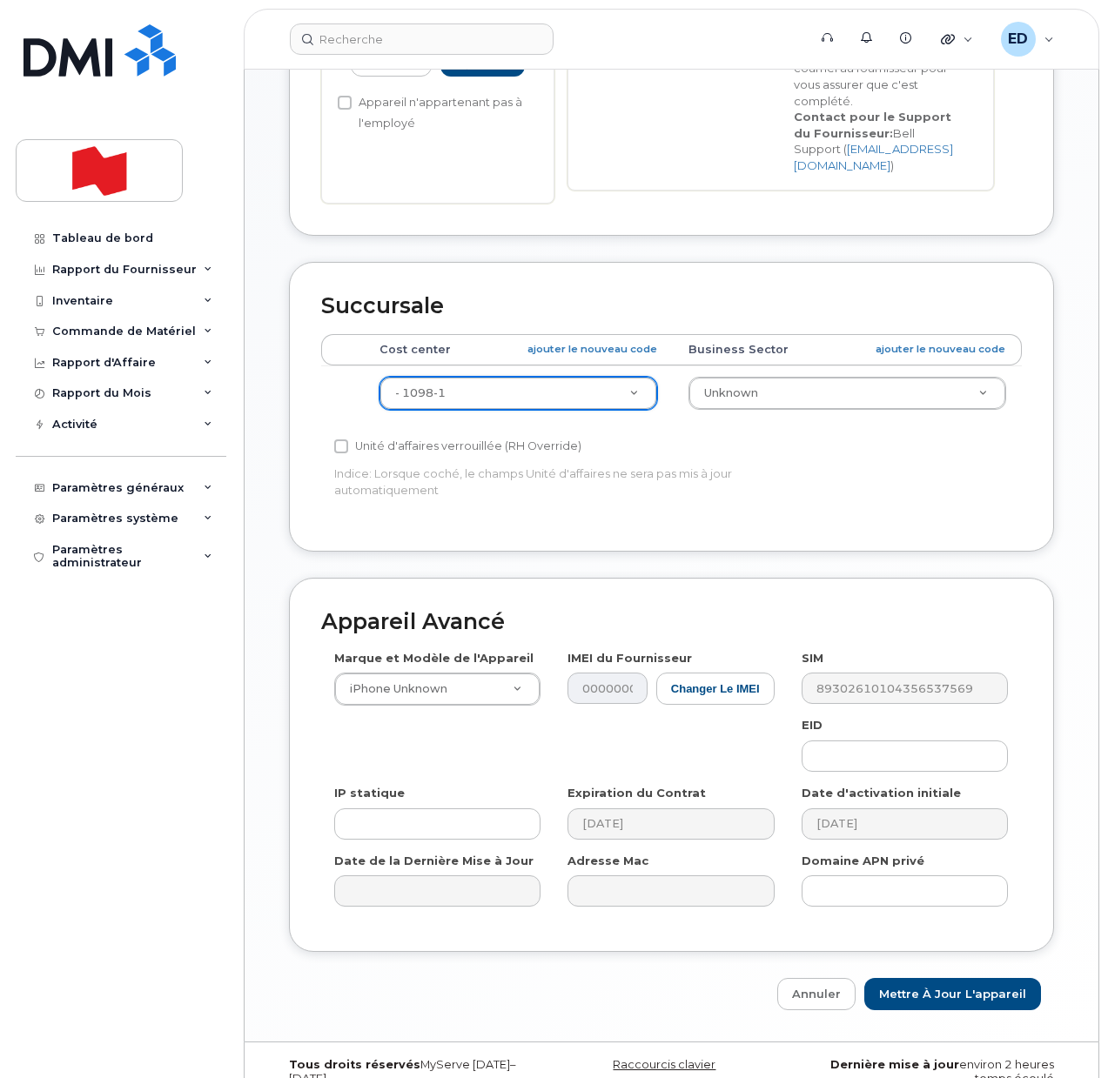
scroll to position [595, 0]
click at [913, 978] on input "Mettre à jour l'appareil" at bounding box center [952, 994] width 177 height 32
type input "Sauvegarde..."
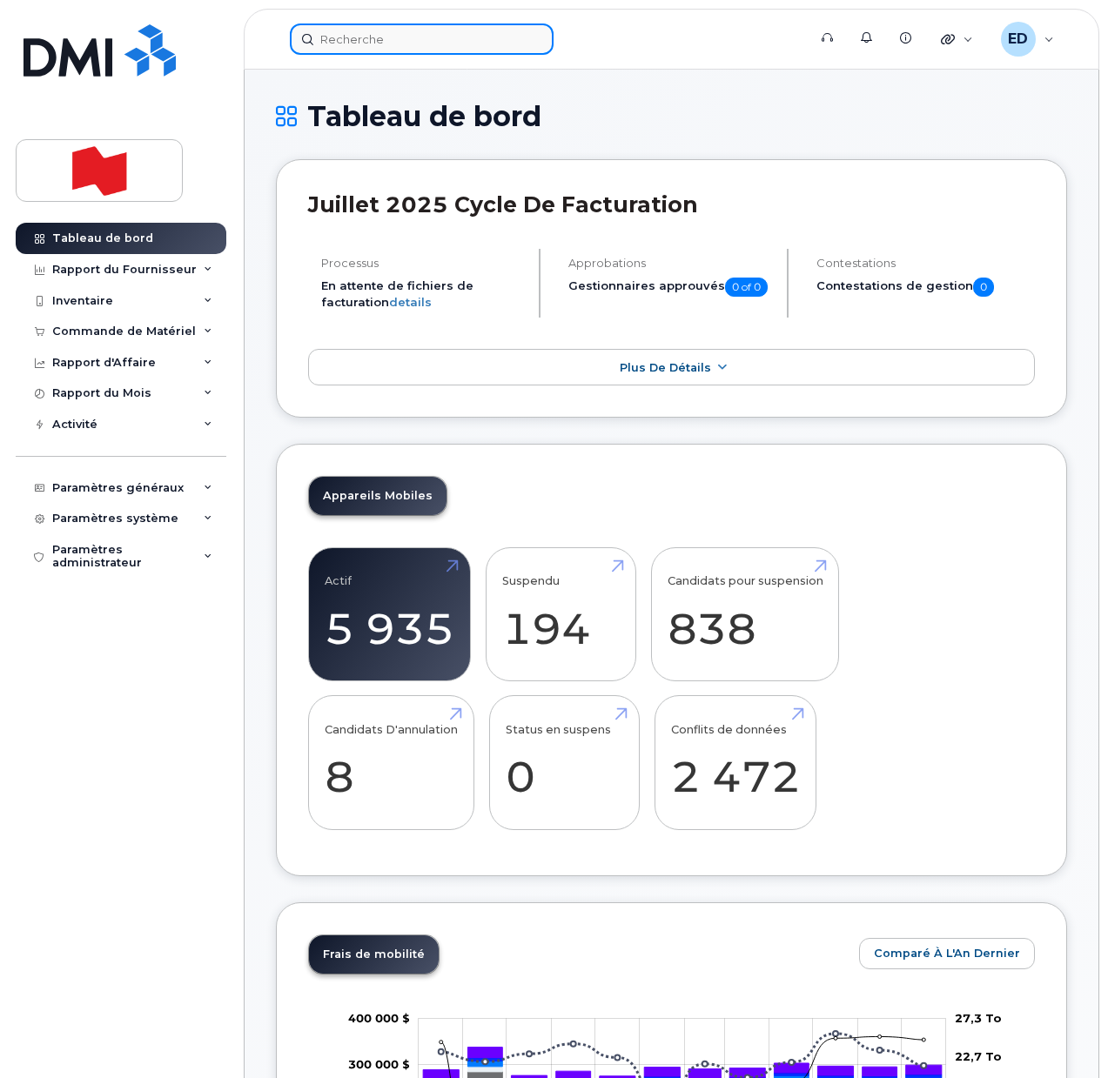
click at [373, 39] on input at bounding box center [422, 39] width 264 height 31
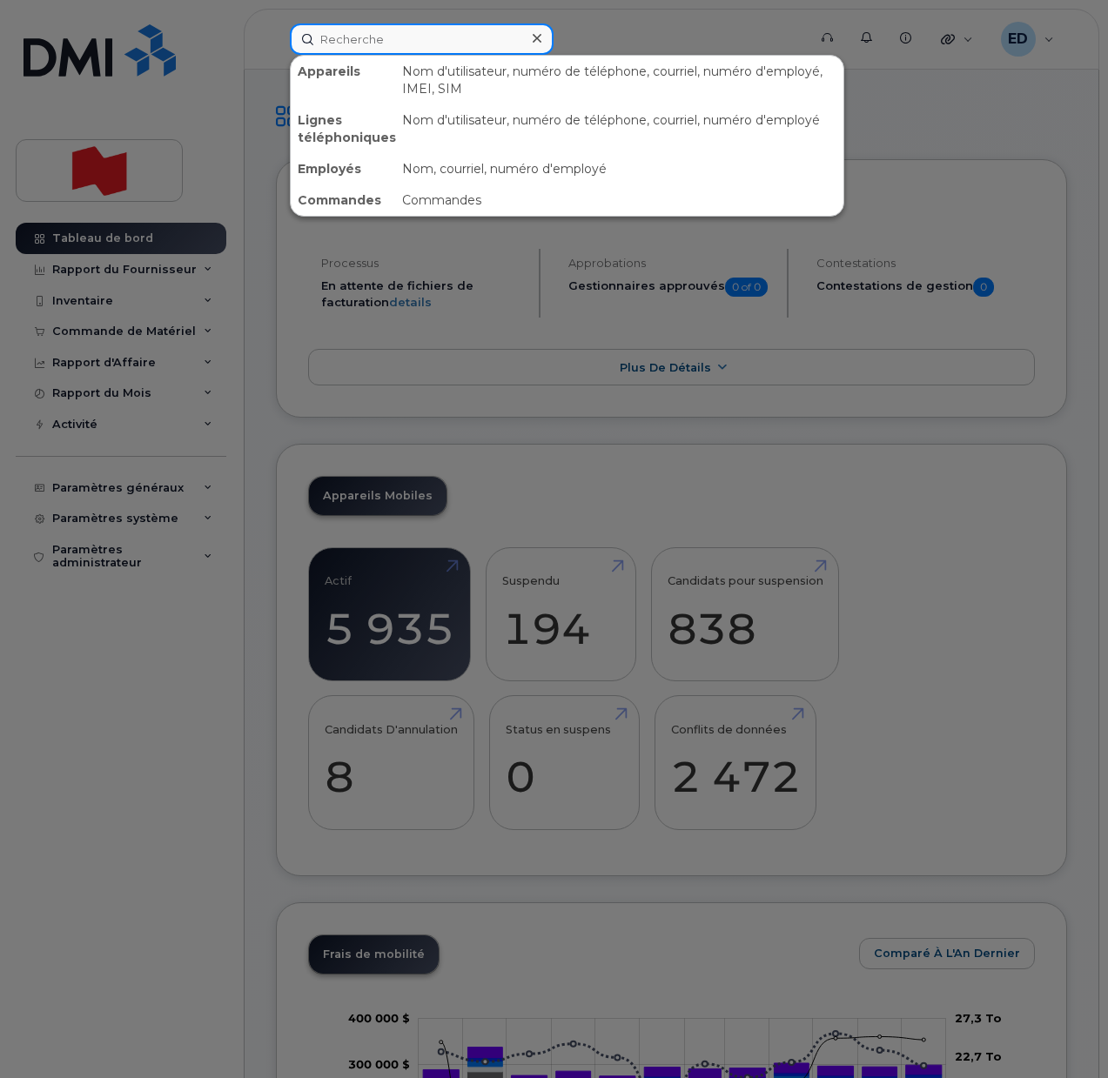
paste input "4388701493"
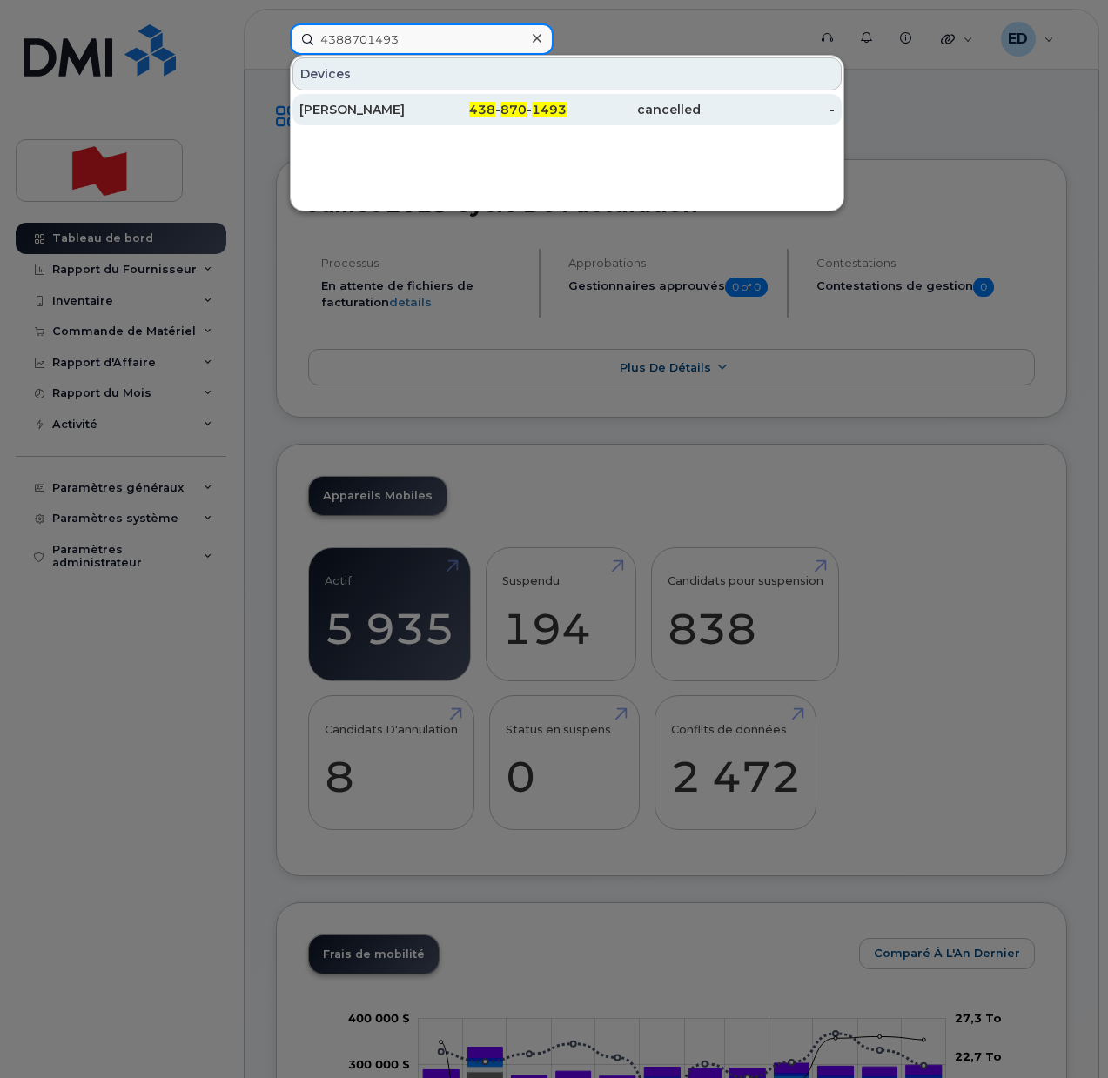
type input "4388701493"
click at [333, 113] on div "[PERSON_NAME]" at bounding box center [366, 109] width 134 height 17
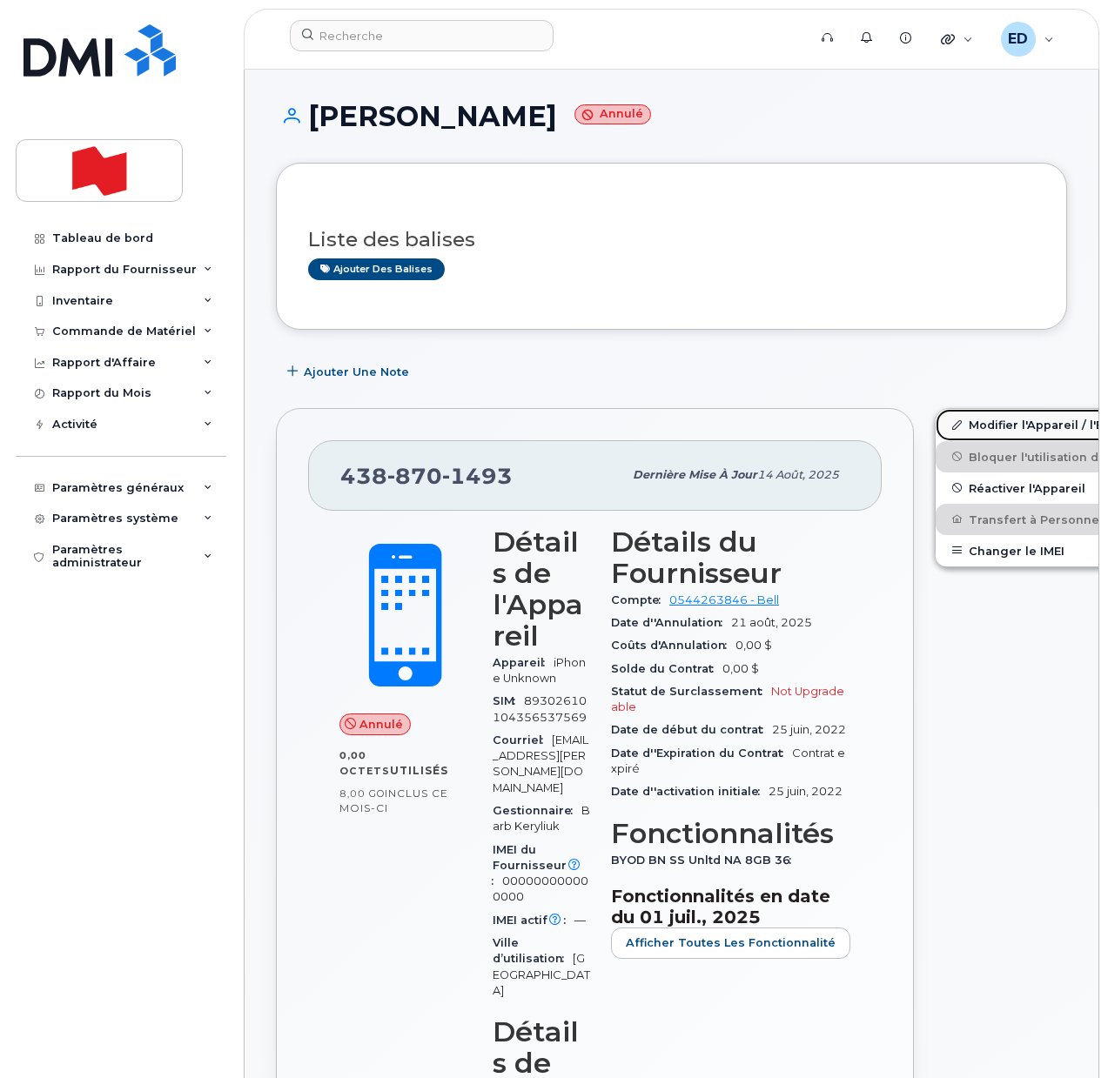
click at [954, 427] on link "Modifier l'Appareil / l'Employé" at bounding box center [1071, 424] width 270 height 31
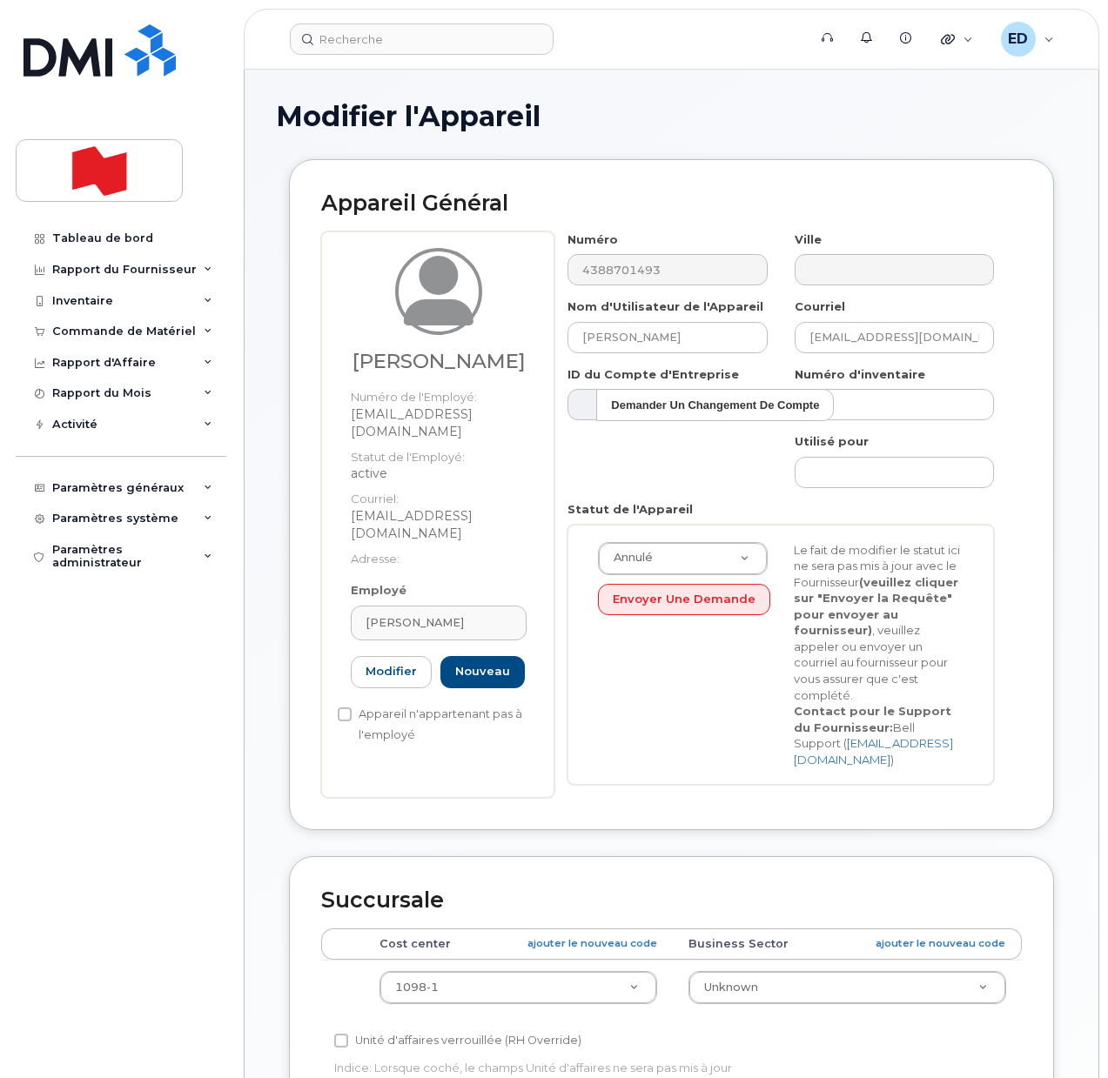
select select "22916206"
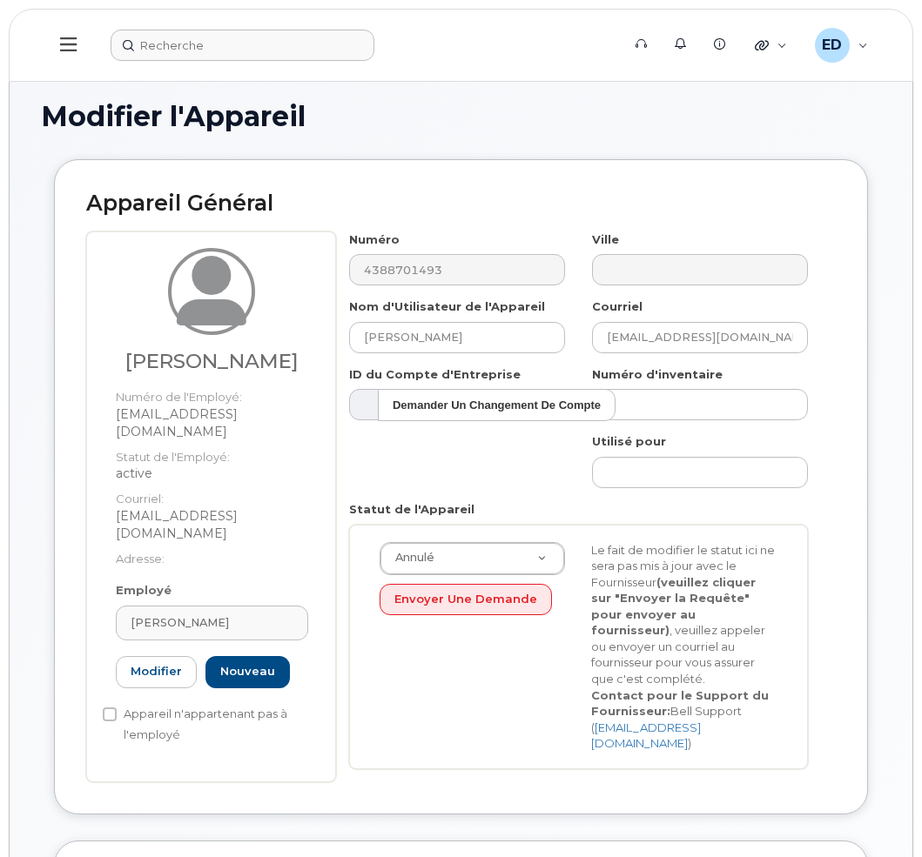
click at [504, 45] on form at bounding box center [360, 45] width 499 height 31
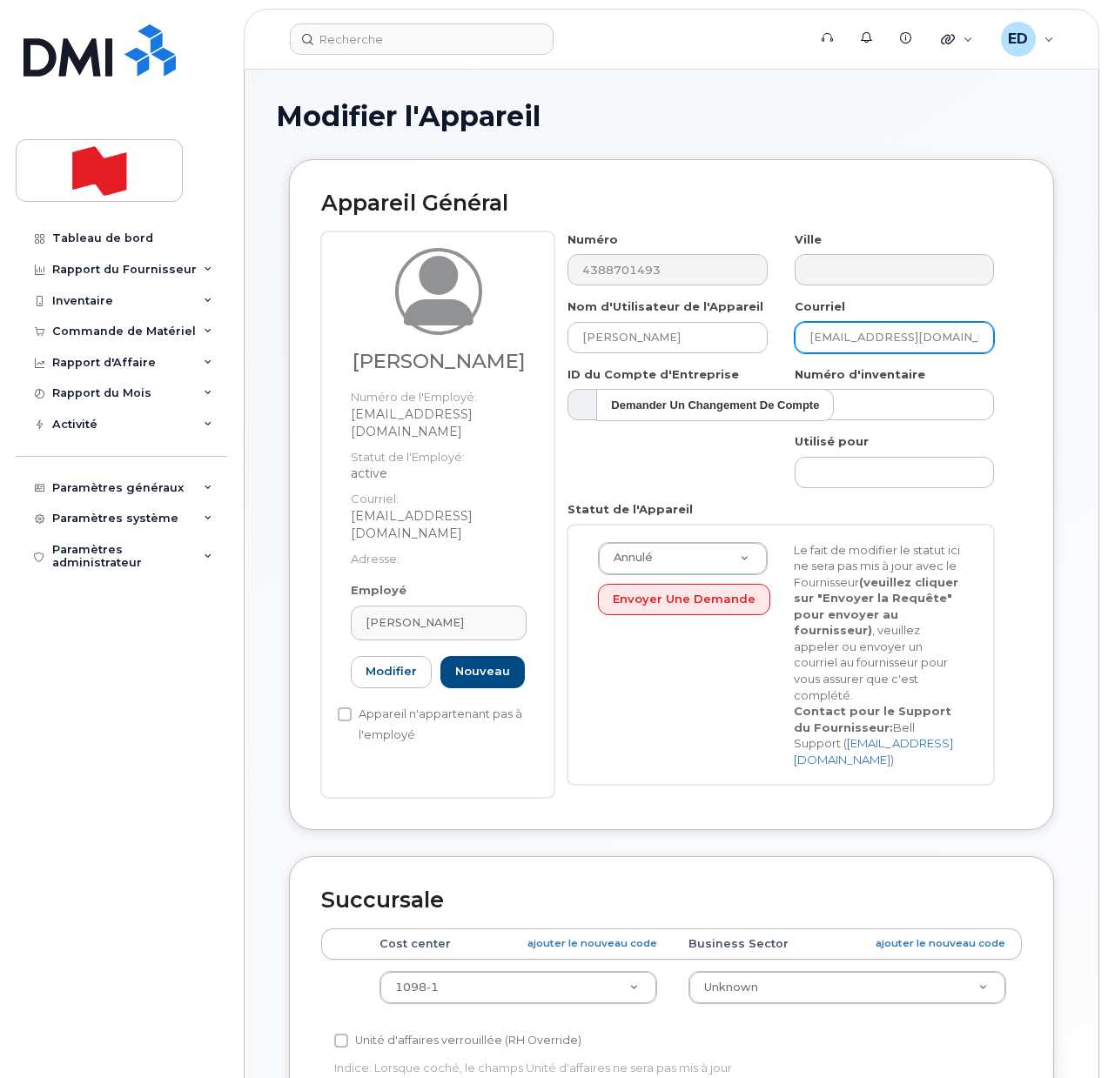
drag, startPoint x: 970, startPoint y: 334, endPoint x: 795, endPoint y: 313, distance: 176.2
click at [796, 313] on div "[PERSON_NAME] [PERSON_NAME][EMAIL_ADDRESS][DOMAIN_NAME]" at bounding box center [895, 326] width 226 height 55
paste input "ericb.lemire@bn"
click at [943, 343] on input "[EMAIL_ADDRESS][DOMAIN_NAME]" at bounding box center [894, 337] width 199 height 31
type input "e"
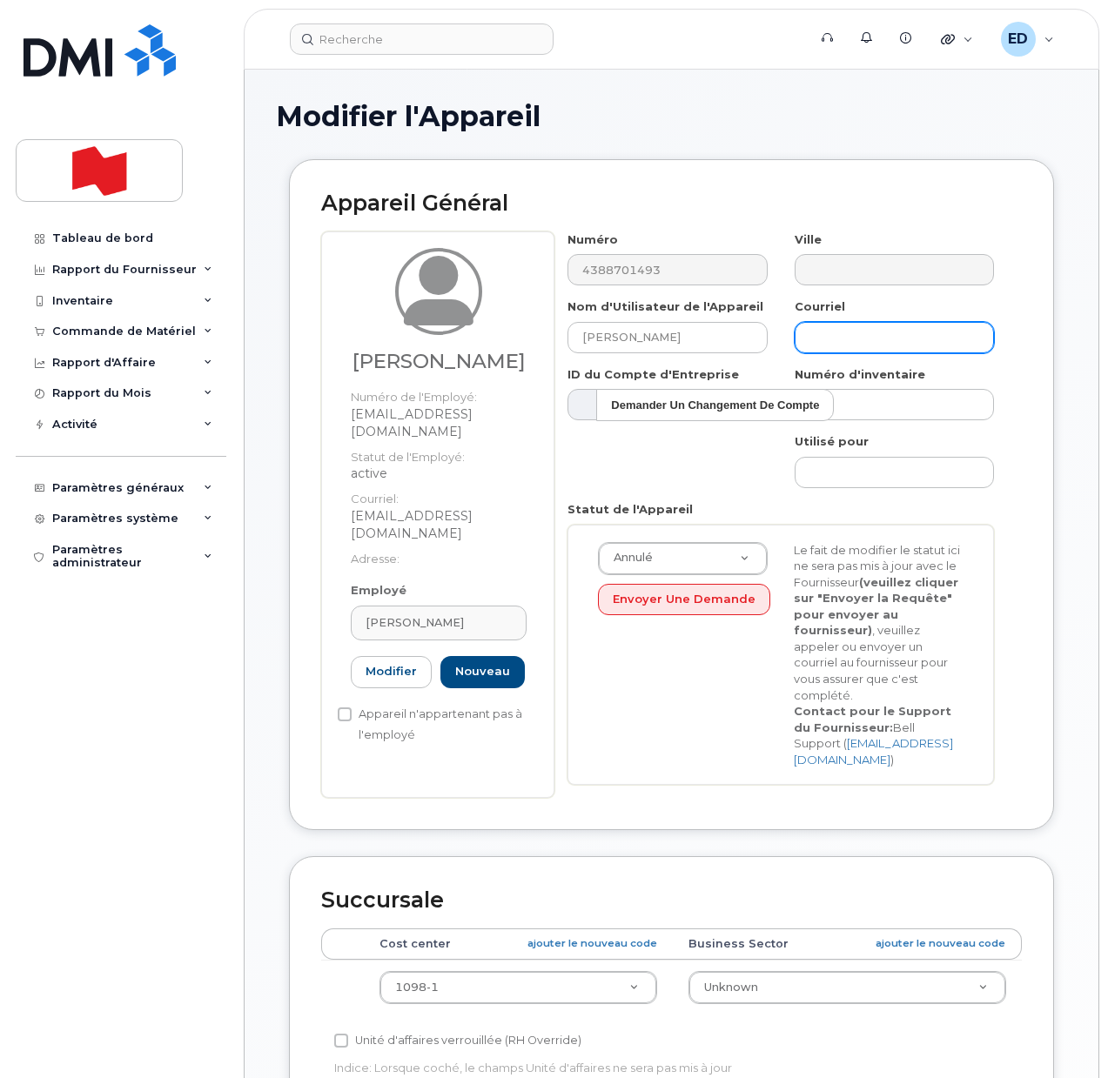
paste input "[EMAIL_ADDRESS][DOMAIN_NAME]"
drag, startPoint x: 947, startPoint y: 342, endPoint x: 769, endPoint y: 336, distance: 178.5
click at [770, 336] on div "Numéro 4388701493 Ville Nom d'Utilisateur de l'Appareil [PERSON_NAME] Courriel …" at bounding box center [781, 516] width 454 height 568
paste input "mario.makkar@nb"
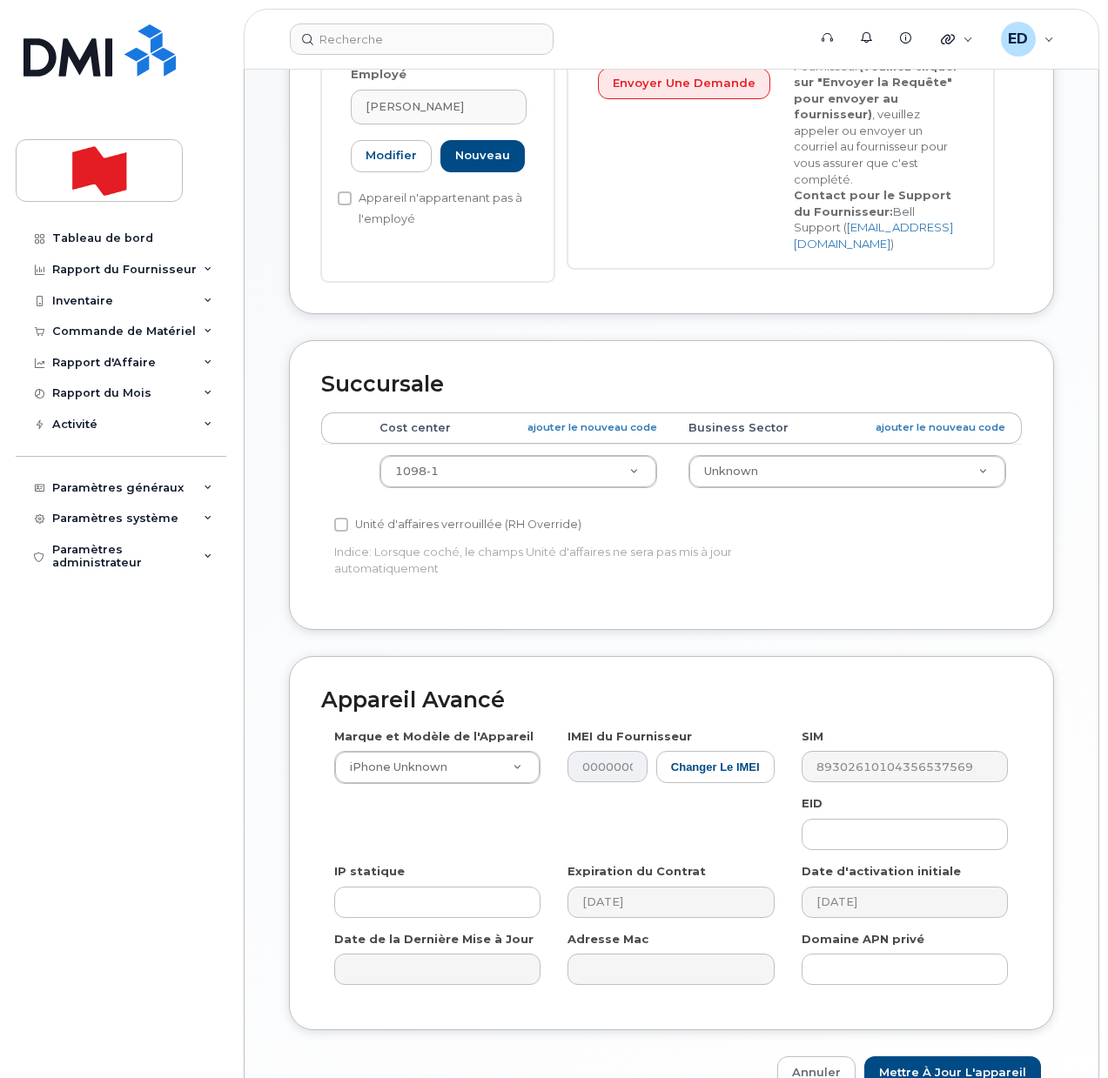
scroll to position [544, 0]
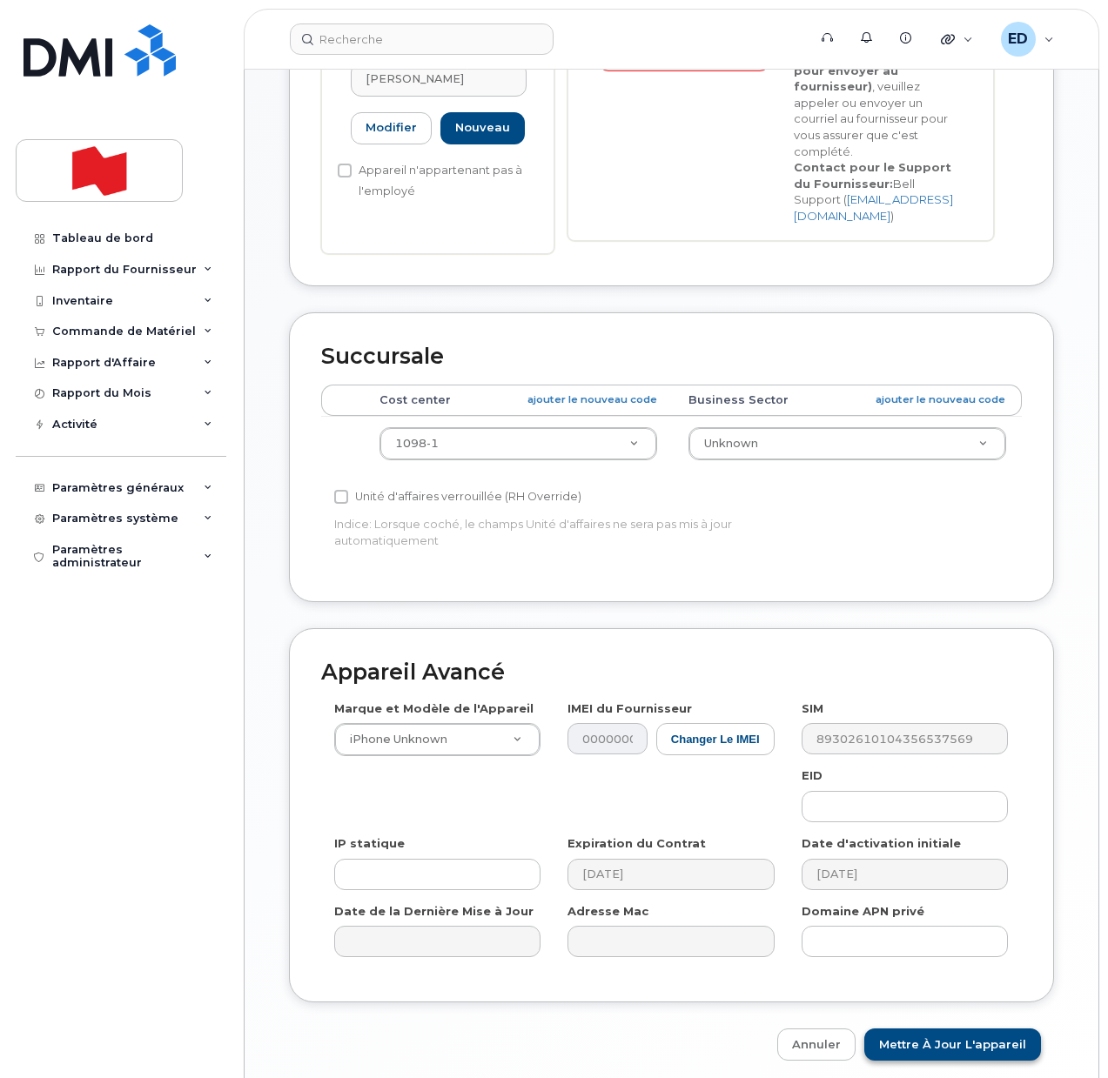
type input "[EMAIL_ADDRESS][DOMAIN_NAME]"
click at [930, 1029] on input "Mettre à jour l'appareil" at bounding box center [952, 1045] width 177 height 32
type input "Sauvegarde..."
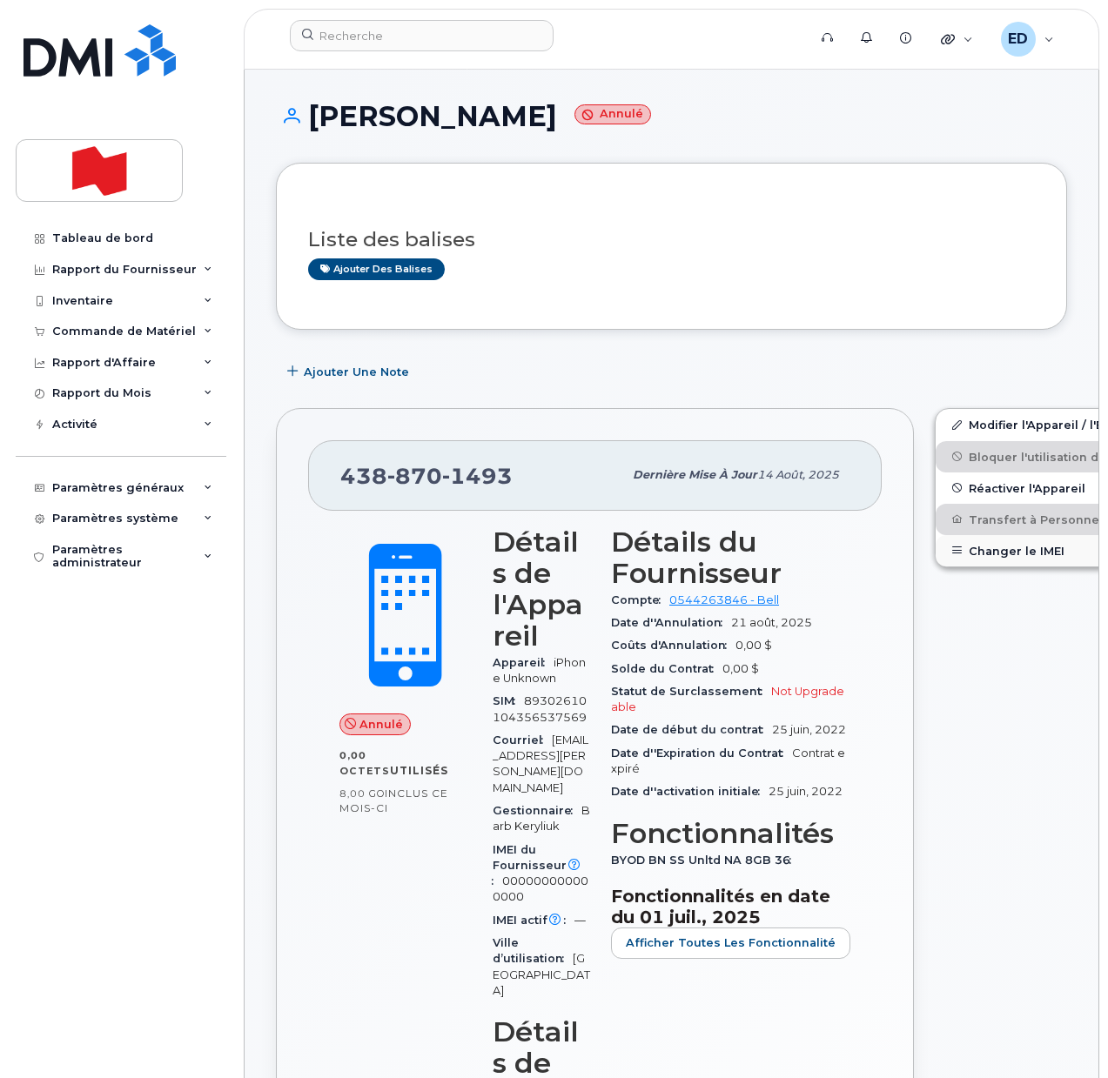
click at [950, 552] on button "Changer le IMEI" at bounding box center [1071, 550] width 270 height 31
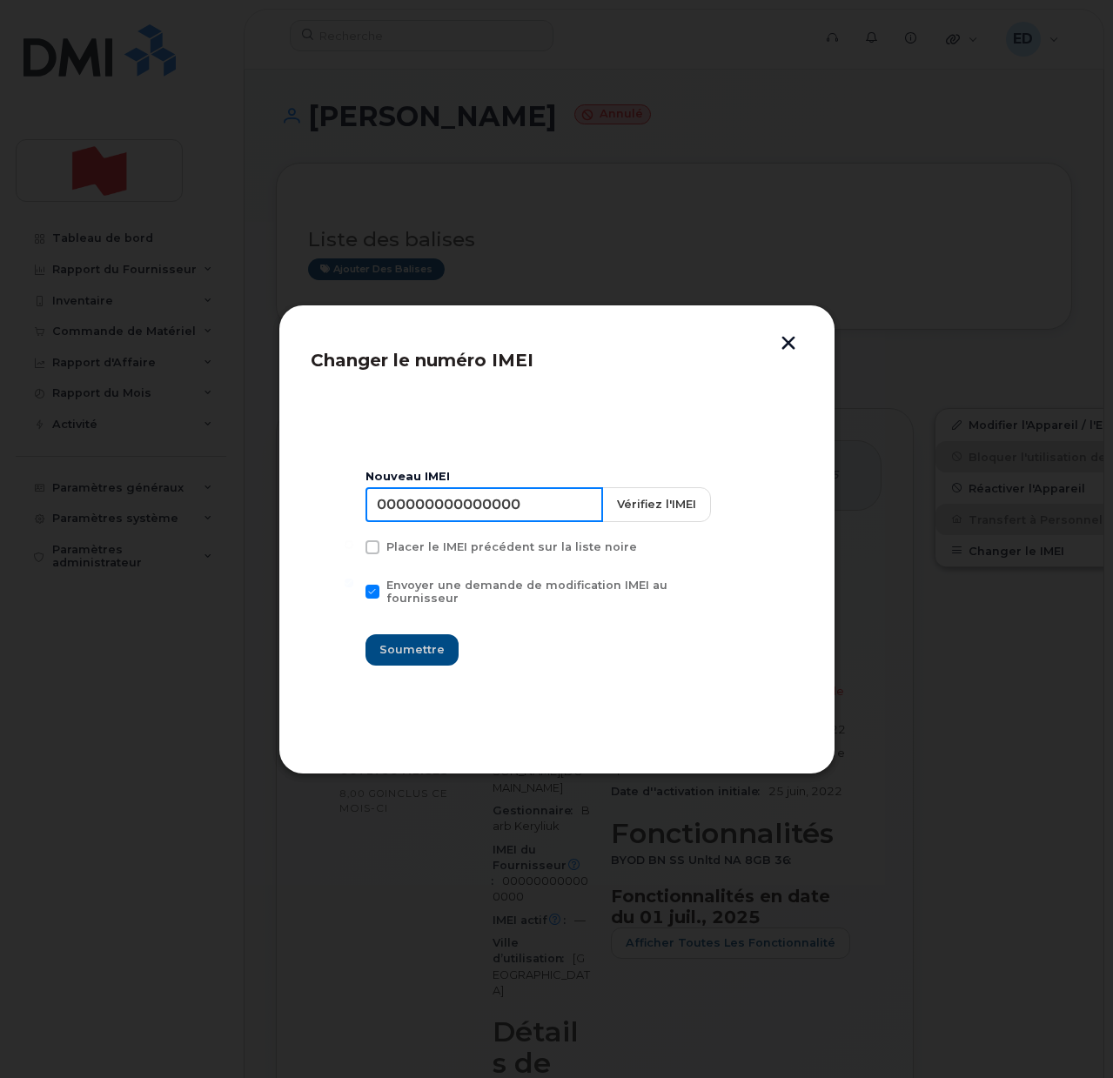
click at [480, 509] on input "000000000000000" at bounding box center [485, 504] width 238 height 35
type input "353927601155606"
click at [430, 642] on span "Soumettre" at bounding box center [412, 650] width 65 height 17
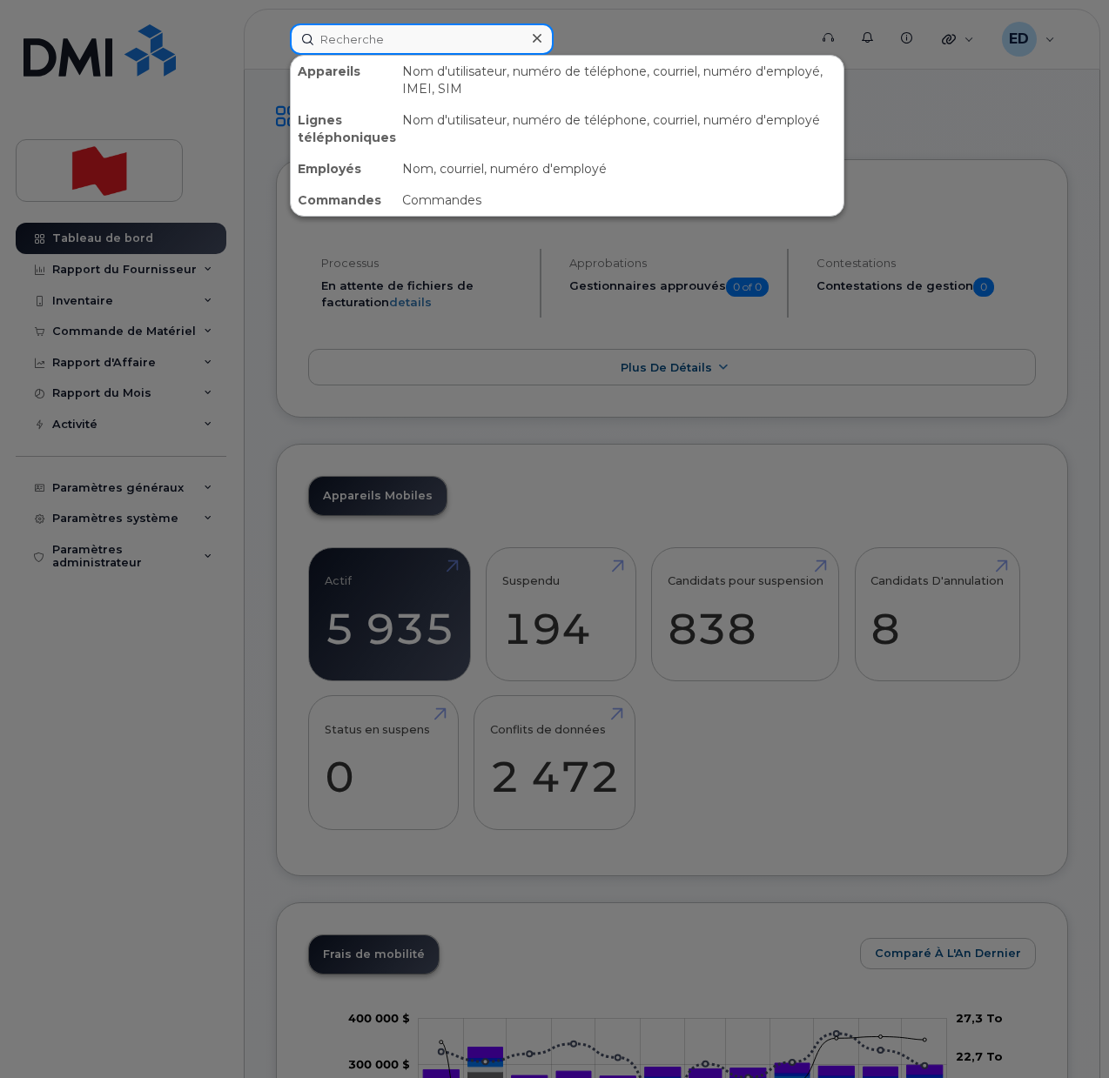
paste input "[EMAIL_ADDRESS][PERSON_NAME][DOMAIN_NAME]"
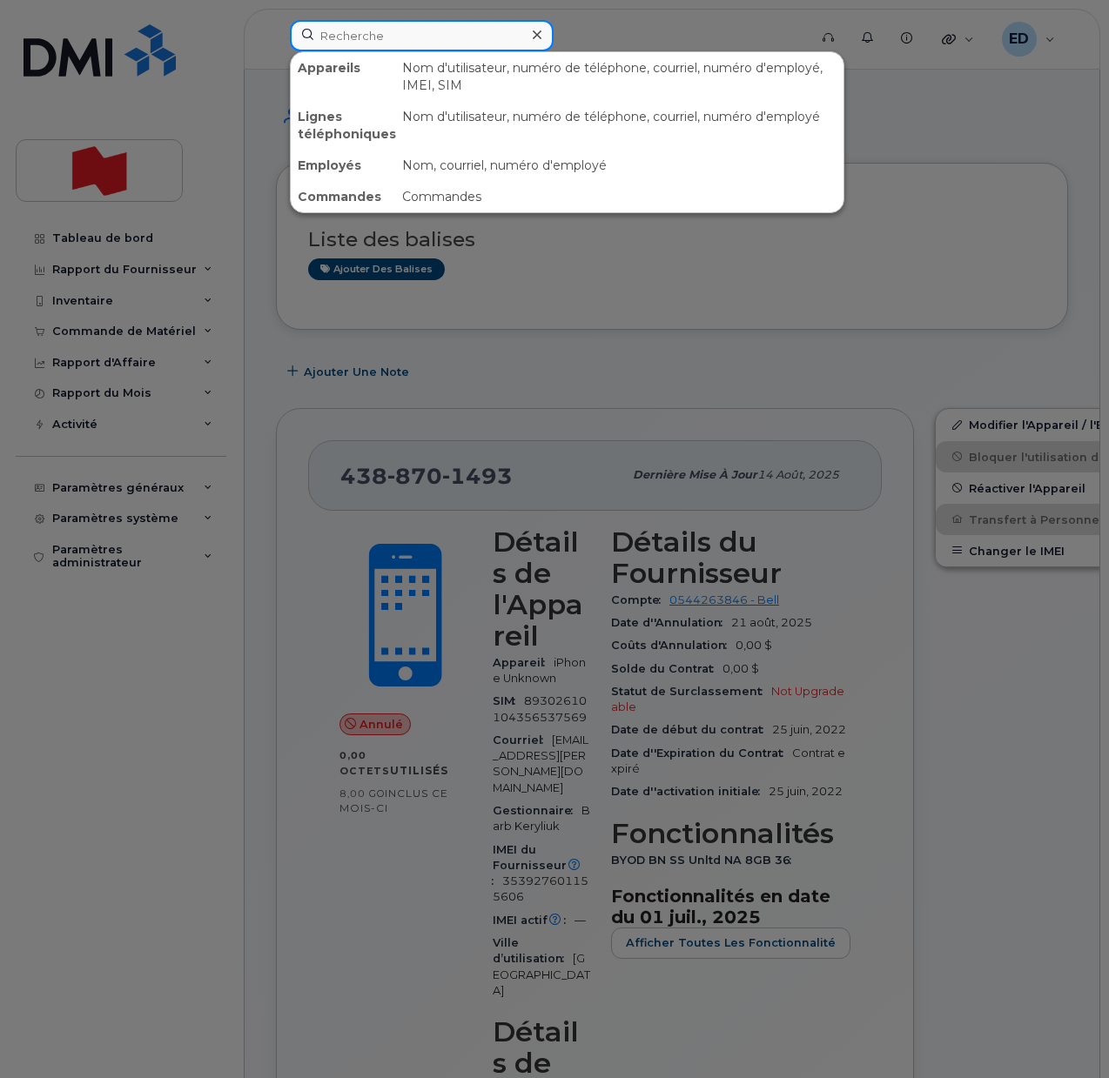
click at [362, 38] on input at bounding box center [422, 35] width 264 height 31
paste input "4388701493"
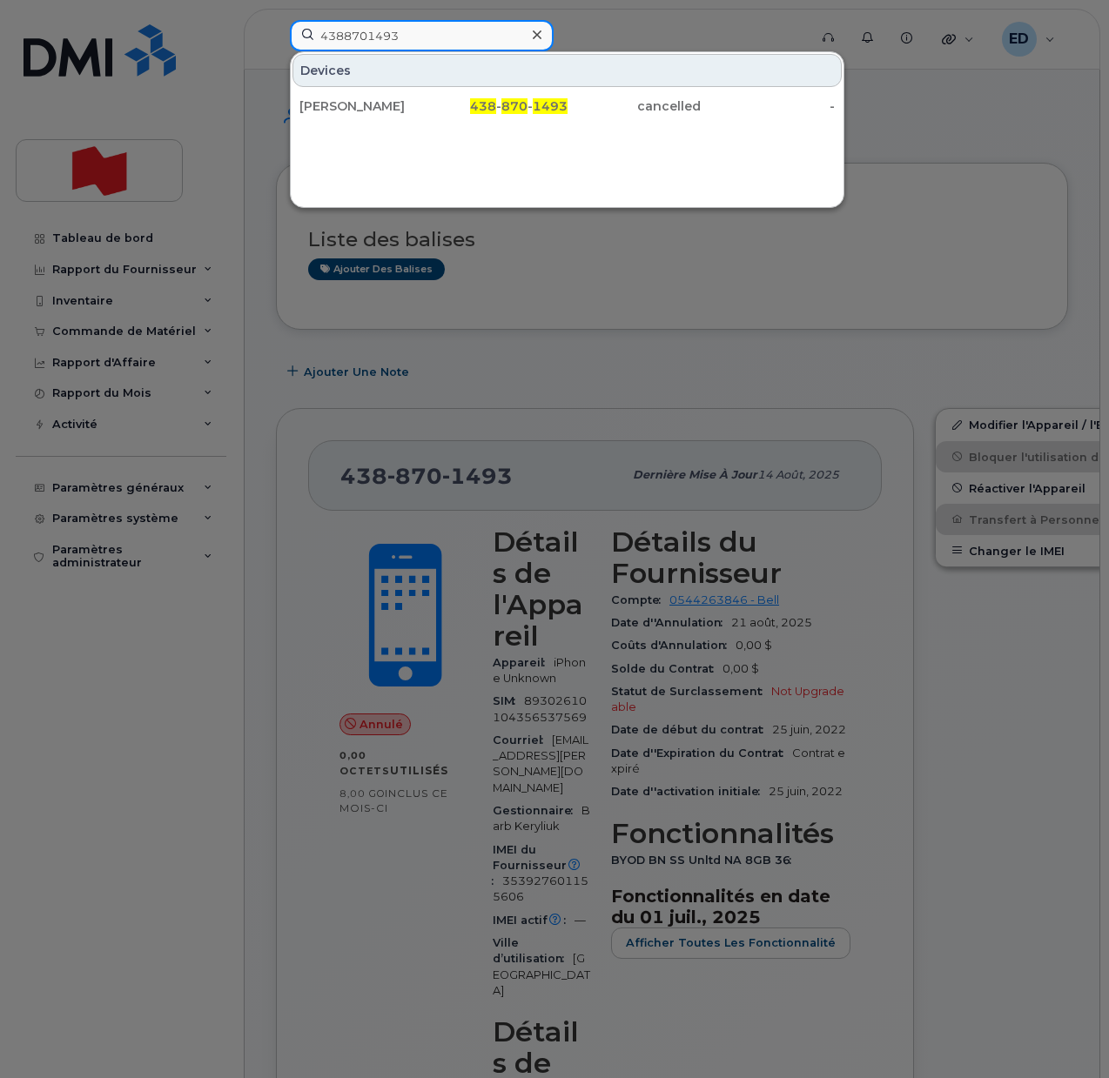
click at [374, 47] on input "4388701493" at bounding box center [422, 35] width 264 height 31
paste input "3324"
click at [359, 46] on input "4388703324" at bounding box center [422, 35] width 264 height 31
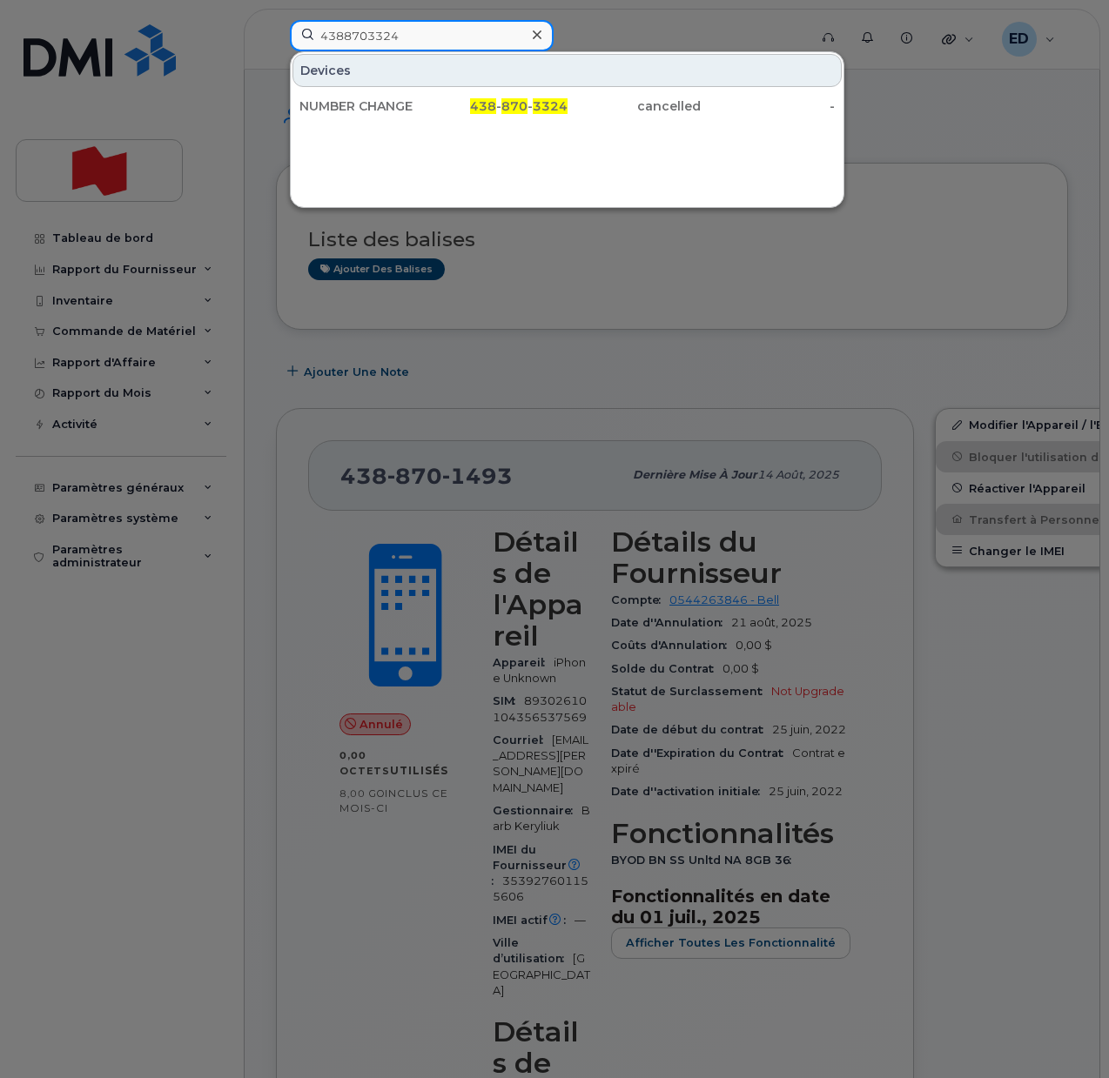
paste input "3420262"
type input "4383420262"
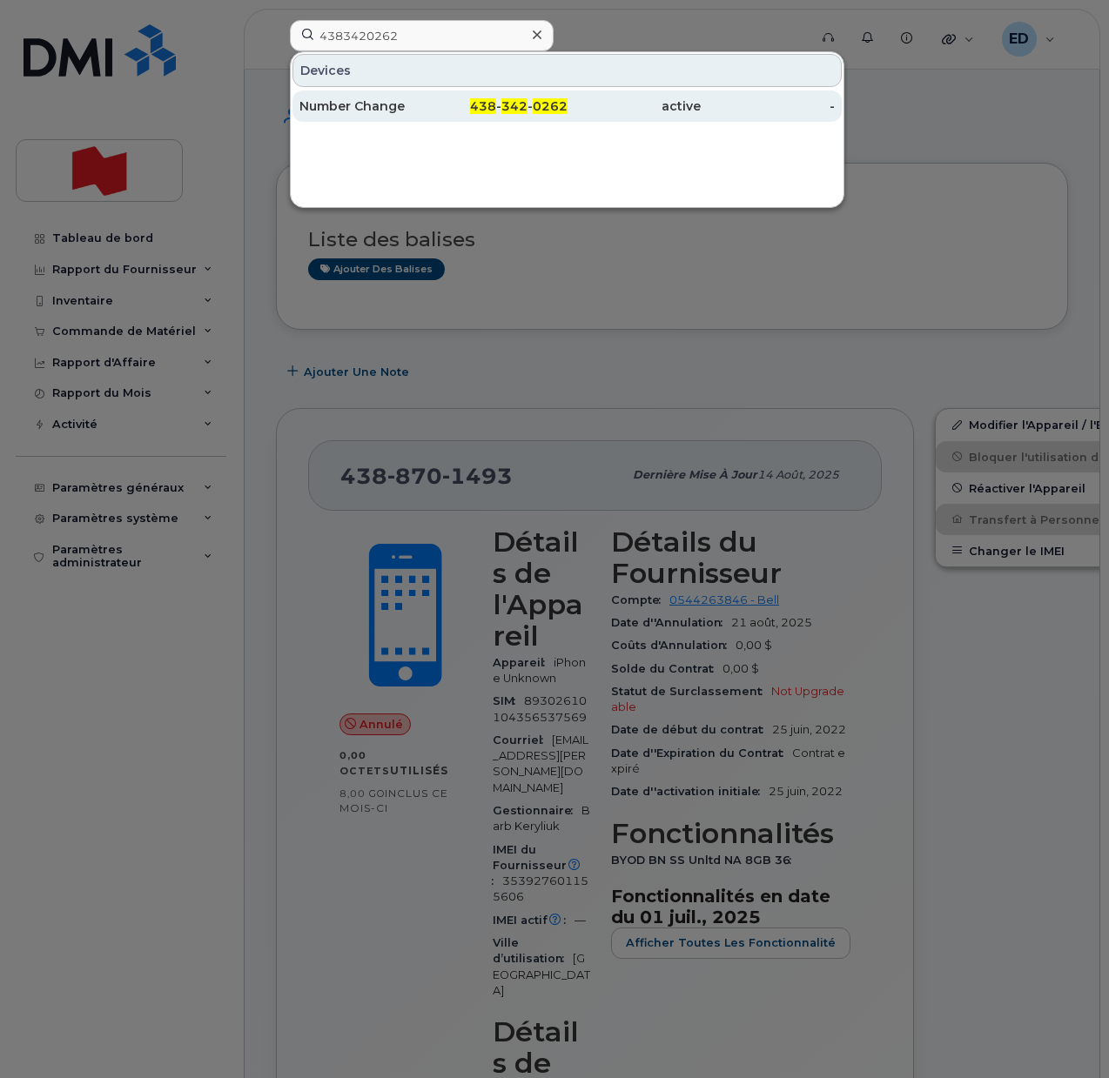
click at [350, 111] on div "Number Change" at bounding box center [366, 105] width 134 height 17
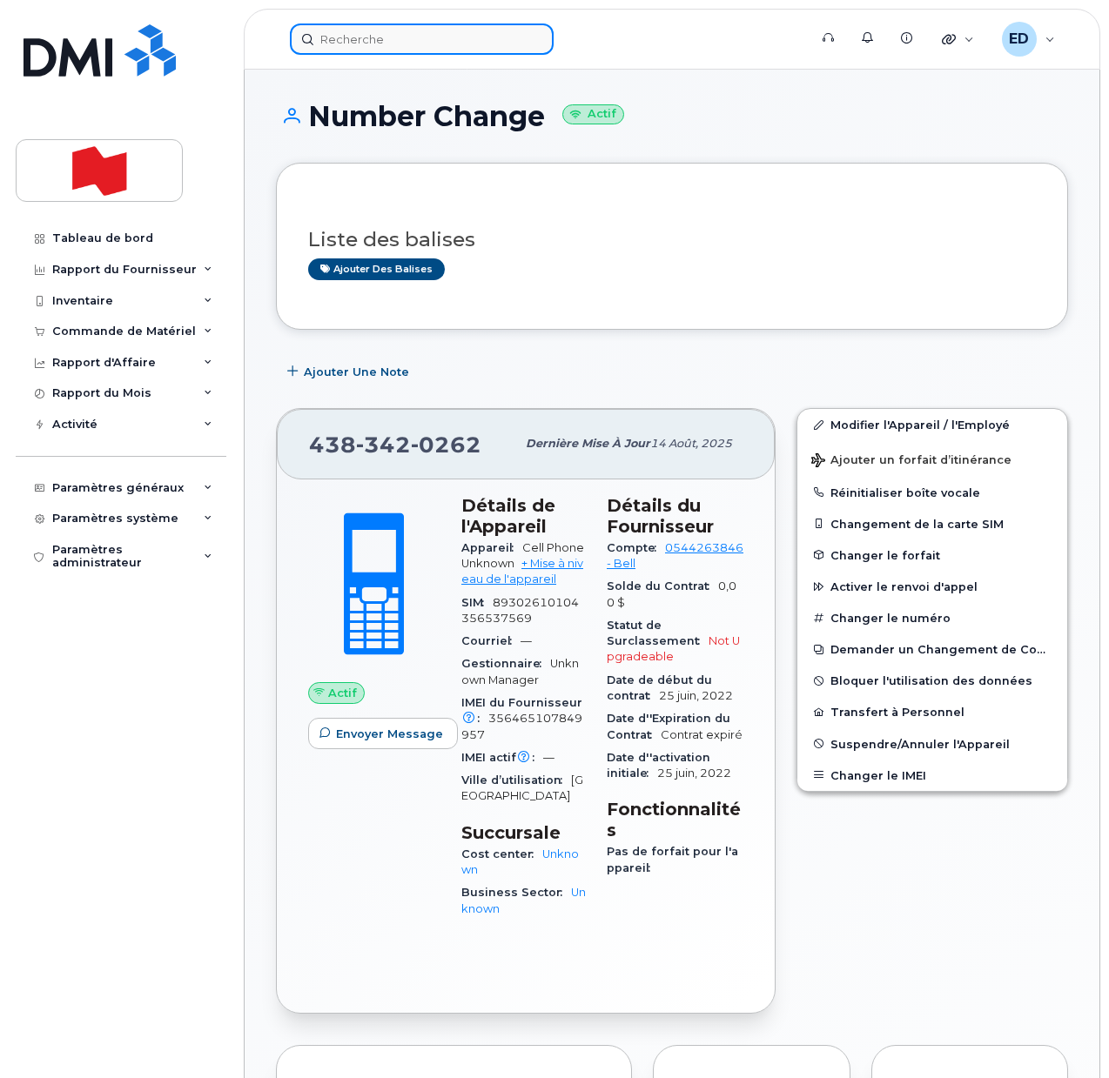
click at [372, 45] on input at bounding box center [422, 39] width 264 height 31
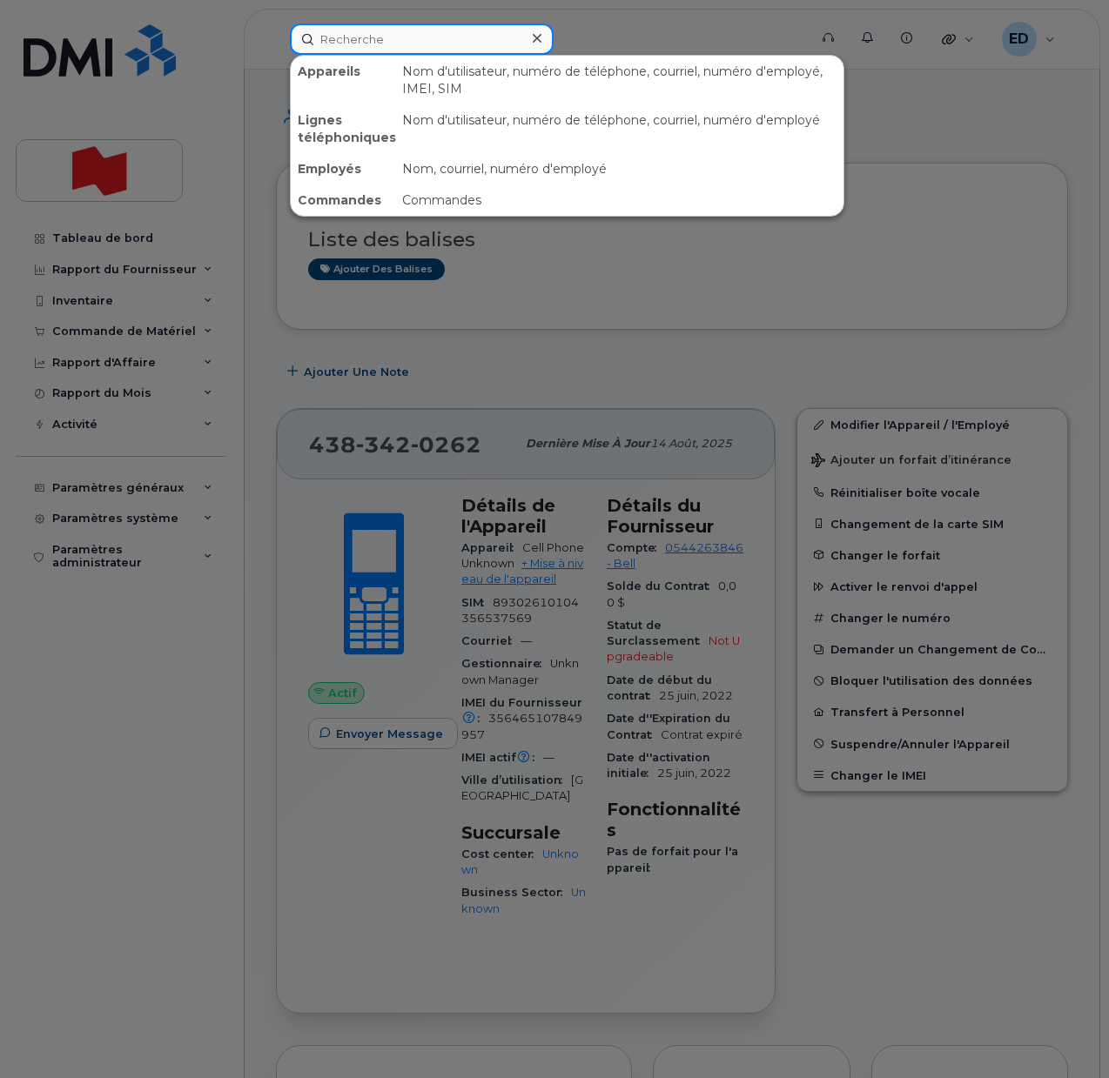
paste input "[PERSON_NAME]"
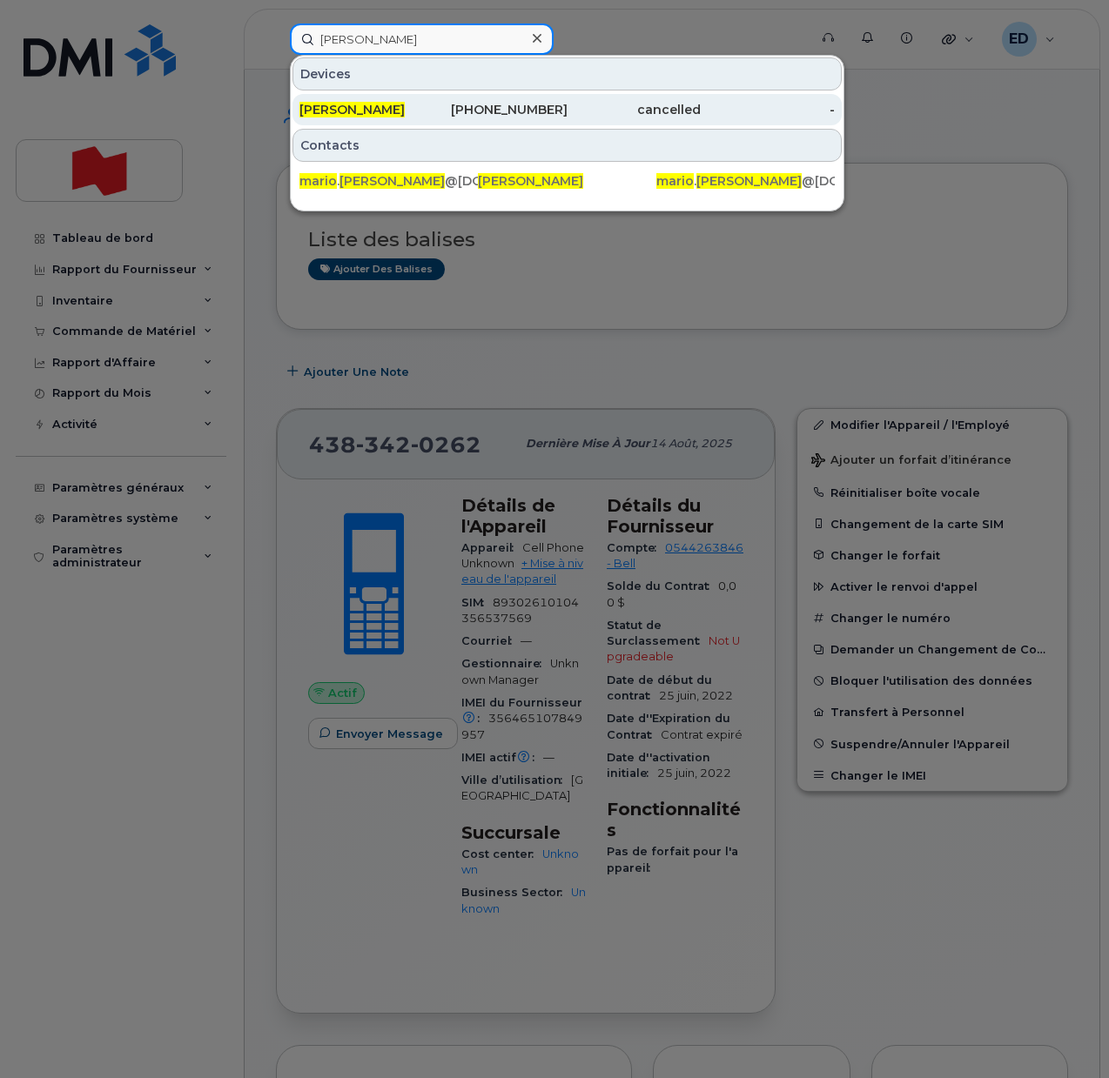
type input "[PERSON_NAME]"
click at [363, 111] on span "[PERSON_NAME]" at bounding box center [351, 110] width 105 height 16
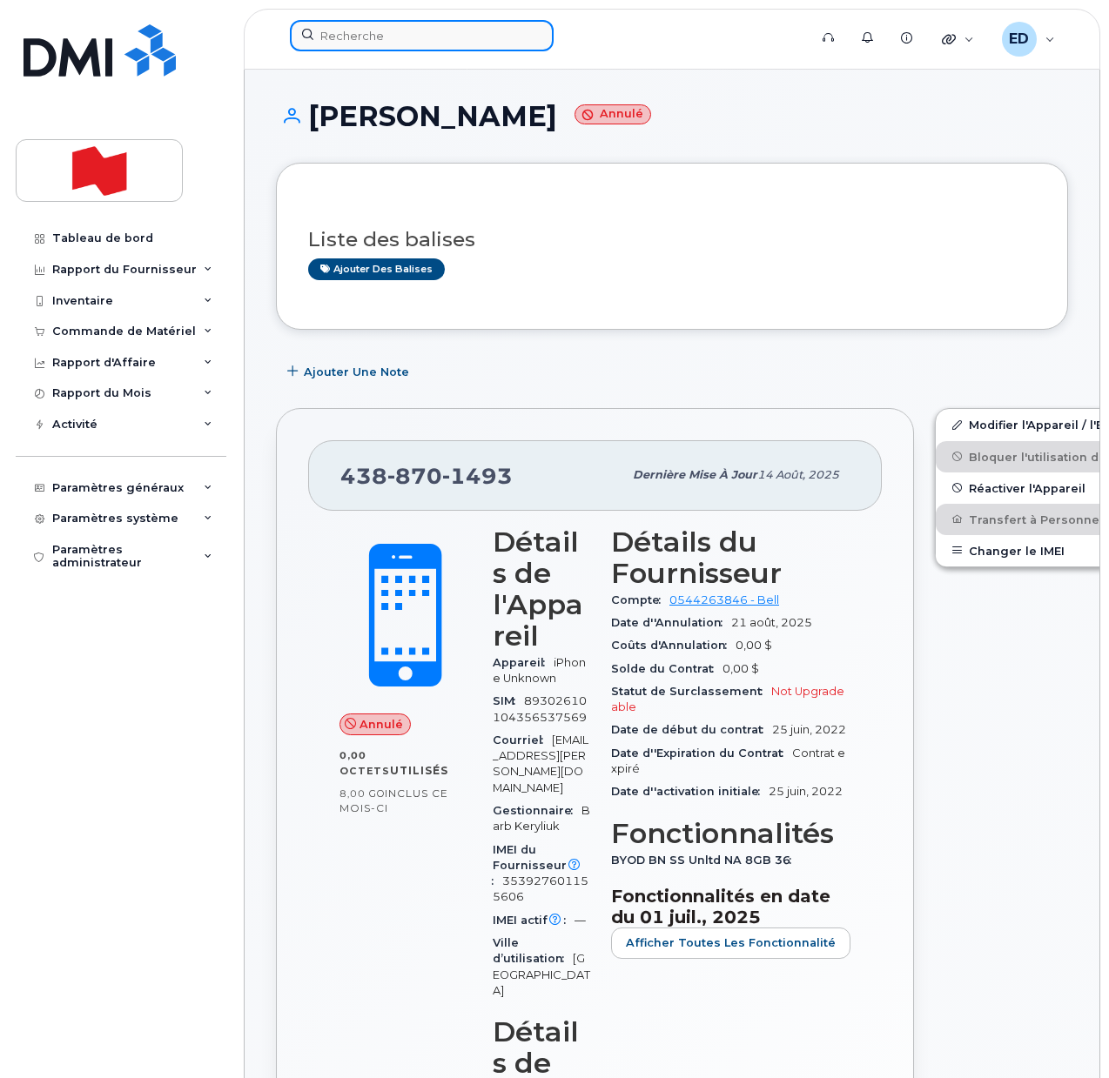
click at [386, 40] on input at bounding box center [422, 35] width 264 height 31
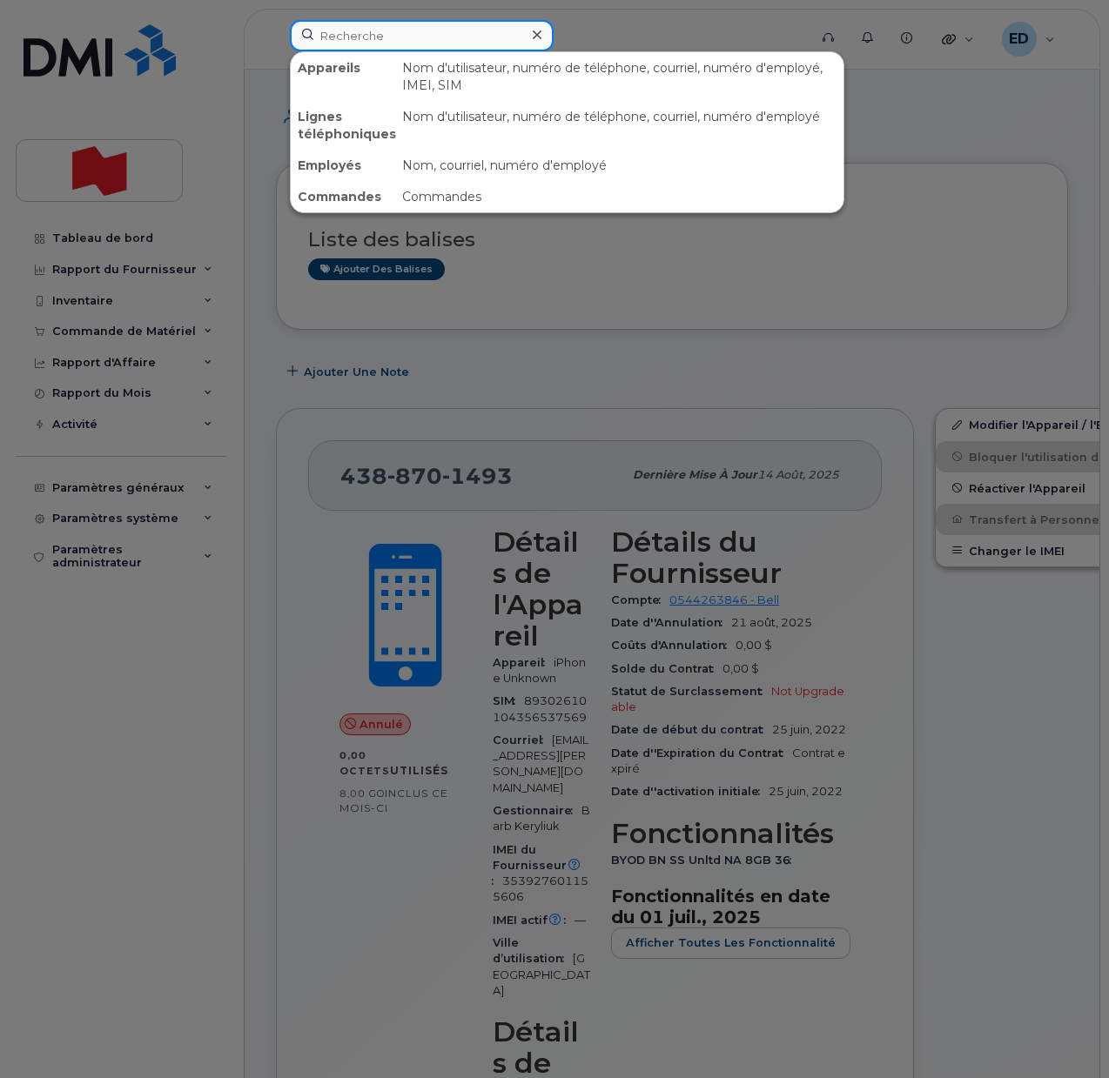
paste input "[PERSON_NAME]"
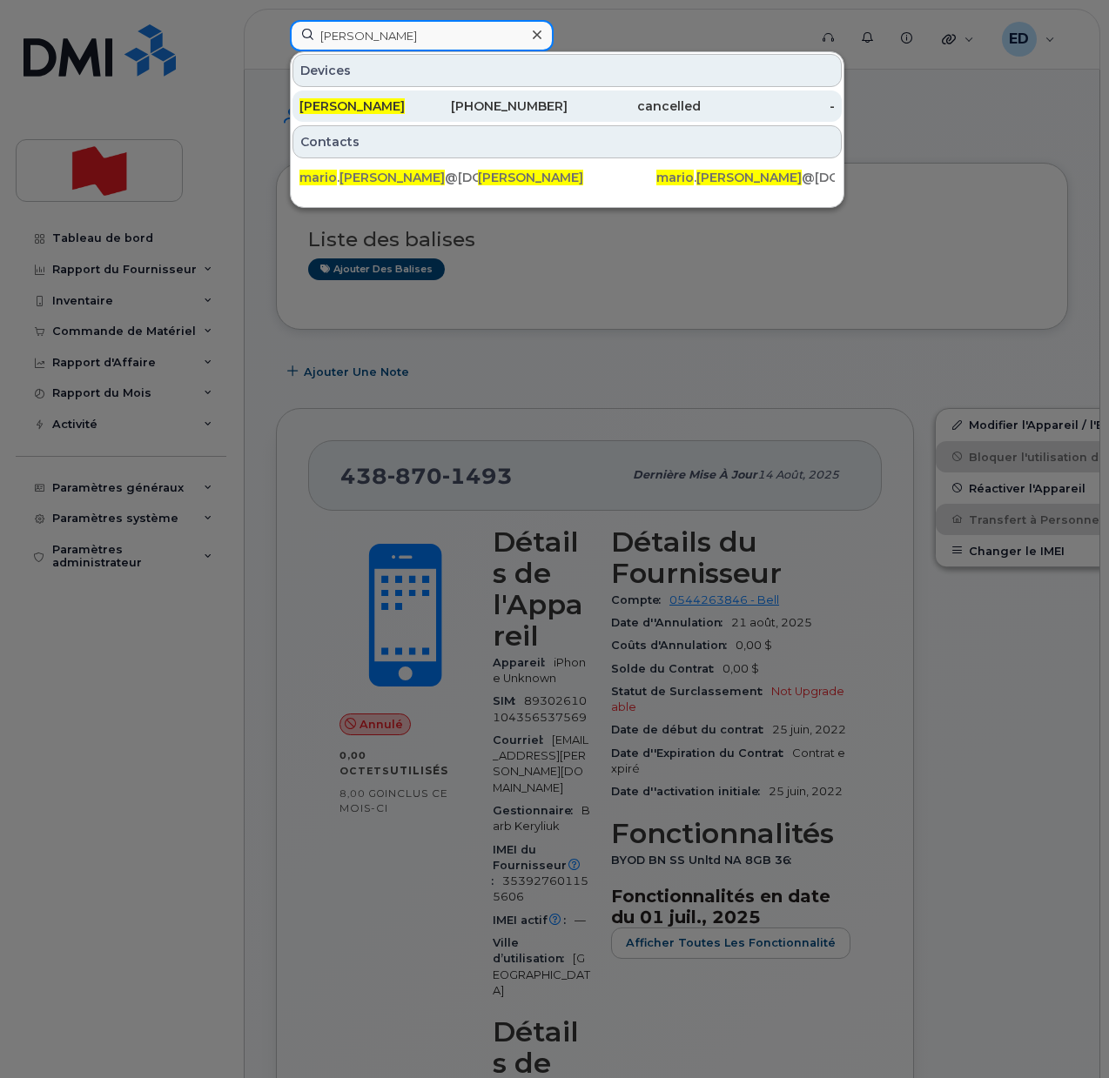
type input "[PERSON_NAME]"
click at [366, 104] on span "[PERSON_NAME]" at bounding box center [351, 106] width 105 height 16
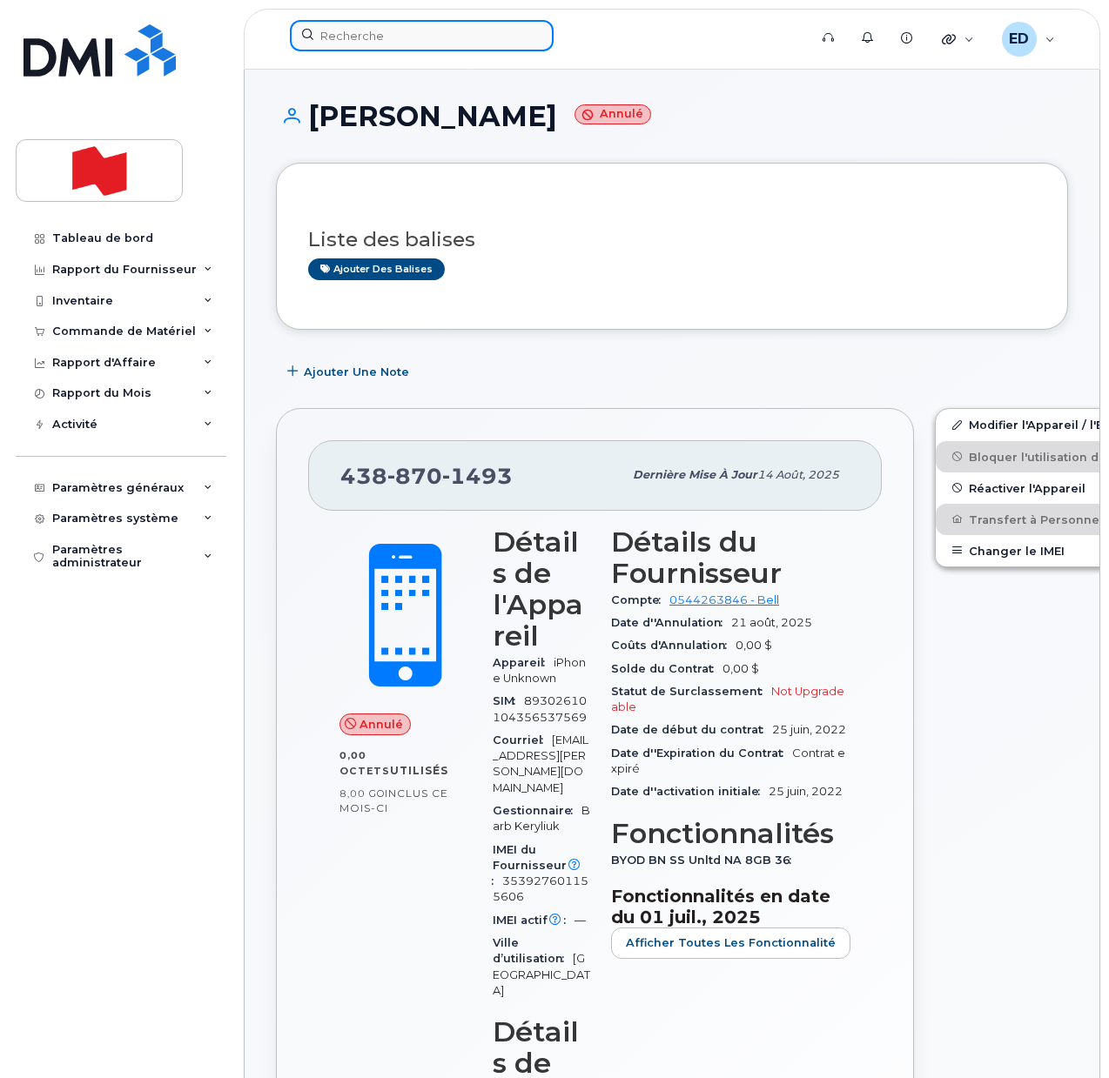
click at [367, 46] on input at bounding box center [422, 35] width 264 height 31
paste input "4383420262"
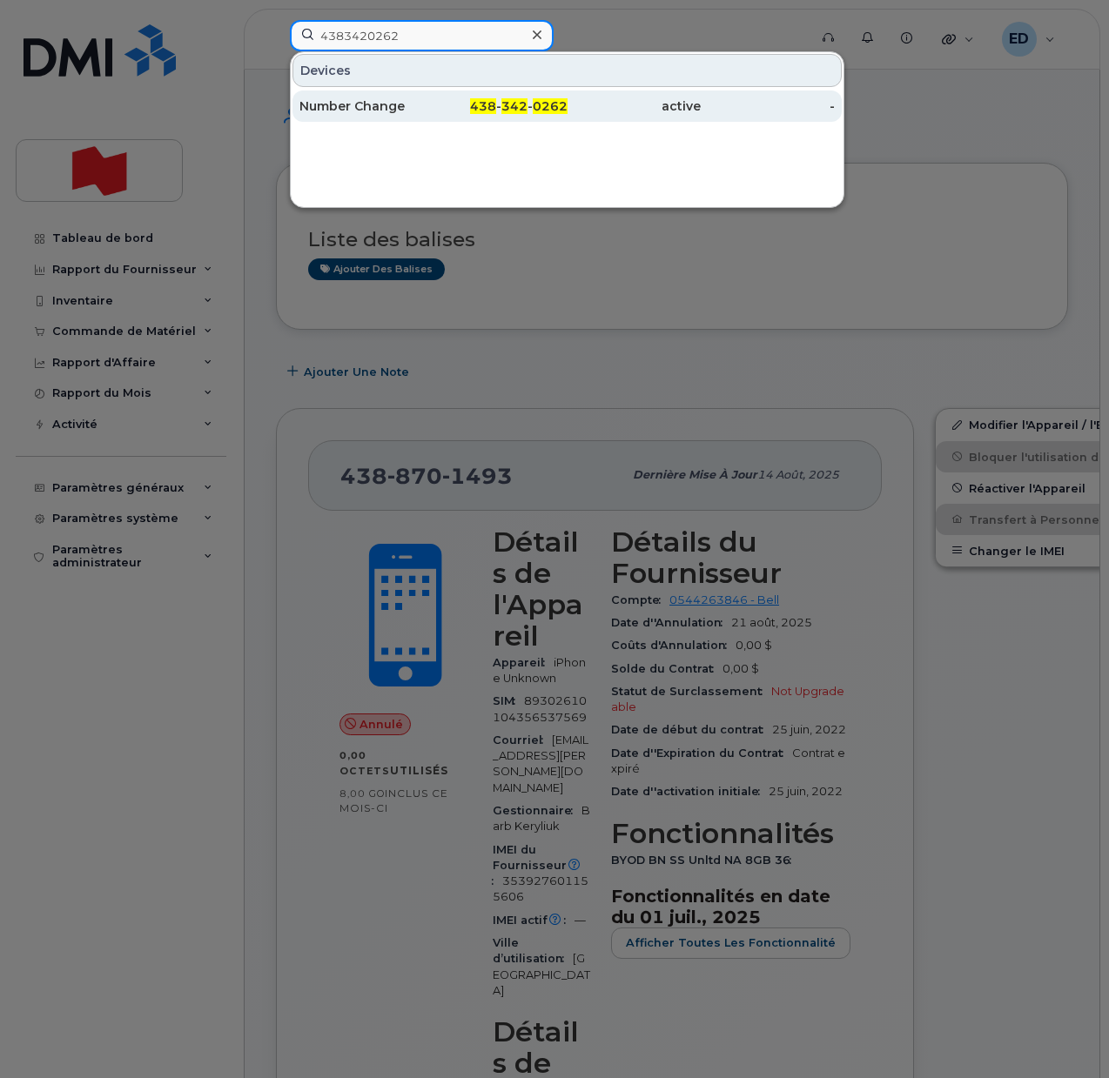
type input "4383420262"
click at [387, 99] on div "Number Change" at bounding box center [366, 105] width 134 height 17
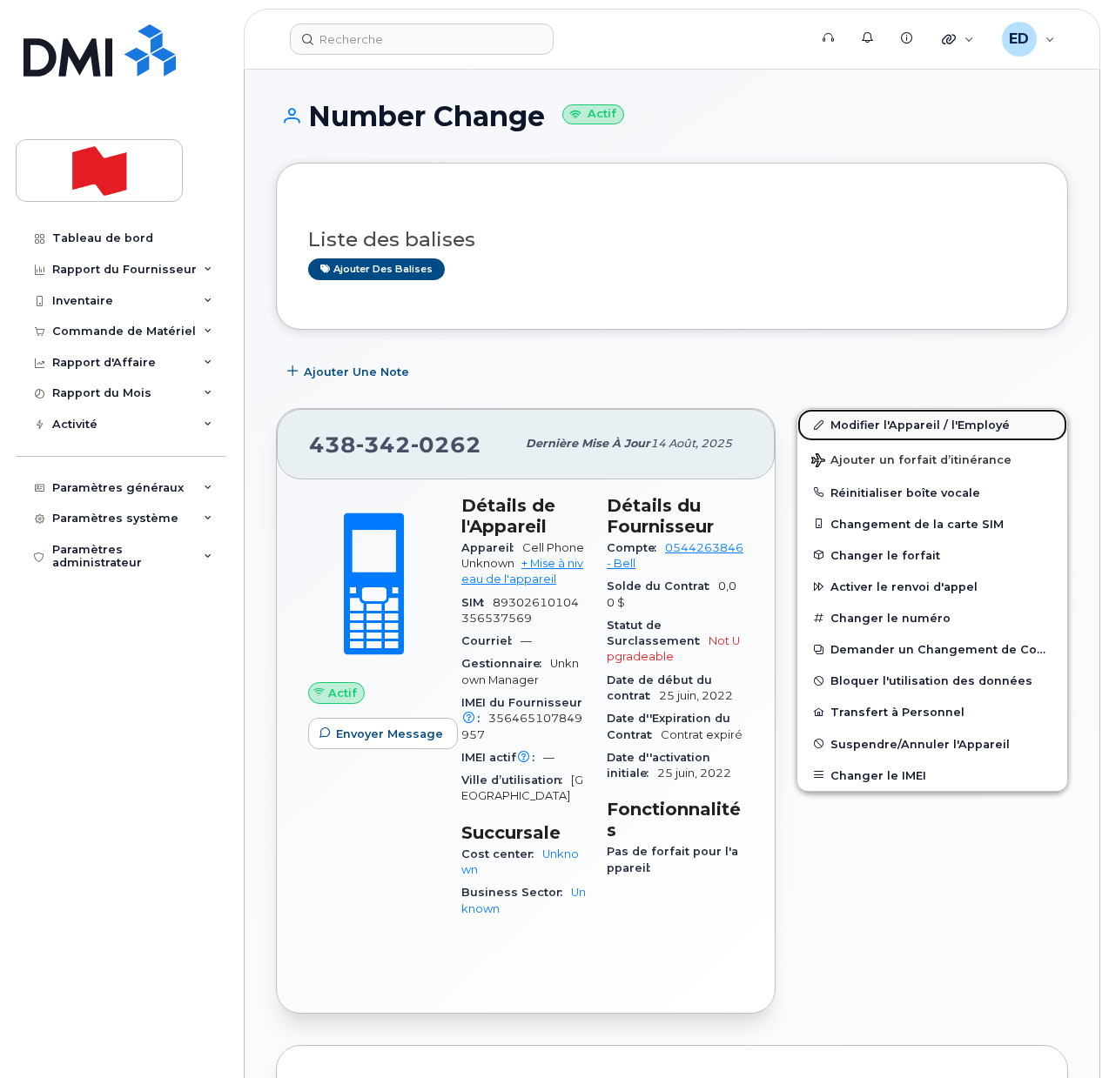
click at [842, 420] on link "Modifier l'Appareil / l'Employé" at bounding box center [932, 424] width 270 height 31
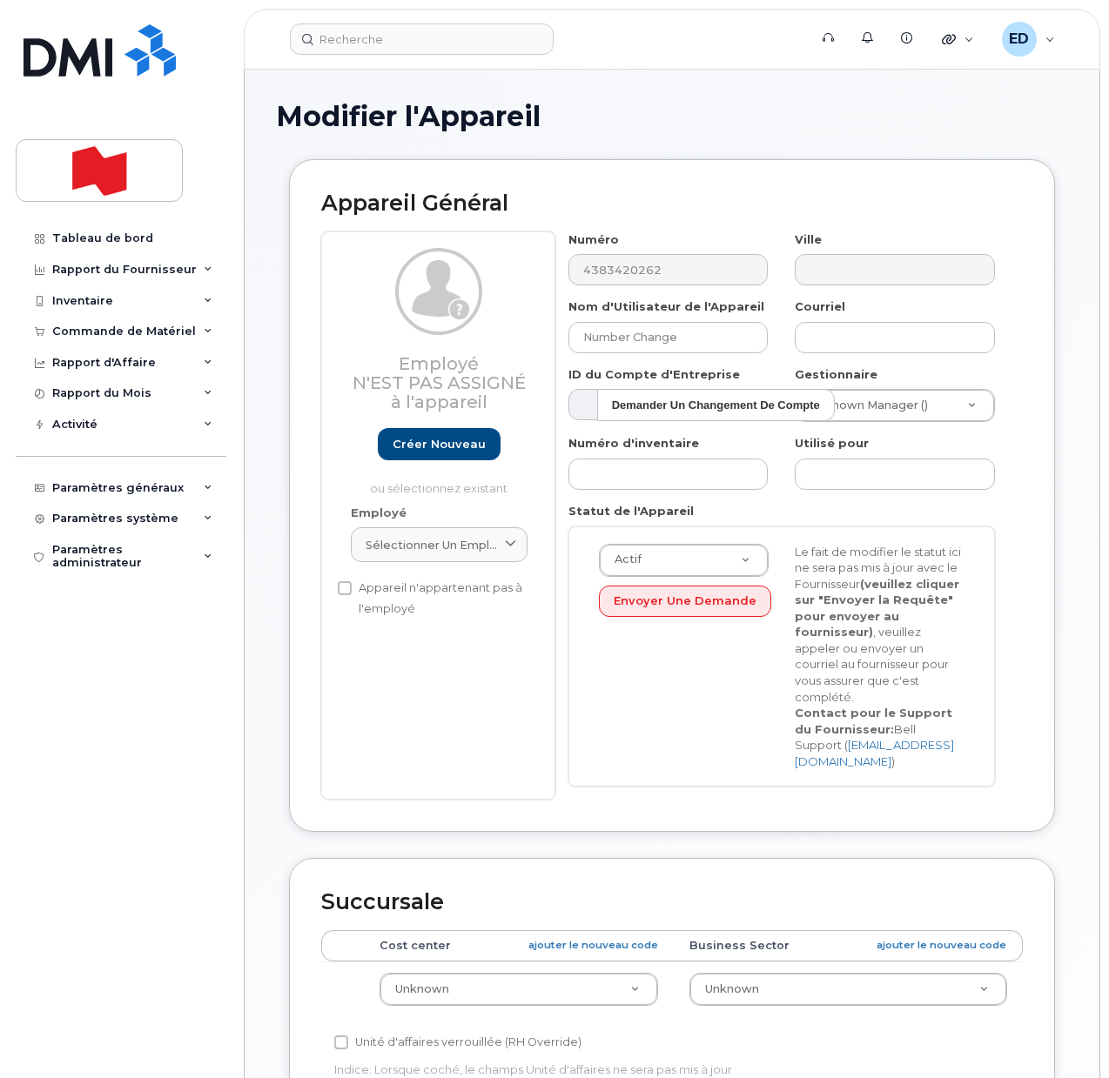
select select "22916206"
drag, startPoint x: 477, startPoint y: 534, endPoint x: 477, endPoint y: 546, distance: 11.3
click at [477, 534] on link "Sélectionner un employé" at bounding box center [439, 544] width 177 height 35
paste input "[PERSON_NAME]"
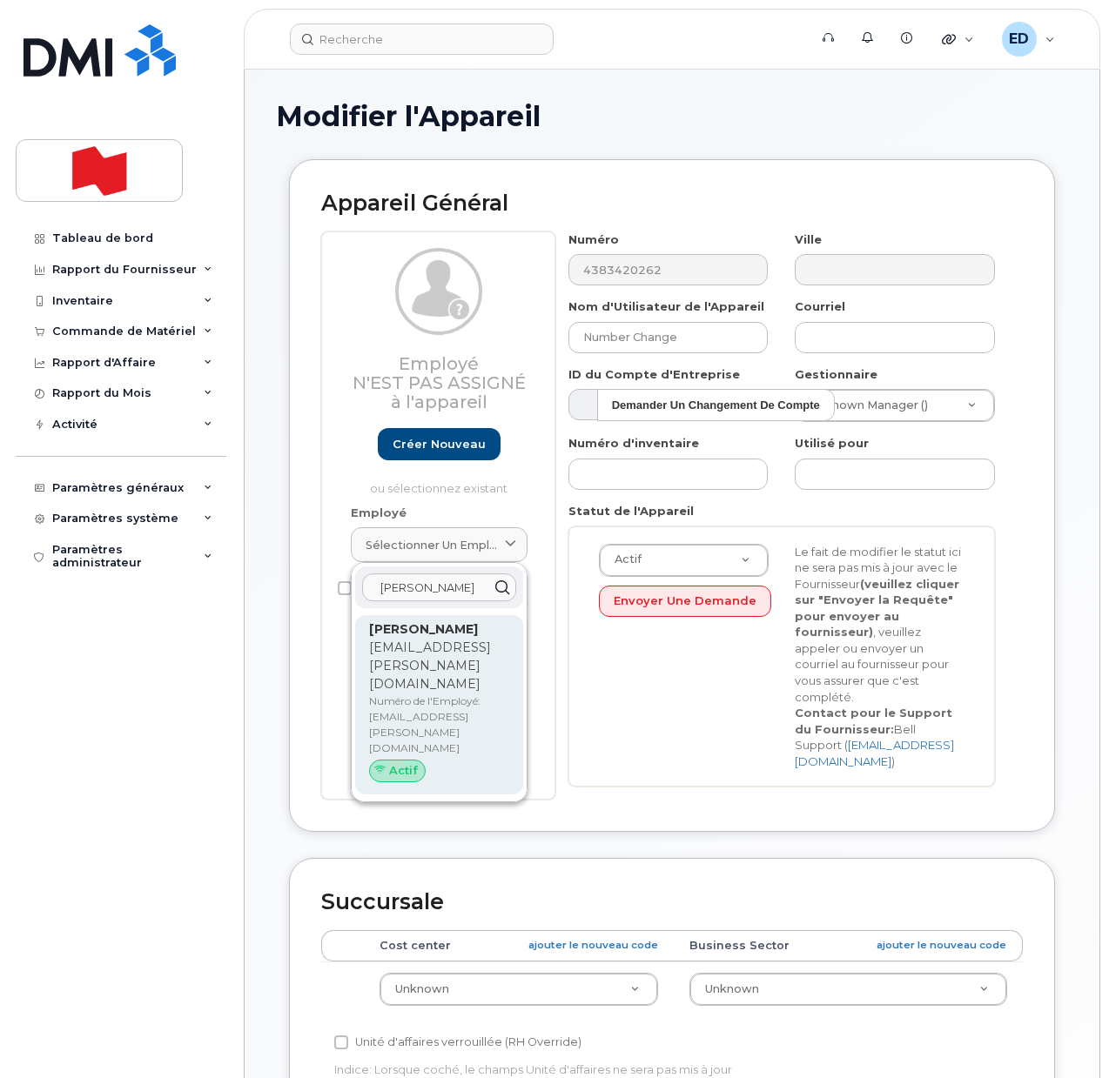
type input "[PERSON_NAME]"
click at [412, 675] on div "Mario Makkar mario.makkar@nbc.ca Numéro de l'Employé: mario.makkar@nbc.ca Actif" at bounding box center [439, 705] width 140 height 169
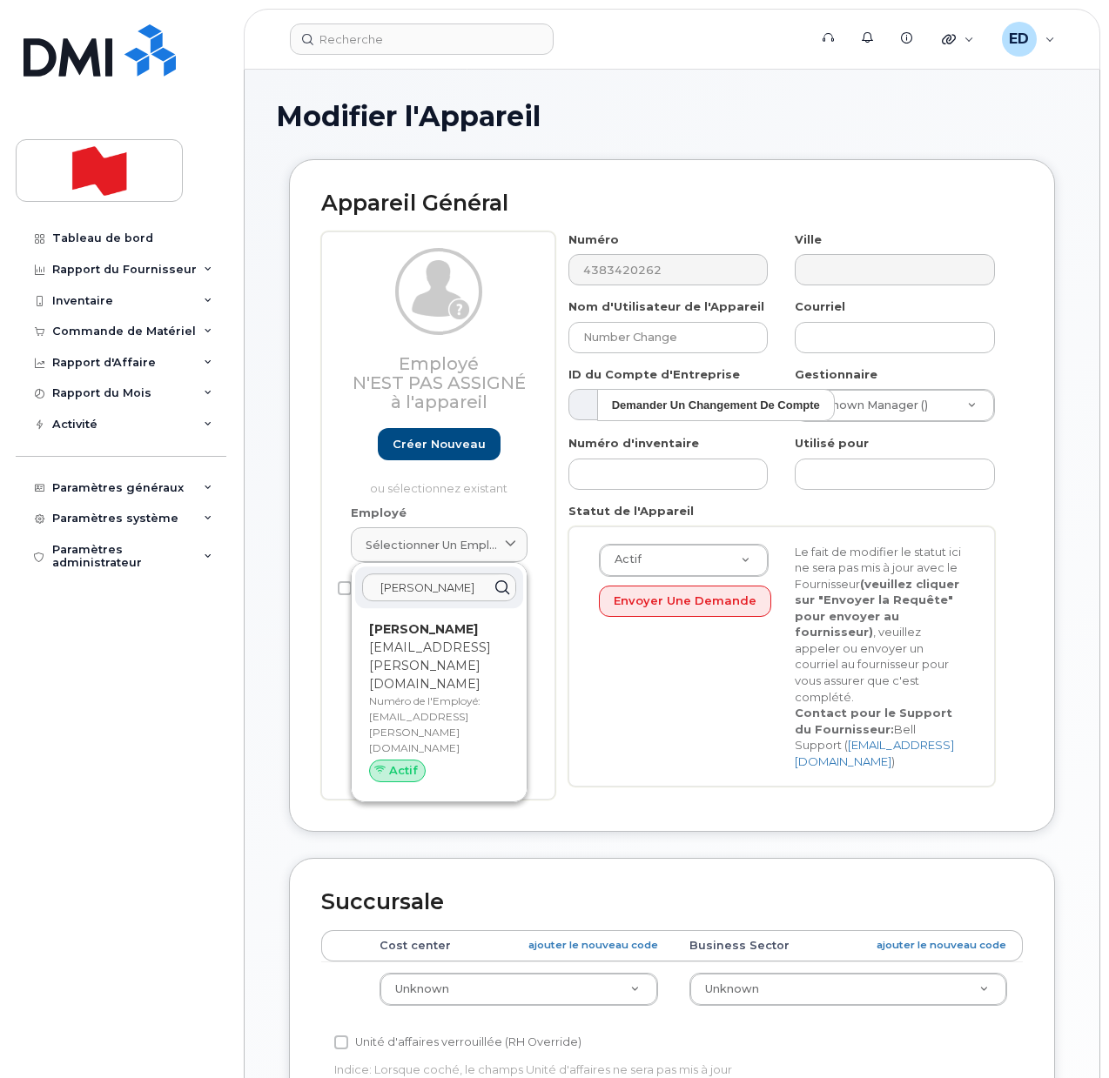
type input "mario.makkar@nbc.ca"
type input "Mario Makkar"
type input "mario.makkar@nbc.ca"
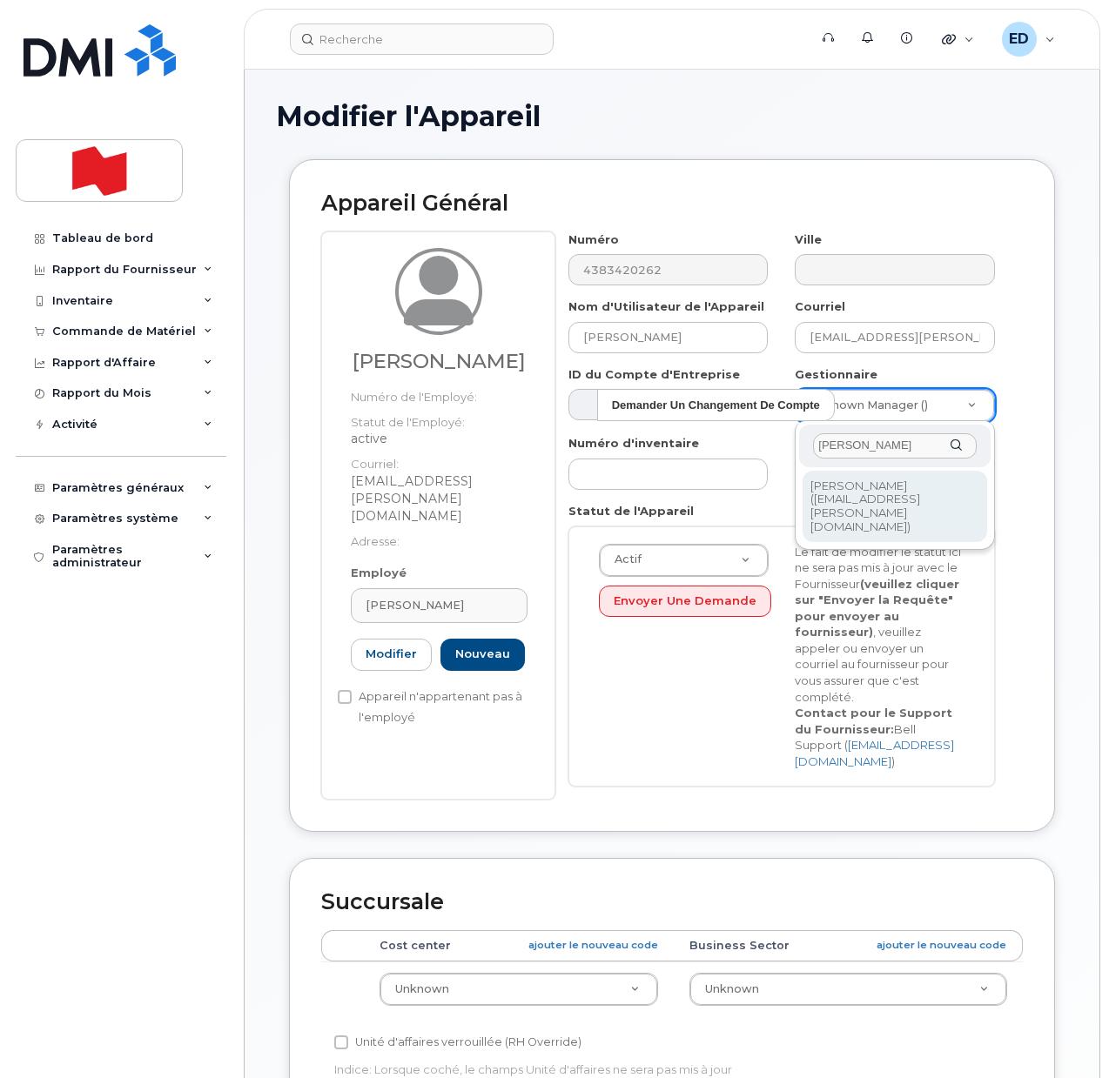
type input "Éric Lemire"
type input "1920532"
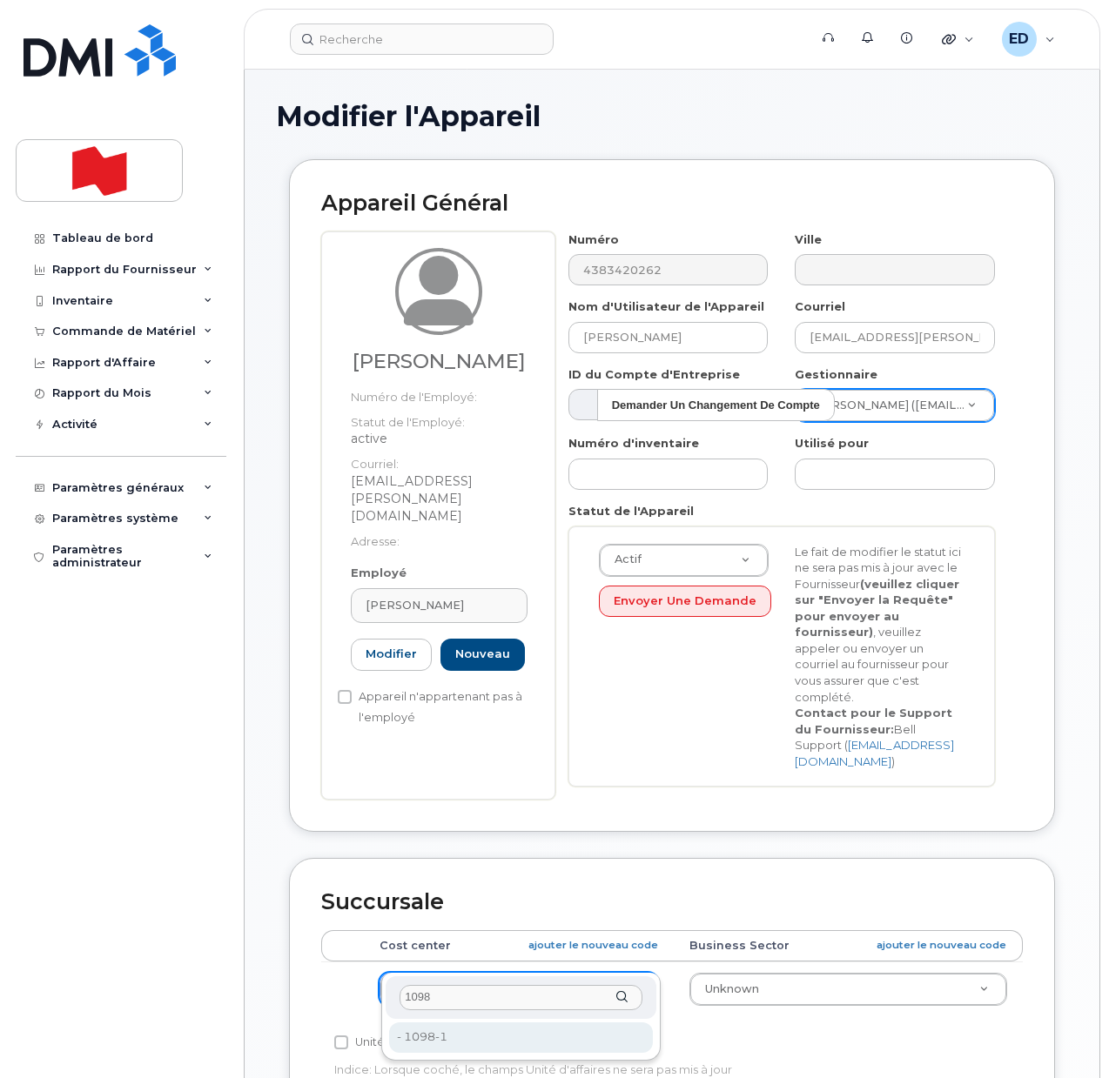
type input "1098"
type input "25594338"
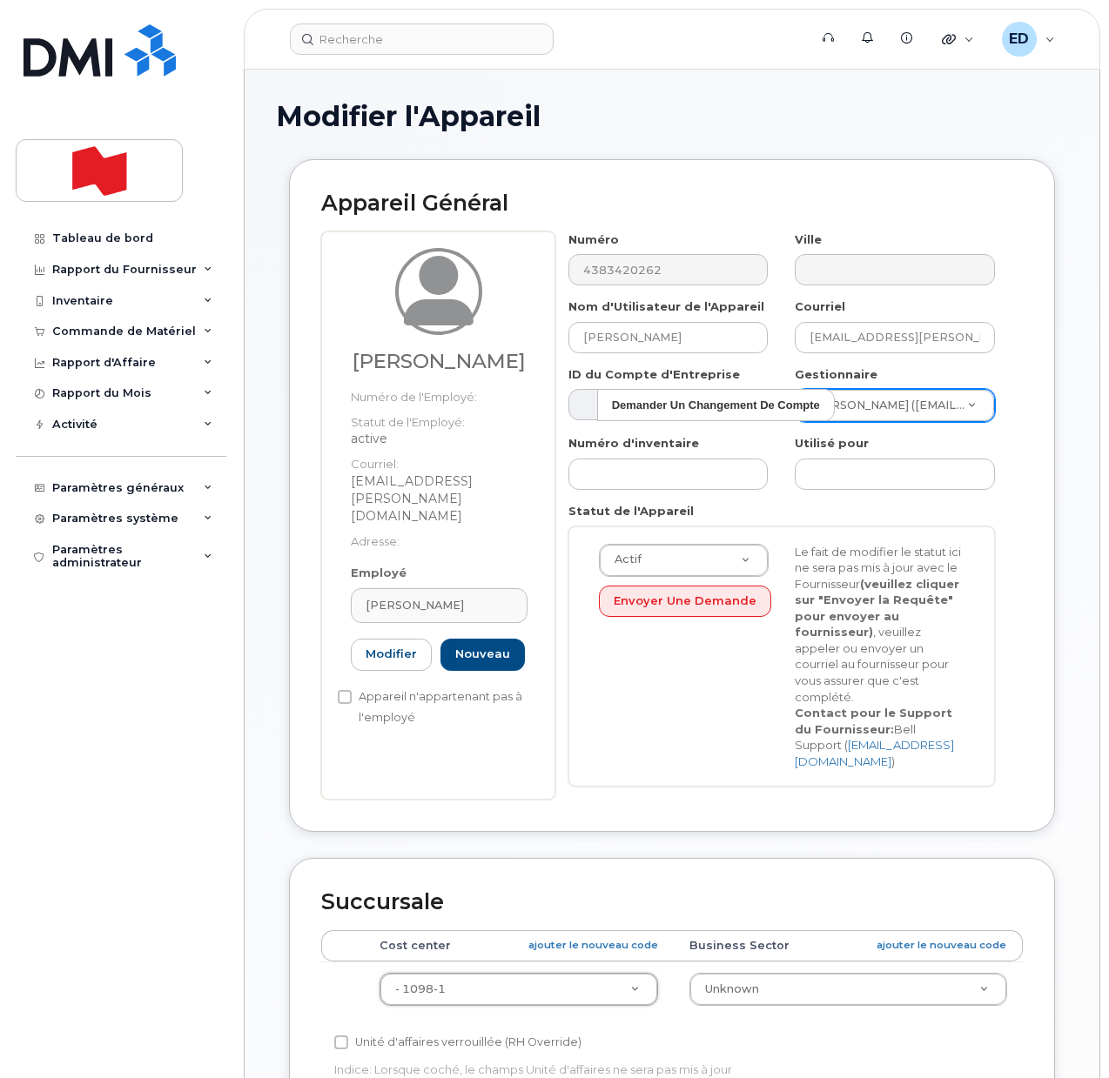
click at [646, 716] on div "Actif Actif Suspendu Annulé Envoyer une Demande Le fait de modifier le statut i…" at bounding box center [782, 657] width 392 height 226
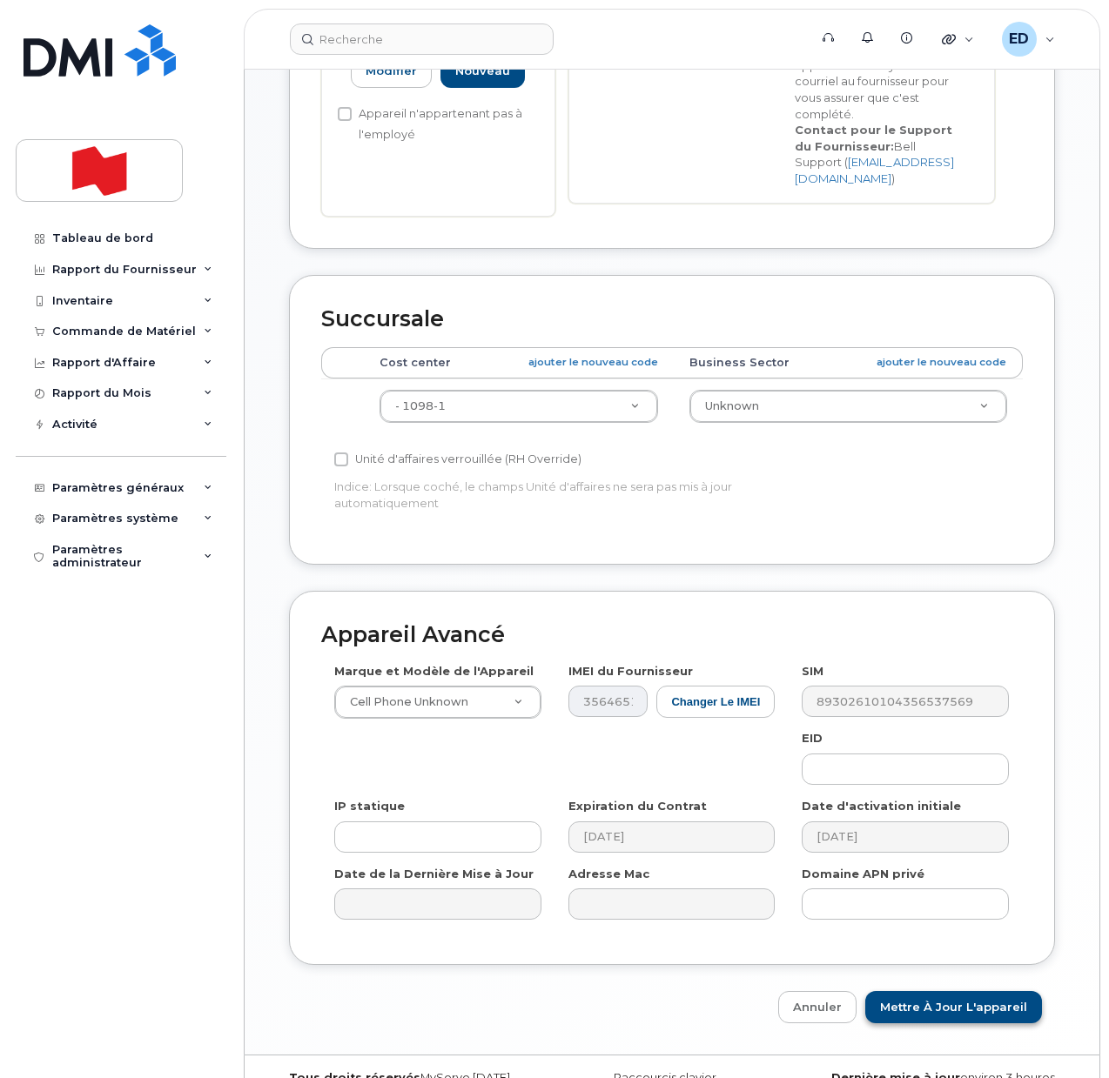
scroll to position [597, 0]
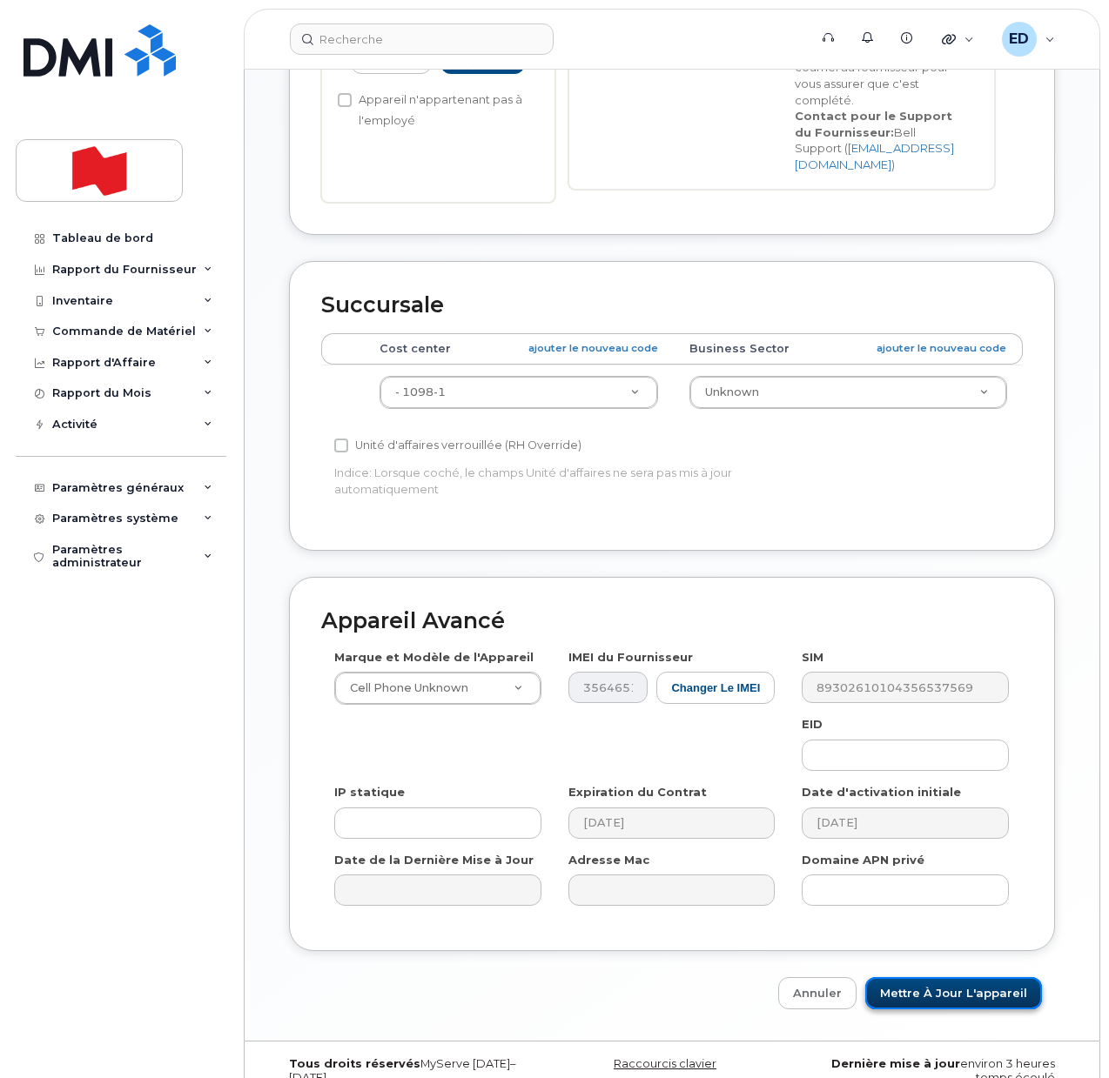
click at [936, 978] on input "Mettre à jour l'appareil" at bounding box center [953, 994] width 177 height 32
type input "Sauvegarde..."
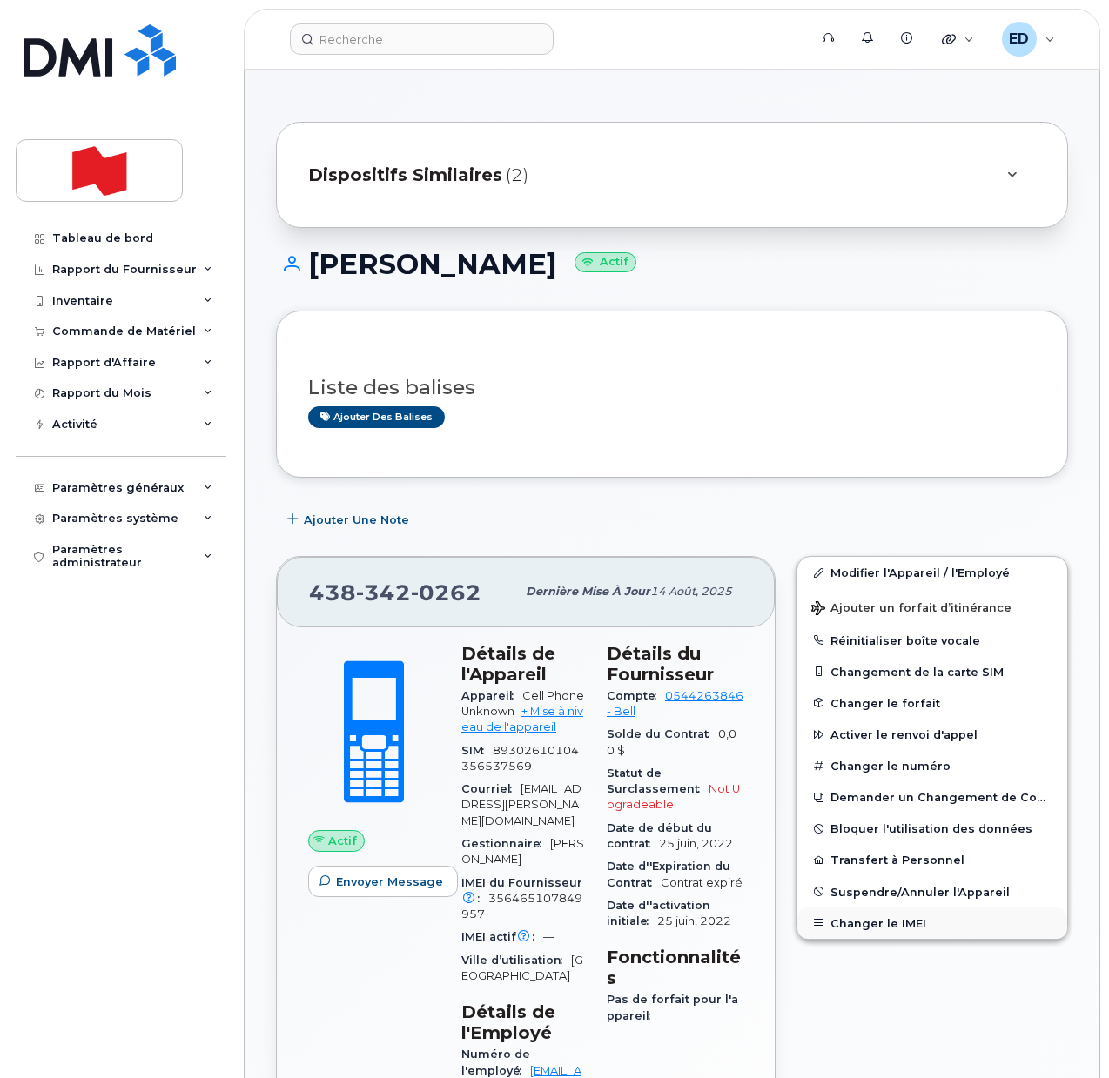
click at [874, 924] on button "Changer le IMEI" at bounding box center [932, 923] width 270 height 31
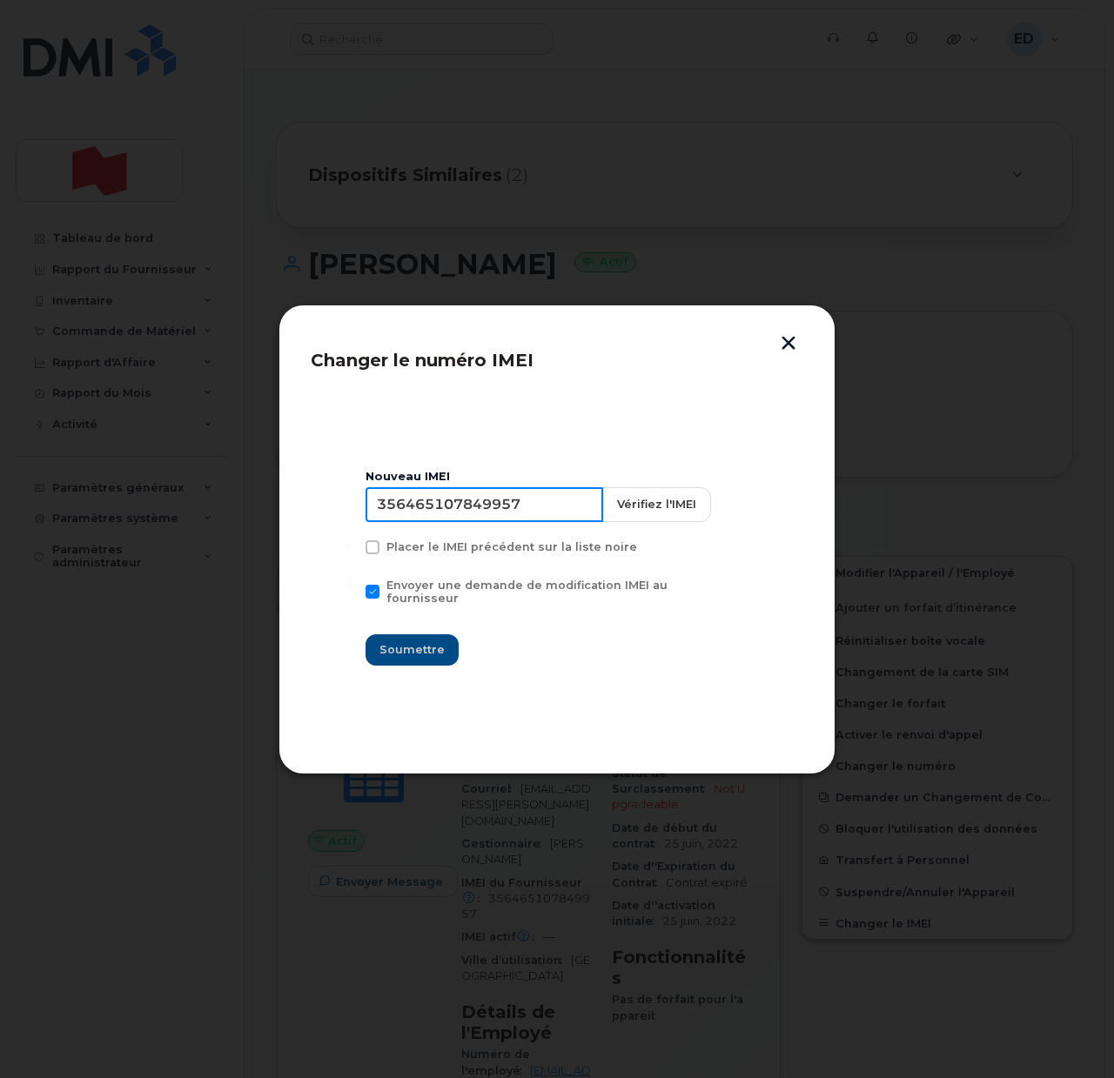
click at [477, 519] on input "356465107849957" at bounding box center [485, 504] width 238 height 35
type input "353927601155606"
click at [420, 642] on span "Soumettre" at bounding box center [412, 650] width 65 height 17
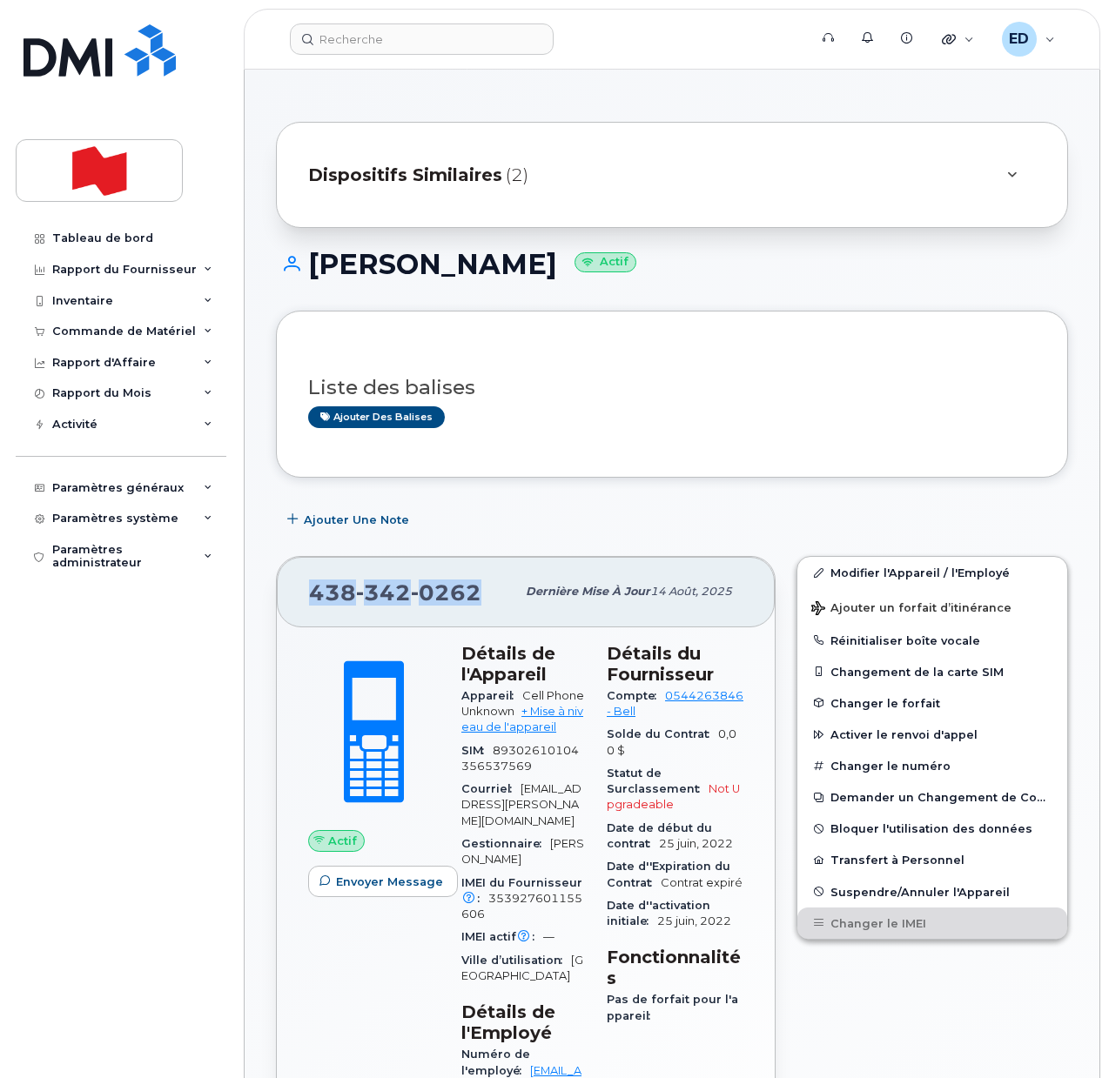
drag, startPoint x: 480, startPoint y: 594, endPoint x: 303, endPoint y: 596, distance: 177.6
click at [303, 596] on div "[PHONE_NUMBER] Dernière mise à jour 14 août, 2025" at bounding box center [526, 592] width 498 height 70
copy span "[PHONE_NUMBER]"
click at [601, 398] on h3 "Liste des balises" at bounding box center [672, 388] width 728 height 22
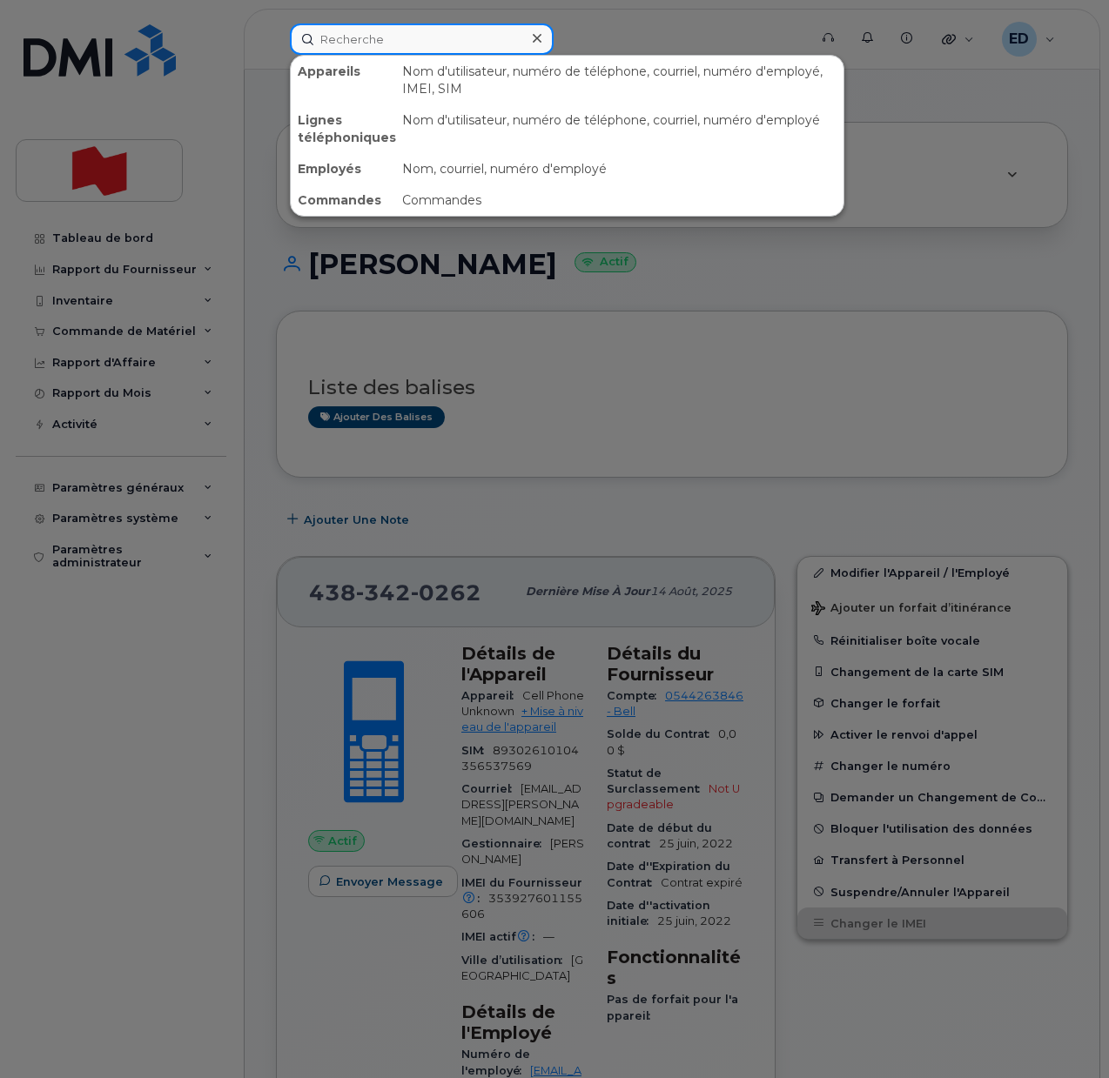
click at [370, 43] on input at bounding box center [422, 39] width 264 height 31
paste input "[PERSON_NAME]"
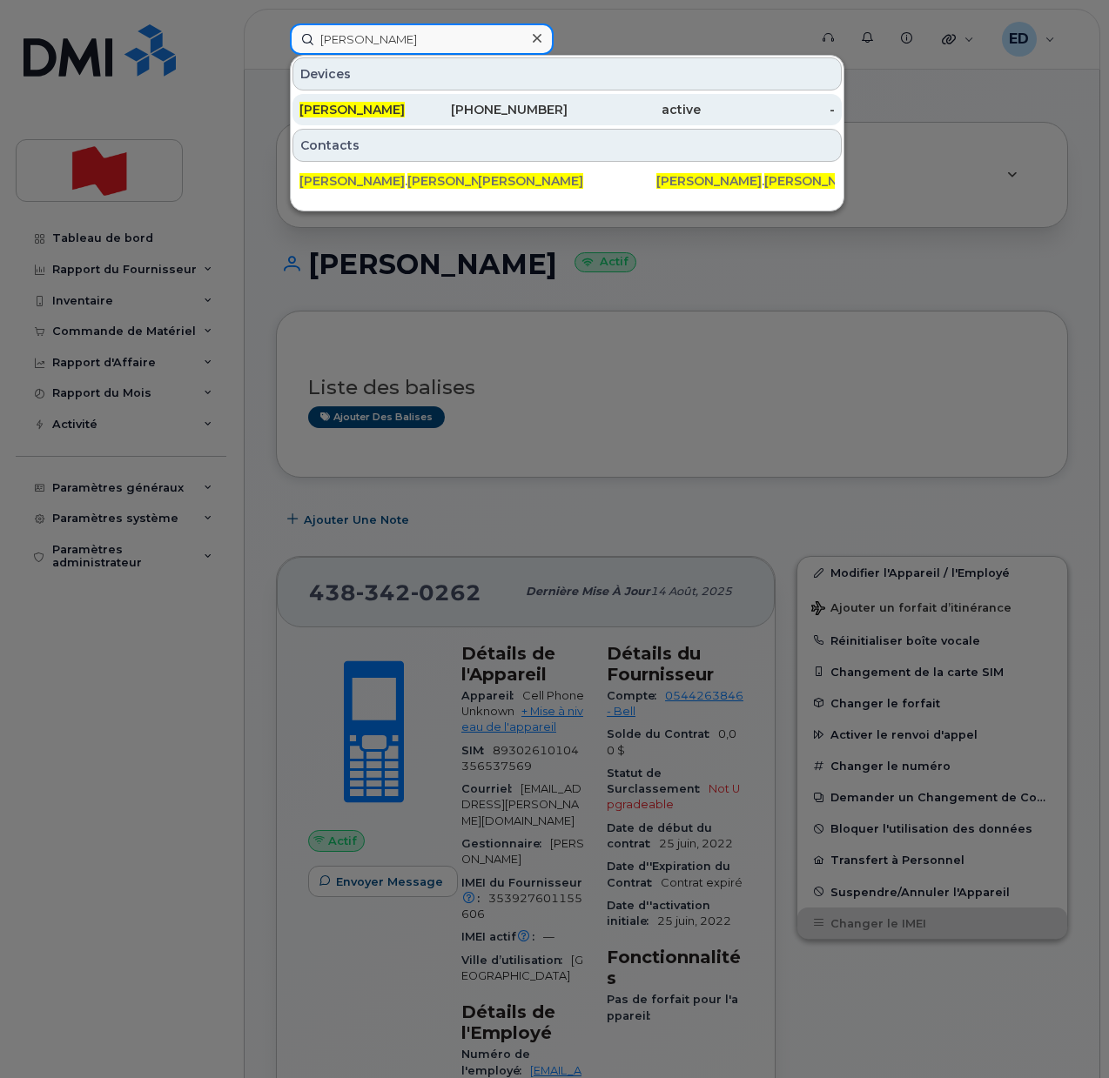
type input "[PERSON_NAME]"
click at [354, 105] on span "[PERSON_NAME]" at bounding box center [351, 110] width 105 height 16
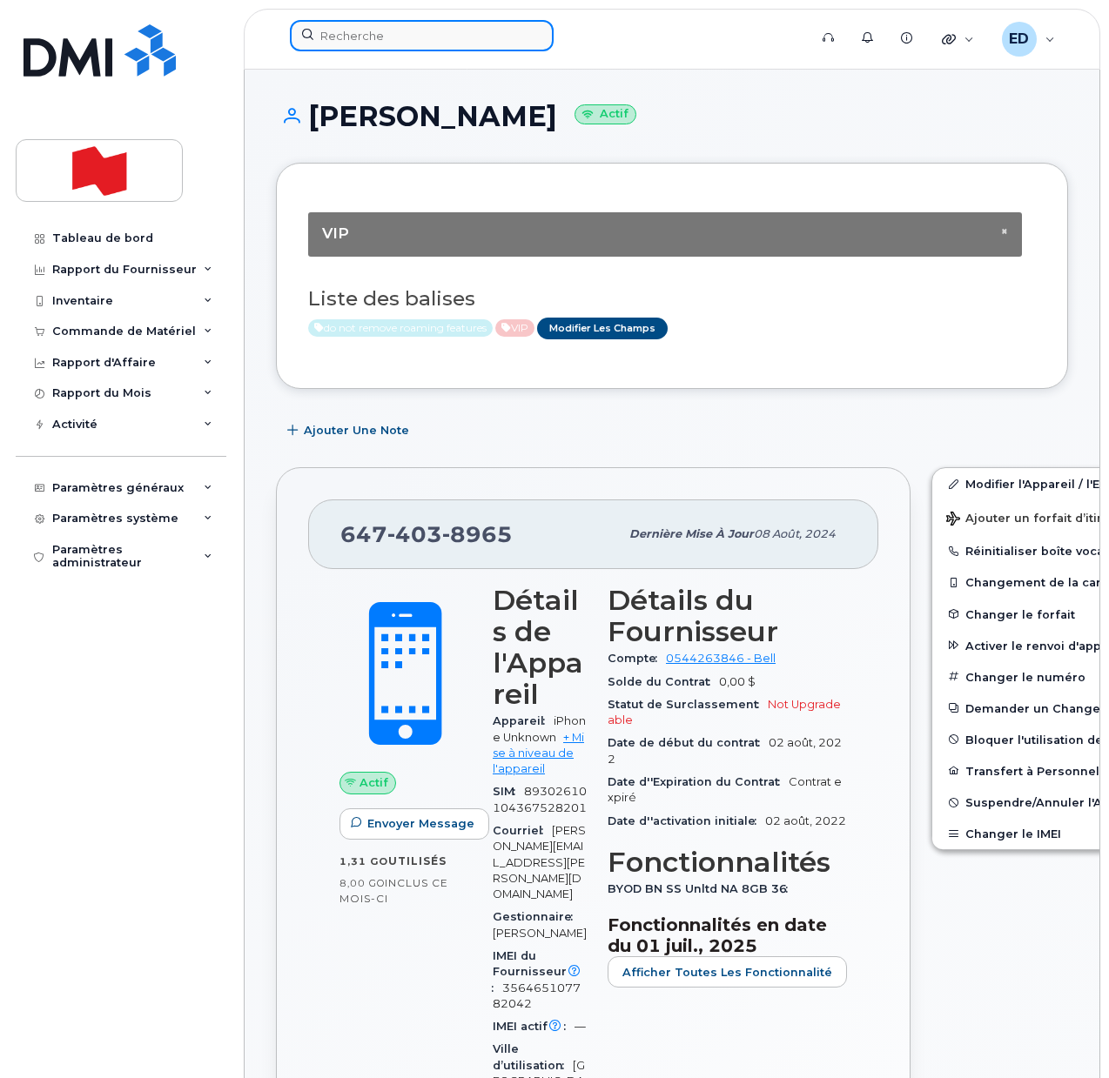
click at [351, 35] on input at bounding box center [422, 35] width 264 height 31
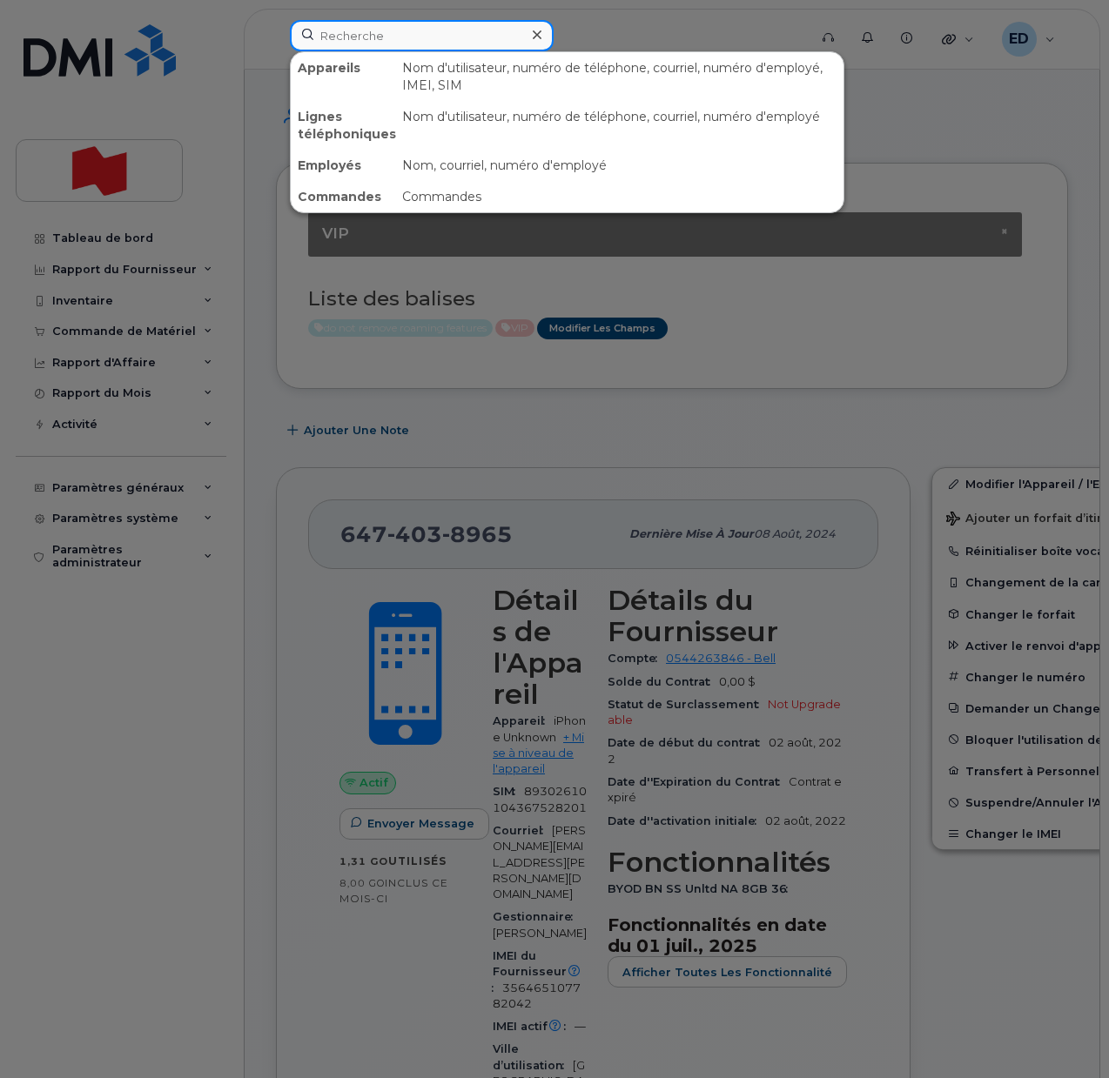
paste input "[PERSON_NAME]"
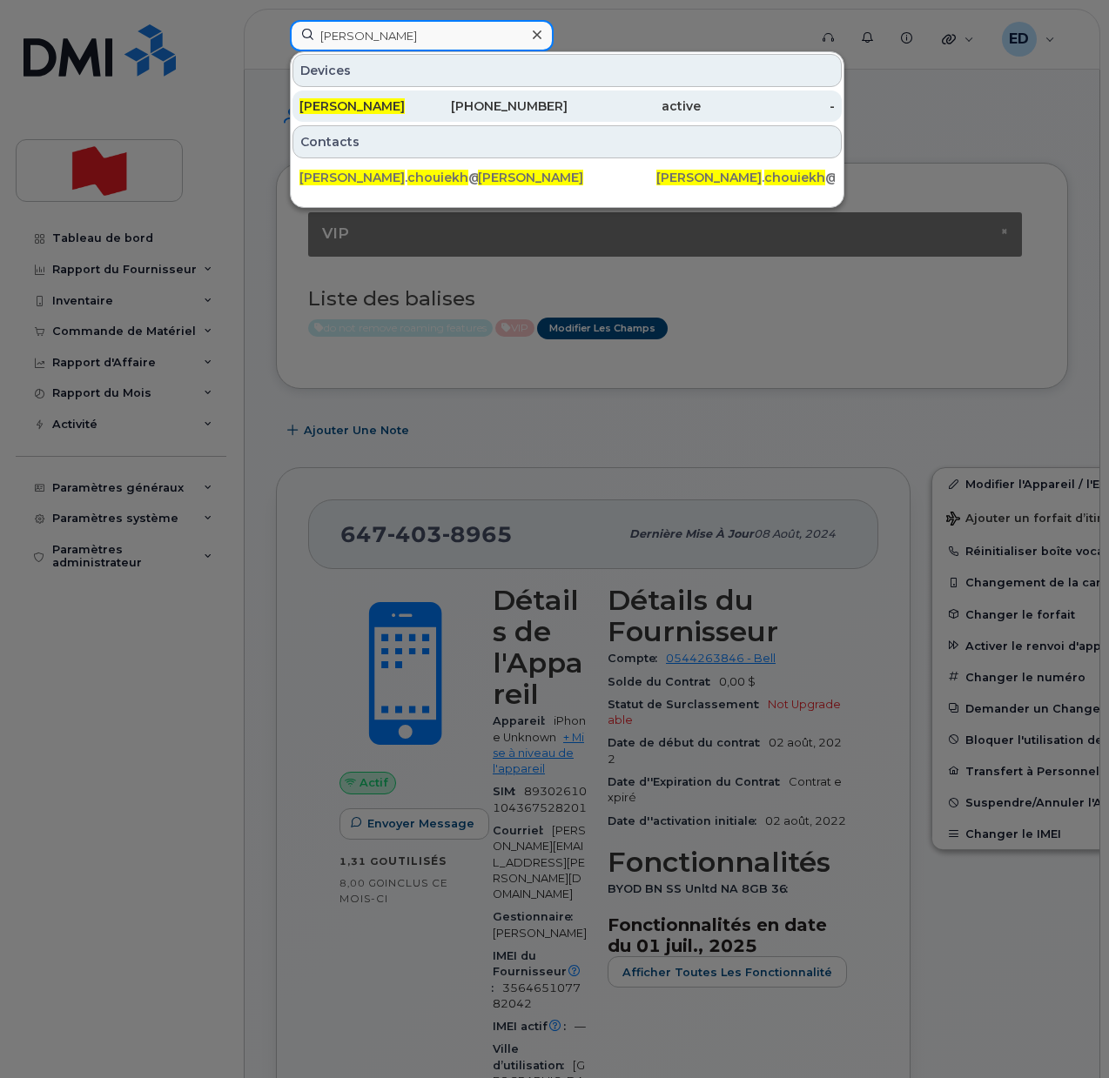
type input "[PERSON_NAME]"
click at [373, 107] on span "[PERSON_NAME]" at bounding box center [351, 106] width 105 height 16
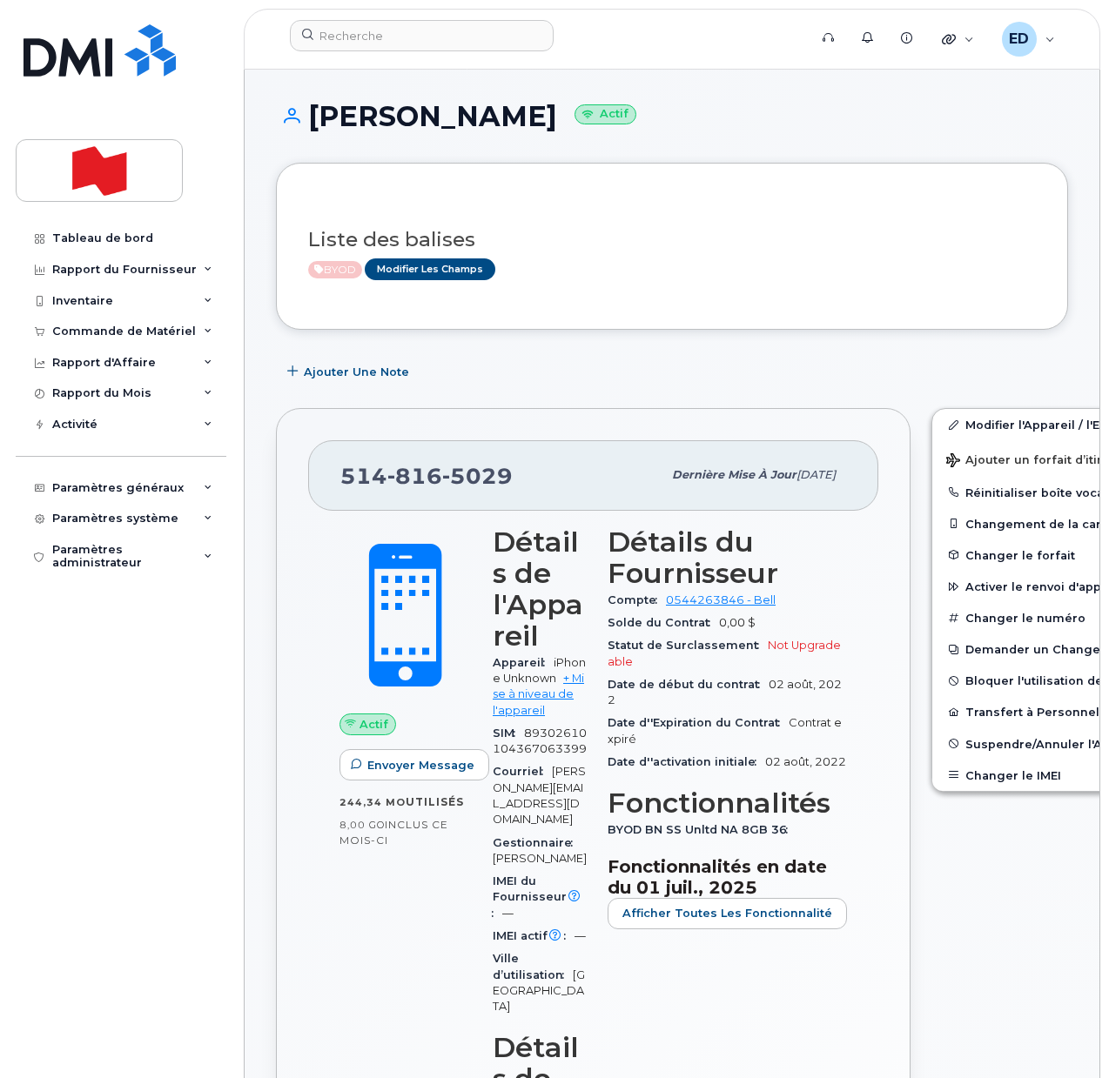
drag, startPoint x: 660, startPoint y: 233, endPoint x: 571, endPoint y: 339, distance: 138.4
click at [660, 233] on h3 "Liste des balises" at bounding box center [672, 240] width 728 height 22
click at [1006, 770] on button "Changer le IMEI" at bounding box center [1067, 775] width 270 height 31
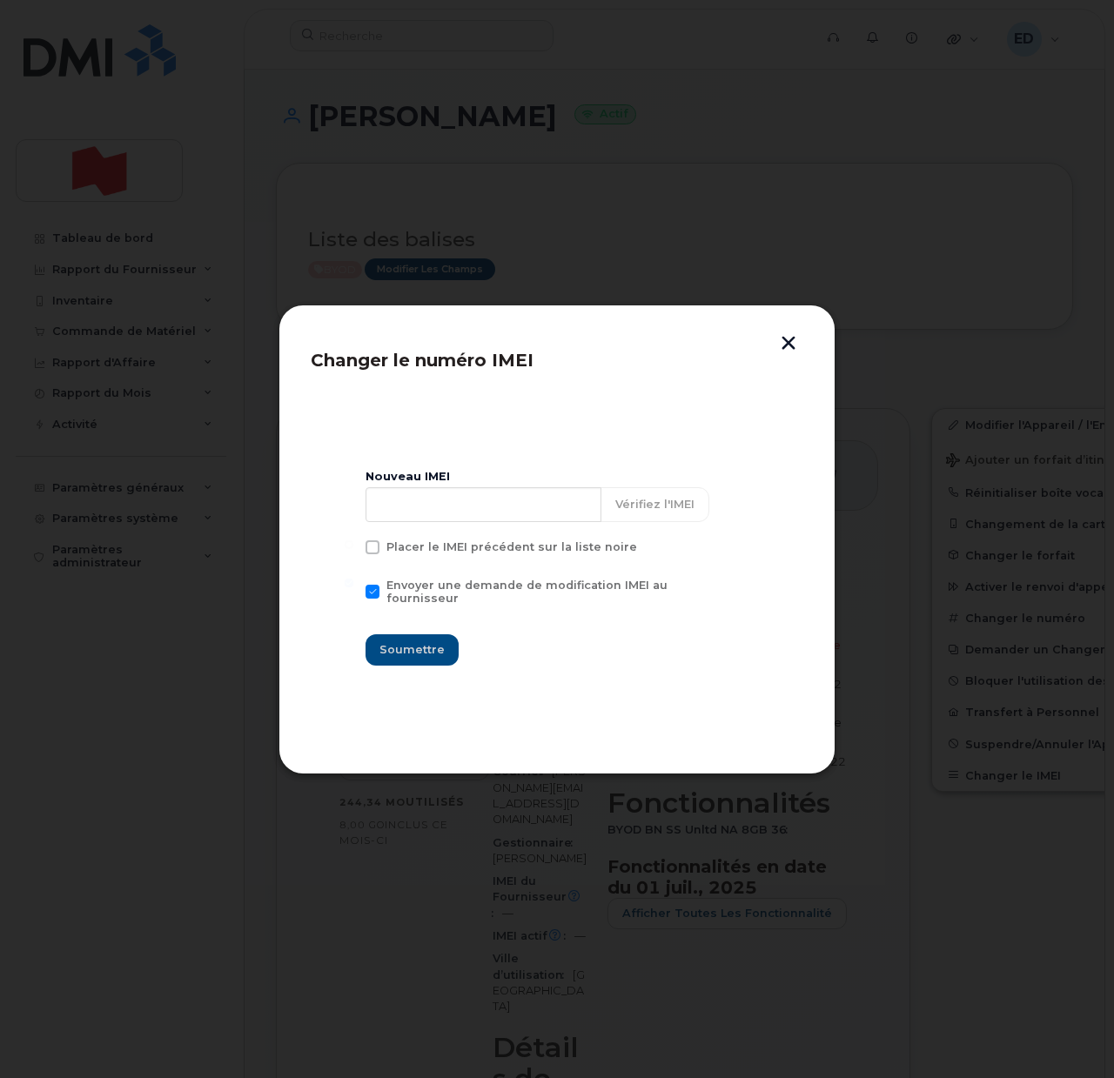
click at [615, 218] on div at bounding box center [557, 539] width 1114 height 1078
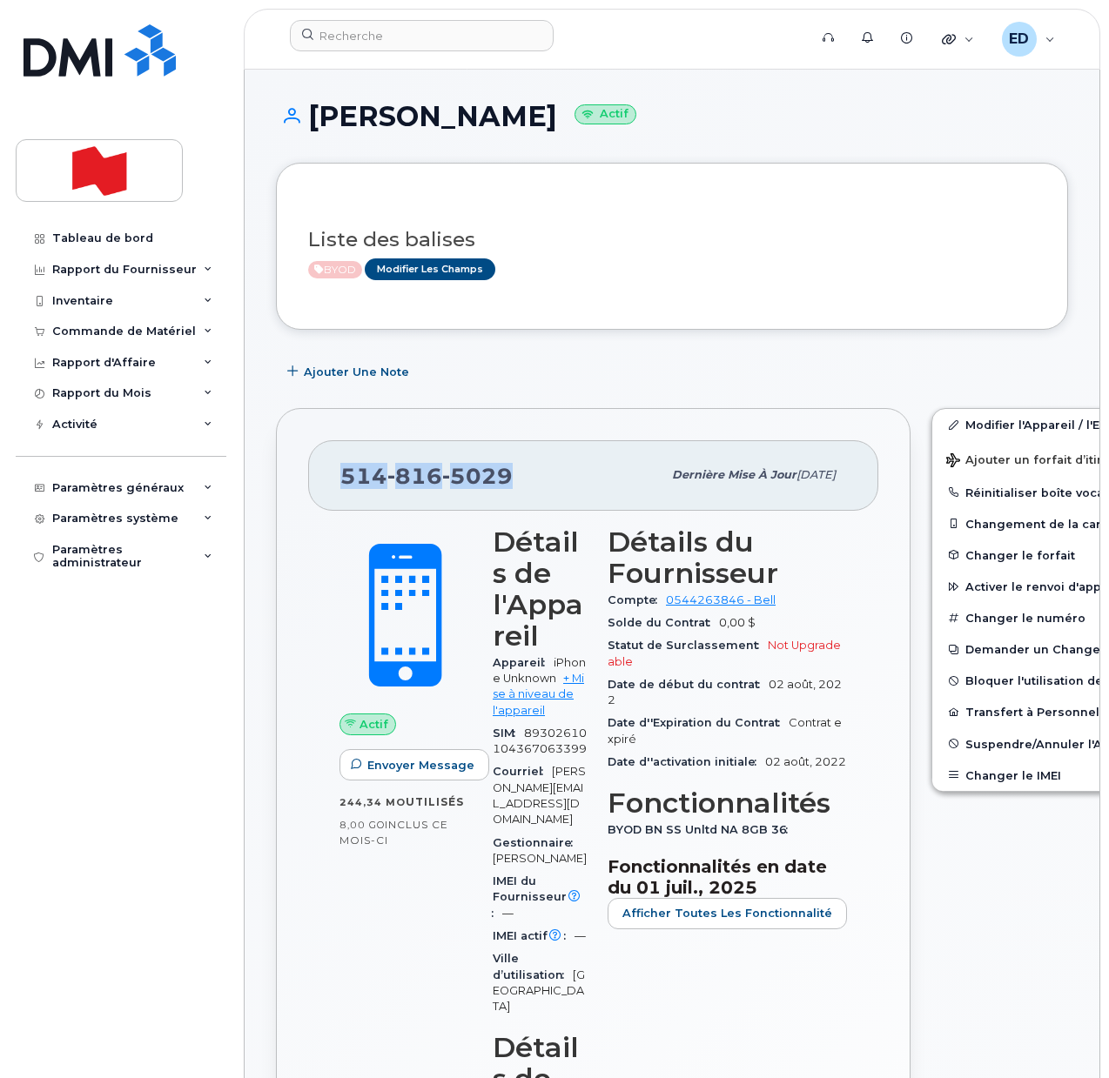
drag, startPoint x: 525, startPoint y: 470, endPoint x: 341, endPoint y: 463, distance: 183.8
click at [341, 463] on div "[PHONE_NUMBER]" at bounding box center [500, 475] width 321 height 37
copy span "[PHONE_NUMBER]"
